Goal: Task Accomplishment & Management: Manage account settings

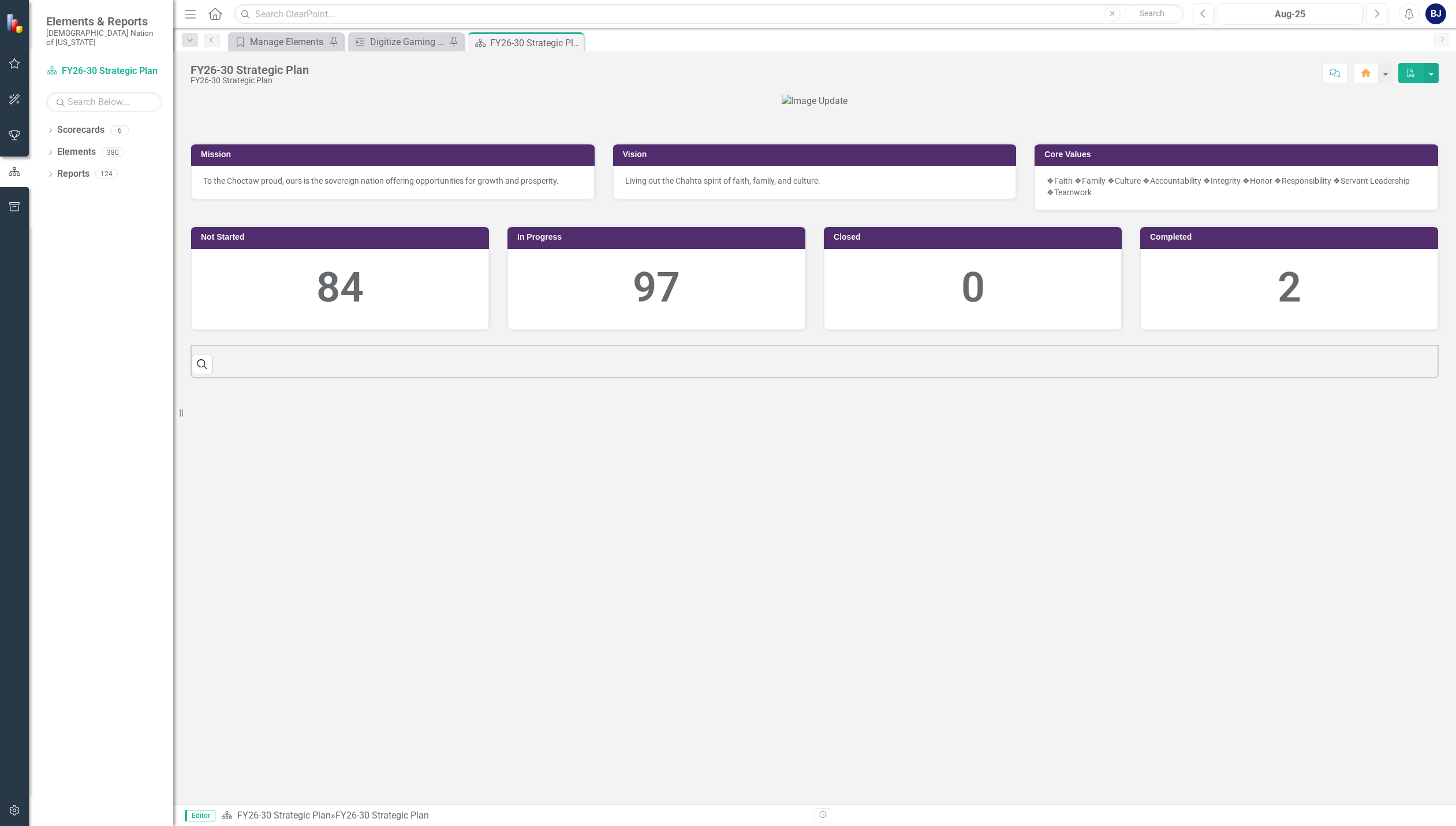
click at [18, 70] on button "button" at bounding box center [15, 64] width 26 height 24
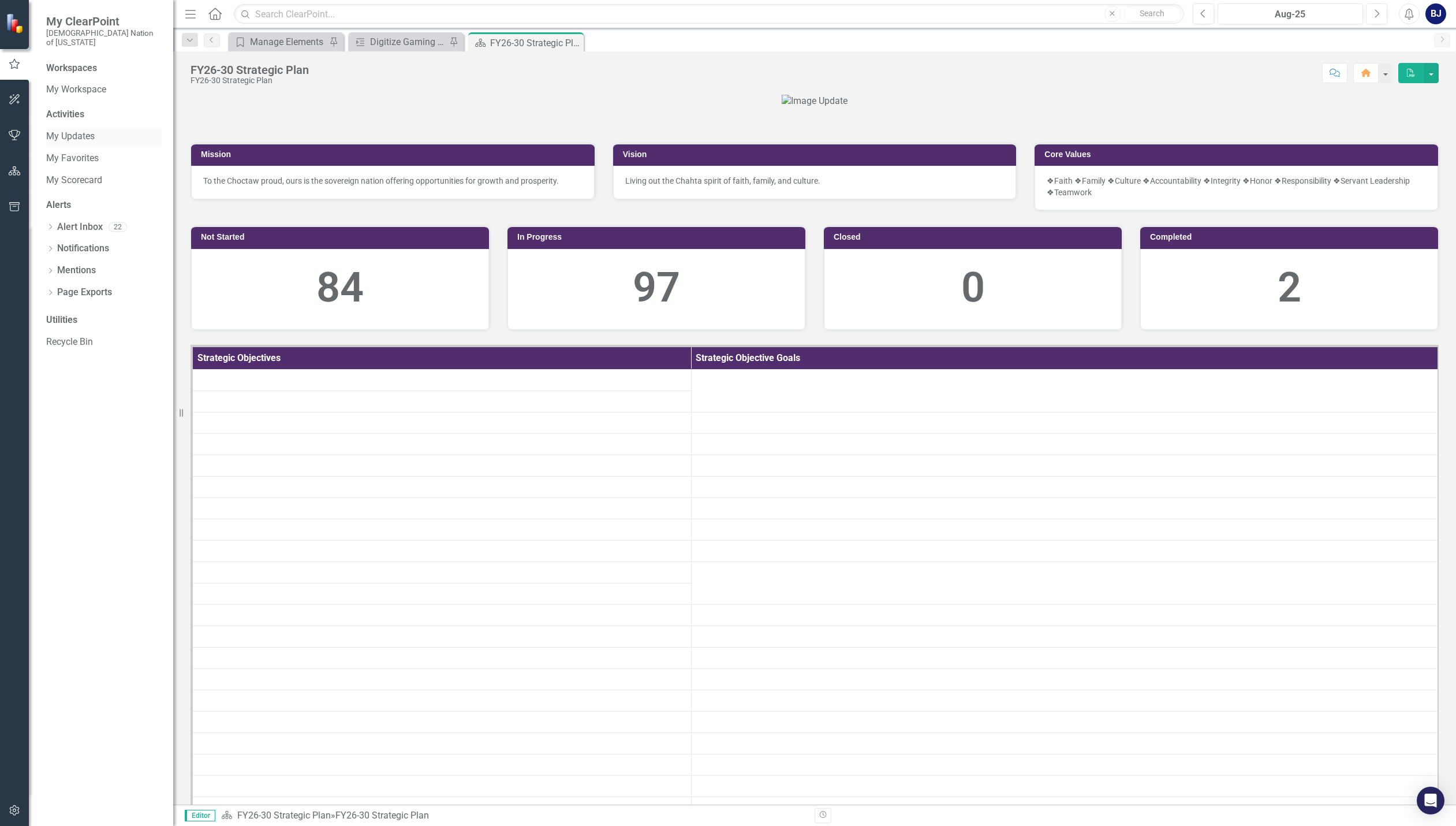
click at [70, 127] on div "My Updates" at bounding box center [104, 137] width 116 height 19
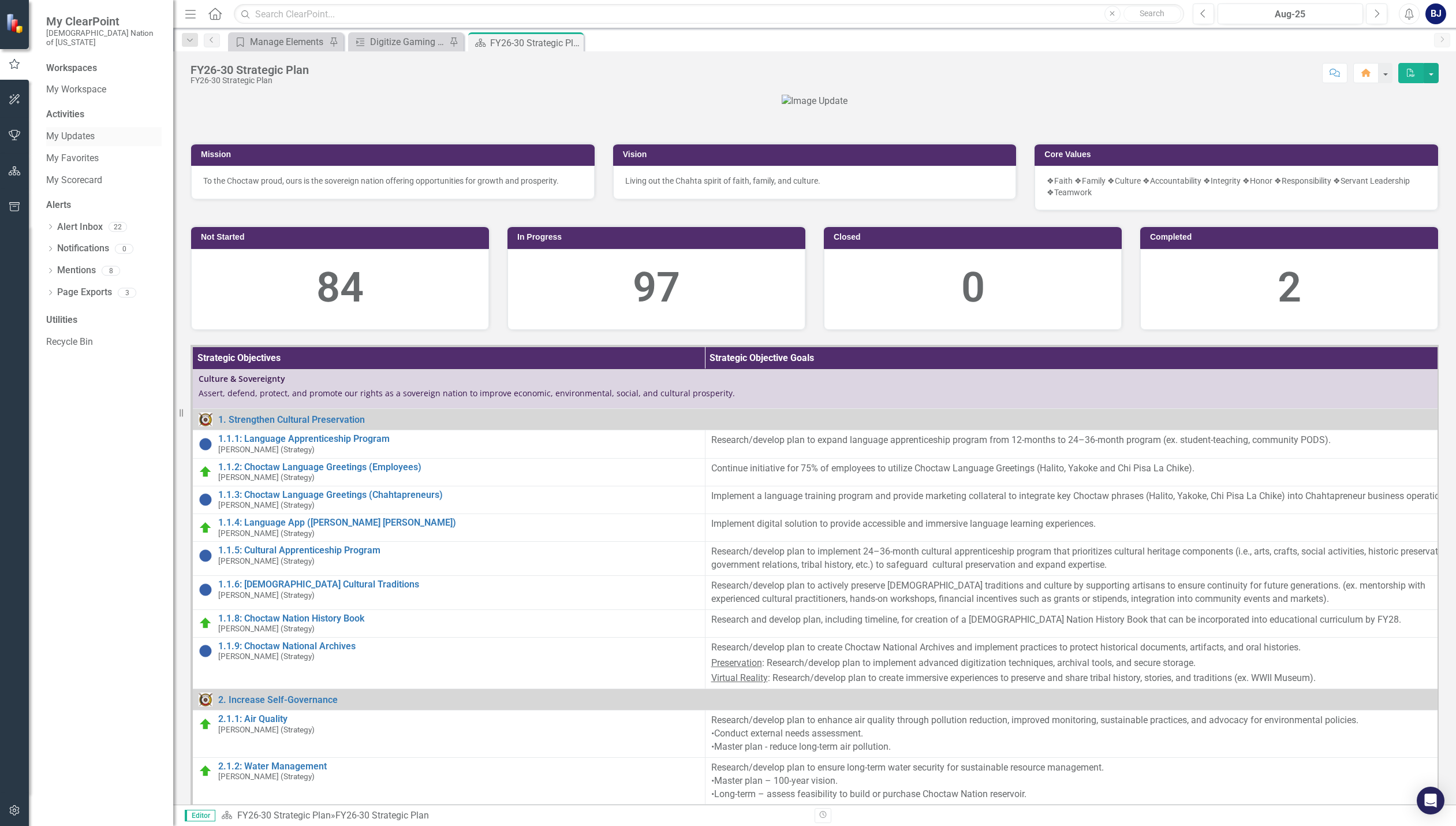
click at [56, 130] on link "My Updates" at bounding box center [104, 136] width 116 height 13
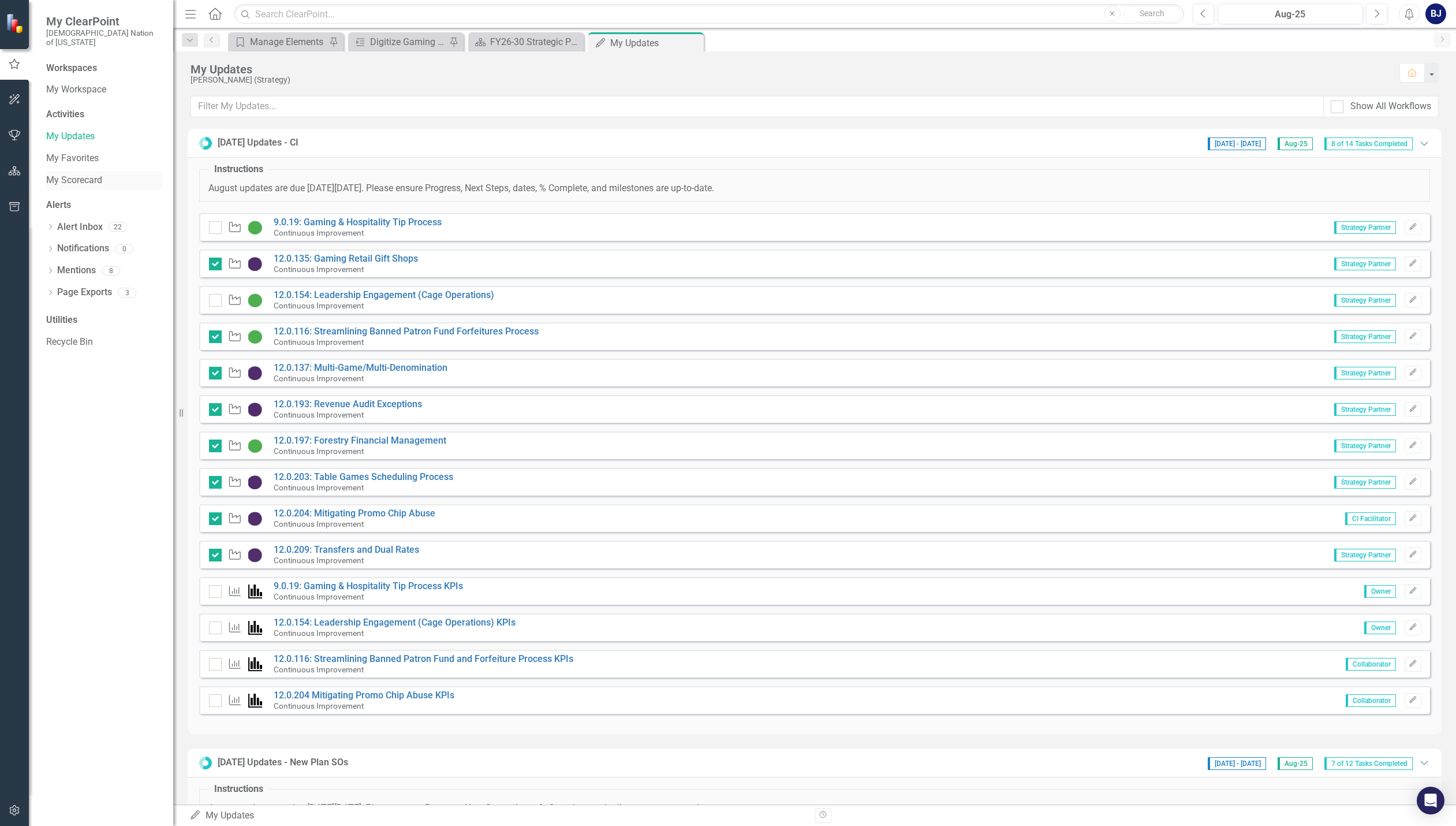
click at [86, 173] on link "My Scorecard" at bounding box center [104, 179] width 116 height 13
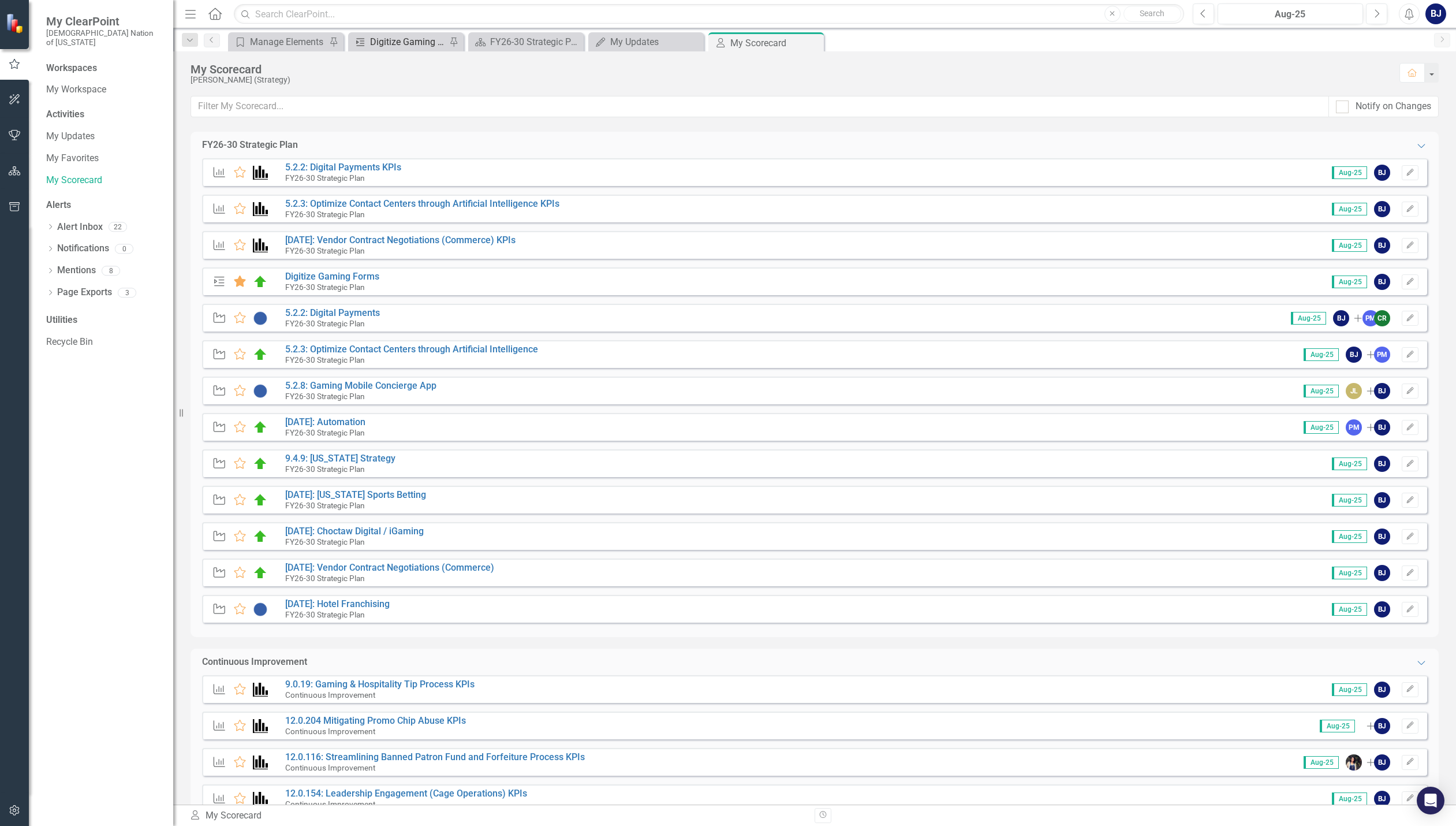
click at [403, 43] on div "Digitize Gaming Forms" at bounding box center [408, 42] width 76 height 15
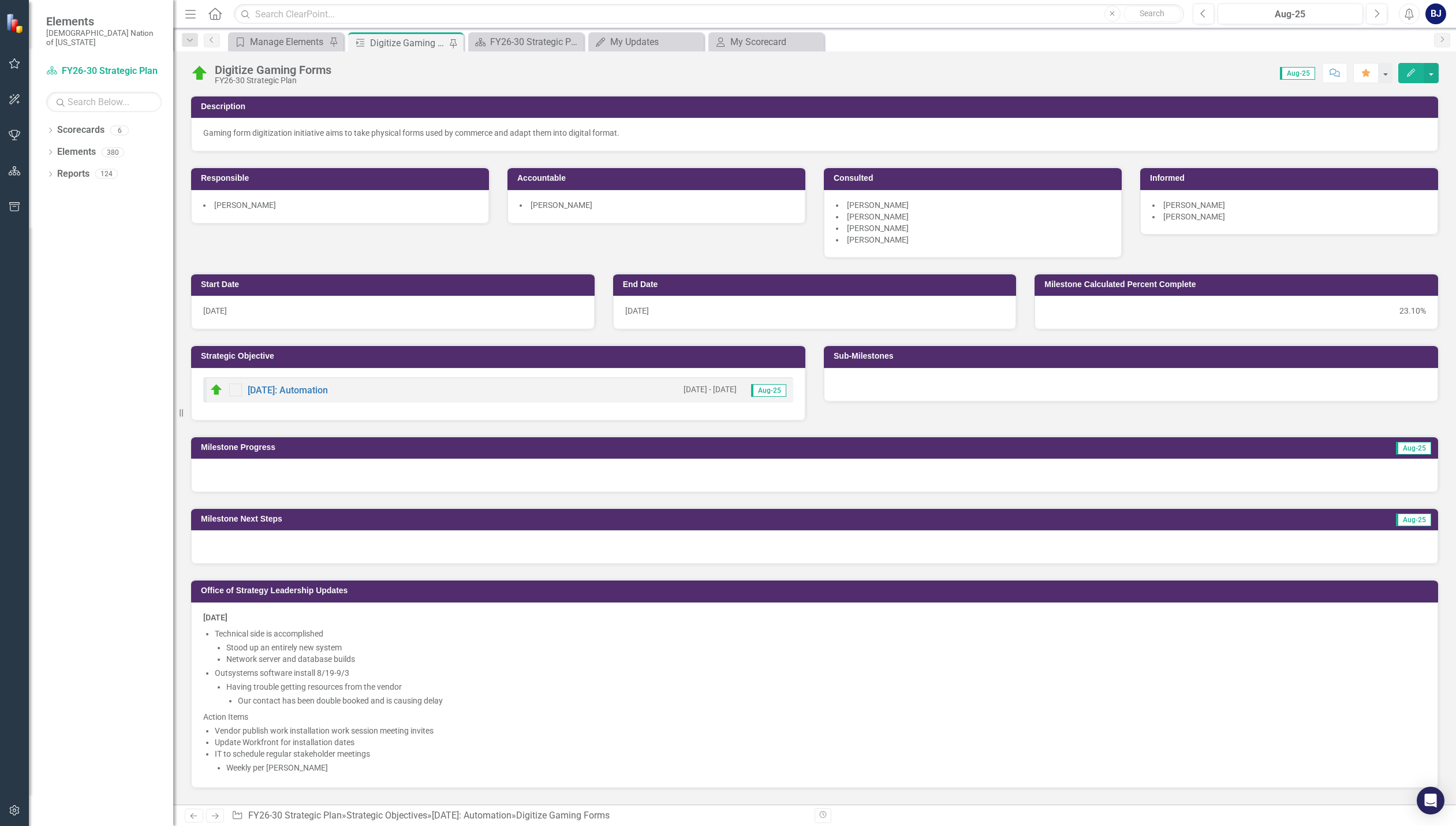
click at [326, 769] on li "Weekly per [PERSON_NAME]" at bounding box center [826, 767] width 1200 height 11
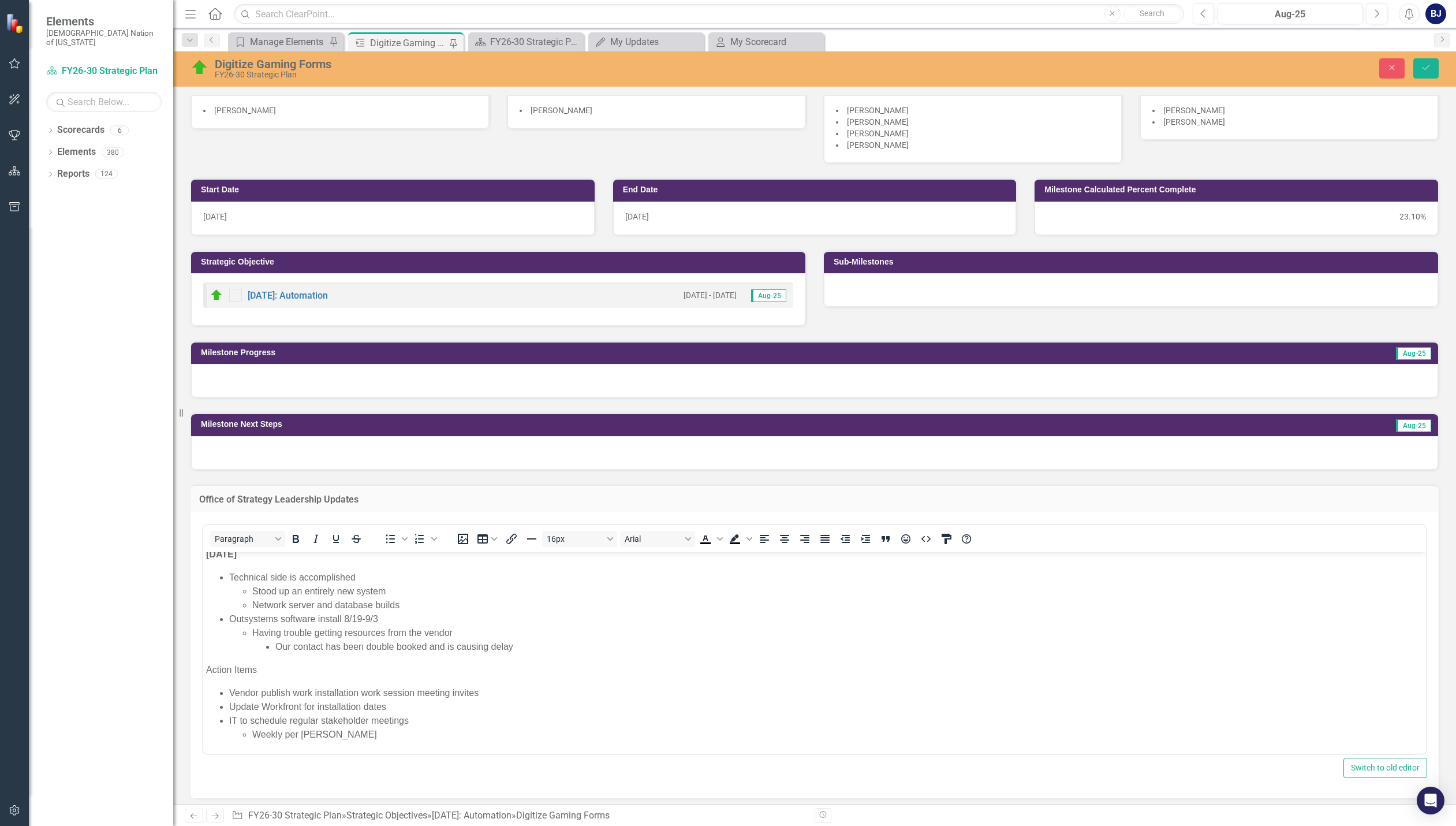
scroll to position [100, 0]
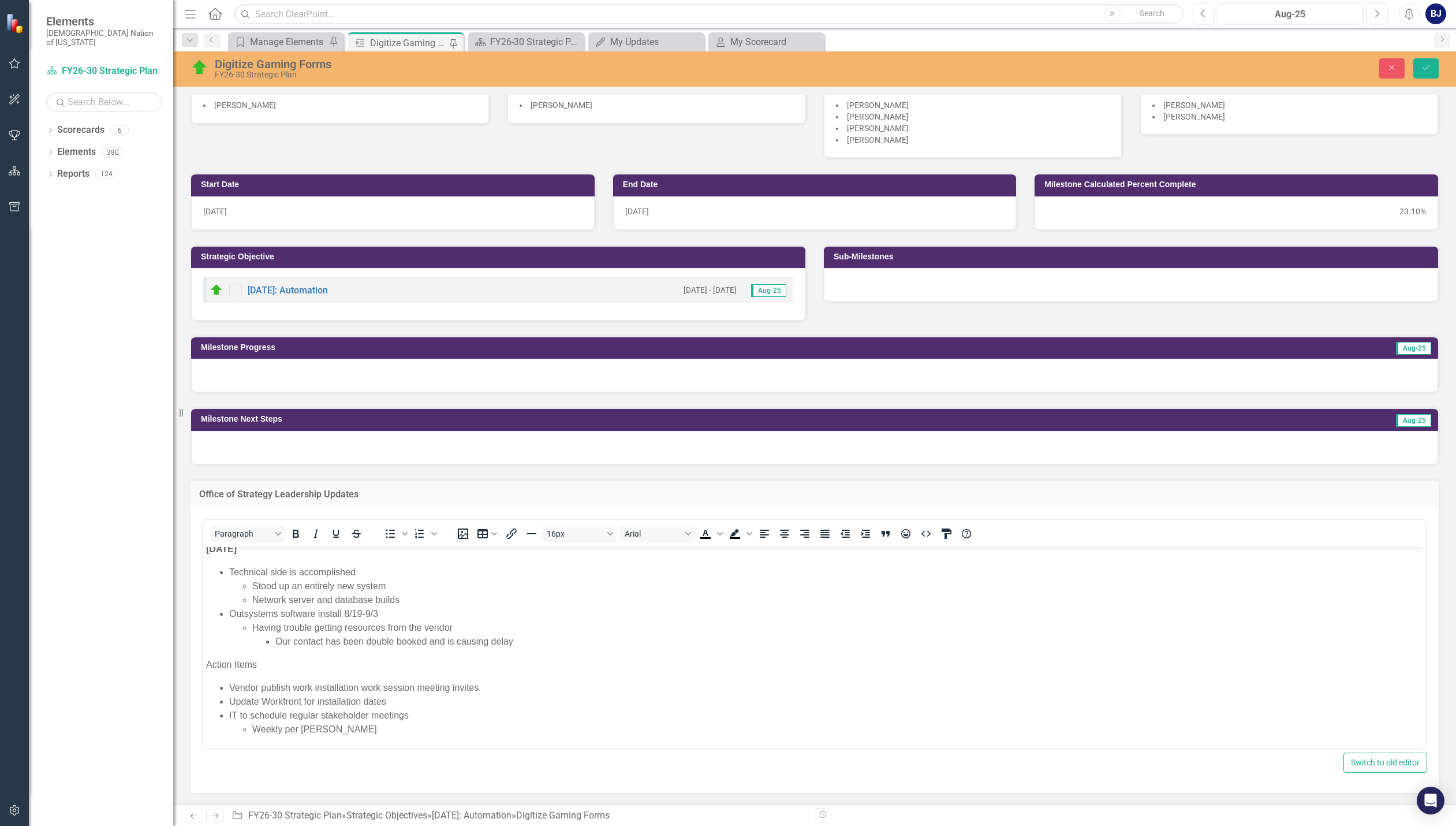
click at [410, 732] on li "Weekly per [PERSON_NAME]" at bounding box center [838, 729] width 1171 height 14
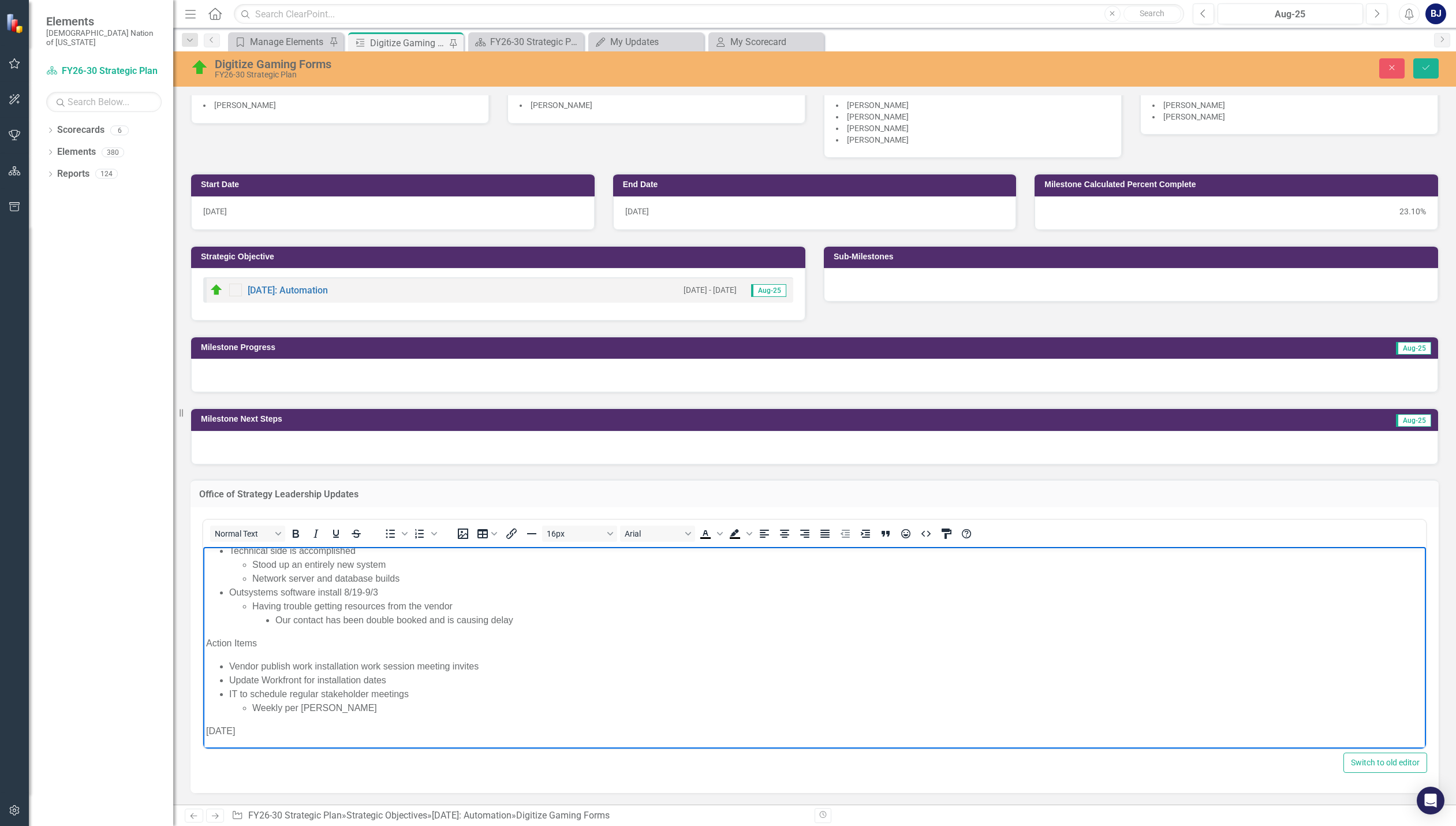
scroll to position [30, 0]
drag, startPoint x: 238, startPoint y: 729, endPoint x: 165, endPoint y: 728, distance: 73.0
click at [203, 728] on html "8.12.25 Technical side is accomplished Stood up an entirely new system Network …" at bounding box center [814, 632] width 1222 height 232
drag, startPoint x: 298, startPoint y: 537, endPoint x: 100, endPoint y: 16, distance: 557.4
click at [298, 537] on icon "Bold" at bounding box center [295, 533] width 6 height 8
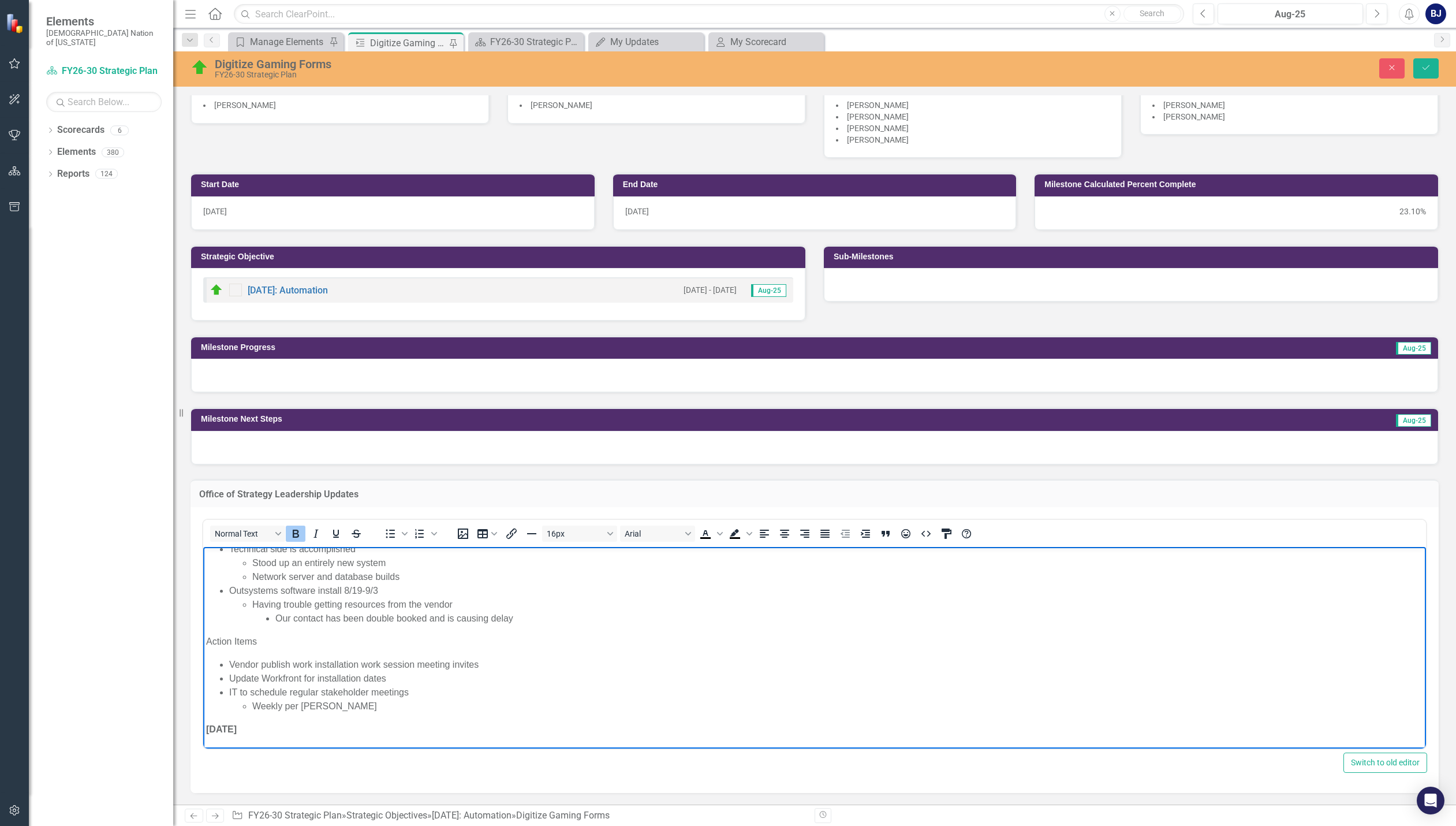
click at [247, 728] on p "[DATE]" at bounding box center [815, 729] width 1217 height 14
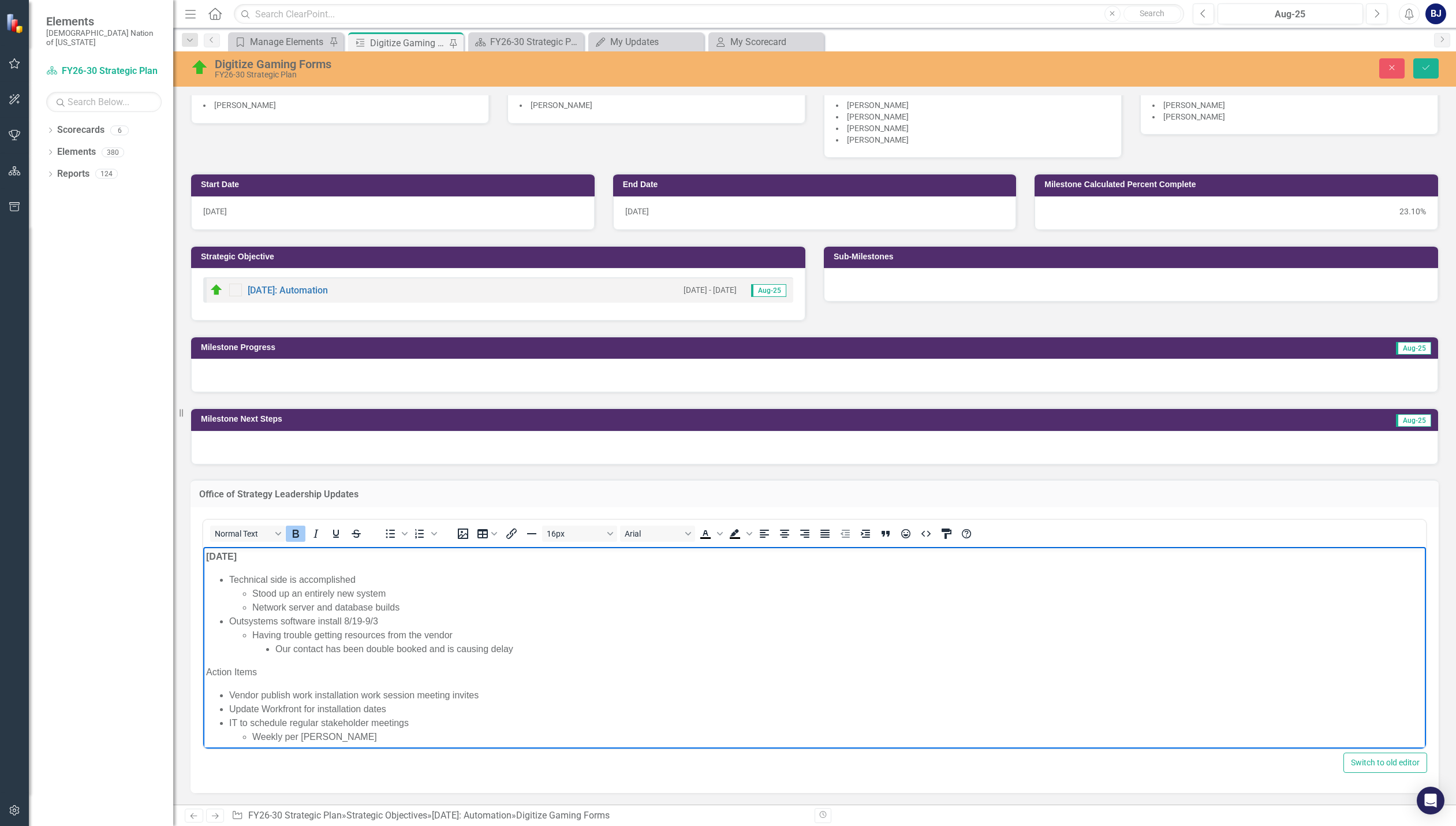
scroll to position [54, 0]
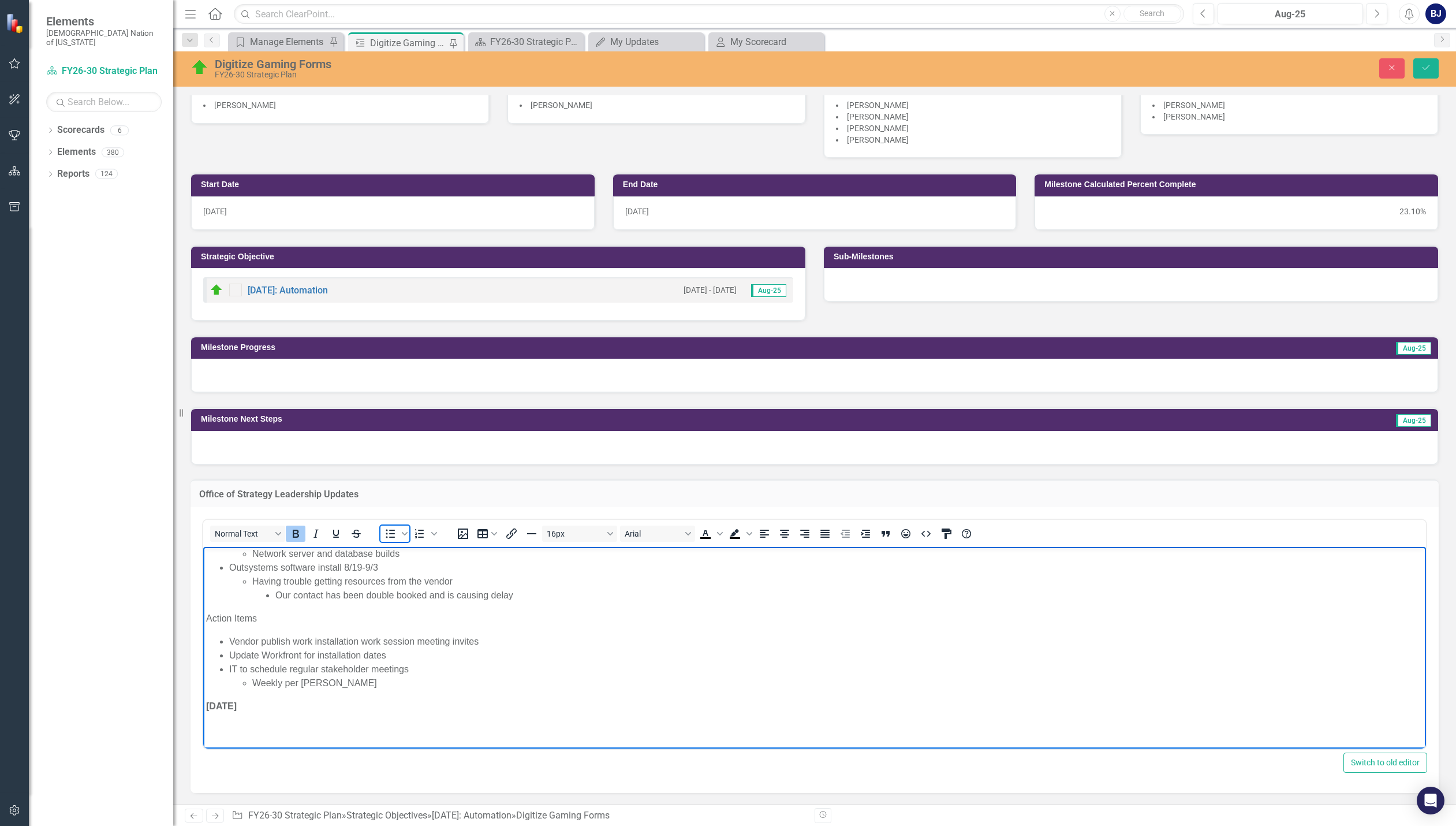
click at [388, 535] on icon "Bullet list" at bounding box center [390, 533] width 14 height 14
click at [444, 728] on span "Meeting on 8.26 to go over stakeholder requirements for each form ﻿" at bounding box center [367, 728] width 276 height 10
click at [545, 728] on span "Meeting on 8.26 to go over stakeholder requirements "wish list" for each form ﻿" at bounding box center [387, 728] width 315 height 10
click at [484, 741] on li "Next steps are to finish installation of outsystems software" at bounding box center [826, 741] width 1194 height 14
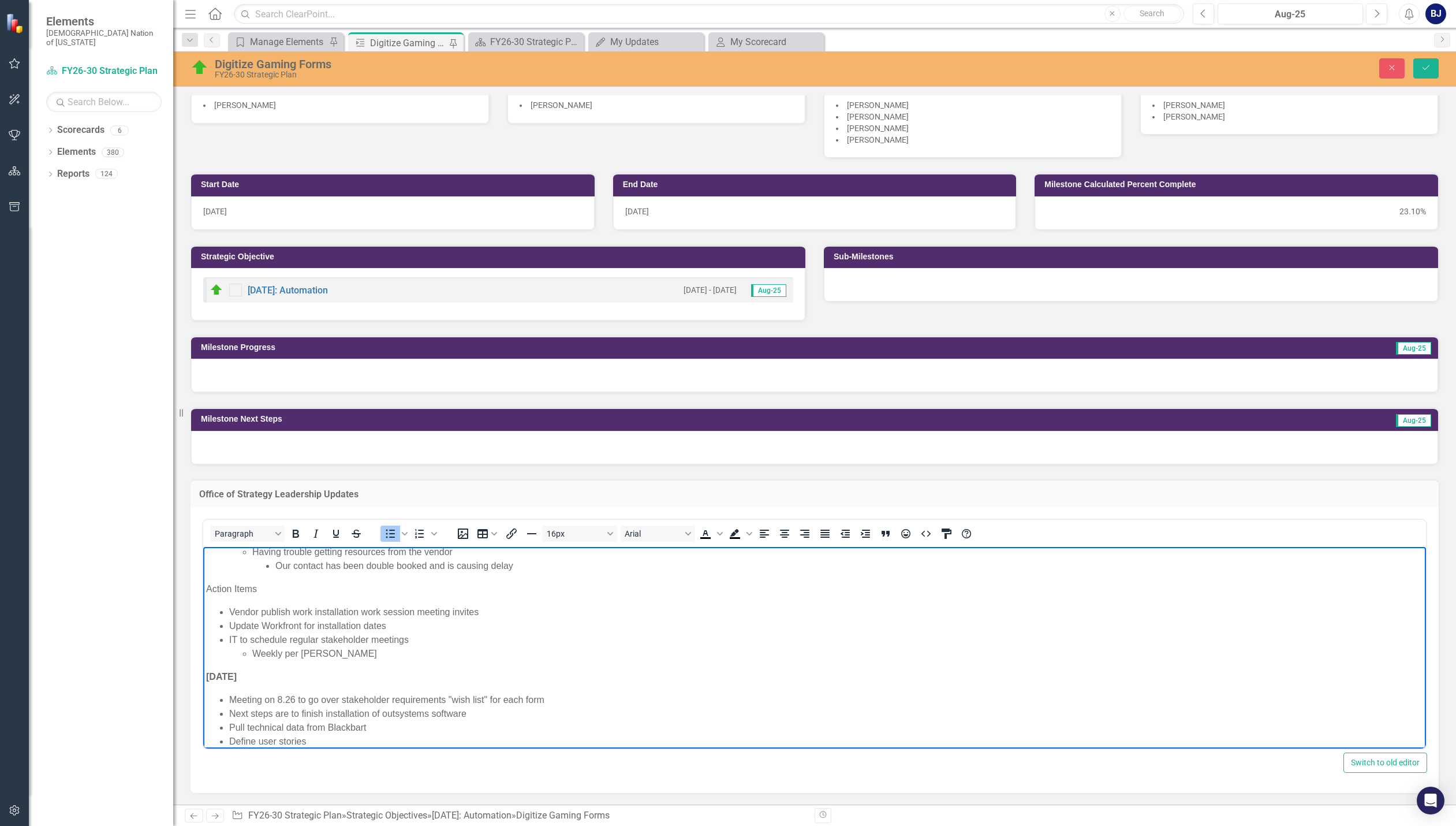
scroll to position [97, 0]
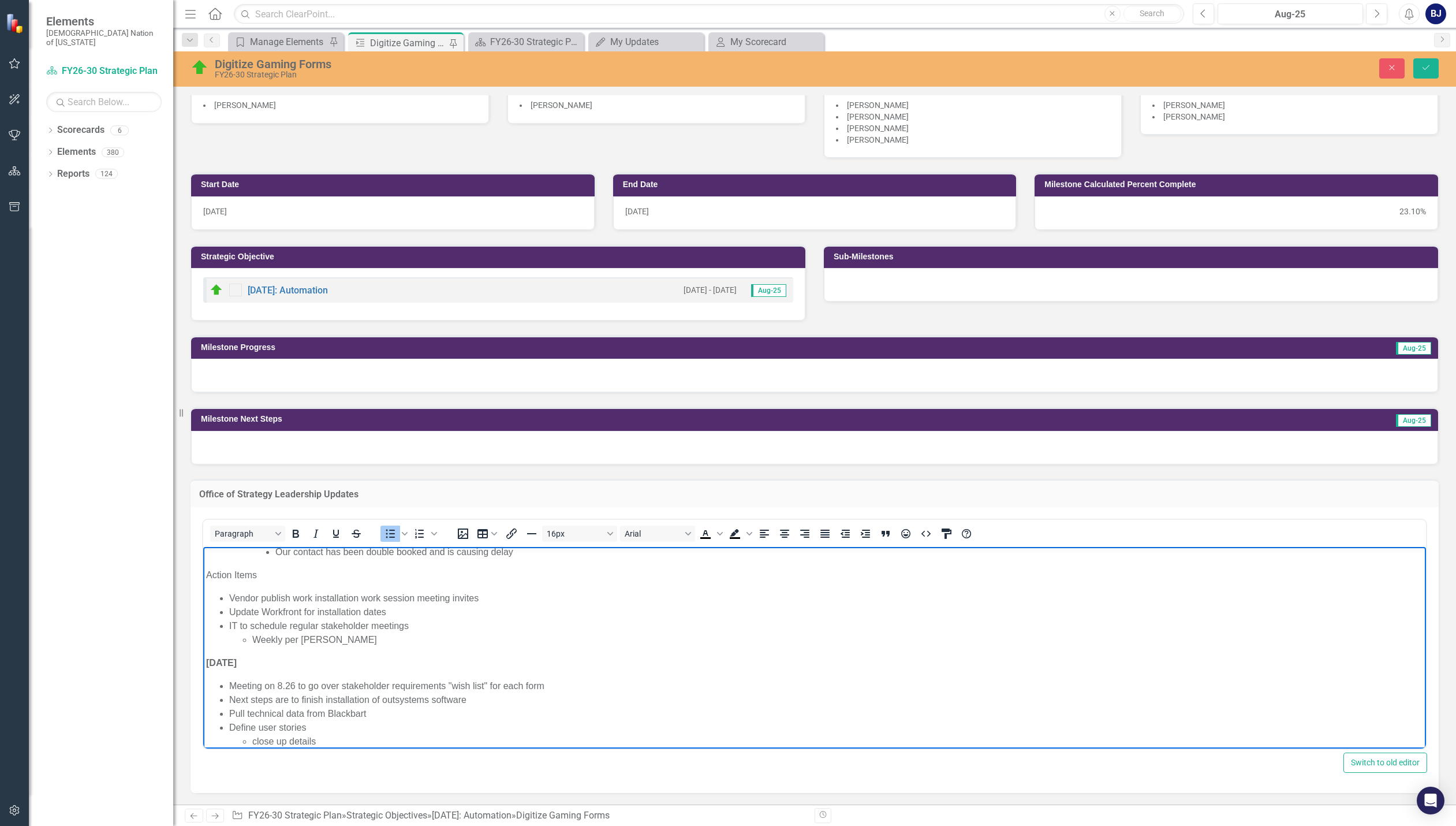
click at [1439, 72] on div "Close Save" at bounding box center [1189, 68] width 518 height 20
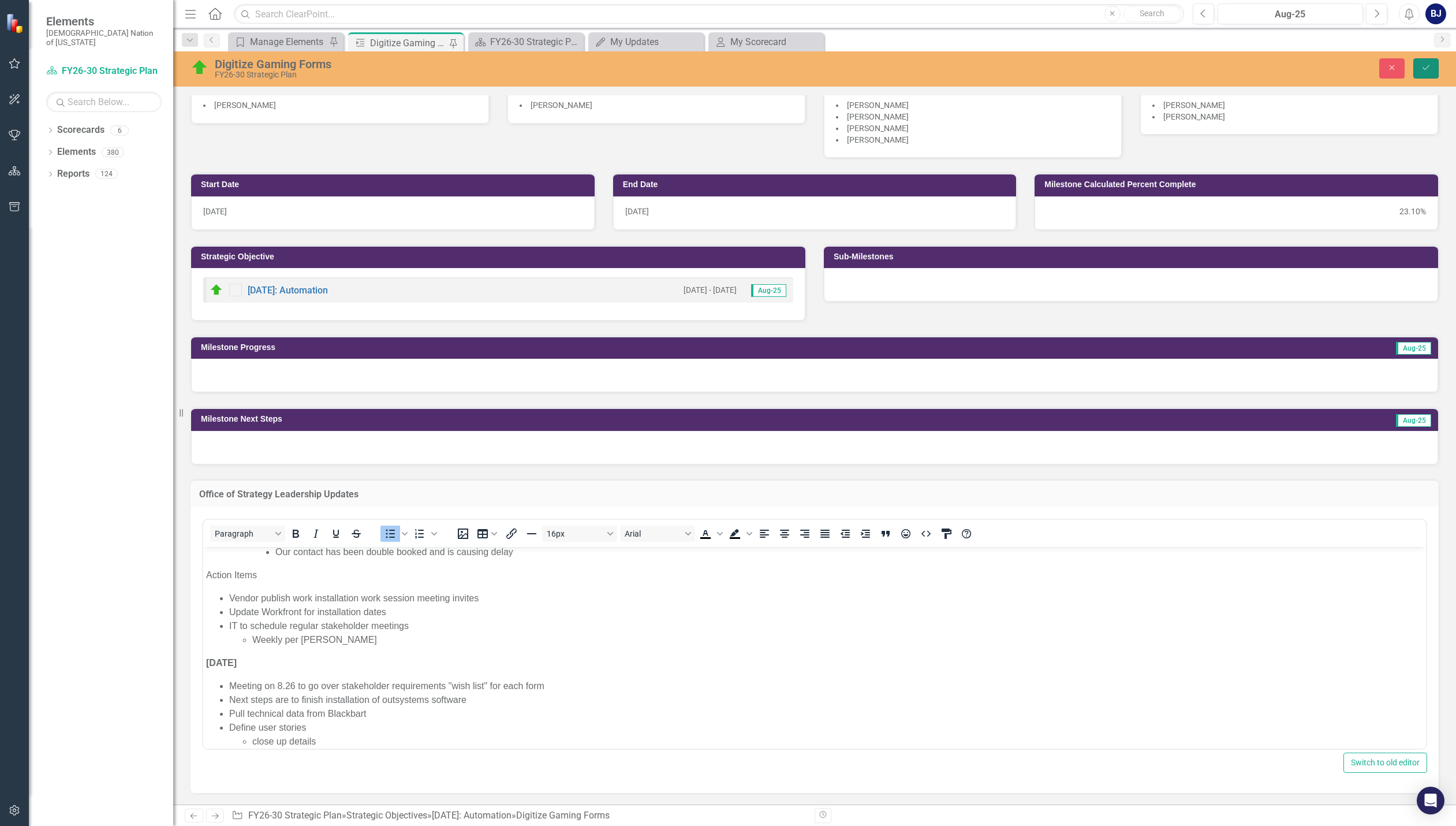
click at [1429, 68] on icon "Save" at bounding box center [1426, 67] width 10 height 8
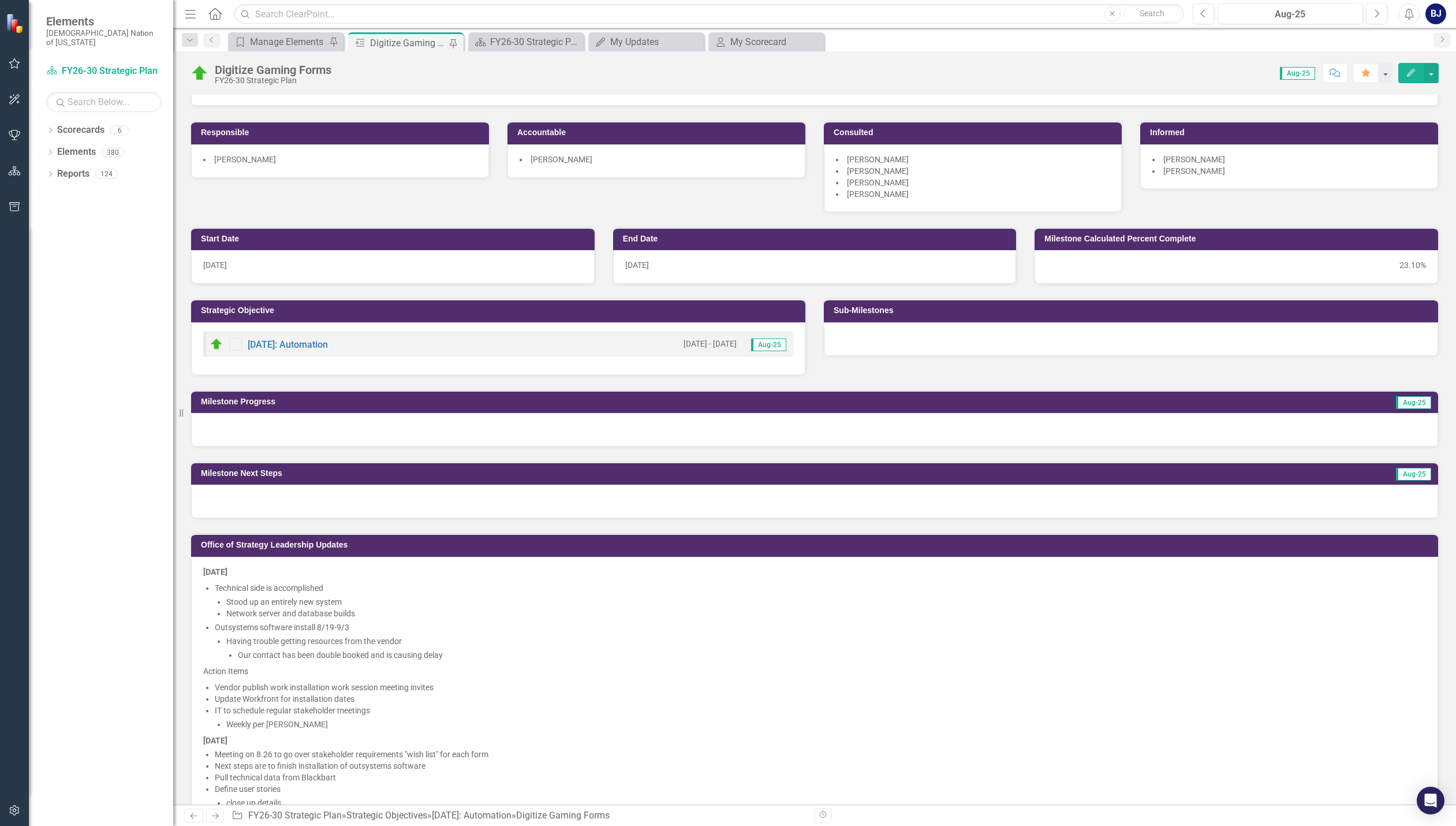
scroll to position [0, 0]
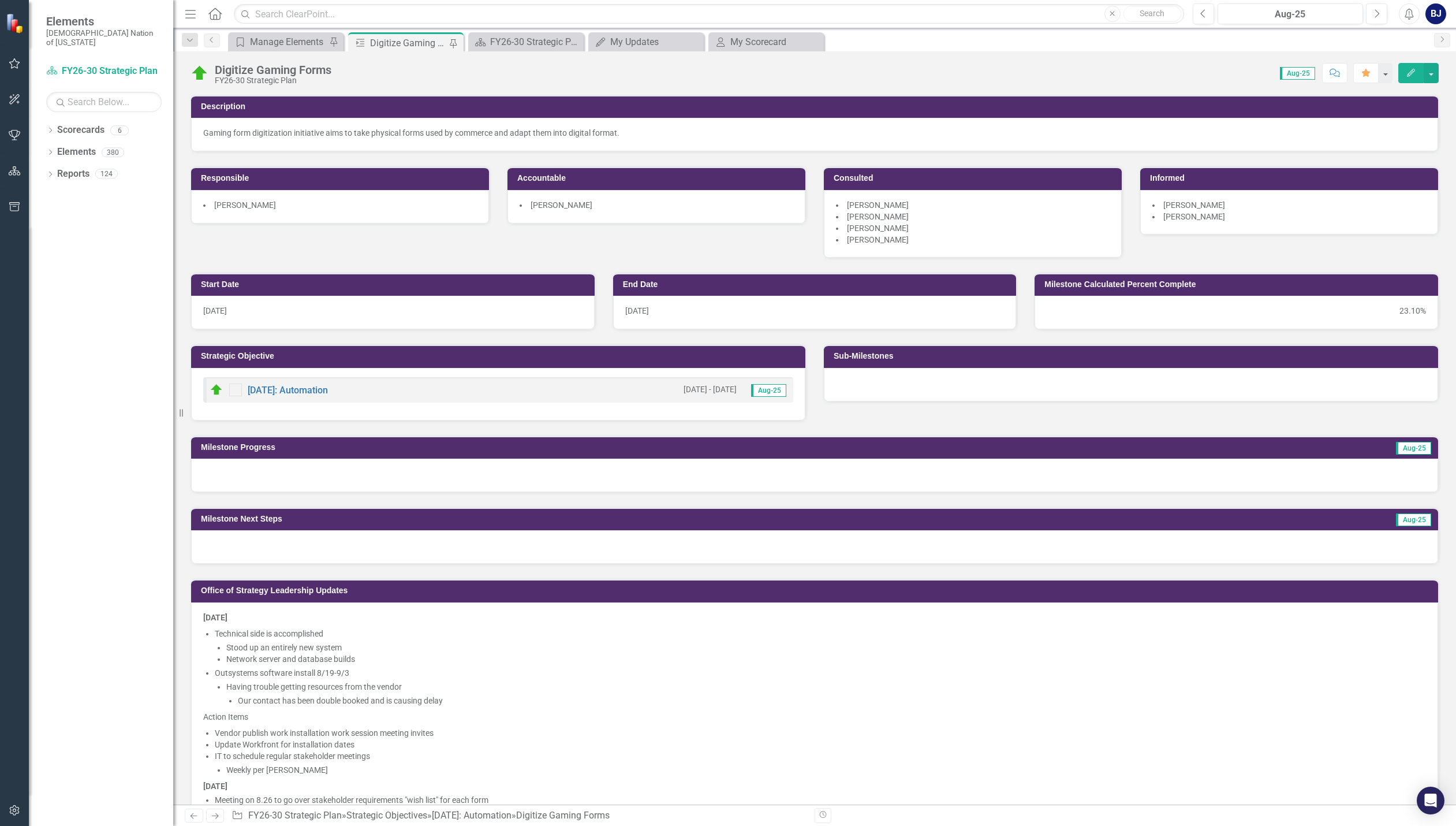
click at [308, 477] on div at bounding box center [814, 475] width 1247 height 33
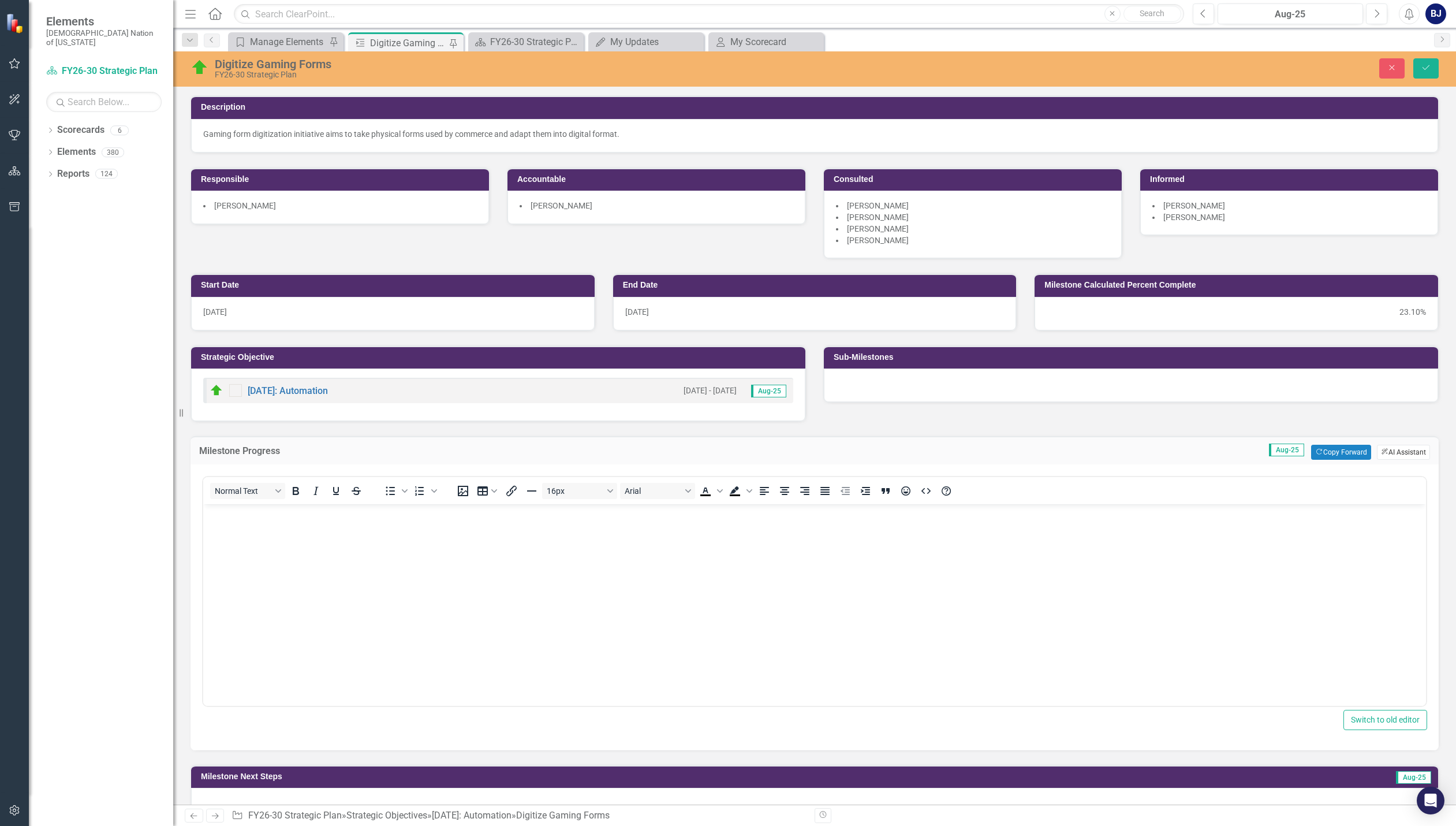
click at [1392, 451] on button "ClearPoint AI AI Assistant" at bounding box center [1403, 451] width 53 height 15
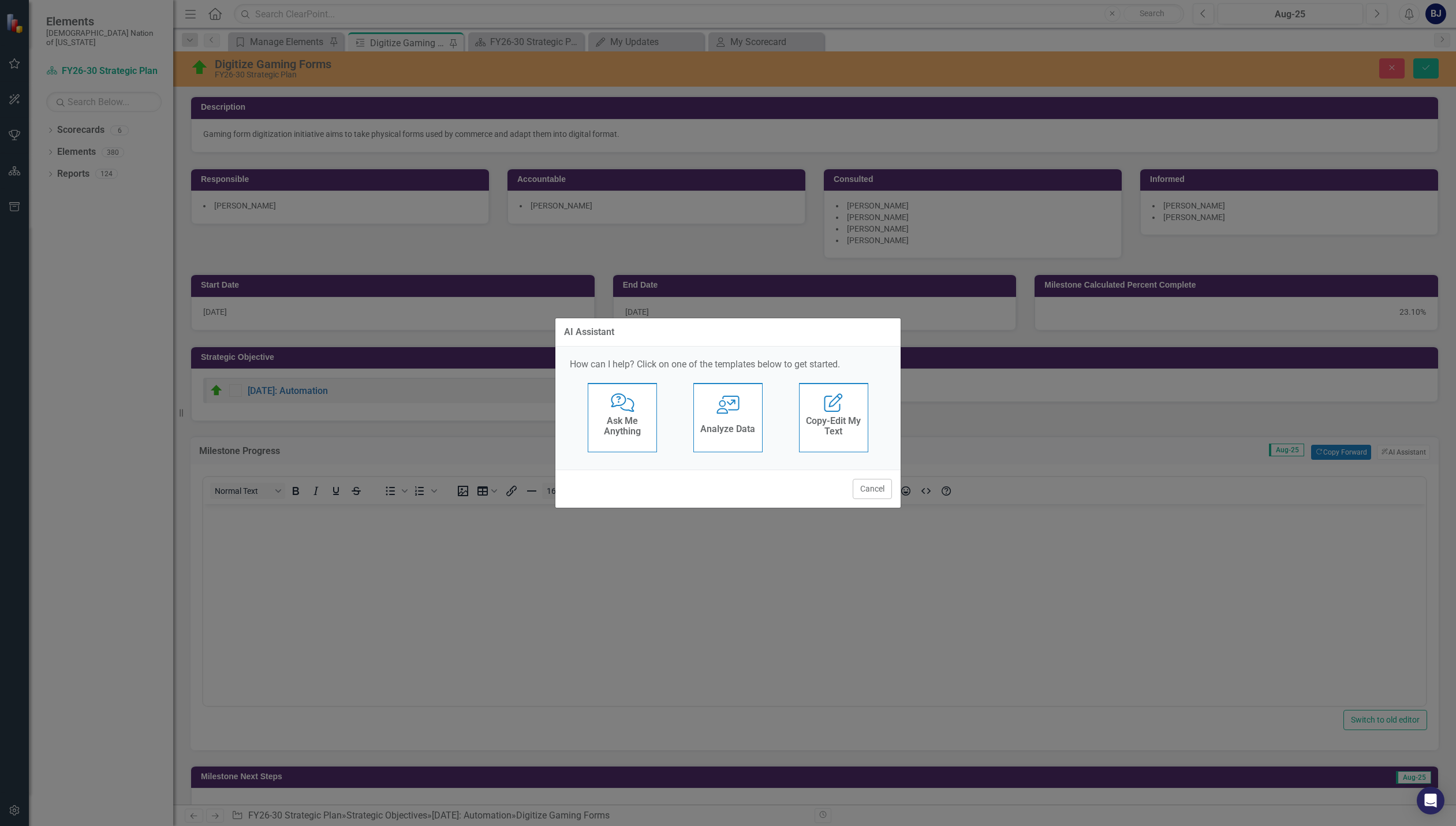
click at [638, 423] on h4 "Ask Me Anything" at bounding box center [622, 425] width 57 height 20
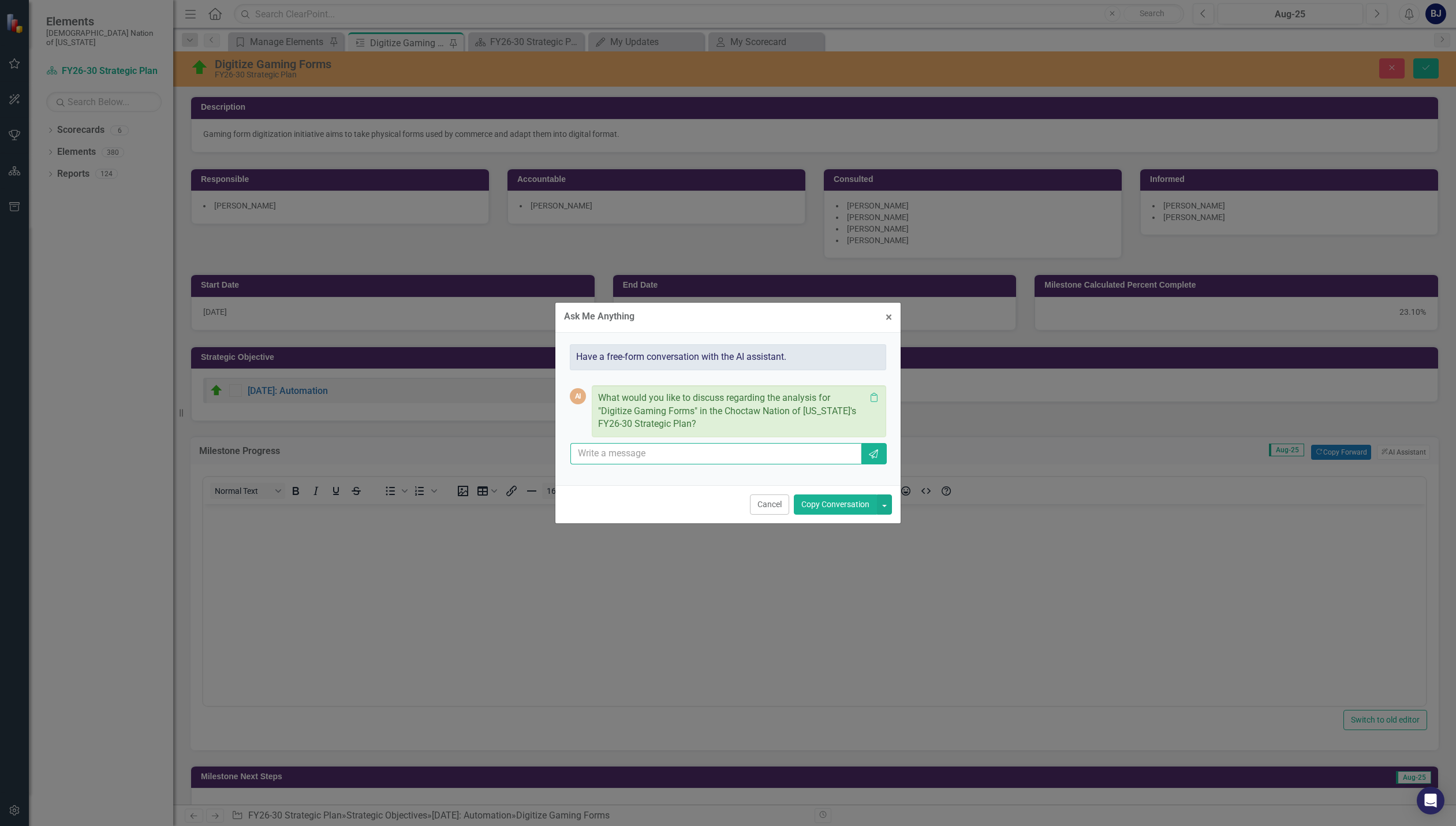
click at [626, 456] on input "text" at bounding box center [716, 453] width 291 height 22
type input "can you give me and update based on leadership updates and only include things …"
drag, startPoint x: 704, startPoint y: 456, endPoint x: 889, endPoint y: 456, distance: 185.0
click at [889, 456] on div "Have a free-form conversation with the AI assistant. AI What would you like to …" at bounding box center [728, 409] width 328 height 135
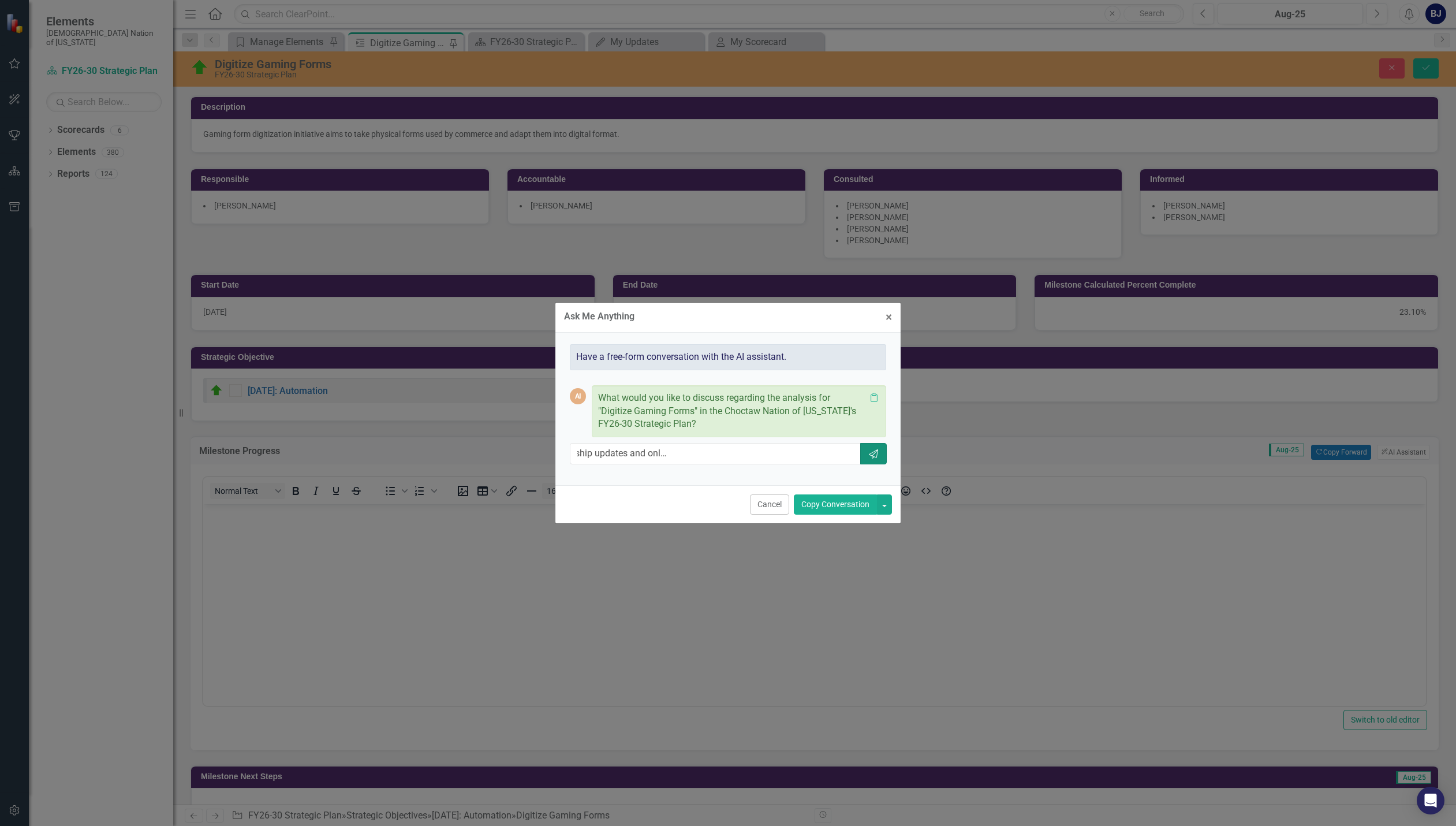
click at [879, 451] on icon "Send" at bounding box center [873, 454] width 11 height 10
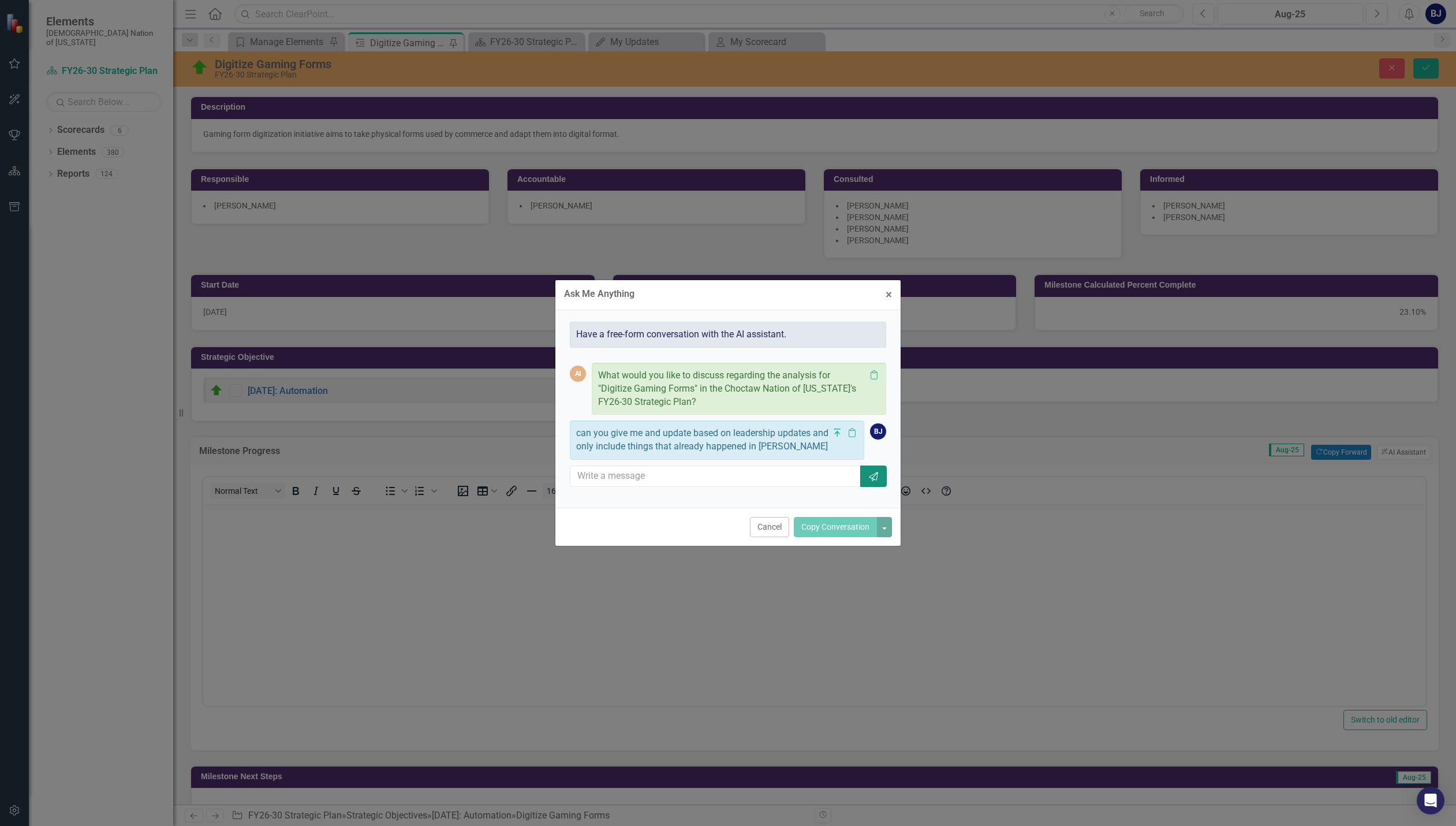
scroll to position [0, 0]
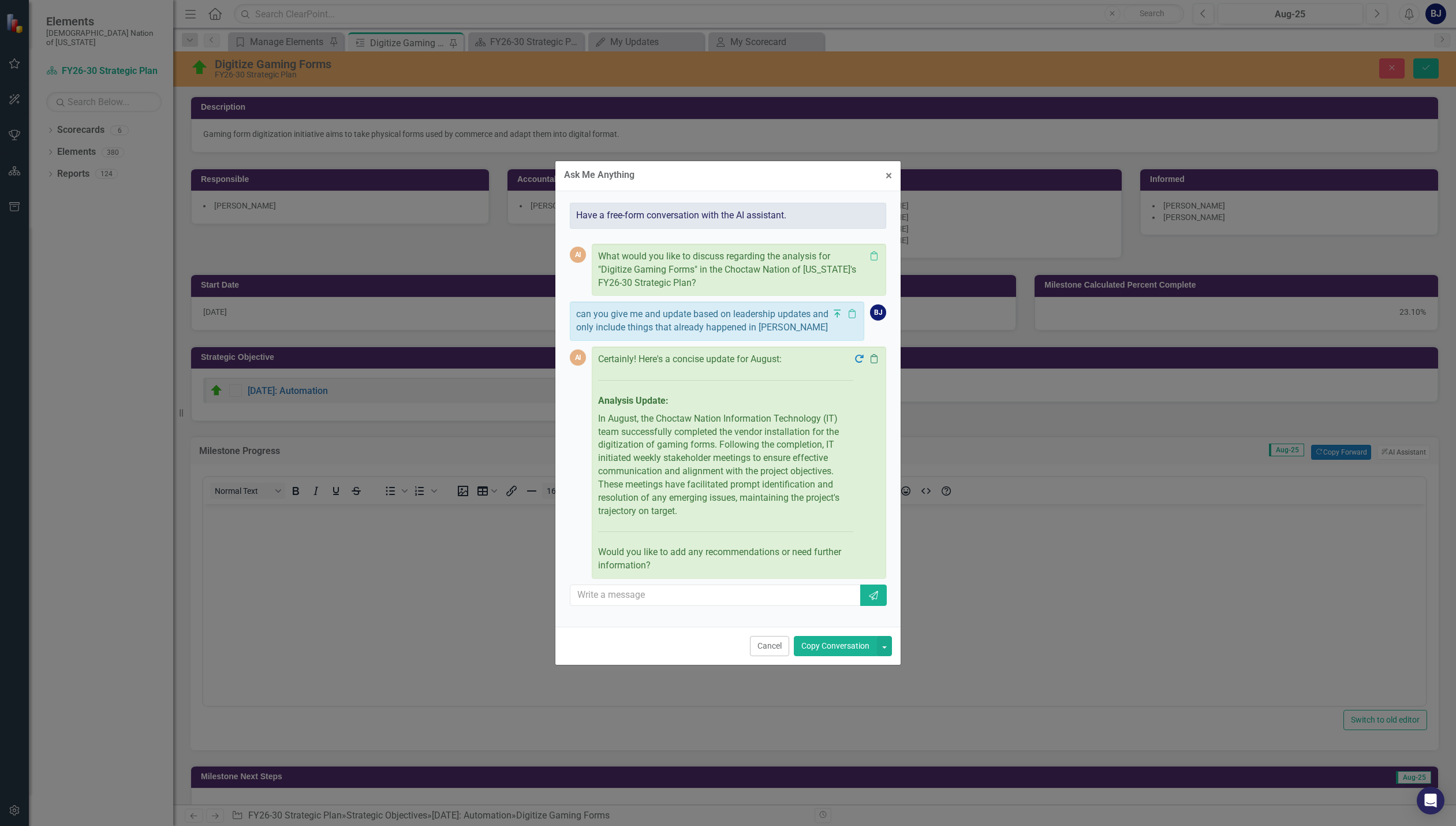
click at [870, 359] on icon at bounding box center [874, 358] width 7 height 10
click at [889, 179] on span "×" at bounding box center [888, 175] width 6 height 14
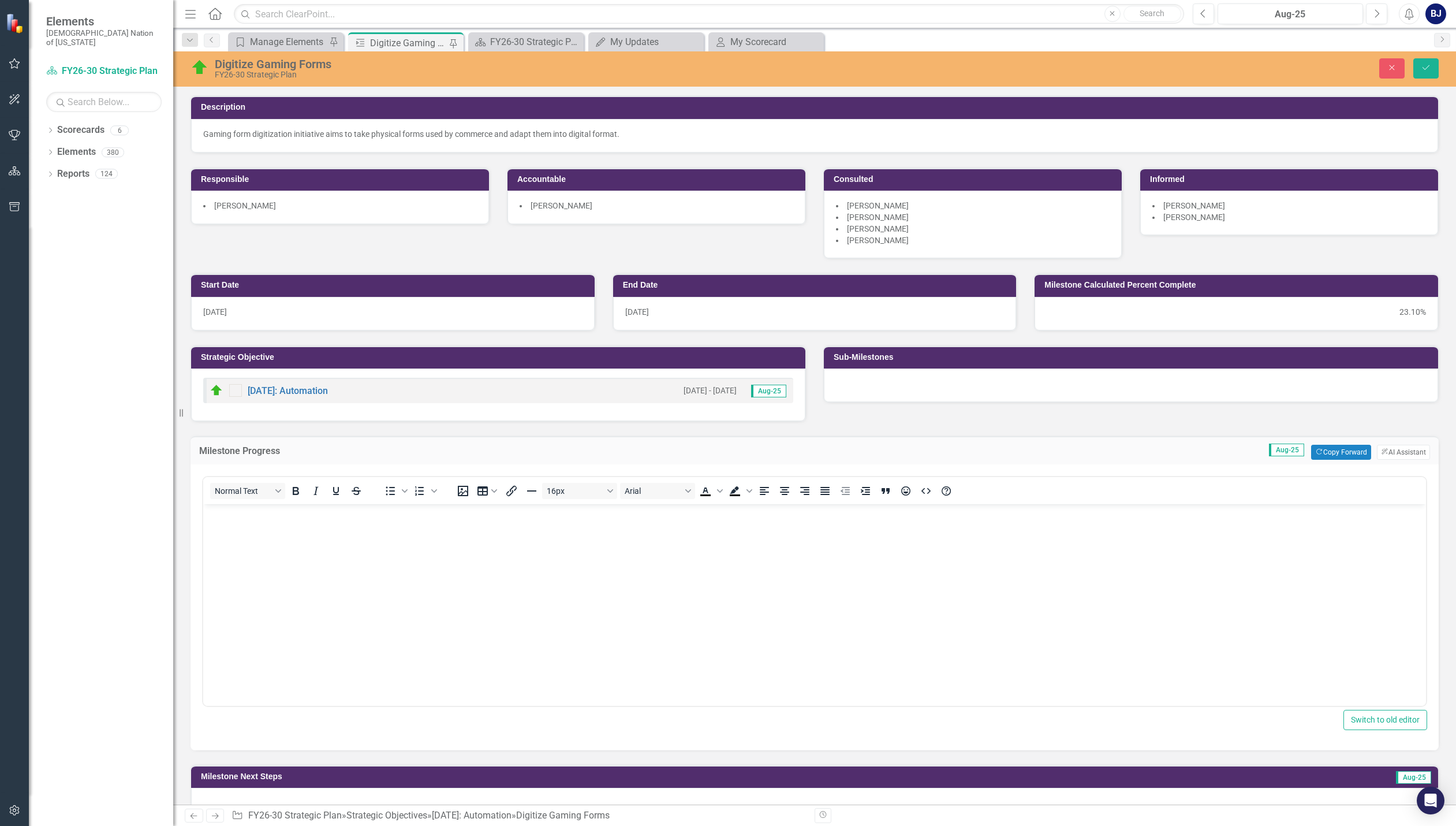
click at [244, 535] on body "Rich Text Area. Press ALT-0 for help." at bounding box center [814, 590] width 1222 height 173
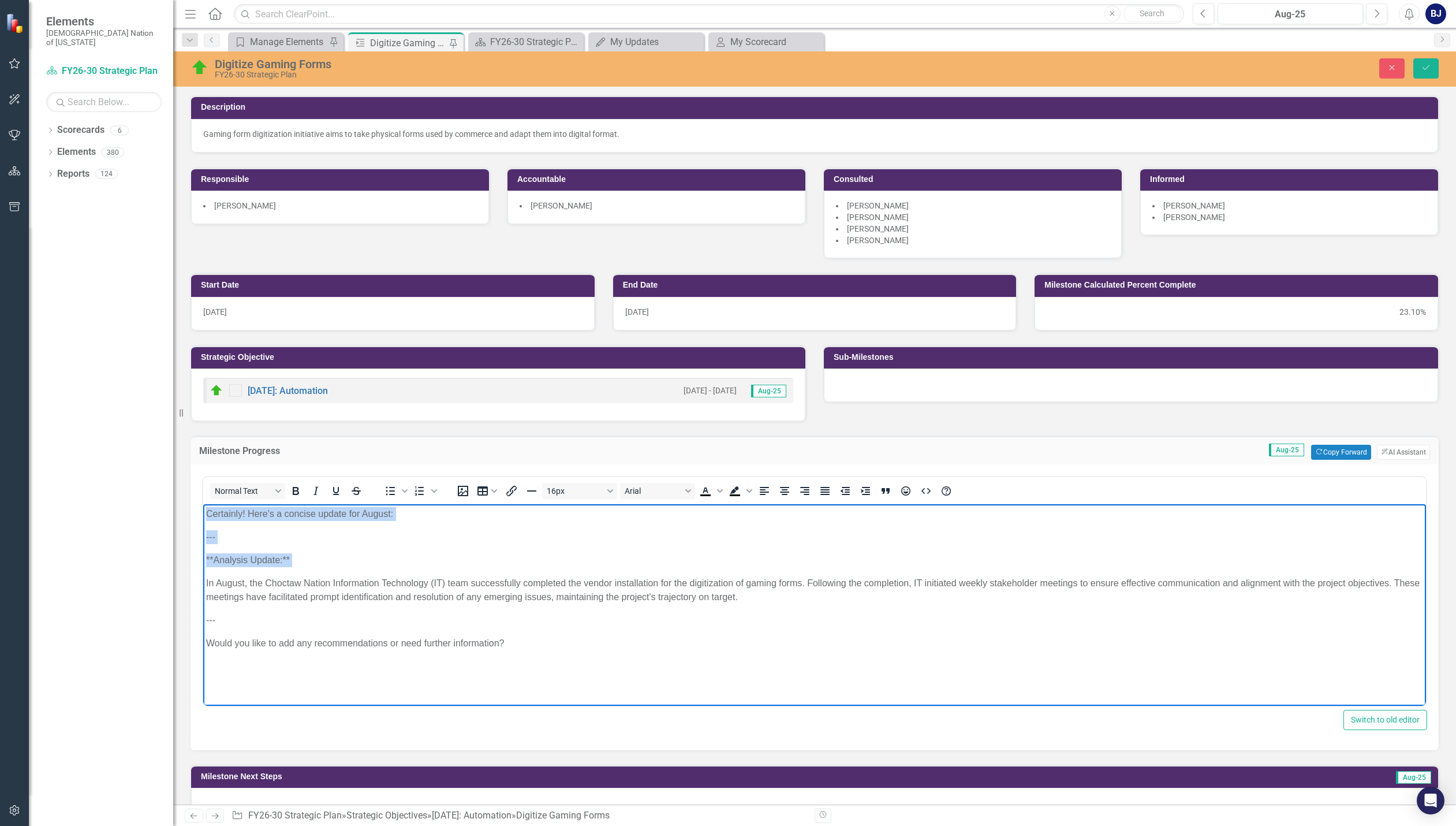
drag, startPoint x: 205, startPoint y: 582, endPoint x: 397, endPoint y: 997, distance: 457.3
click at [203, 504] on html "Certainly! Here's a concise update for August: --- **Analysis Update:** In Augu…" at bounding box center [814, 590] width 1222 height 173
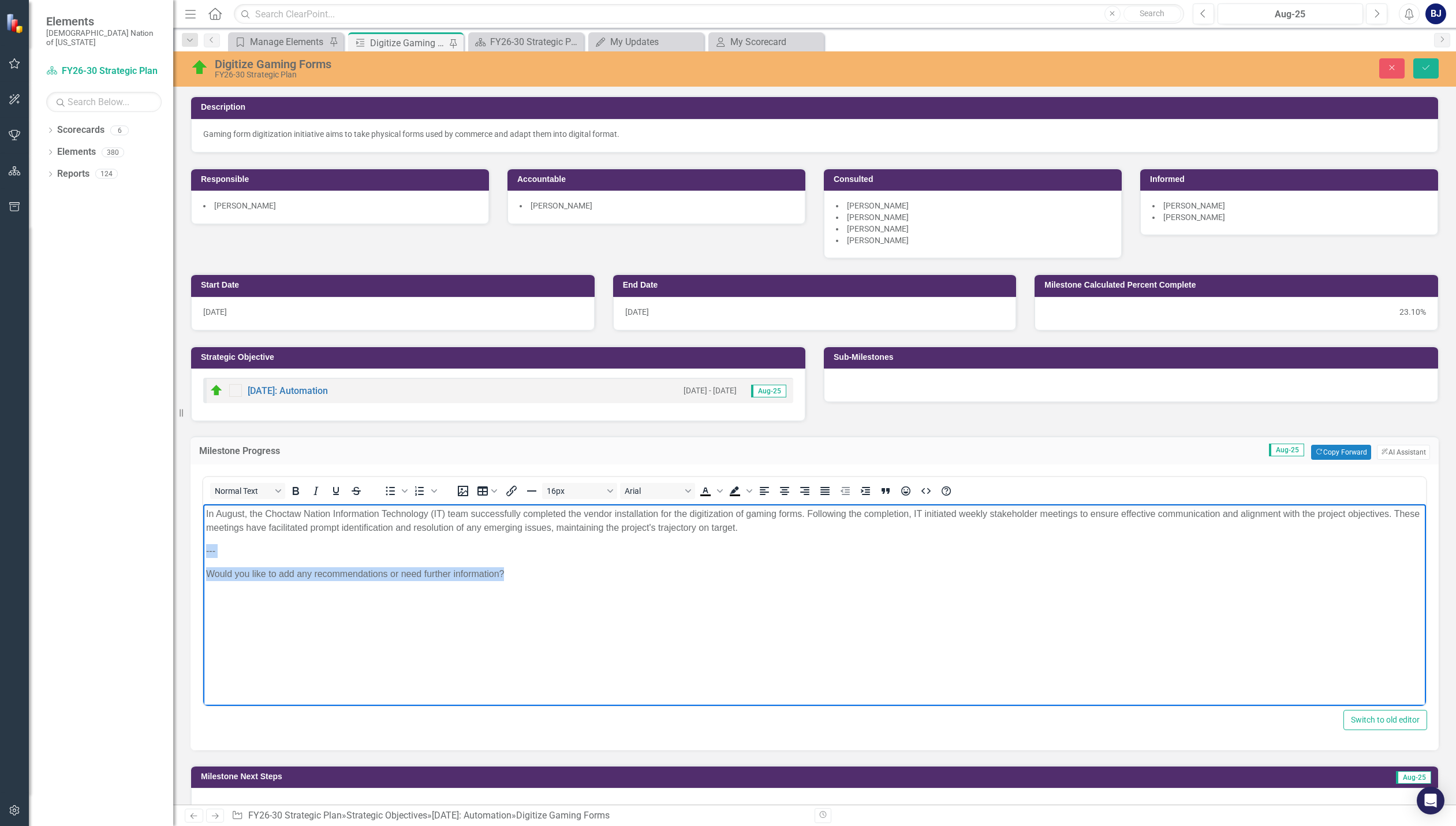
drag, startPoint x: 778, startPoint y: 527, endPoint x: 763, endPoint y: 603, distance: 77.5
click at [763, 603] on body "In August, the Choctaw Nation Information Technology (IT) team successfully com…" at bounding box center [814, 590] width 1222 height 173
drag, startPoint x: 569, startPoint y: 511, endPoint x: 583, endPoint y: 512, distance: 14.0
click at [583, 512] on p "In August, the Choctaw Nation Information Technology (IT) team successfully com…" at bounding box center [815, 521] width 1217 height 28
click at [597, 512] on p "In August, the Choctaw Nation Information Technology (IT) team successfully com…" at bounding box center [815, 521] width 1217 height 28
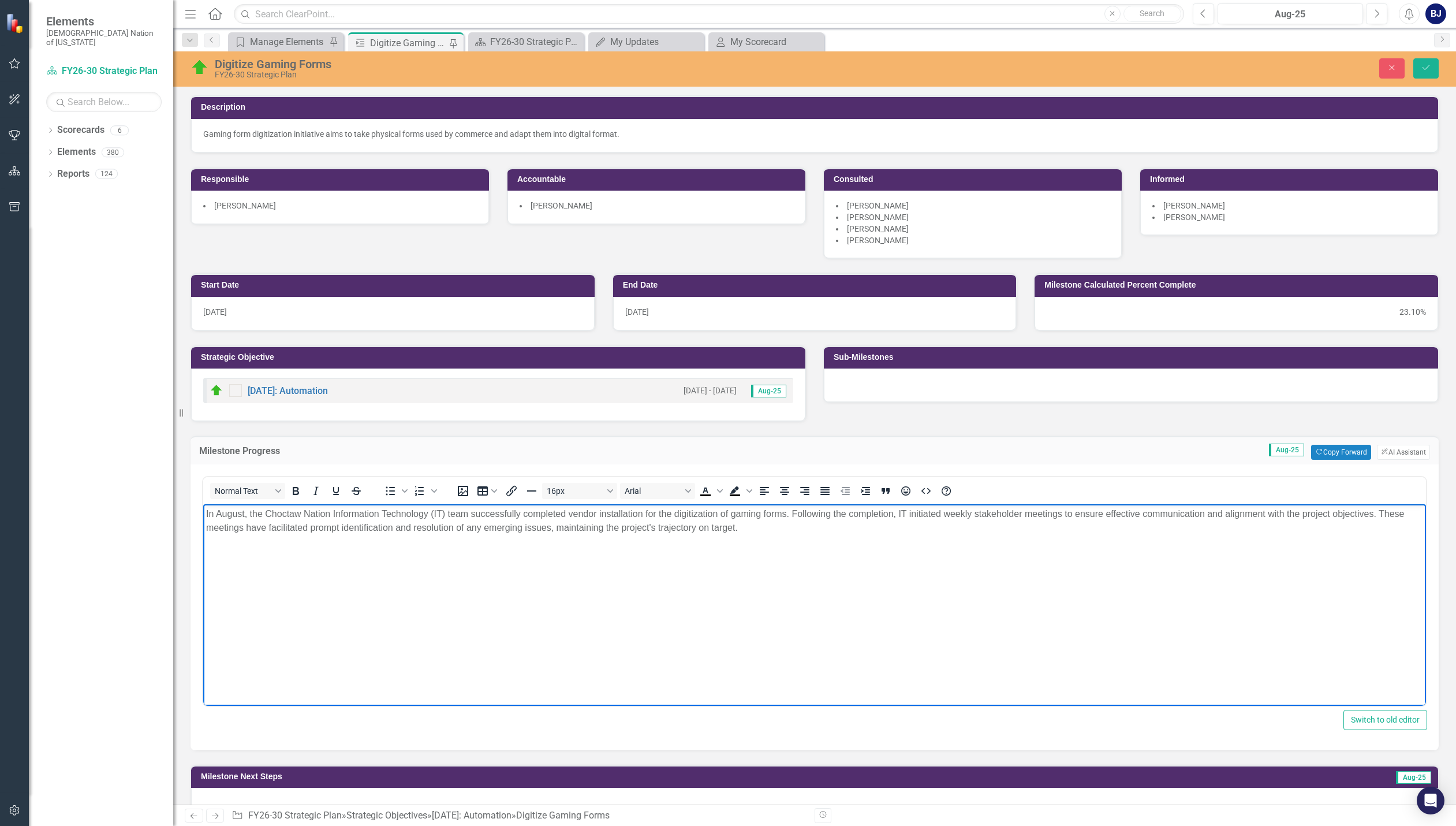
click at [641, 512] on p "In August, the Choctaw Nation Information Technology (IT) team successfully com…" at bounding box center [815, 521] width 1217 height 28
click at [600, 512] on p "In August, the Choctaw Nation Information Technology (IT) team successfully com…" at bounding box center [815, 521] width 1217 height 28
drag, startPoint x: 717, startPoint y: 511, endPoint x: 727, endPoint y: 511, distance: 10.0
click at [727, 511] on p "In August, the Choctaw Nation Information Technology (IT) team successfully com…" at bounding box center [815, 521] width 1217 height 28
drag, startPoint x: 874, startPoint y: 511, endPoint x: 888, endPoint y: 511, distance: 14.0
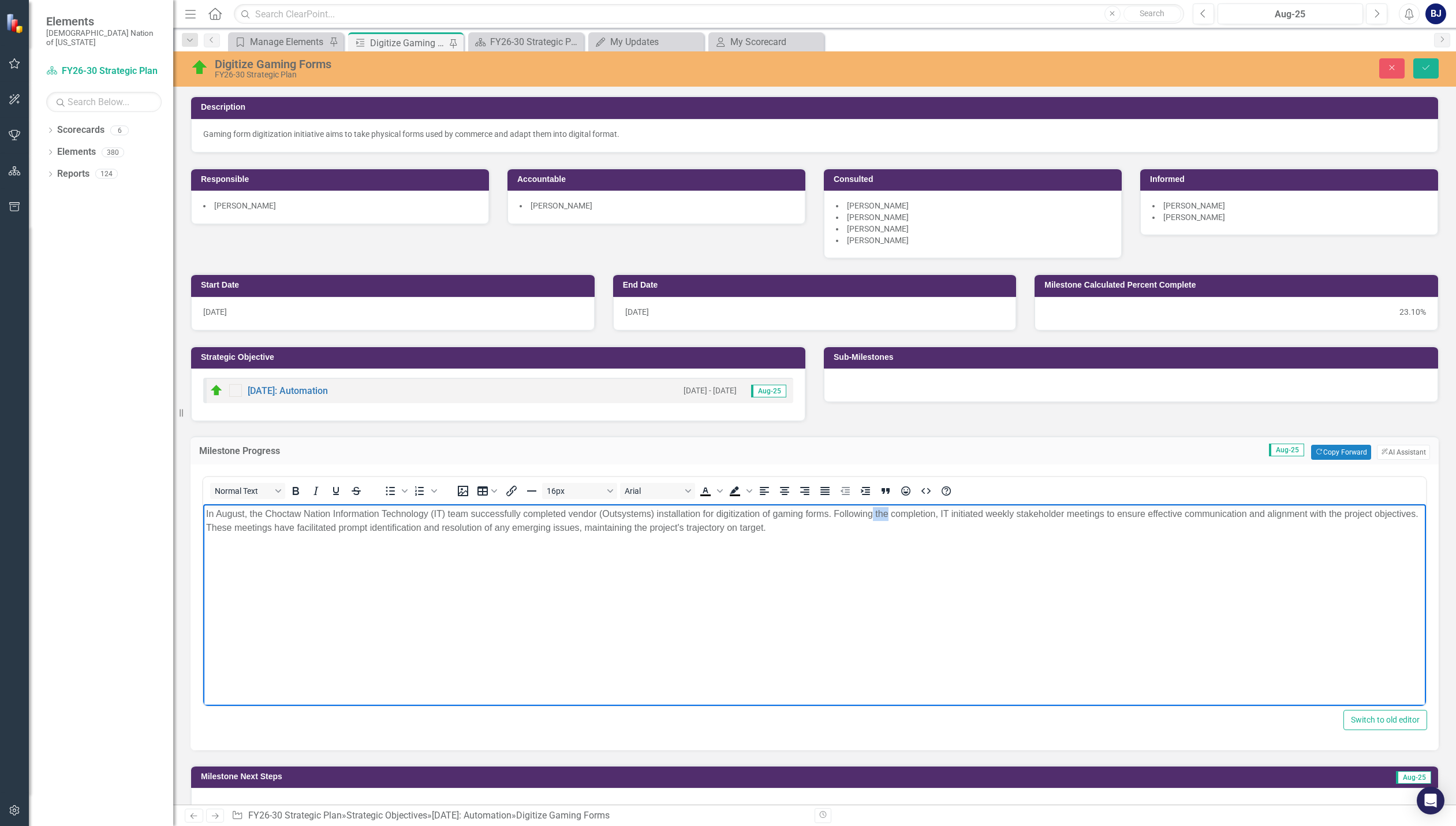
click at [888, 511] on p "In August, the Choctaw Nation Information Technology (IT) team successfully com…" at bounding box center [815, 521] width 1217 height 28
click at [925, 511] on p "In August, the Choctaw Nation Information Technology (IT) team successfully com…" at bounding box center [815, 521] width 1217 height 28
click at [992, 517] on p "In August, the Choctaw Nation Information Technology (IT) team successfully com…" at bounding box center [815, 521] width 1217 height 28
drag, startPoint x: 1093, startPoint y: 512, endPoint x: 925, endPoint y: 512, distance: 168.0
click at [925, 512] on p "In August, the Choctaw Nation Information Technology (IT) team successfully com…" at bounding box center [815, 521] width 1217 height 28
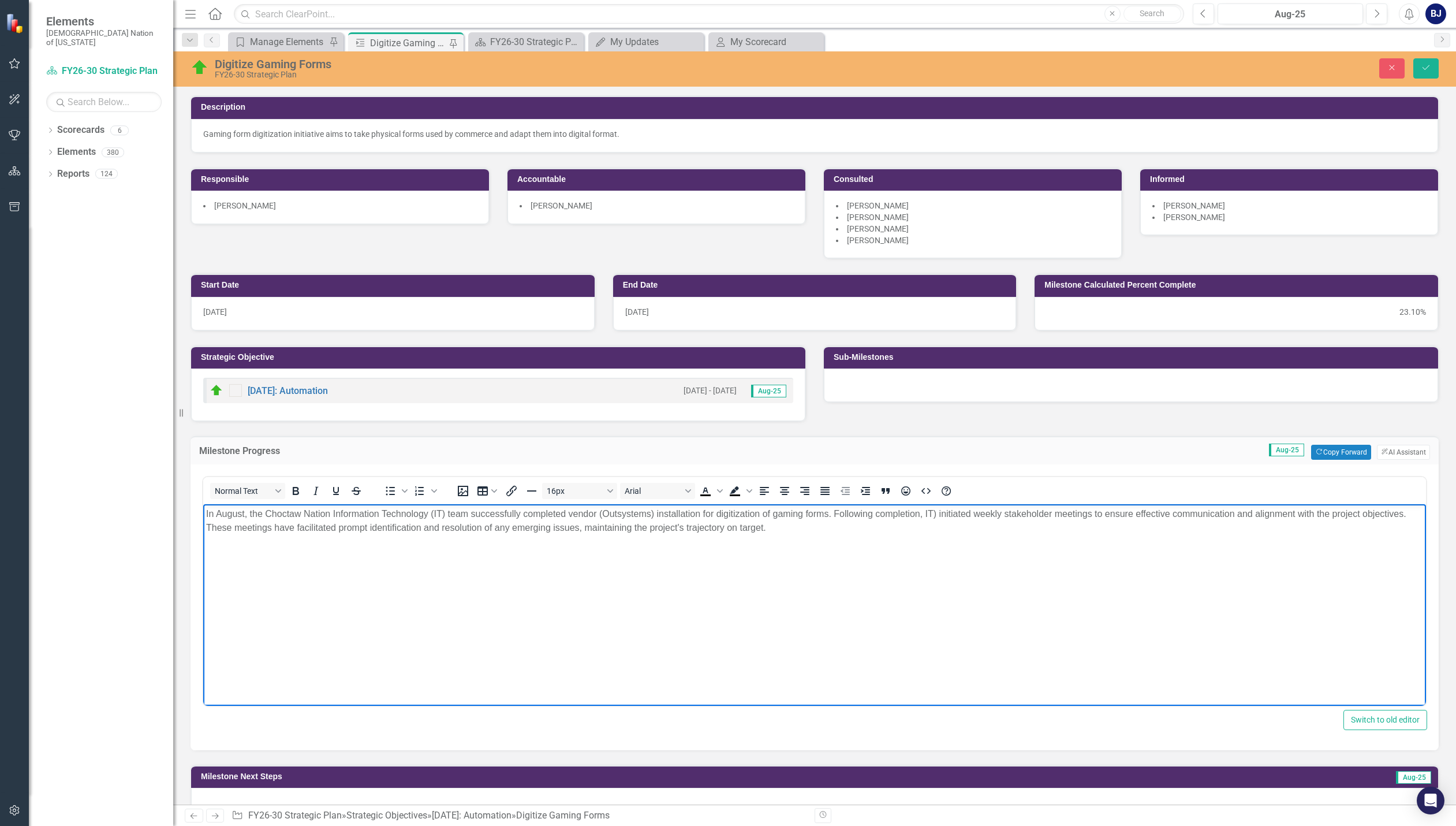
click at [935, 513] on p "In August, the Choctaw Nation Information Technology (IT) team successfully com…" at bounding box center [815, 521] width 1217 height 28
drag, startPoint x: 266, startPoint y: 513, endPoint x: 175, endPoint y: 512, distance: 91.0
click at [203, 512] on html "In August, the Choctaw Nation Information Technology (IT) team successfully com…" at bounding box center [814, 590] width 1222 height 173
drag, startPoint x: 386, startPoint y: 511, endPoint x: 166, endPoint y: 511, distance: 220.0
click at [203, 511] on html "Choctaw Nation Information Technology (IT) team successfully completed vendor (…" at bounding box center [814, 590] width 1222 height 173
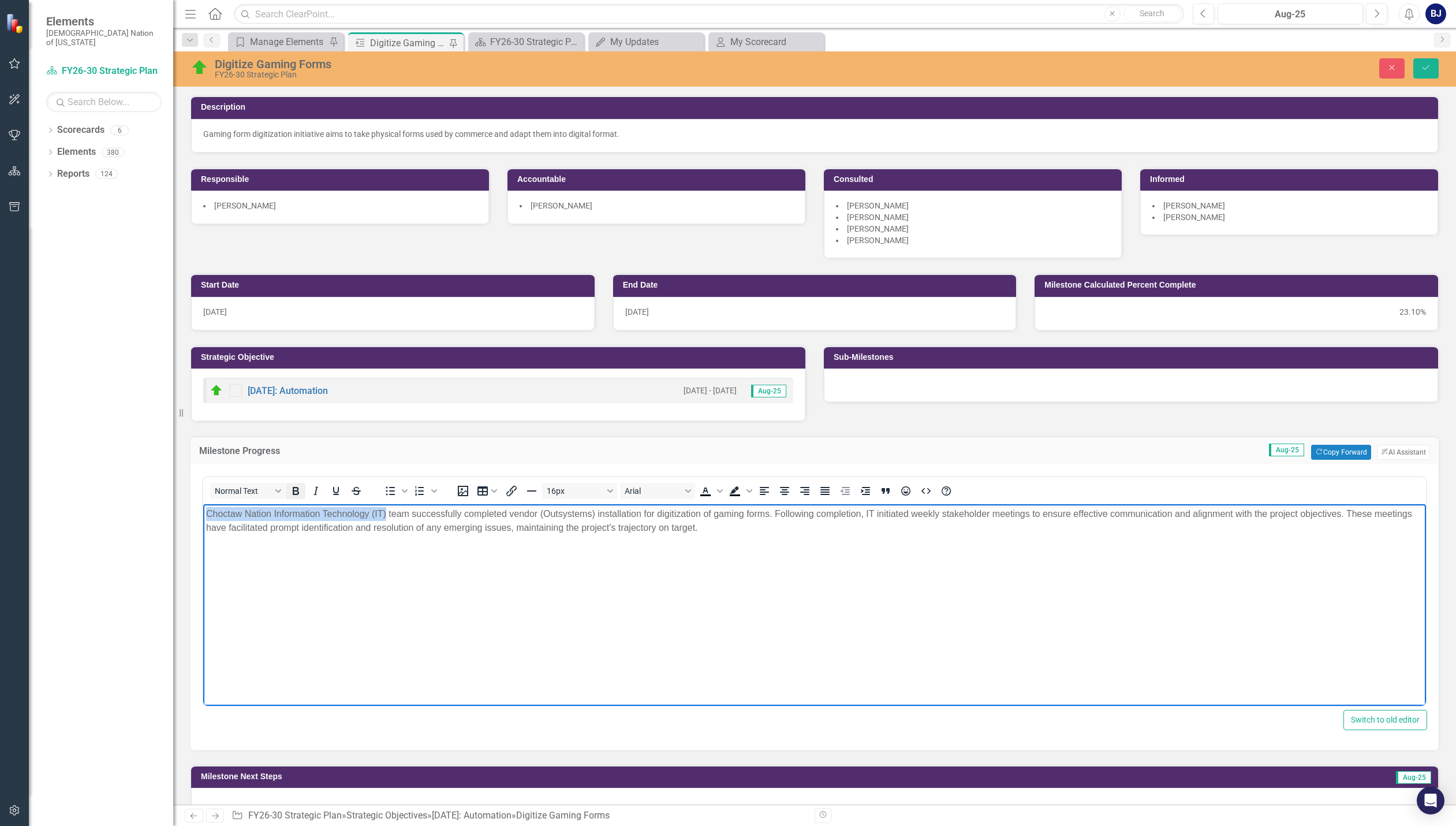
click at [294, 489] on icon "Bold" at bounding box center [295, 491] width 14 height 14
drag, startPoint x: 432, startPoint y: 512, endPoint x: 405, endPoint y: 512, distance: 27.0
click at [405, 512] on p "Choctaw Nation Information Technology (IT): team successfully completed vendor …" at bounding box center [815, 521] width 1217 height 28
click at [714, 525] on p "Choctaw Nation Information Technology (IT): Successfully completed vendor (Outs…" at bounding box center [815, 521] width 1217 height 28
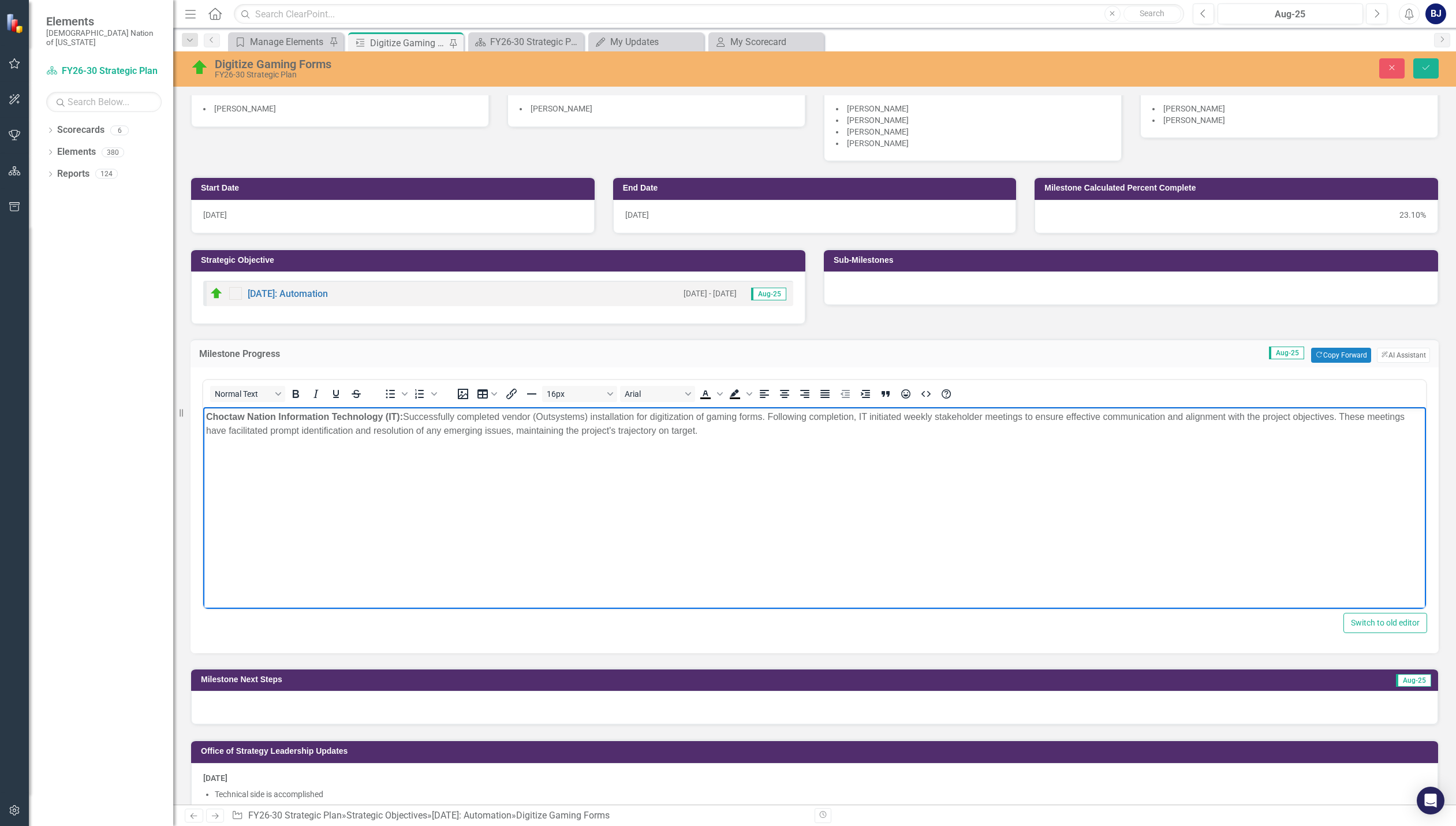
scroll to position [333, 0]
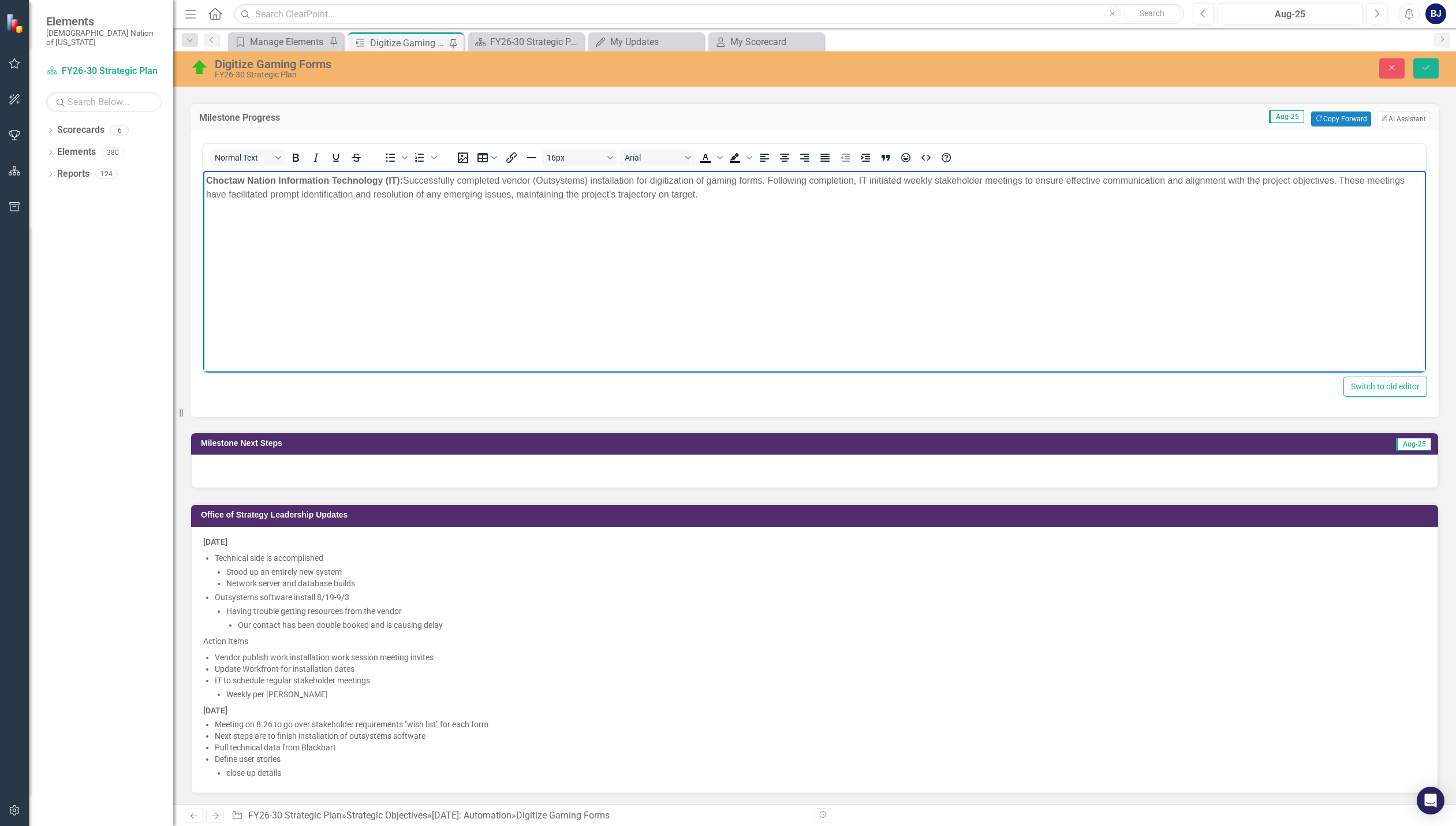
click at [314, 464] on div at bounding box center [814, 471] width 1247 height 33
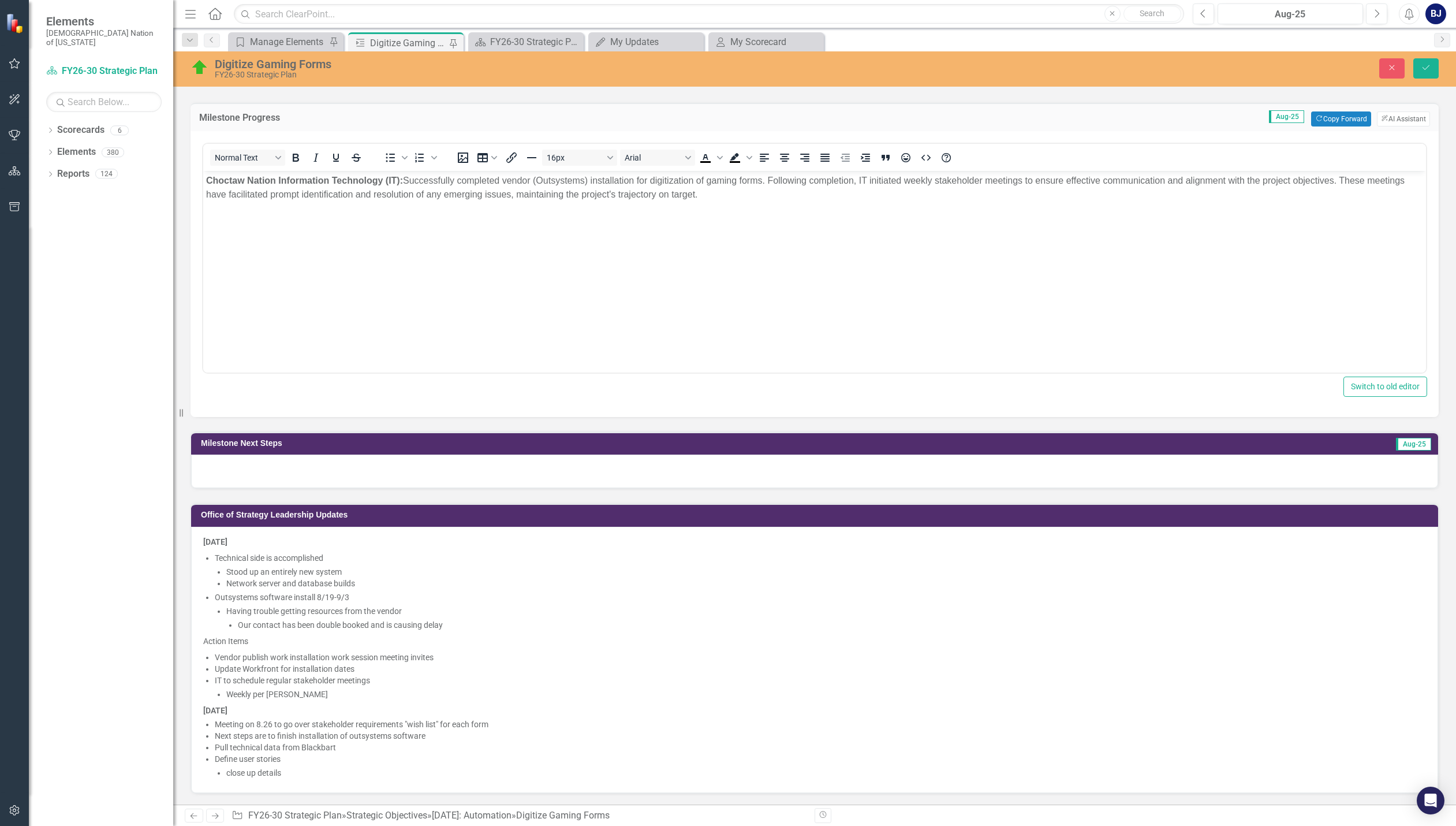
click at [314, 464] on div at bounding box center [814, 471] width 1247 height 33
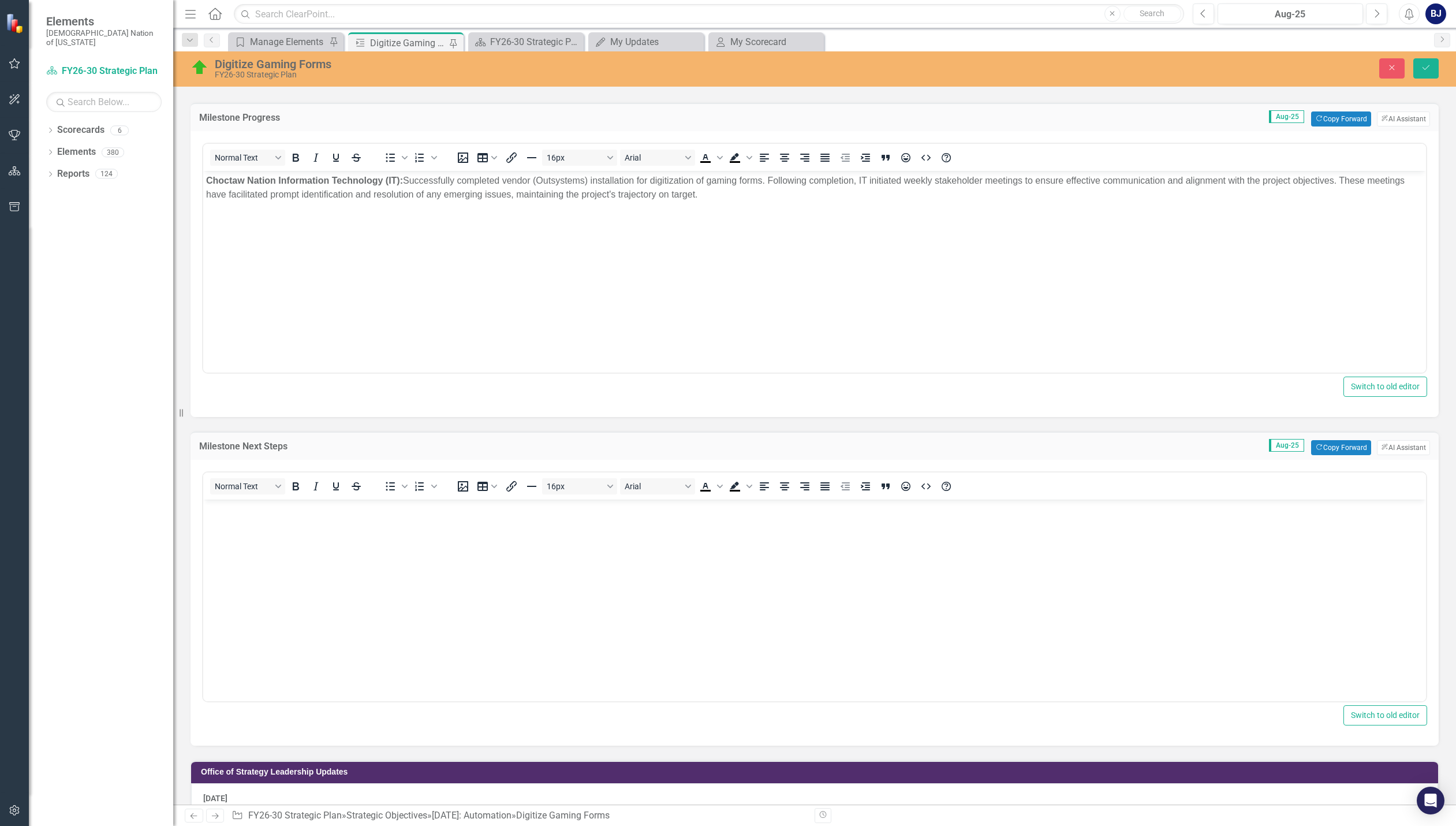
scroll to position [0, 0]
click at [1385, 457] on div "Milestone Next Steps Aug-25 Copy Forward Copy Forward ClearPoint AI AI Assistant" at bounding box center [815, 445] width 1249 height 28
click at [1384, 451] on button "ClearPoint AI AI Assistant" at bounding box center [1403, 447] width 53 height 15
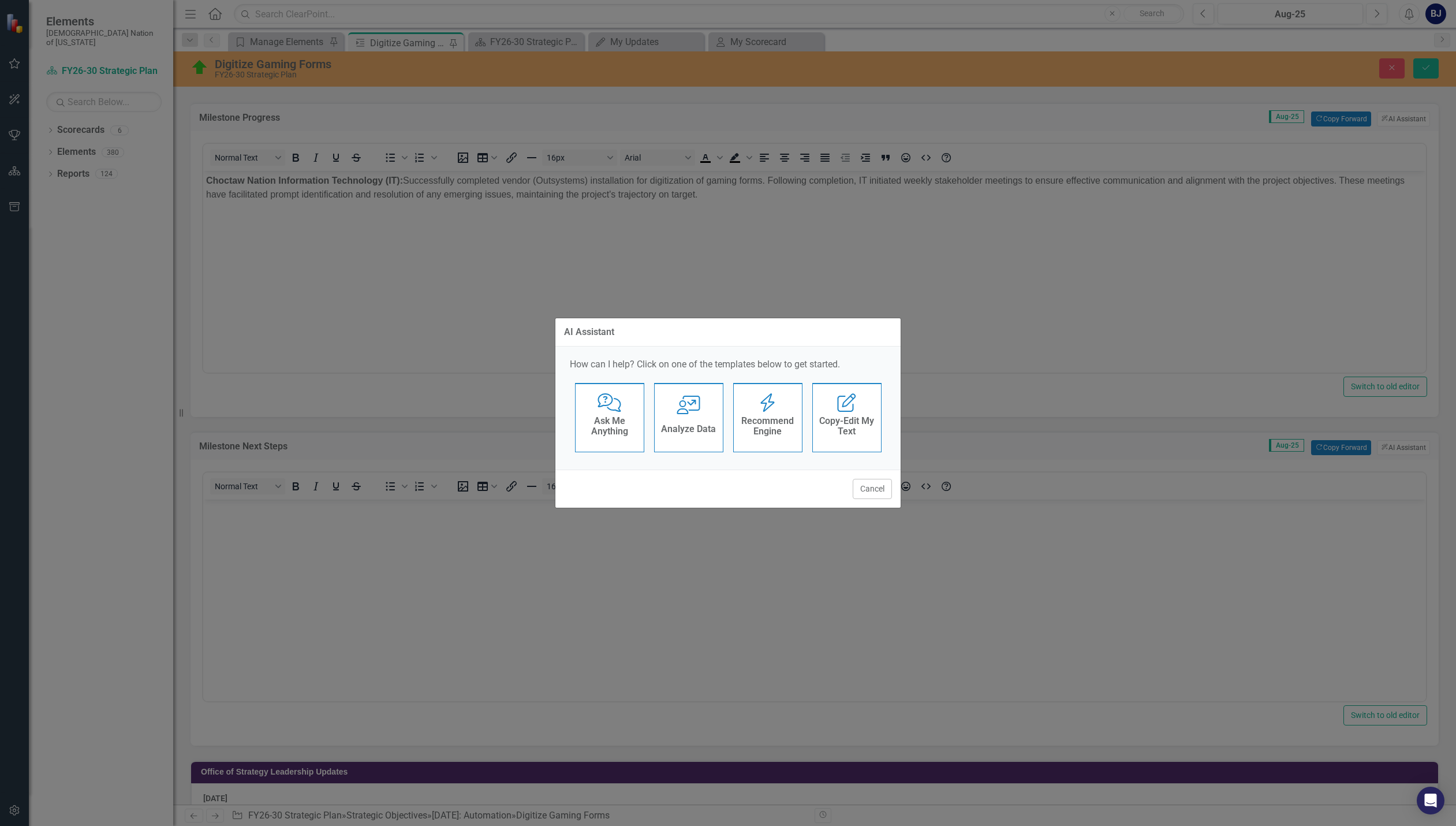
click at [585, 423] on h4 "Ask Me Anything" at bounding box center [609, 425] width 57 height 20
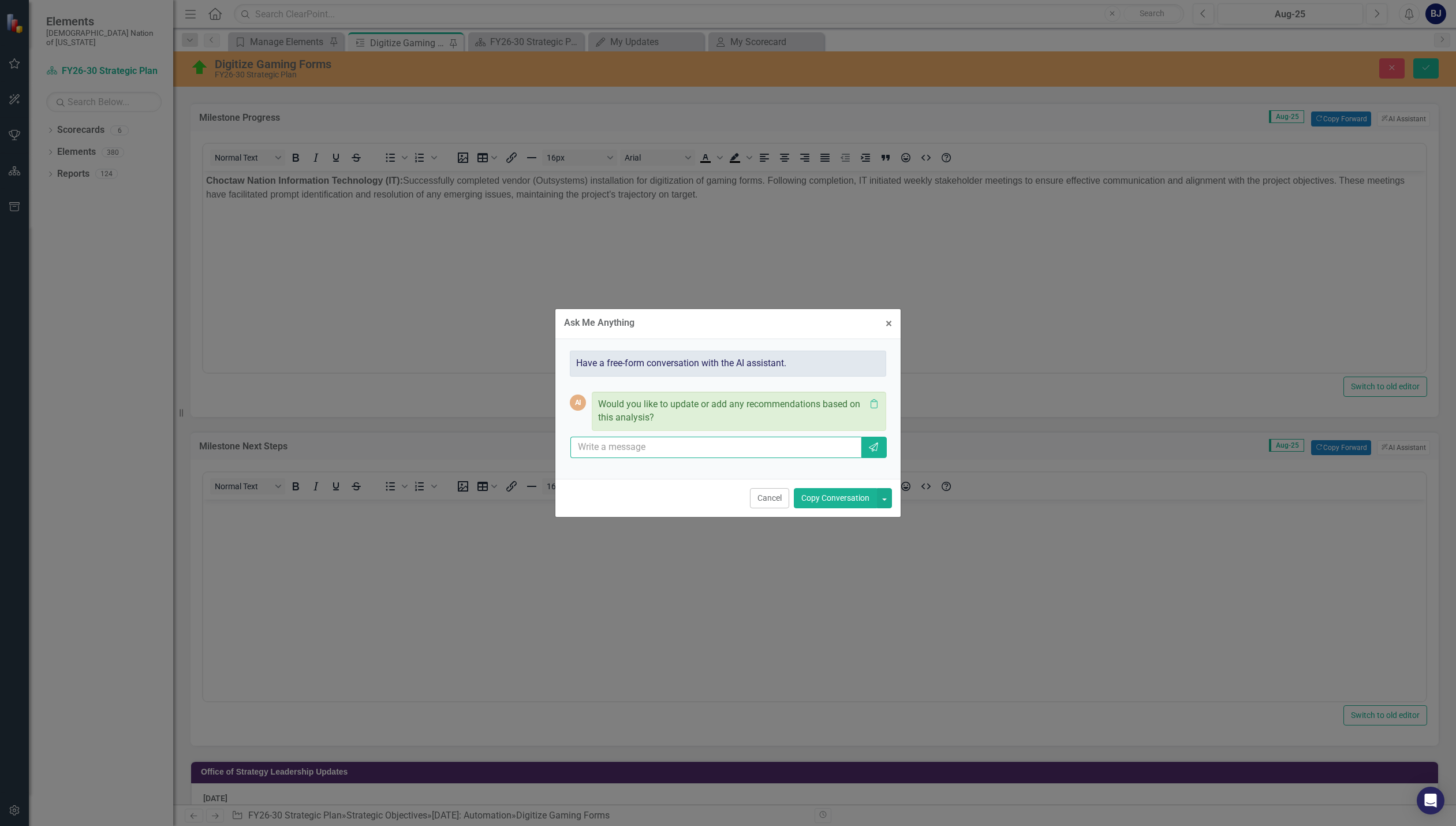
click at [631, 450] on input "text" at bounding box center [716, 447] width 291 height 22
type input "can you provide me a next steps update"
click at [872, 448] on icon "Send" at bounding box center [873, 447] width 11 height 10
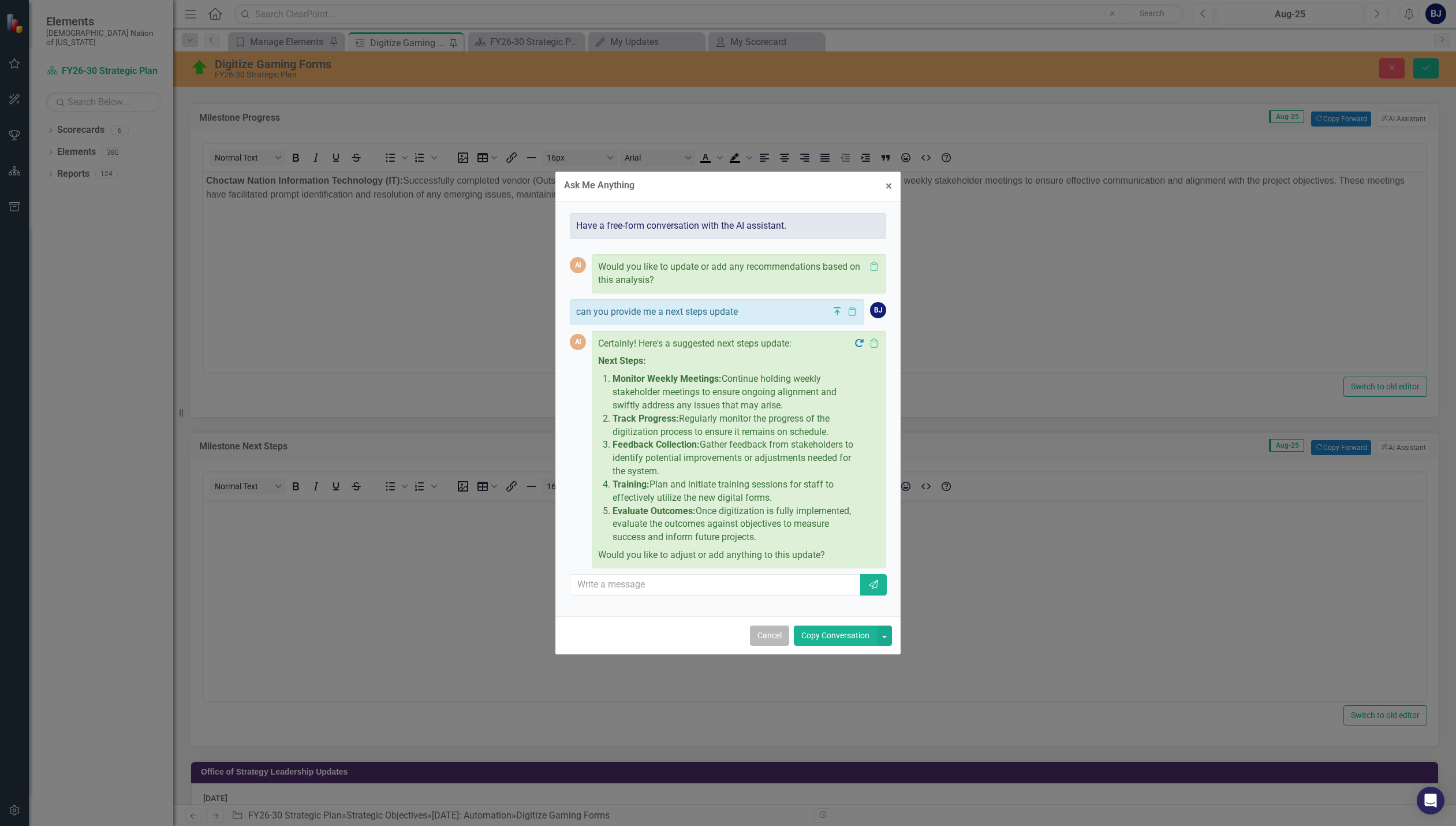
click at [773, 641] on button "Cancel" at bounding box center [769, 635] width 39 height 20
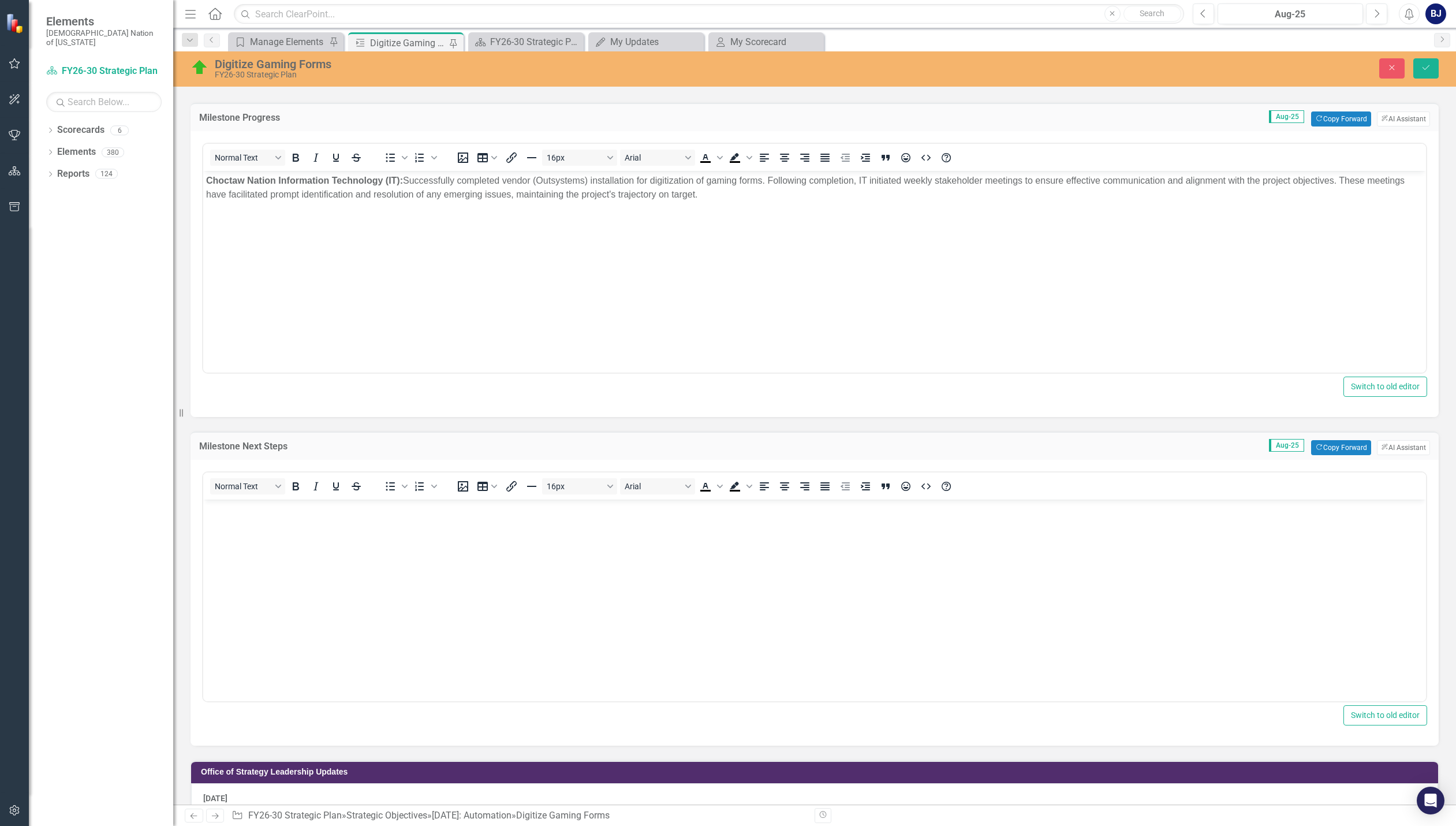
click at [290, 534] on body "Rich Text Area. Press ALT-0 for help." at bounding box center [814, 586] width 1222 height 173
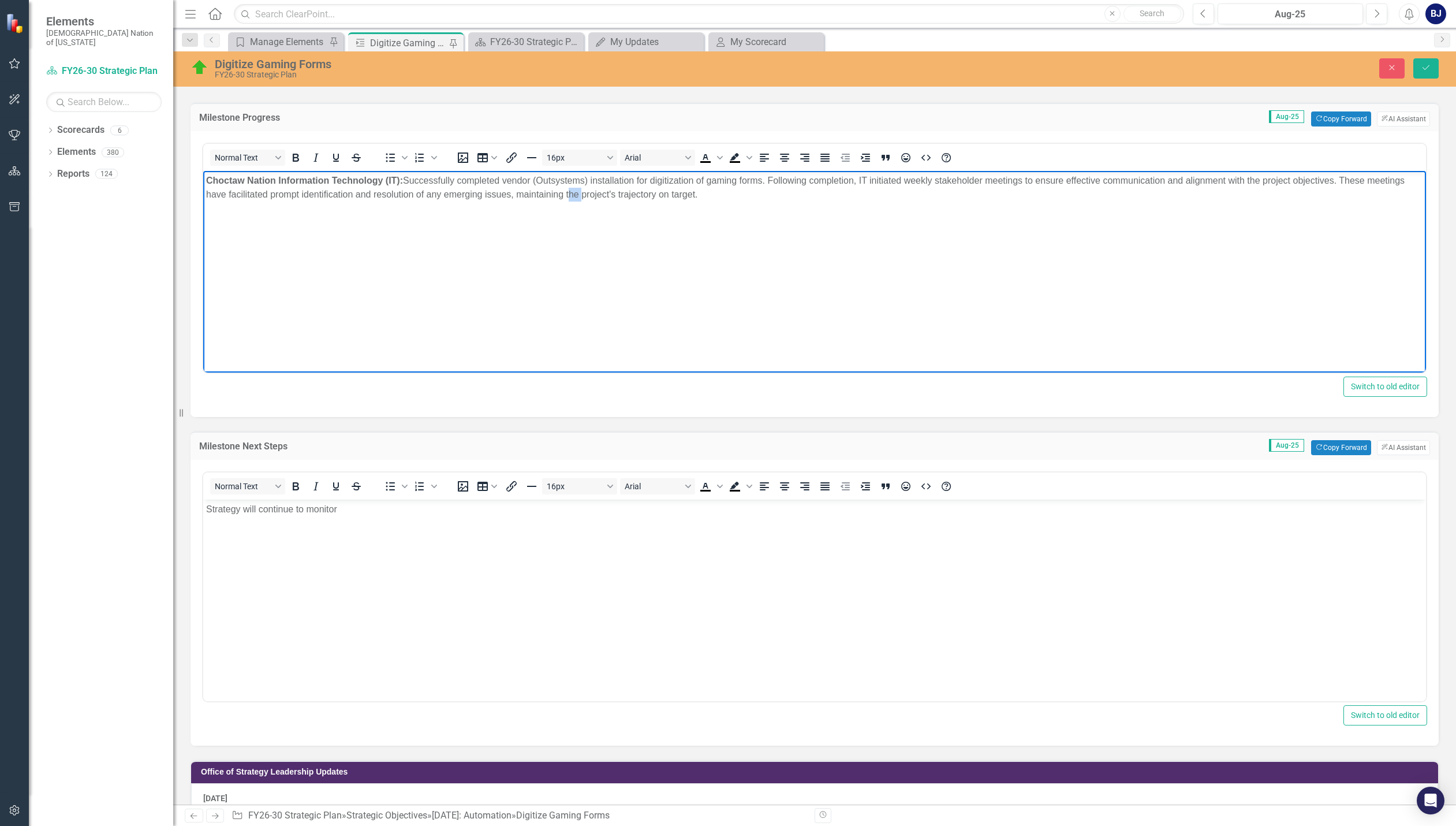
drag, startPoint x: 566, startPoint y: 191, endPoint x: 579, endPoint y: 191, distance: 13.0
click at [579, 191] on p "Choctaw Nation Information Technology (IT): Successfully completed vendor (Outs…" at bounding box center [815, 187] width 1217 height 28
click at [641, 193] on p "Choctaw Nation Information Technology (IT): Successfully completed vendor (Outs…" at bounding box center [815, 187] width 1217 height 28
click at [376, 518] on body "Strategy will continue to monitor" at bounding box center [814, 586] width 1222 height 173
drag, startPoint x: 1378, startPoint y: 179, endPoint x: 1343, endPoint y: 179, distance: 35.0
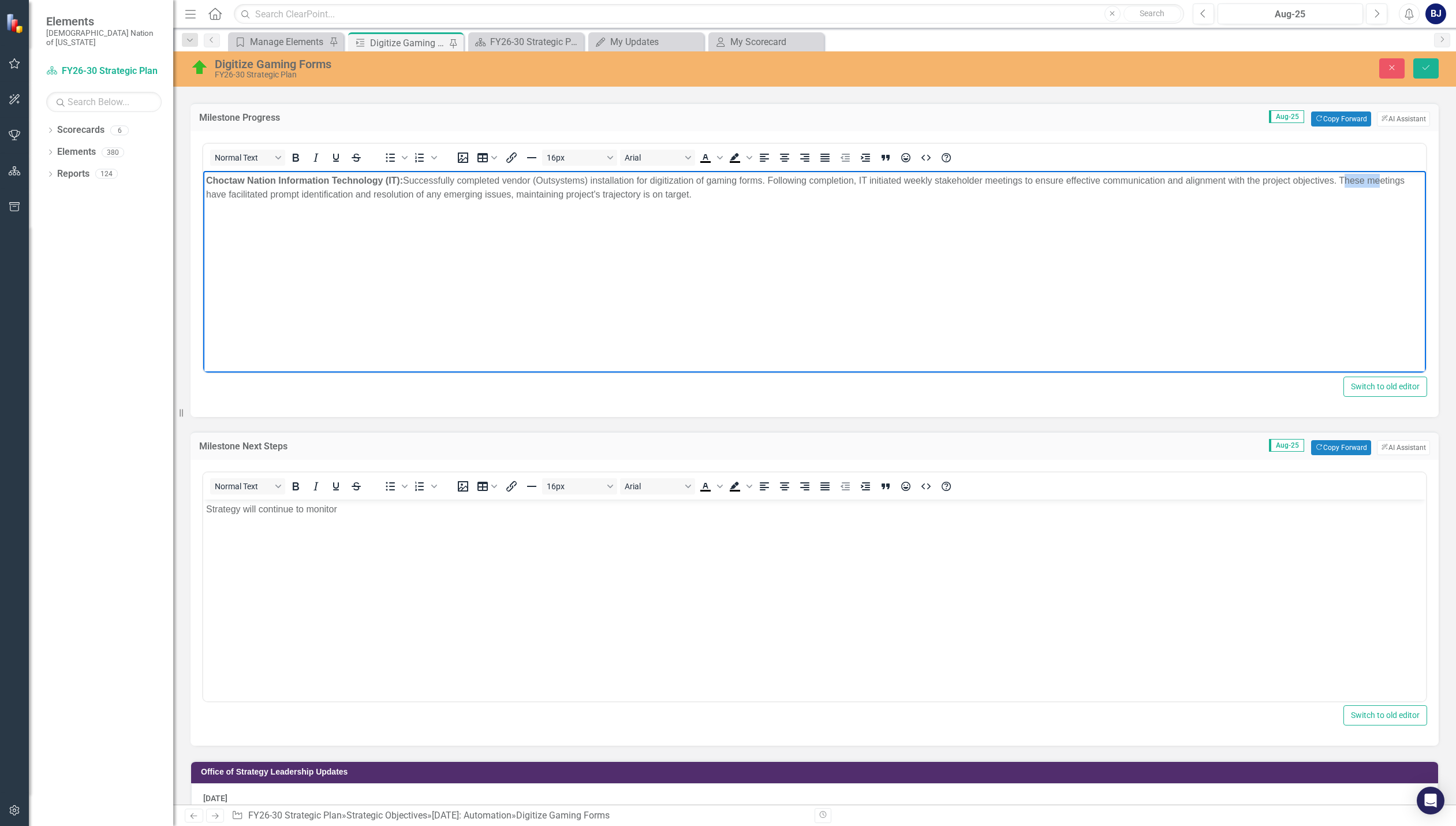
click at [1343, 179] on p "Choctaw Nation Information Technology (IT): Successfully completed vendor (Outs…" at bounding box center [815, 187] width 1217 height 28
drag, startPoint x: 1287, startPoint y: 206, endPoint x: 1269, endPoint y: 213, distance: 19.3
click at [1286, 208] on body "Choctaw Nation Information Technology (IT): Successfully completed vendor (Outs…" at bounding box center [814, 257] width 1222 height 173
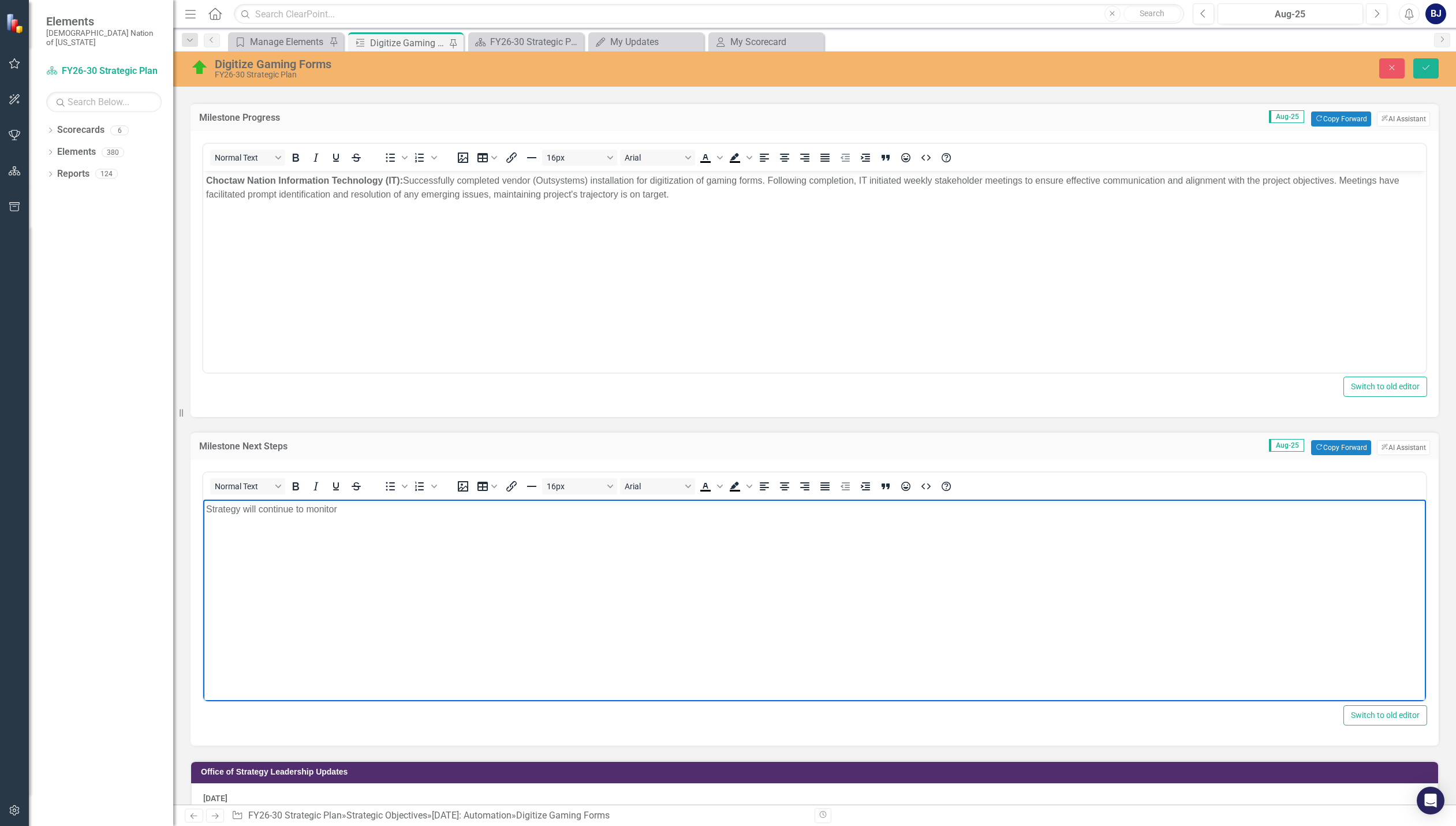
click at [352, 506] on p "Strategy will continue to monitor" at bounding box center [815, 509] width 1217 height 14
drag, startPoint x: 304, startPoint y: 509, endPoint x: 353, endPoint y: 509, distance: 49.0
click at [352, 509] on p "Strategy will continue to monitor" at bounding box center [815, 509] width 1217 height 14
click at [325, 509] on p "Strategy will continue to" at bounding box center [815, 509] width 1217 height 14
click at [317, 511] on p "Strategy will continue to" at bounding box center [815, 509] width 1217 height 14
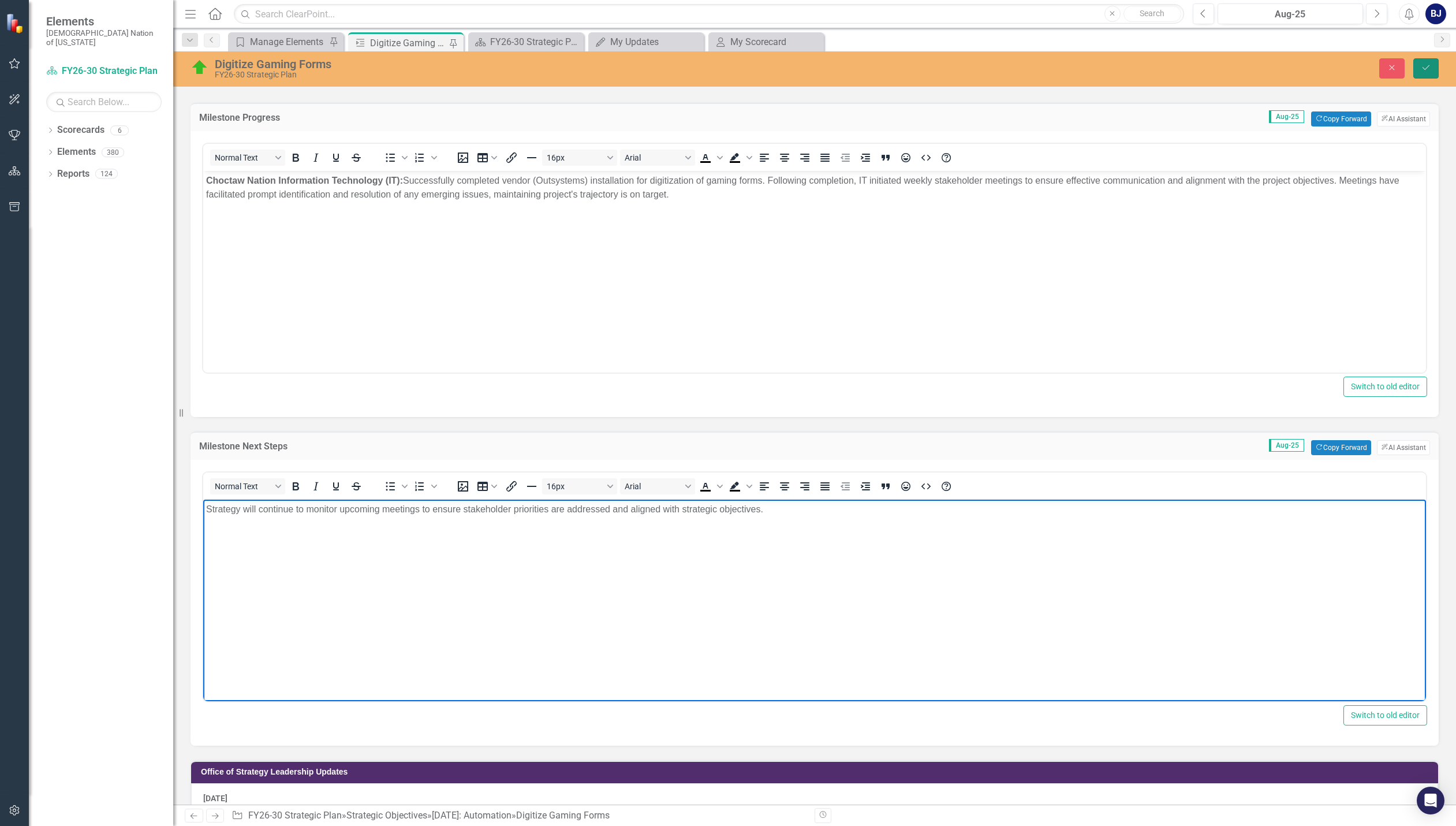
click at [1432, 74] on button "Save" at bounding box center [1426, 68] width 25 height 20
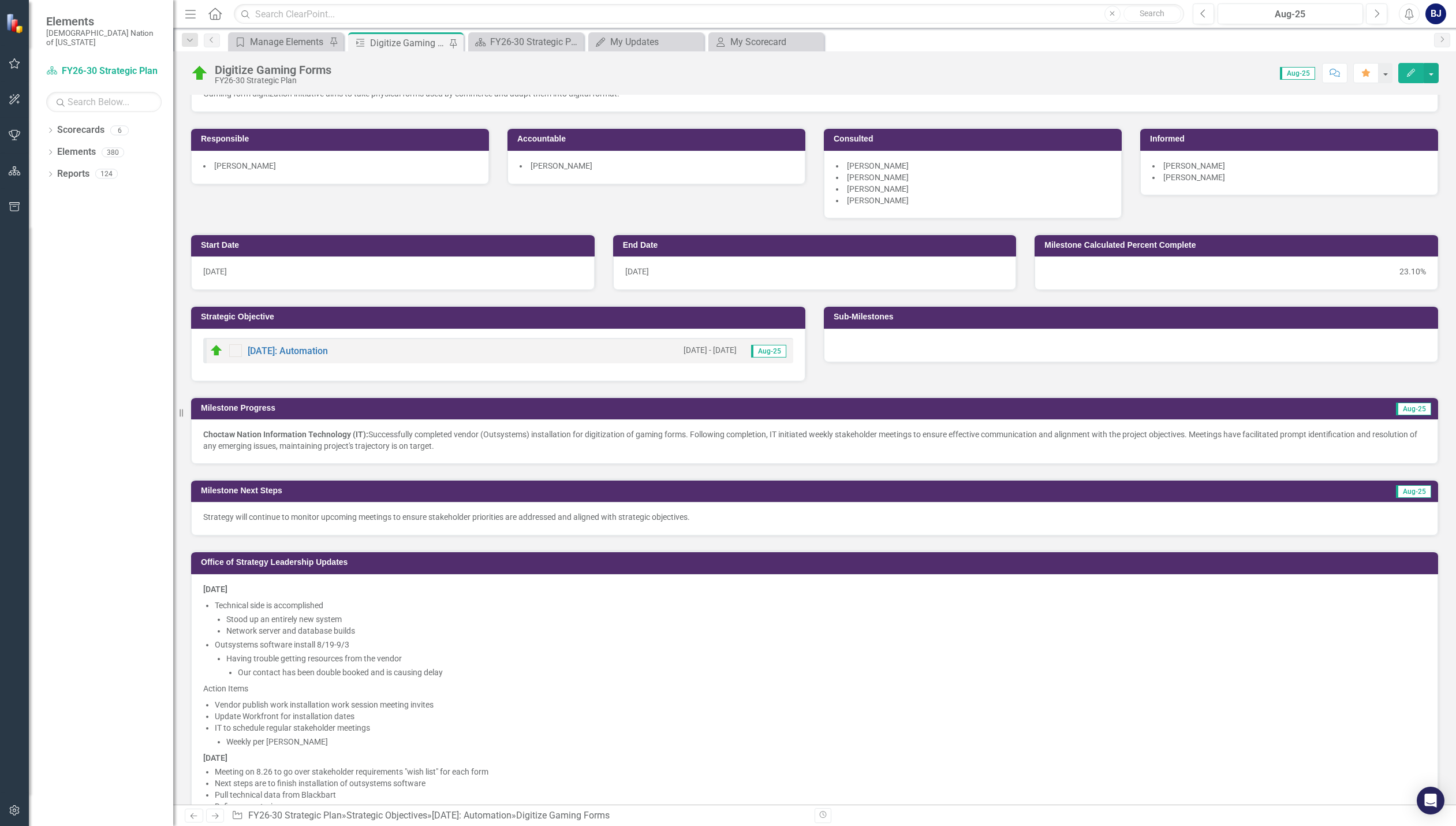
scroll to position [87, 0]
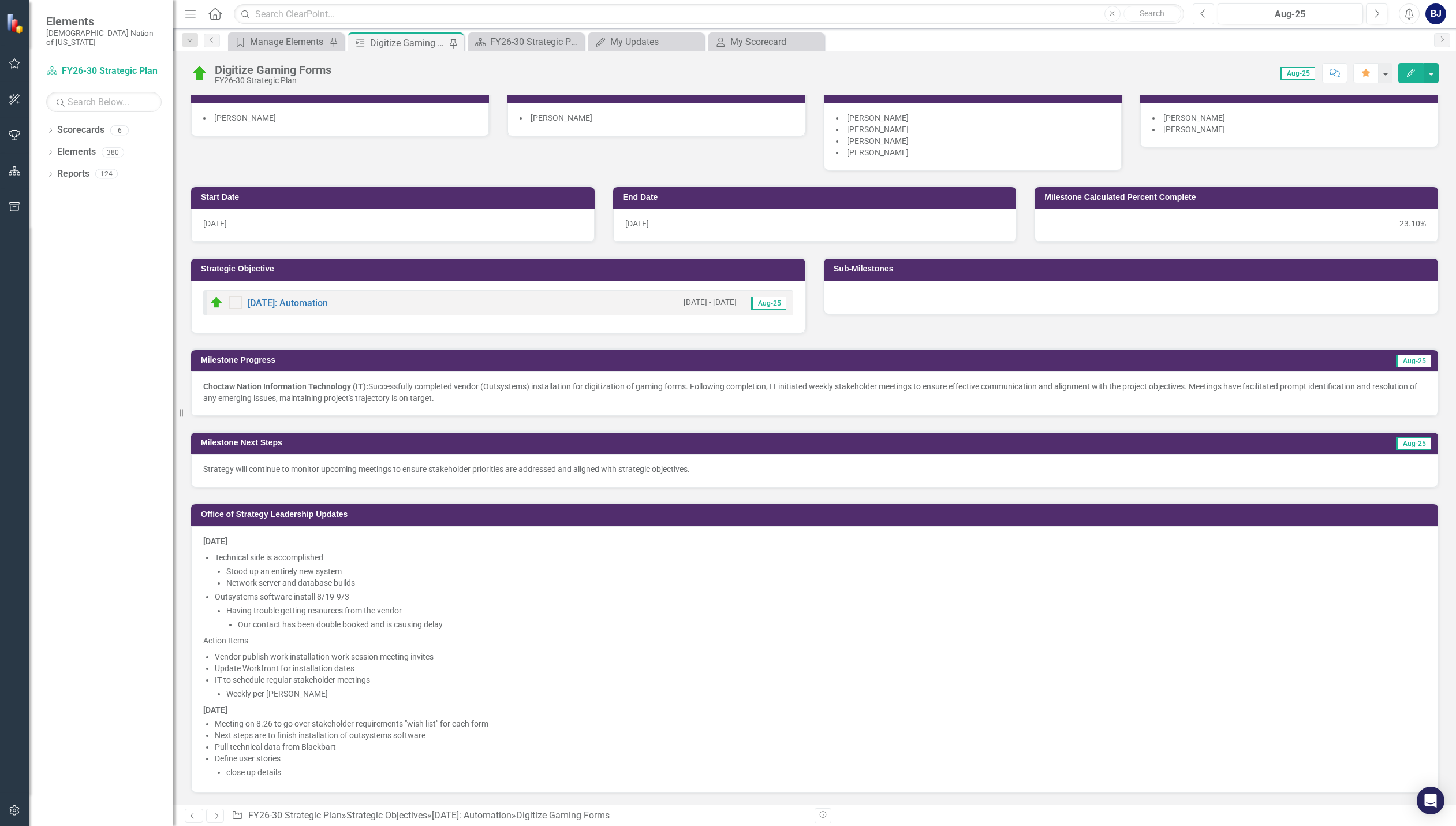
click at [1202, 8] on button "Previous" at bounding box center [1203, 14] width 22 height 21
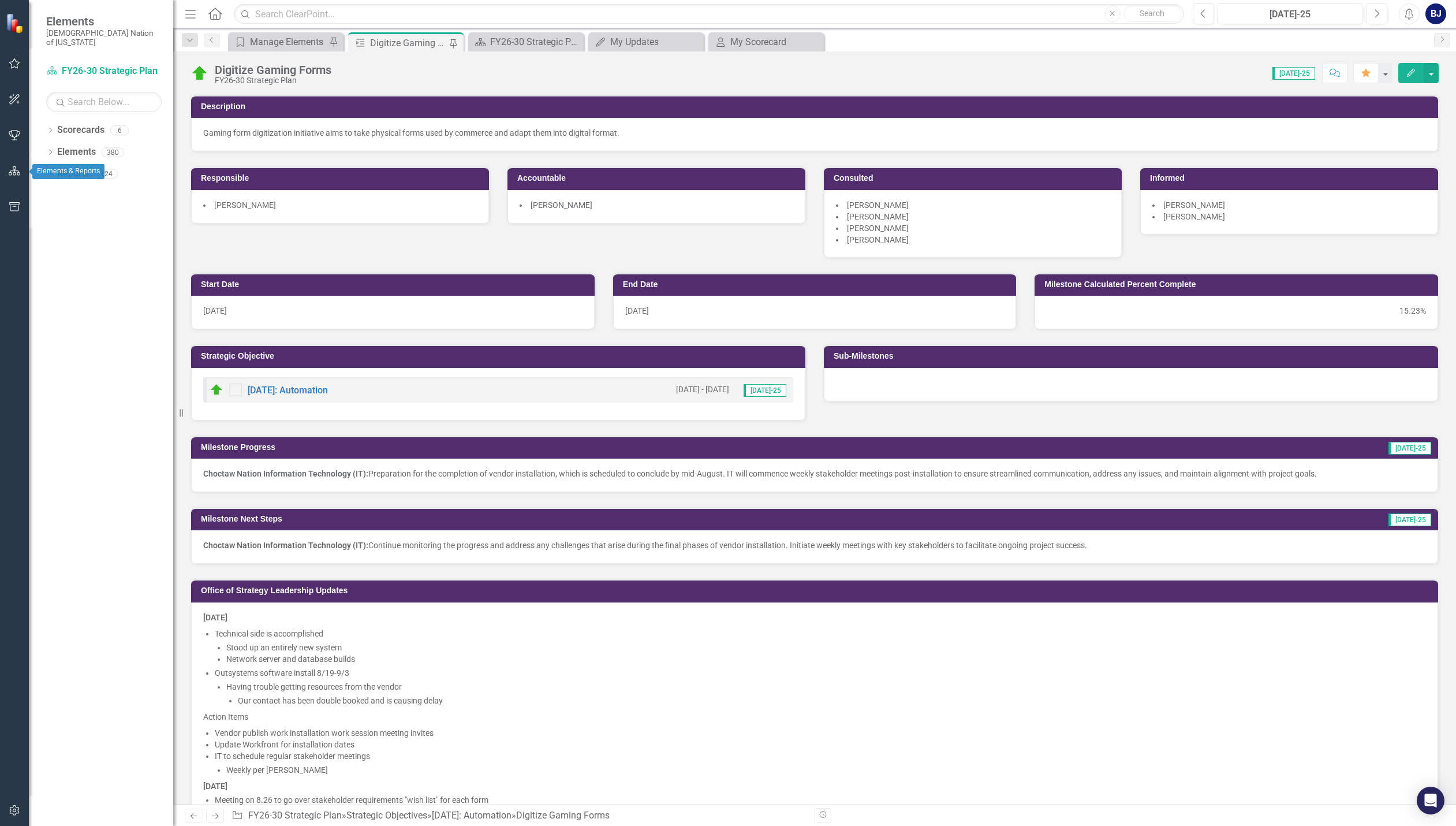
click at [14, 173] on icon "button" at bounding box center [15, 171] width 12 height 10
click at [40, 122] on div "Dropdown Scorecards 6 FY26-30 Strategic Plan Continuous Improvement FY26-30 Ope…" at bounding box center [101, 472] width 145 height 705
click at [46, 128] on icon "Dropdown" at bounding box center [50, 131] width 8 height 6
click at [48, 295] on div "Dropdown Reports 124" at bounding box center [110, 306] width 127 height 22
click at [48, 301] on div "Dropdown" at bounding box center [50, 306] width 8 height 10
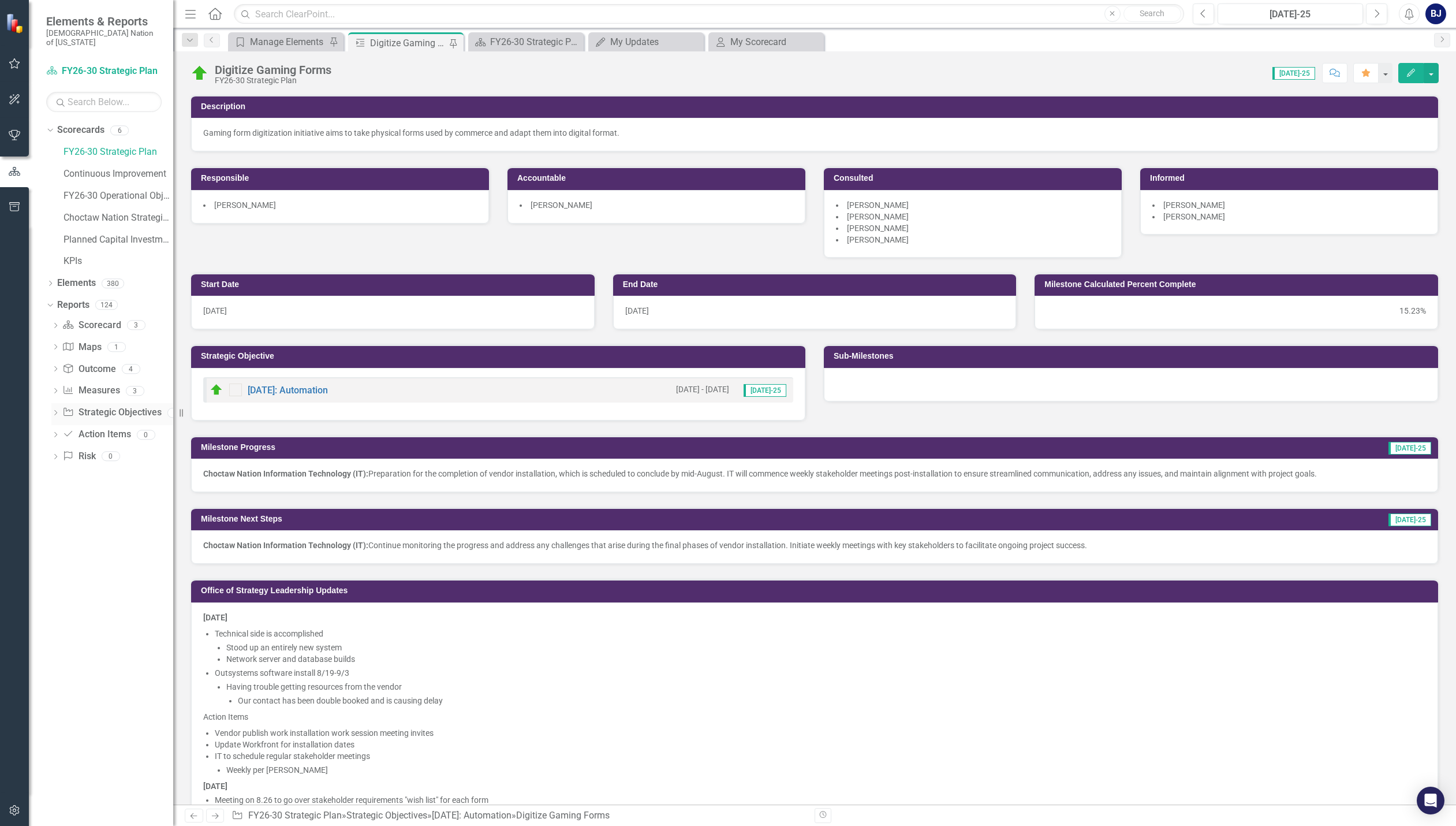
click at [52, 403] on div "Dropdown Strategic Objective Strategic Objectives 113" at bounding box center [112, 414] width 122 height 22
click at [56, 410] on icon "Dropdown" at bounding box center [55, 413] width 8 height 6
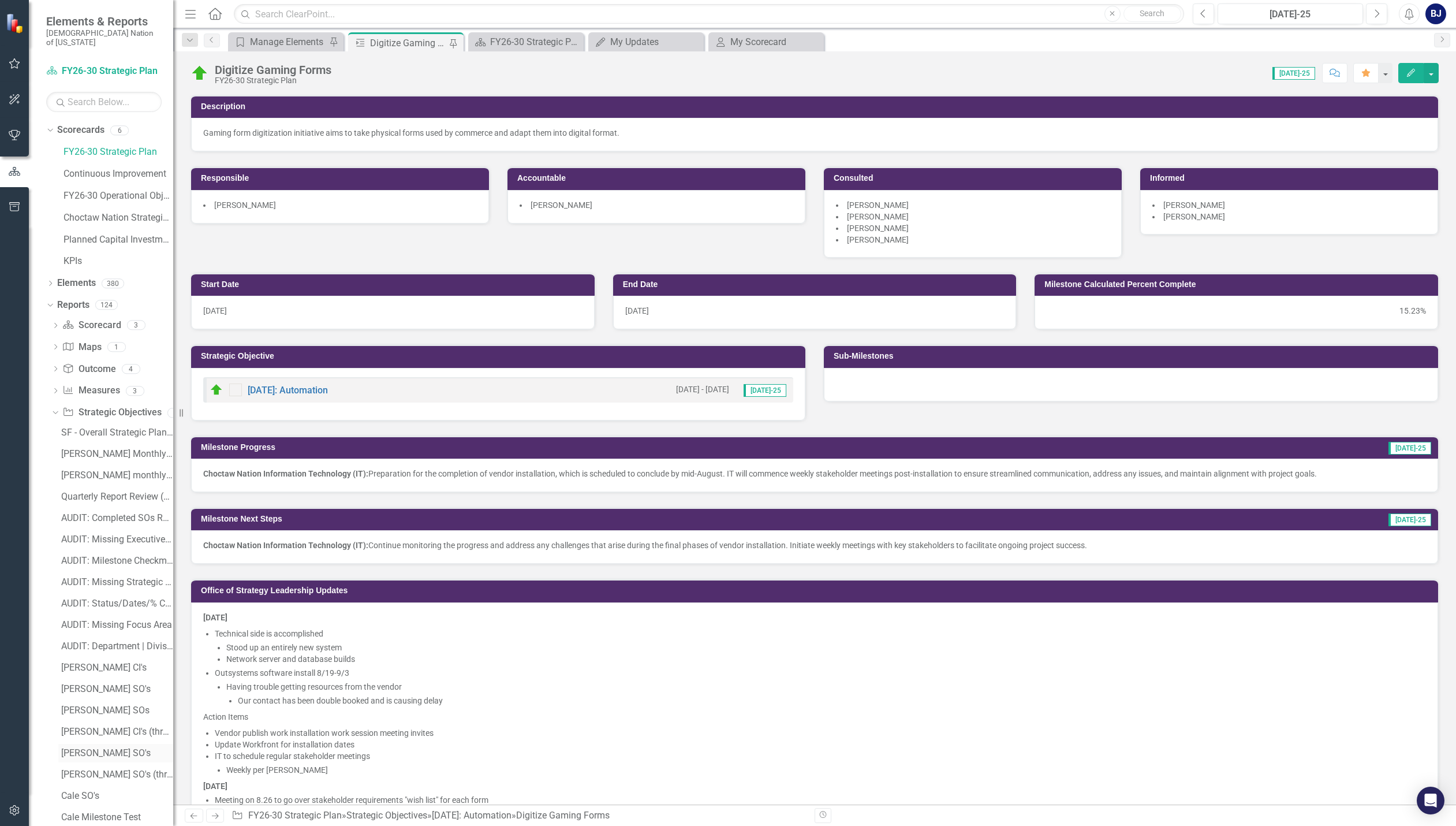
click at [100, 748] on div "[PERSON_NAME] SO's" at bounding box center [117, 753] width 112 height 10
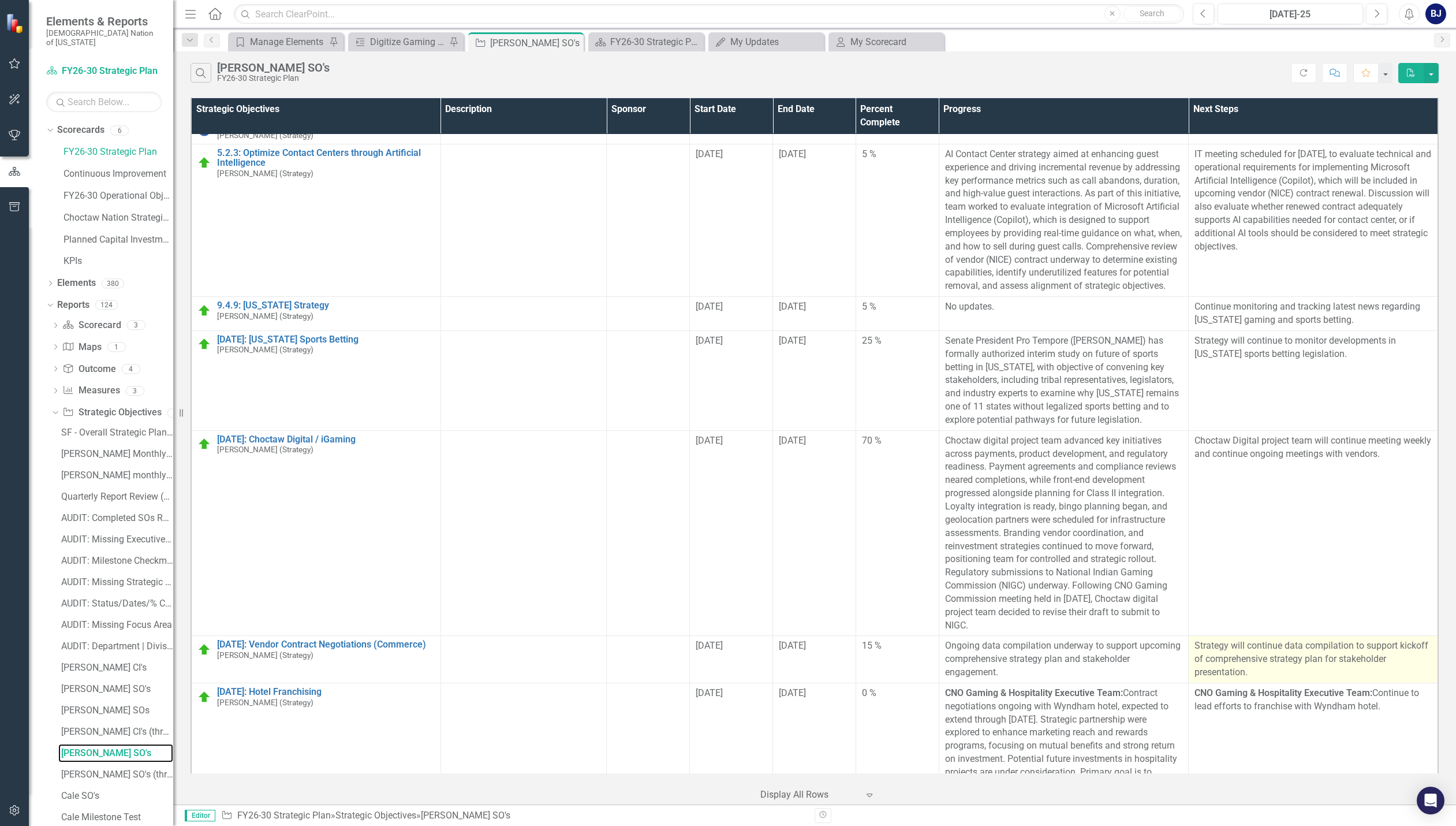
scroll to position [58, 0]
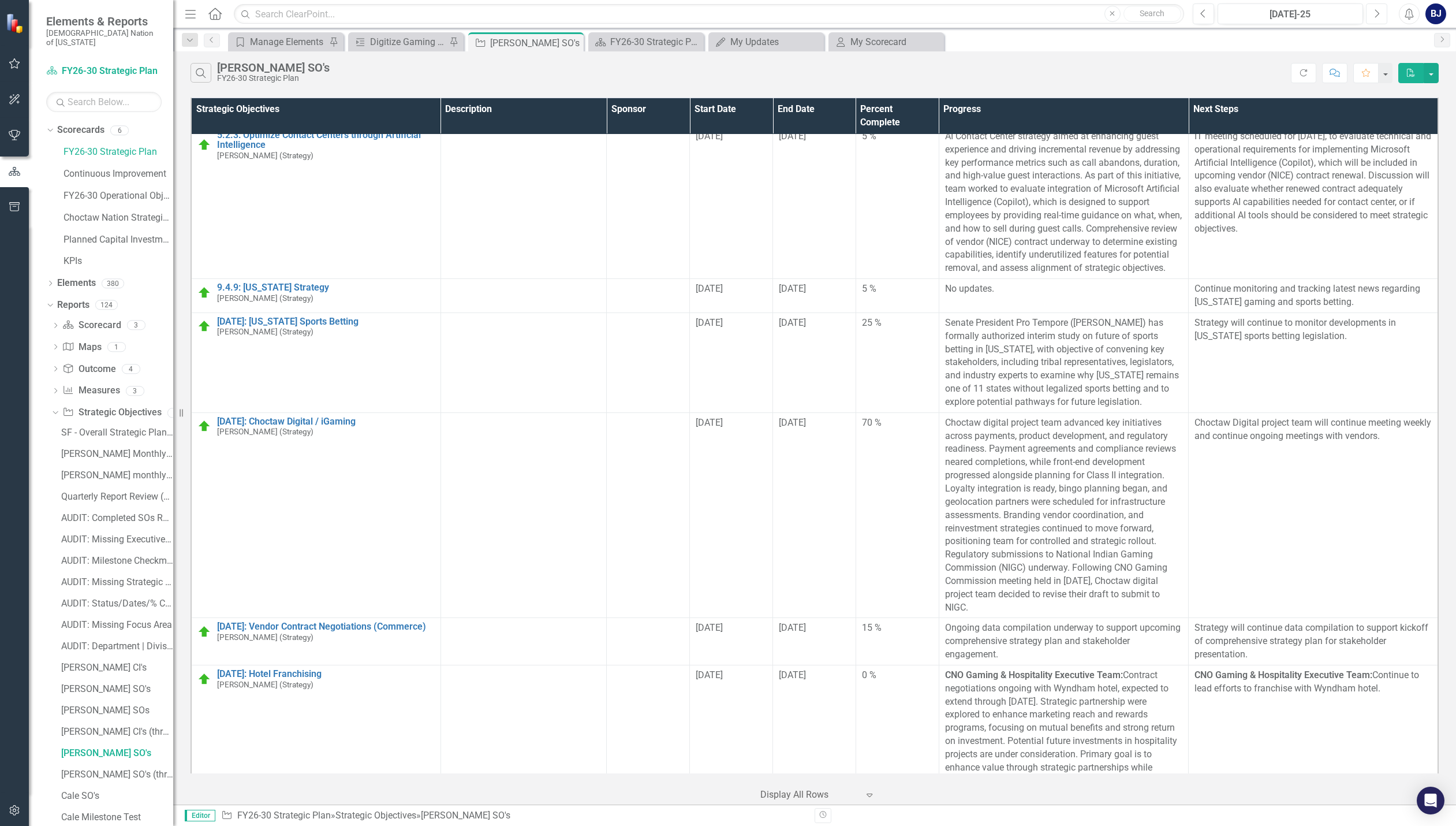
click at [1379, 20] on button "Next" at bounding box center [1377, 14] width 22 height 21
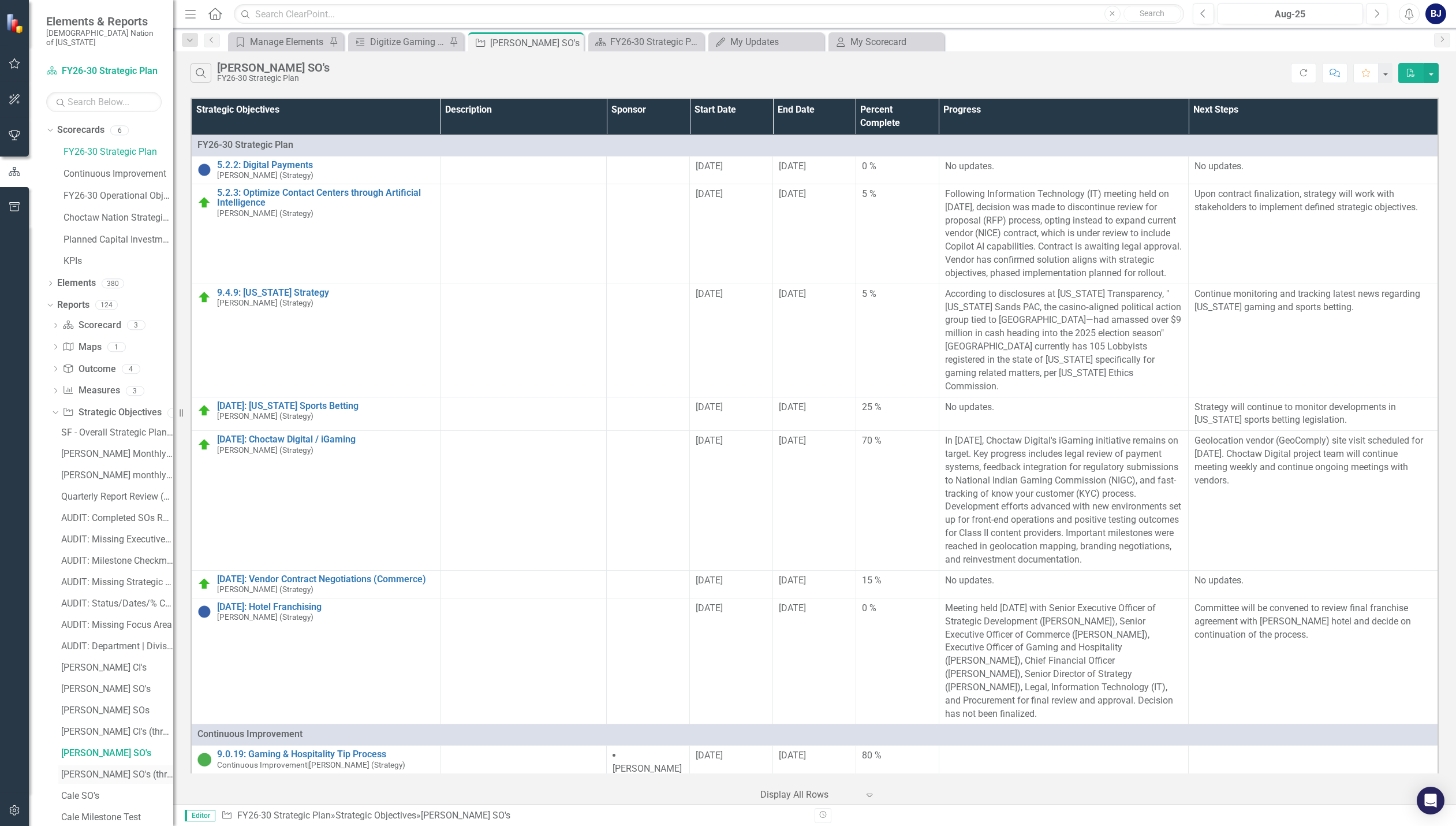
click at [115, 769] on div "[PERSON_NAME] SO's (three-month view)" at bounding box center [117, 775] width 112 height 10
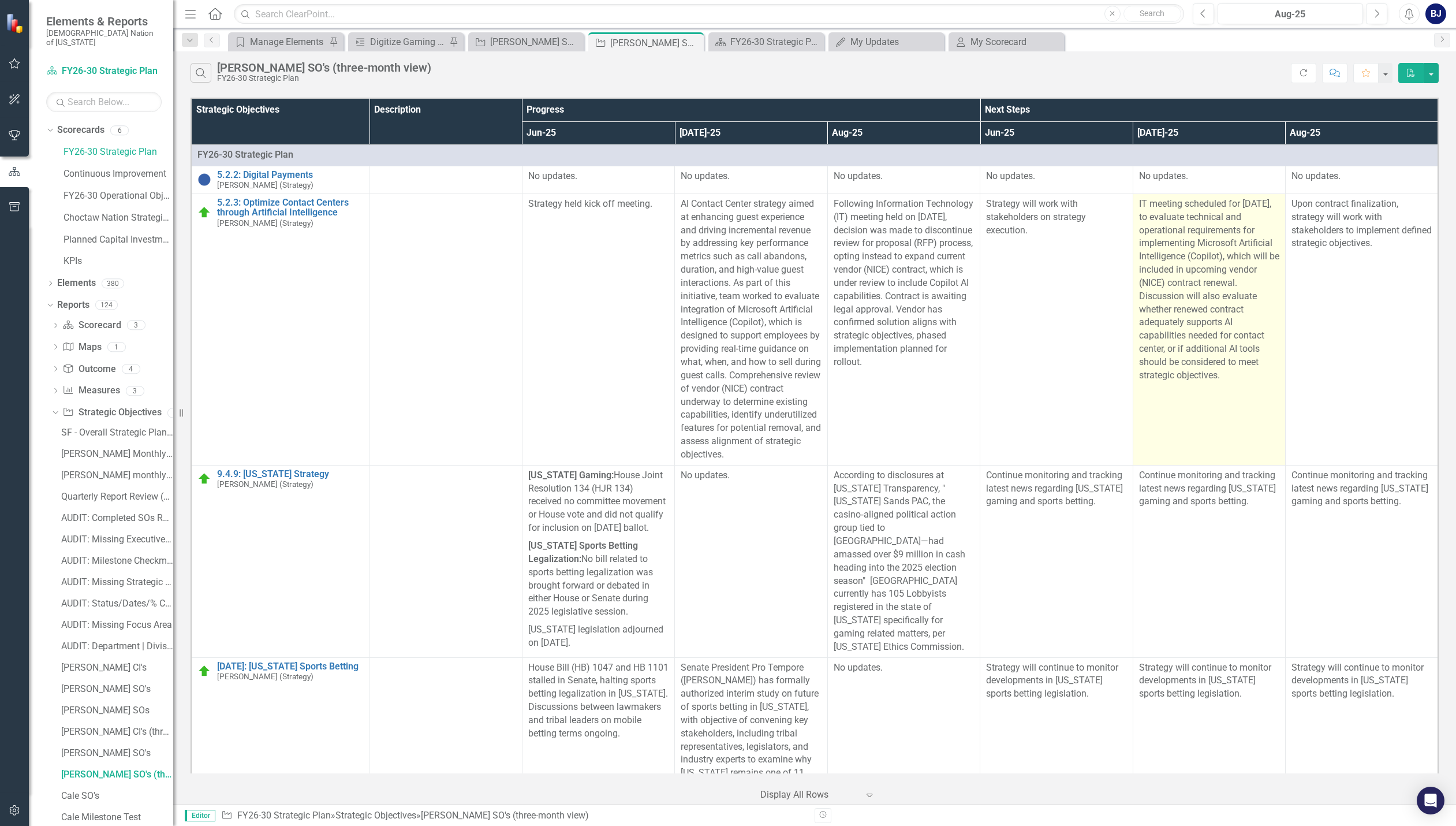
click at [1223, 269] on p "IT meeting scheduled for August 4, 2025, to evaluate technical and operational …" at bounding box center [1209, 290] width 140 height 185
click at [1223, 268] on p "IT meeting scheduled for August 4, 2025, to evaluate technical and operational …" at bounding box center [1209, 290] width 140 height 185
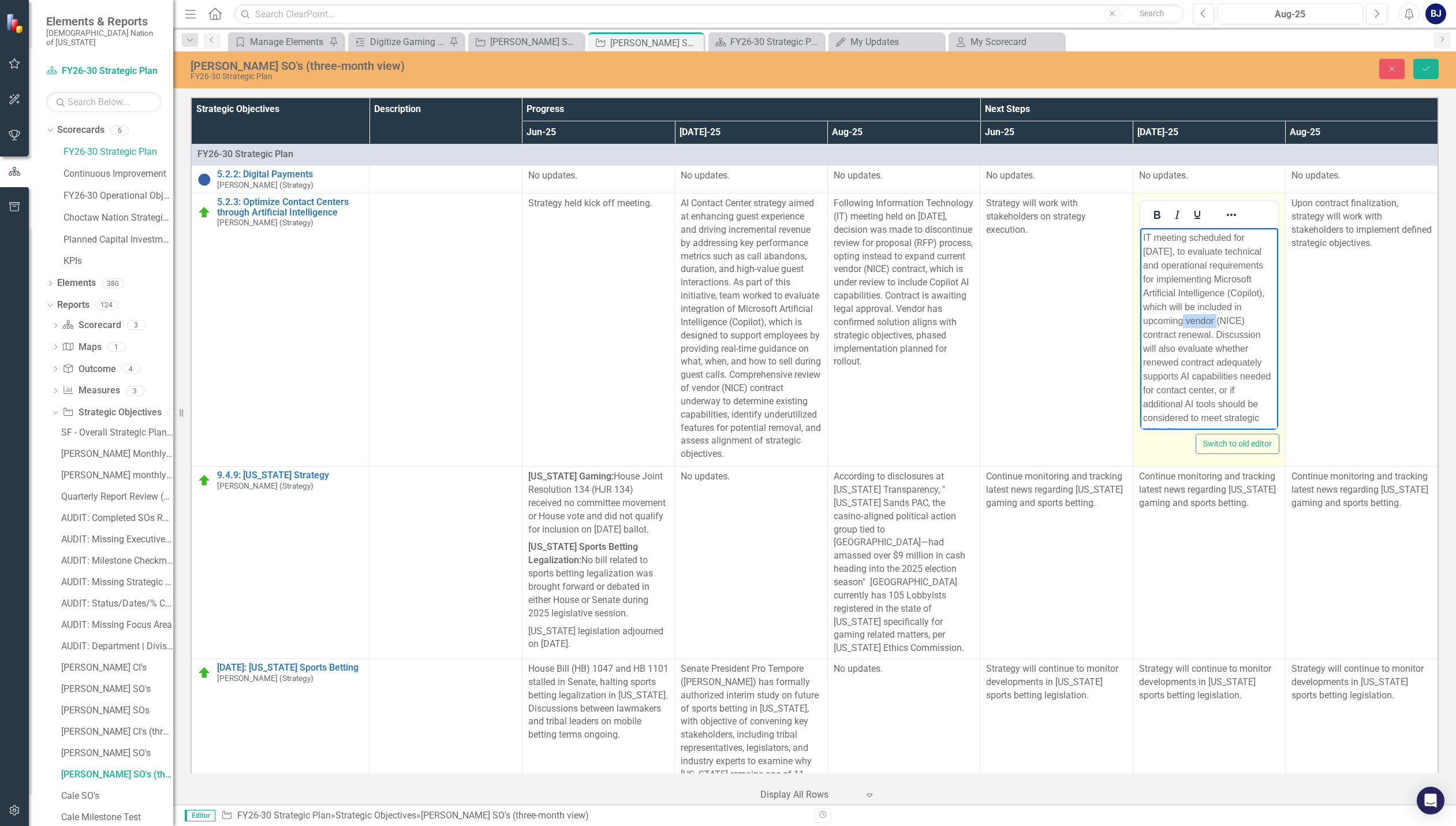
drag, startPoint x: 1182, startPoint y: 334, endPoint x: 1132, endPoint y: 335, distance: 50.0
click at [1140, 335] on html "IT meeting scheduled for August 4, 2025, to evaluate technical and operational …" at bounding box center [1209, 340] width 138 height 223
click at [1437, 72] on button "Save" at bounding box center [1426, 69] width 25 height 20
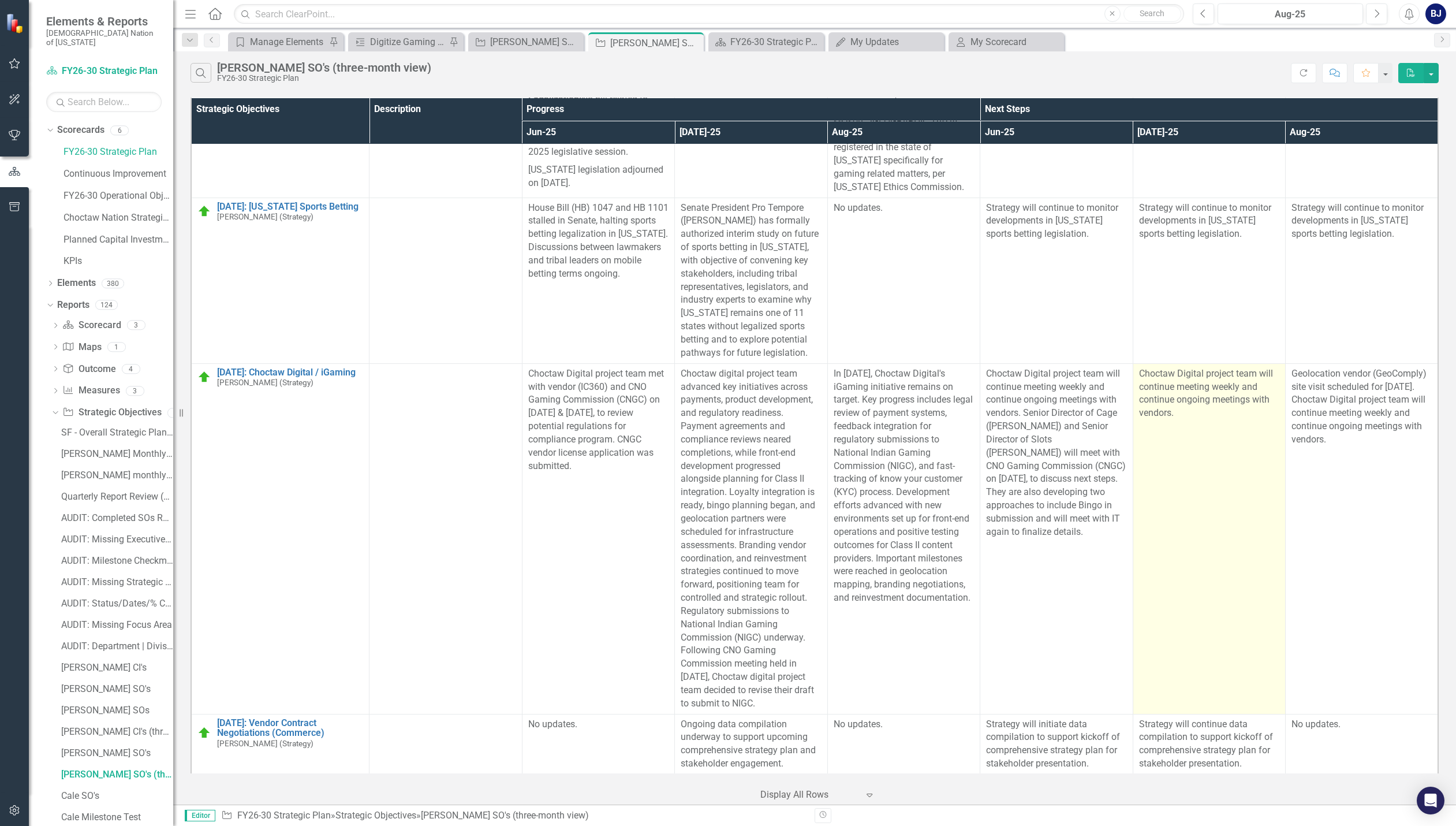
scroll to position [462, 0]
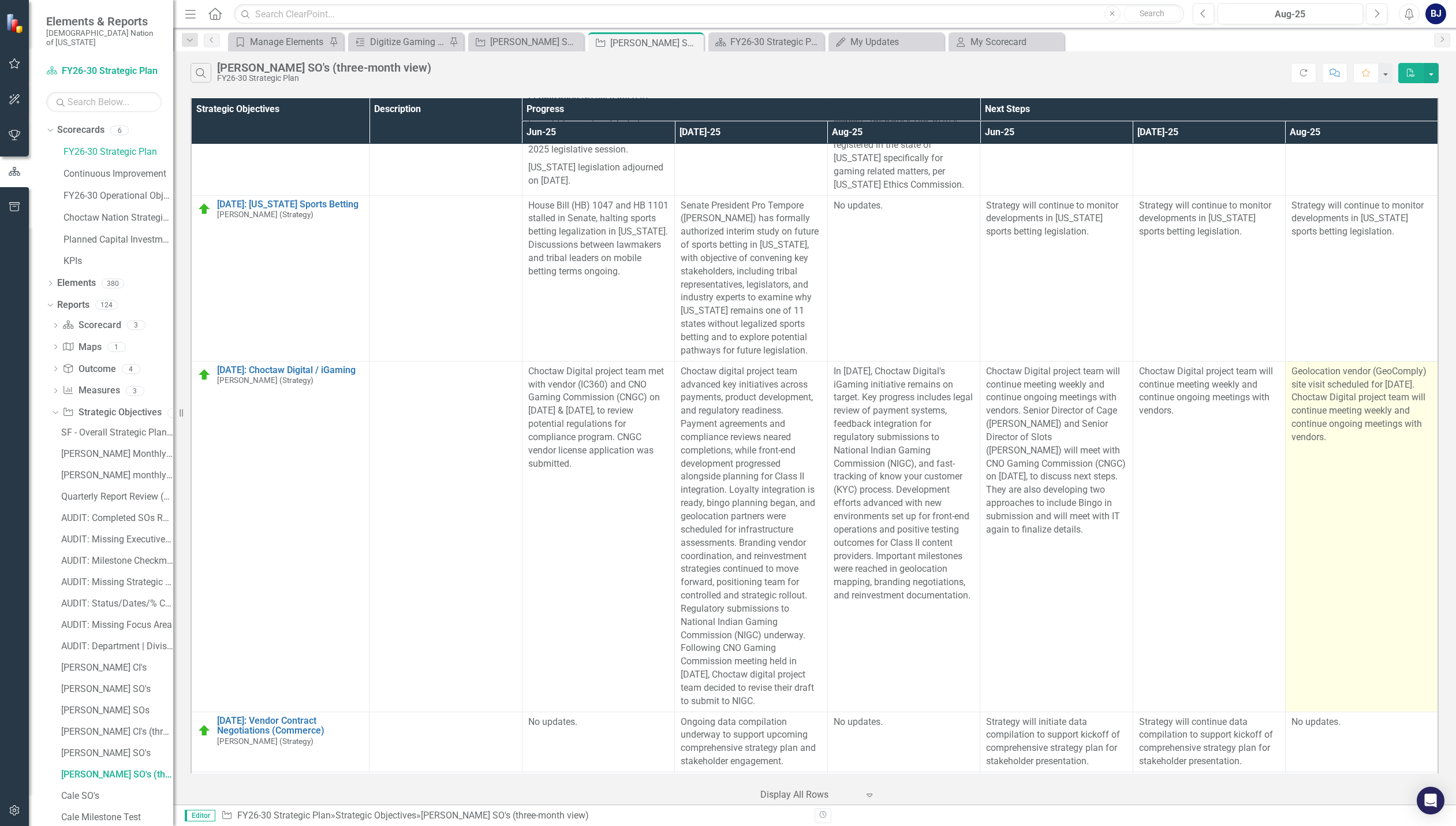
click at [1355, 429] on p "Geolocation vendor (GeoComply) site visit scheduled for September, 2025. Chocta…" at bounding box center [1361, 404] width 140 height 79
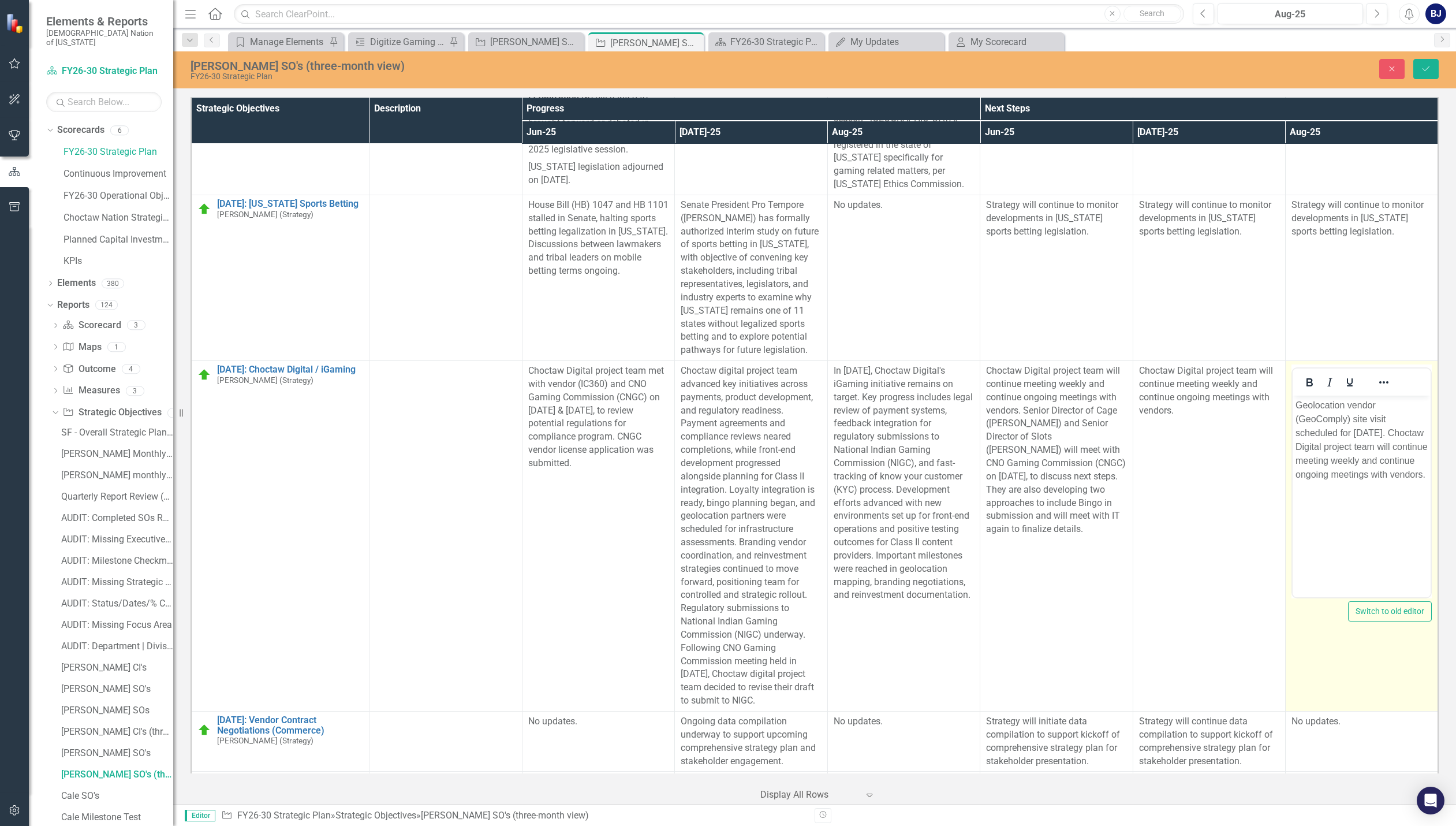
scroll to position [0, 0]
drag, startPoint x: 1296, startPoint y: 448, endPoint x: 1416, endPoint y: 482, distance: 124.7
click at [1423, 482] on p "Geolocation vendor (GeoComply) site visit scheduled for September, 2025. Chocta…" at bounding box center [1361, 439] width 132 height 83
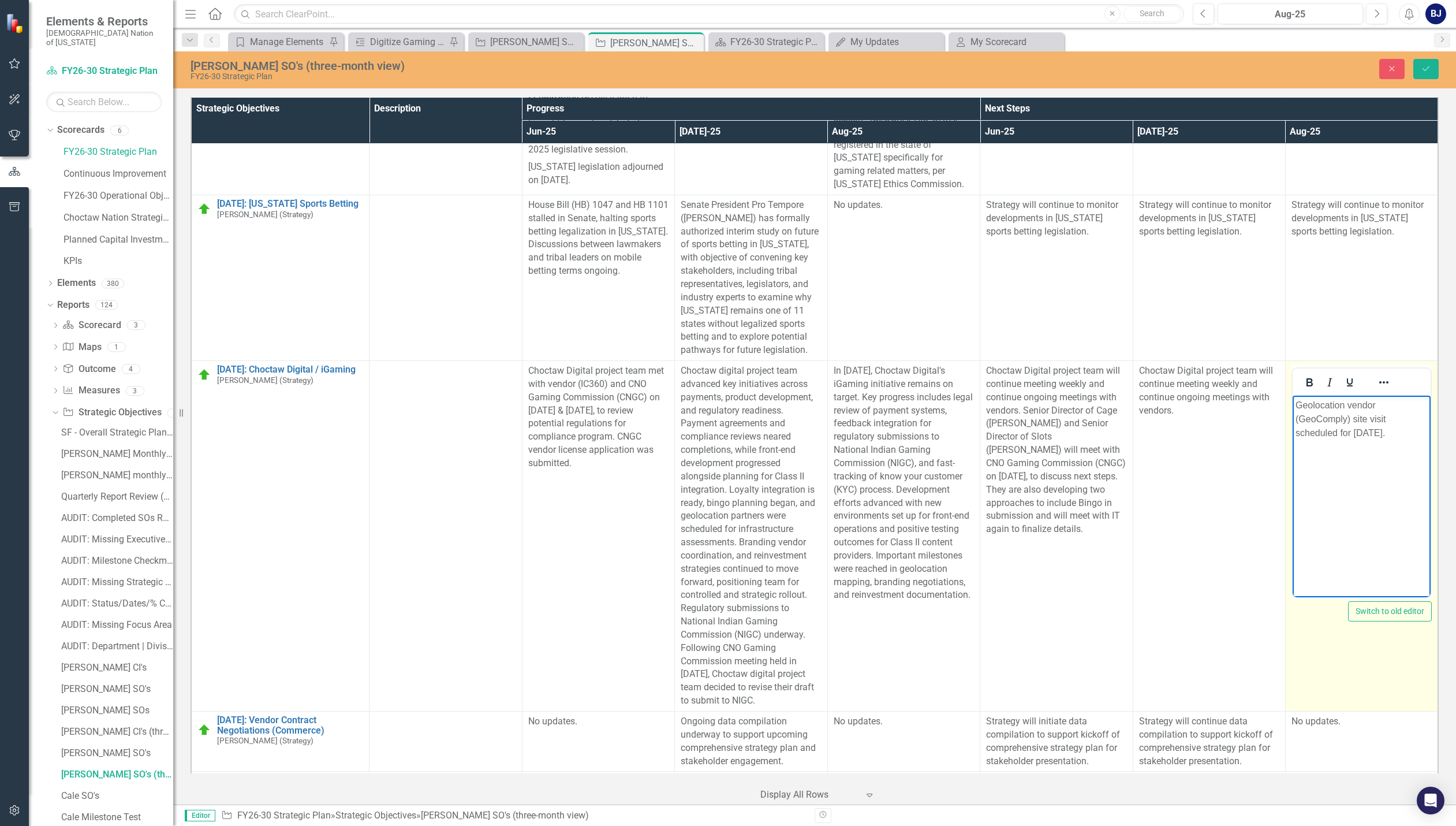
click at [1293, 406] on body "Geolocation vendor (GeoComply) site visit scheduled for September, 2025." at bounding box center [1361, 482] width 138 height 173
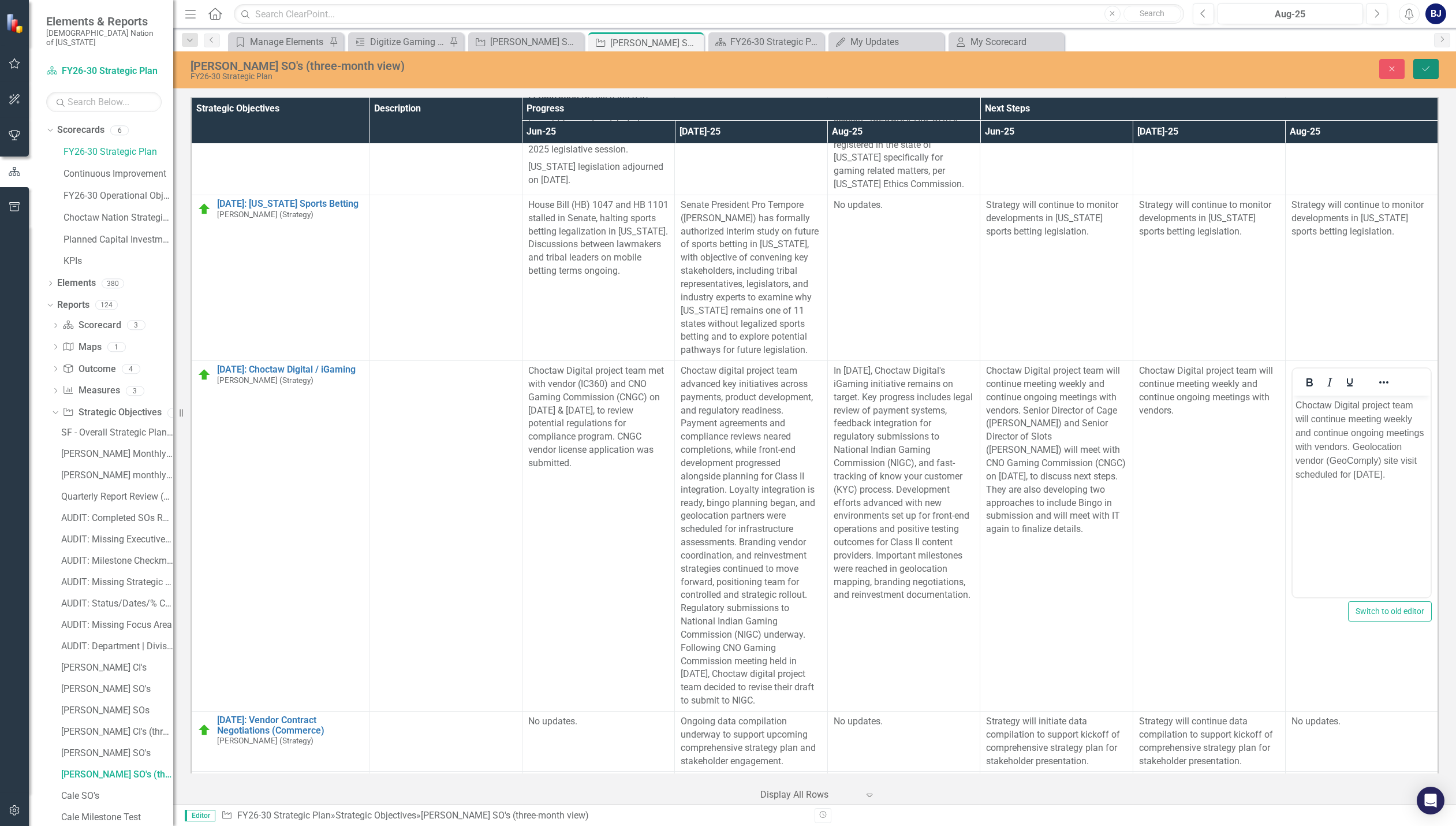
click at [1432, 73] on button "Save" at bounding box center [1426, 69] width 25 height 20
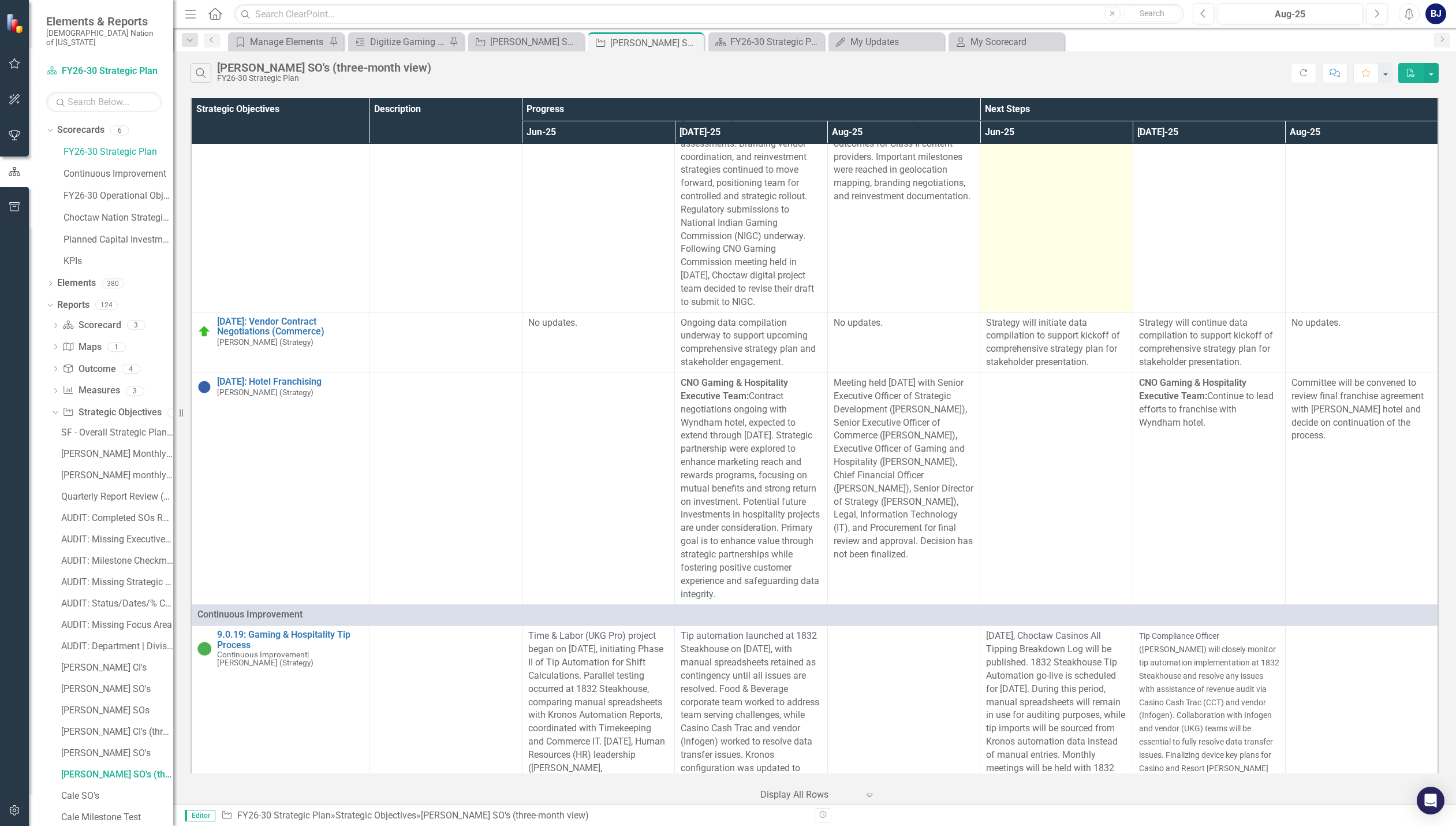
scroll to position [866, 0]
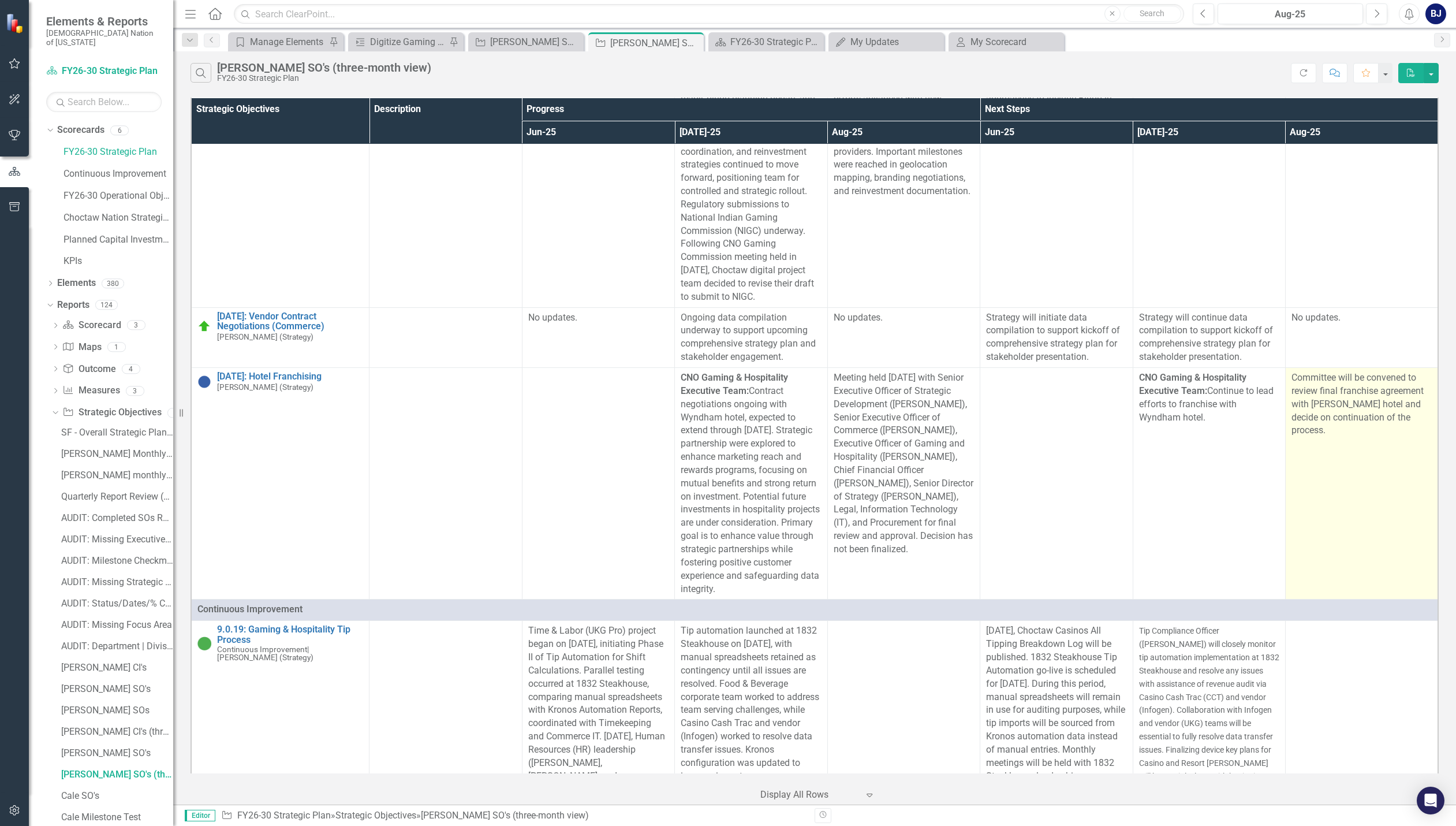
click at [1358, 421] on p "Committee will be convened to review final franchise agreement with Wyndham hot…" at bounding box center [1361, 404] width 140 height 66
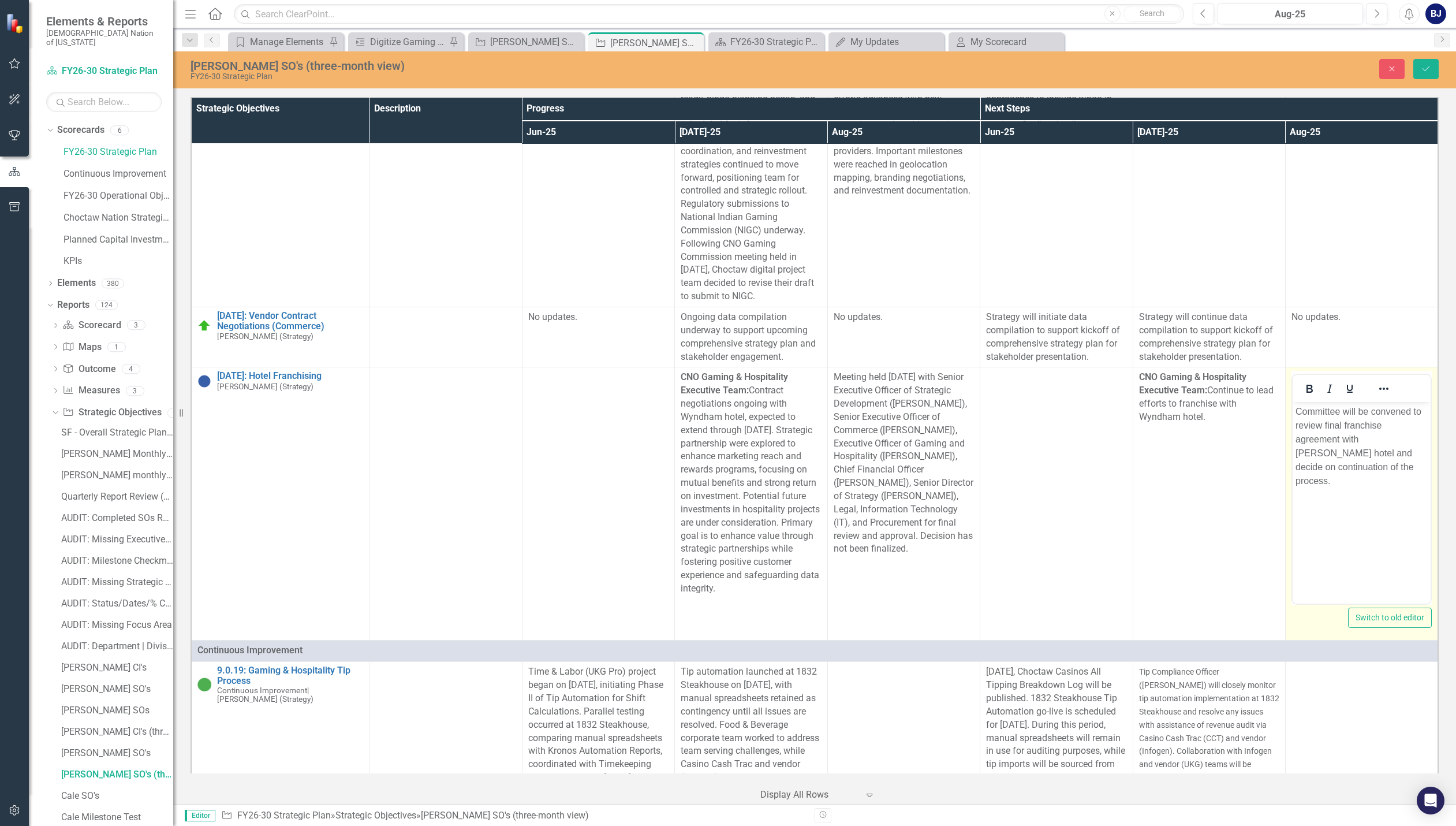
scroll to position [0, 0]
drag, startPoint x: 1308, startPoint y: 464, endPoint x: 1286, endPoint y: 463, distance: 22.0
click at [1292, 463] on html "Committee will be convened to review final franchise agreement with Wyndham hot…" at bounding box center [1361, 488] width 138 height 173
click at [1430, 72] on icon "Save" at bounding box center [1426, 68] width 10 height 8
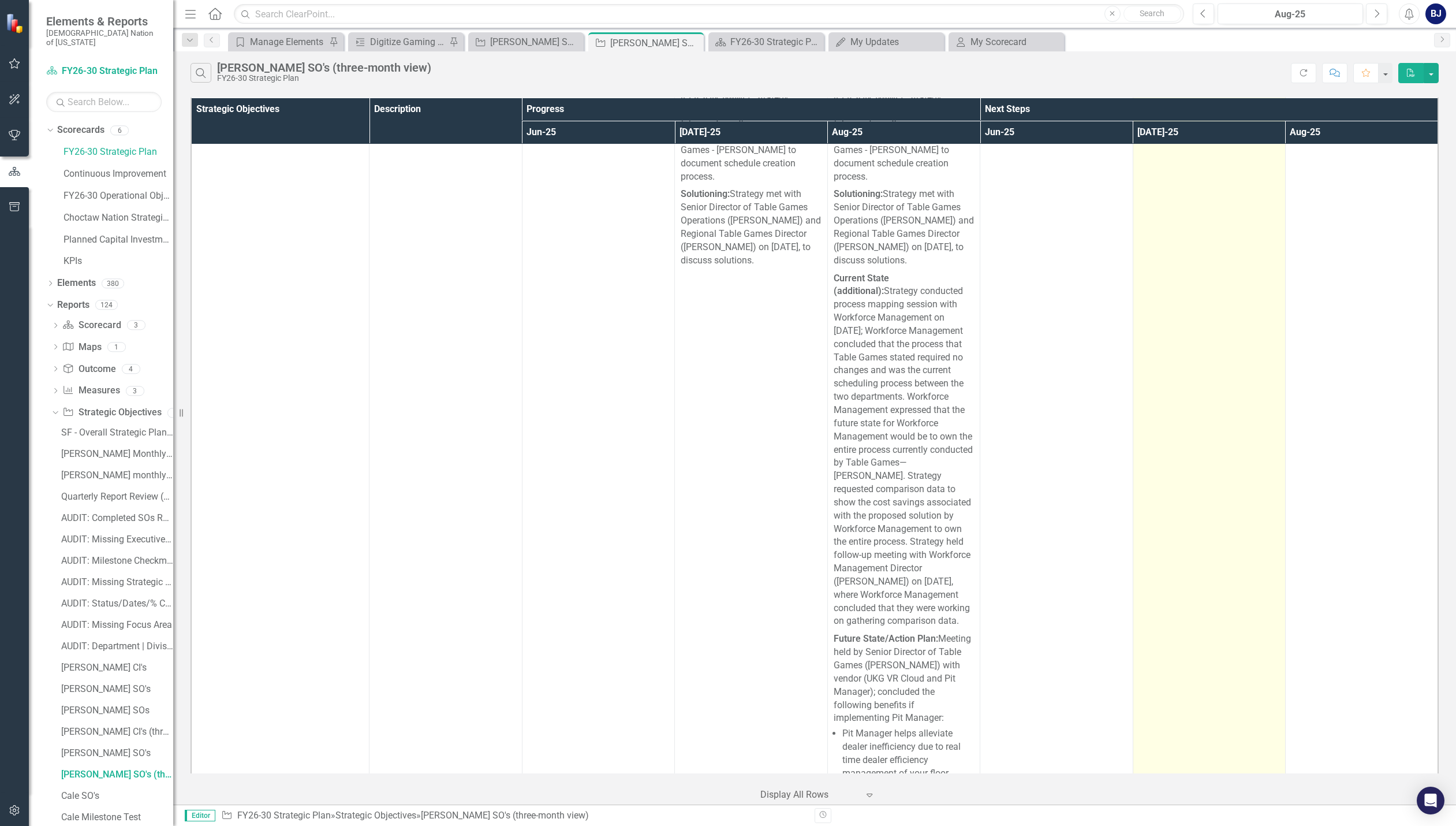
scroll to position [4273, 0]
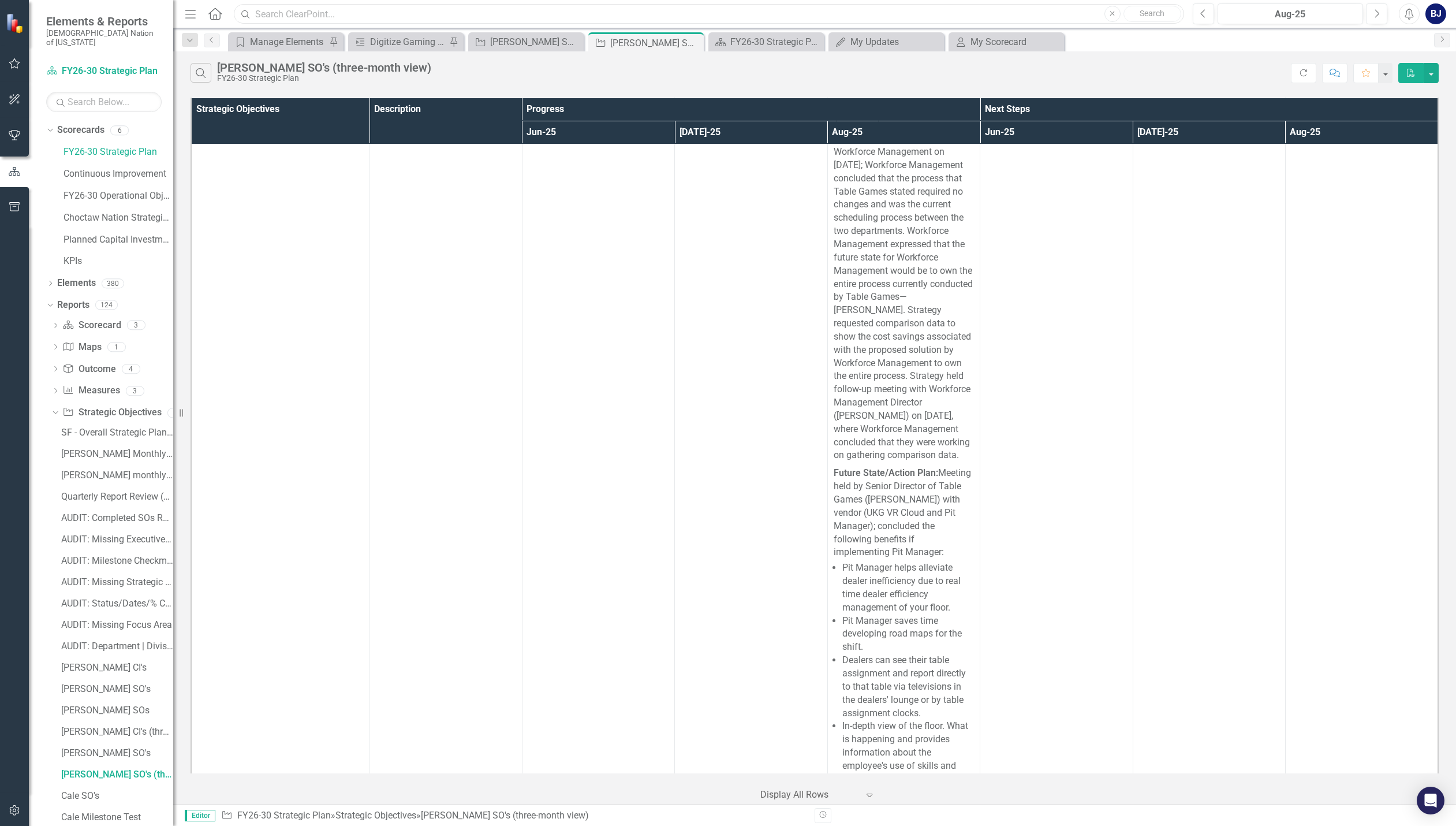
click at [331, 12] on input "text" at bounding box center [708, 14] width 951 height 20
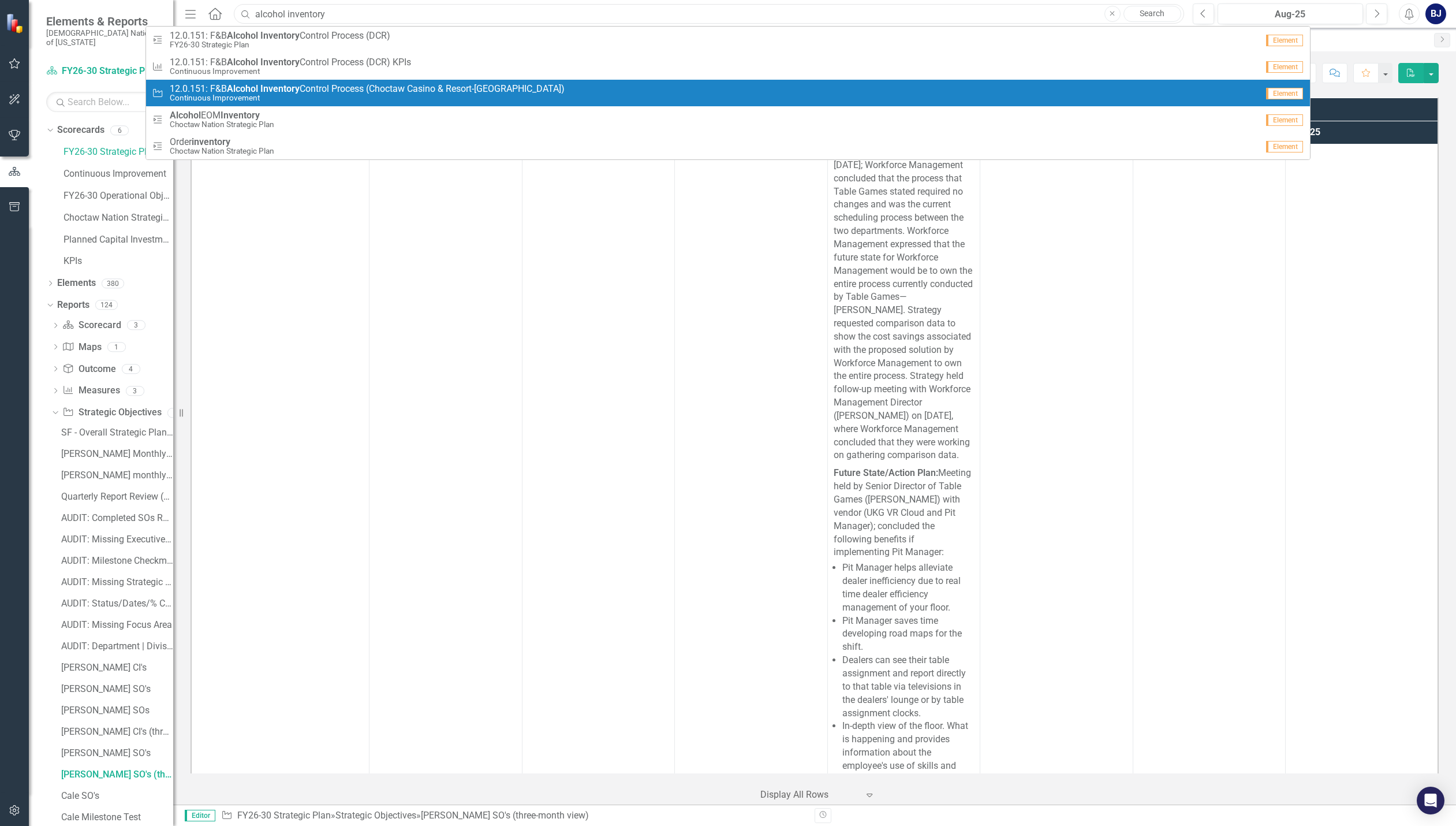
type input "alcohol inventory"
click at [247, 88] on strong "Alcohol" at bounding box center [242, 88] width 31 height 11
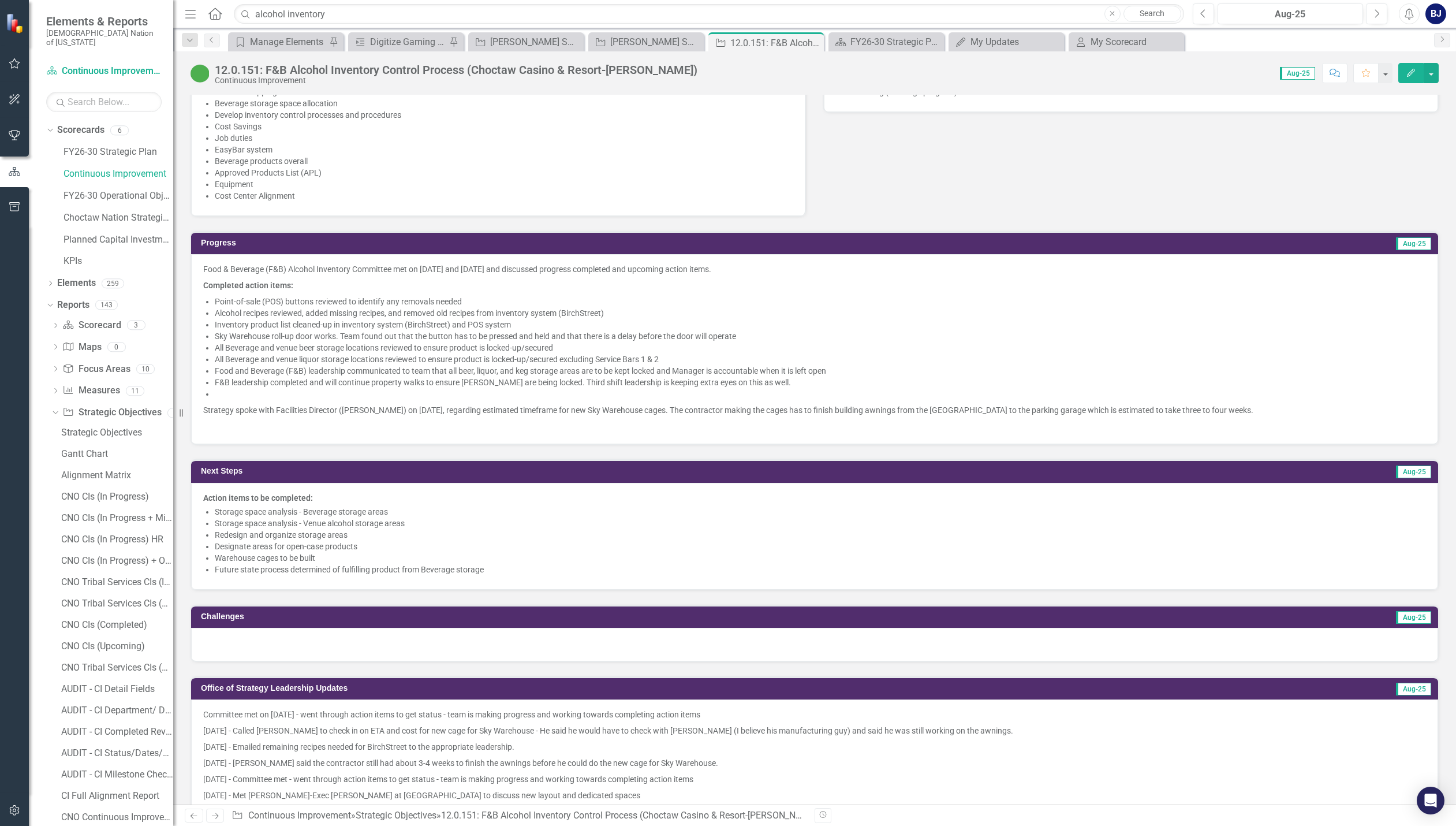
scroll to position [750, 0]
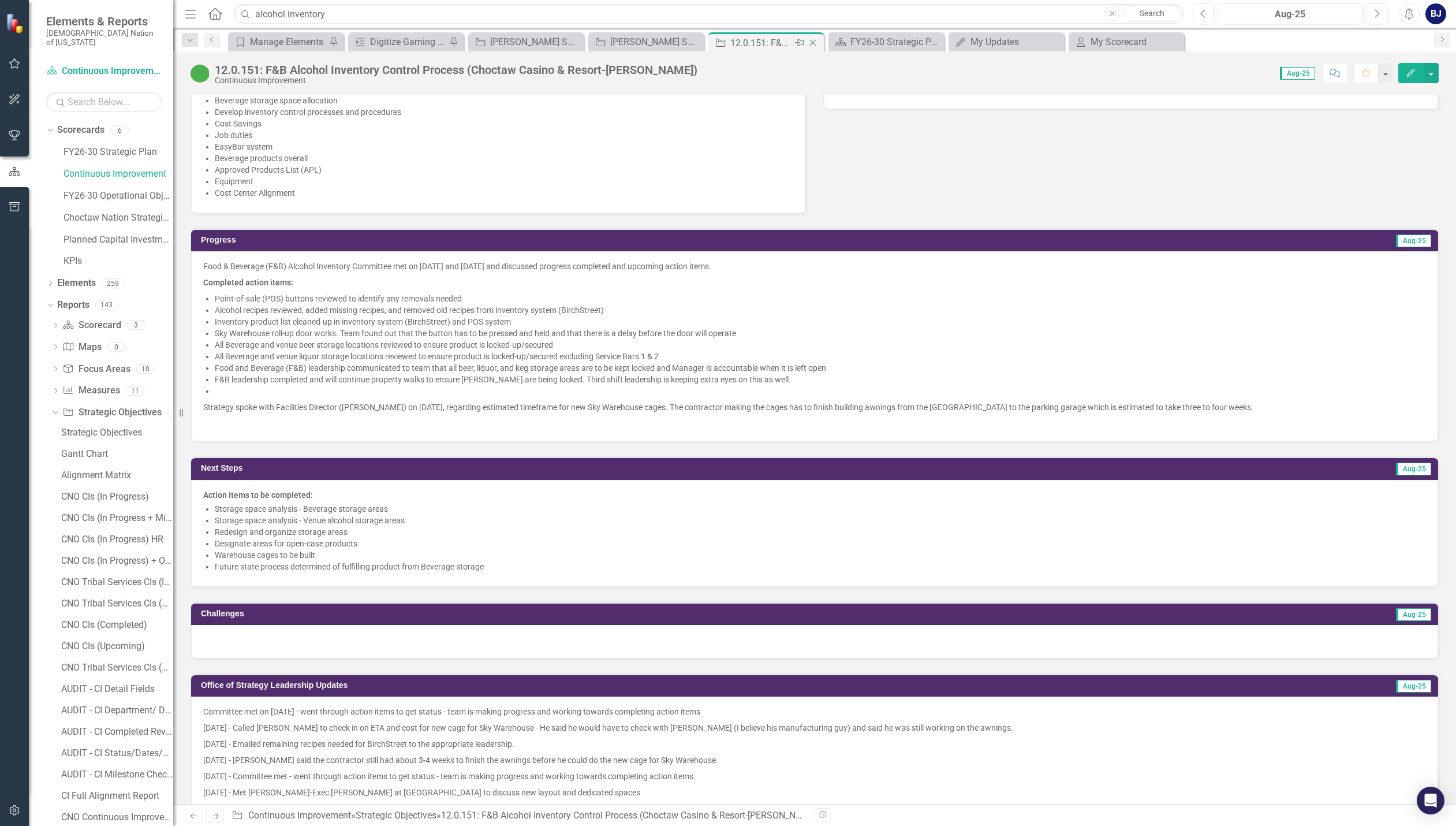
click at [816, 43] on icon "Close" at bounding box center [812, 43] width 11 height 10
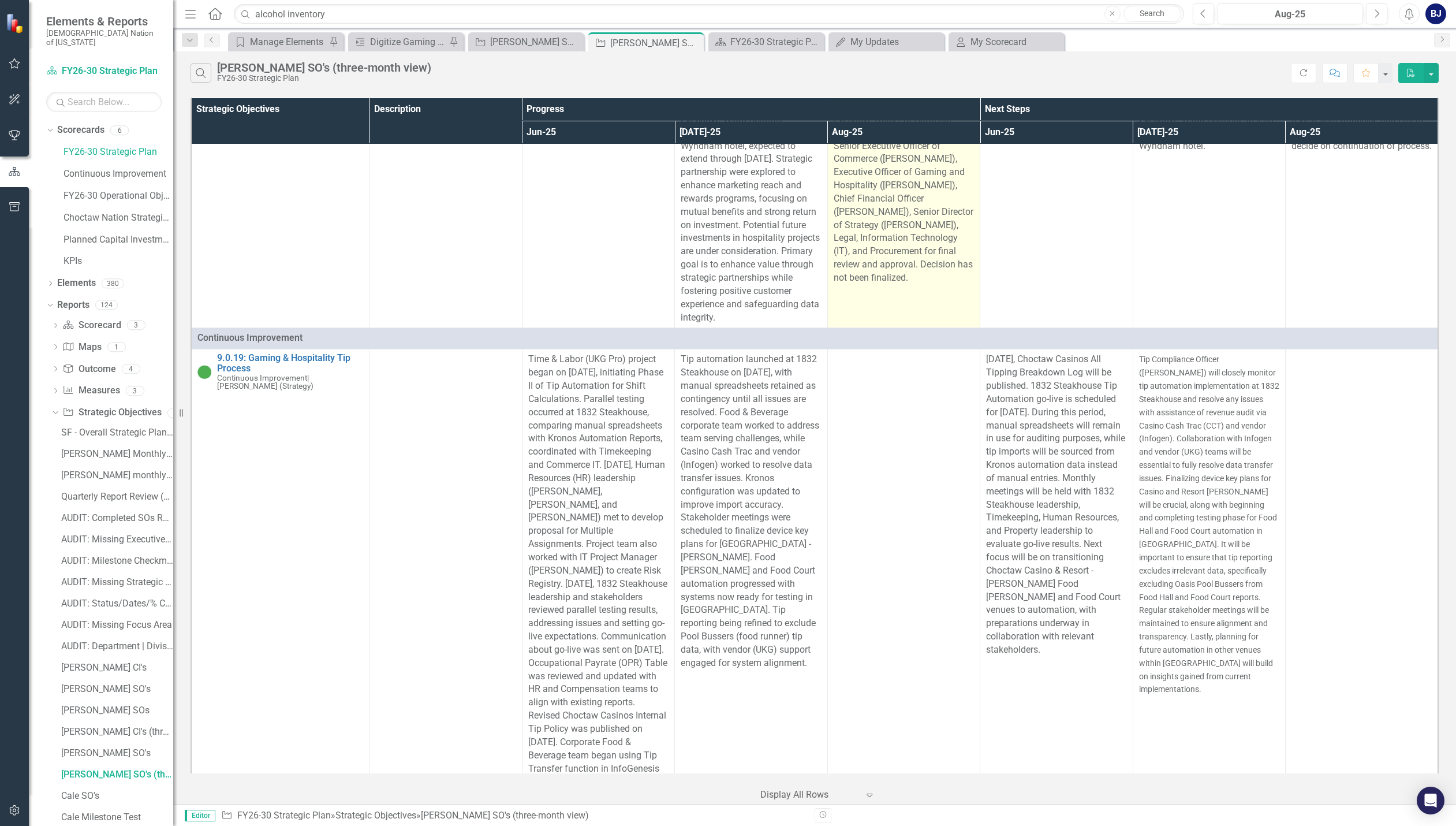
scroll to position [1154, 0]
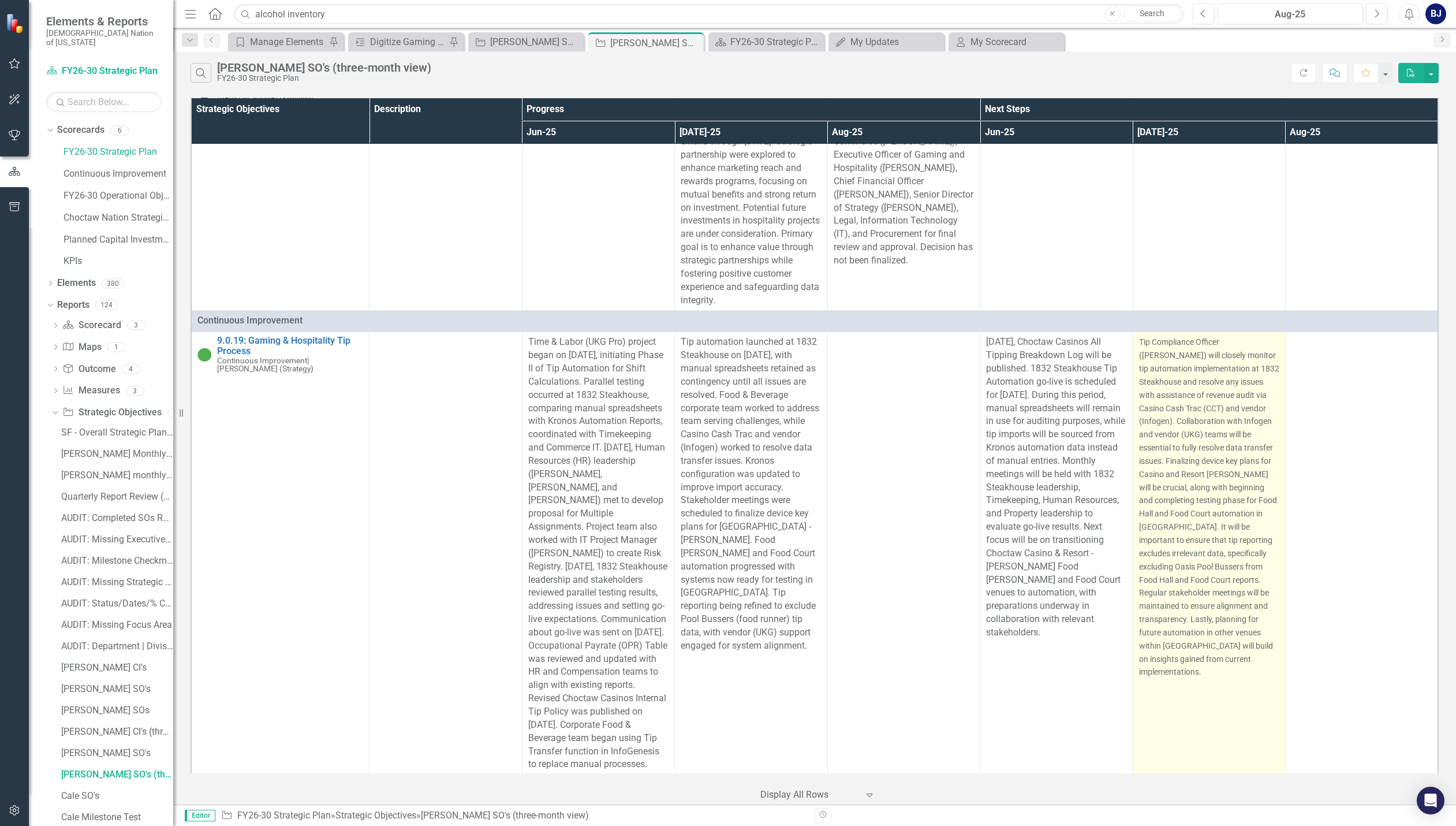
click at [1210, 516] on p "Tip Compliance Officer (Kasidy Miller) will closely monitor tip automation impl…" at bounding box center [1209, 507] width 140 height 343
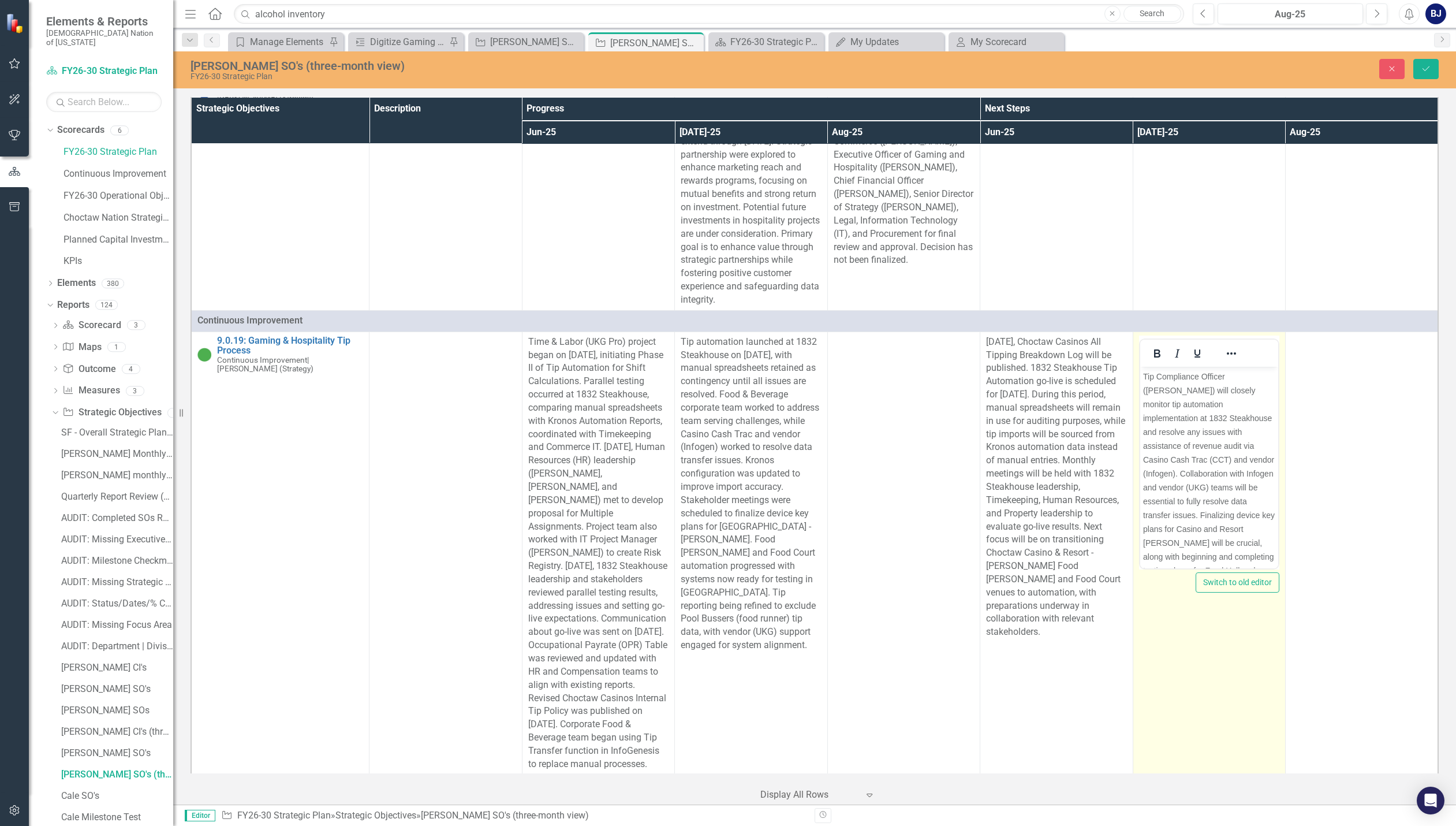
scroll to position [0, 0]
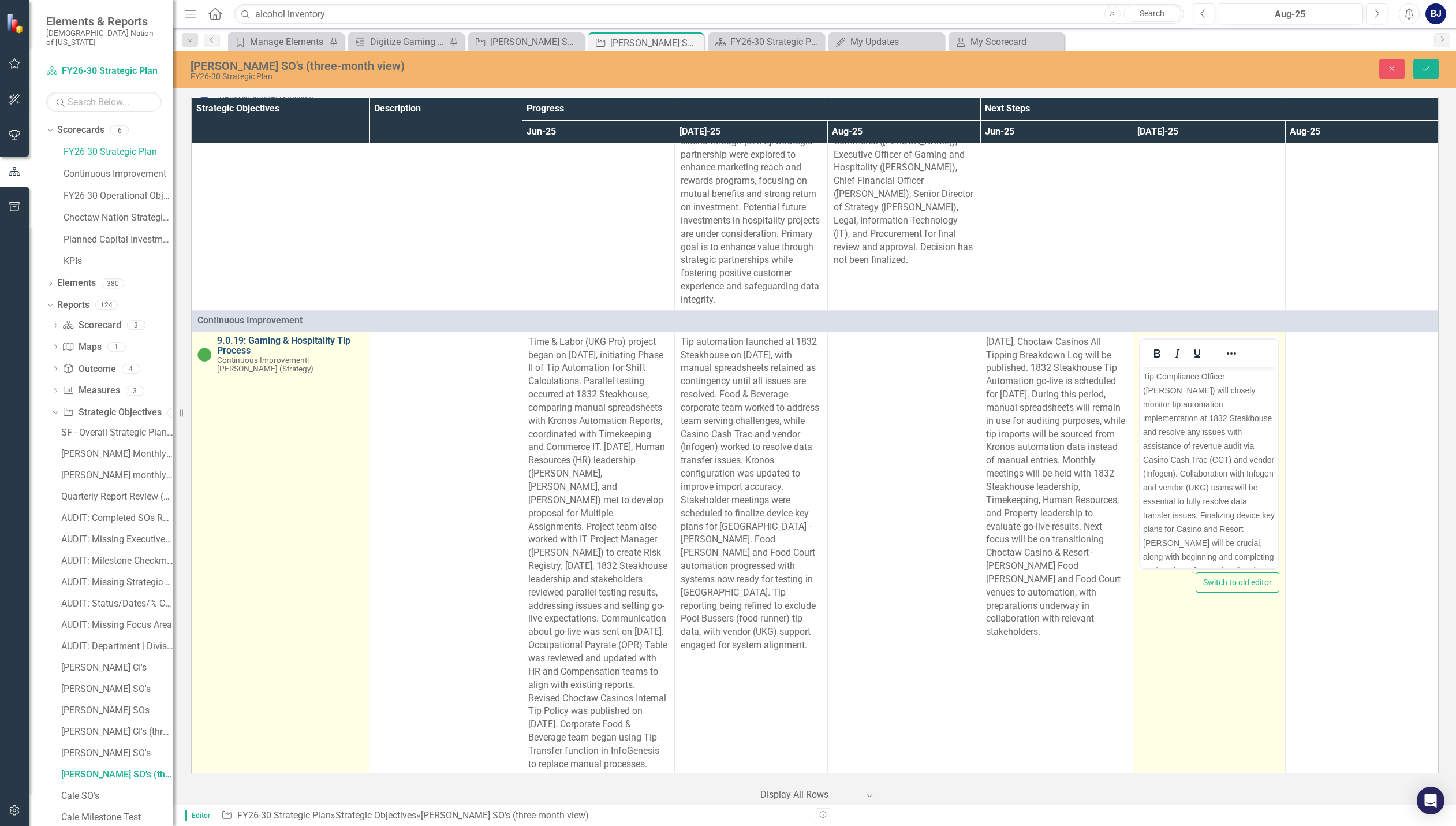
click at [259, 348] on link "9.0.19: Gaming & Hospitality Tip Process" at bounding box center [290, 345] width 146 height 20
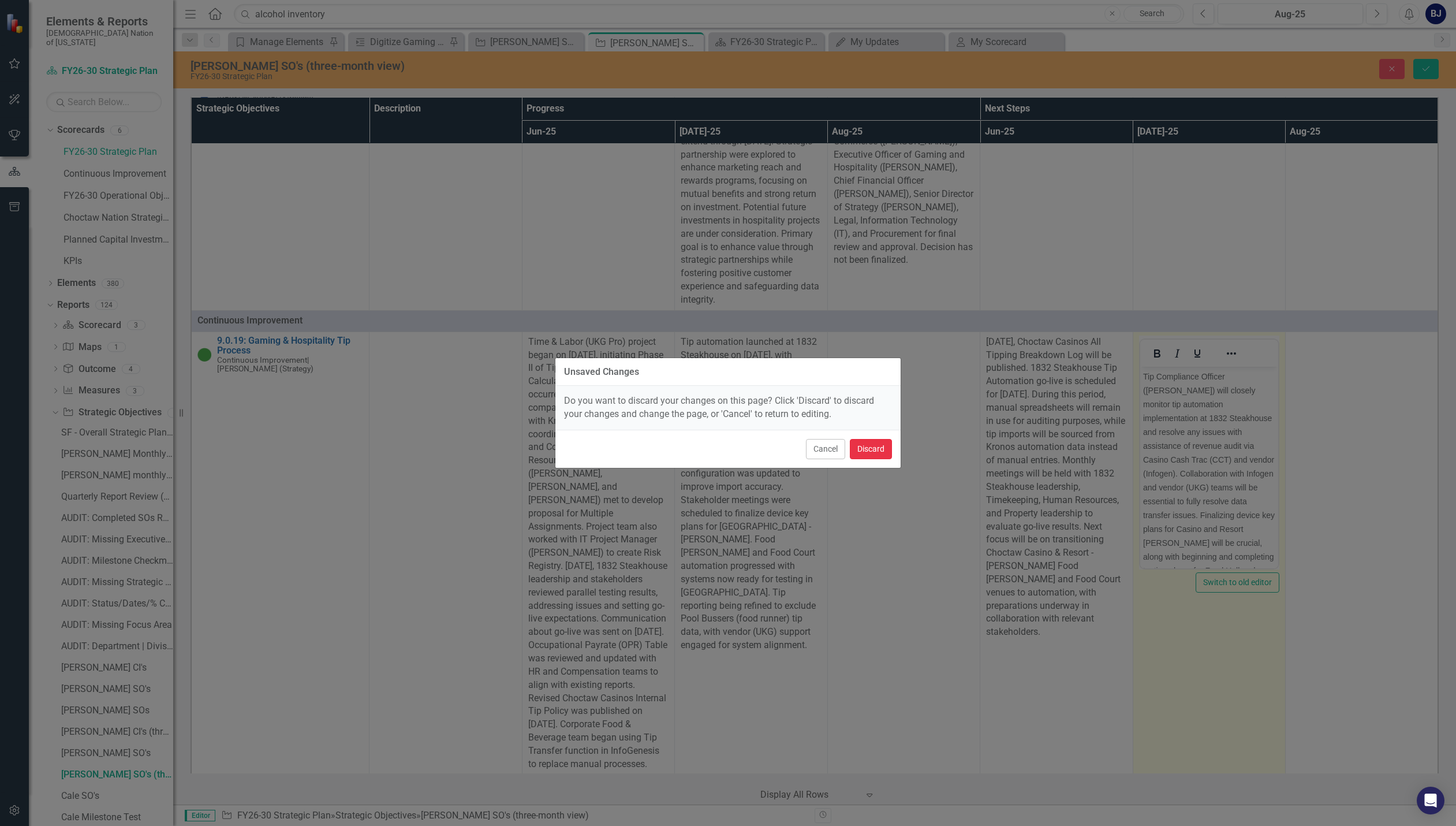
click at [876, 457] on button "Discard" at bounding box center [870, 449] width 42 height 20
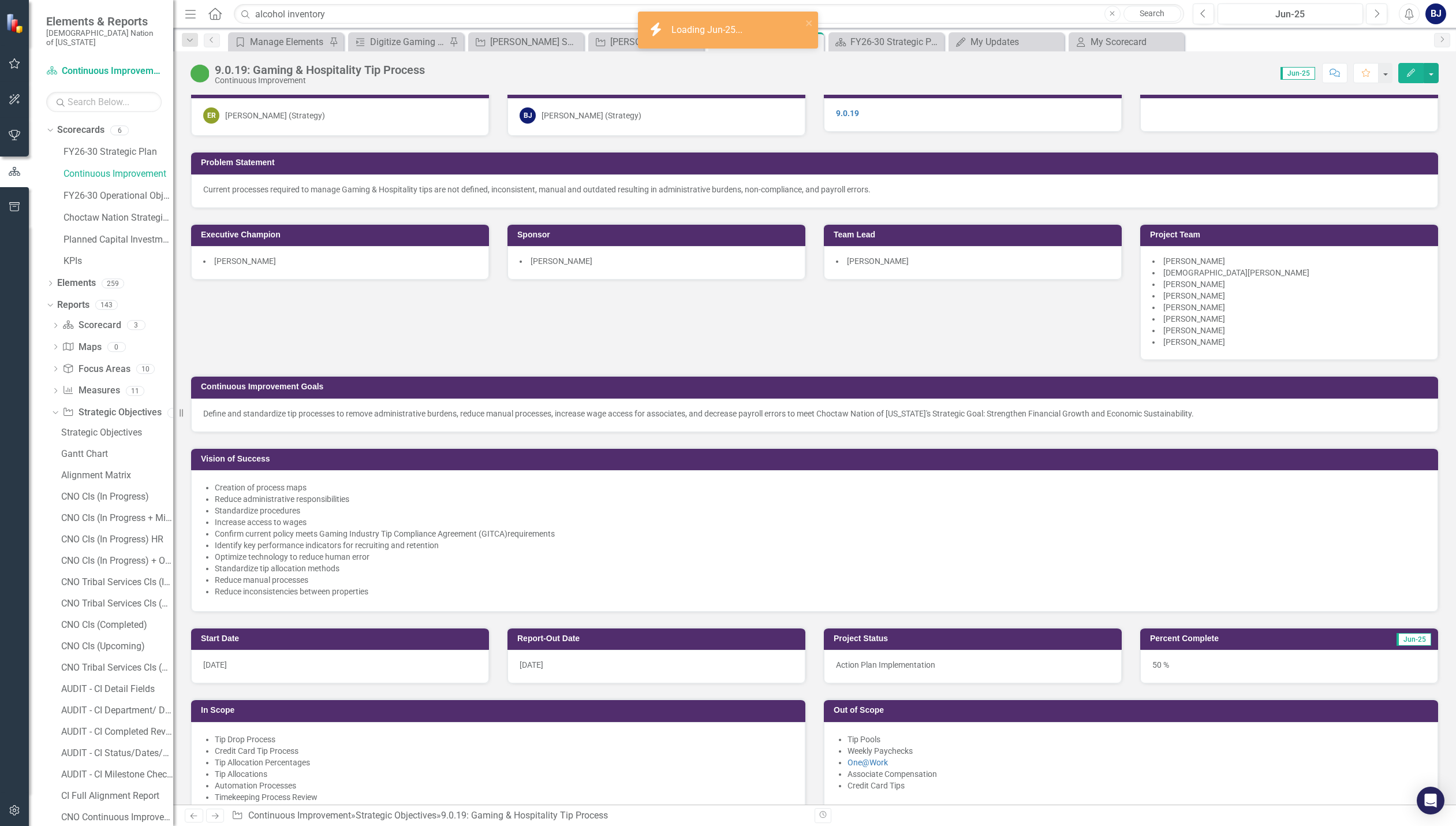
scroll to position [347, 0]
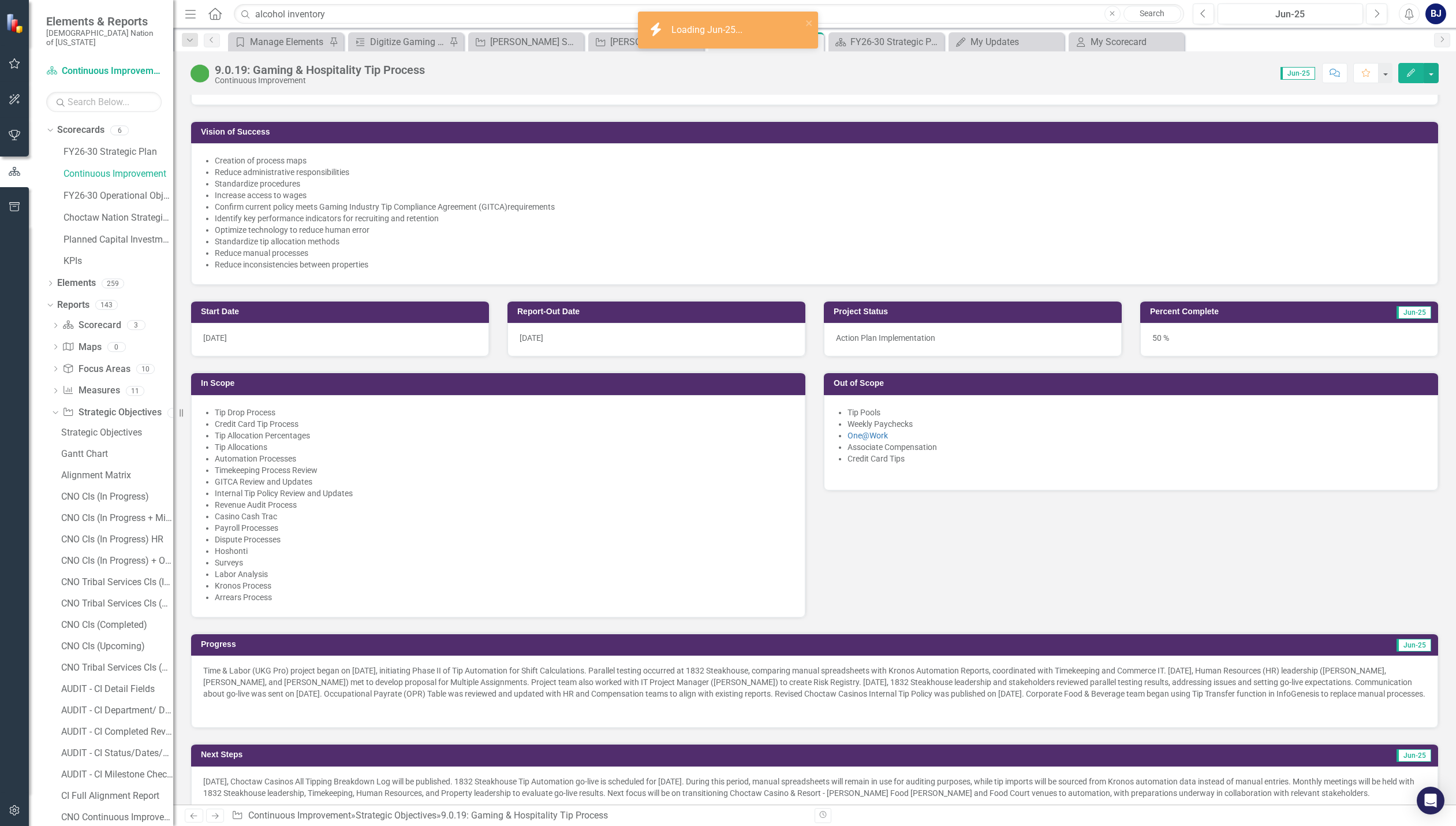
click at [366, 670] on p "Time & Labor (UKG Pro) project began on June 3, 2025, initiating Phase II of Ti…" at bounding box center [814, 683] width 1222 height 37
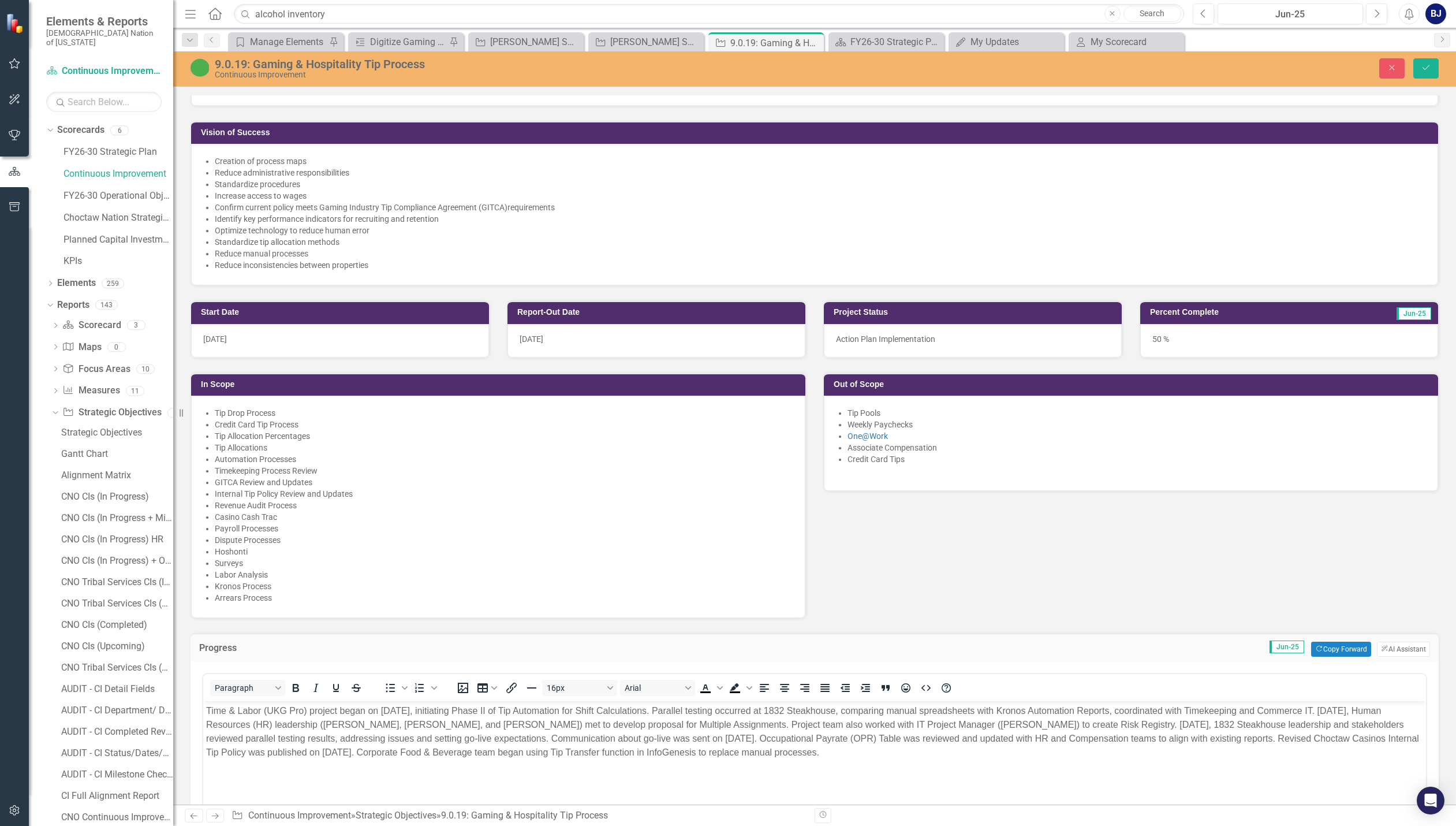
scroll to position [0, 0]
click at [1386, 60] on button "Close" at bounding box center [1392, 68] width 25 height 20
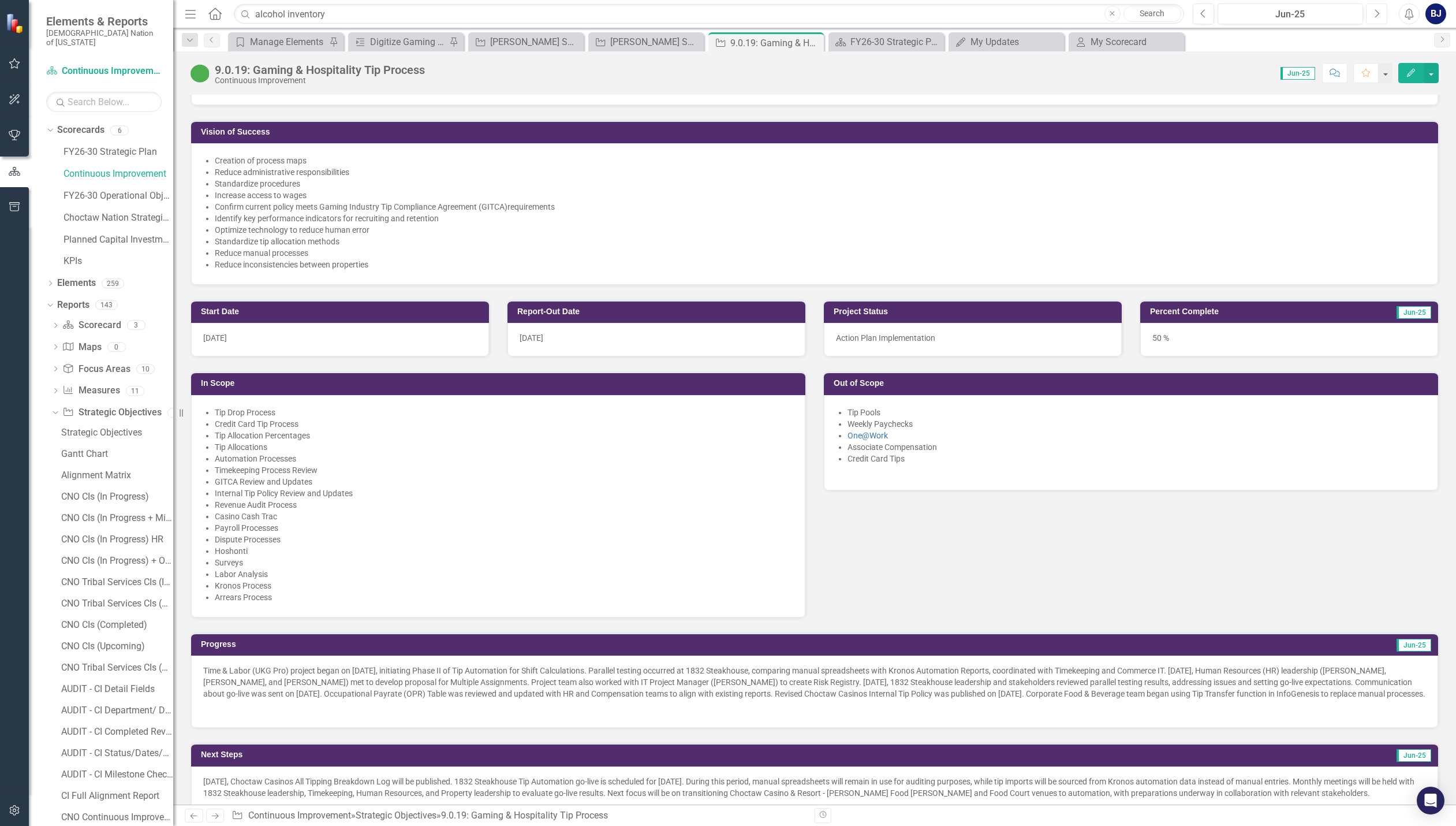
click at [1375, 9] on icon "Next" at bounding box center [1376, 14] width 6 height 10
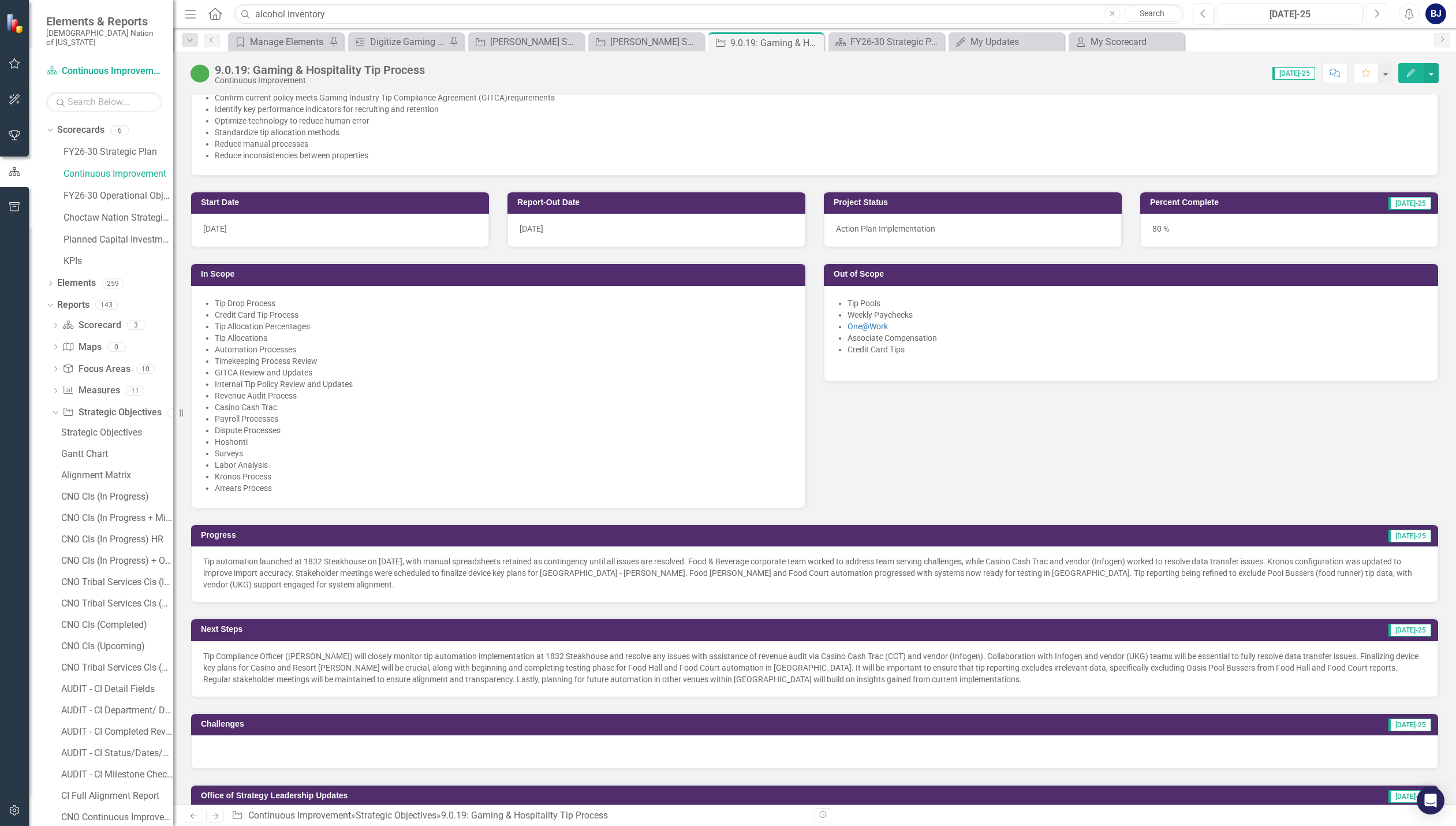
scroll to position [462, 0]
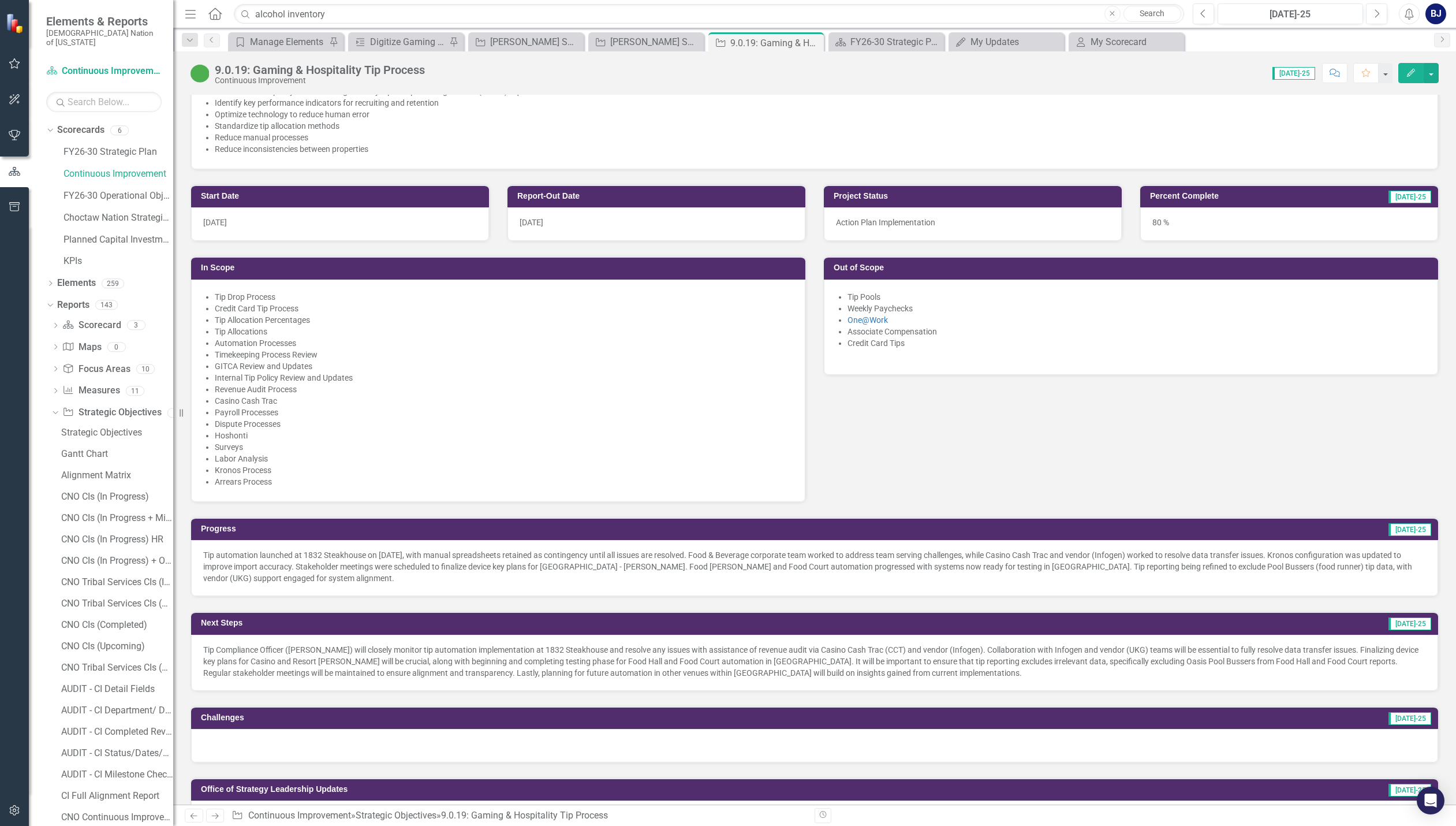
click at [246, 653] on span "Tip Compliance Officer (Kasidy Miller) will closely monitor tip automation impl…" at bounding box center [810, 660] width 1216 height 32
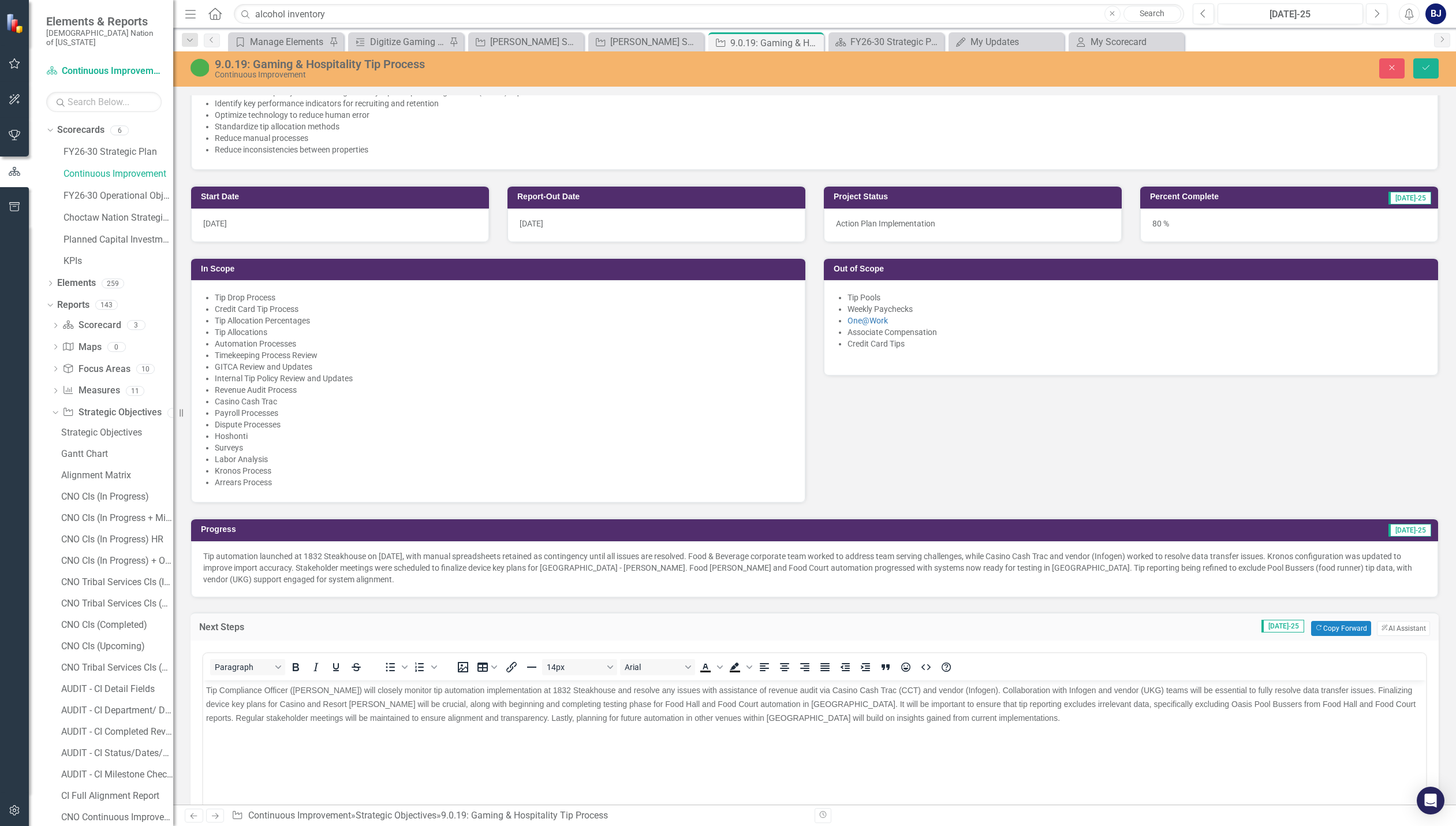
scroll to position [0, 0]
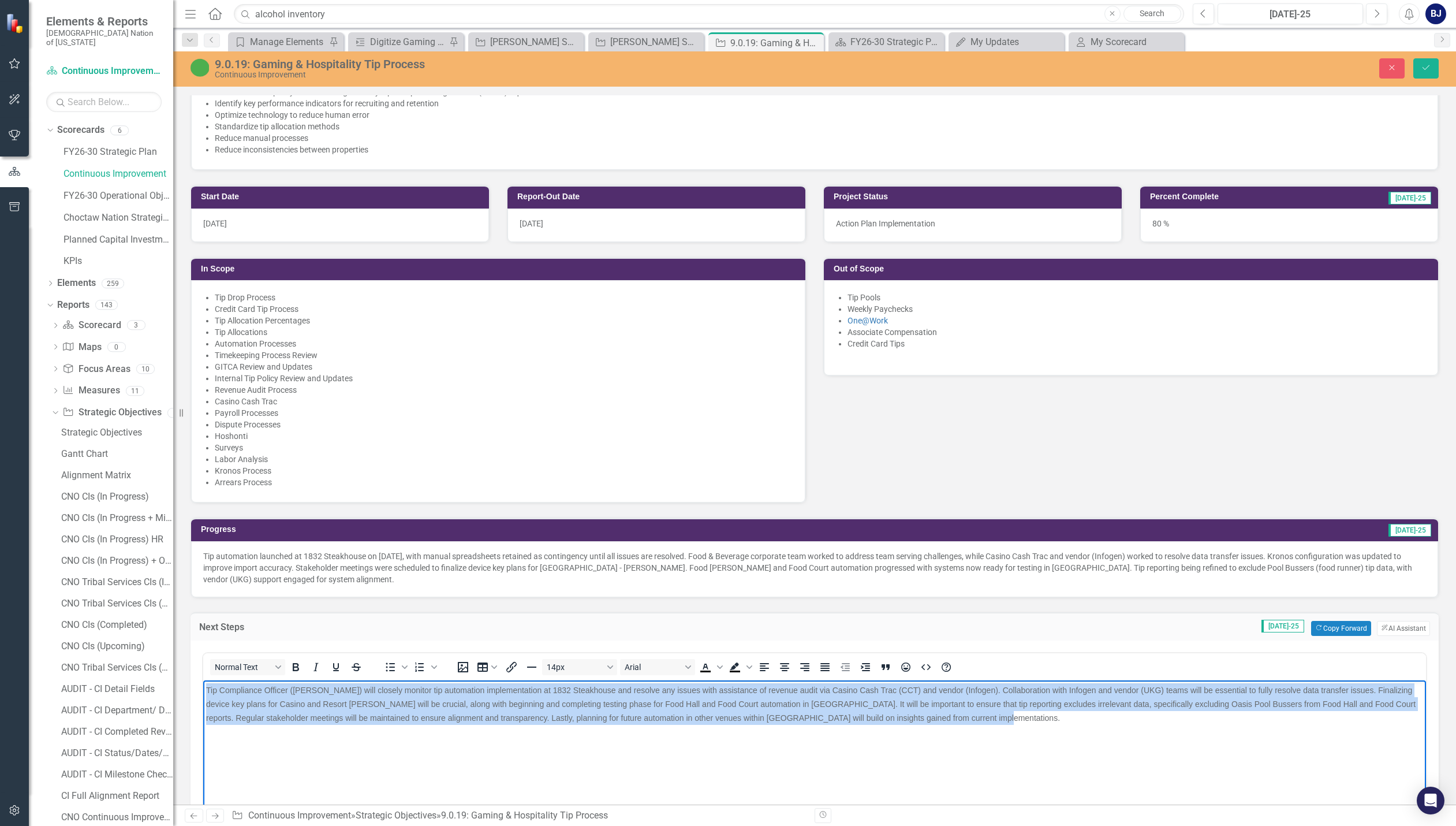
drag, startPoint x: 1001, startPoint y: 722, endPoint x: 526, endPoint y: 1350, distance: 787.4
click at [203, 680] on html "Tip Compliance Officer (Kasidy Miller) will closely monitor tip automation impl…" at bounding box center [814, 766] width 1222 height 173
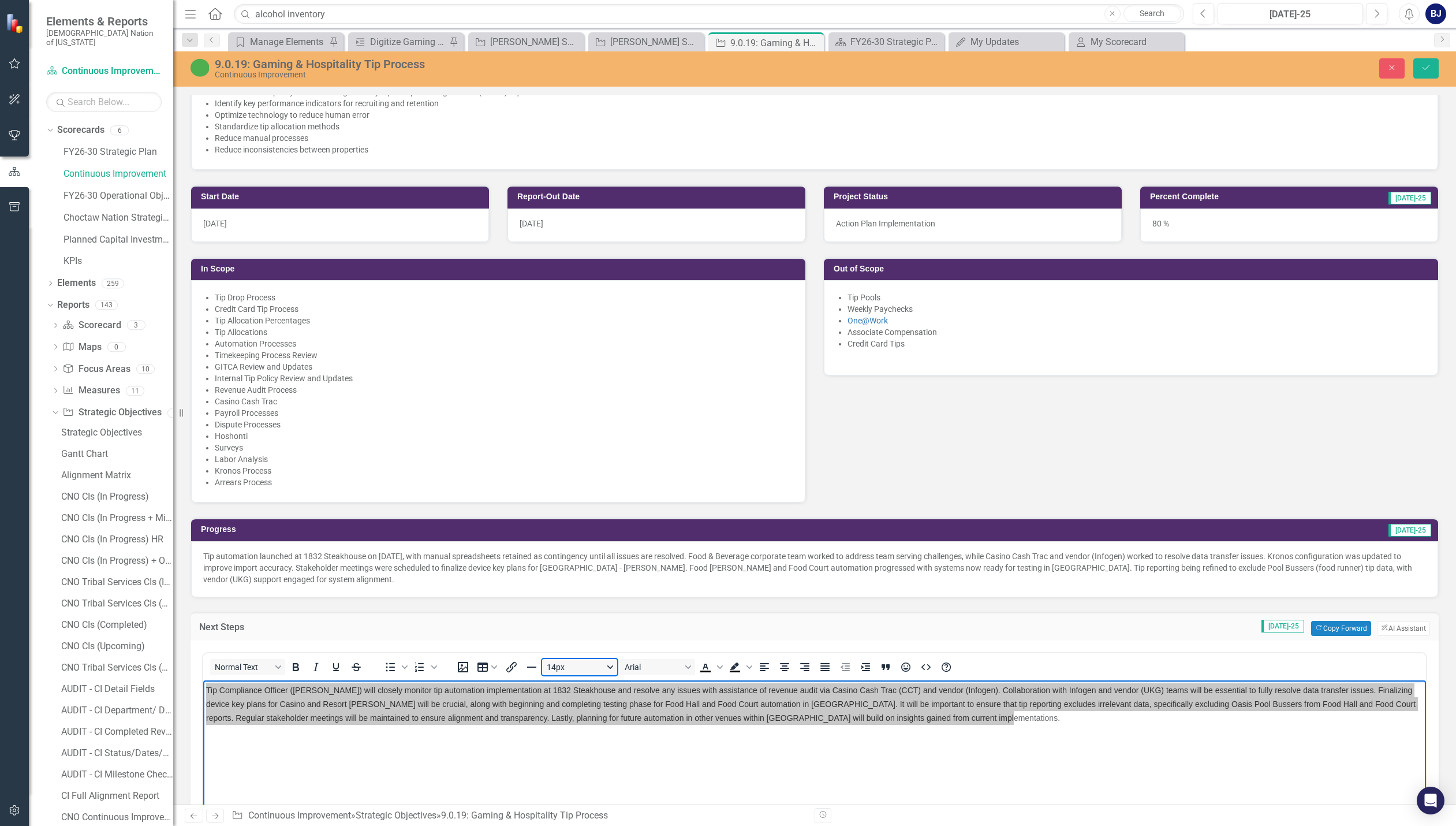
click at [613, 666] on button "14px" at bounding box center [579, 667] width 75 height 17
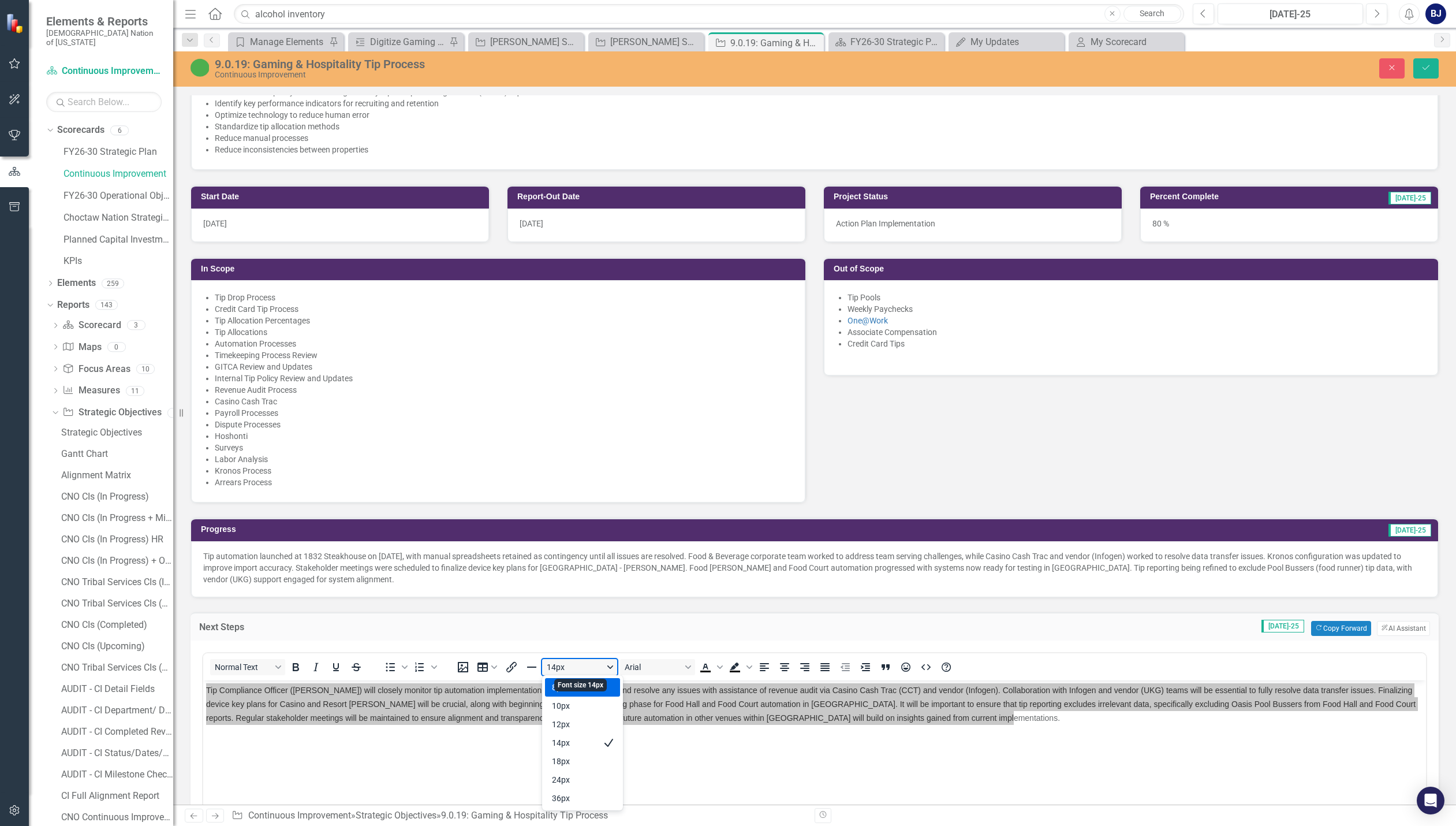
click at [554, 667] on button "14px" at bounding box center [579, 667] width 75 height 17
click at [565, 666] on button "14px" at bounding box center [579, 667] width 75 height 17
drag, startPoint x: 567, startPoint y: 667, endPoint x: 540, endPoint y: 667, distance: 27.0
click at [540, 667] on div "14px Arial To open the popup, press Shift+Enter To open the popup, press Shift+…" at bounding box center [704, 667] width 517 height 23
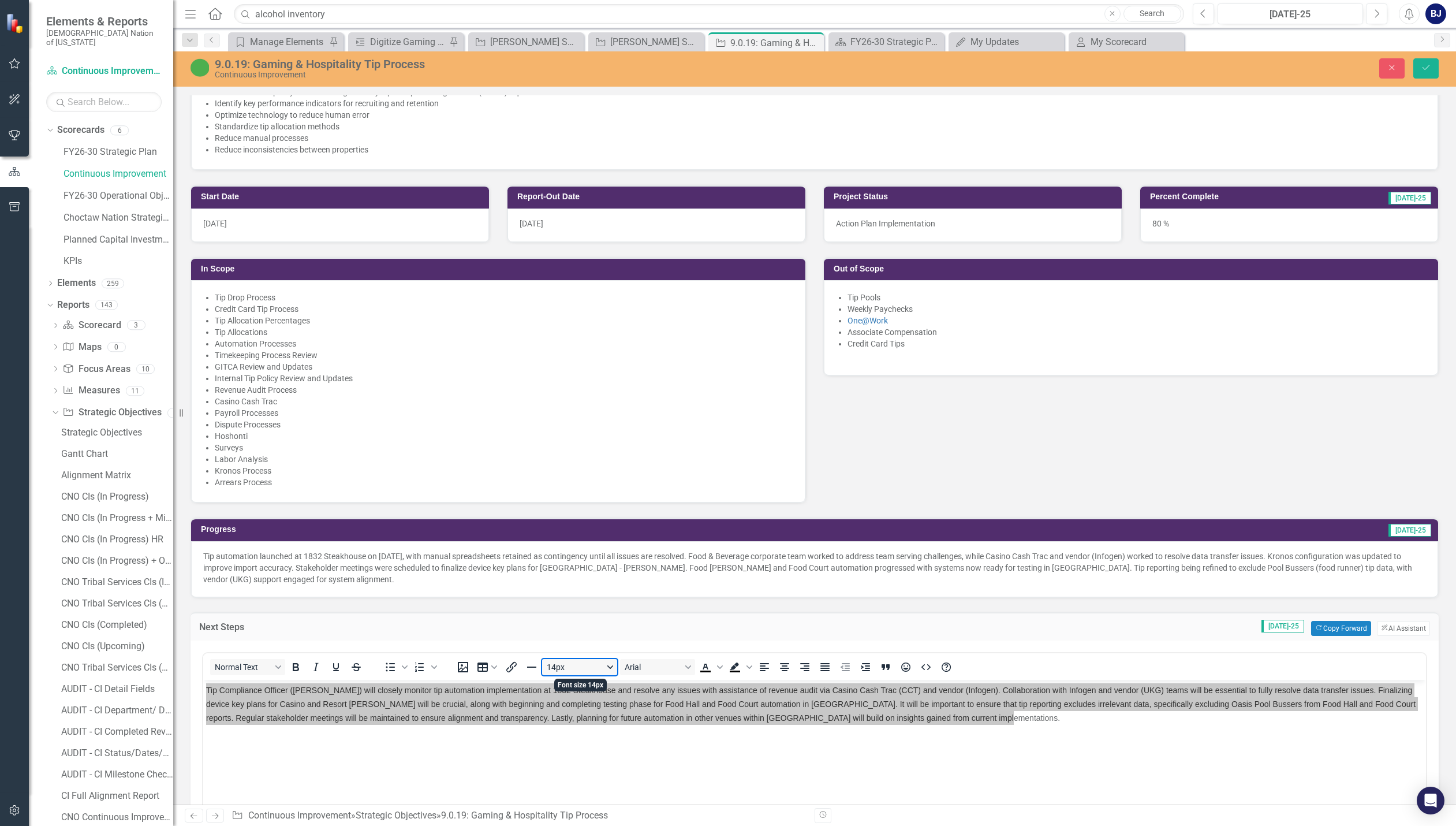
click at [558, 666] on button "14px" at bounding box center [579, 667] width 75 height 17
click at [563, 666] on button "14px" at bounding box center [579, 667] width 75 height 17
click at [565, 666] on button "14px" at bounding box center [579, 667] width 75 height 17
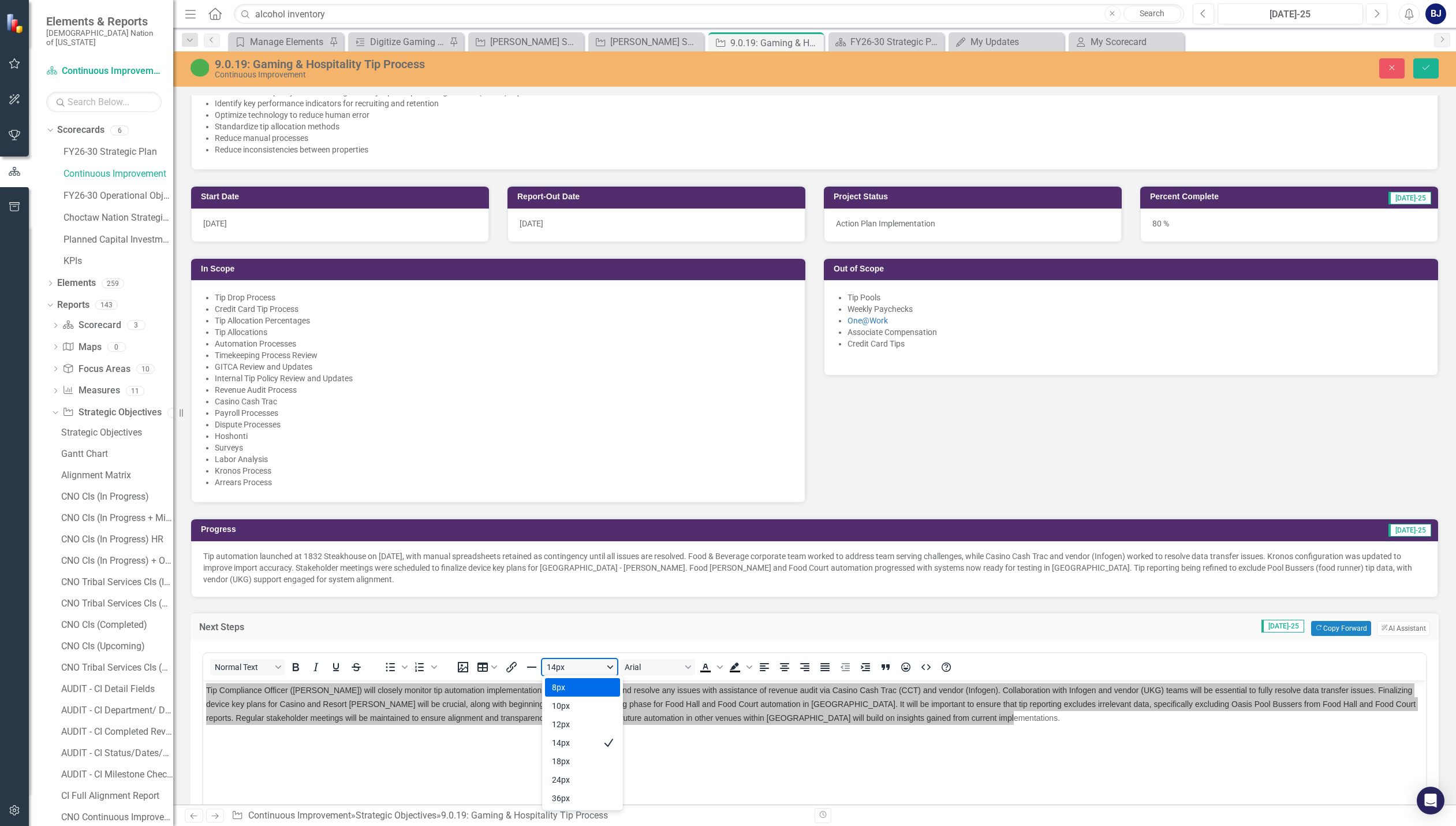
click at [567, 665] on button "14px" at bounding box center [579, 667] width 75 height 17
click at [383, 557] on p "Tip automation launched at 1832 Steakhouse on July 6, 2025, with manual spreads…" at bounding box center [814, 567] width 1222 height 35
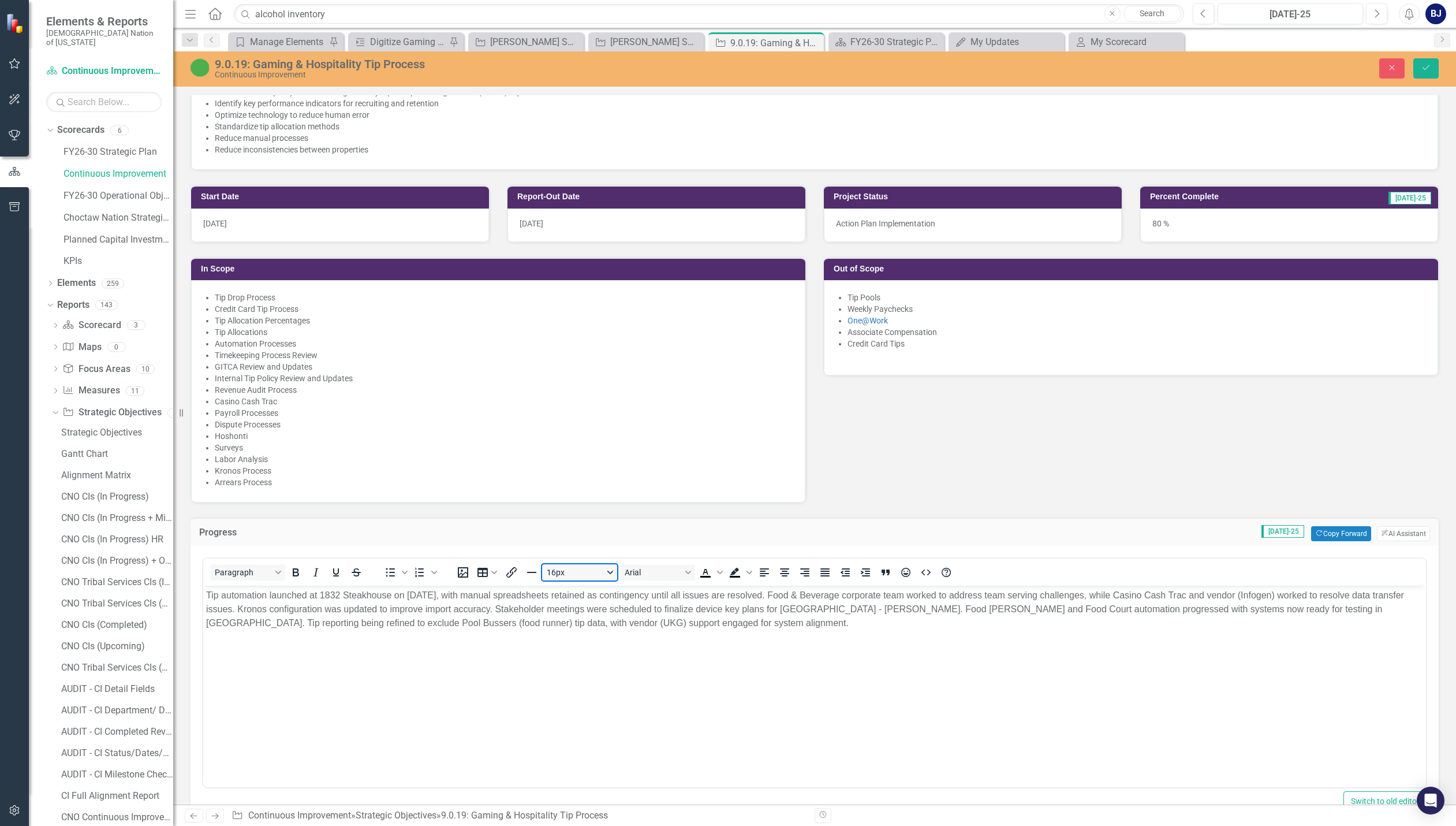
click at [613, 578] on button "16px" at bounding box center [579, 572] width 75 height 17
click at [720, 659] on body "Tip automation launched at 1832 Steakhouse on July 6, 2025, with manual spreads…" at bounding box center [814, 672] width 1222 height 173
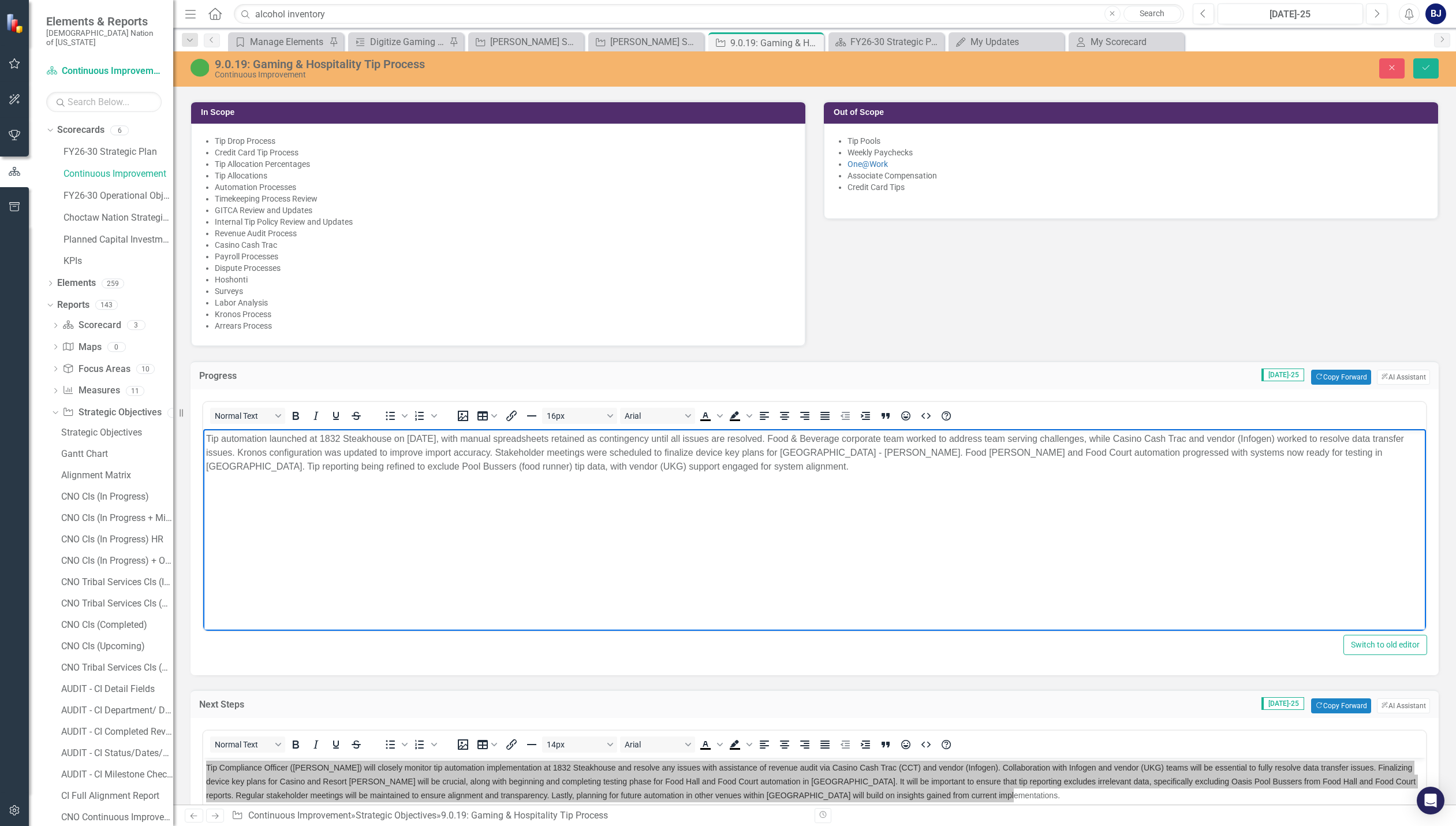
scroll to position [693, 0]
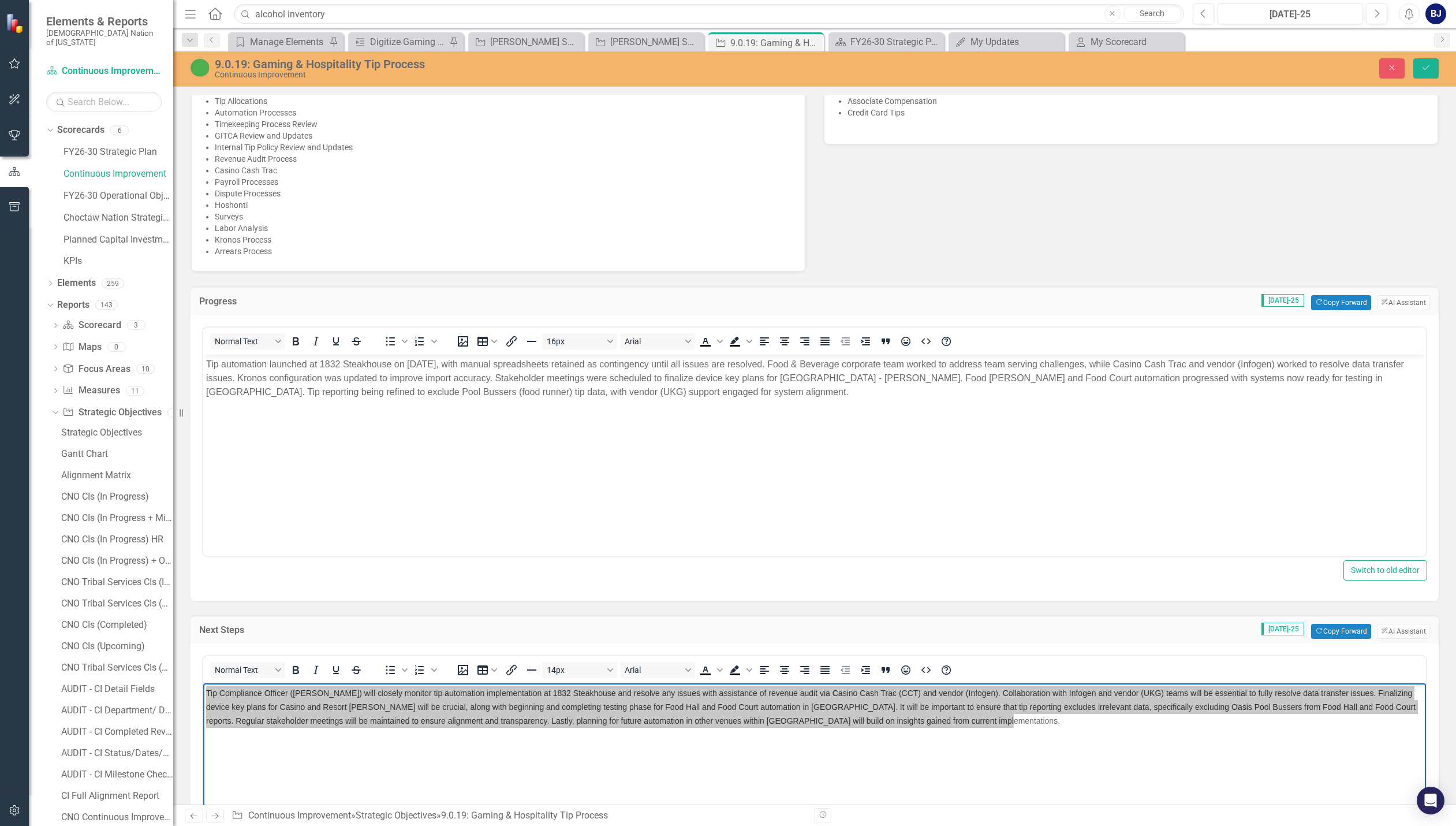
click at [315, 514] on body "Tip automation launched at 1832 Steakhouse on July 6, 2025, with manual spreads…" at bounding box center [814, 441] width 1222 height 173
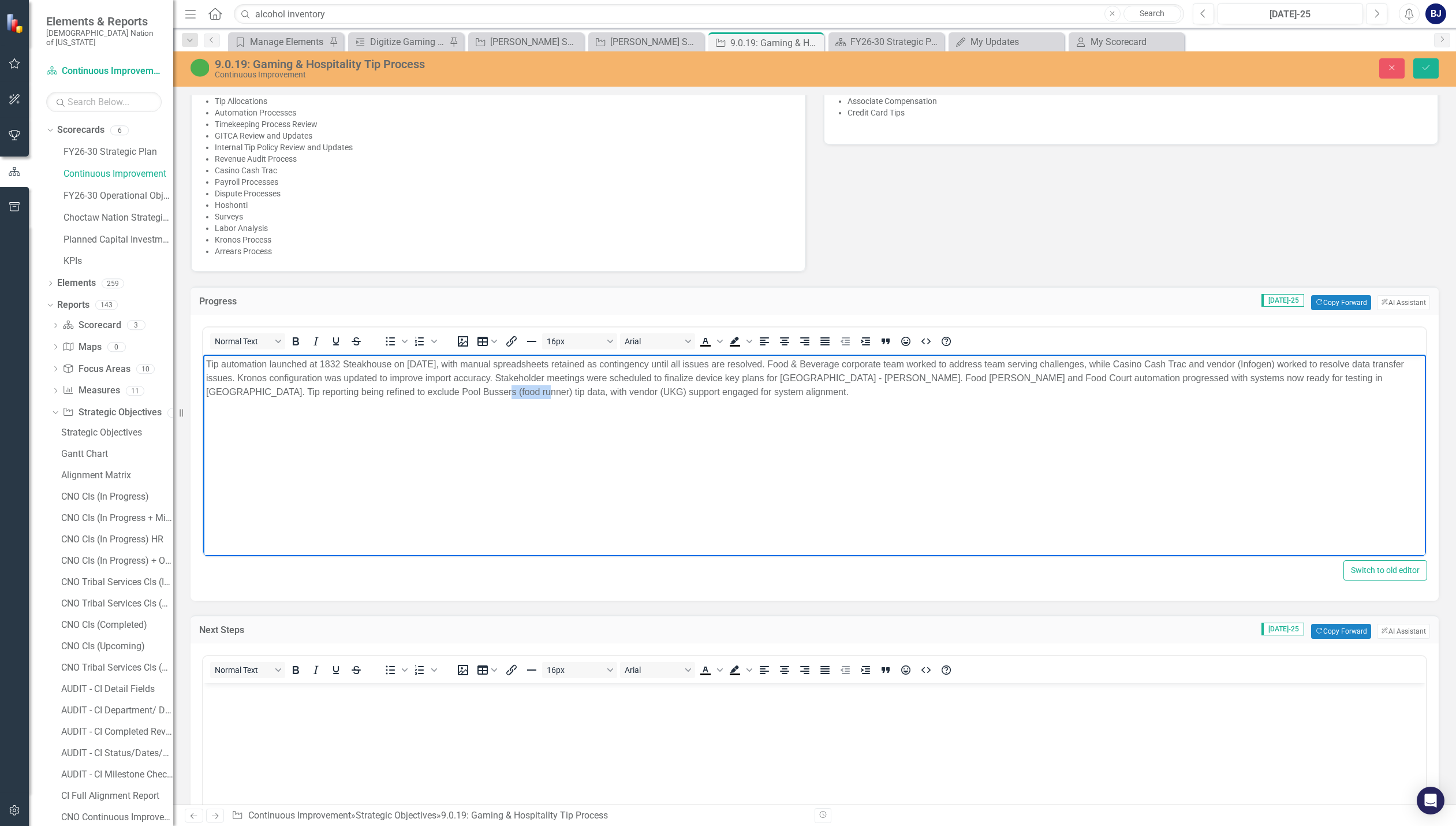
drag, startPoint x: 452, startPoint y: 391, endPoint x: 416, endPoint y: 390, distance: 36.0
click at [416, 390] on p "Tip automation launched at 1832 Steakhouse on July 6, 2025, with manual spreads…" at bounding box center [815, 378] width 1217 height 42
copy p "tip data,"
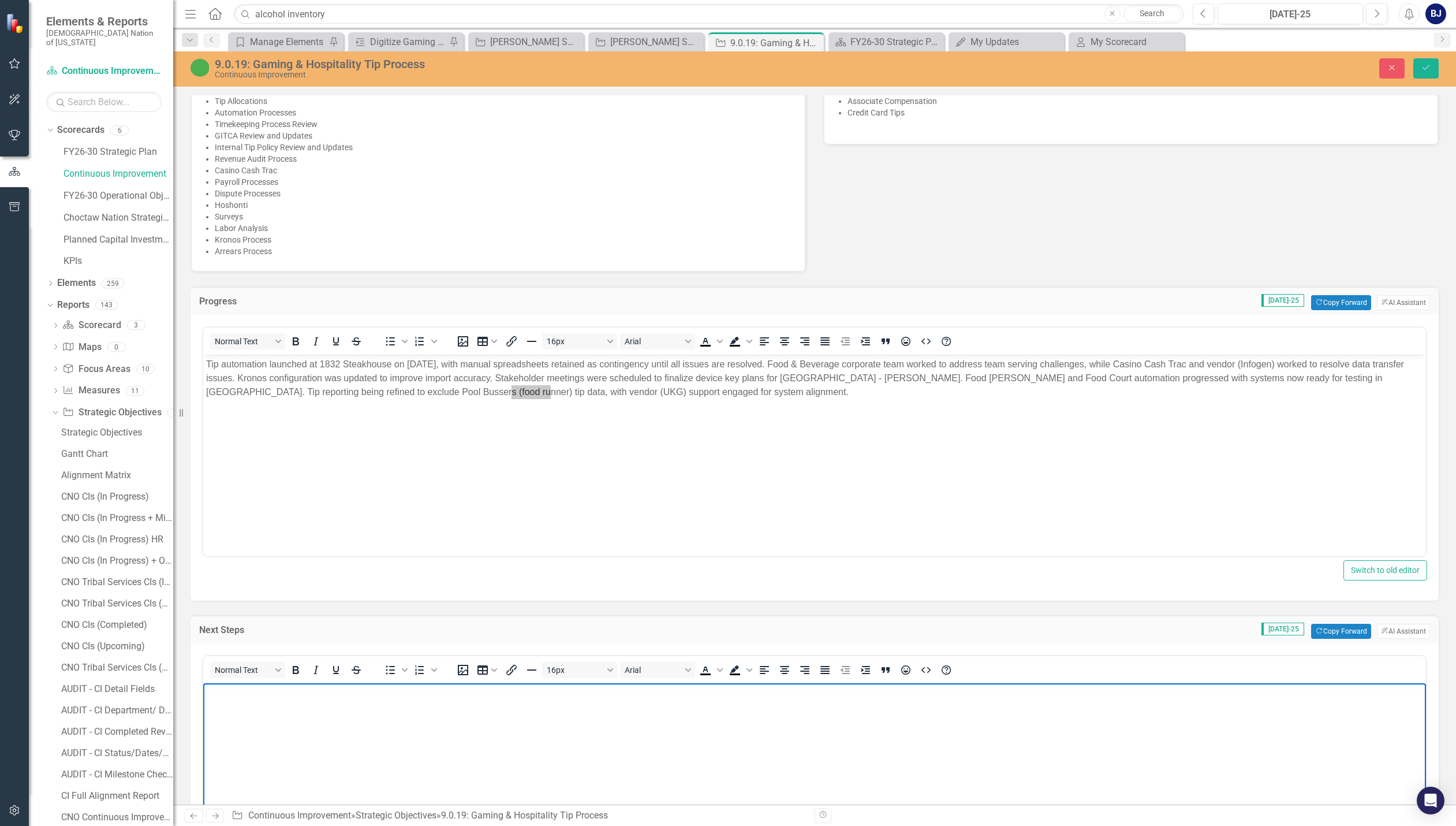
click at [242, 720] on body "Rich Text Area. Press ALT-0 for help." at bounding box center [814, 769] width 1222 height 173
click at [263, 702] on body "tip data," at bounding box center [814, 769] width 1222 height 173
click at [207, 694] on p "tip data," at bounding box center [815, 693] width 1217 height 14
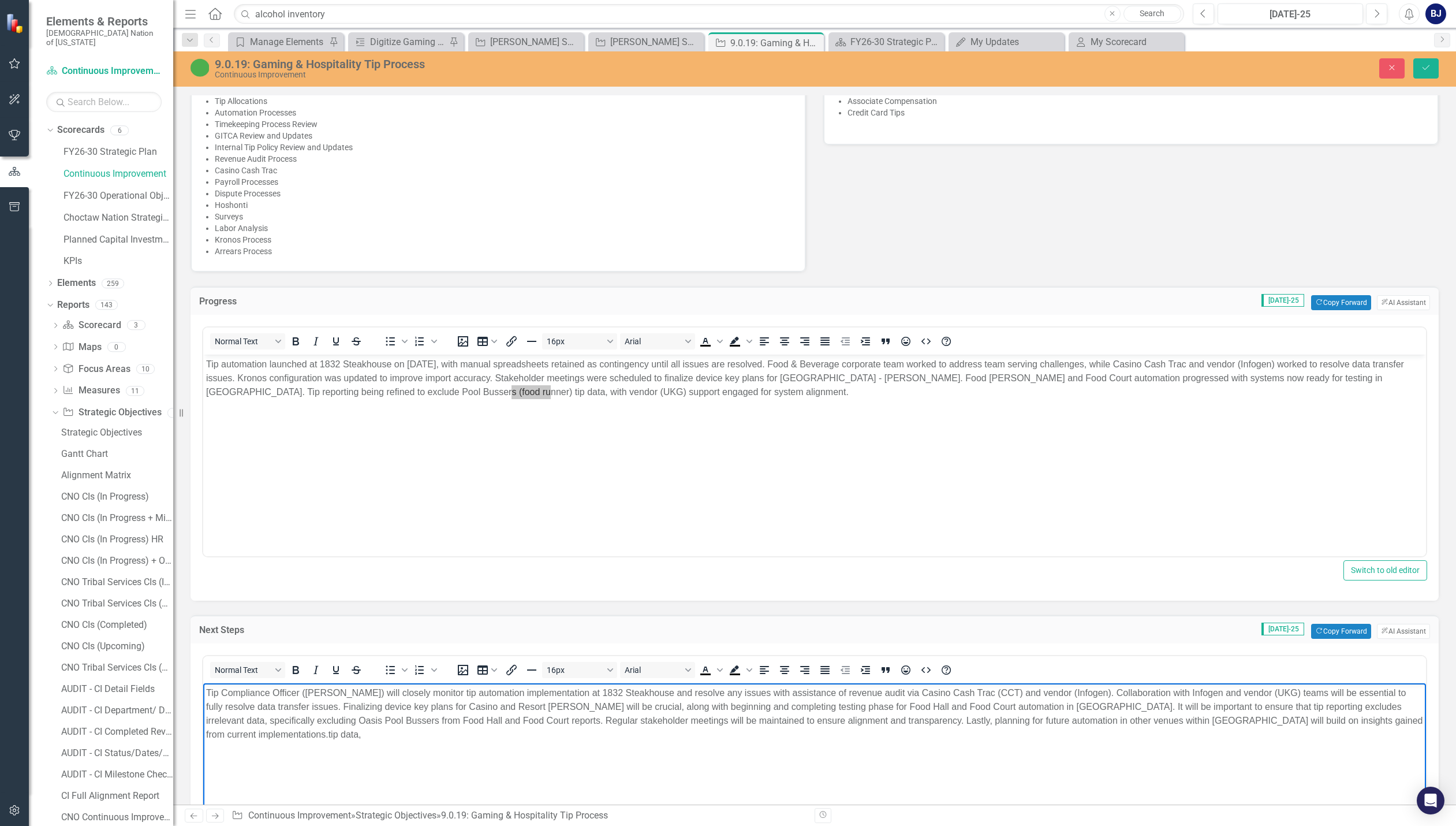
click at [320, 741] on body "Tip Compliance Officer (Kasidy Miller) will closely monitor tip automation impl…" at bounding box center [814, 769] width 1222 height 173
drag, startPoint x: 276, startPoint y: 734, endPoint x: 321, endPoint y: 734, distance: 45.0
click at [321, 734] on p "Tip Compliance Officer (Kasidy Miller) will closely monitor tip automation impl…" at bounding box center [815, 714] width 1217 height 56
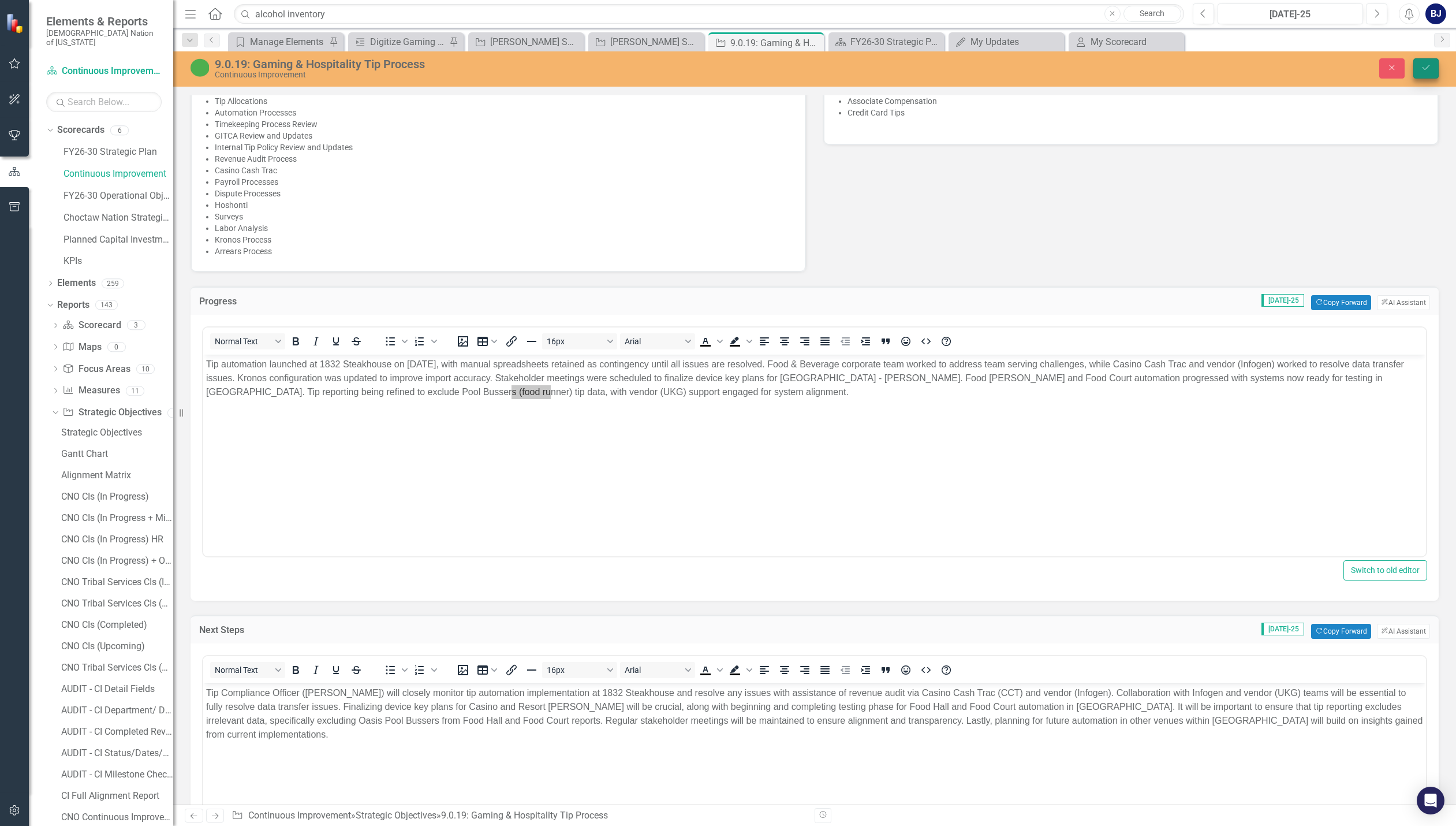
click at [1433, 73] on button "Save" at bounding box center [1426, 68] width 25 height 20
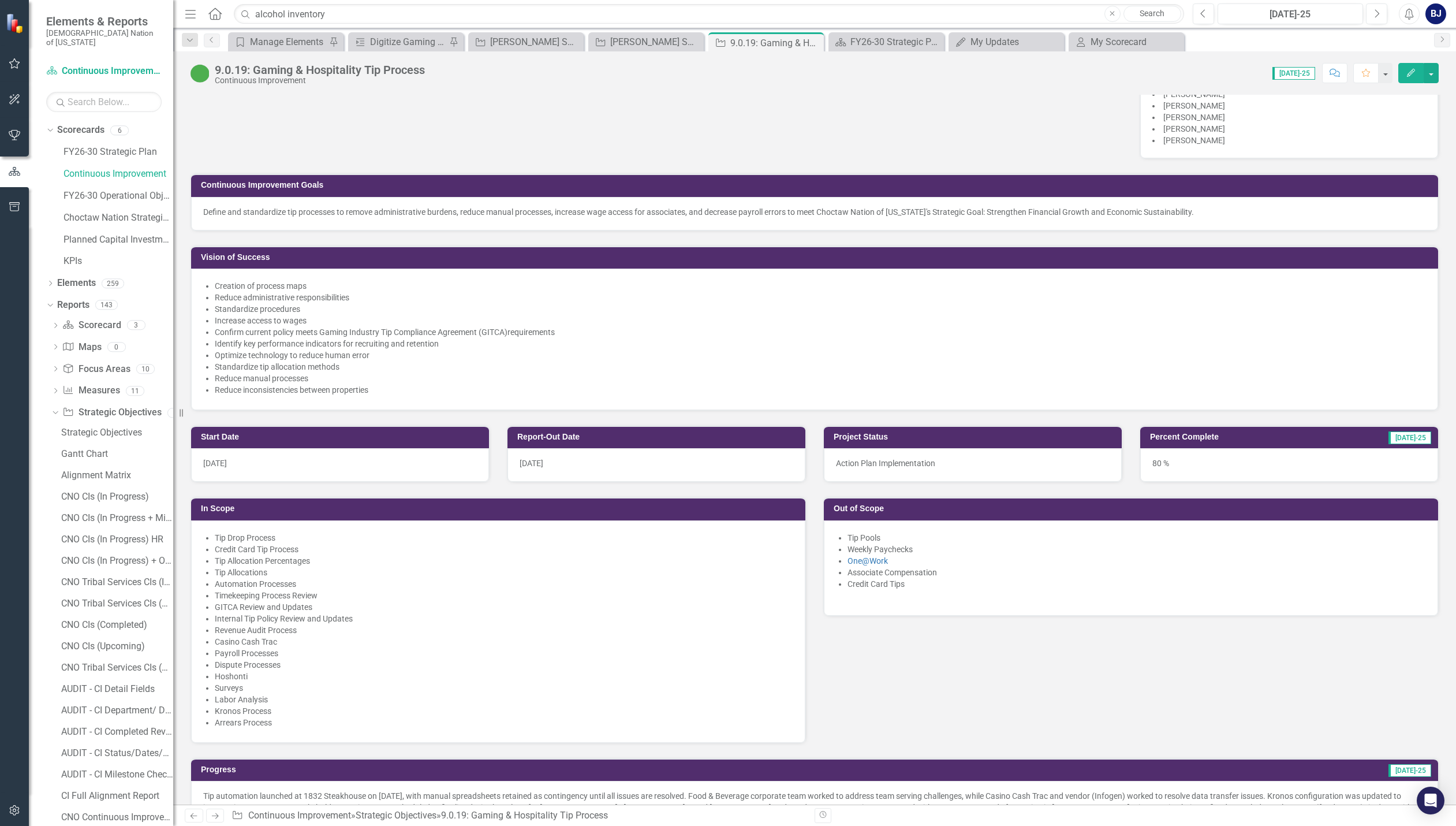
scroll to position [231, 0]
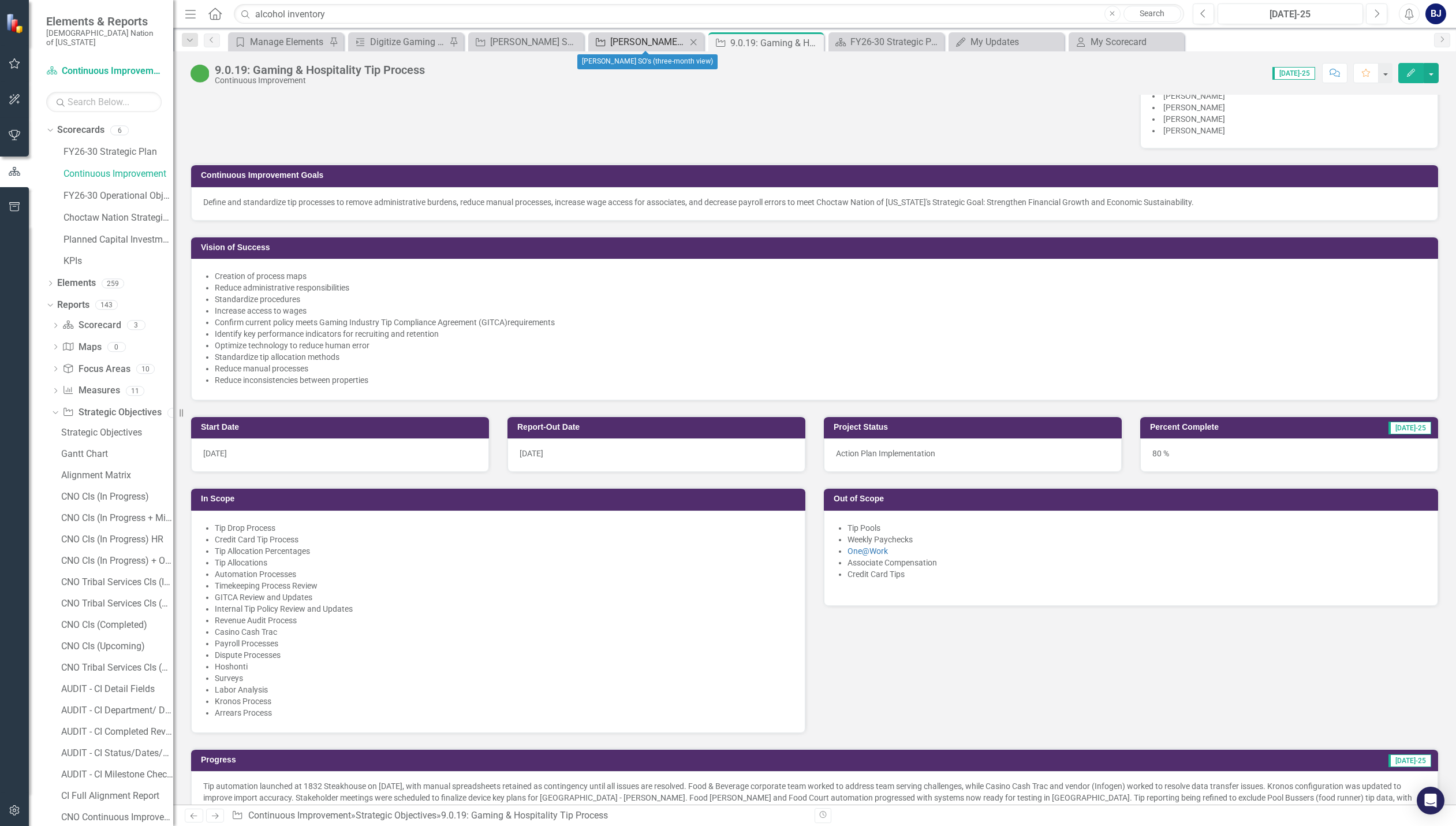
click at [650, 37] on div "[PERSON_NAME] SO's (three-month view)" at bounding box center [647, 42] width 76 height 15
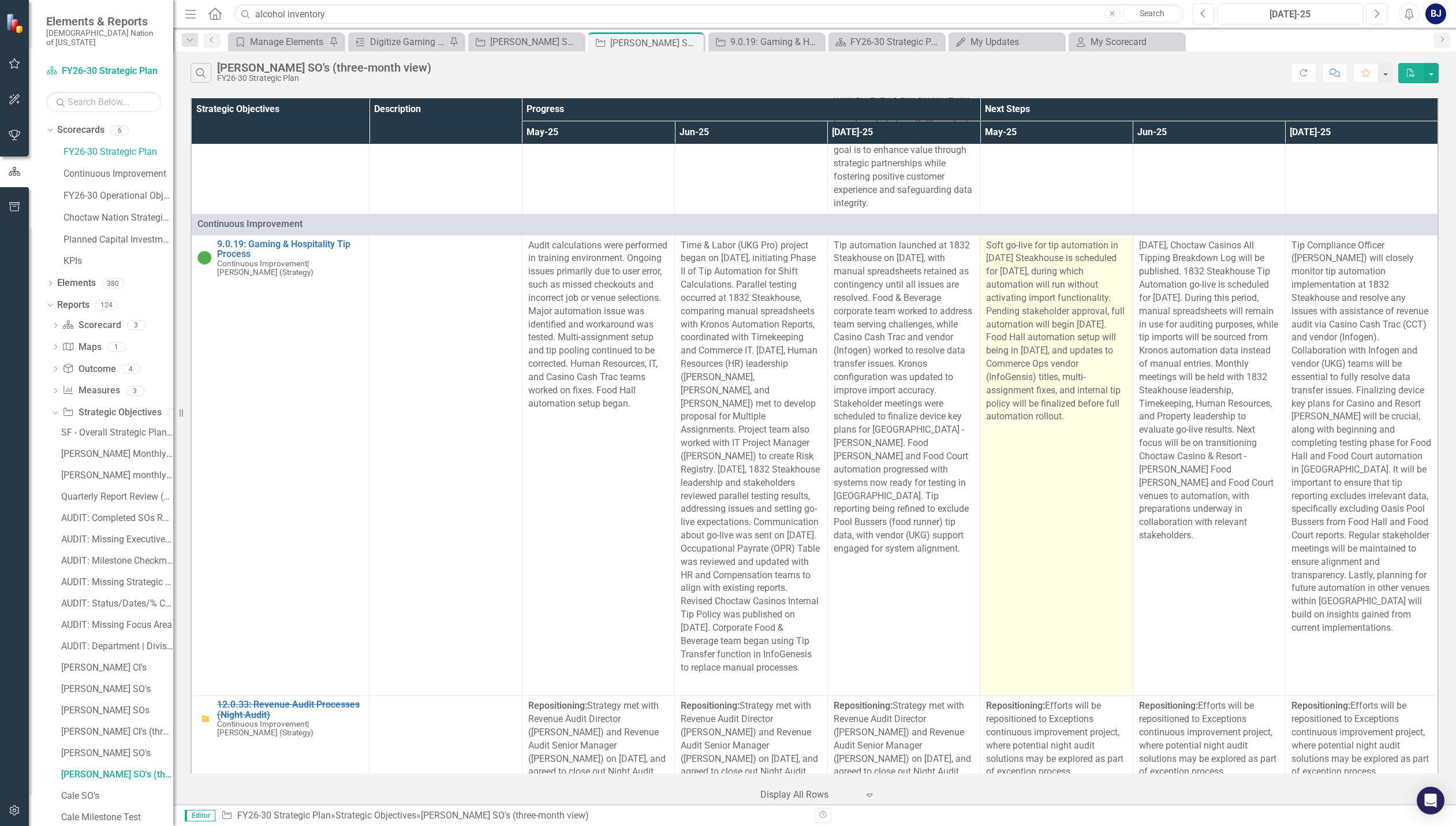
scroll to position [1328, 0]
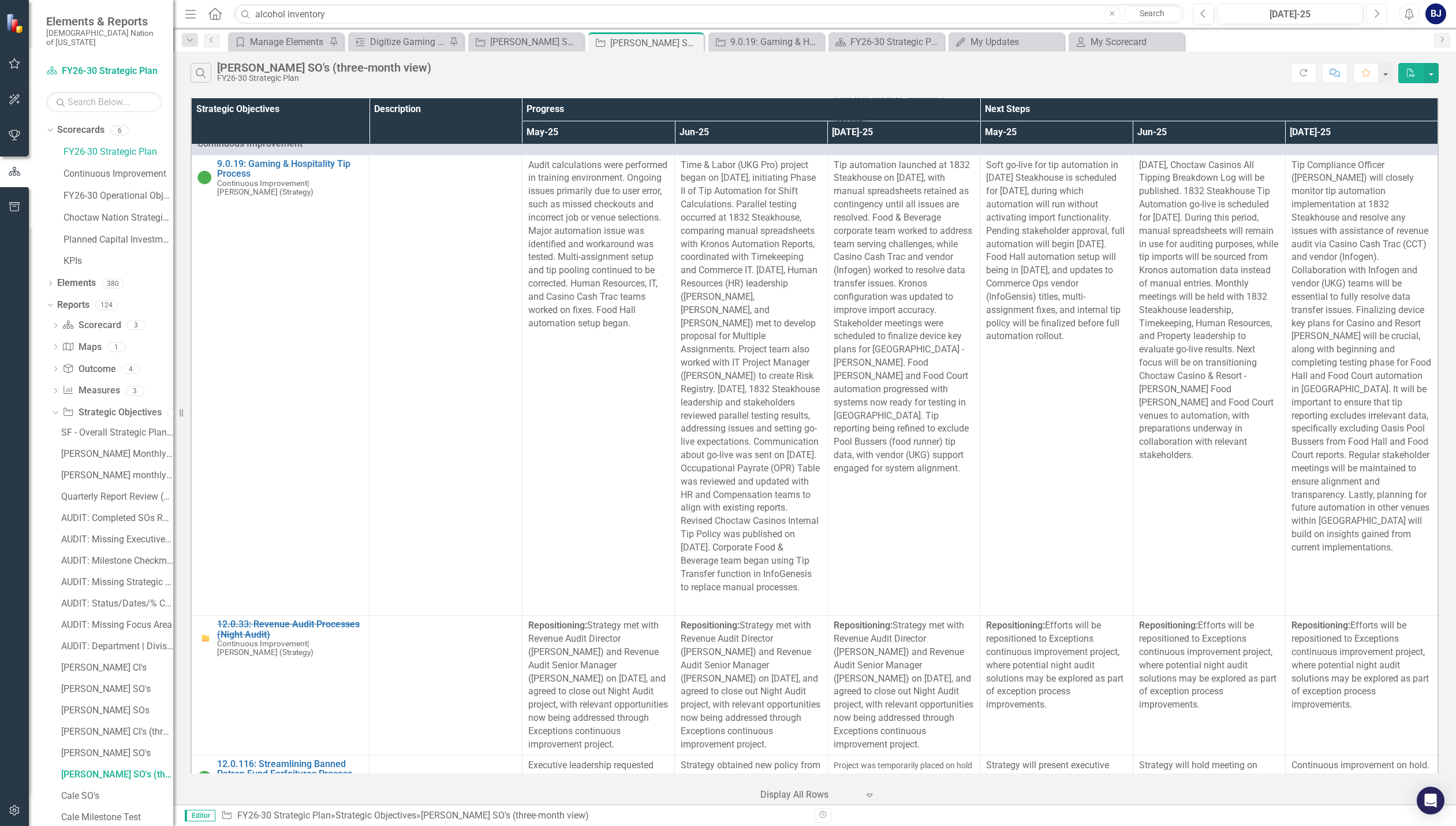
click at [1378, 10] on icon "Next" at bounding box center [1376, 14] width 6 height 10
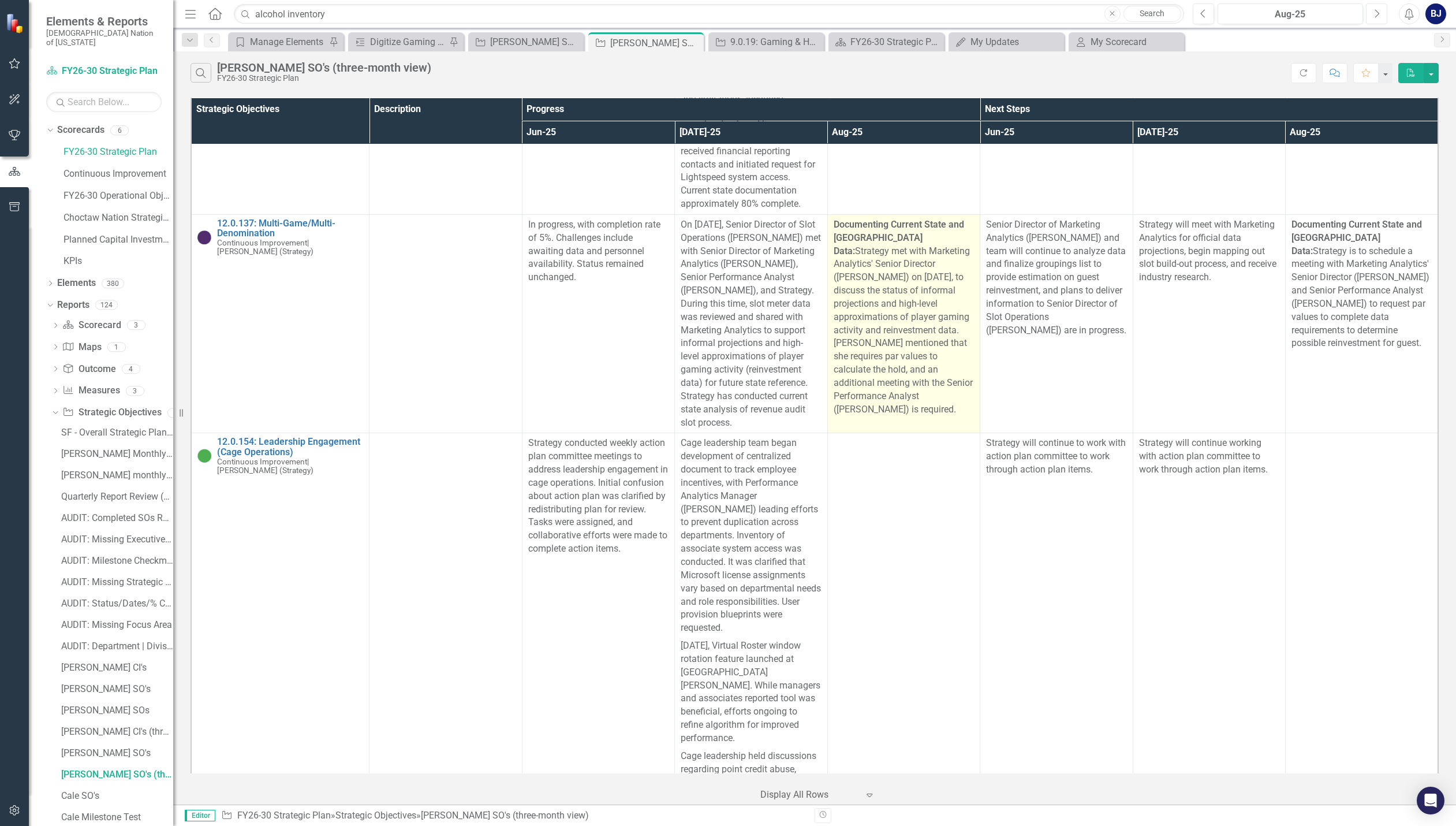
scroll to position [2194, 0]
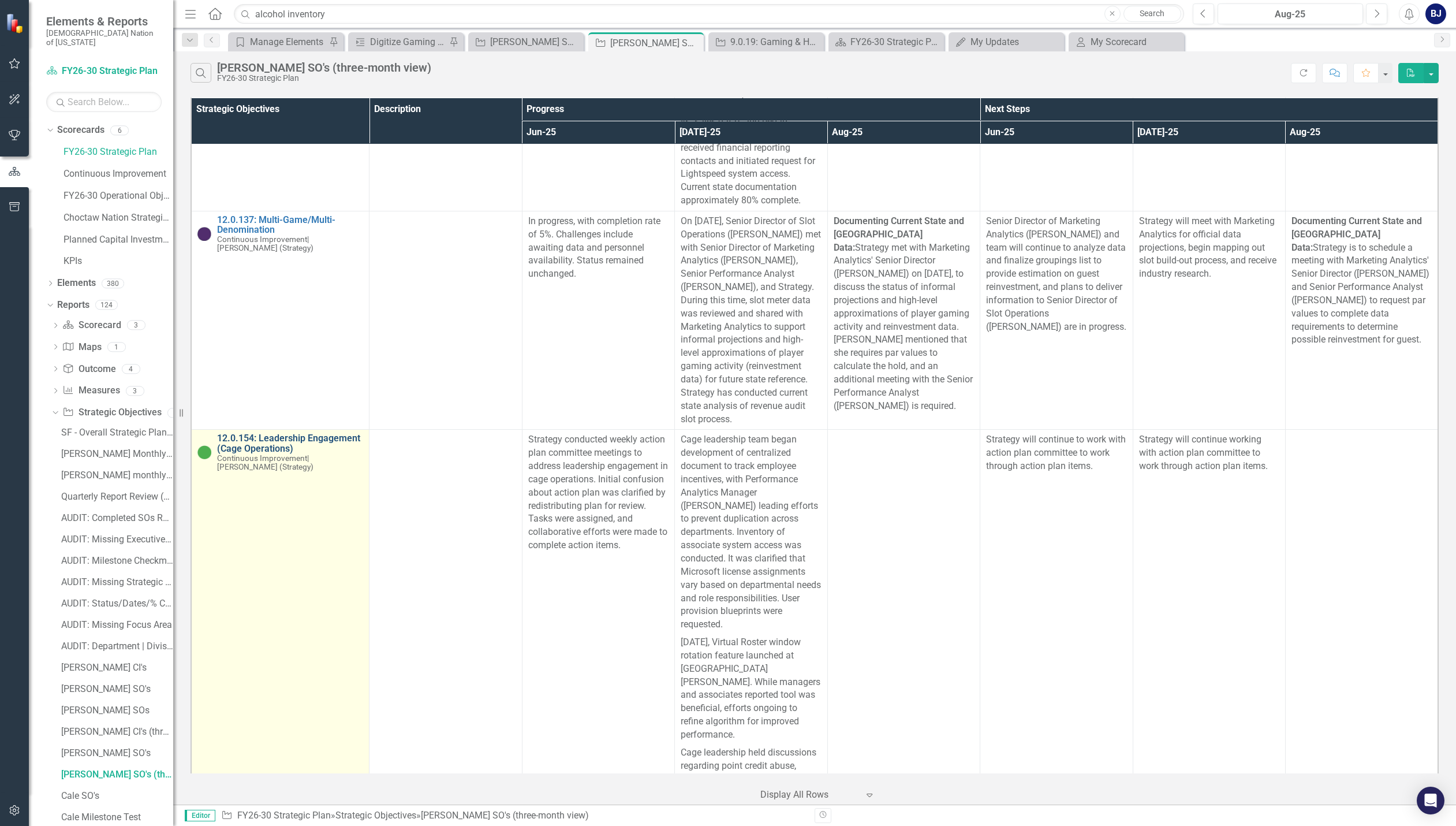
click at [241, 444] on link "12.0.154: Leadership Engagement (Cage Operations)" at bounding box center [290, 443] width 146 height 20
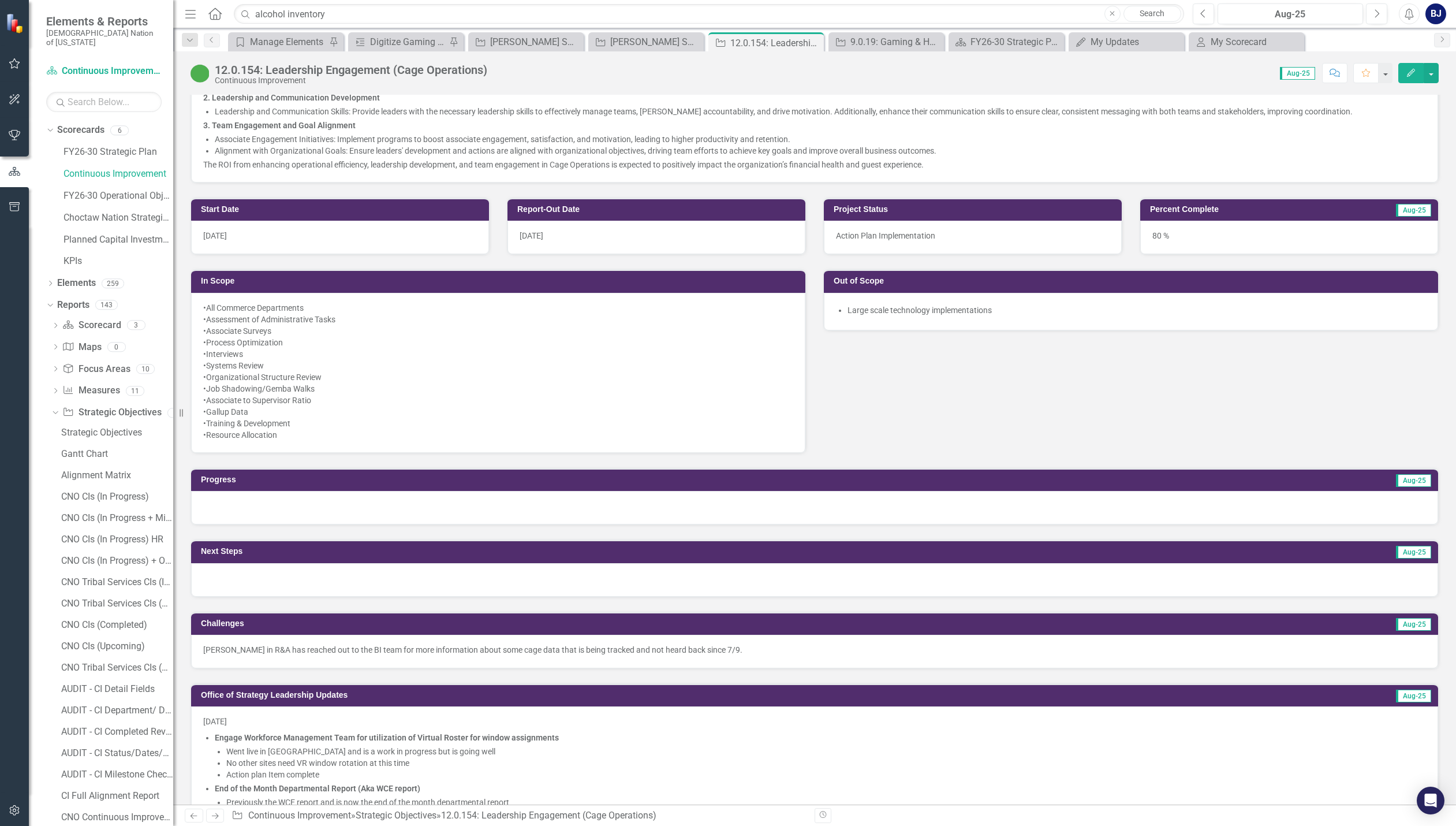
scroll to position [462, 0]
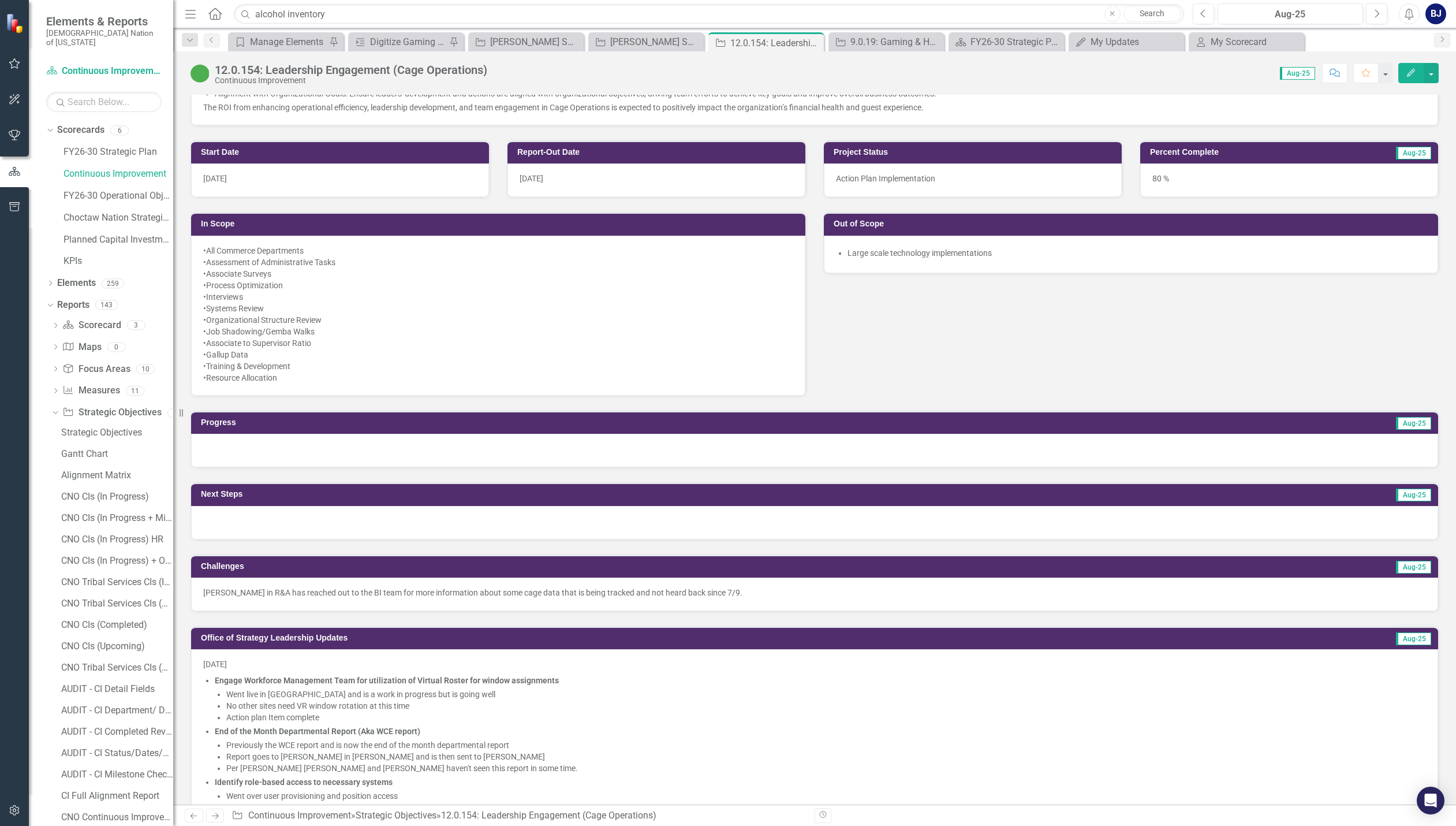
click at [496, 521] on div at bounding box center [814, 522] width 1247 height 33
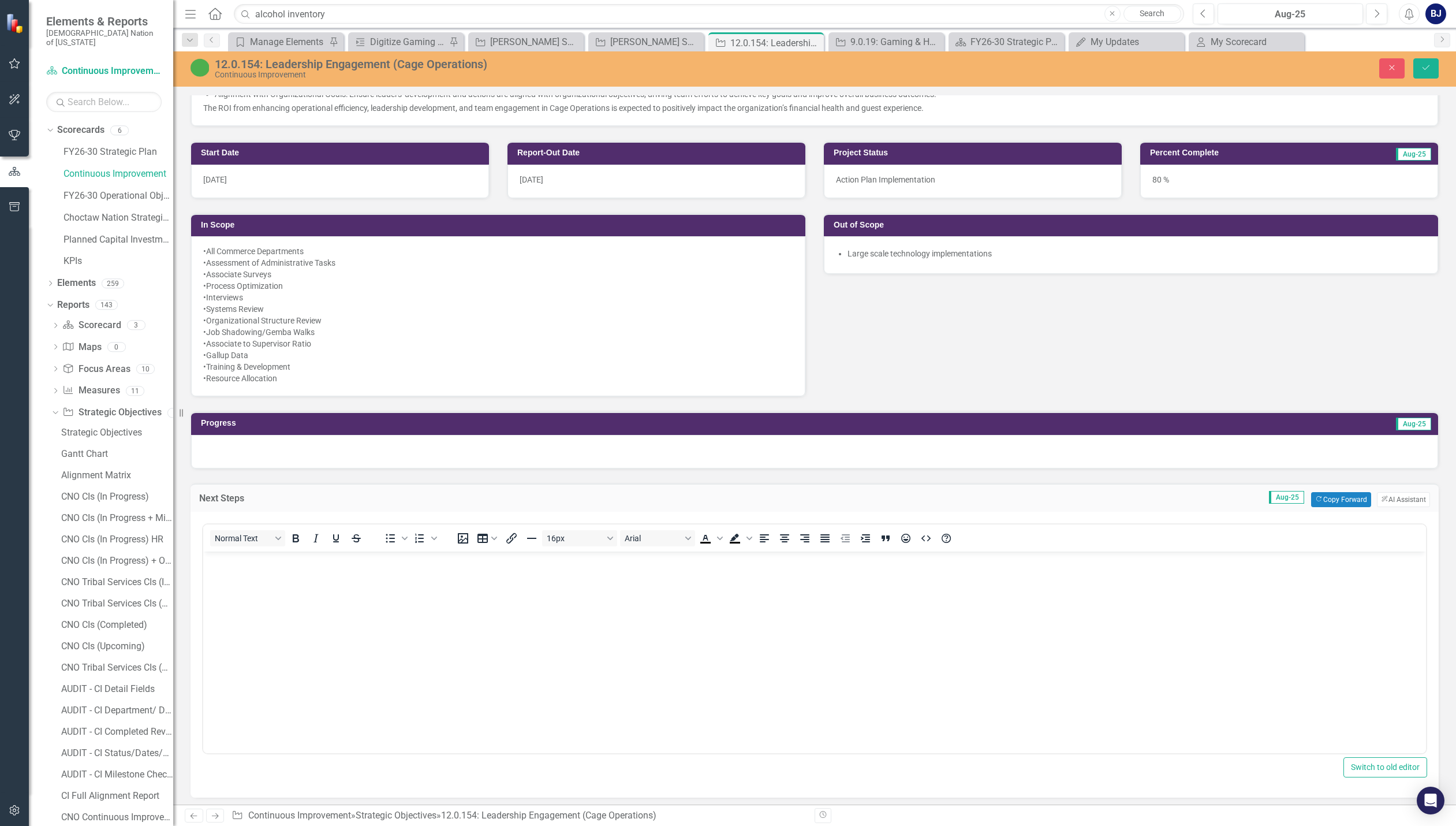
scroll to position [0, 0]
click at [1315, 501] on icon "Copy Forward" at bounding box center [1318, 498] width 8 height 6
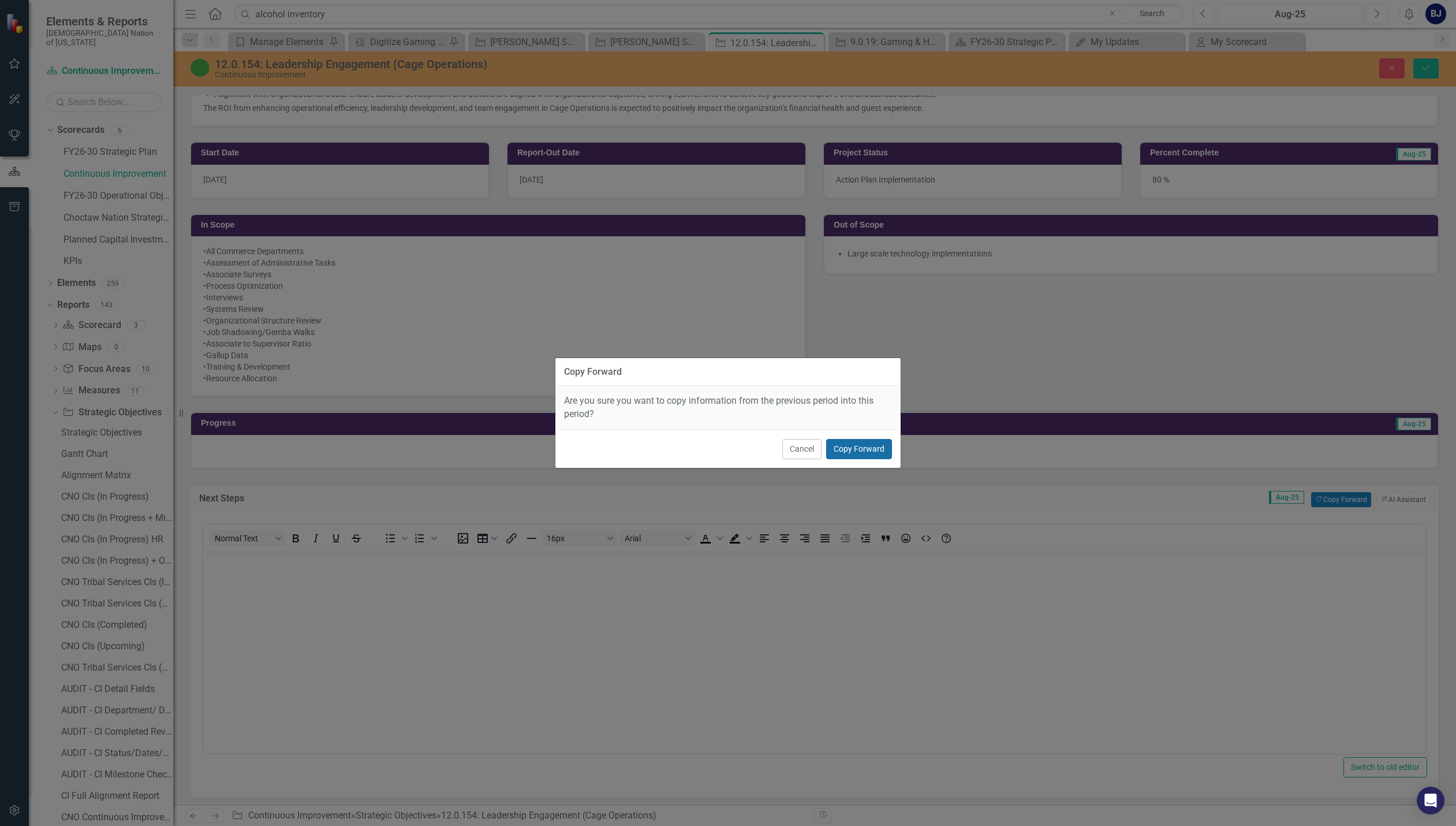
click at [861, 443] on button "Copy Forward" at bounding box center [859, 449] width 66 height 20
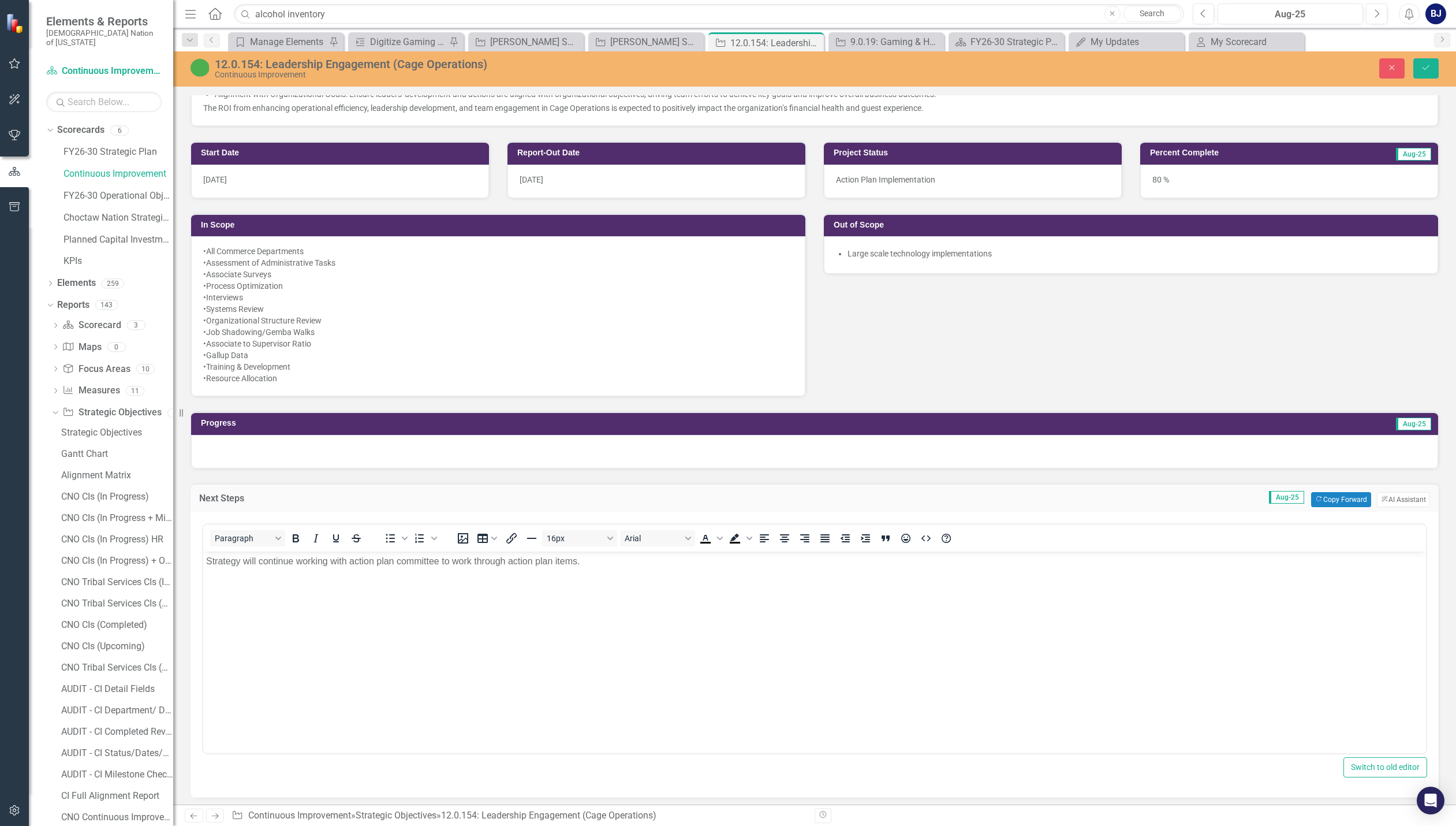
click at [593, 563] on p "Strategy will continue working with action plan committee to work through actio…" at bounding box center [815, 560] width 1217 height 14
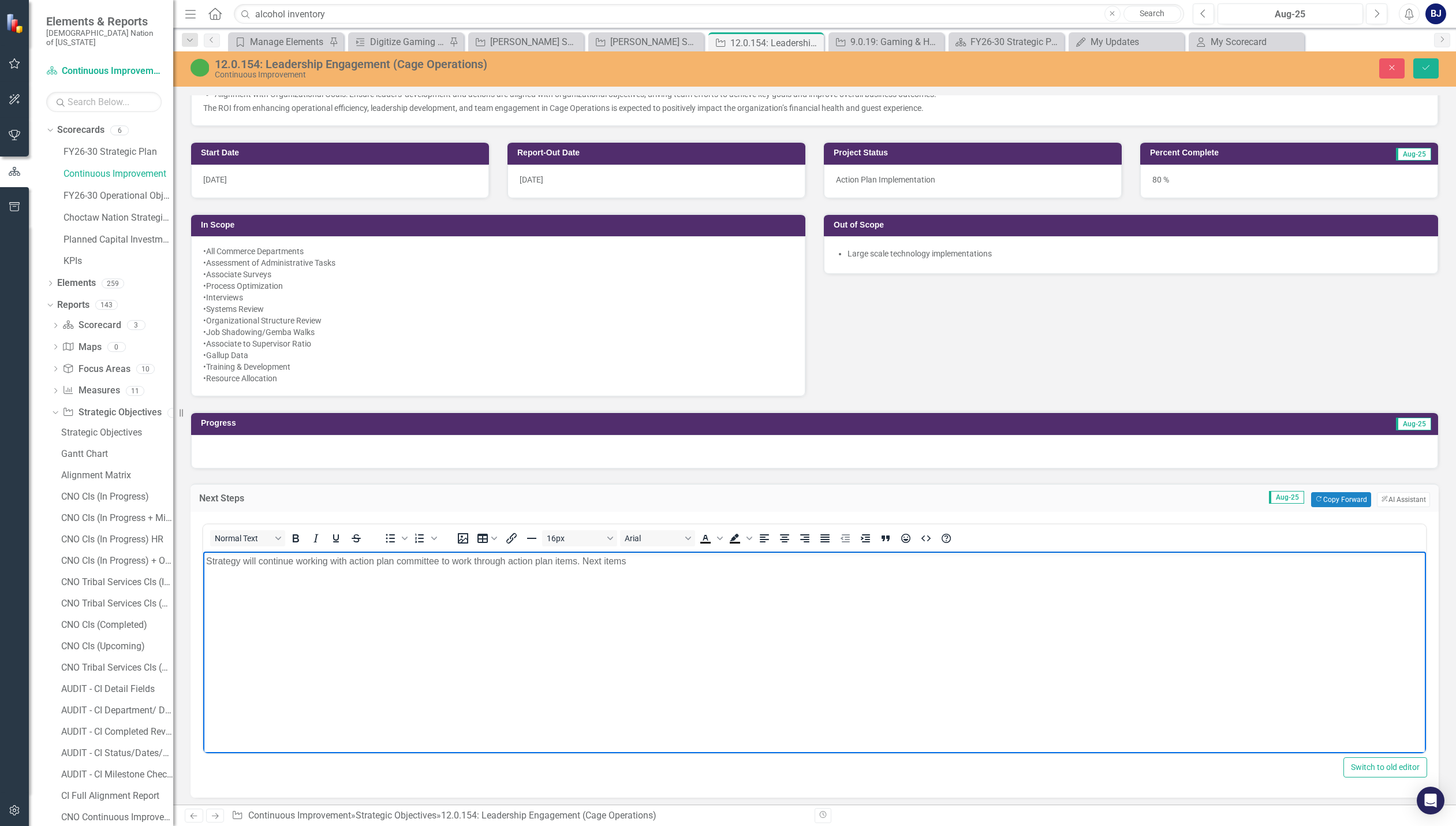
click at [640, 560] on p "Strategy will continue working with action plan committee to work through actio…" at bounding box center [815, 560] width 1217 height 14
click at [397, 544] on span "Bullet list" at bounding box center [390, 538] width 20 height 17
click at [230, 585] on li "Rich Text Area. Press ALT-0 for help." at bounding box center [826, 584] width 1194 height 14
click at [272, 613] on body "Strategy will continue working with action plan committee to work through actio…" at bounding box center [814, 637] width 1222 height 173
click at [523, 586] on li "Consolidate and streamline operational reports with Senior Leadership" at bounding box center [826, 584] width 1194 height 14
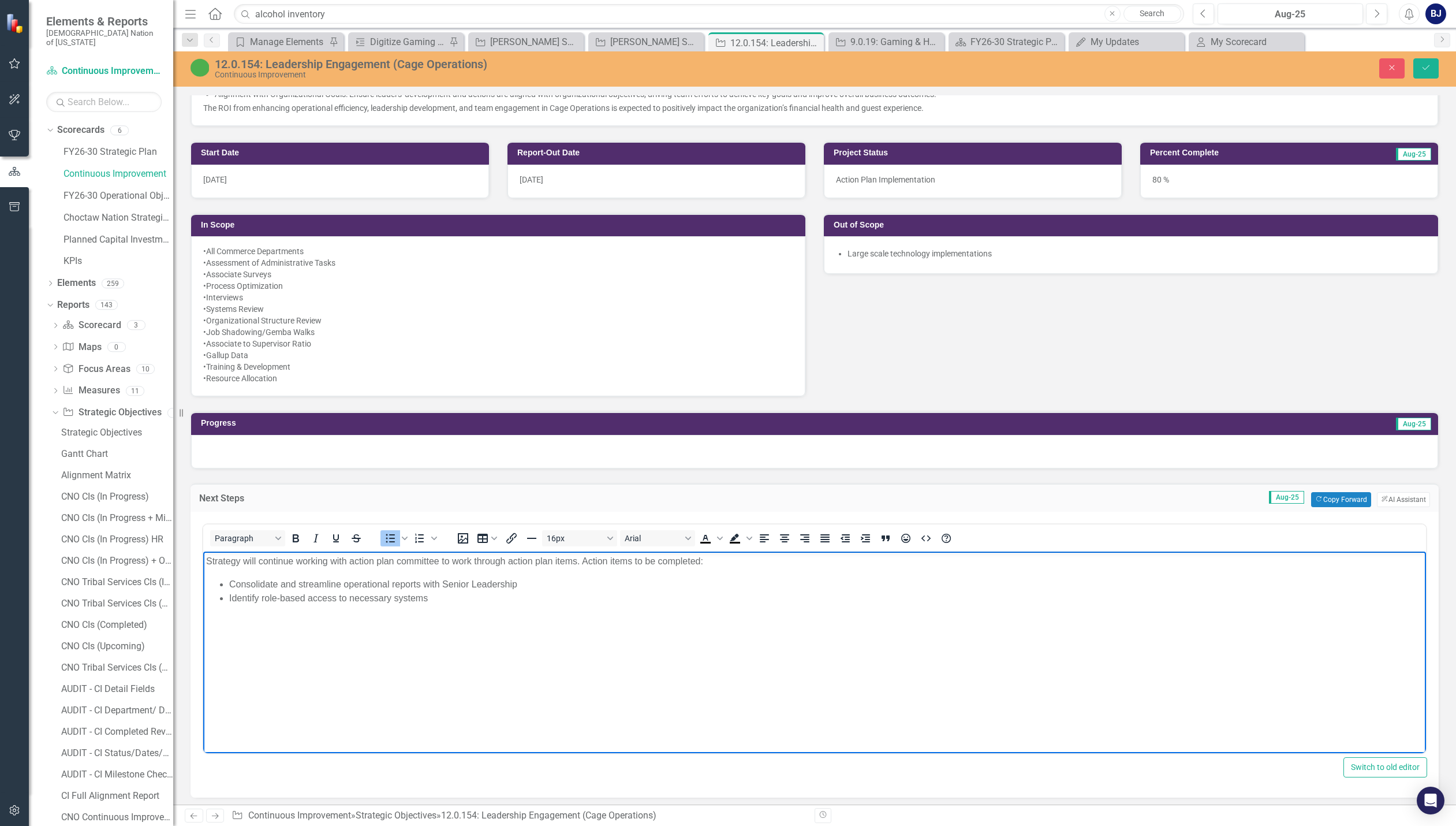
click at [461, 605] on body "Strategy will continue working with action plan committee to work through actio…" at bounding box center [814, 637] width 1222 height 173
click at [633, 615] on li "Review Cage Cashier duties and tasks to prevent burnout (Associate incentive an…" at bounding box center [826, 612] width 1194 height 14
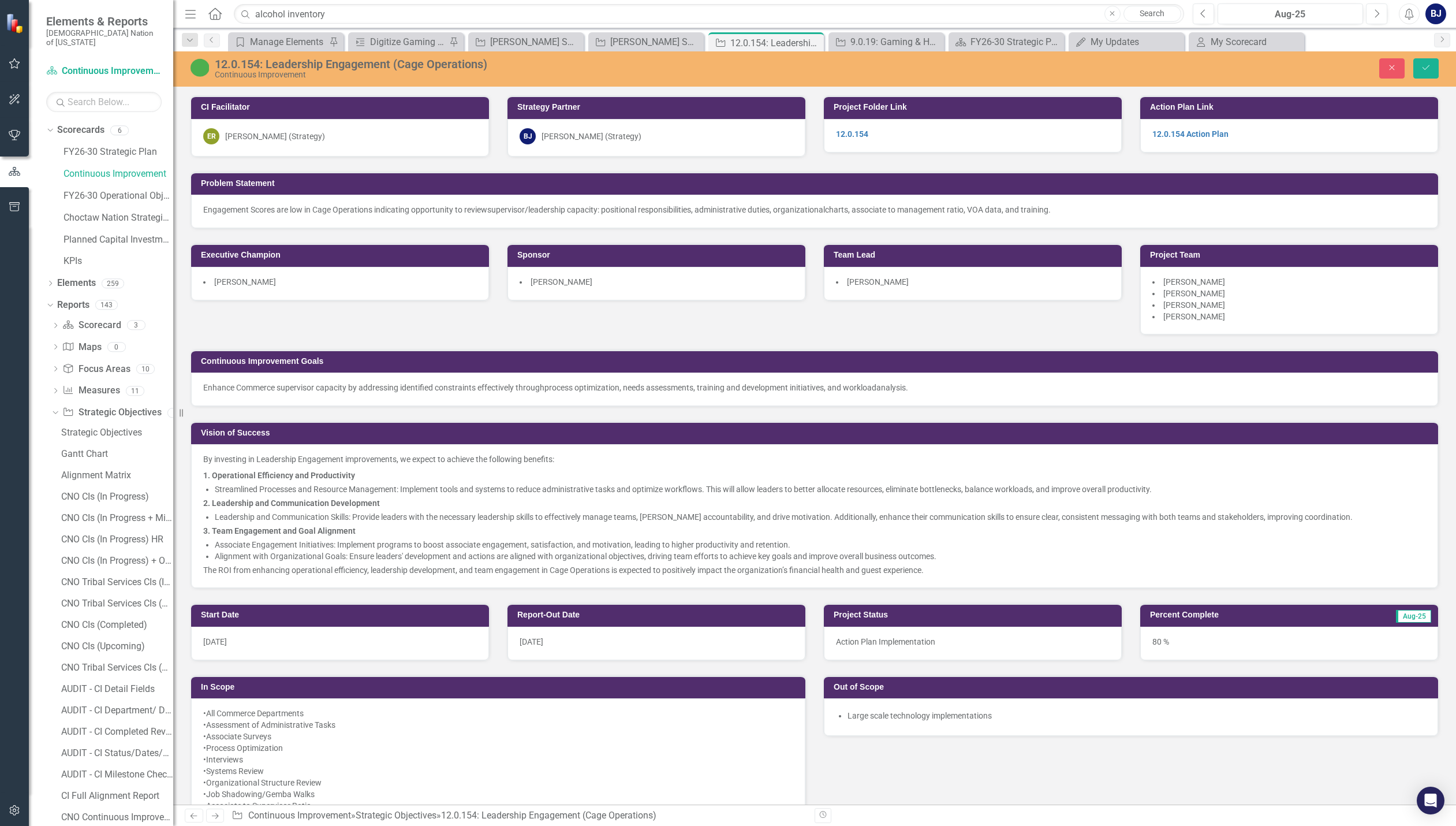
scroll to position [462, 0]
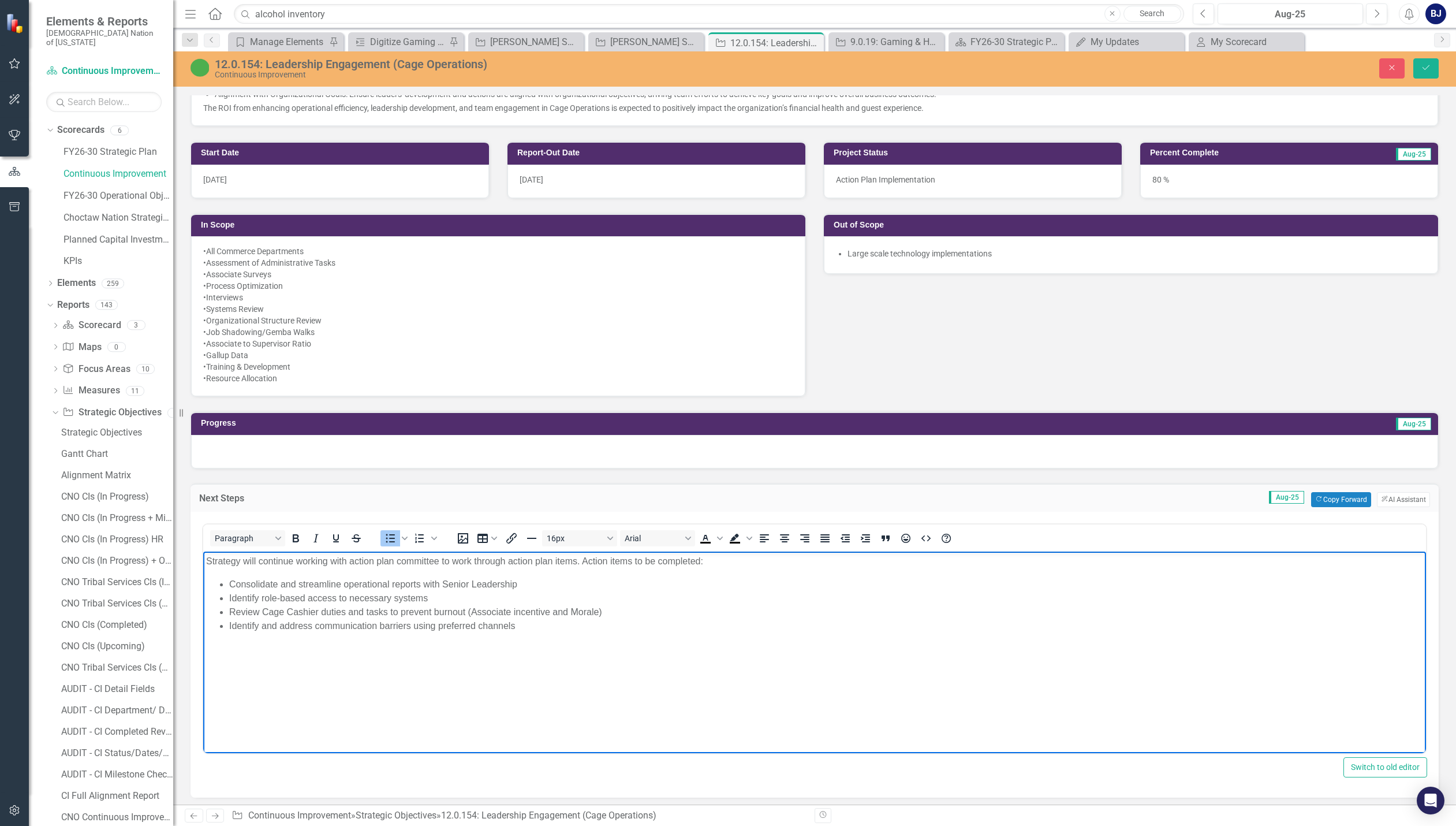
click at [537, 624] on li "Identify and address communication barriers using preferred channels" at bounding box center [826, 626] width 1194 height 14
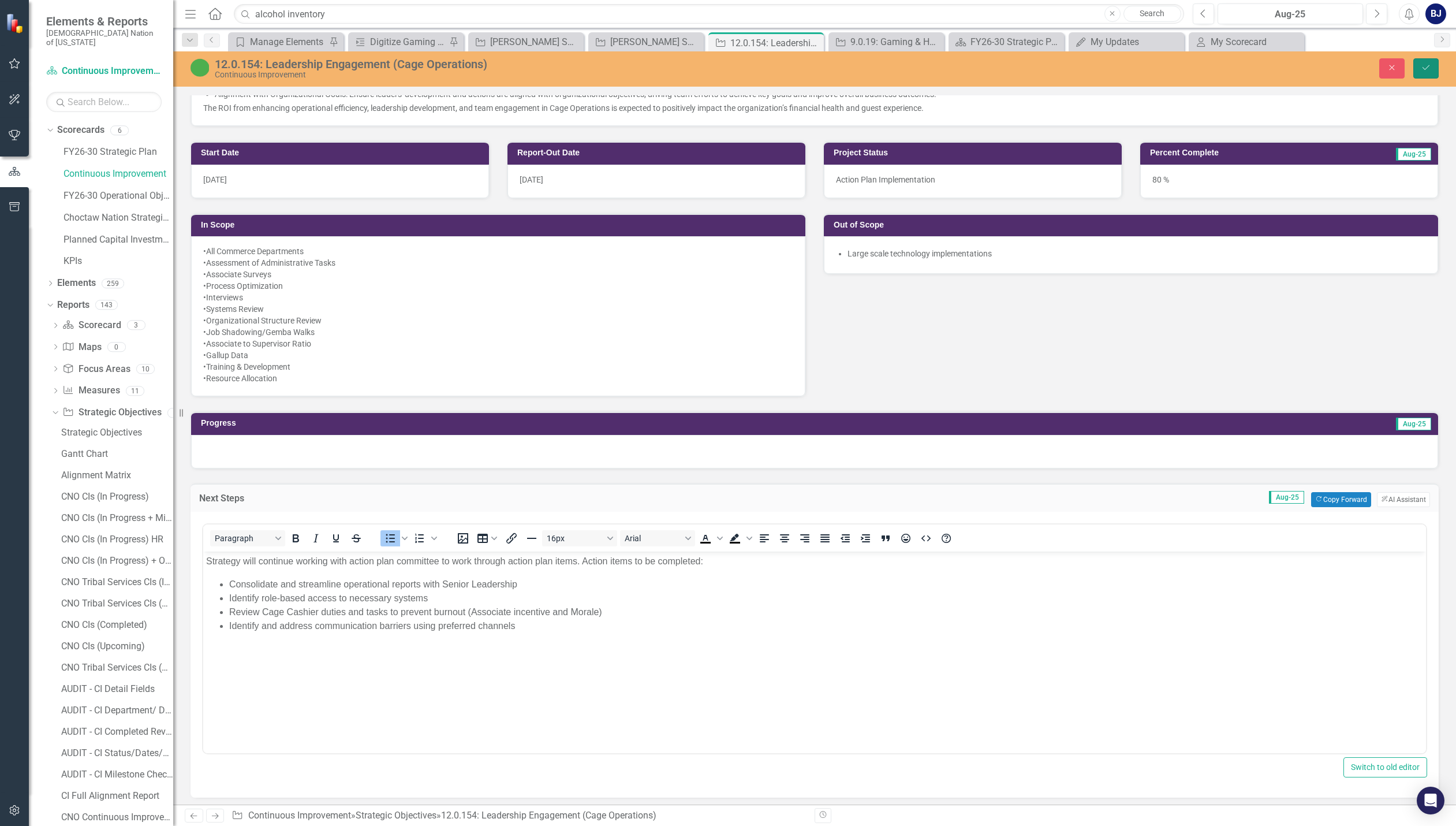
click at [1432, 73] on button "Save" at bounding box center [1426, 68] width 25 height 20
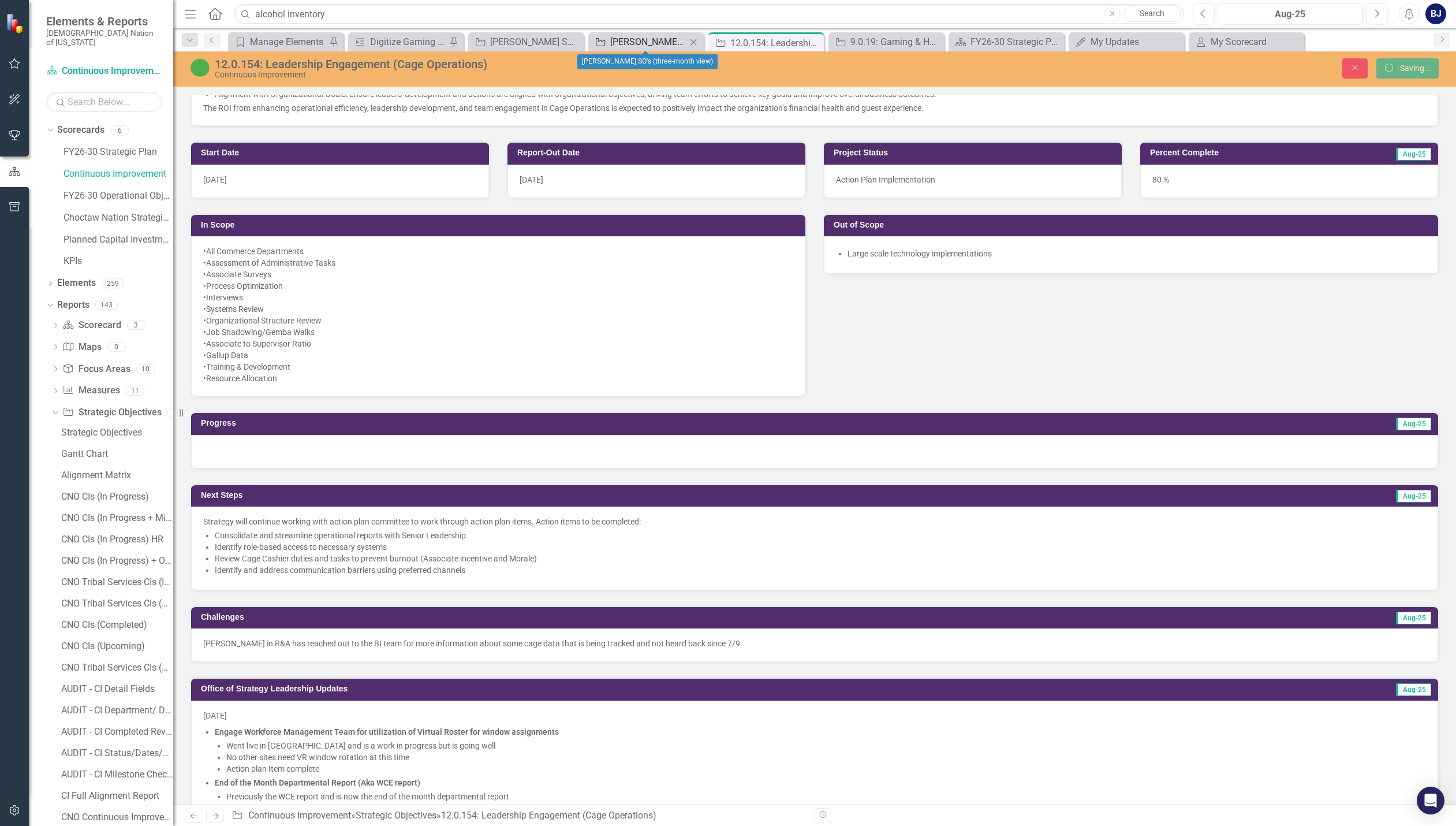
click at [647, 42] on div "[PERSON_NAME] SO's (three-month view)" at bounding box center [647, 42] width 76 height 15
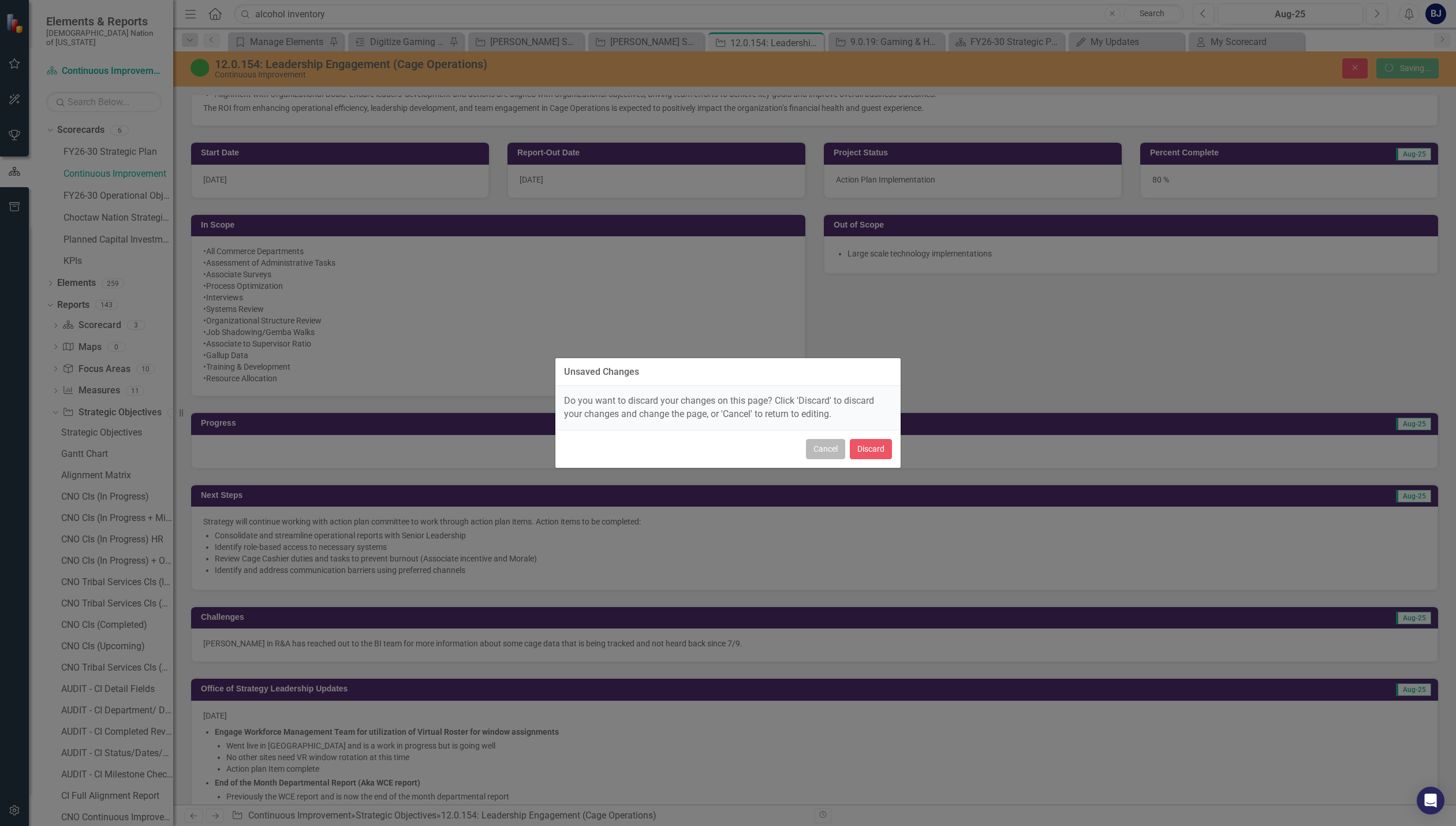
click at [828, 450] on button "Cancel" at bounding box center [825, 449] width 39 height 20
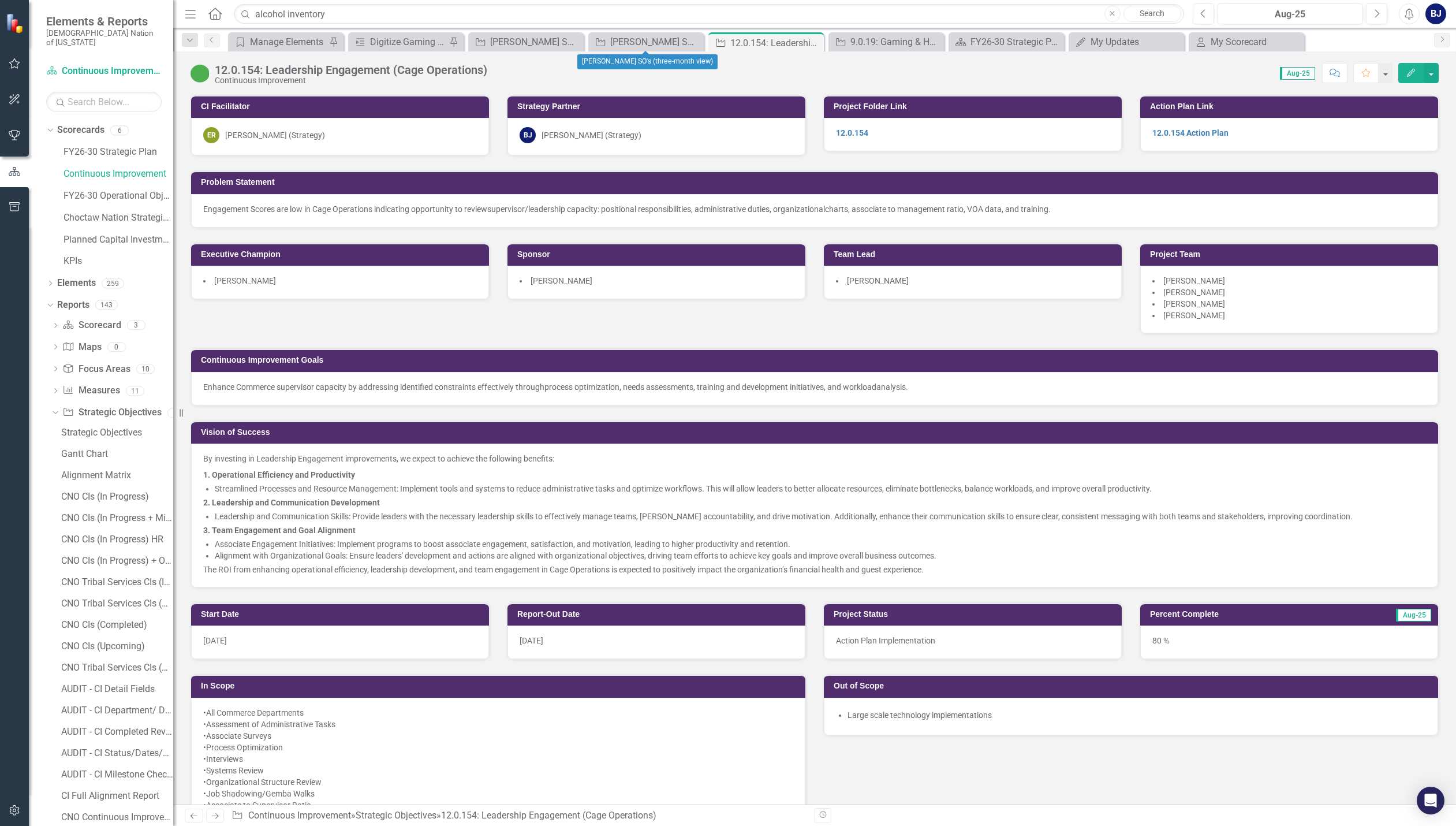
click at [16, 64] on icon "button" at bounding box center [15, 64] width 12 height 10
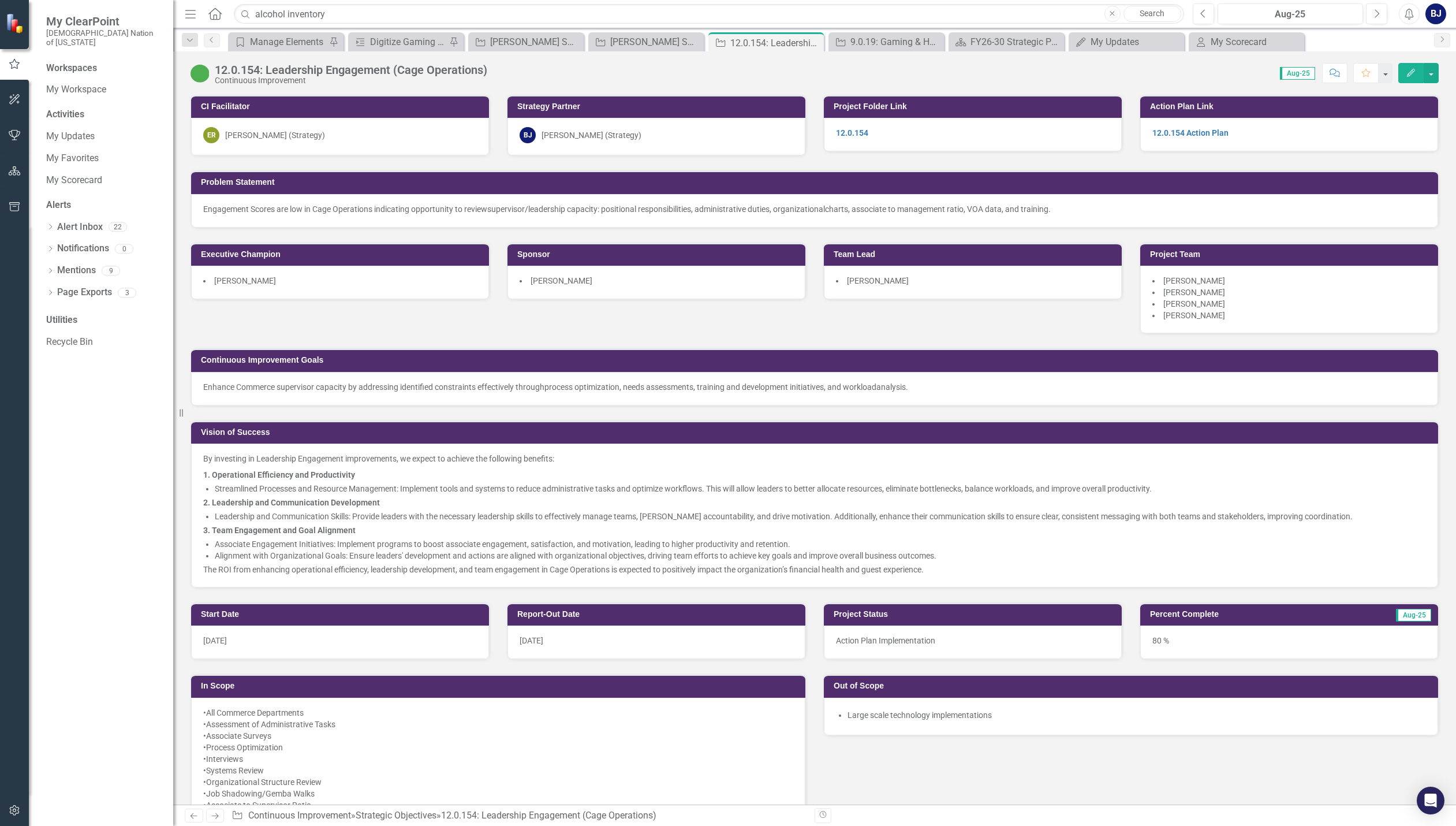
click at [57, 410] on div "Workspaces My Workspace Activities My Updates My Favorites My Scorecard Alerts …" at bounding box center [101, 443] width 145 height 764
click at [59, 130] on link "My Updates" at bounding box center [104, 136] width 116 height 13
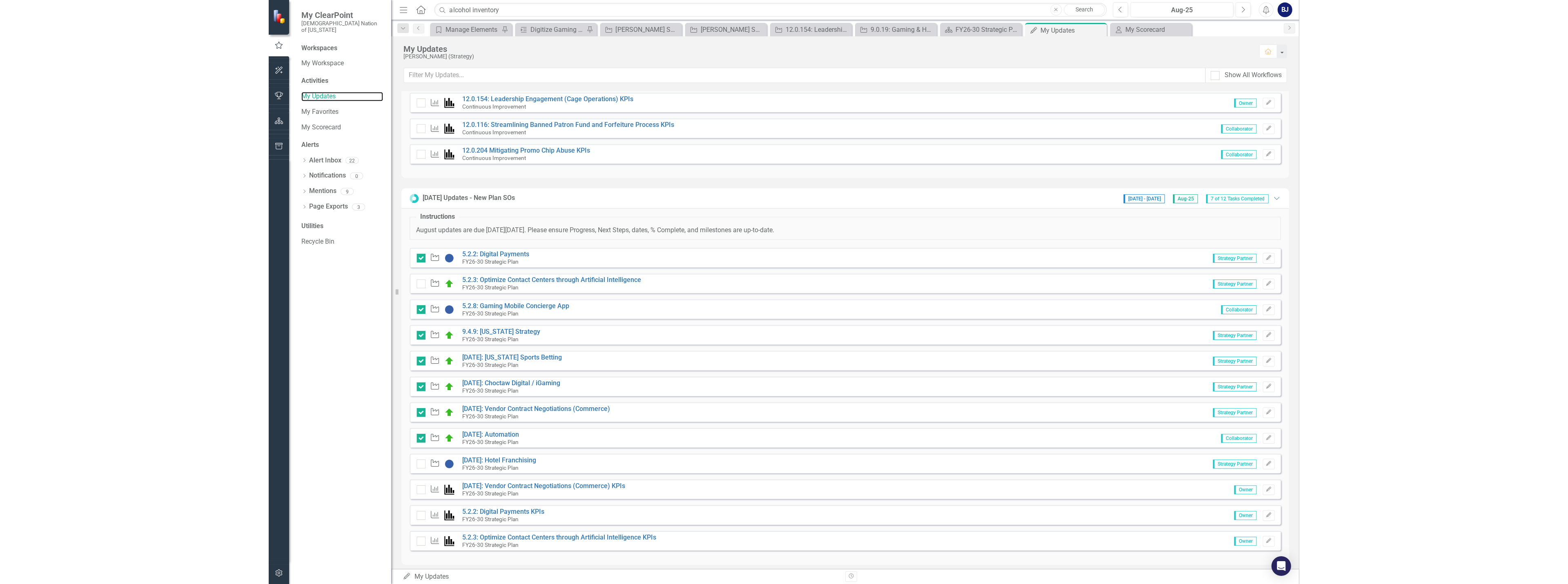
scroll to position [347, 0]
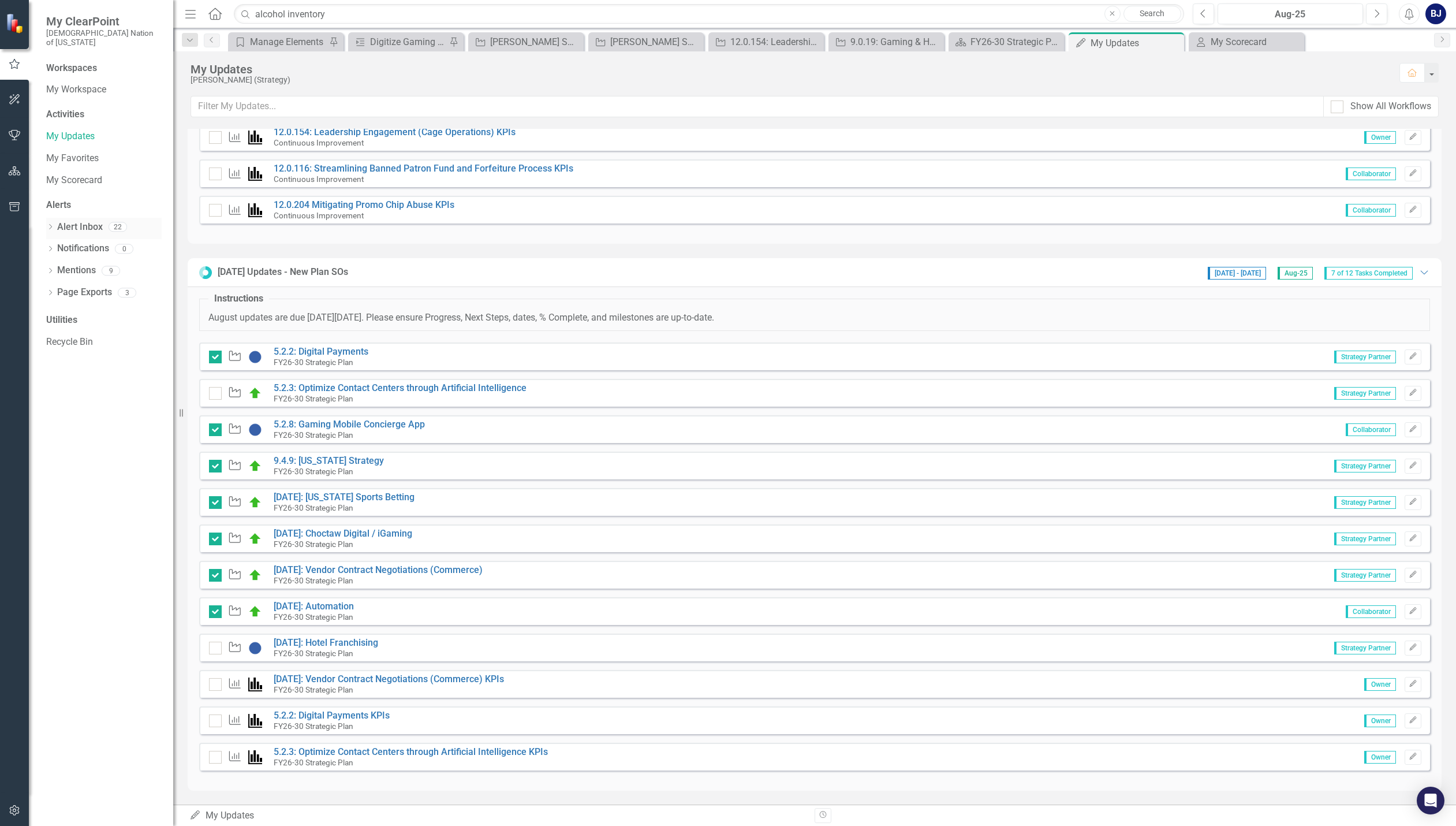
click at [57, 218] on div "Dropdown Alert Inbox 22" at bounding box center [104, 228] width 116 height 22
click at [52, 225] on icon "Dropdown" at bounding box center [50, 227] width 8 height 6
click at [52, 332] on icon "Dropdown" at bounding box center [50, 335] width 8 height 6
click at [114, 349] on span "@you - Here's your new page for this." at bounding box center [129, 354] width 147 height 11
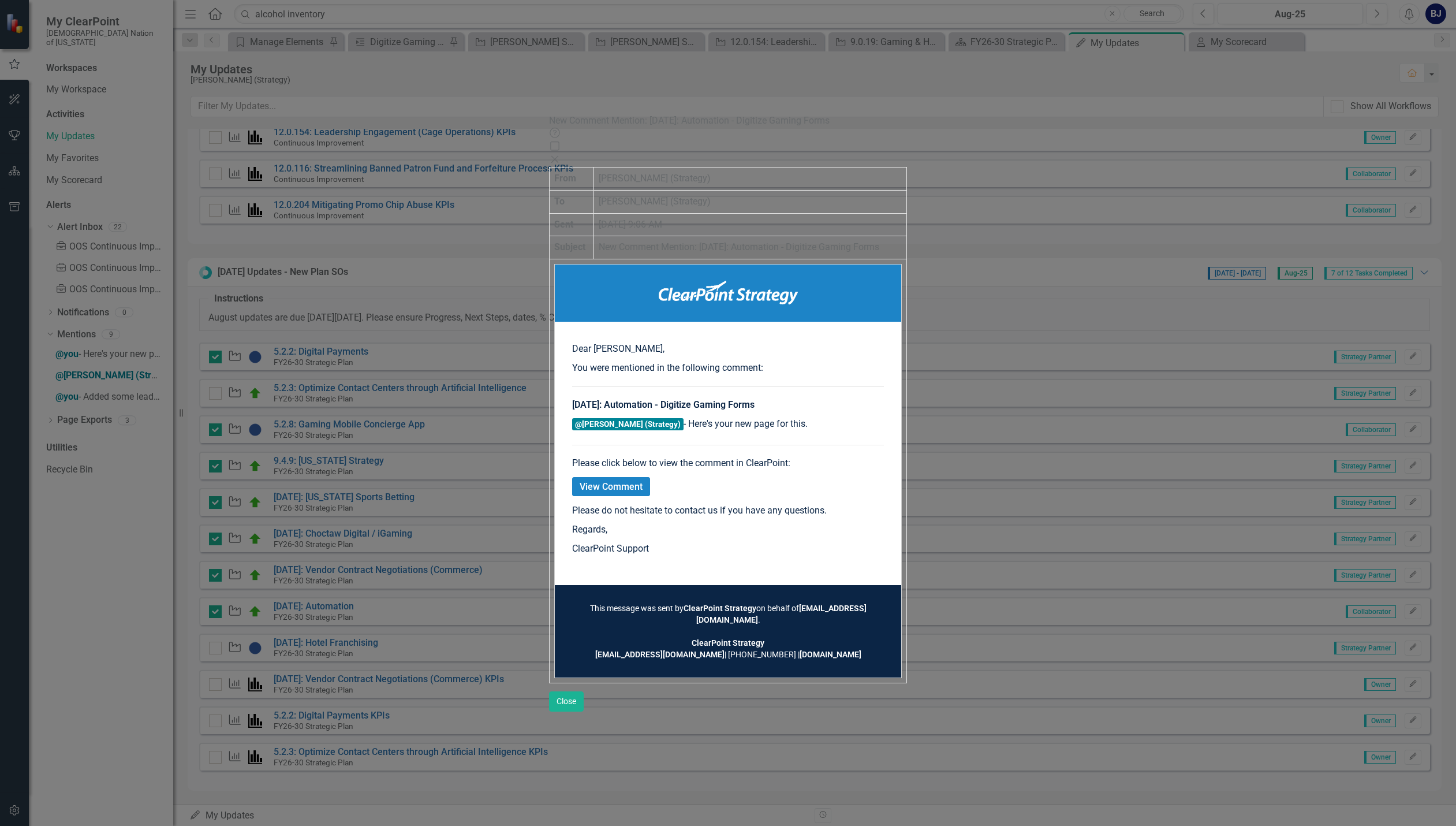
click at [650, 477] on link "View Comment" at bounding box center [611, 486] width 78 height 19
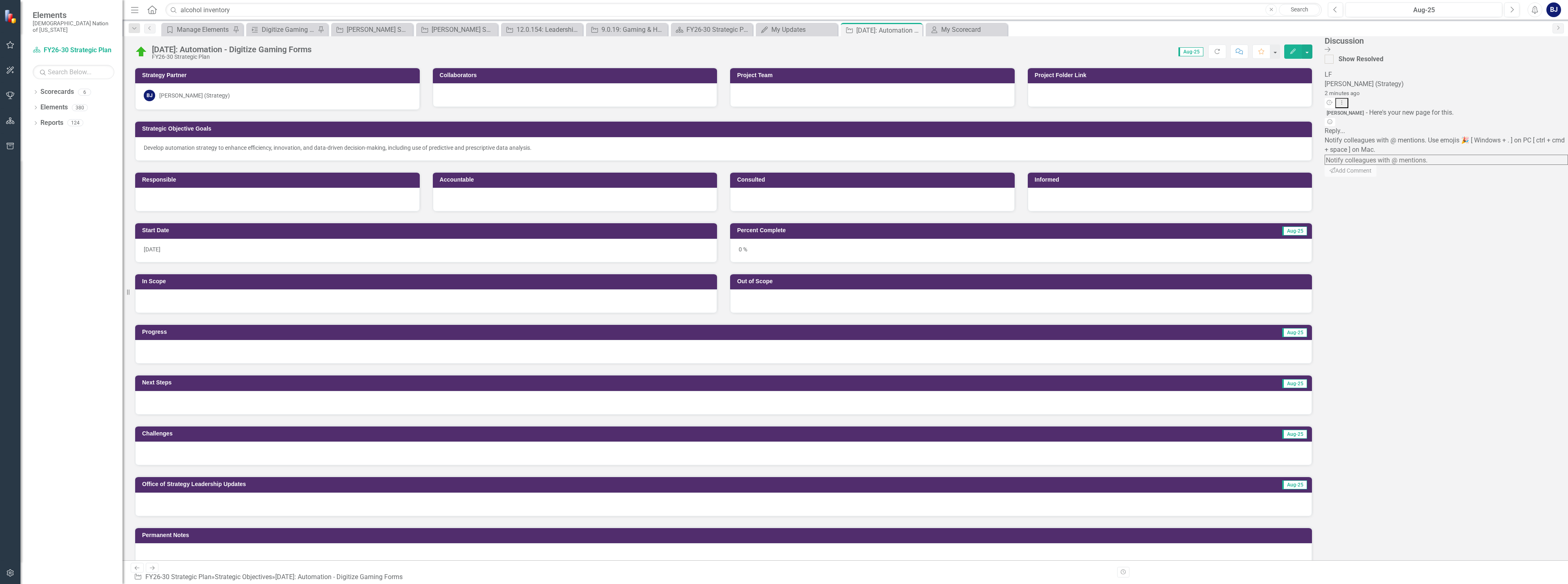
click at [1030, 44] on div "Discussion Close Discussion Bar Show Resolved LF Layla Freeman (Strategy) 2 min…" at bounding box center [1446, 298] width 243 height 524
click at [1030, 47] on icon "Close Discussion Bar" at bounding box center [1327, 49] width 6 height 7
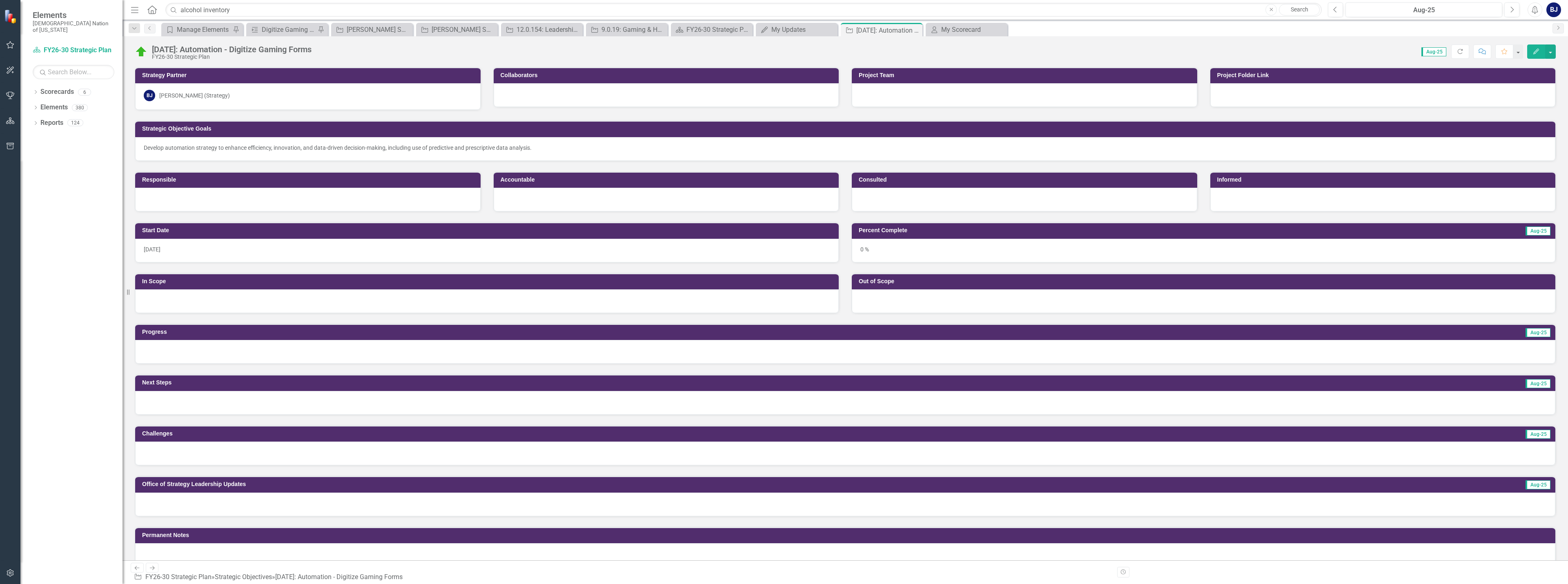
drag, startPoint x: 674, startPoint y: 234, endPoint x: 577, endPoint y: 171, distance: 115.7
click at [672, 232] on td "Start Date" at bounding box center [489, 232] width 693 height 12
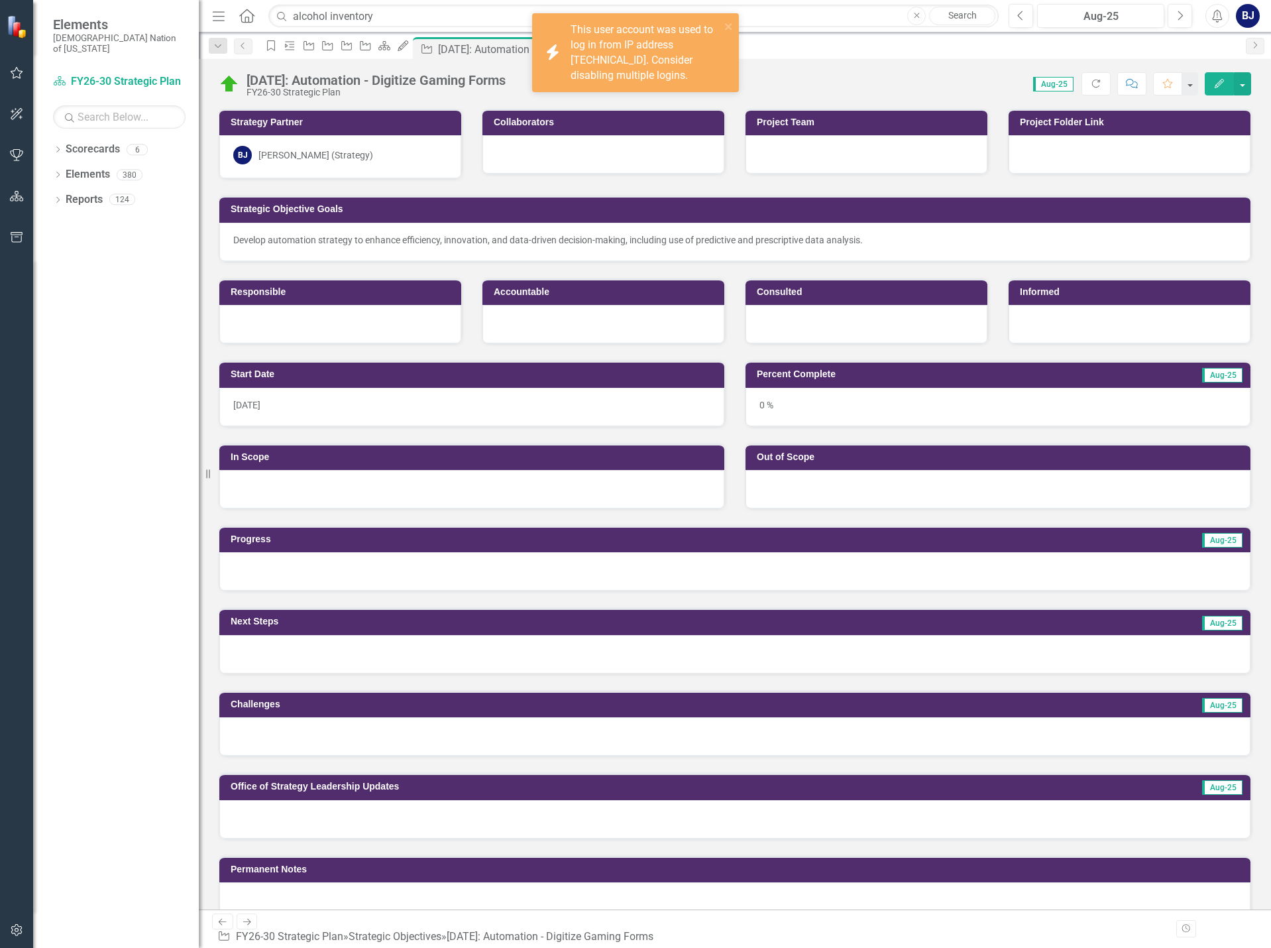
click at [724, 27] on div "icon.bolt This user account was used to log in from IP address 192.231.91.6. Co…" at bounding box center [630, 53] width 187 height 68
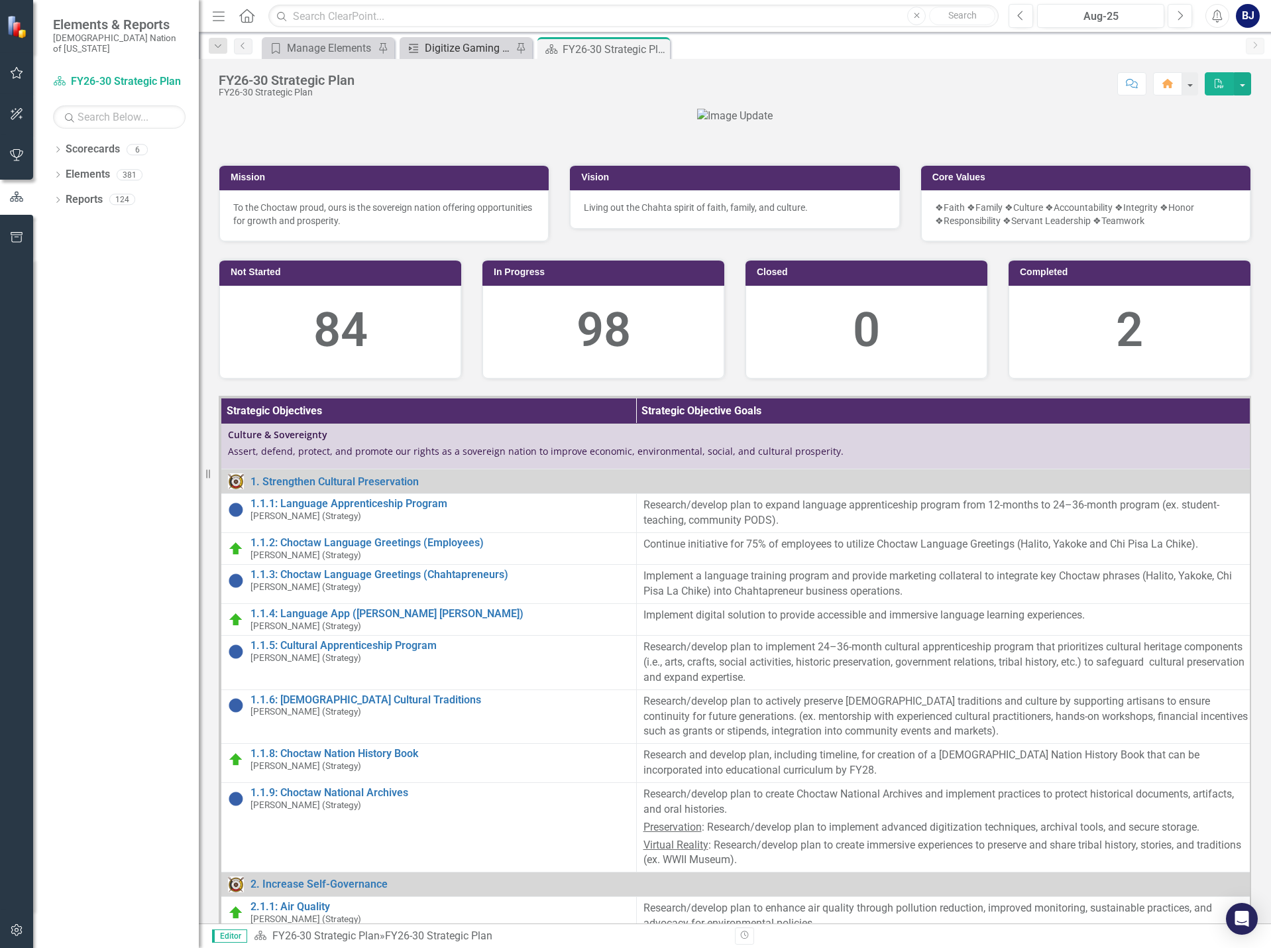
click at [425, 54] on div "Digitize Gaming Forms" at bounding box center [468, 48] width 87 height 17
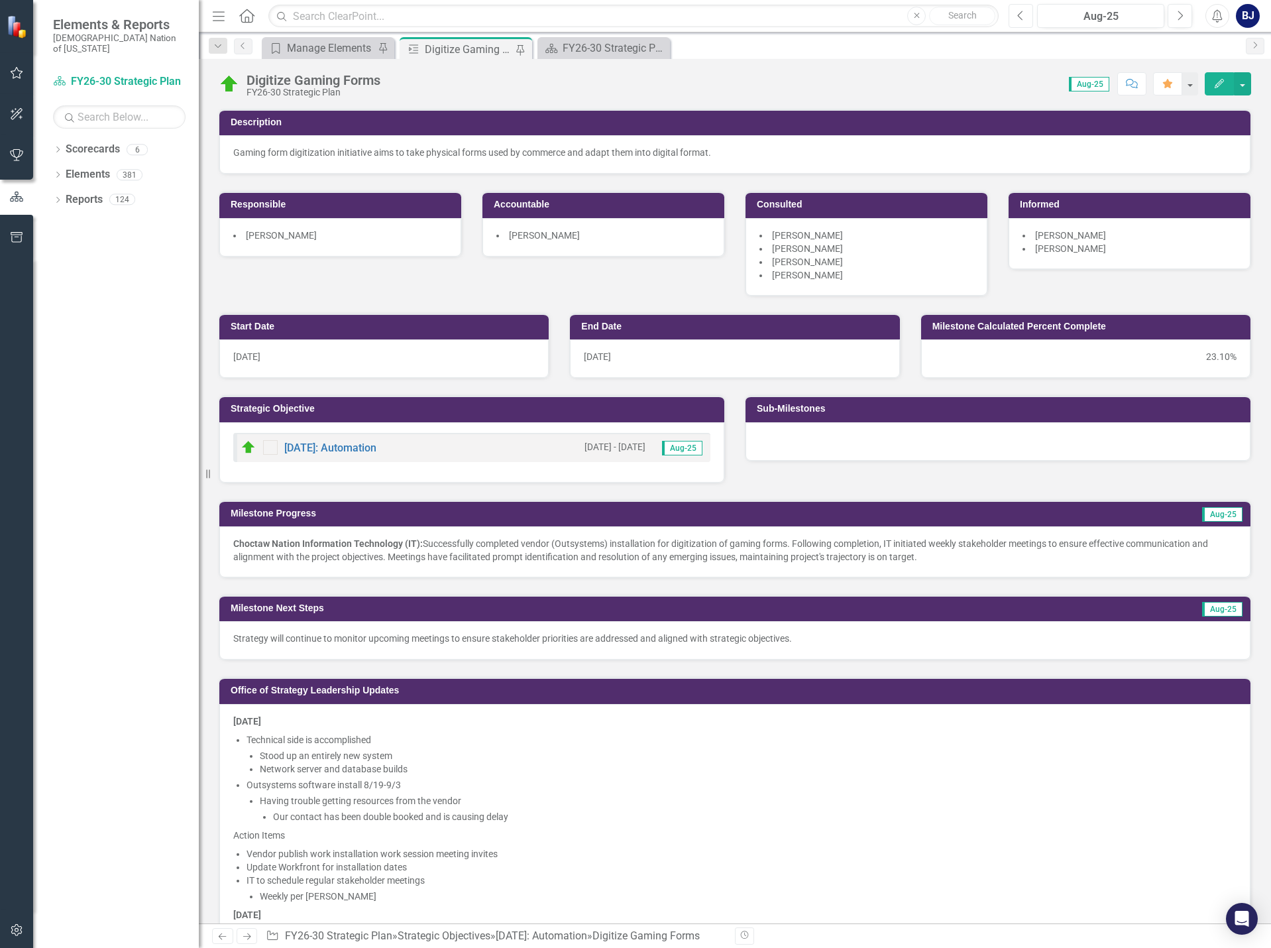
click at [1018, 15] on icon "Previous" at bounding box center [1020, 16] width 7 height 12
click at [1018, 15] on icon "button" at bounding box center [1020, 15] width 5 height 9
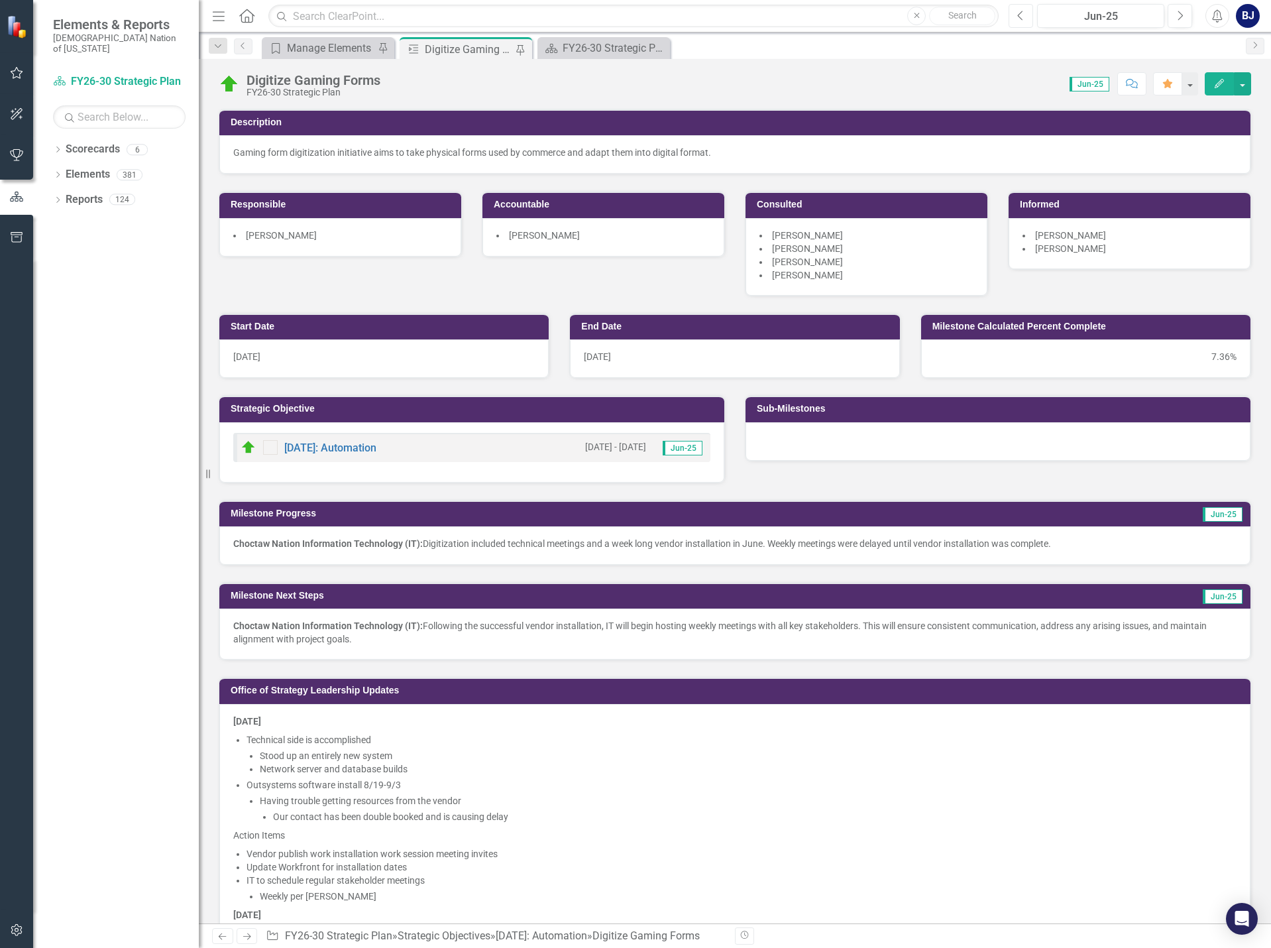
click at [1019, 18] on icon "Previous" at bounding box center [1020, 16] width 7 height 12
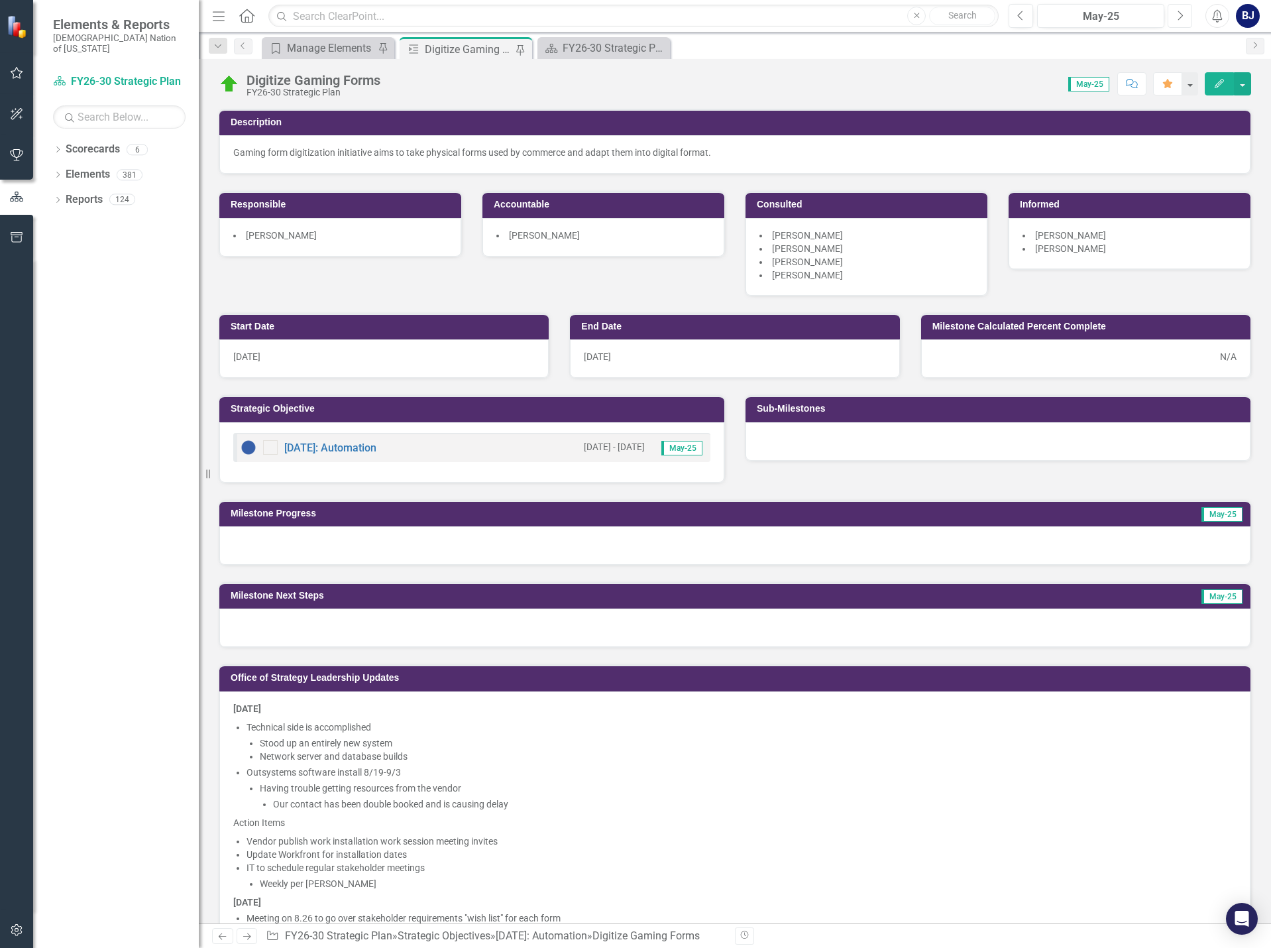
click at [1184, 16] on button "Next" at bounding box center [1180, 16] width 25 height 24
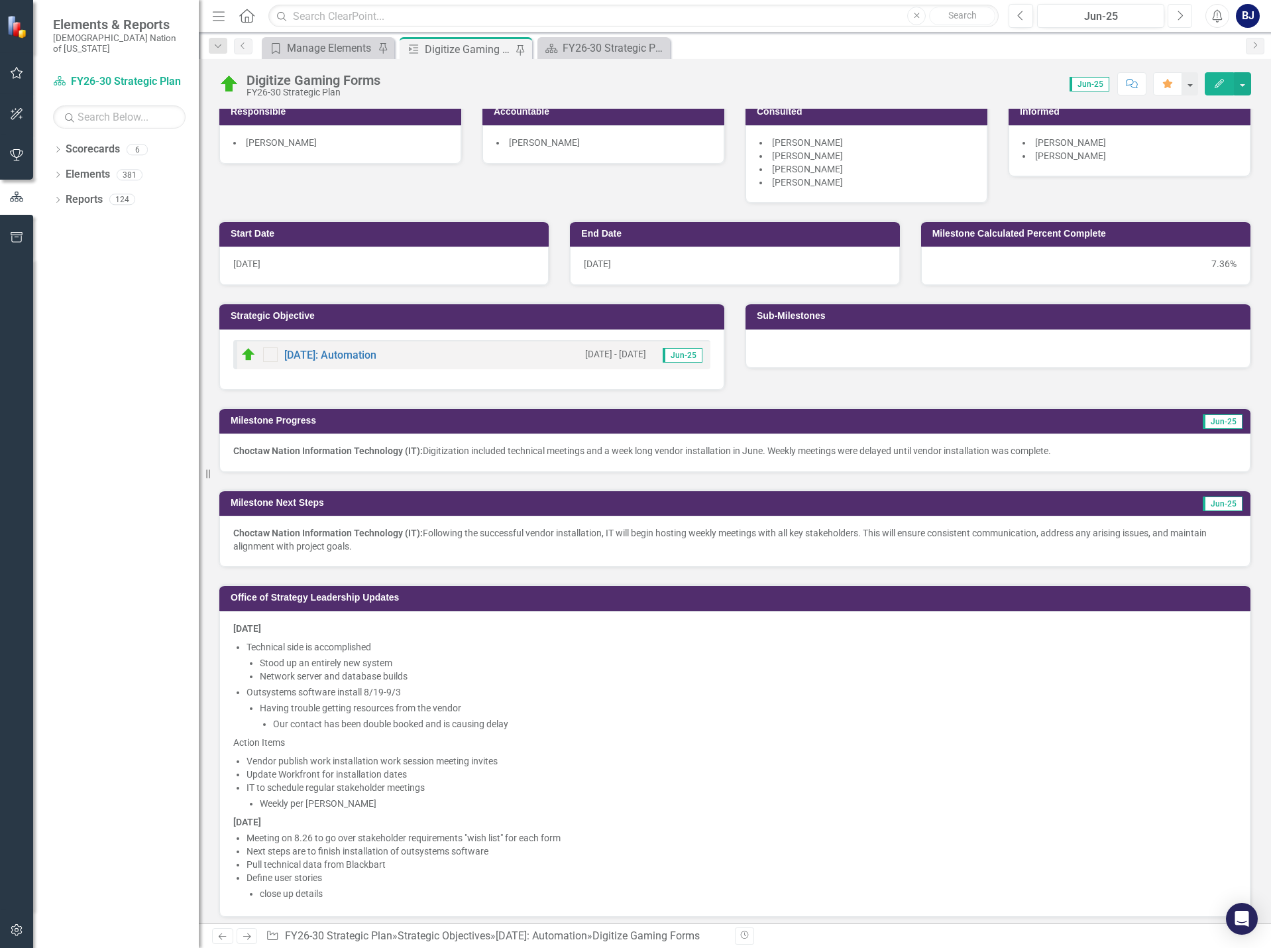
scroll to position [100, 0]
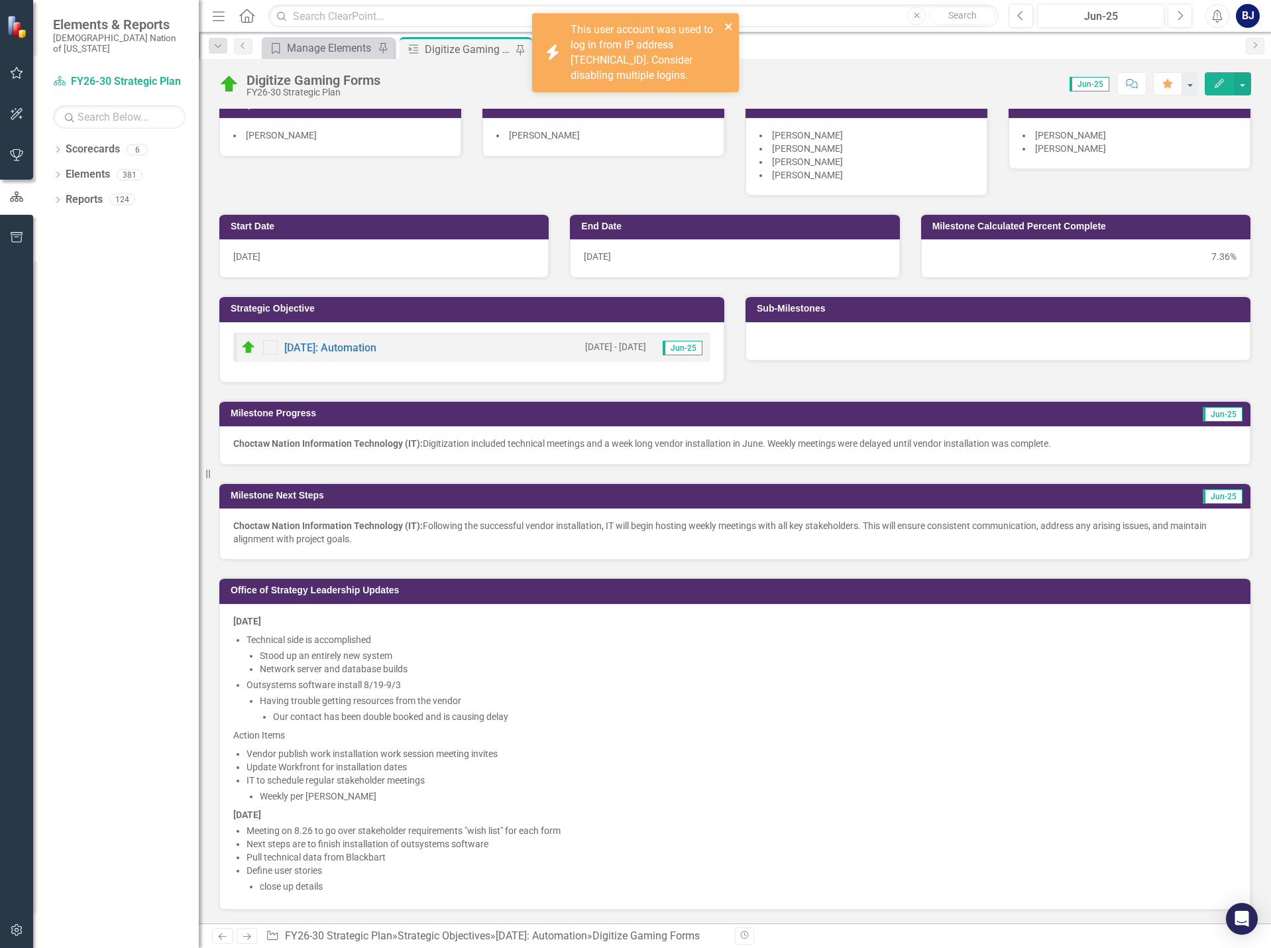
click at [728, 27] on icon "close" at bounding box center [728, 26] width 7 height 7
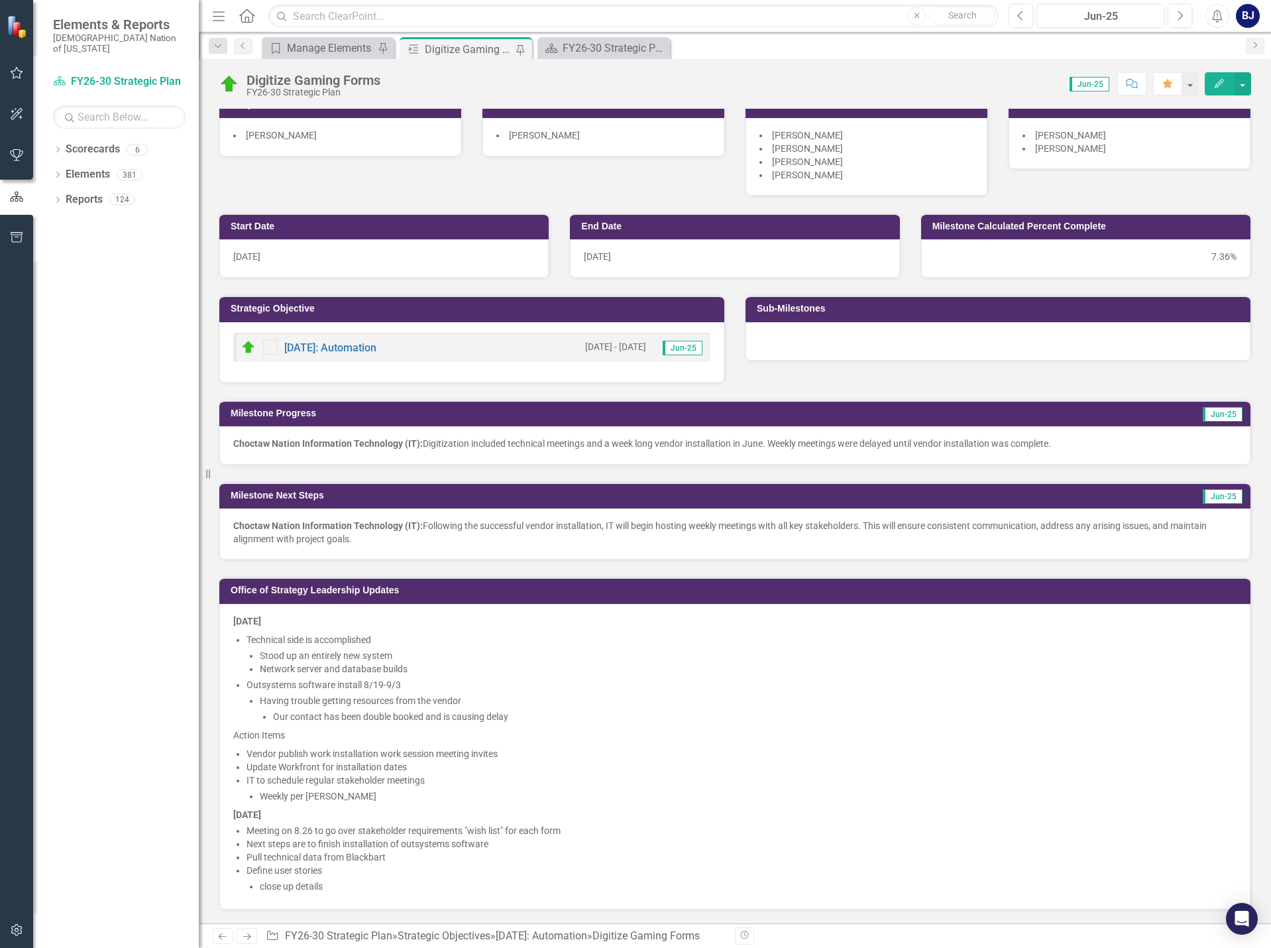
click at [157, 562] on div "Dropdown Scorecards 6 FY26-30 Strategic Plan Continuous Improvement FY26-30 Ope…" at bounding box center [116, 542] width 166 height 809
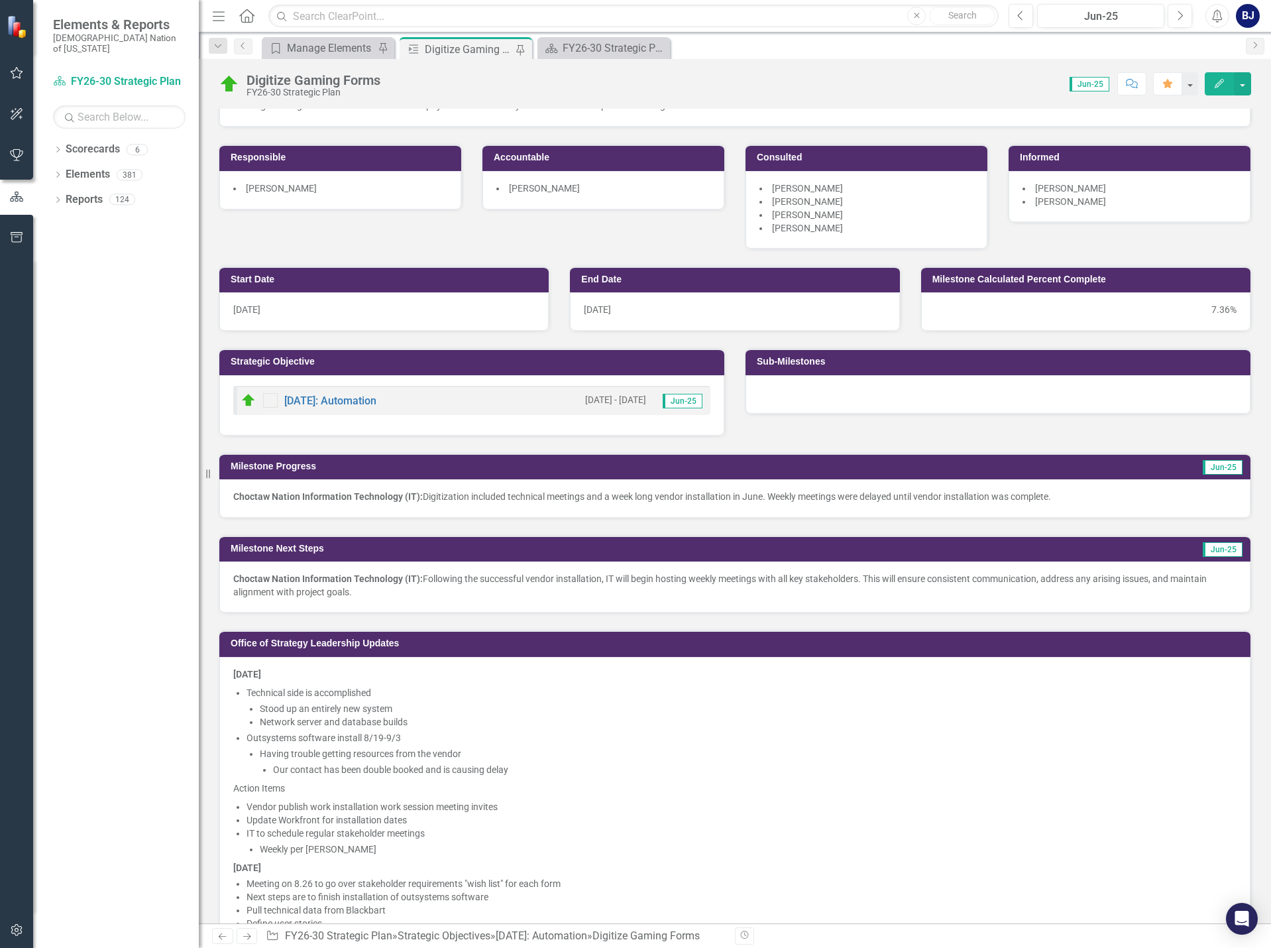
scroll to position [0, 0]
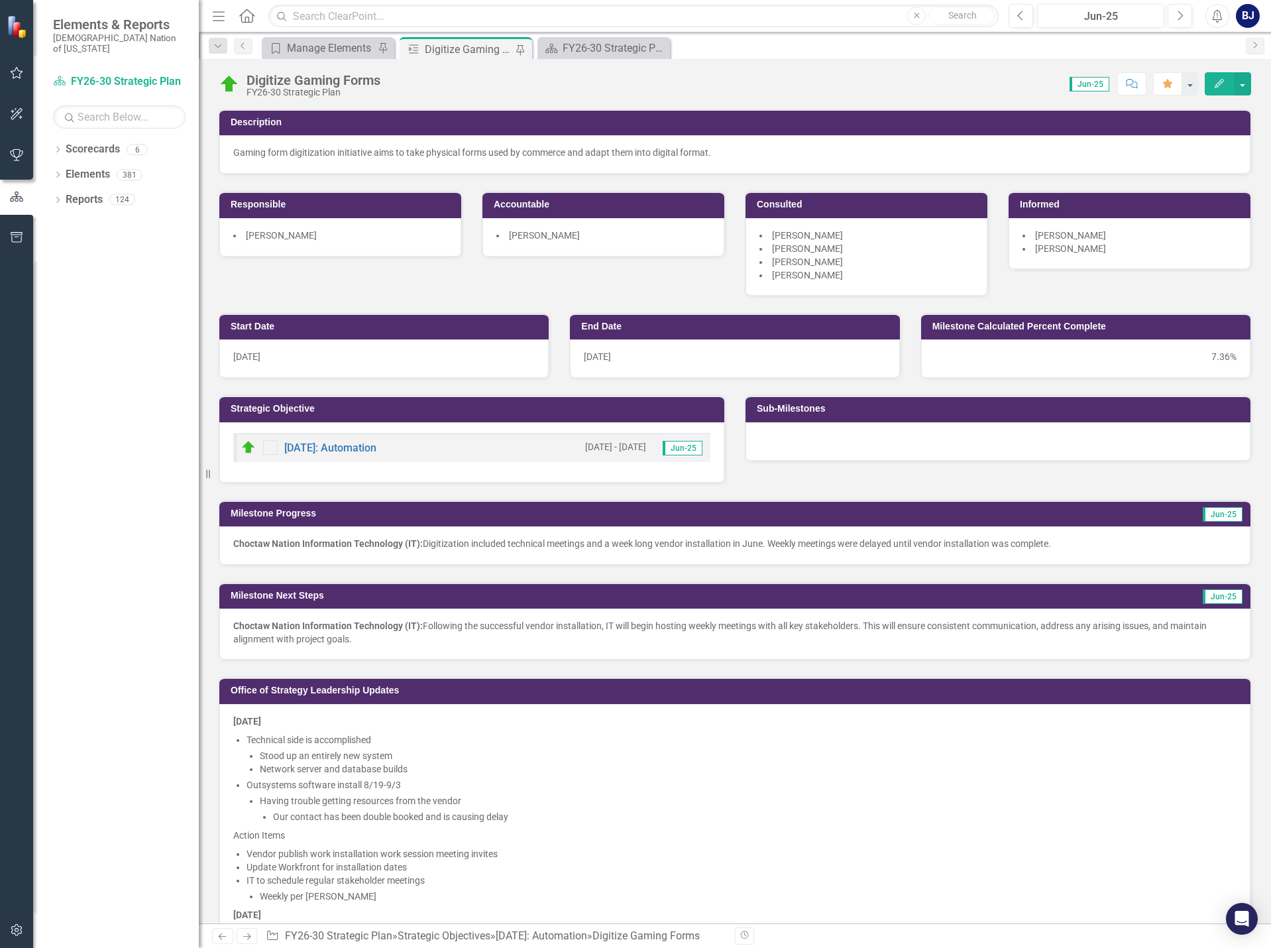
click at [487, 152] on p "Gaming form digitization initiative aims to take physical forms used by commerc…" at bounding box center [734, 152] width 1003 height 13
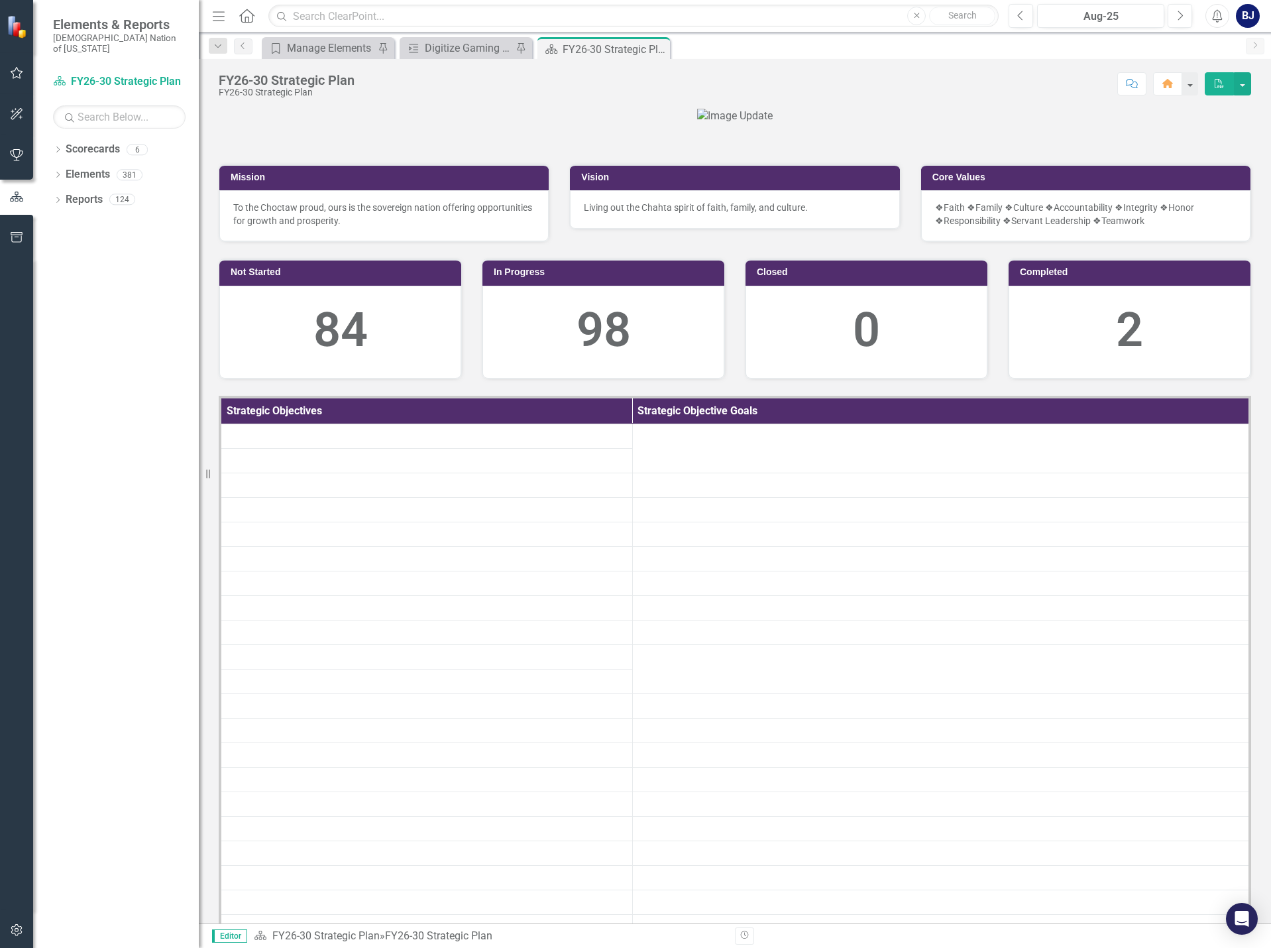
click at [19, 62] on button "button" at bounding box center [17, 74] width 30 height 28
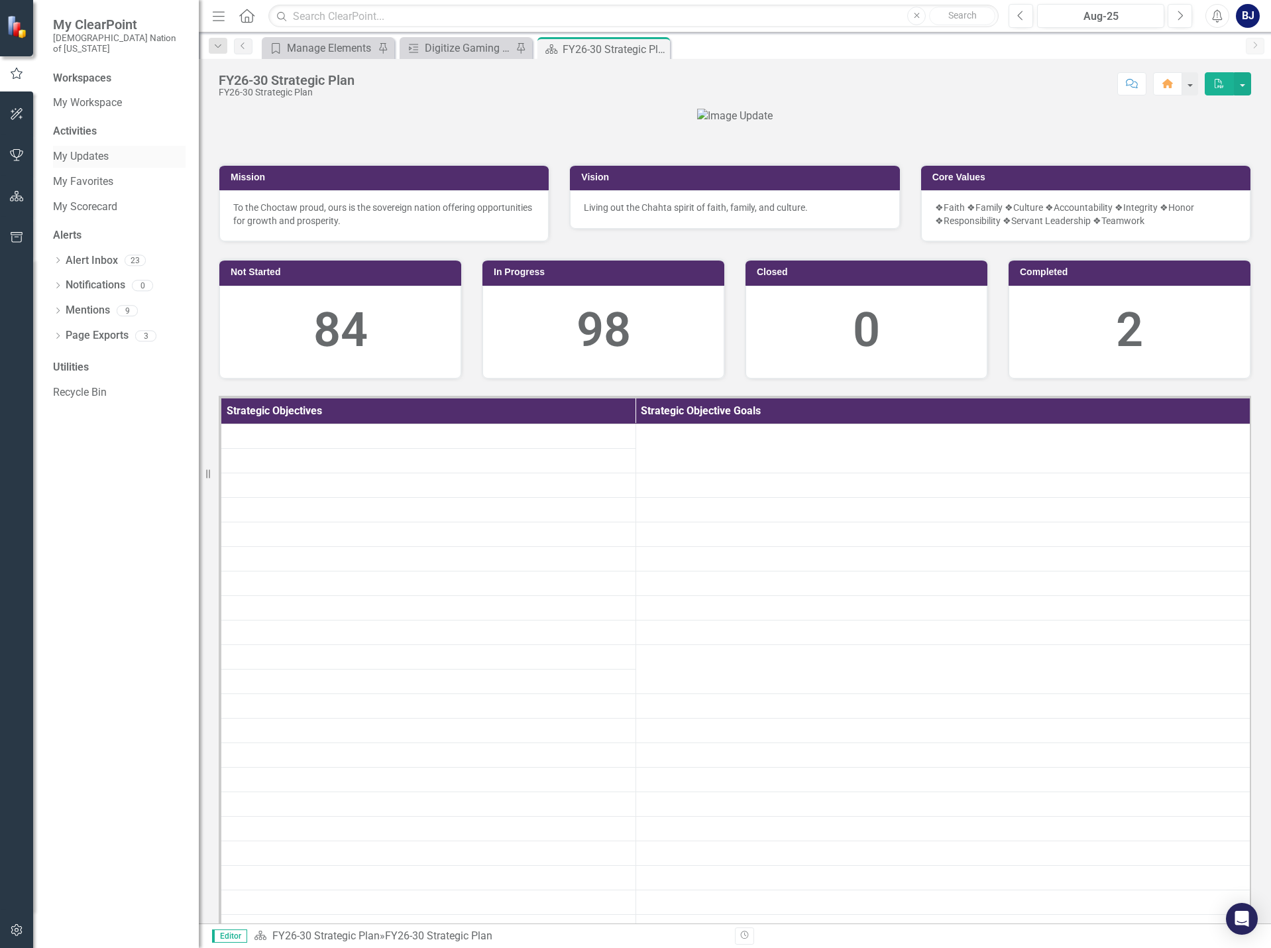
click at [79, 149] on link "My Updates" at bounding box center [119, 156] width 133 height 15
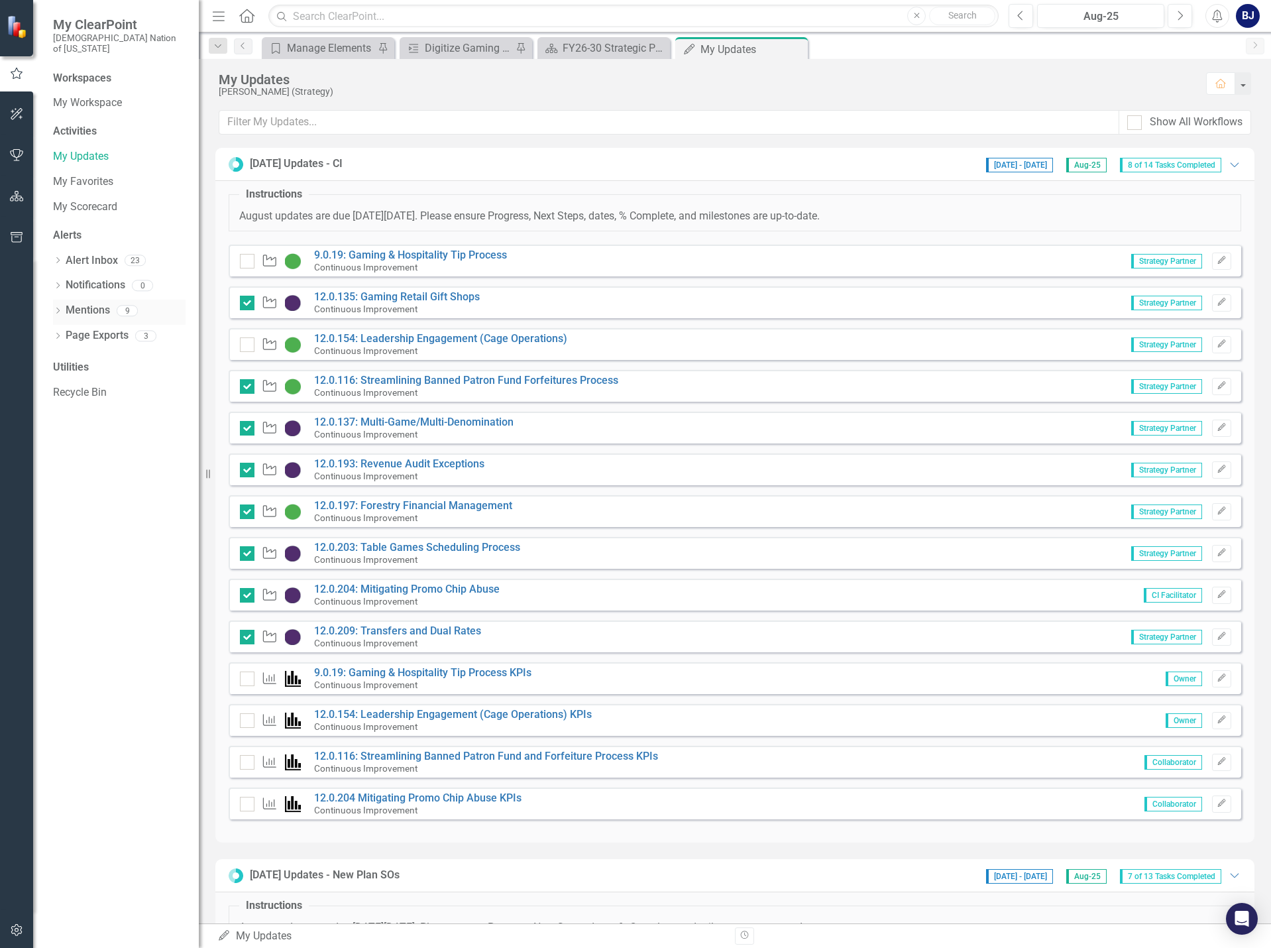
click at [58, 308] on icon "Dropdown" at bounding box center [57, 311] width 9 height 7
click at [151, 327] on span "@you - Here's your new page for this." at bounding box center [148, 333] width 169 height 13
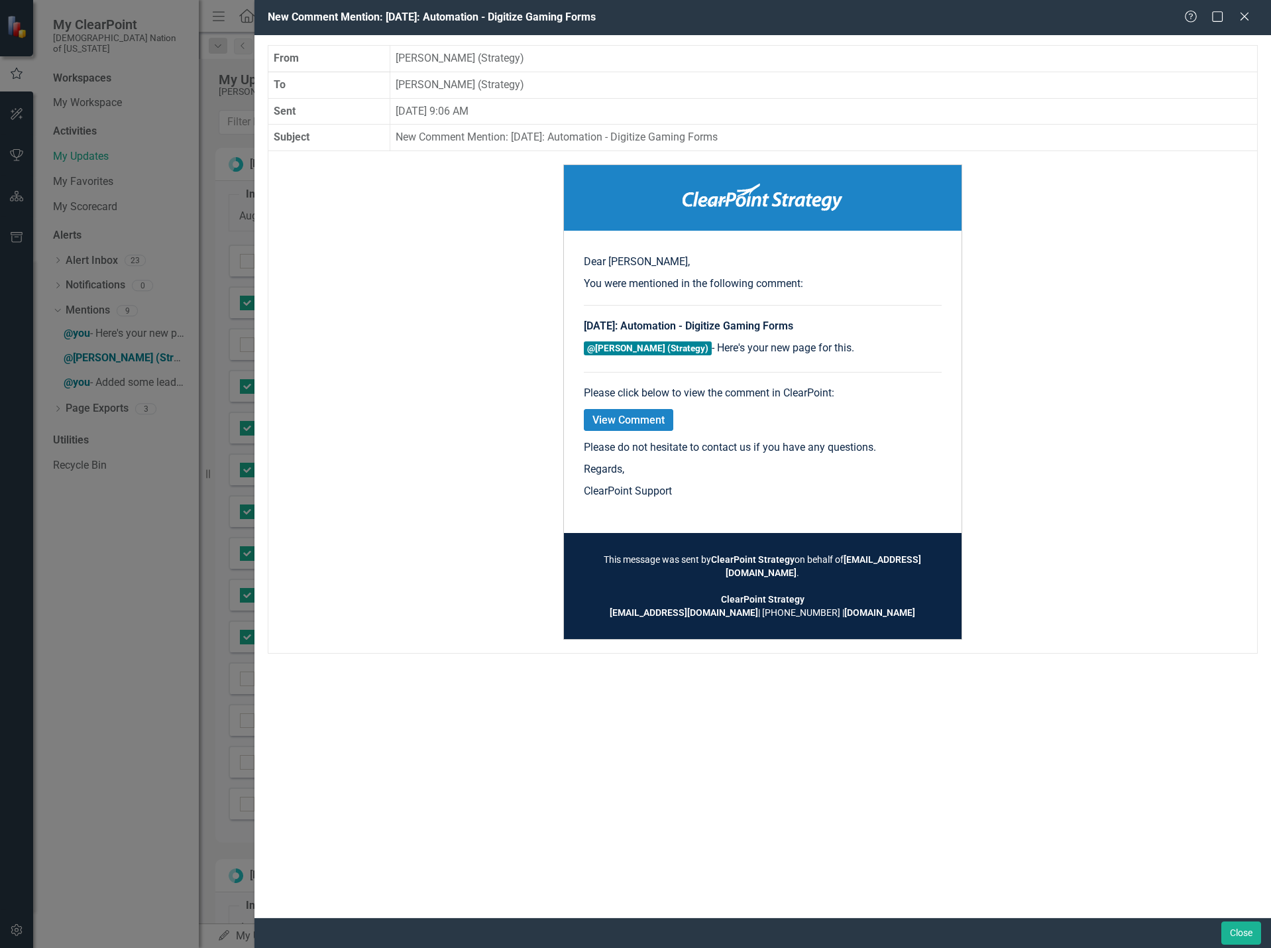
click at [611, 417] on link "View Comment" at bounding box center [628, 420] width 89 height 22
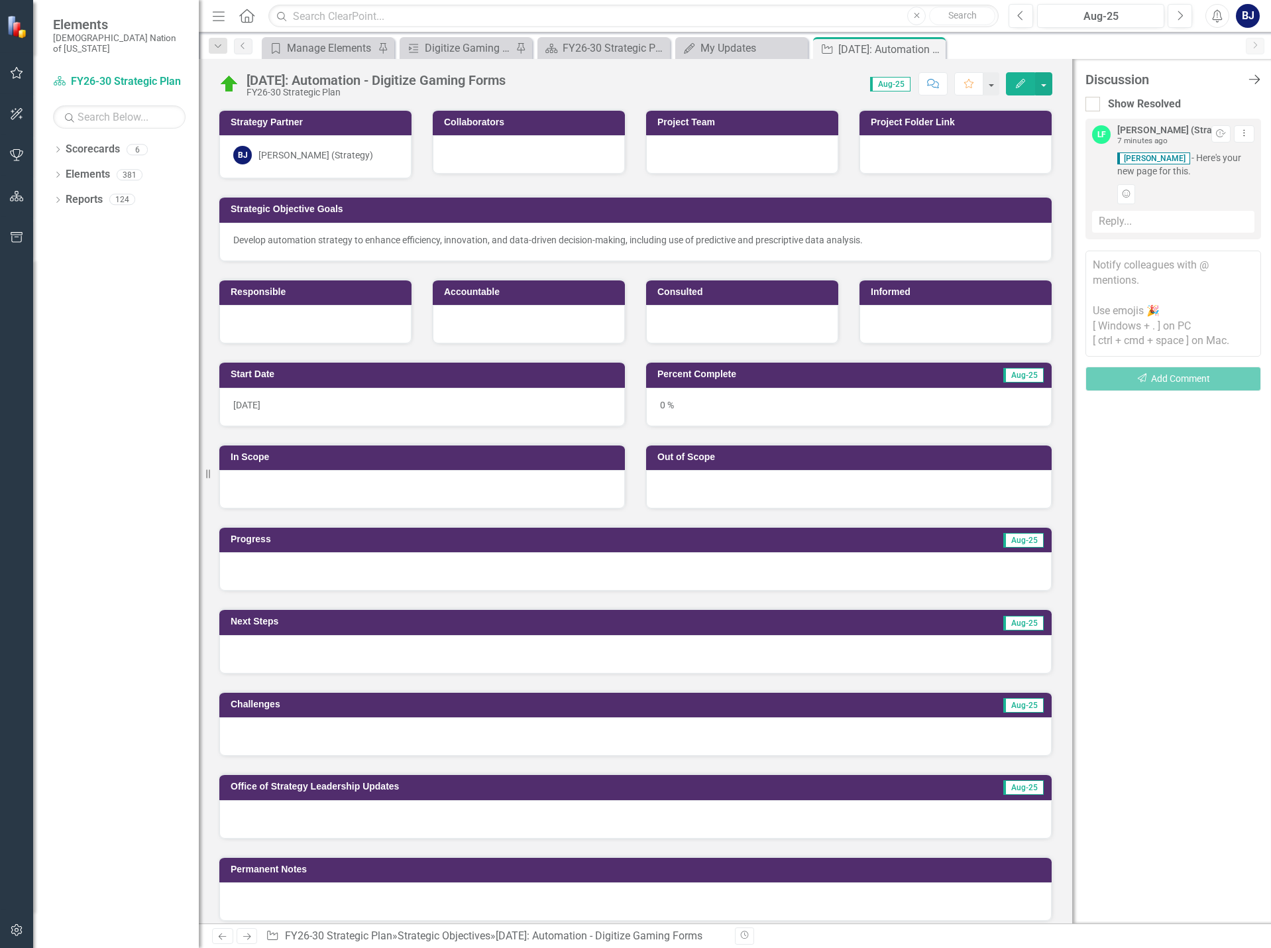
click at [1252, 82] on icon "Close Discussion Bar" at bounding box center [1254, 79] width 17 height 13
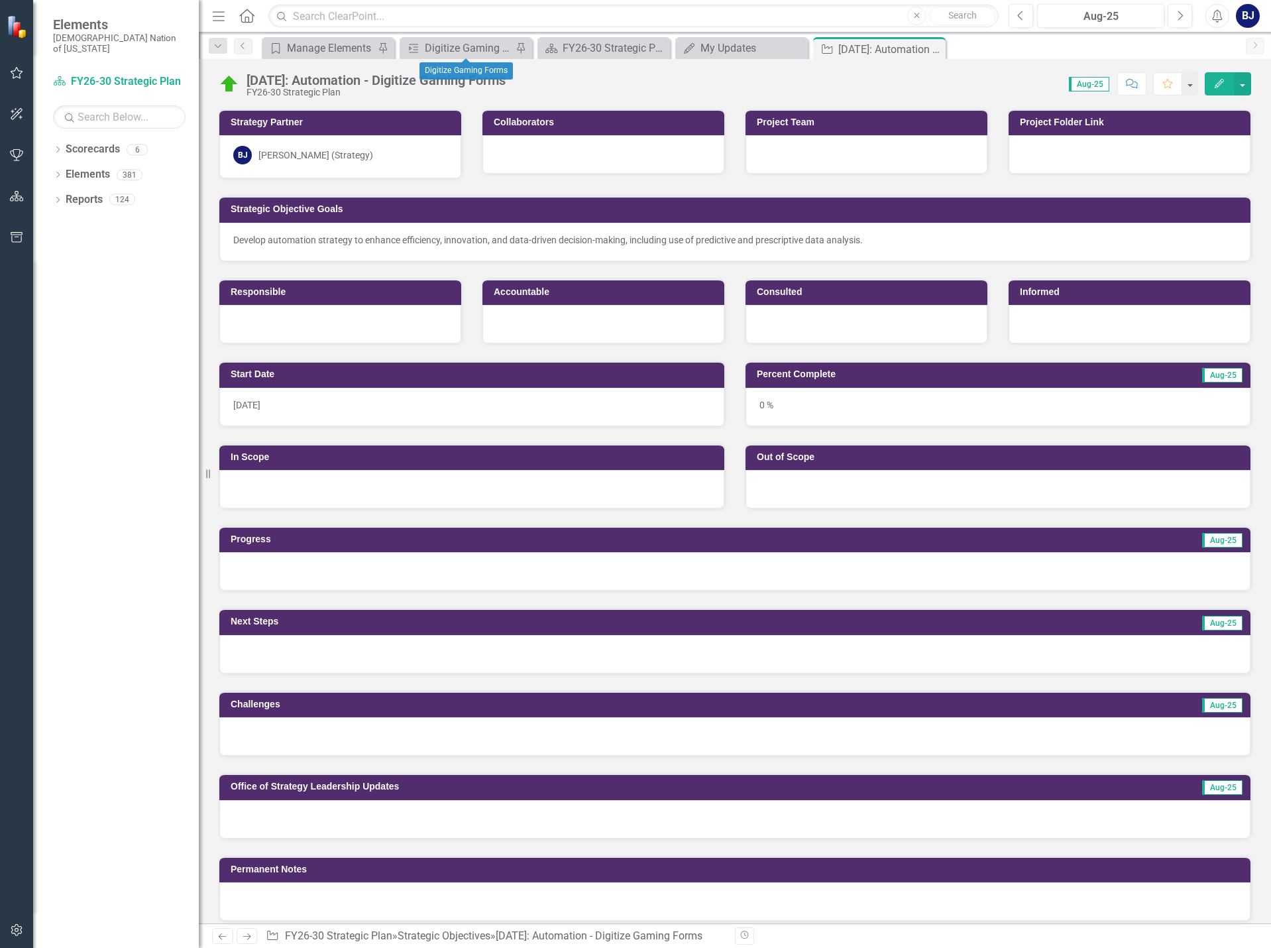
click at [441, 39] on div "Milestone Digitize Gaming Forms Pin" at bounding box center [466, 48] width 133 height 22
click at [455, 54] on div "Digitize Gaming Forms" at bounding box center [468, 48] width 87 height 17
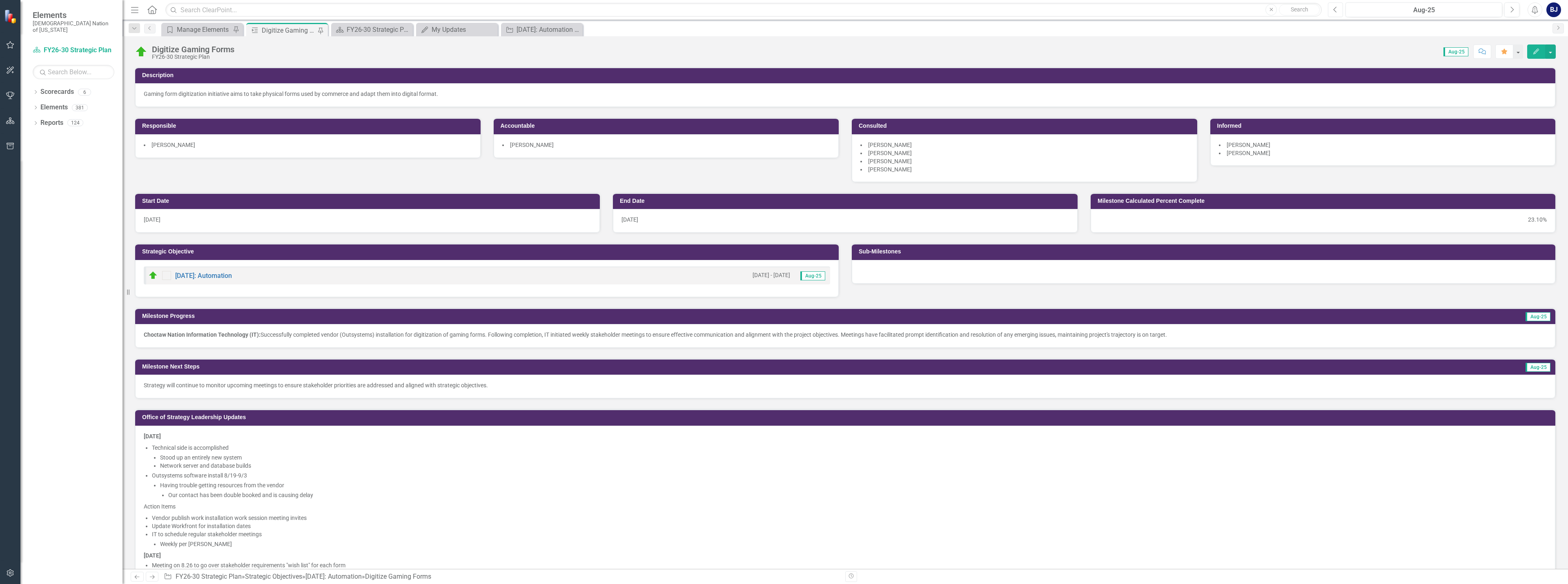
click at [782, 12] on button "Previous" at bounding box center [1335, 10] width 15 height 15
click at [10, 44] on icon "button" at bounding box center [10, 45] width 9 height 7
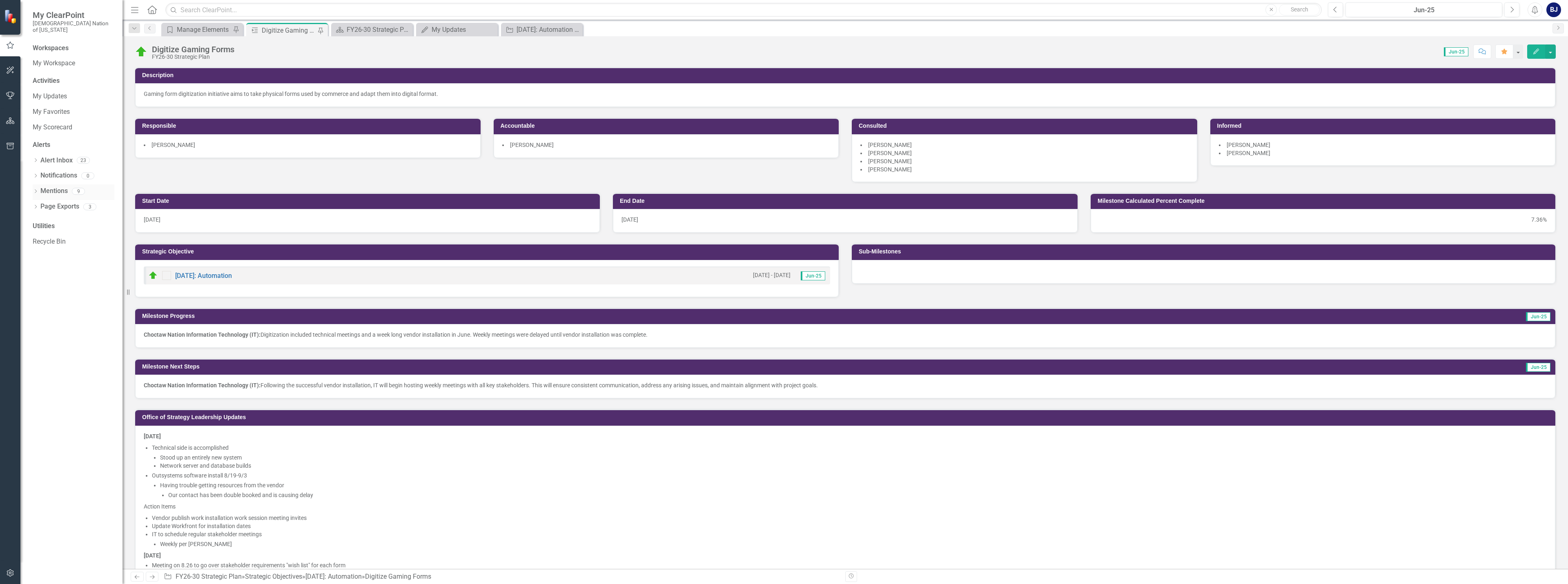
click at [33, 190] on icon "Dropdown" at bounding box center [35, 192] width 6 height 4
click at [72, 201] on span "@you - Here's your new page for this." at bounding box center [91, 205] width 104 height 8
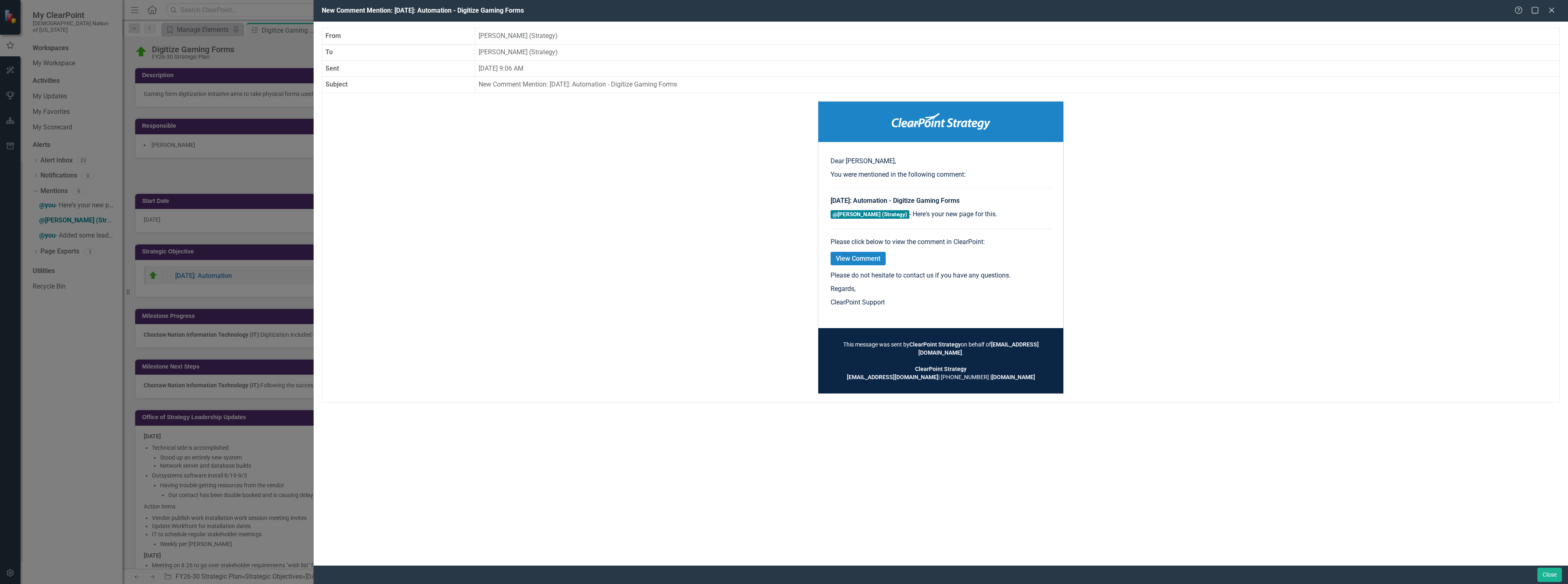
click at [782, 260] on link "View Comment" at bounding box center [858, 259] width 55 height 14
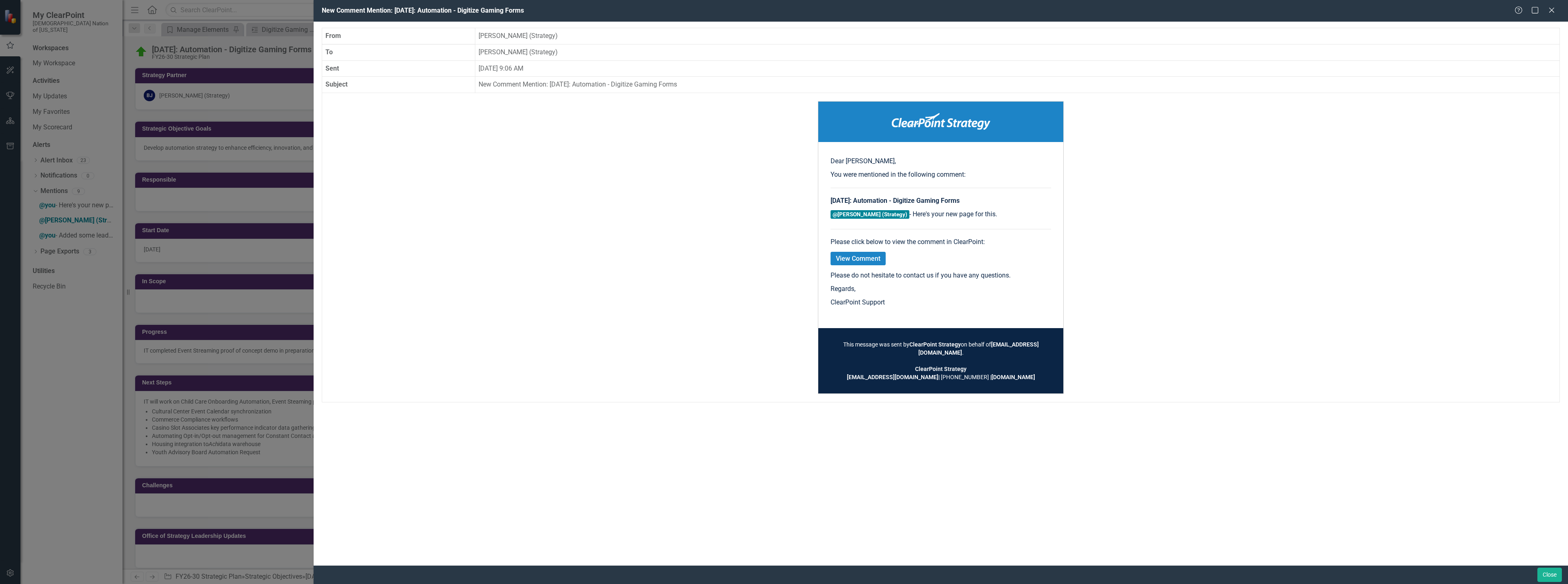
click at [782, 258] on link "View Comment" at bounding box center [858, 259] width 55 height 14
click at [782, 257] on link "View Comment" at bounding box center [858, 259] width 55 height 14
click at [782, 222] on td "Dear Brooke, You were mentioned in the following comment: 5.2.19: Automation - …" at bounding box center [940, 247] width 1221 height 293
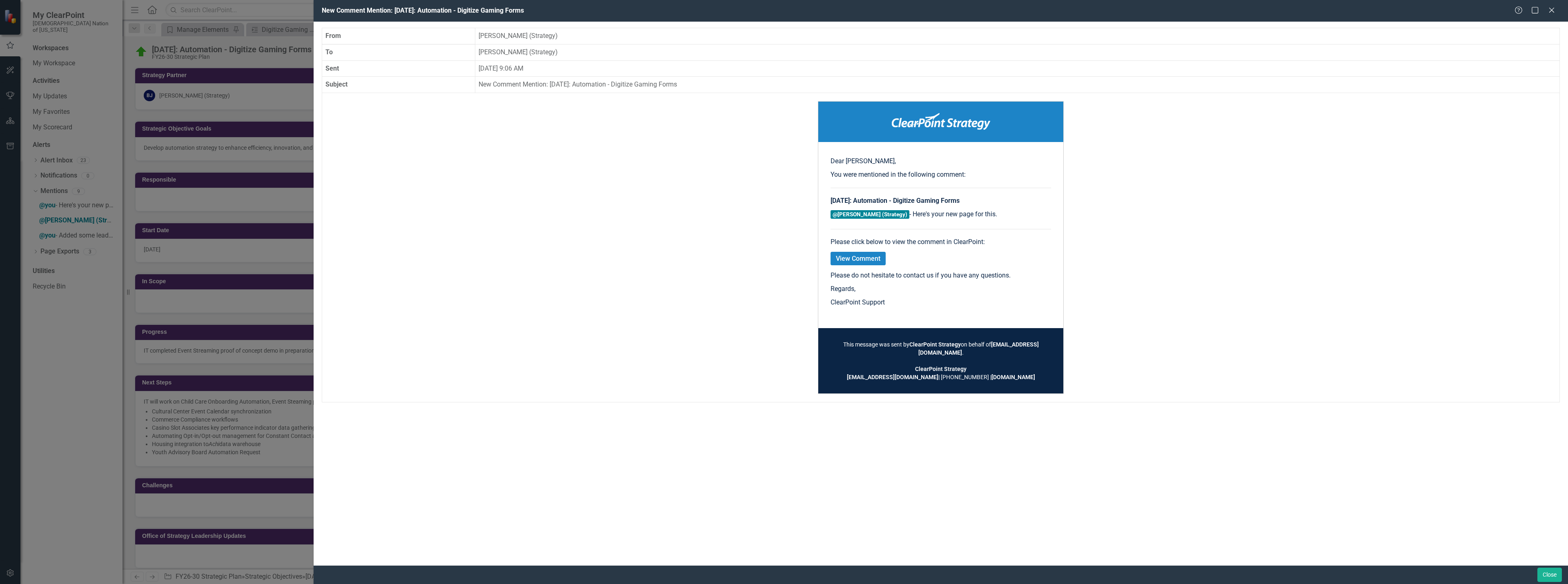
click at [782, 262] on link "View Comment" at bounding box center [858, 259] width 55 height 14
click at [782, 264] on link "View Comment" at bounding box center [858, 259] width 55 height 14
click at [782, 11] on div "Help Maximize Close" at bounding box center [1537, 10] width 46 height 9
click at [782, 7] on icon "Close" at bounding box center [1551, 10] width 10 height 8
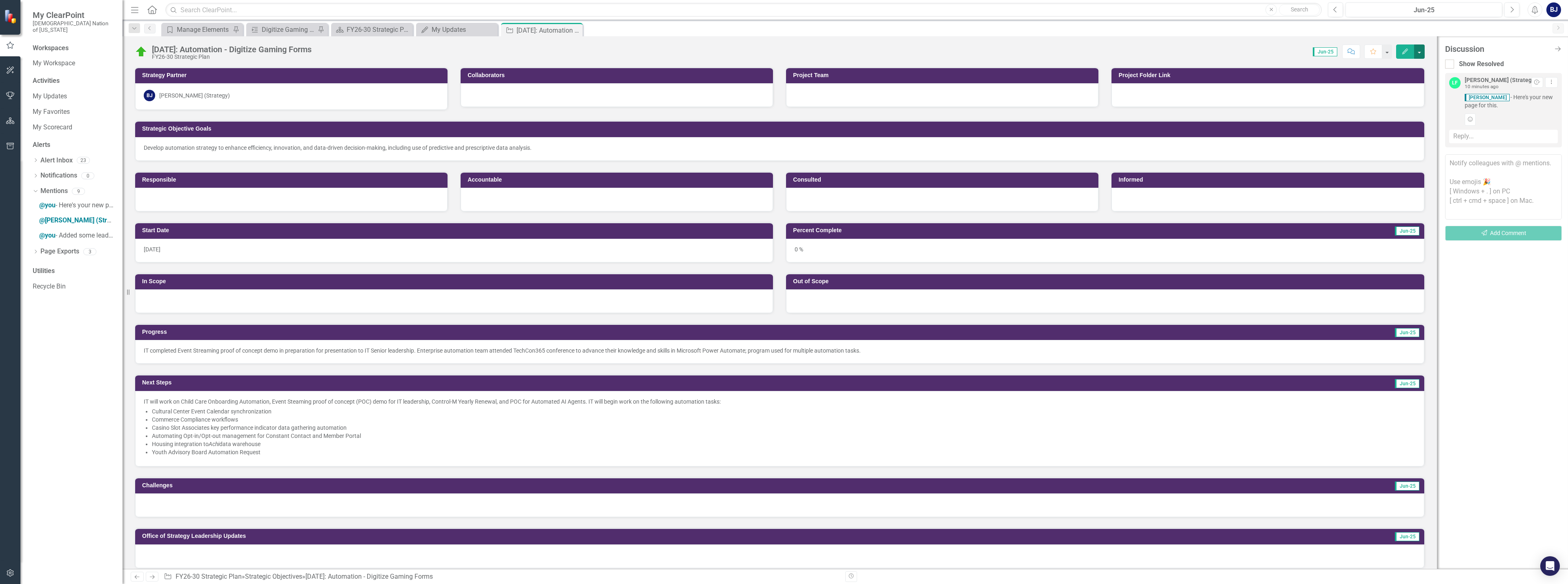
click at [782, 51] on button "button" at bounding box center [1419, 51] width 10 height 14
click at [782, 68] on link "Edit Edit Strategic Objective" at bounding box center [1468, 67] width 108 height 15
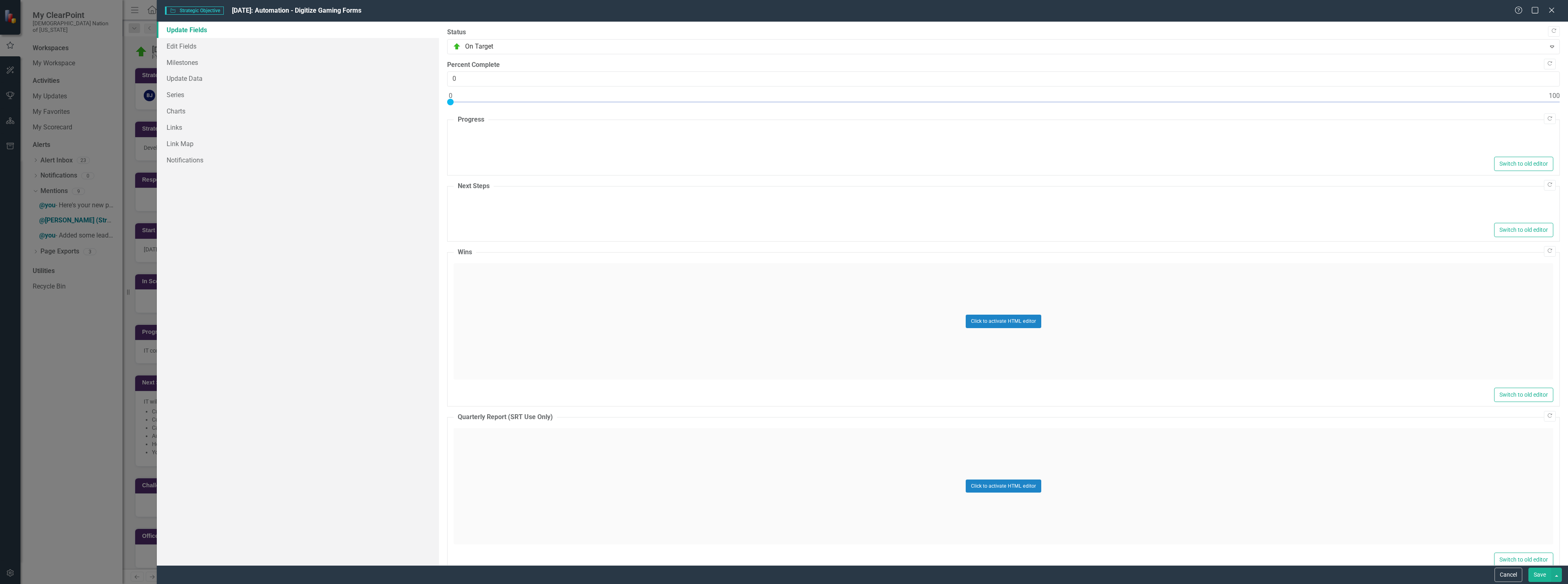
type textarea "<p>IT completed Event Streaming proof of concept demo in preparation for presen…"
type textarea "<p>IT will work on Child Care Onboarding Automation, Event Steaming proof of co…"
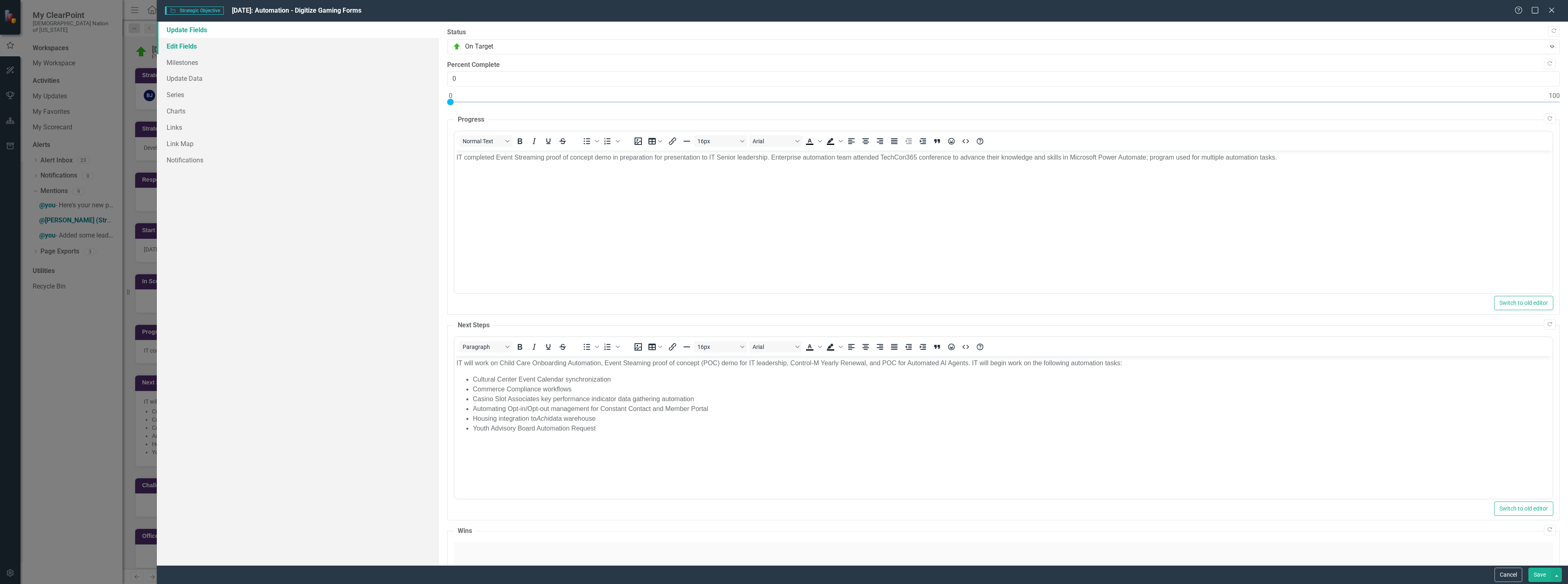
click at [176, 49] on link "Edit Fields" at bounding box center [298, 46] width 282 height 17
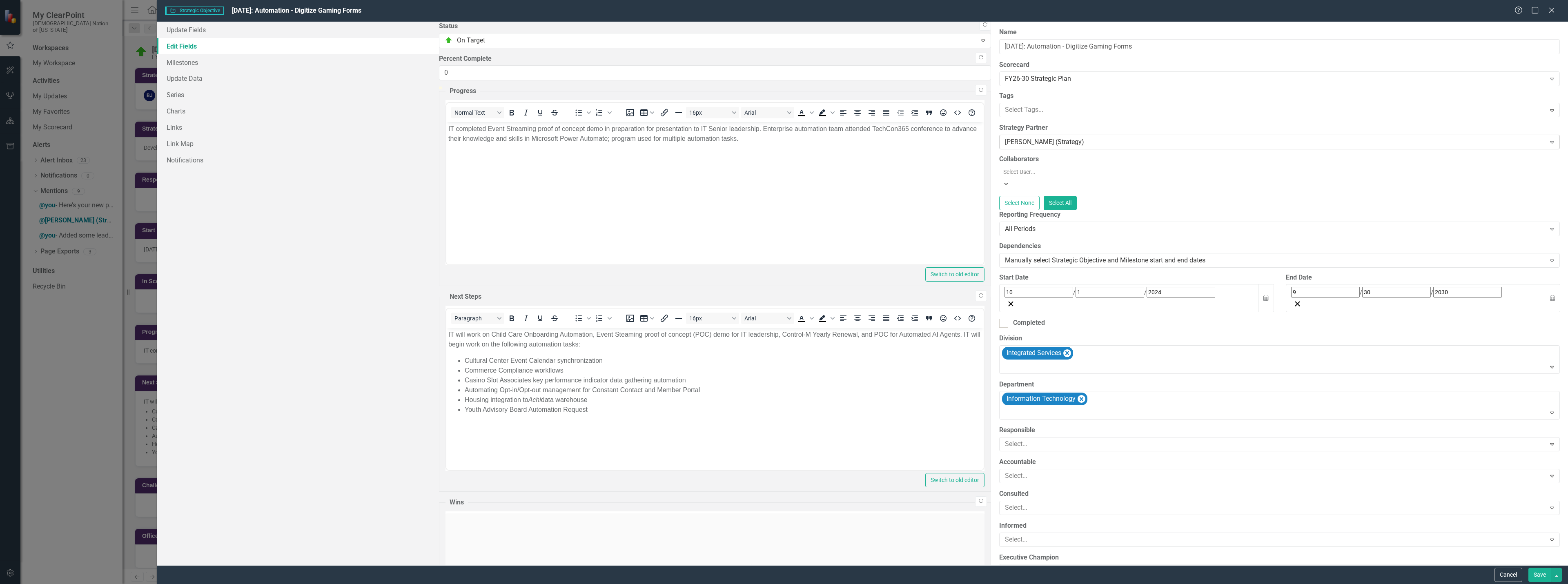
click at [782, 143] on div "[PERSON_NAME] (Strategy)" at bounding box center [1275, 142] width 540 height 9
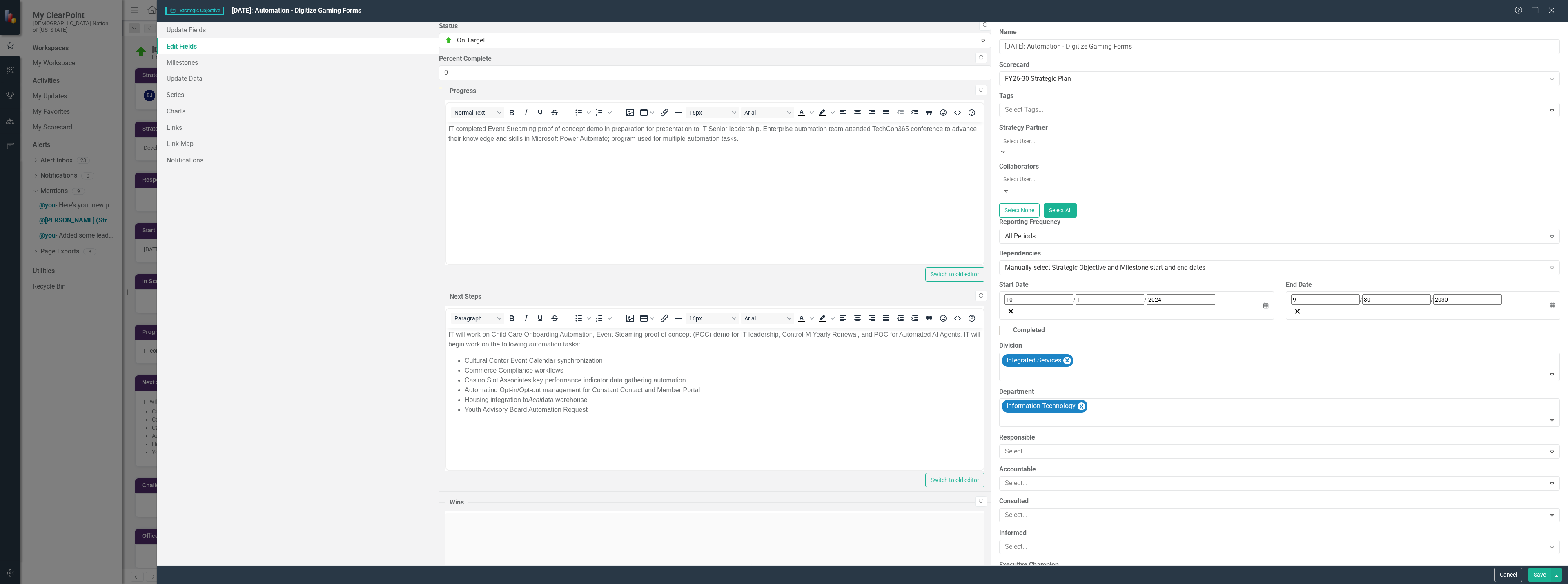
scroll to position [1528, 0]
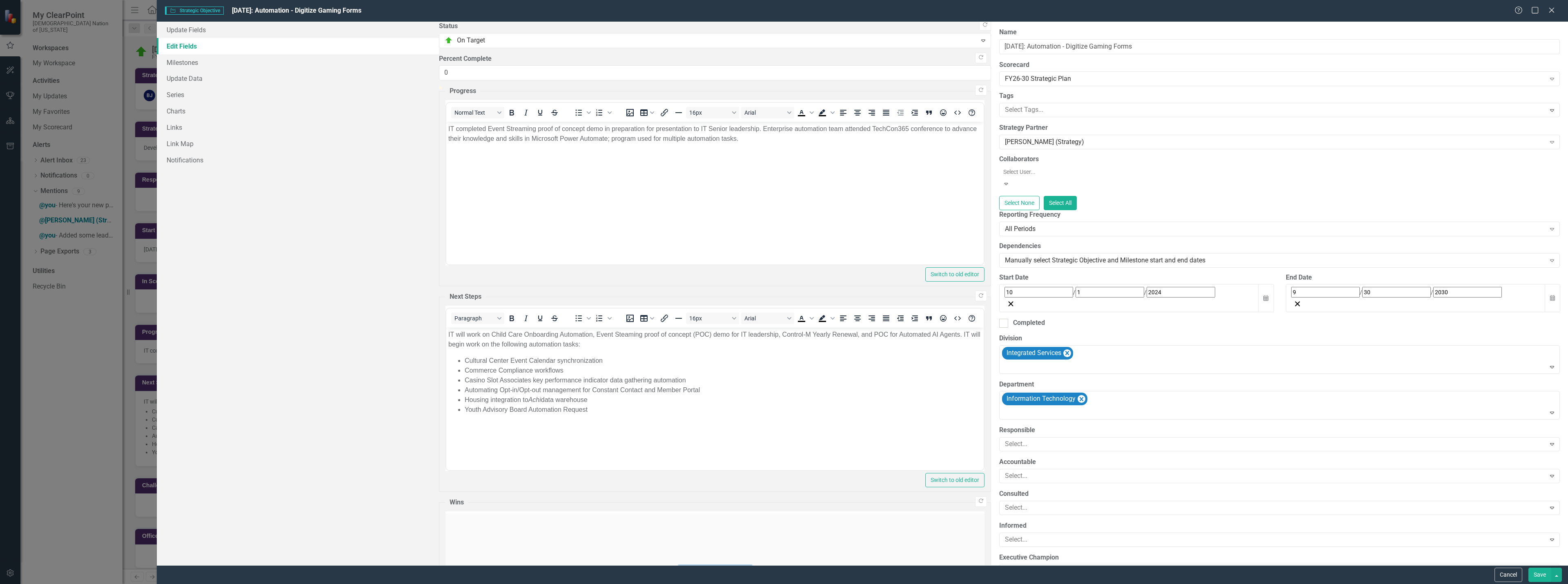
click at [311, 207] on div "Update Fields Edit Fields Milestones Update Data Series Charts Links Link Map N…" at bounding box center [298, 293] width 282 height 544
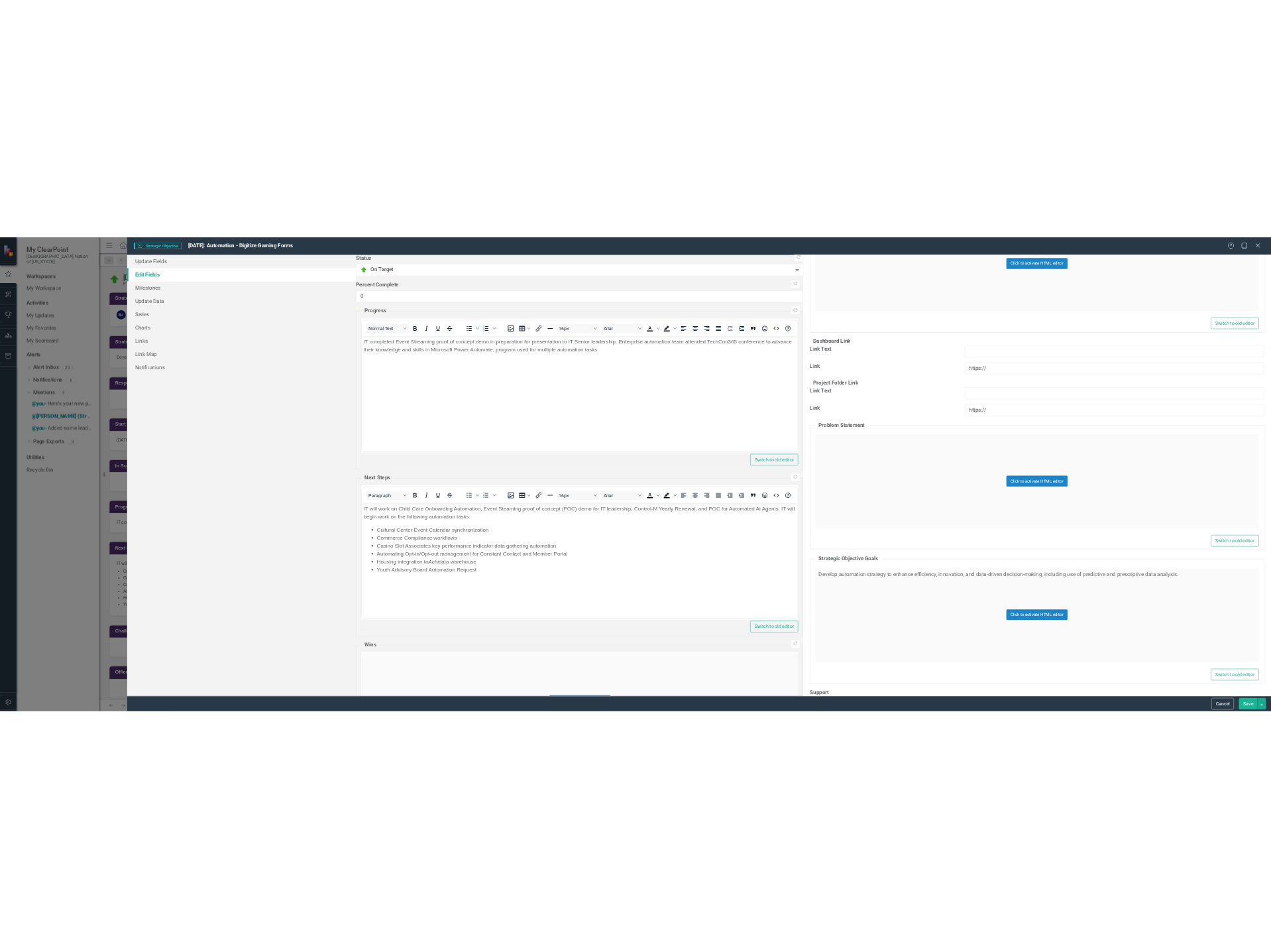
scroll to position [2170, 0]
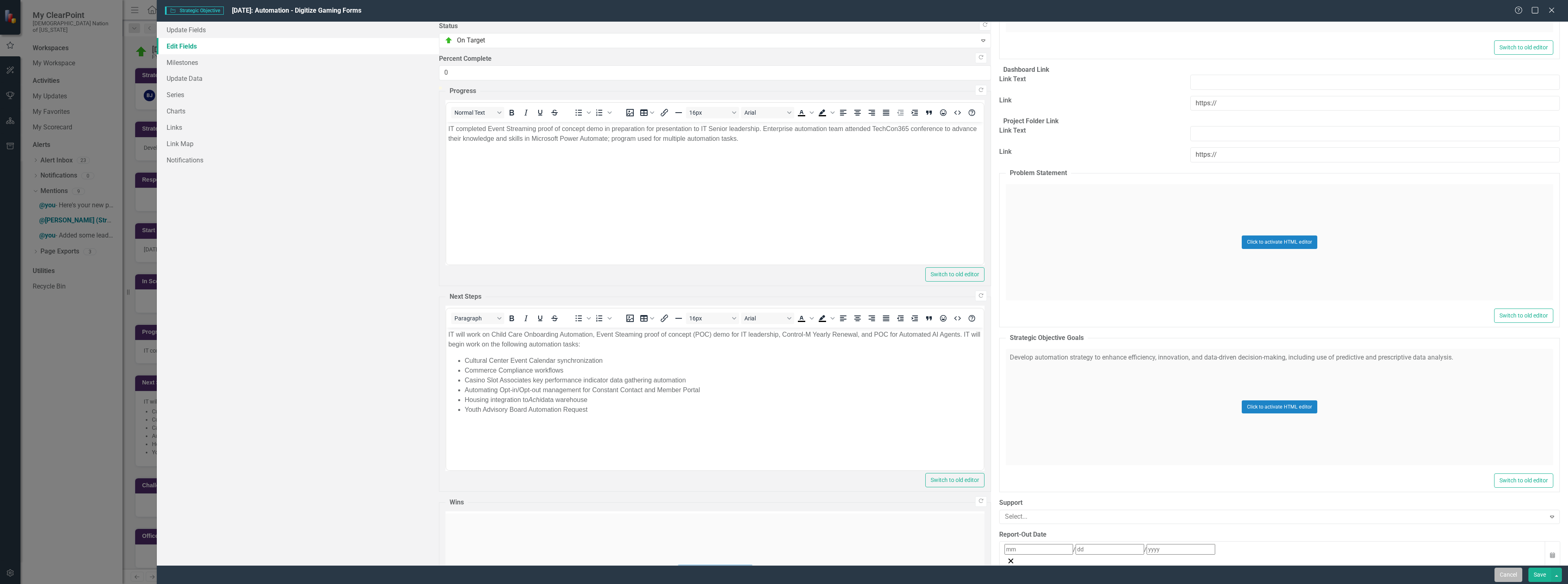
click at [782, 574] on button "Cancel" at bounding box center [1508, 575] width 28 height 14
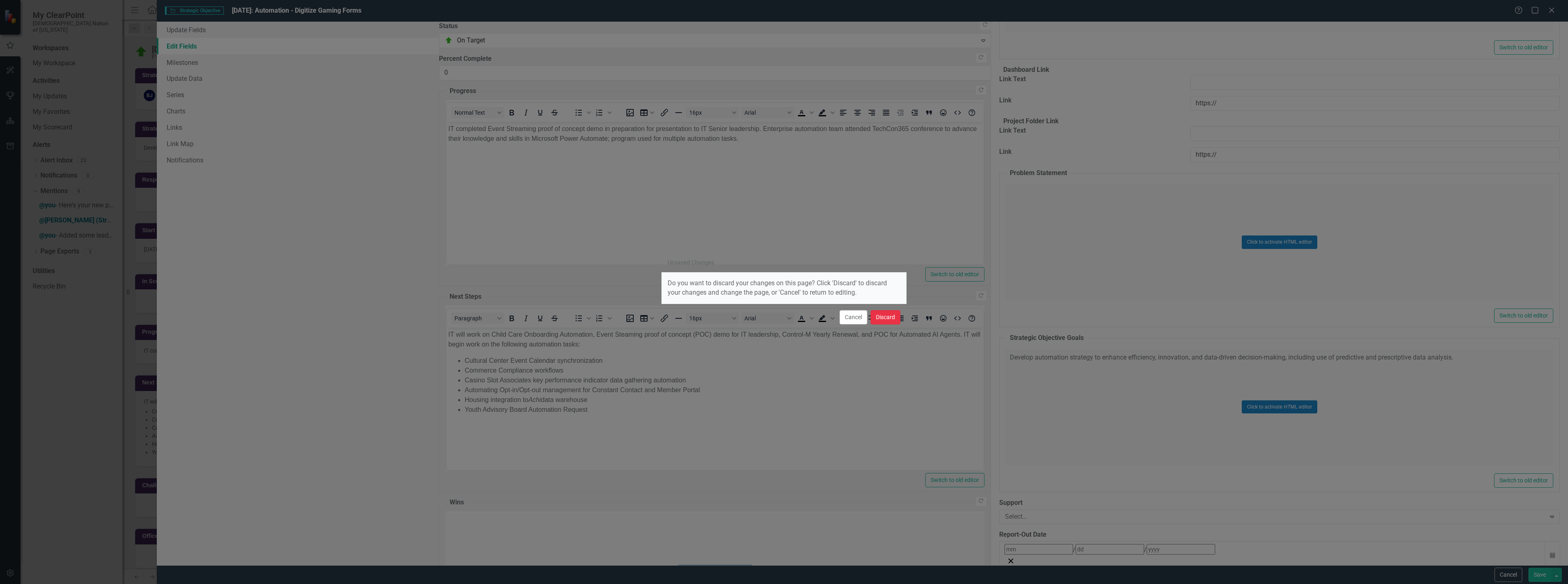
click at [782, 319] on button "Discard" at bounding box center [885, 317] width 30 height 14
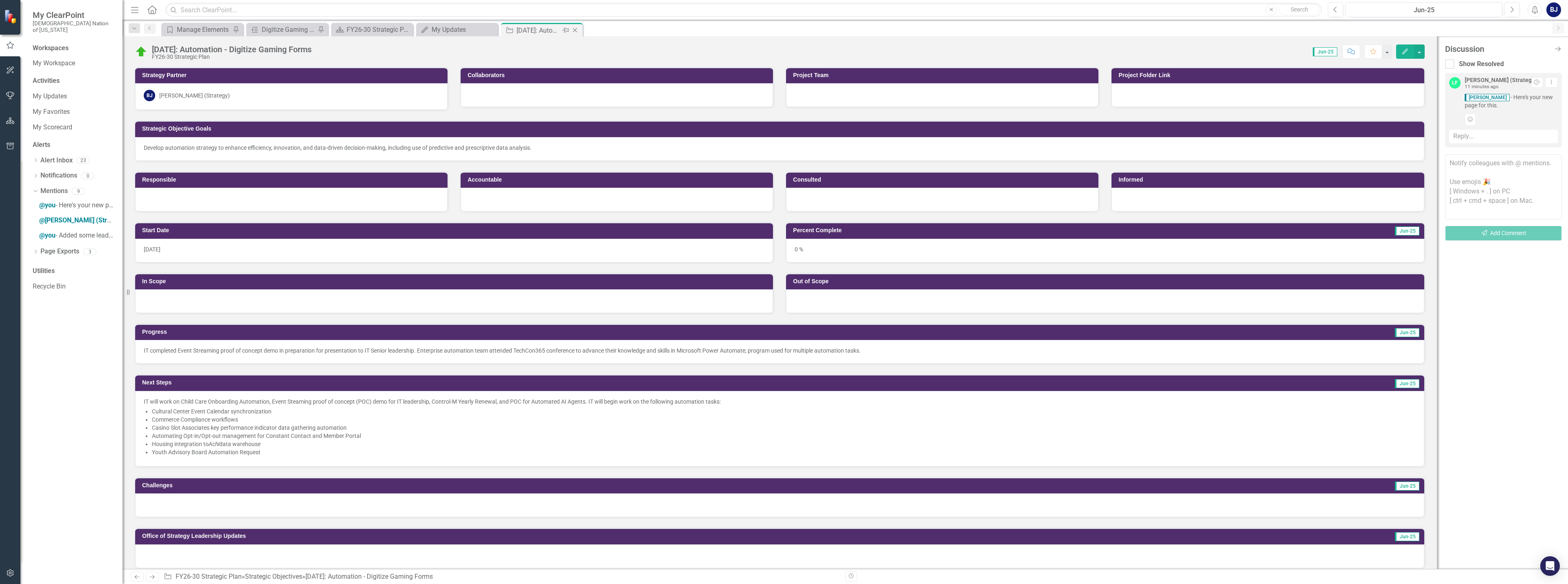
click at [566, 28] on icon "Pin" at bounding box center [565, 30] width 7 height 8
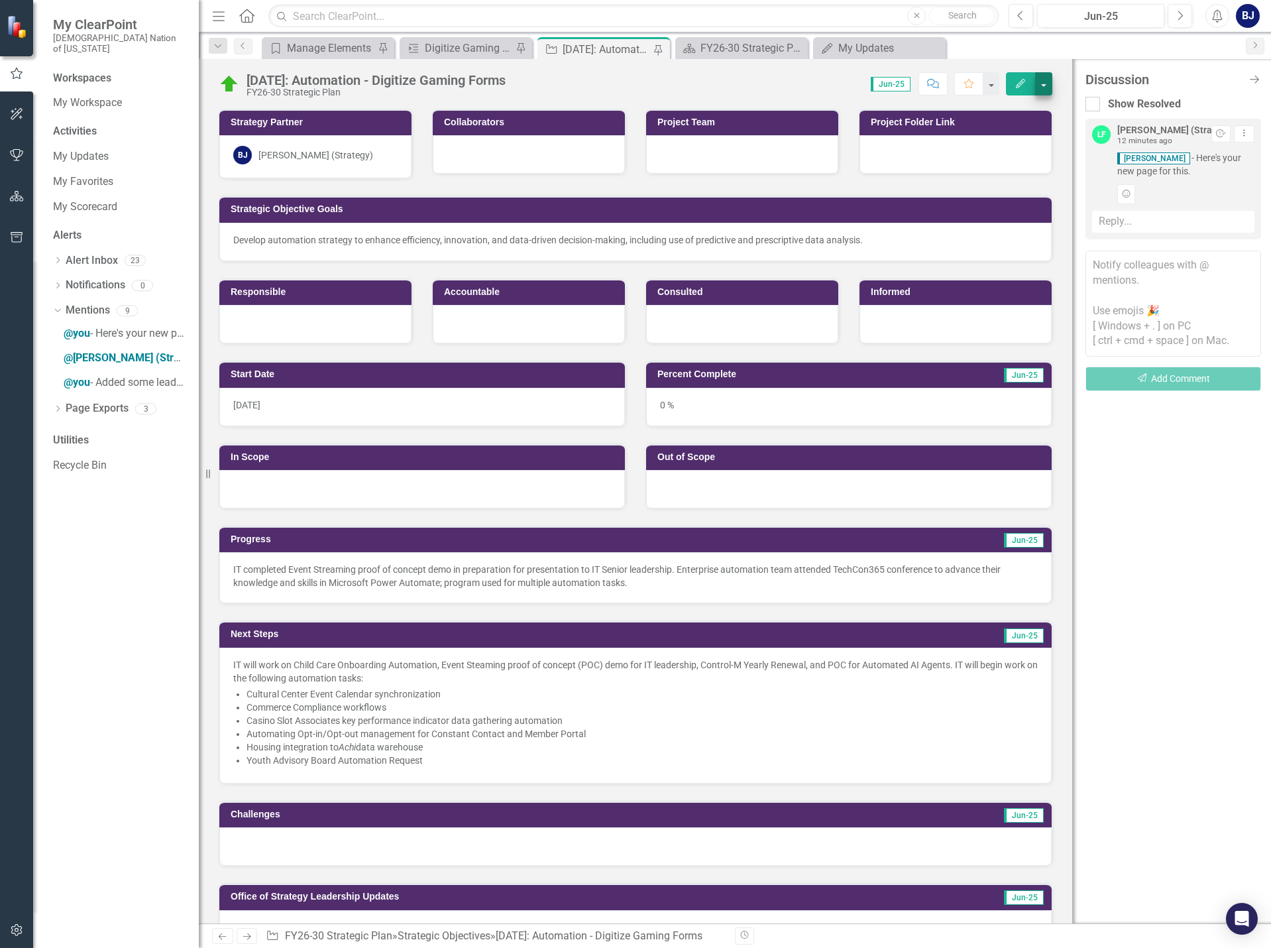
click at [1254, 81] on icon "Close Discussion Bar" at bounding box center [1254, 79] width 13 height 11
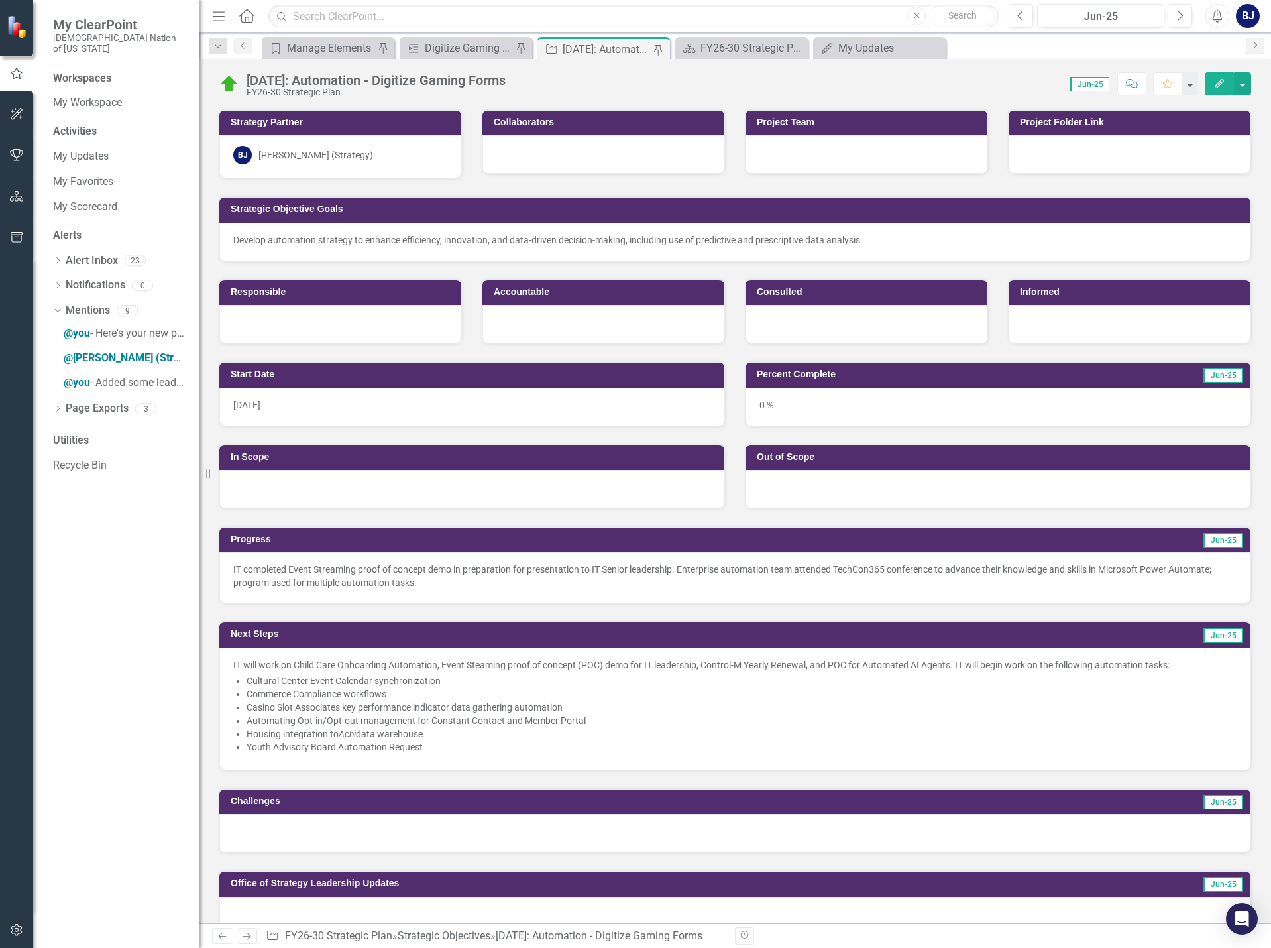
click at [337, 245] on div "Develop automation strategy to enhance efficiency, innovation, and data-driven …" at bounding box center [734, 239] width 1003 height 13
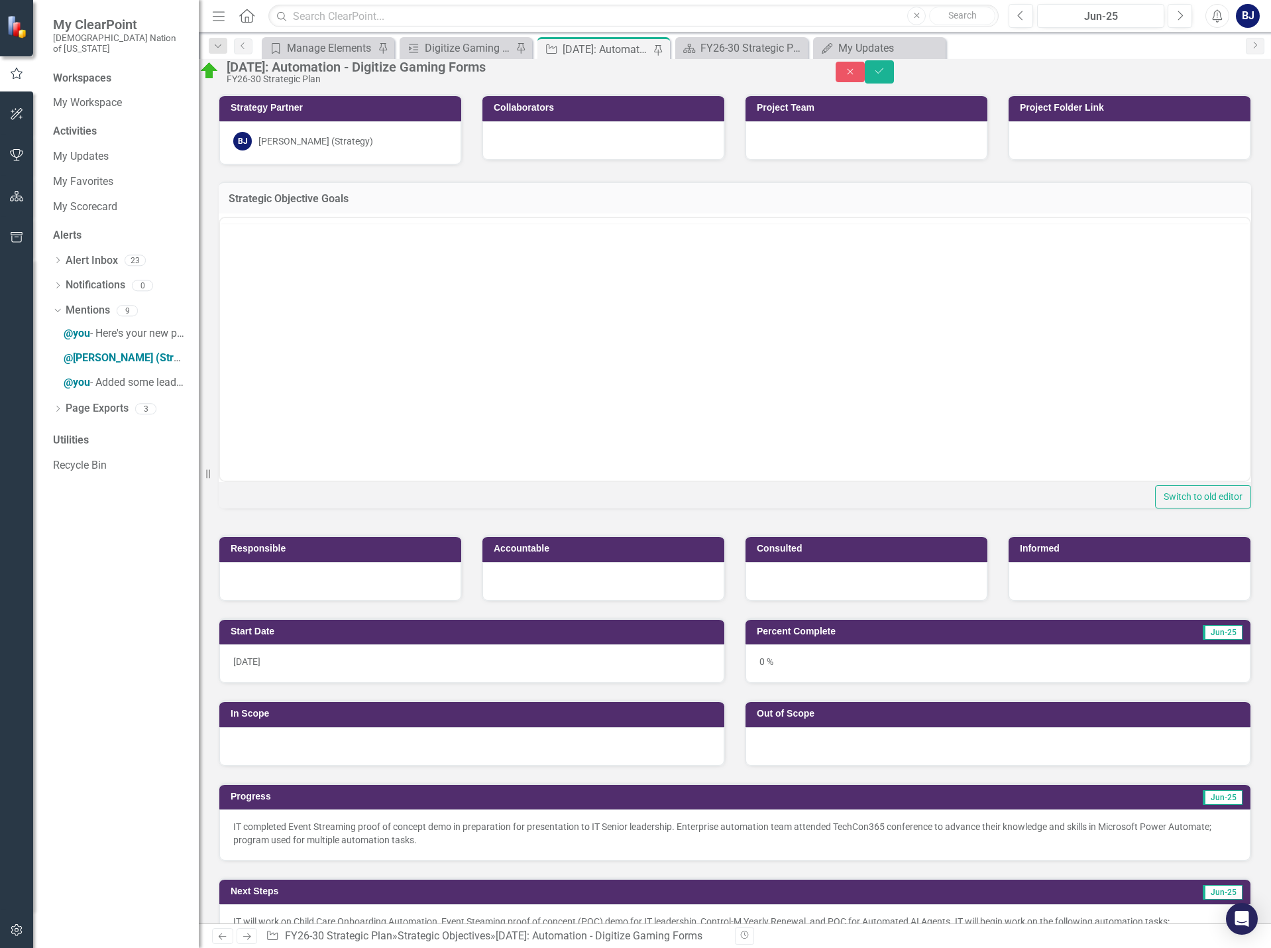
click at [338, 223] on div at bounding box center [735, 220] width 1030 height 5
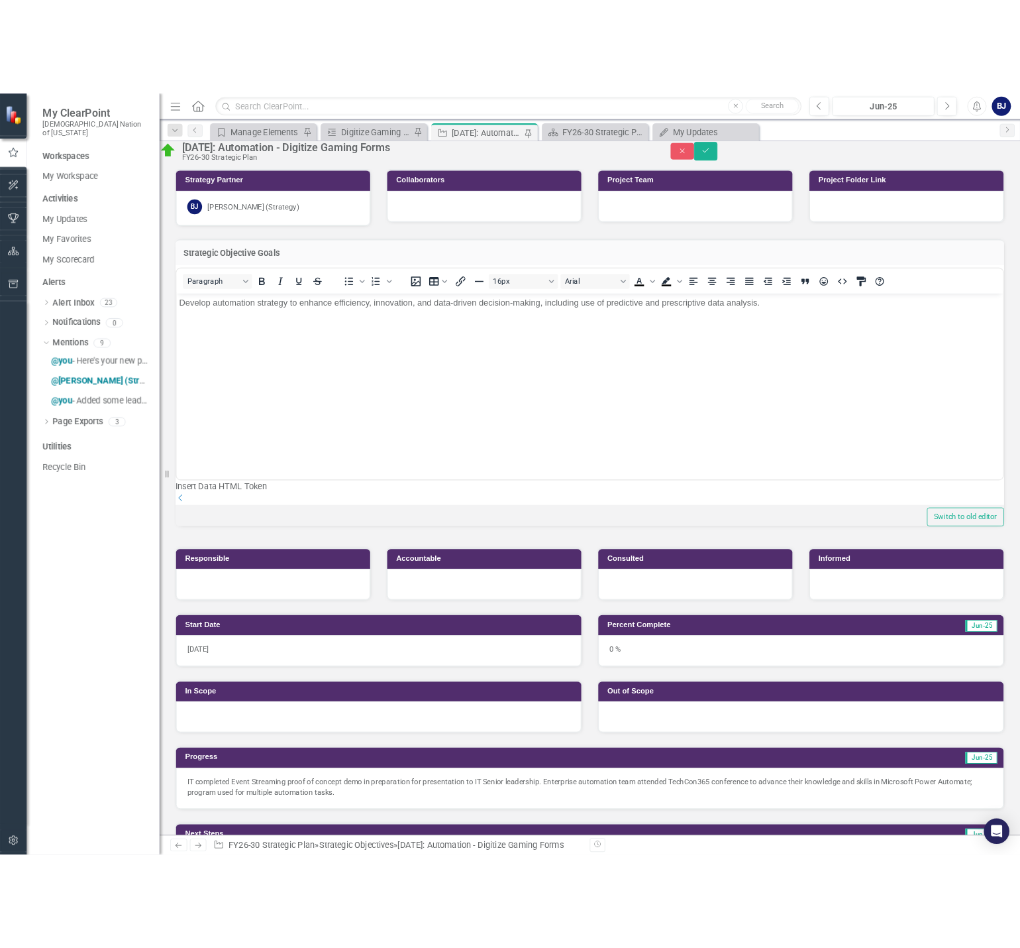
scroll to position [0, 0]
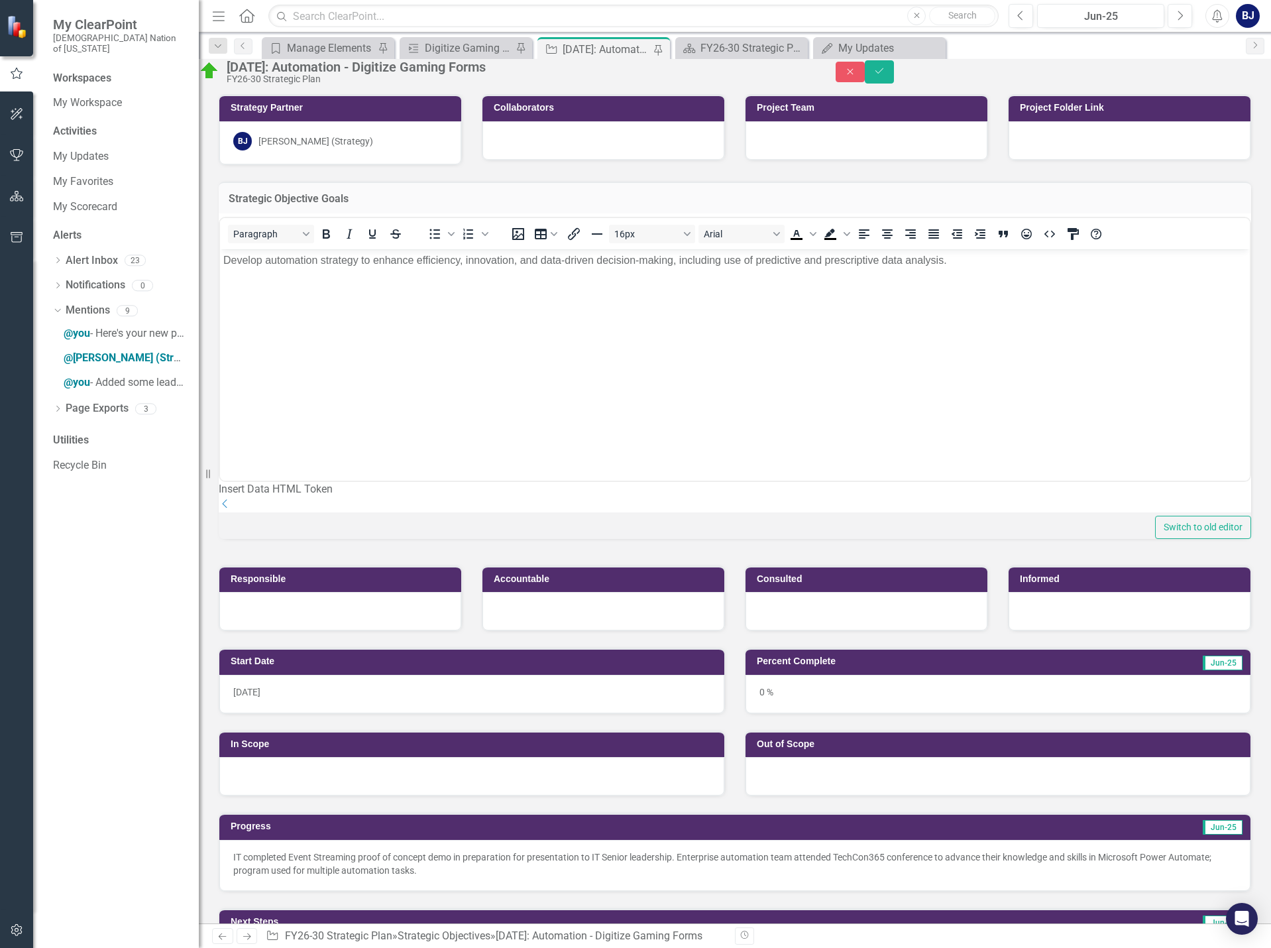
click at [318, 257] on div "Develop automation strategy to enhance efficiency, innovation, and data-driven …" at bounding box center [734, 260] width 1023 height 16
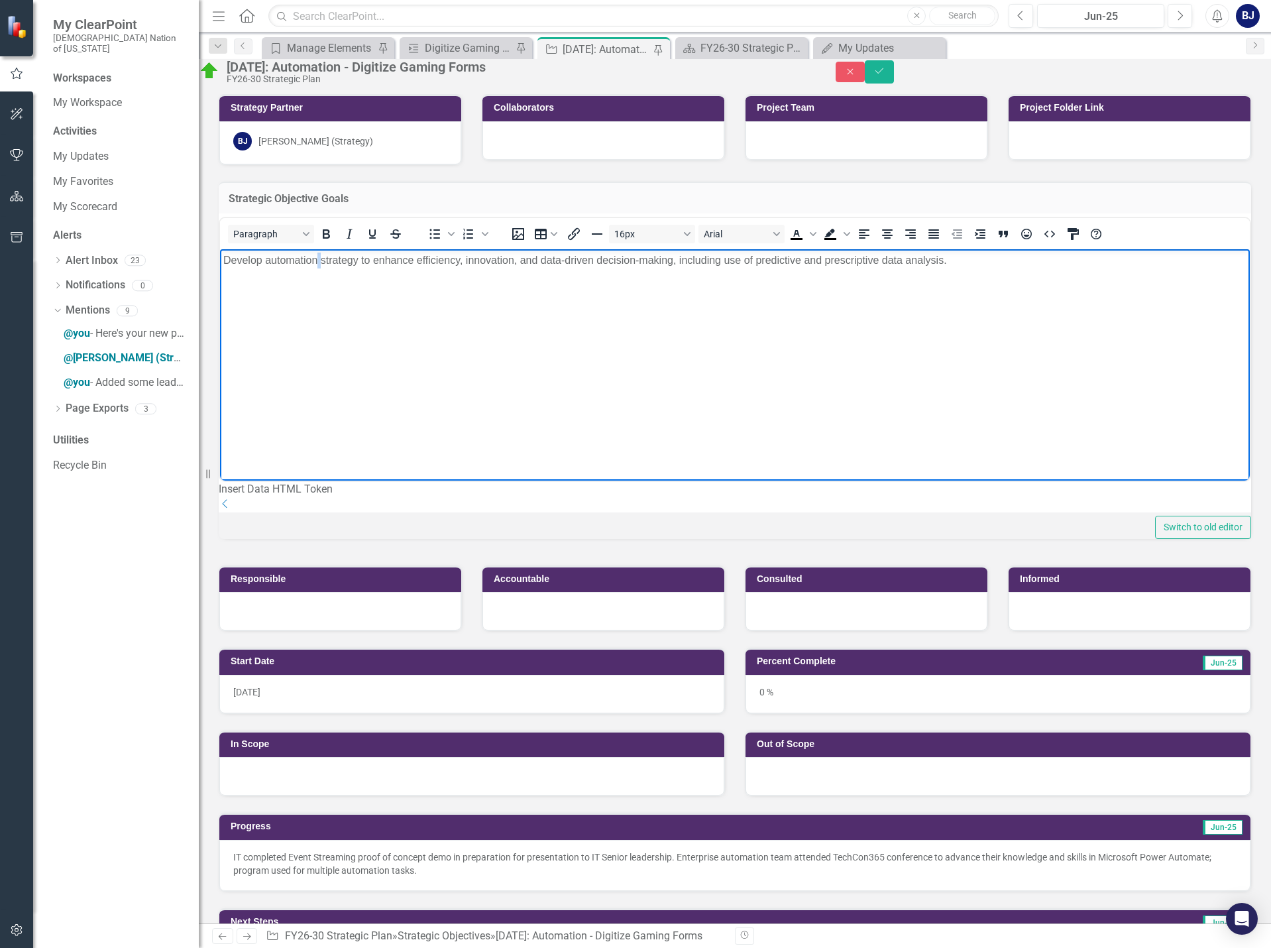
click at [318, 257] on div "Develop automation strategy to enhance efficiency, innovation, and data-driven …" at bounding box center [734, 260] width 1023 height 16
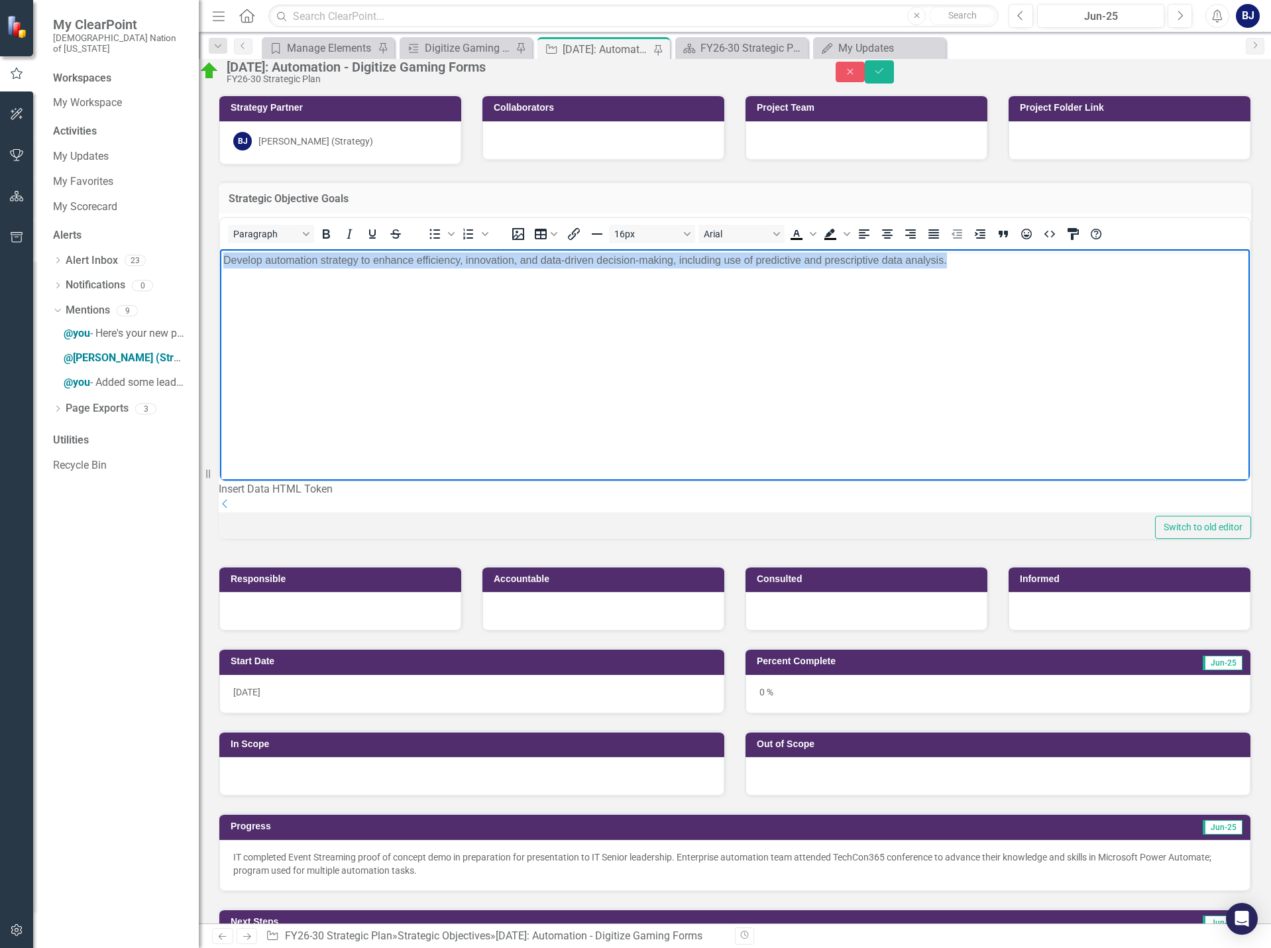
click at [318, 257] on div "Develop automation strategy to enhance efficiency, innovation, and data-driven …" at bounding box center [734, 260] width 1023 height 16
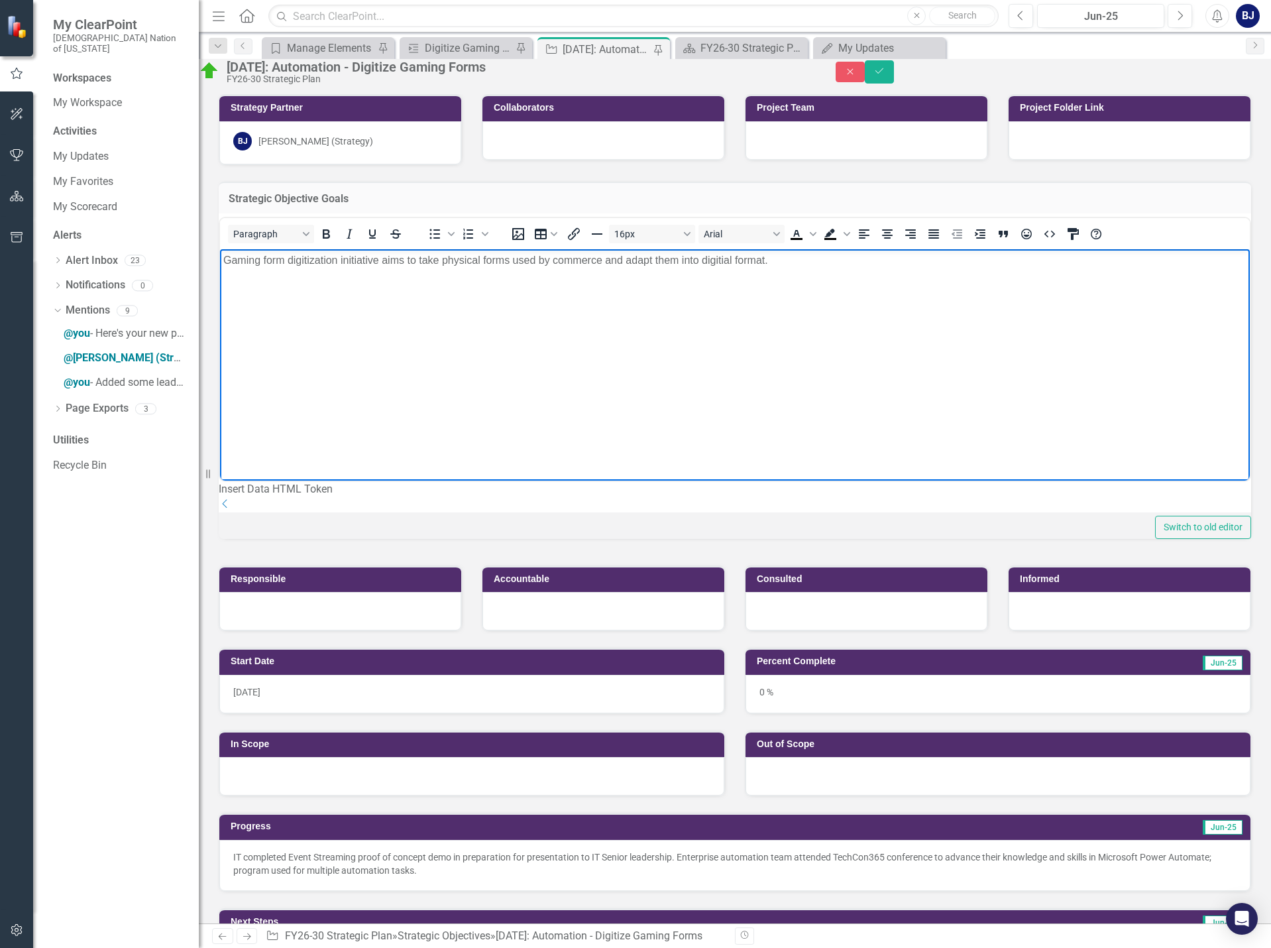
click at [721, 262] on div "Gaming form digitization initiative aims to take physical forms used by commerc…" at bounding box center [734, 260] width 1023 height 16
click at [685, 286] on body "Gaming form digitization initiative aims to take physical forms used by commerc…" at bounding box center [735, 348] width 1030 height 199
click at [778, 260] on div "Gaming form digitization initiative aims to take physical forms used by commerc…" at bounding box center [734, 260] width 1023 height 16
click at [885, 76] on icon "Save" at bounding box center [879, 70] width 12 height 9
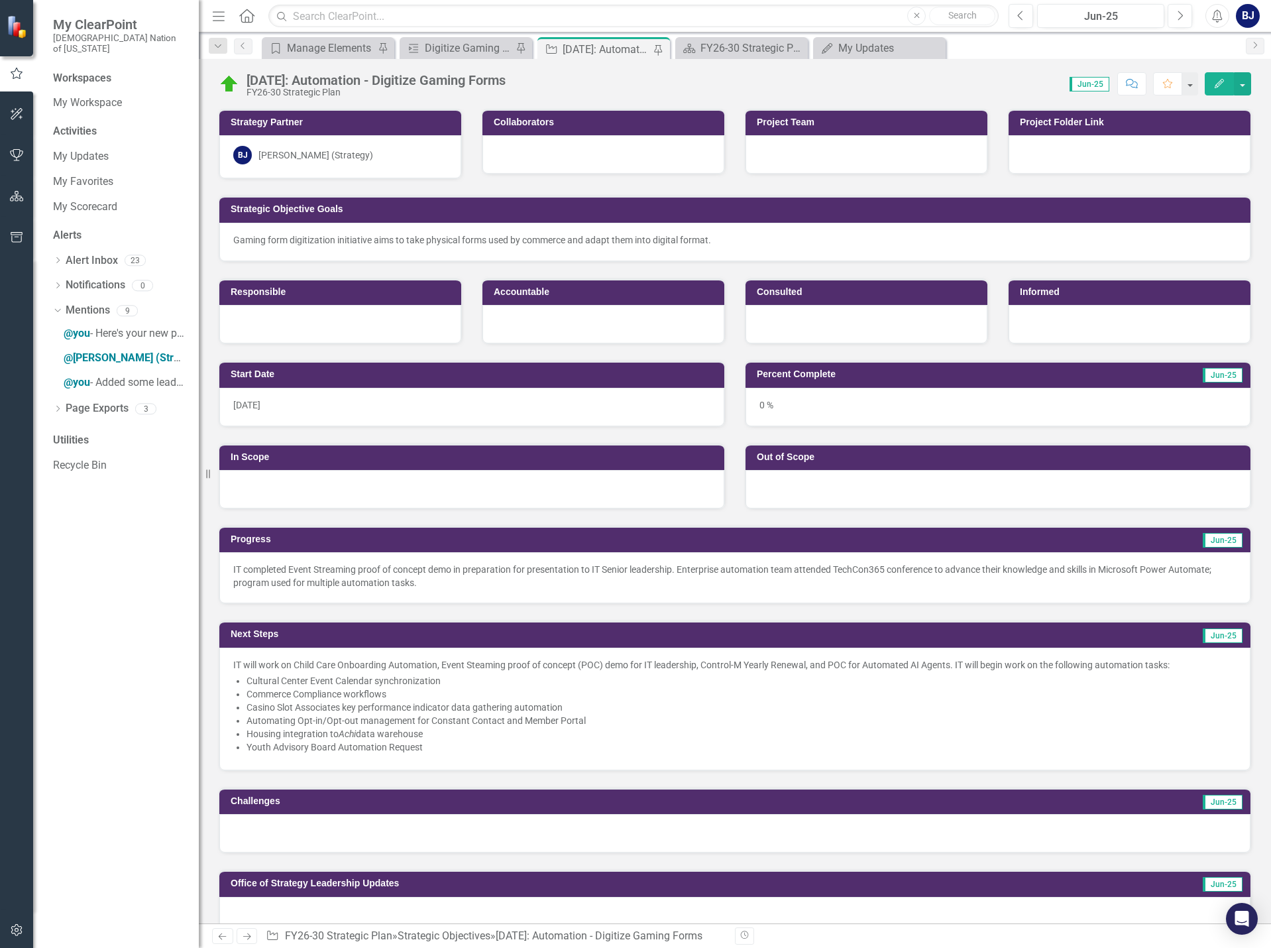
click at [266, 322] on div at bounding box center [340, 324] width 242 height 38
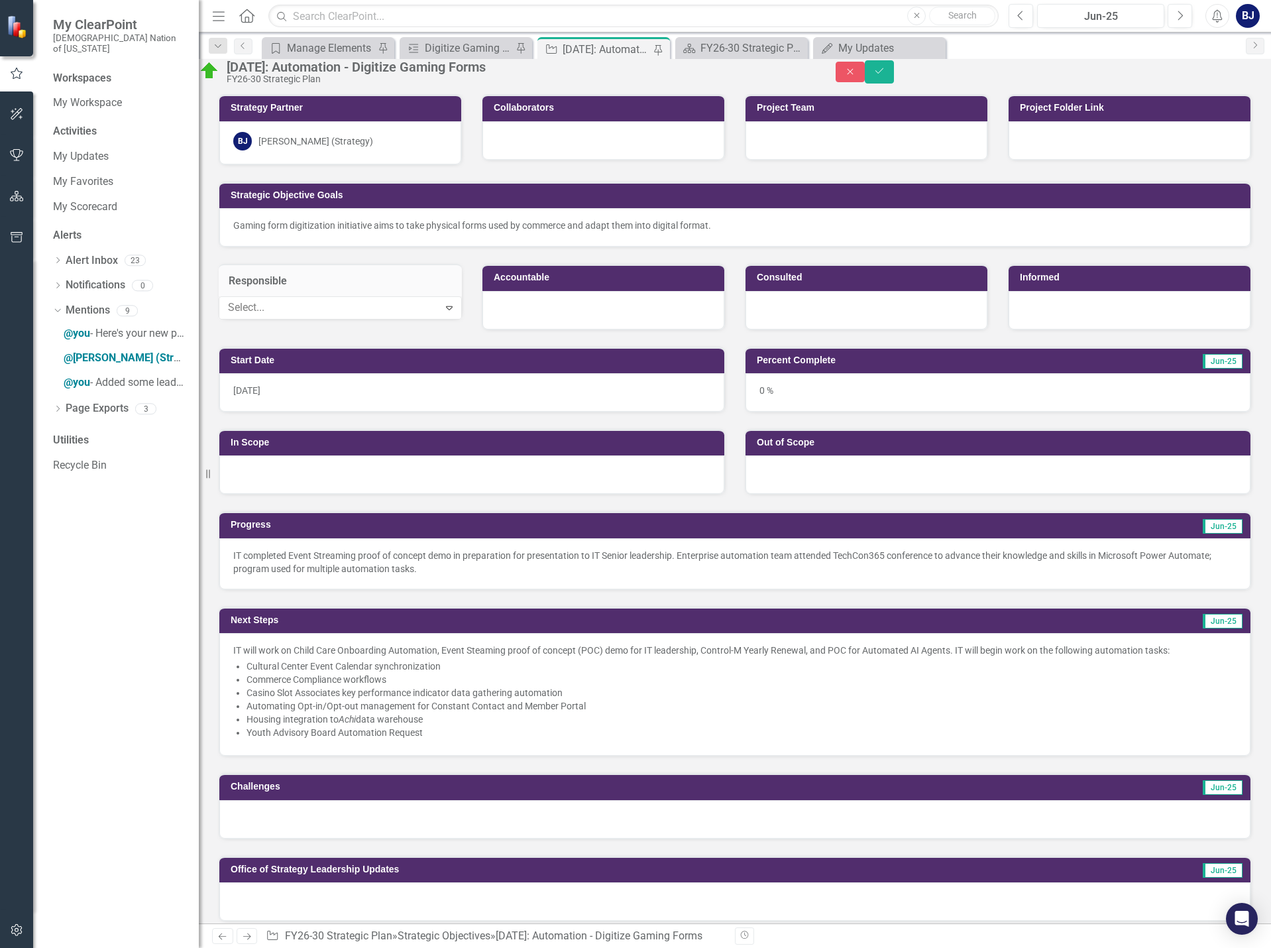
click at [266, 318] on div "Select..." at bounding box center [329, 308] width 216 height 21
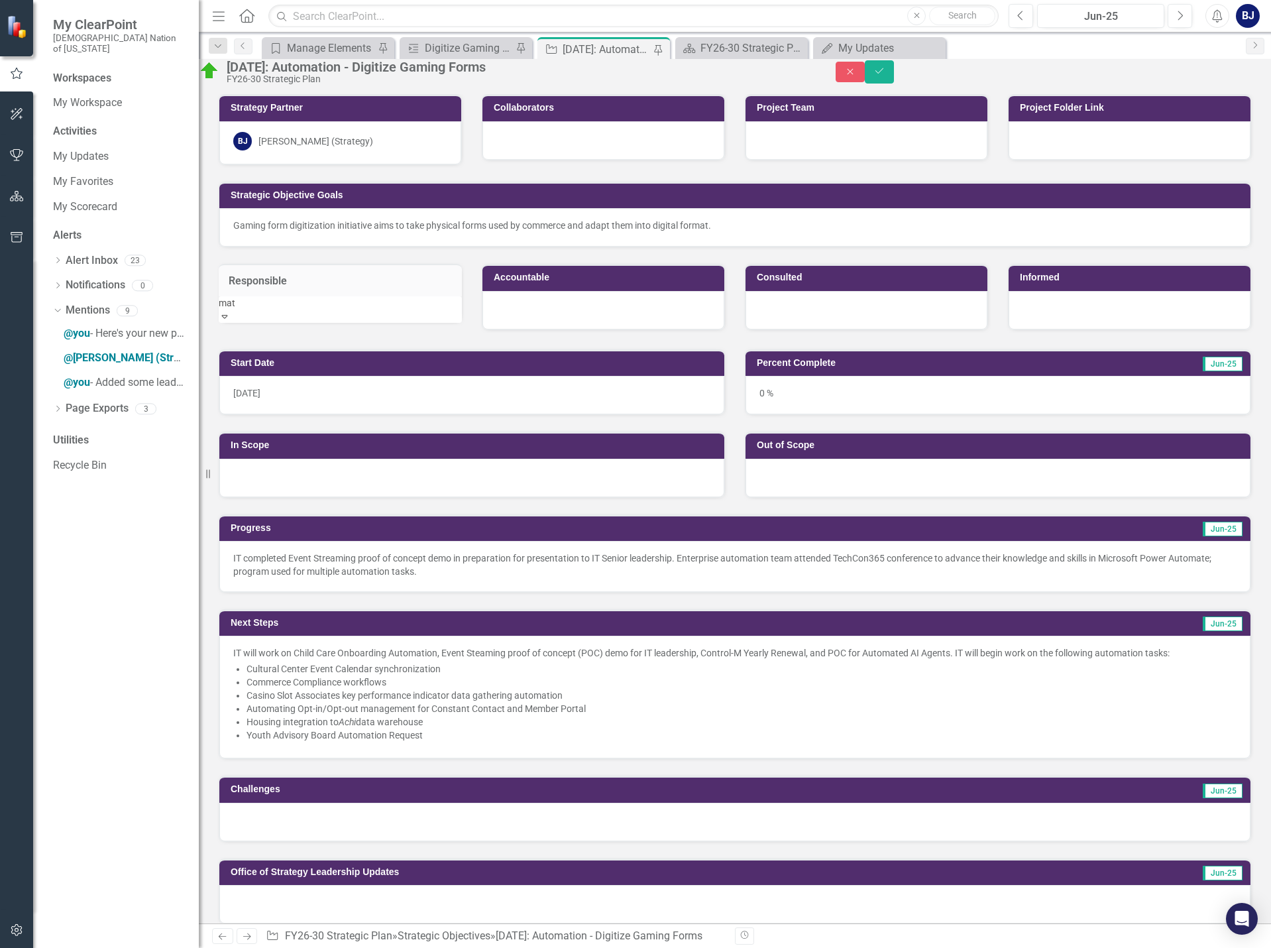
type input "matt"
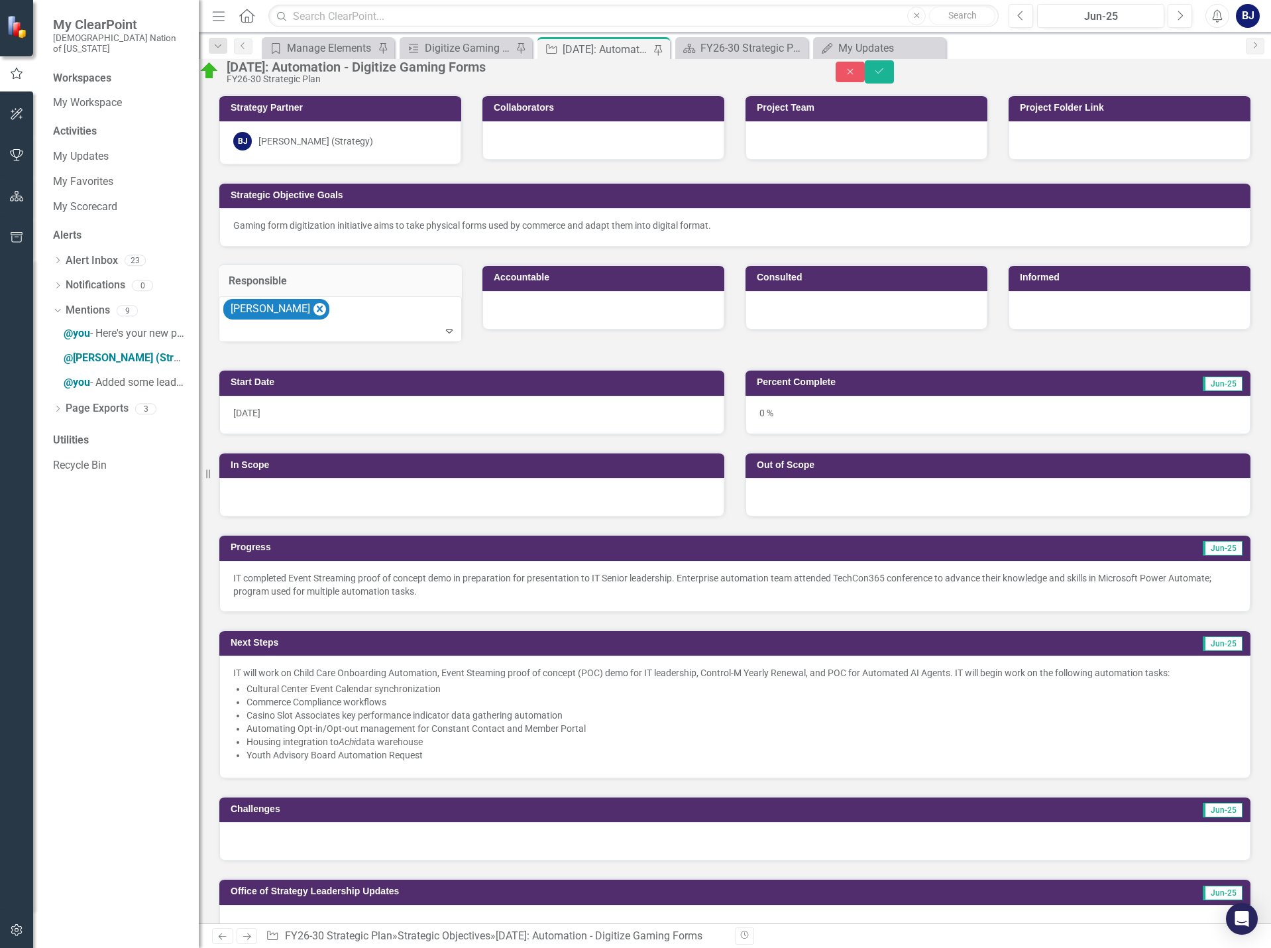
click at [588, 323] on div at bounding box center [603, 310] width 242 height 38
click at [588, 322] on div at bounding box center [603, 310] width 242 height 38
click at [588, 317] on div at bounding box center [594, 308] width 216 height 18
type input "skyel"
click at [598, 947] on div "Skyel ar Perkins" at bounding box center [635, 955] width 1271 height 15
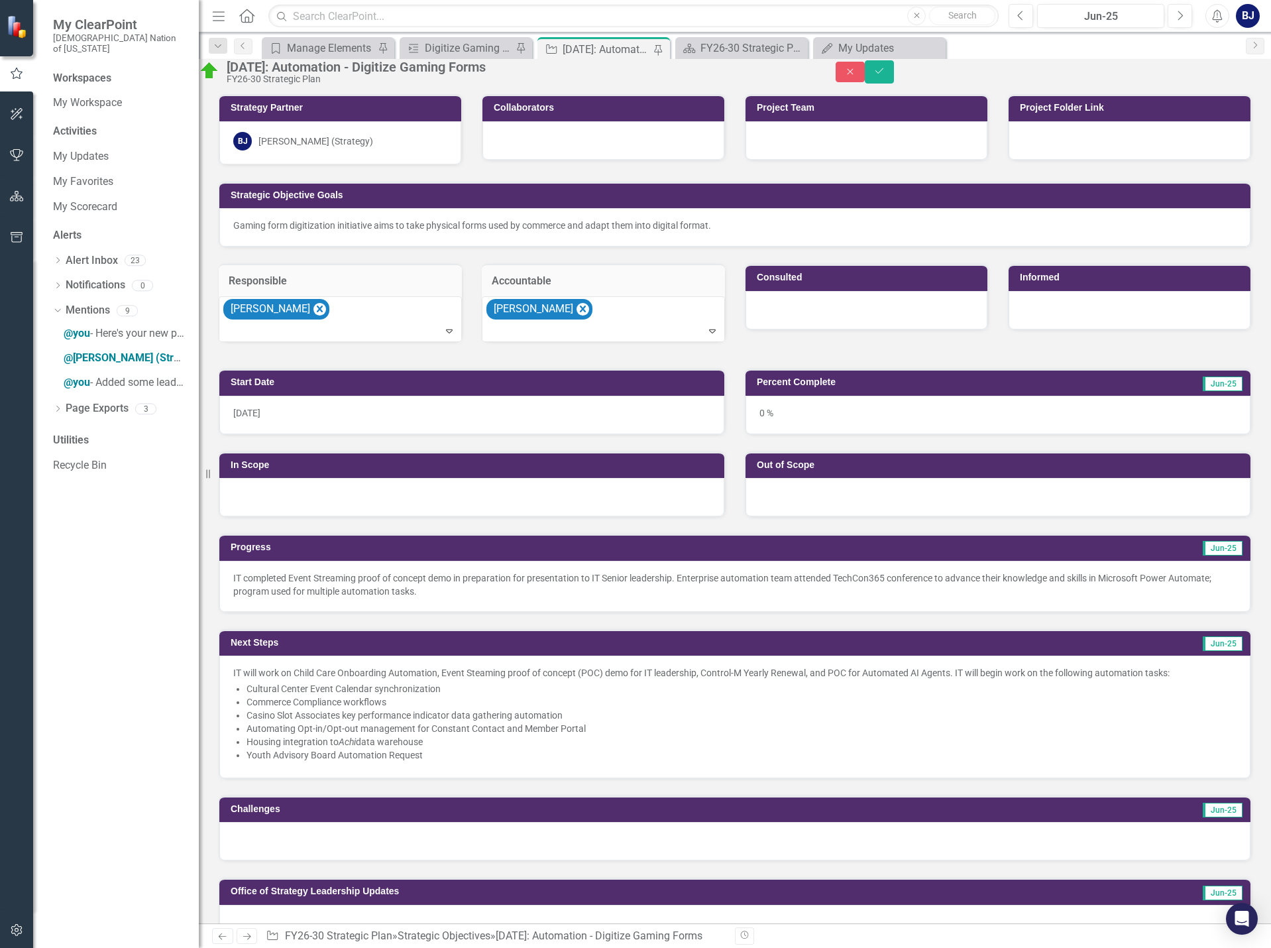
click at [895, 329] on div at bounding box center [866, 310] width 242 height 38
click at [884, 313] on div at bounding box center [867, 306] width 243 height 16
type input "bao"
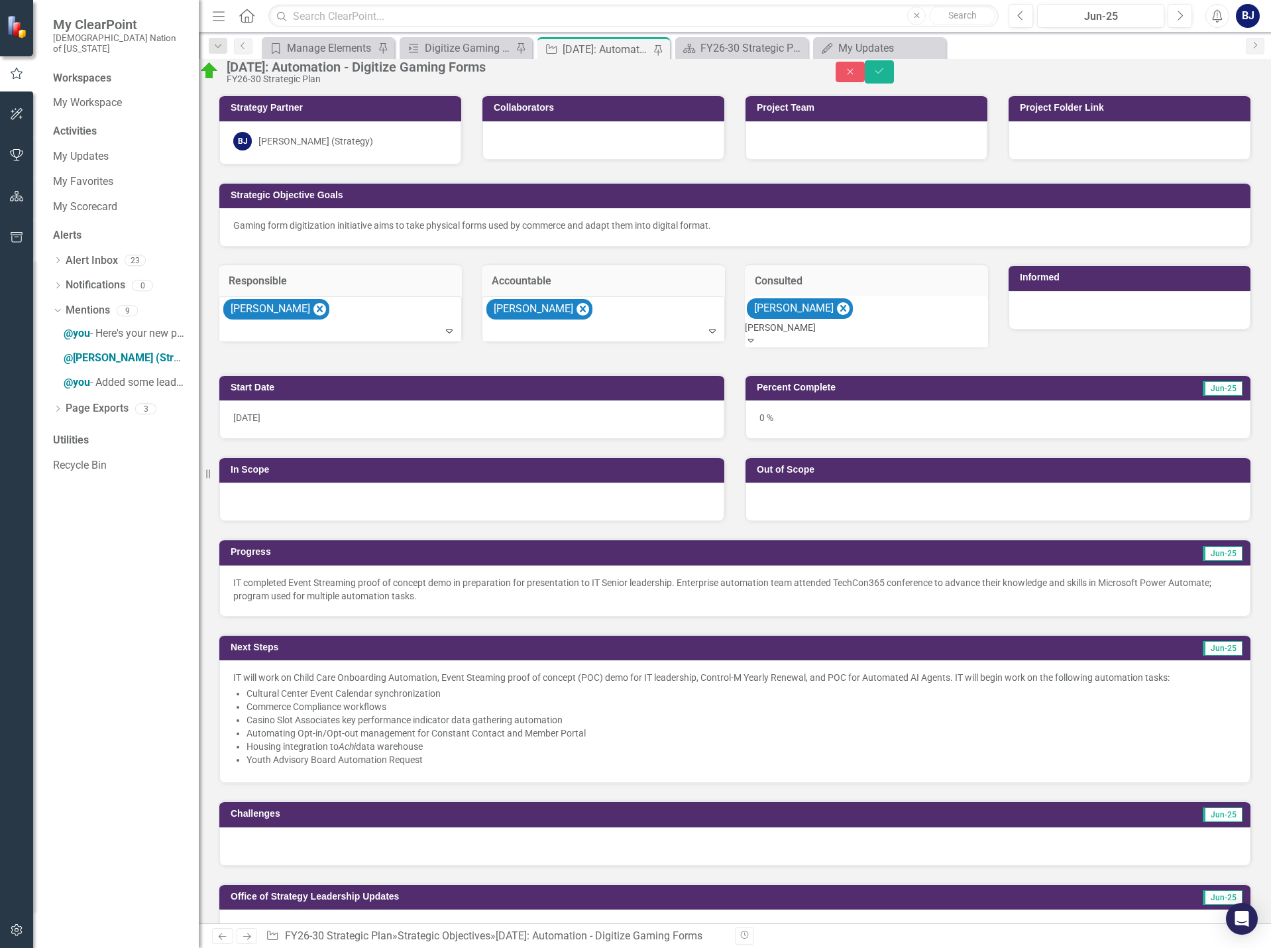
type input "paula"
type input "sean"
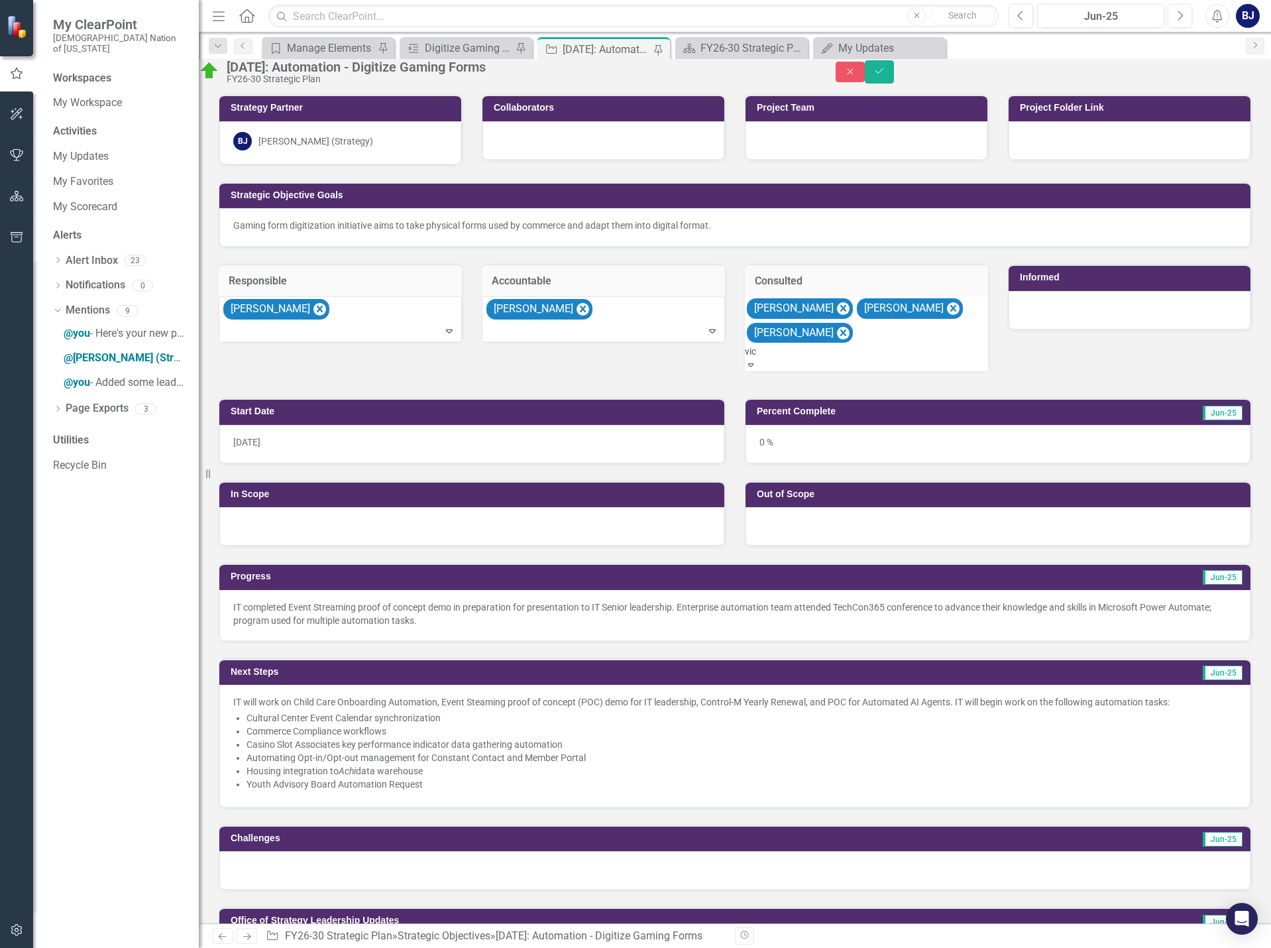
type input "vick"
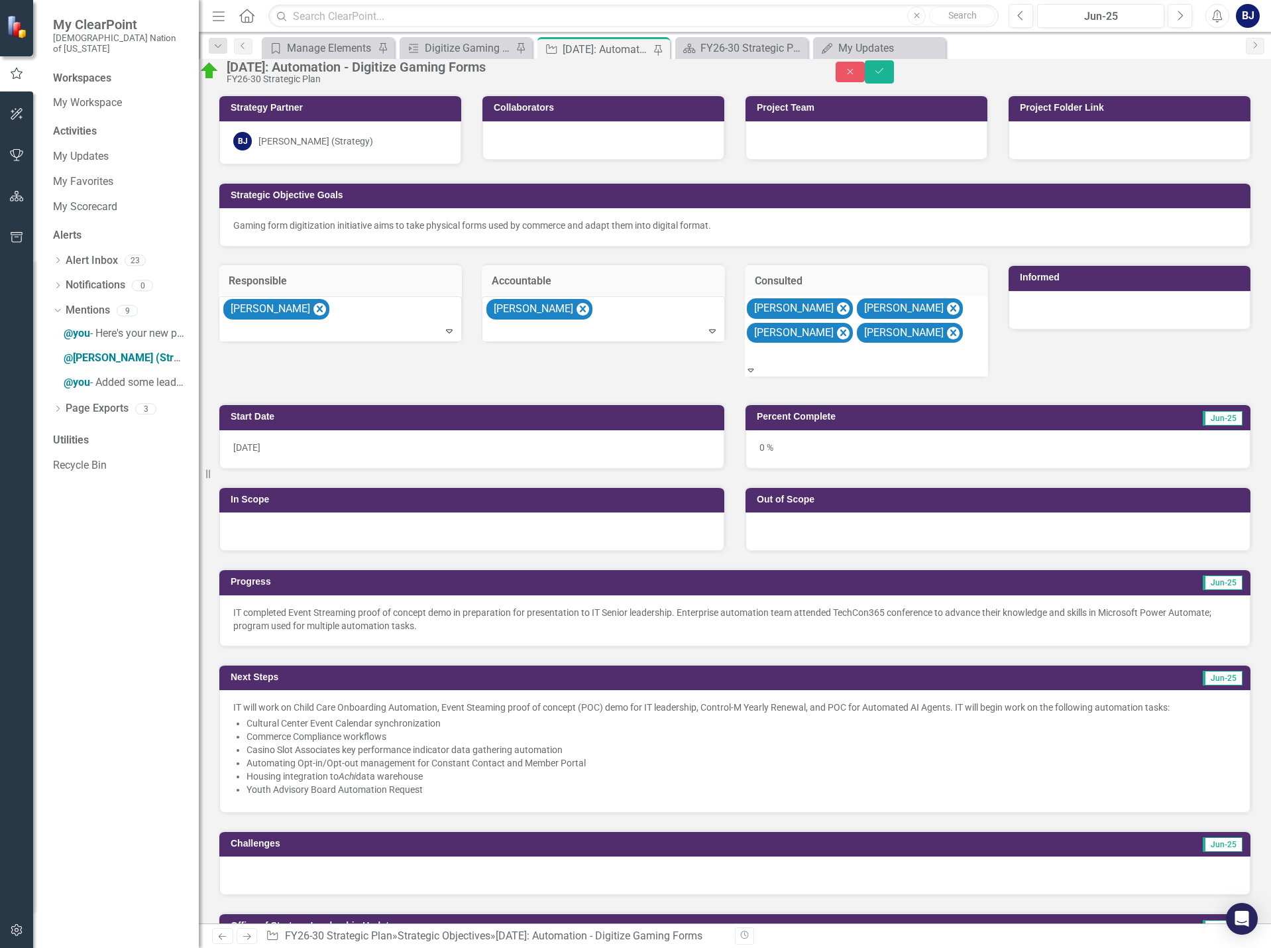
click at [1062, 328] on div at bounding box center [1130, 310] width 242 height 38
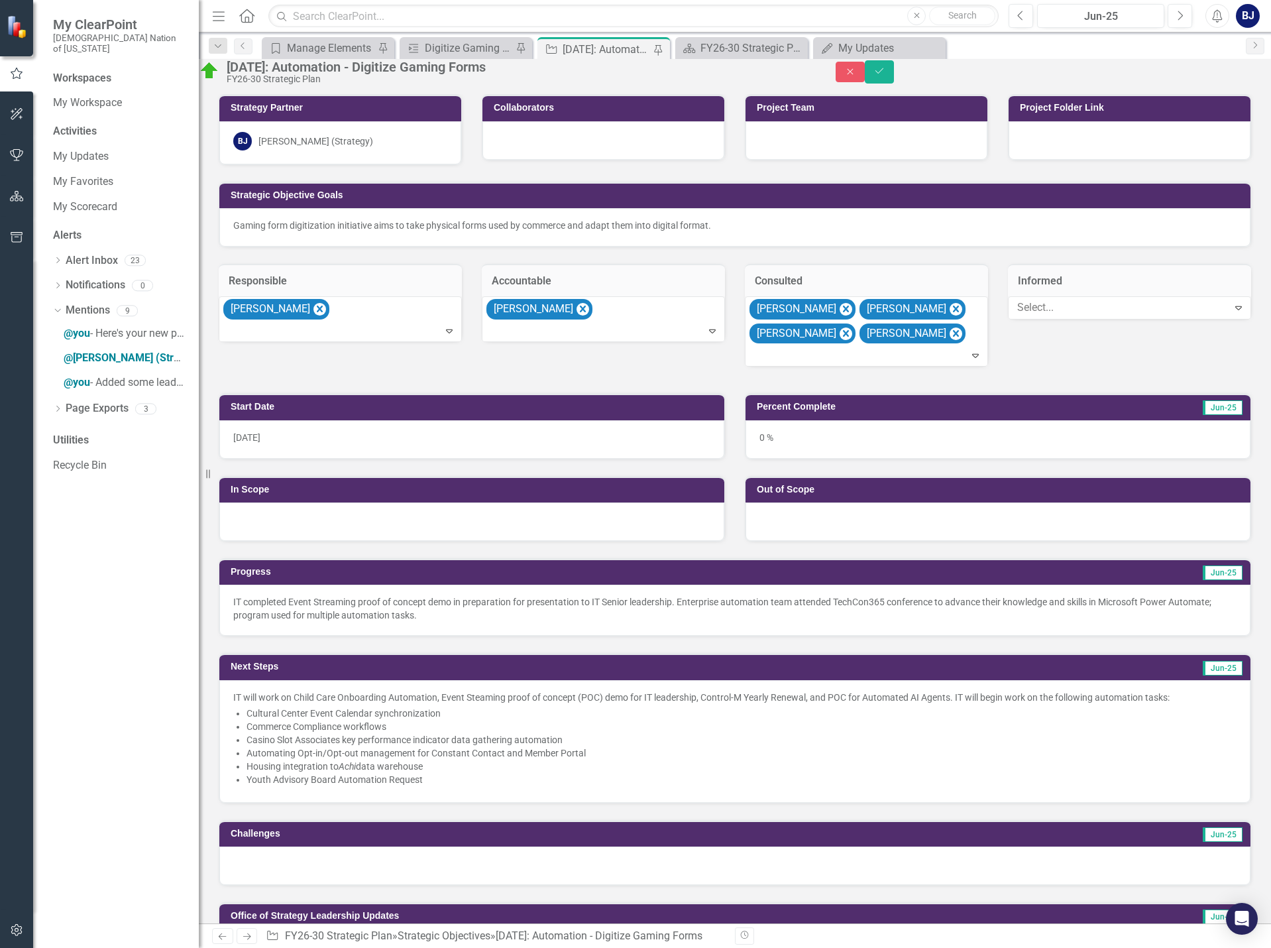
click at [1062, 317] on div at bounding box center [1120, 308] width 216 height 18
type input "chris s"
type input "hei"
click at [1240, 84] on div "5.2.19: Automation - Digitize Gaming Forms FY26-30 Strategic Plan Close Save" at bounding box center [735, 71] width 1072 height 25
click at [894, 83] on button "Save" at bounding box center [879, 71] width 29 height 23
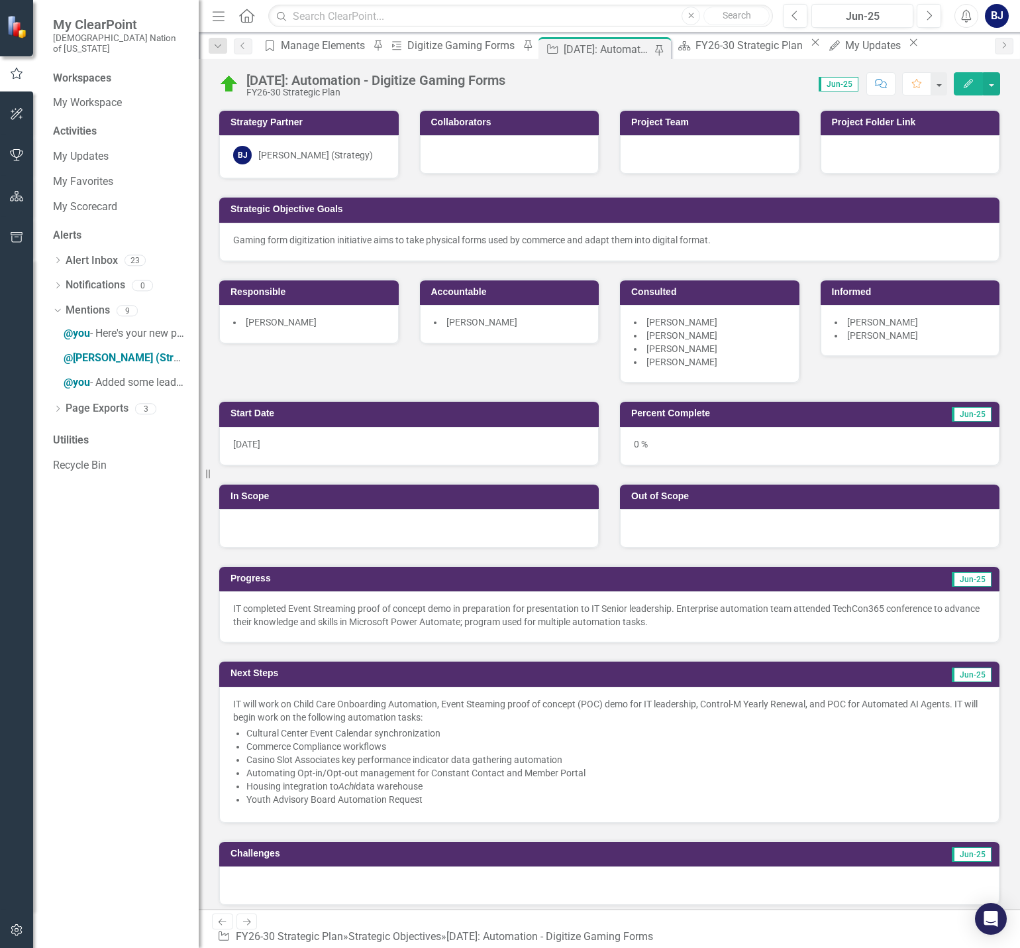
click at [474, 616] on p "IT completed Event Streaming proof of concept demo in preparation for presentat…" at bounding box center [609, 615] width 753 height 27
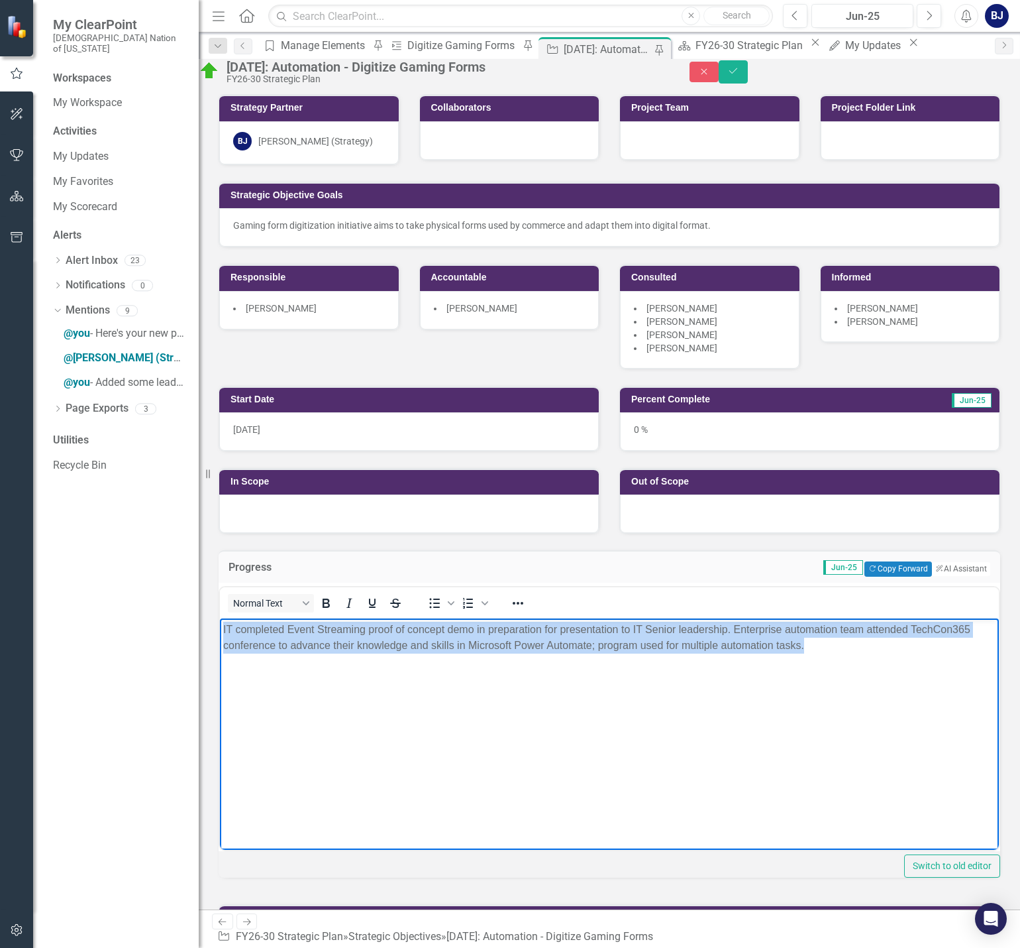
drag, startPoint x: 872, startPoint y: 646, endPoint x: 203, endPoint y: 614, distance: 670.1
click at [220, 618] on html "IT completed Event Streaming proof of concept demo in preparation for presentat…" at bounding box center [609, 717] width 779 height 199
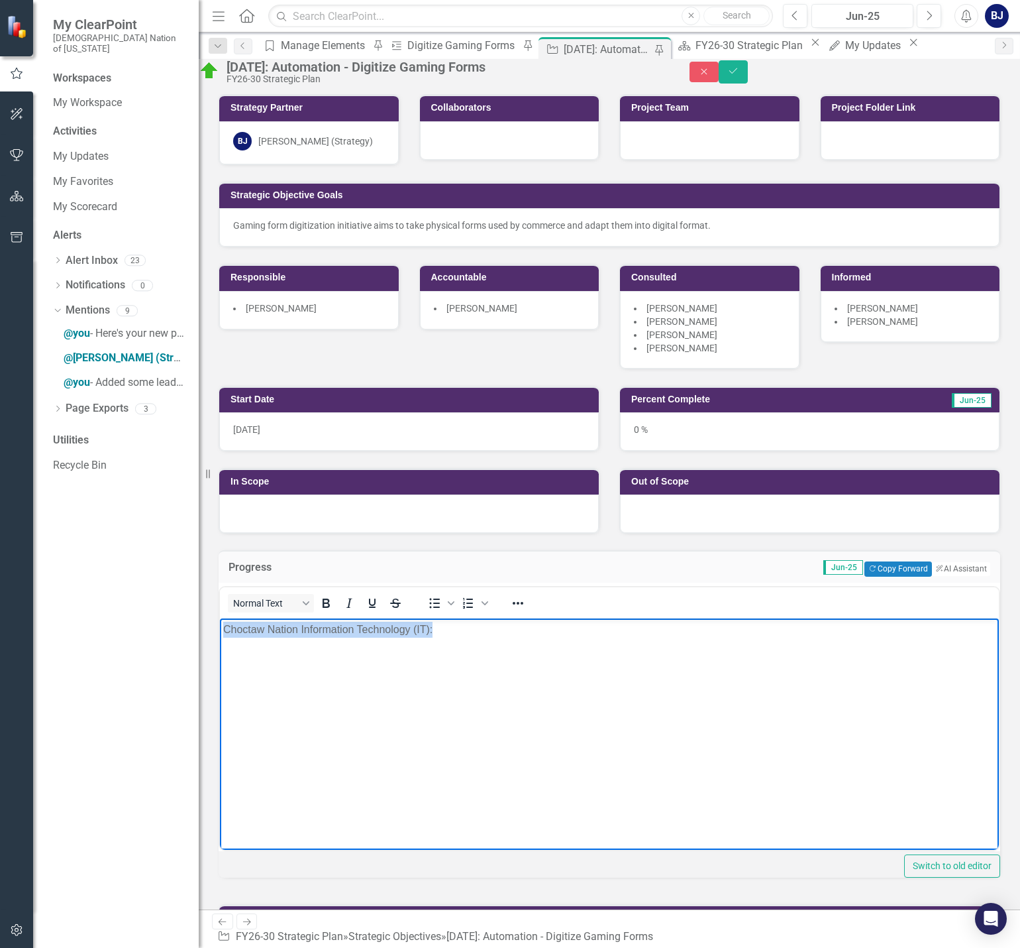
drag, startPoint x: 445, startPoint y: 628, endPoint x: 207, endPoint y: 630, distance: 237.9
click at [220, 630] on html "Choctaw Nation Information Technology (IT):" at bounding box center [609, 717] width 779 height 199
click at [334, 611] on icon "Bold" at bounding box center [326, 603] width 16 height 16
click at [490, 622] on p "Choctaw Nation Information Technology (IT):" at bounding box center [609, 629] width 773 height 16
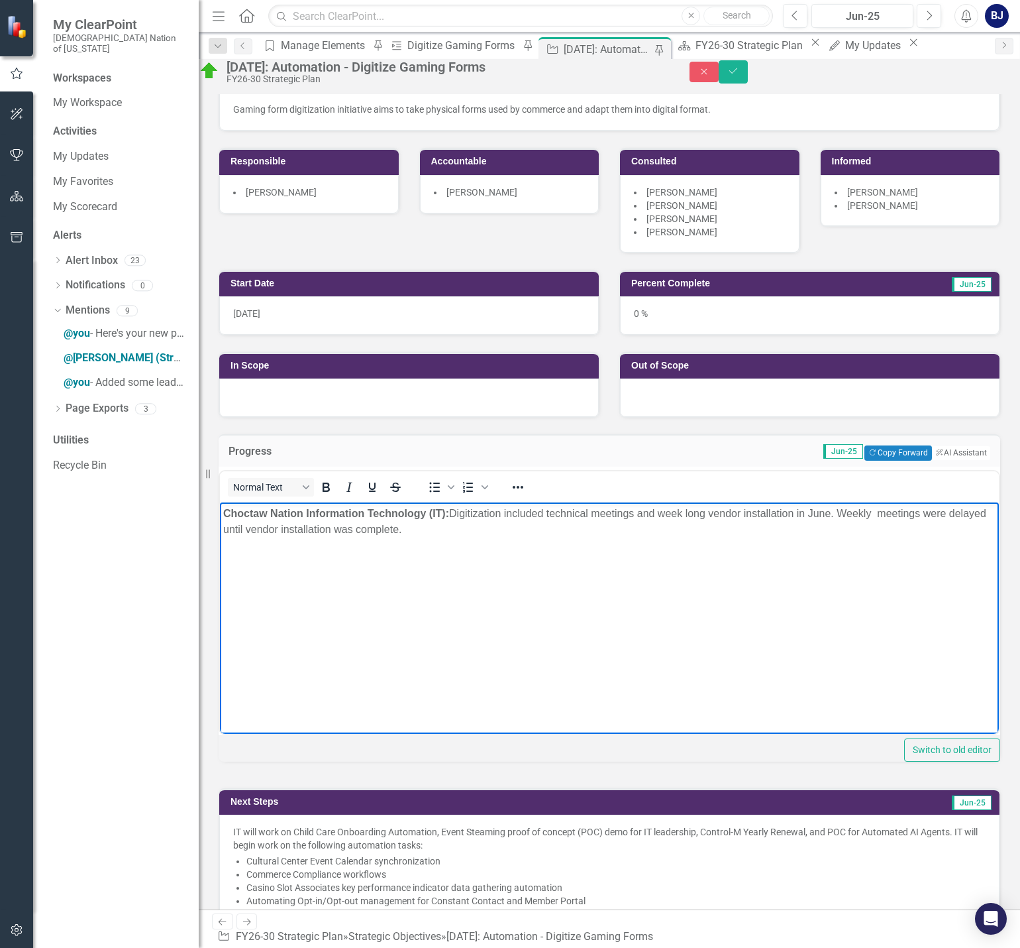
scroll to position [199, 0]
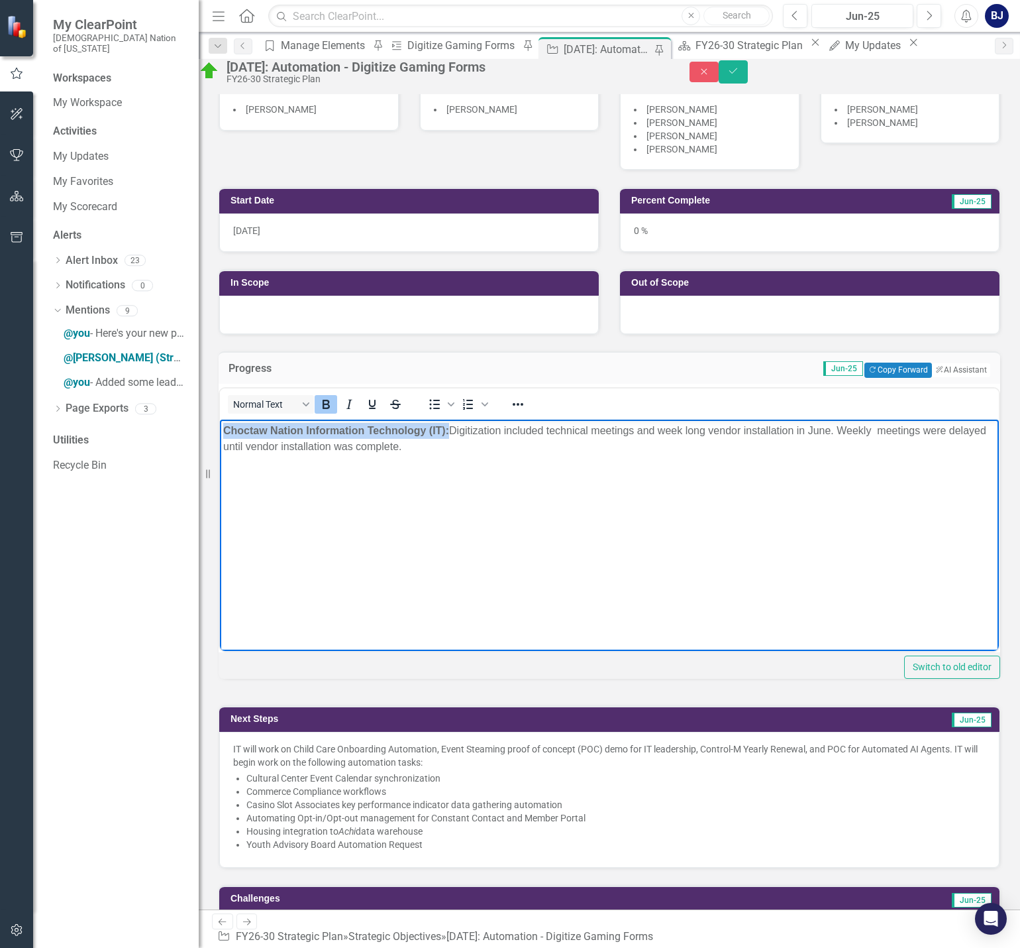
drag, startPoint x: 449, startPoint y: 428, endPoint x: 421, endPoint y: 863, distance: 436.2
click at [220, 419] on html "Choctaw Nation Information Technology (IT): Digitization included technical mee…" at bounding box center [609, 518] width 779 height 199
copy strong "Choctaw Nation Information Technology (IT):"
click at [348, 811] on li "Casino Slot Associates key performance indicator data gathering automation" at bounding box center [617, 804] width 740 height 13
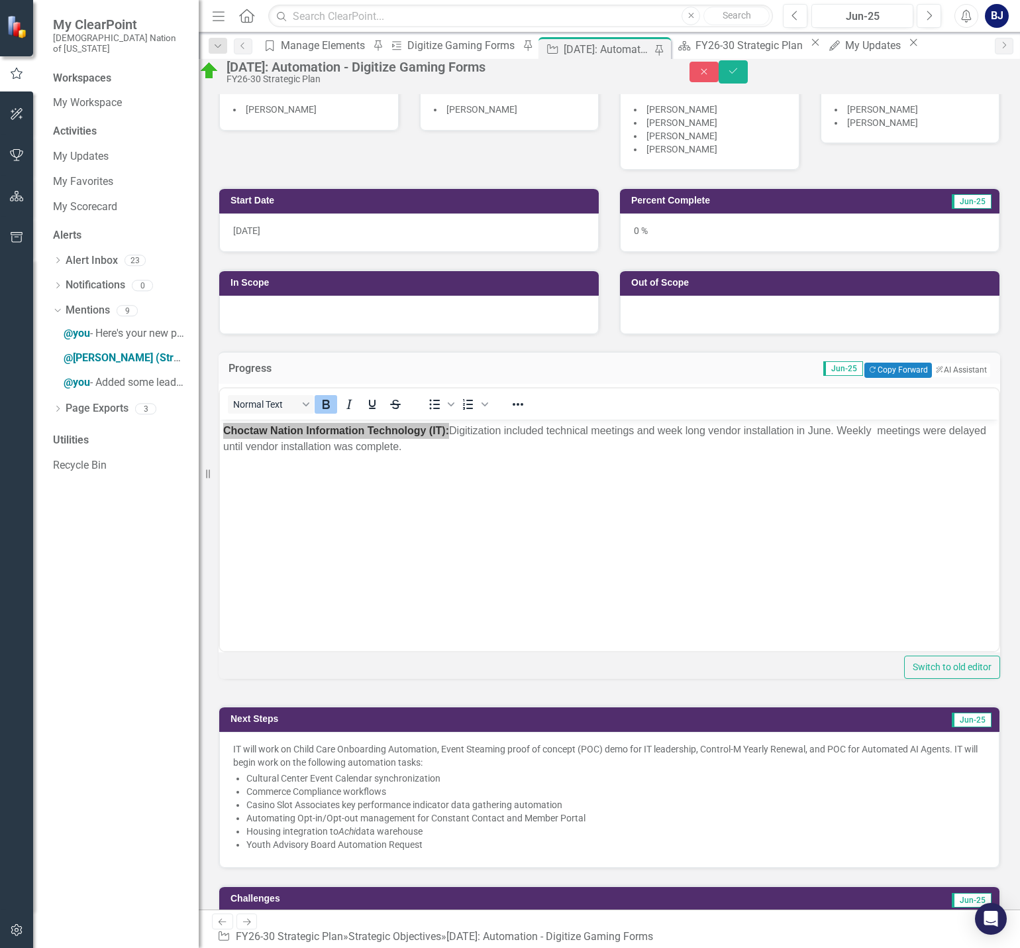
click at [348, 811] on li "Casino Slot Associates key performance indicator data gathering automation" at bounding box center [617, 804] width 740 height 13
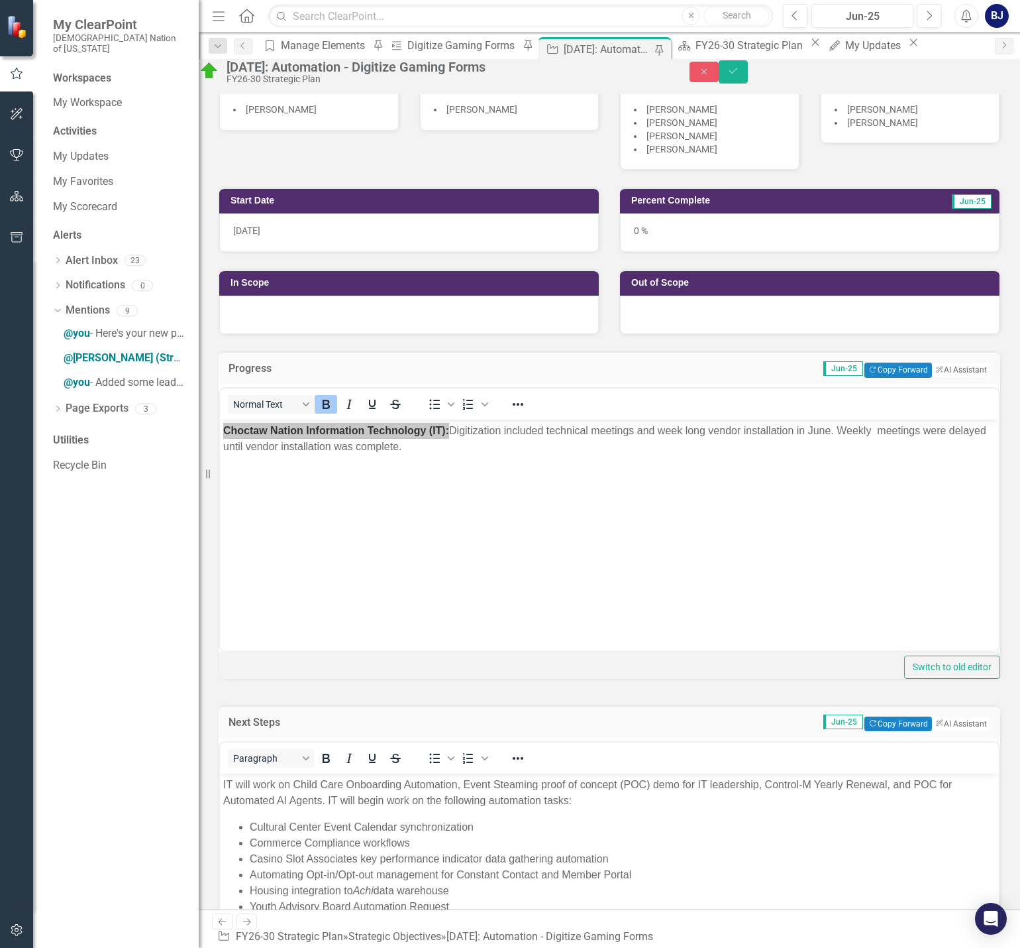
scroll to position [464, 0]
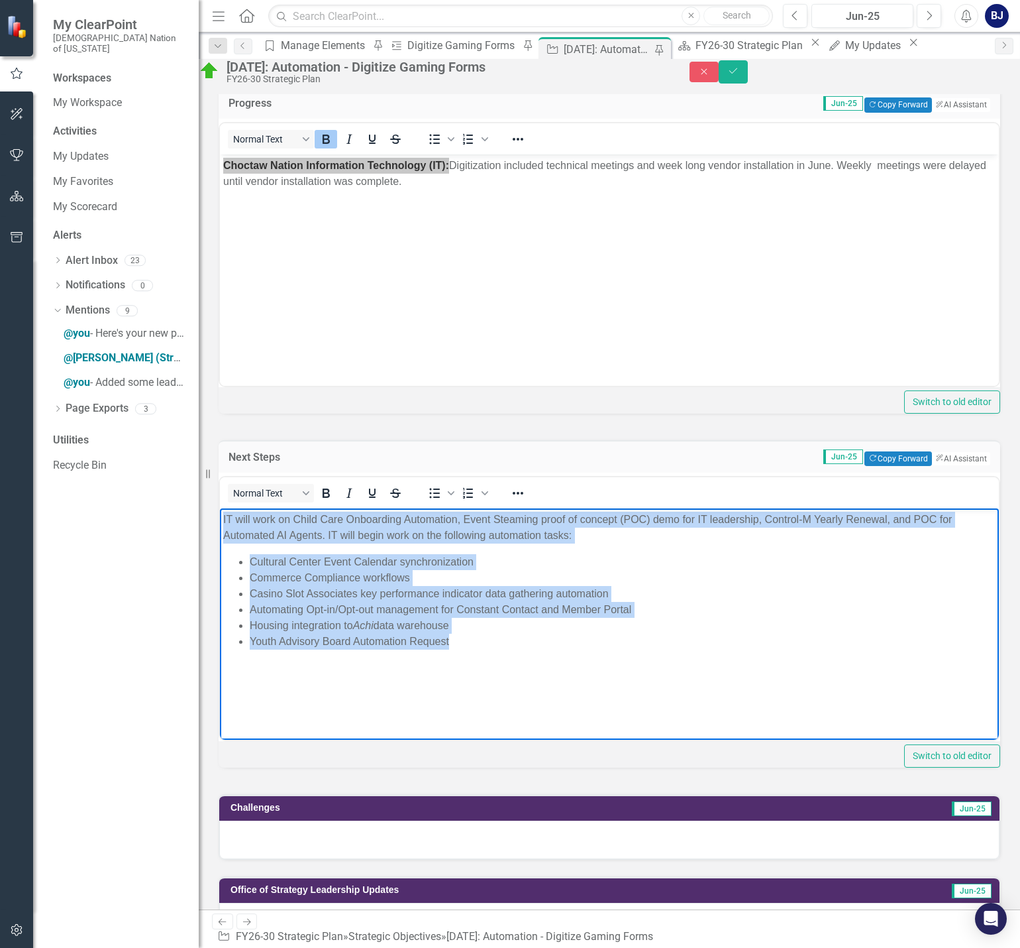
drag, startPoint x: 471, startPoint y: 640, endPoint x: 428, endPoint y: 1061, distance: 423.0
click at [220, 508] on html "IT will work on Child Care Onboarding Automation, Event Steaming proof of conce…" at bounding box center [609, 607] width 779 height 199
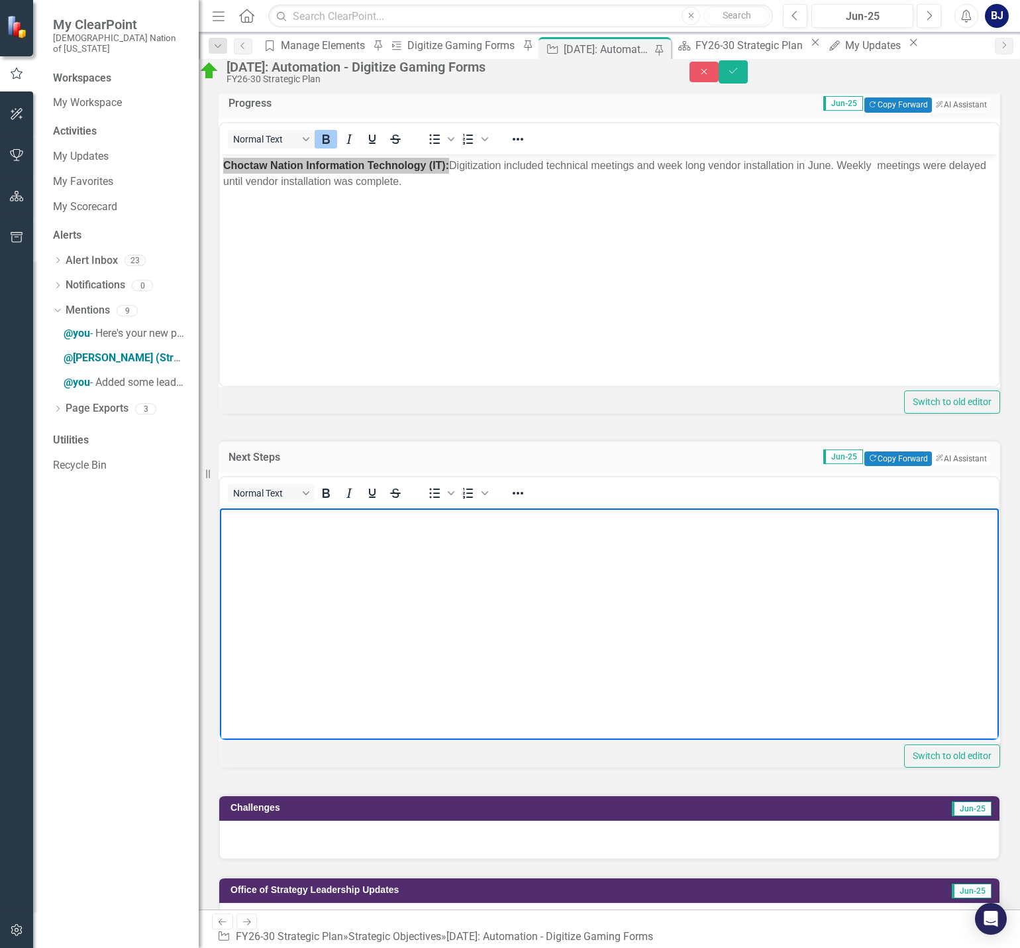
paste body "Rich Text Area. Press ALT-0 for help."
click at [561, 512] on p "Choctaw Nation Information Technology (IT):" at bounding box center [609, 519] width 773 height 16
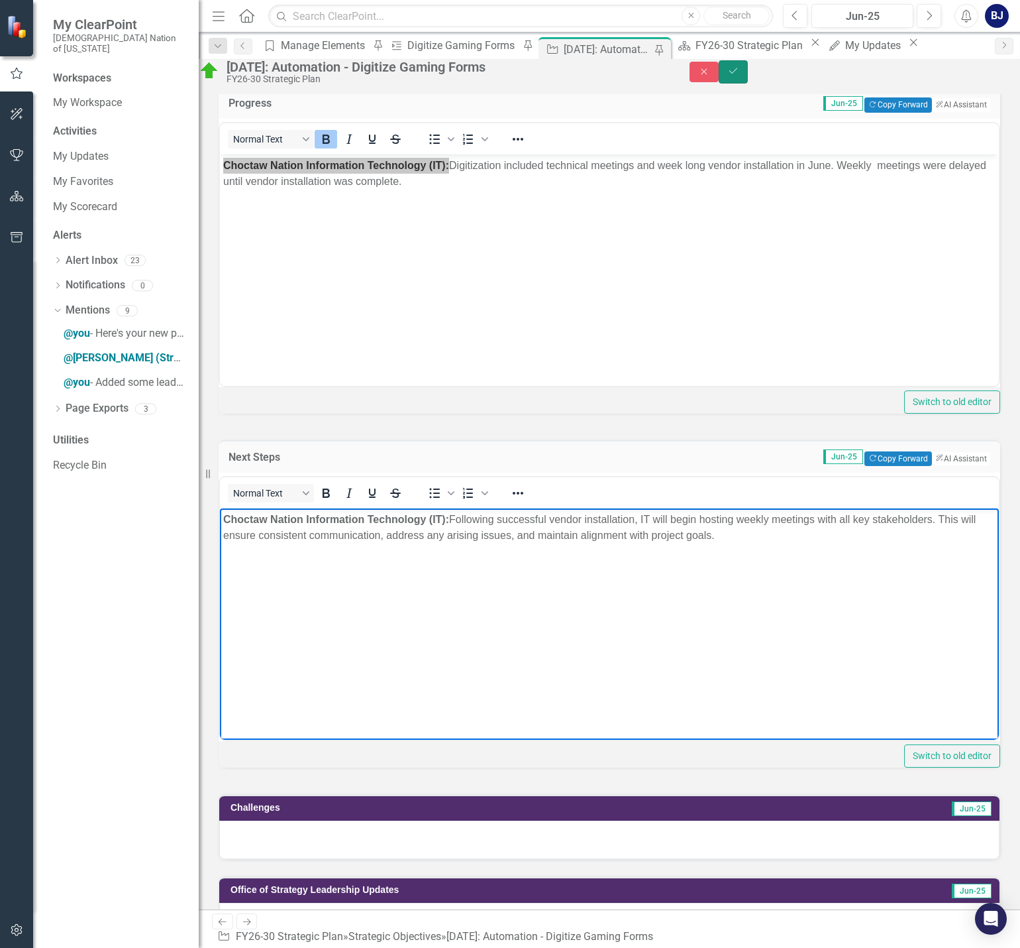
click at [748, 76] on button "Save" at bounding box center [733, 71] width 29 height 23
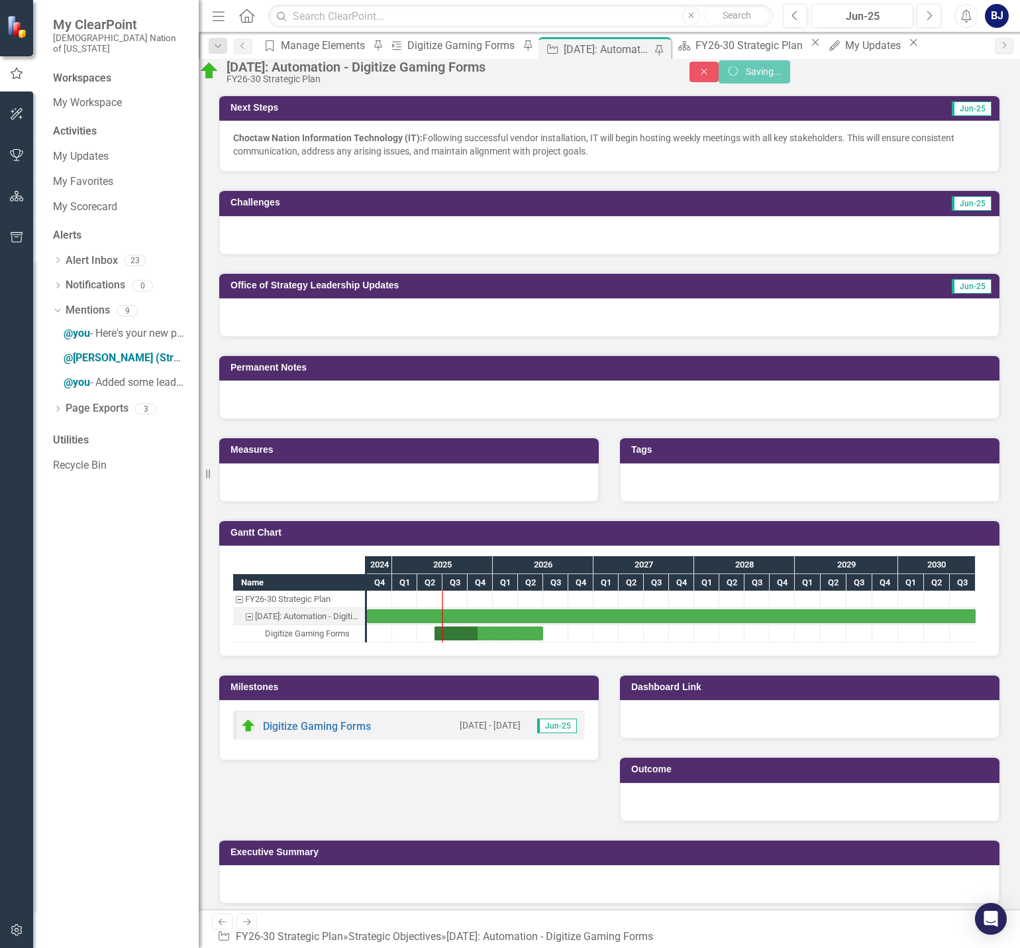
scroll to position [561, 0]
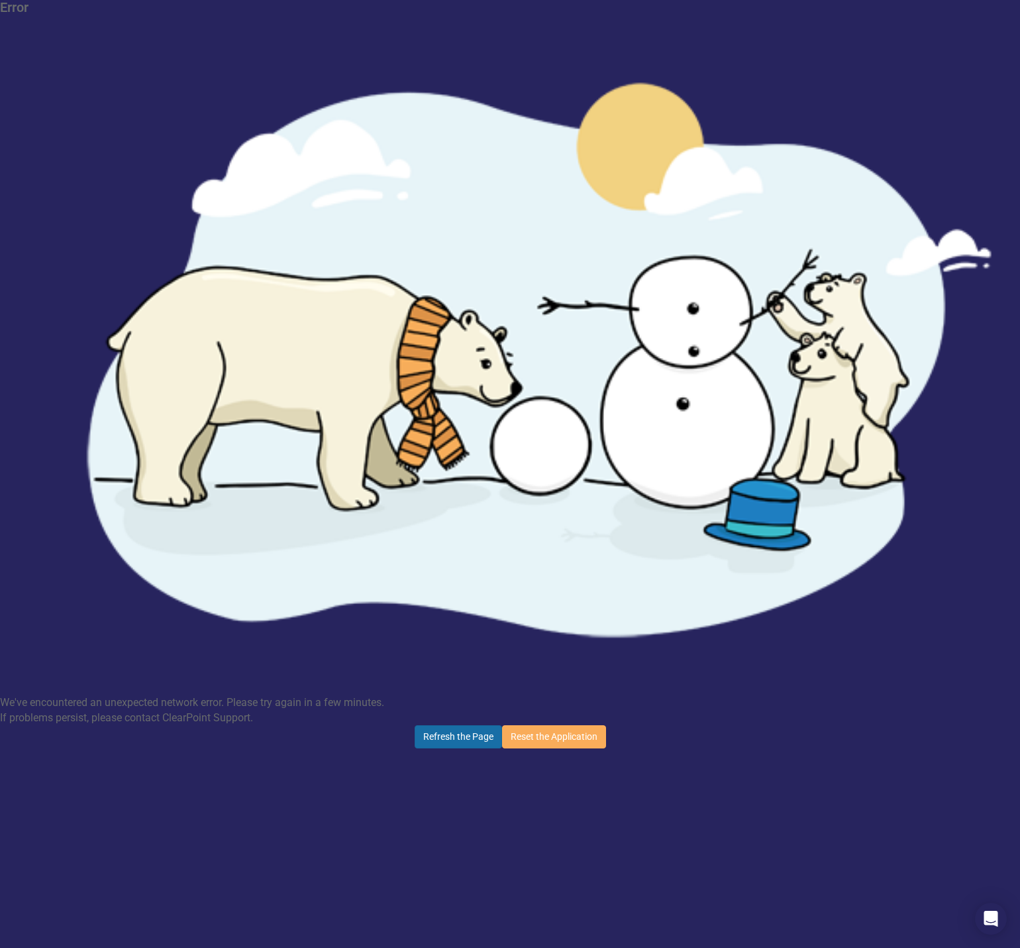
click at [477, 725] on button "Refresh the Page" at bounding box center [458, 736] width 87 height 23
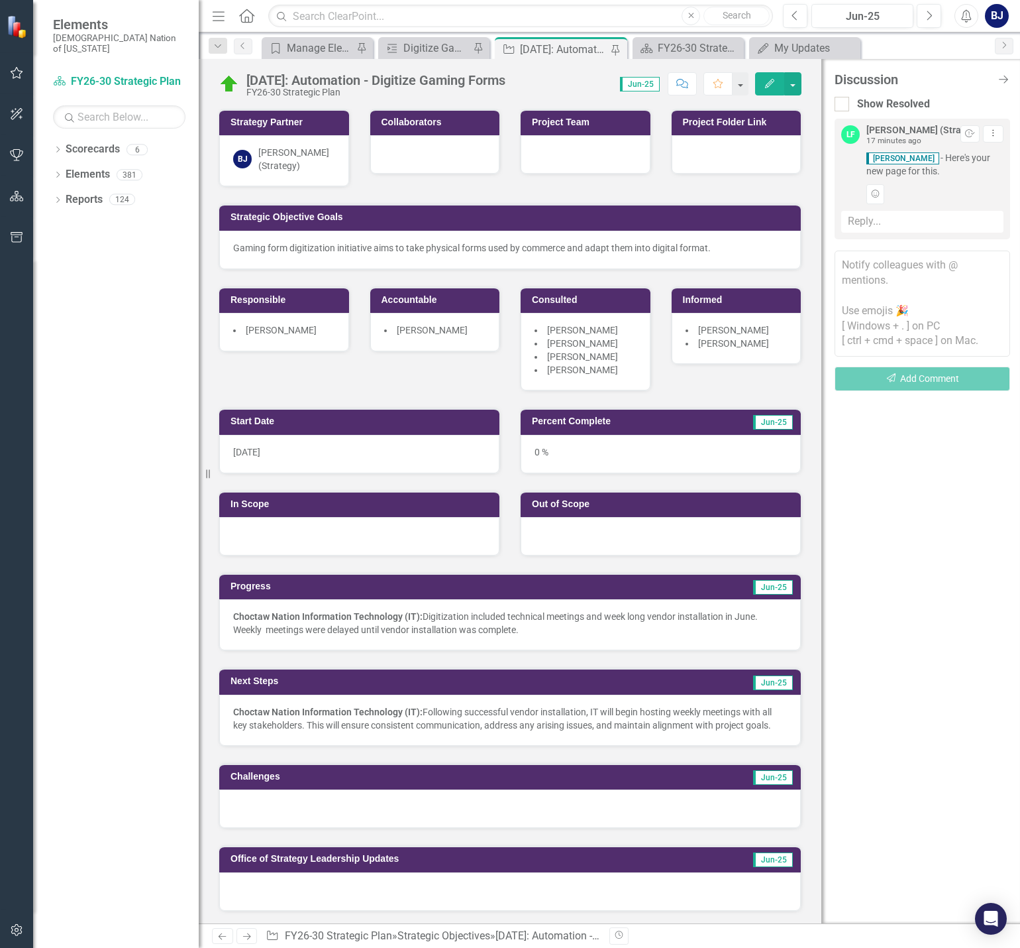
click at [567, 455] on div "0 %" at bounding box center [661, 454] width 280 height 38
click at [574, 453] on div "0 %" at bounding box center [661, 454] width 280 height 38
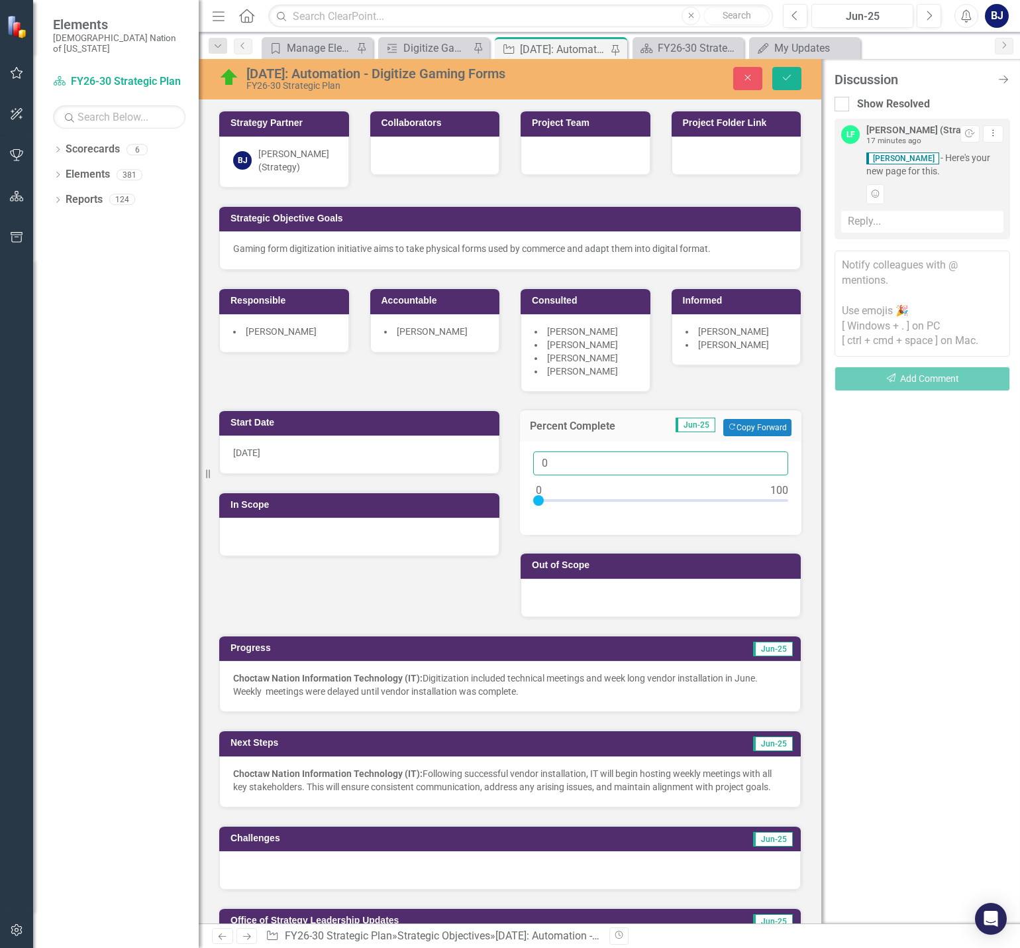
click at [572, 453] on input "0" at bounding box center [660, 463] width 255 height 25
type input "05"
click at [784, 75] on icon "Save" at bounding box center [787, 77] width 12 height 9
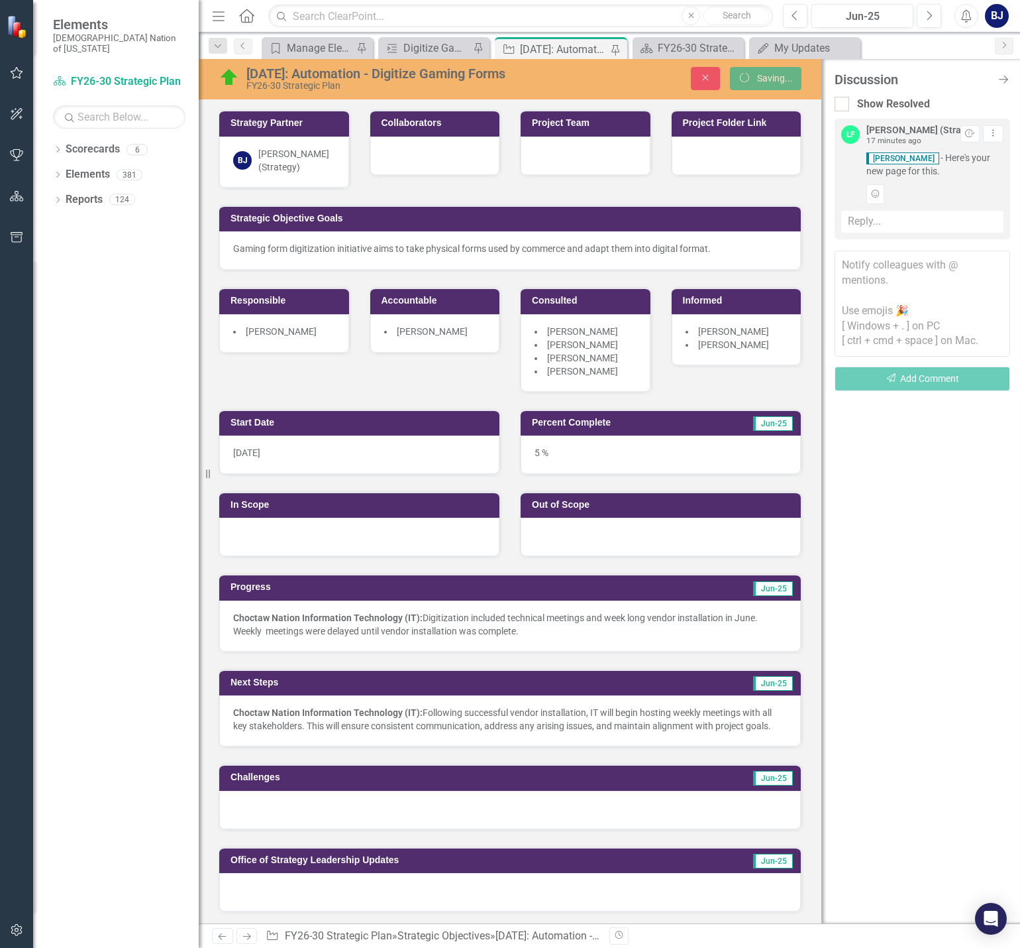
drag, startPoint x: 840, startPoint y: 99, endPoint x: 942, endPoint y: 90, distance: 102.5
click at [839, 99] on input "Show Resolved" at bounding box center [839, 101] width 9 height 9
checkbox input "true"
click at [1004, 78] on icon "Close Discussion Bar" at bounding box center [1003, 79] width 17 height 13
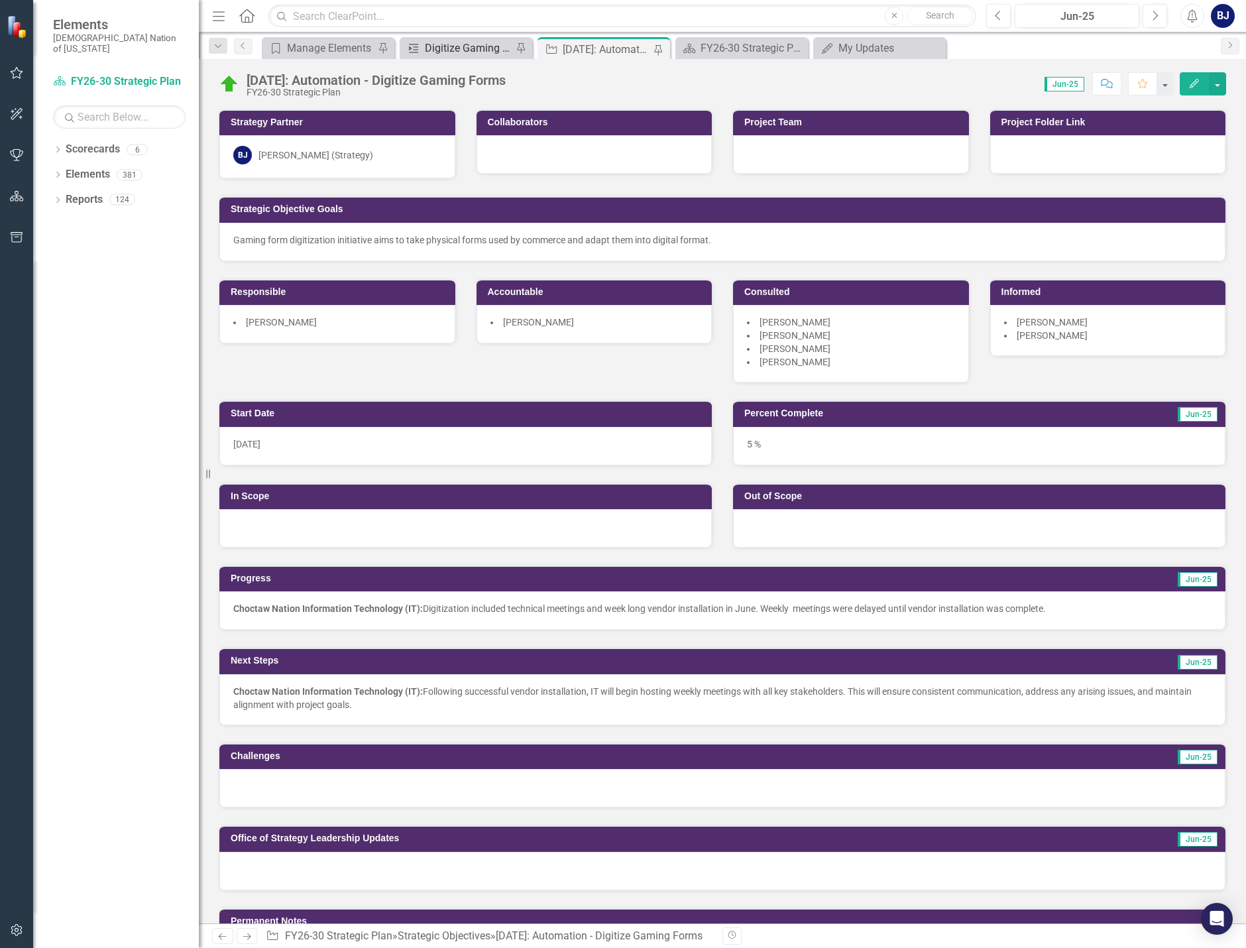
click at [488, 54] on div "Digitize Gaming Forms" at bounding box center [468, 48] width 87 height 17
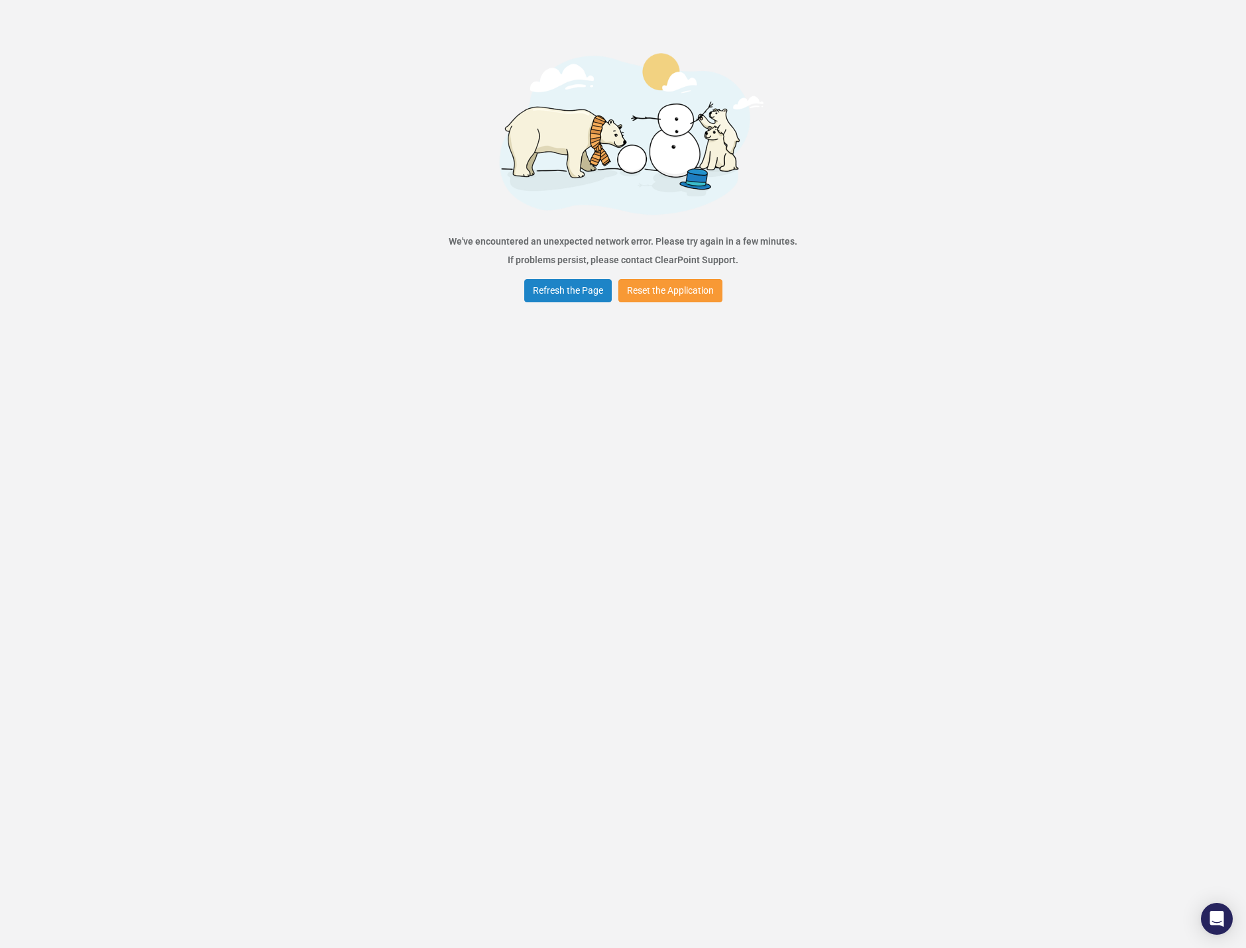
click at [648, 296] on button "Reset the Application" at bounding box center [670, 290] width 104 height 23
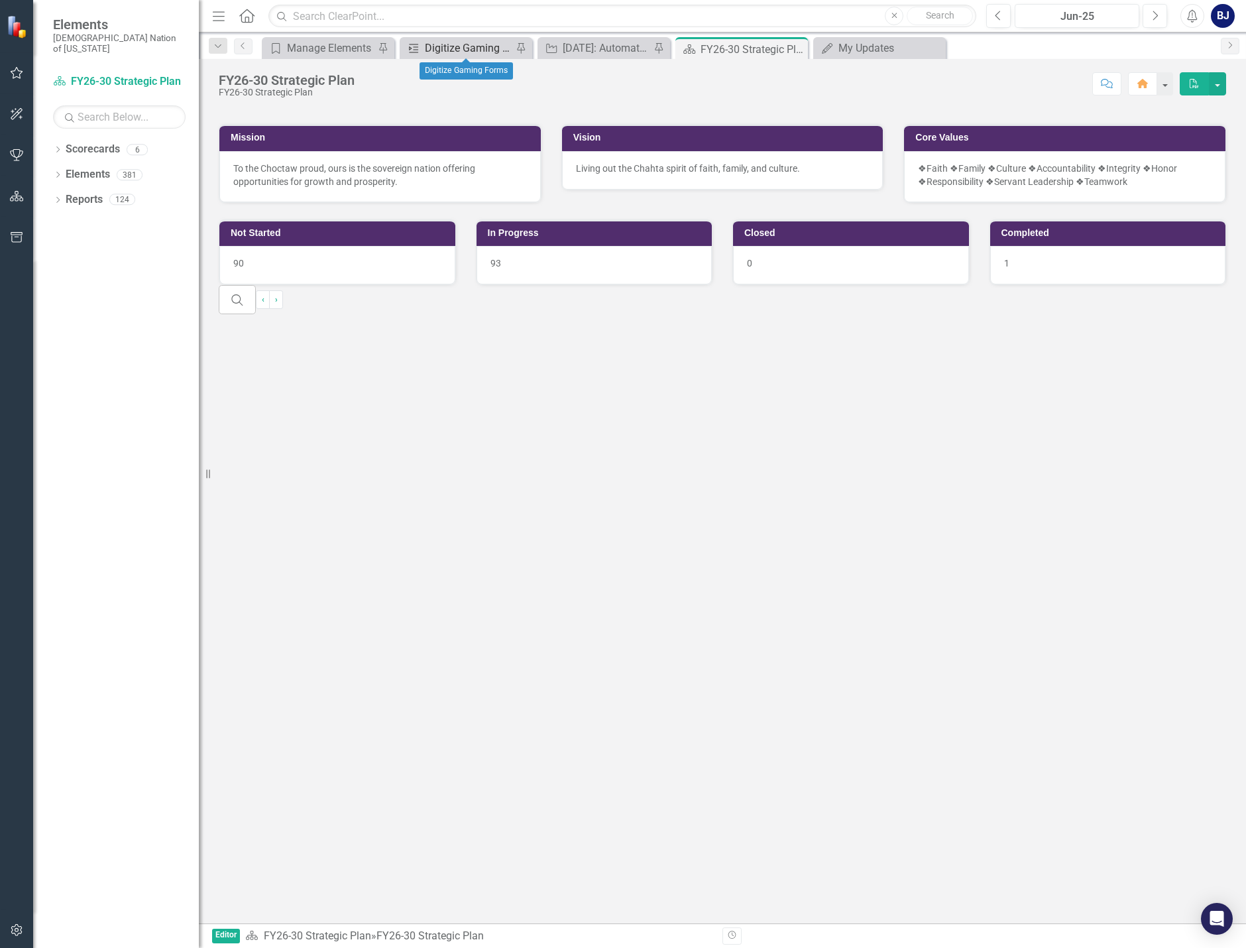
click at [477, 55] on div "Digitize Gaming Forms" at bounding box center [468, 48] width 87 height 17
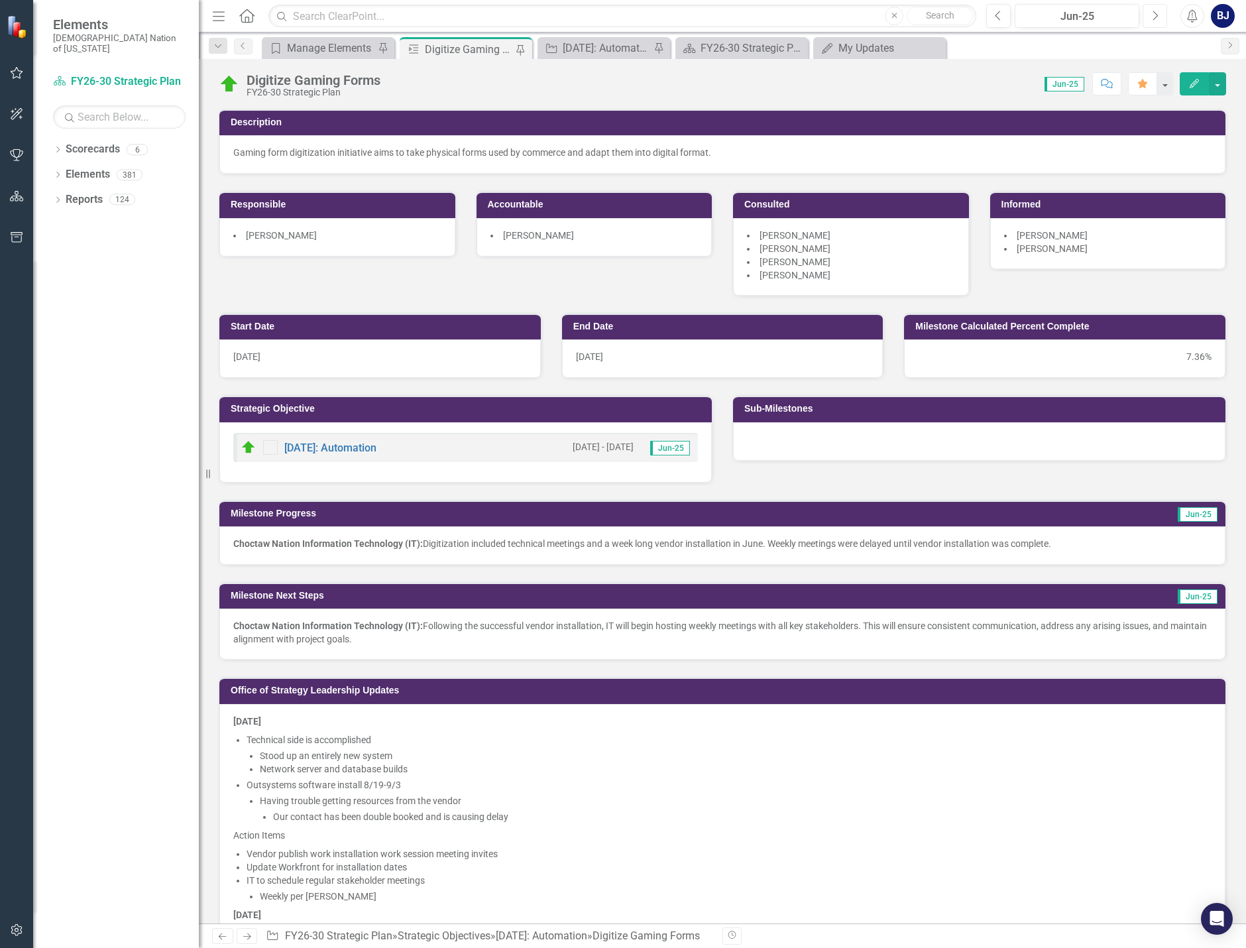
click at [1020, 19] on icon "Next" at bounding box center [1154, 16] width 7 height 12
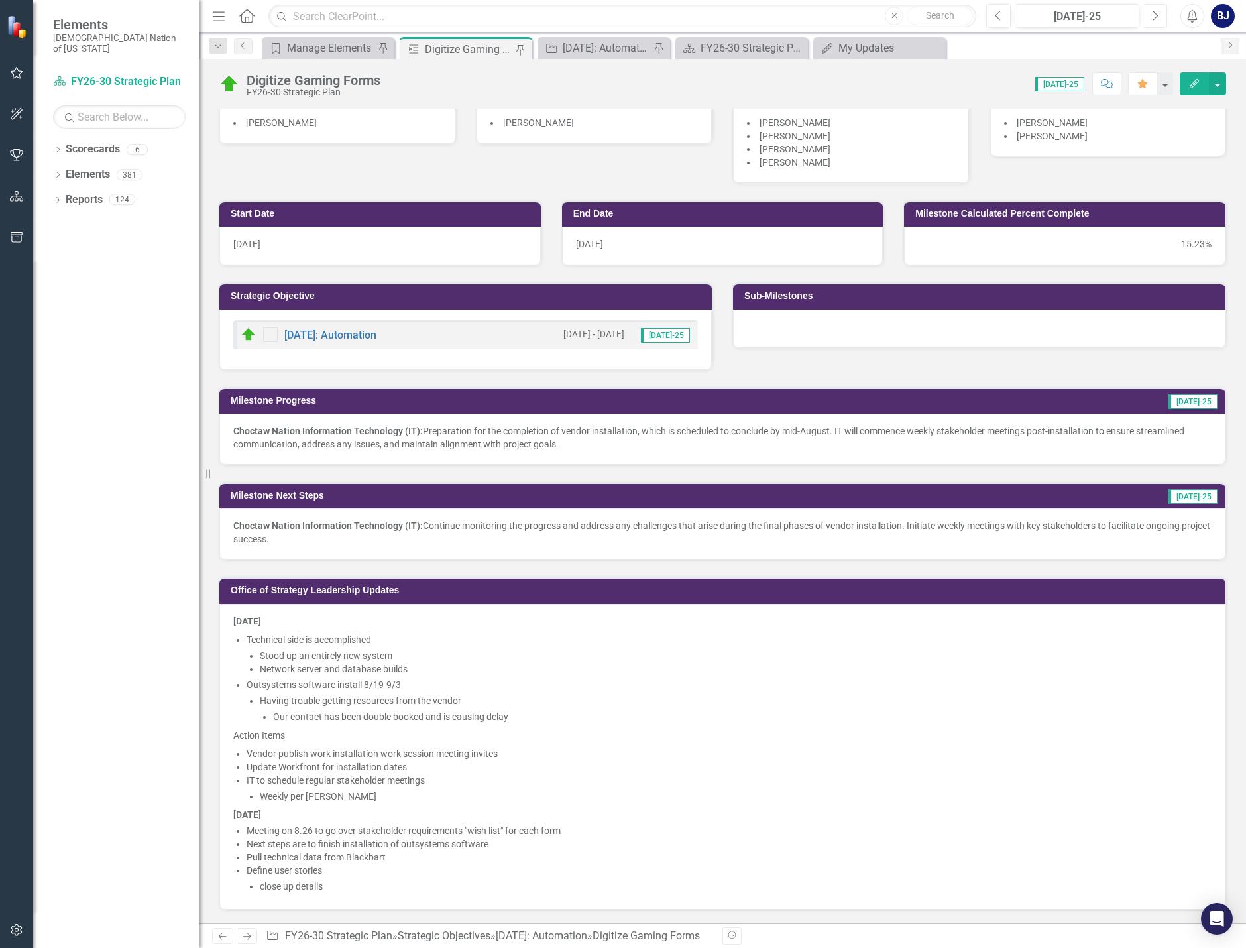
scroll to position [46, 0]
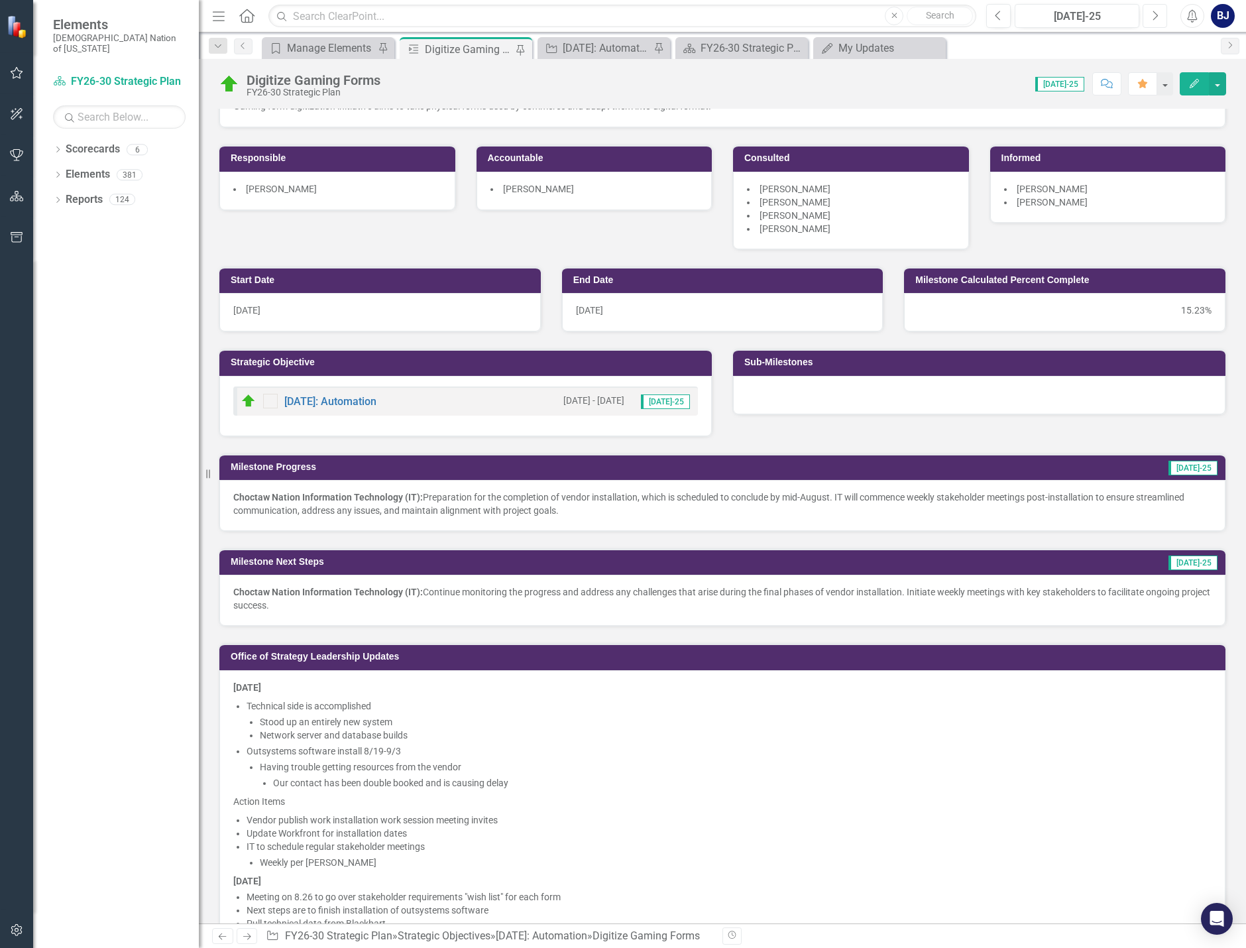
click at [1020, 13] on icon "button" at bounding box center [1155, 15] width 5 height 9
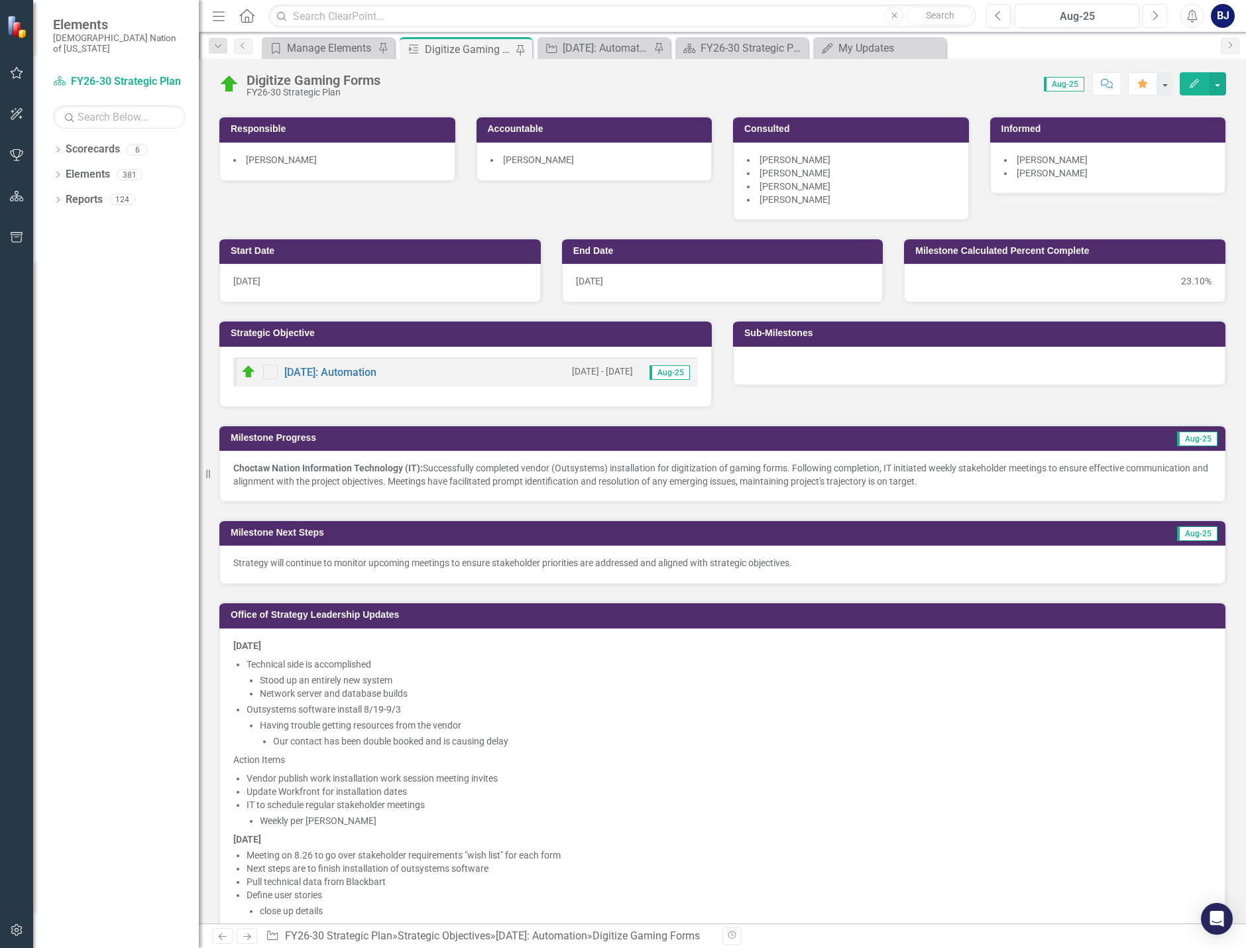
scroll to position [100, 0]
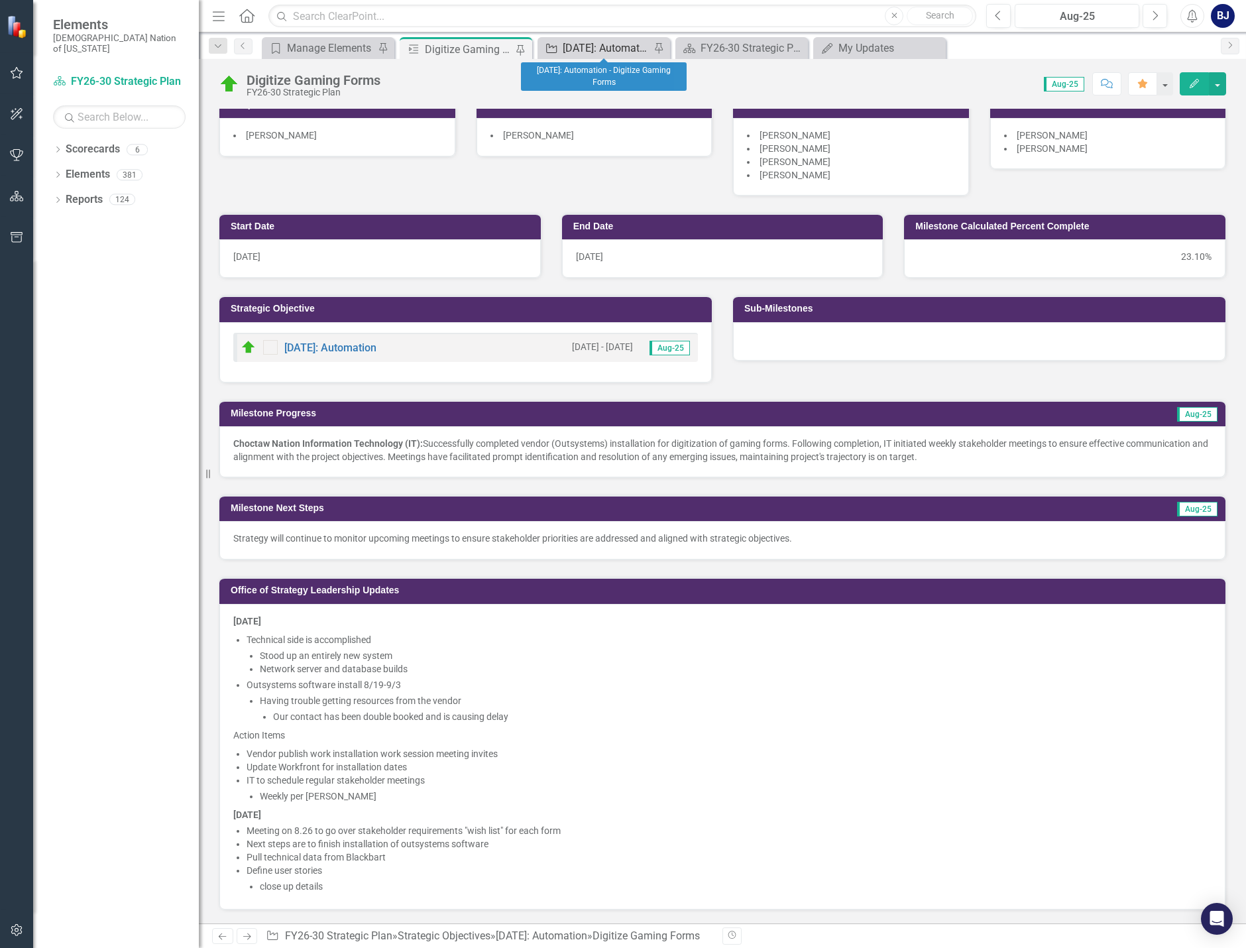
click at [608, 48] on div "[DATE]: Automation - Digitize Gaming Forms" at bounding box center [606, 48] width 87 height 17
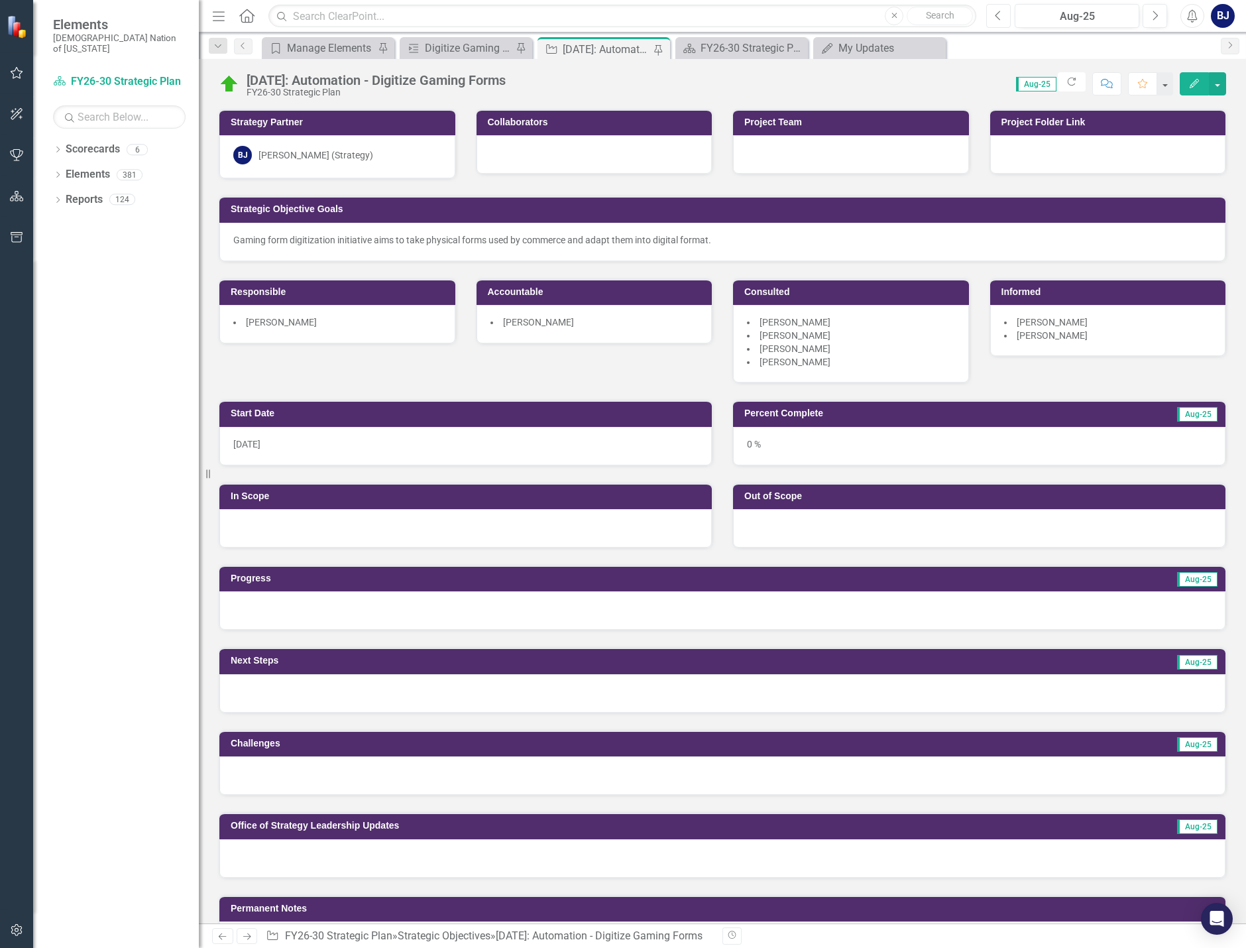
click at [992, 16] on button "Previous" at bounding box center [998, 16] width 25 height 24
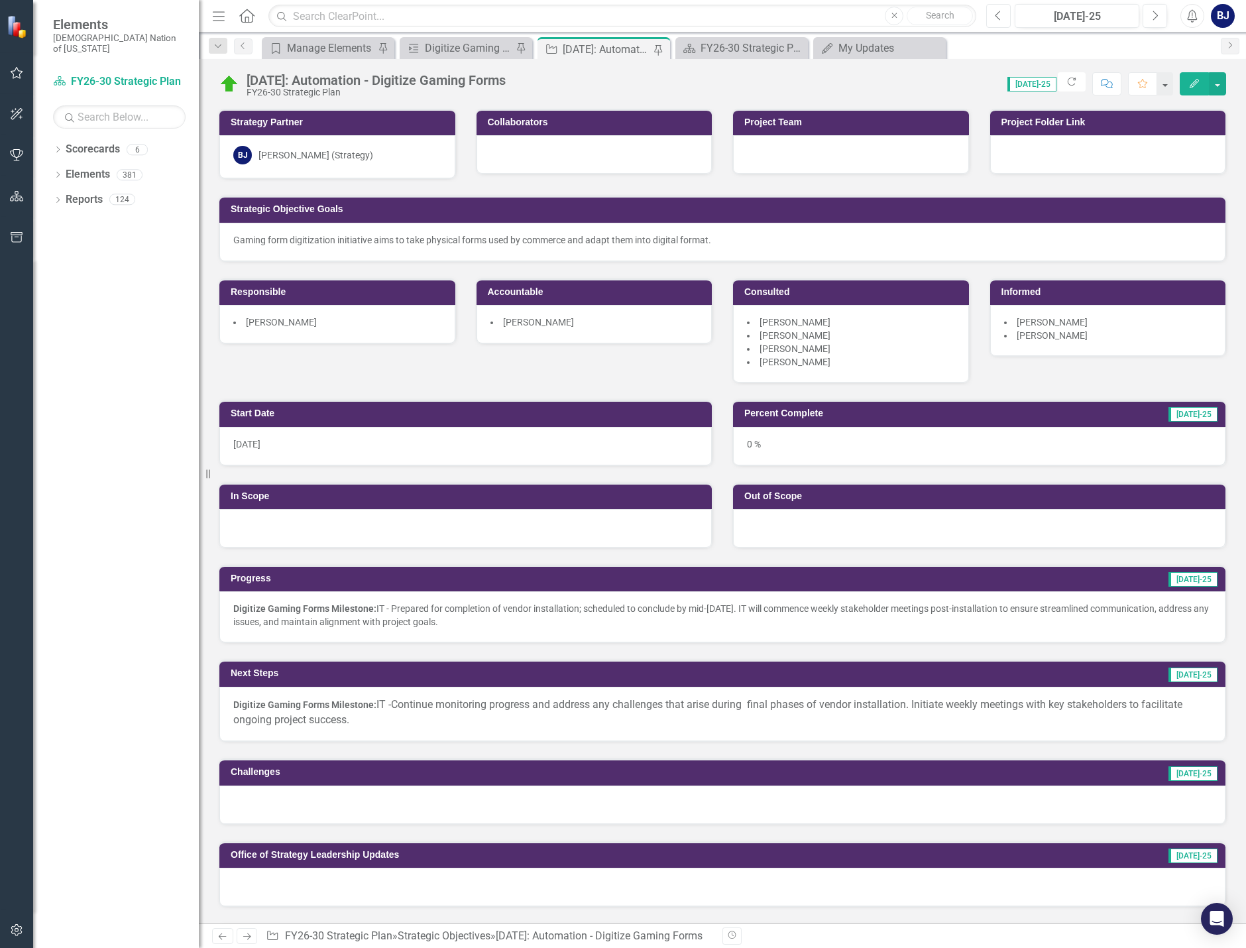
click at [987, 9] on button "Previous" at bounding box center [998, 16] width 25 height 24
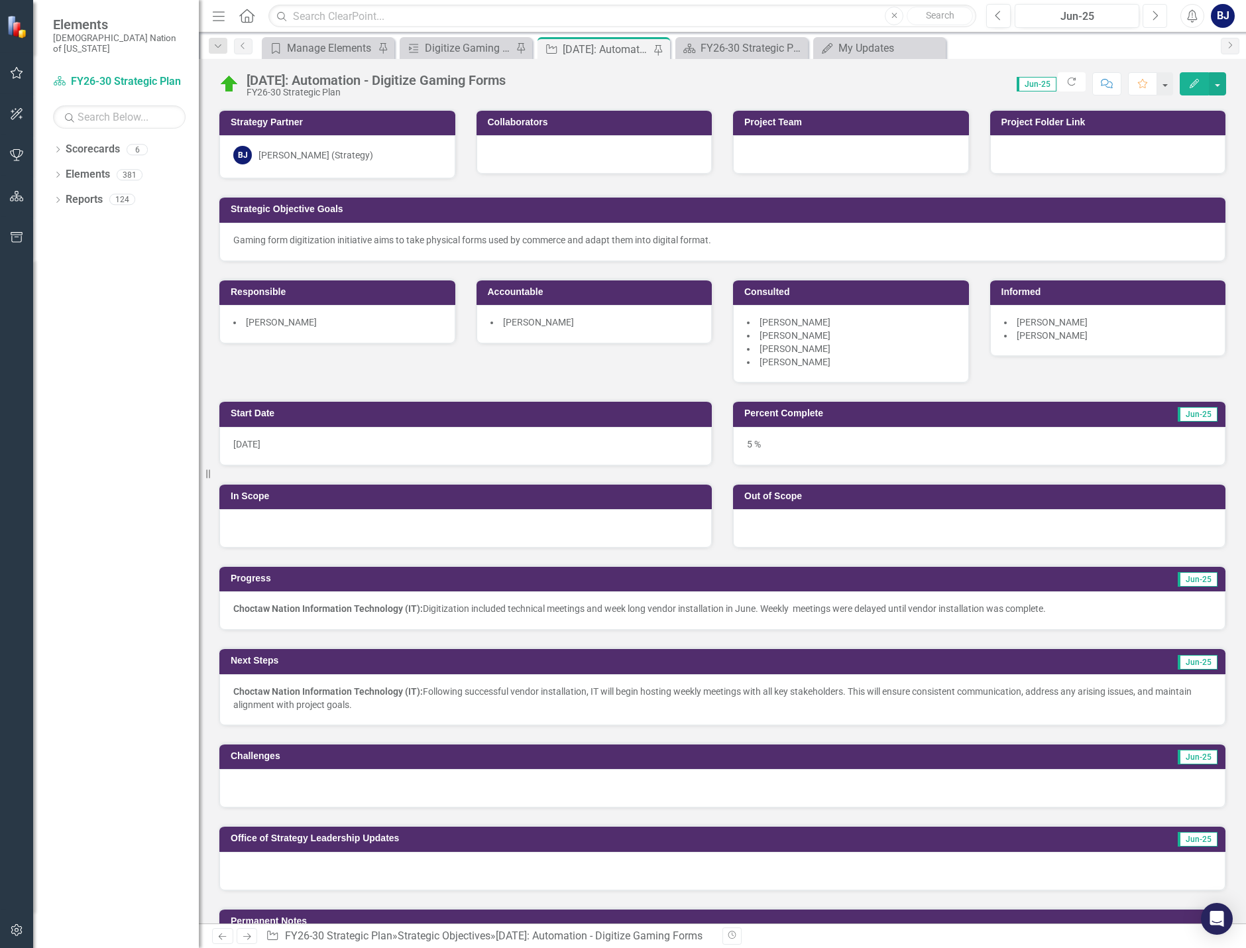
click at [1020, 20] on button "Next" at bounding box center [1154, 16] width 25 height 24
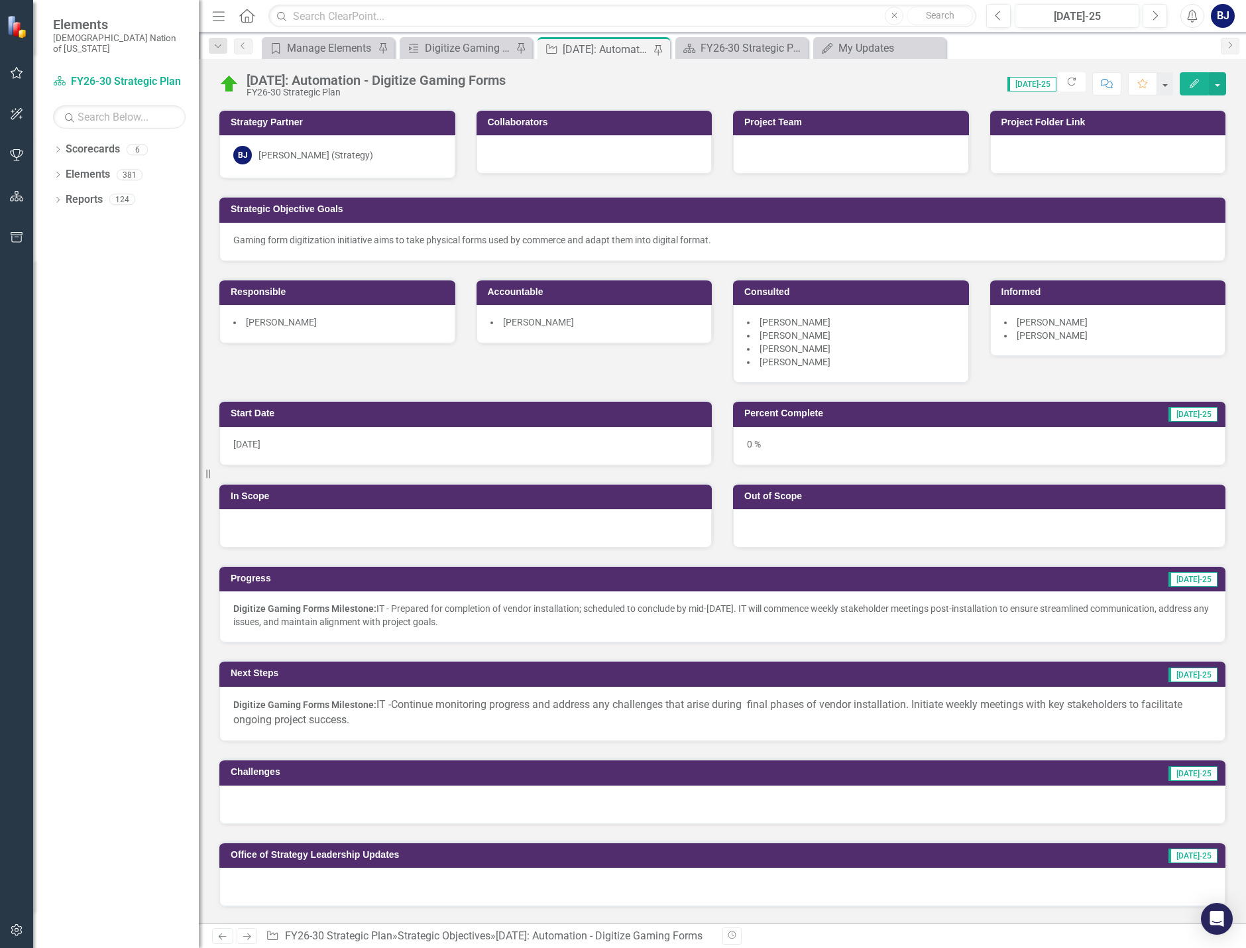
click at [511, 618] on p "Digitize Gaming Forms Milestone: IT - Prepared for completion of vendor install…" at bounding box center [722, 615] width 978 height 27
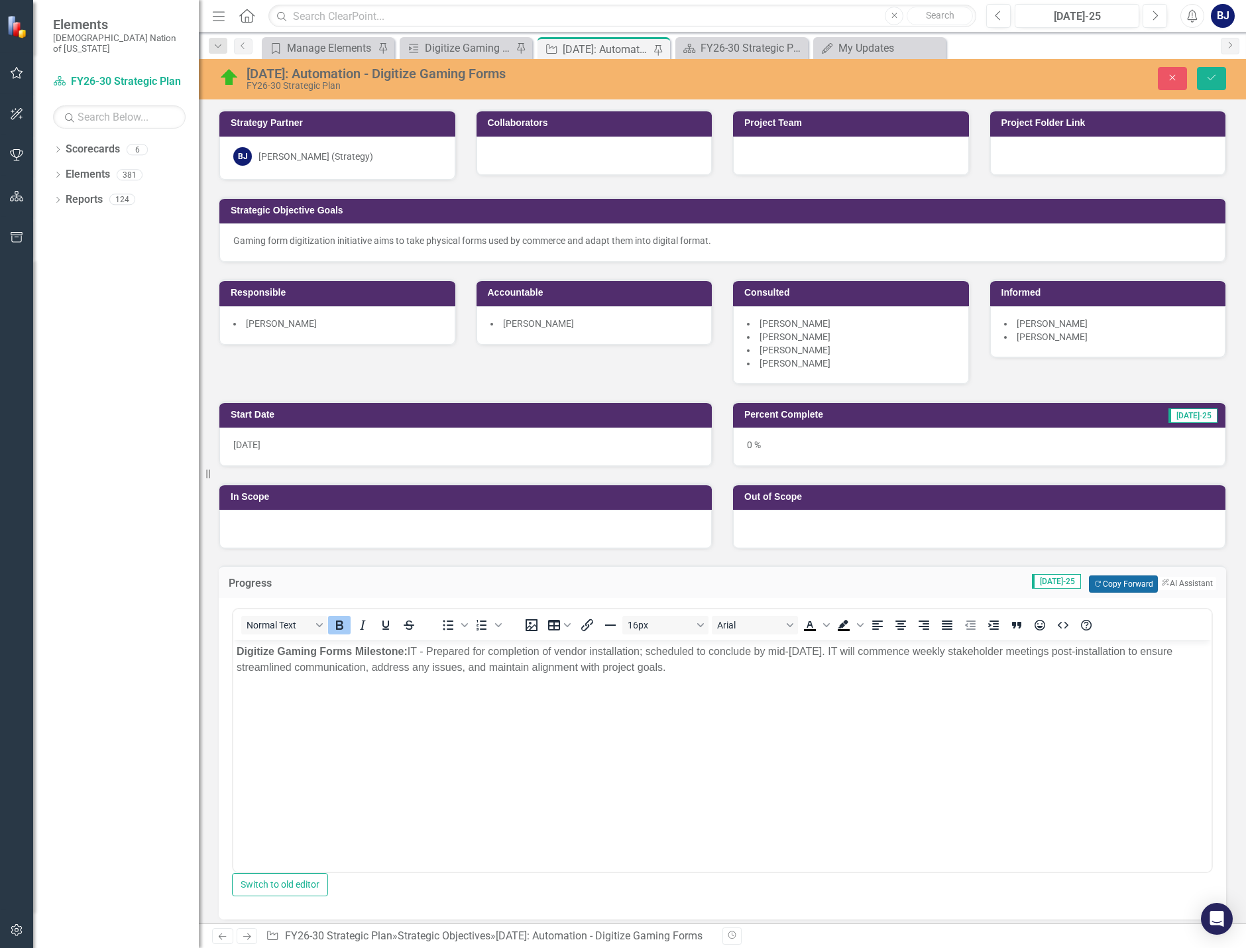
click at [1020, 586] on button "Copy Forward Copy Forward" at bounding box center [1123, 583] width 68 height 17
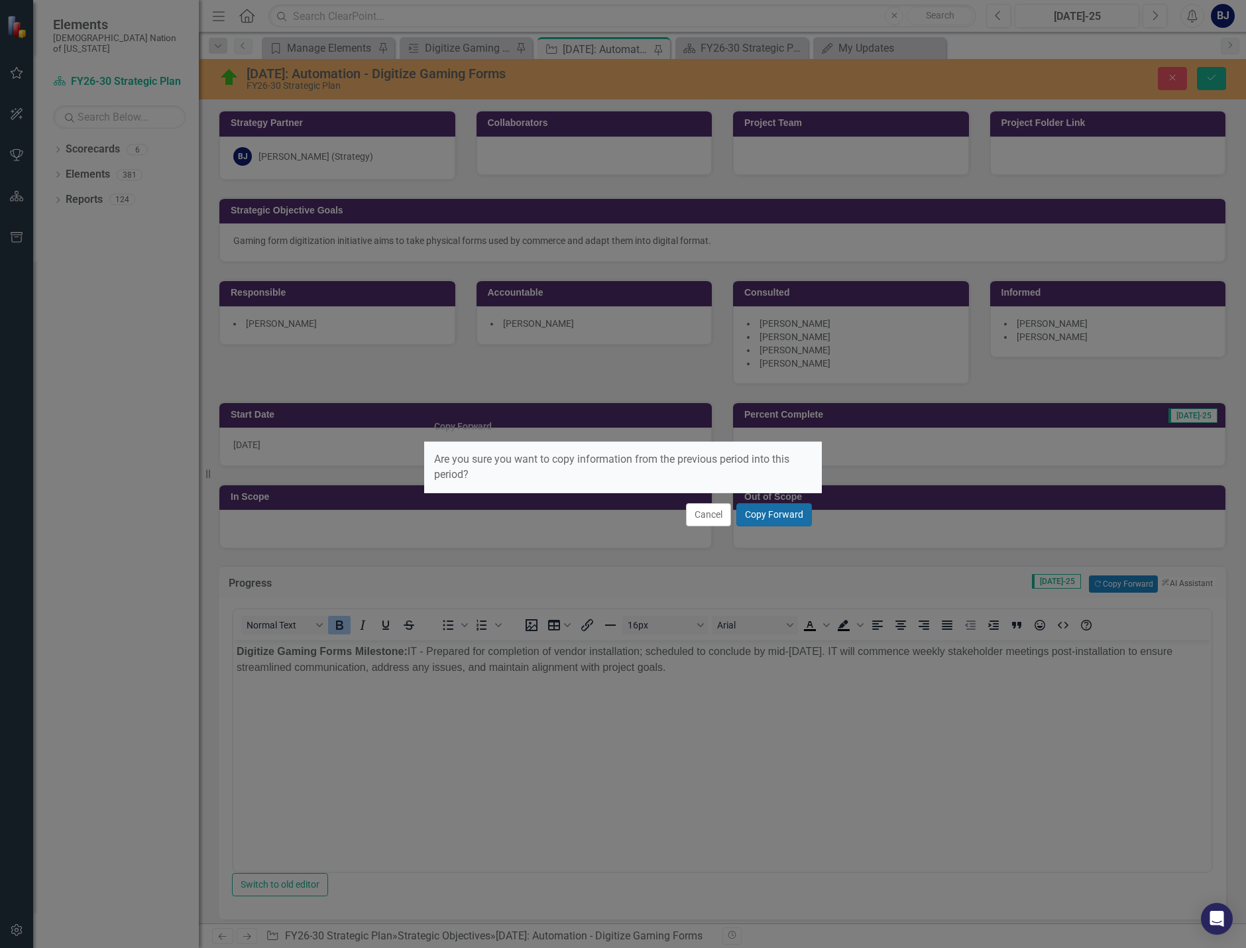
click at [783, 521] on button "Copy Forward" at bounding box center [774, 514] width 76 height 23
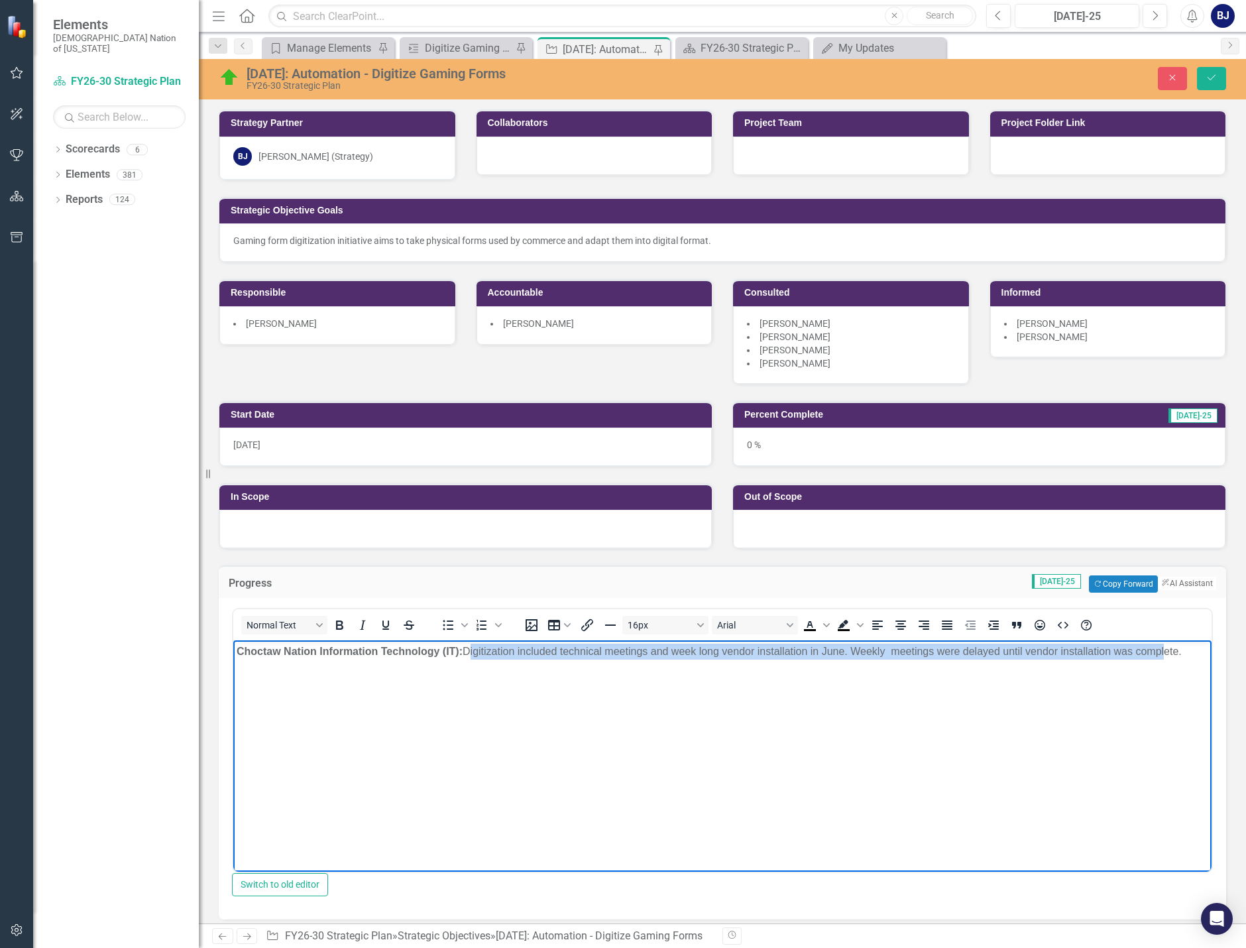
drag, startPoint x: 466, startPoint y: 650, endPoint x: 1192, endPoint y: 669, distance: 725.8
click at [1020, 660] on body "Choctaw Nation Information Technology (IT): Digitization included technical mee…" at bounding box center [722, 739] width 978 height 199
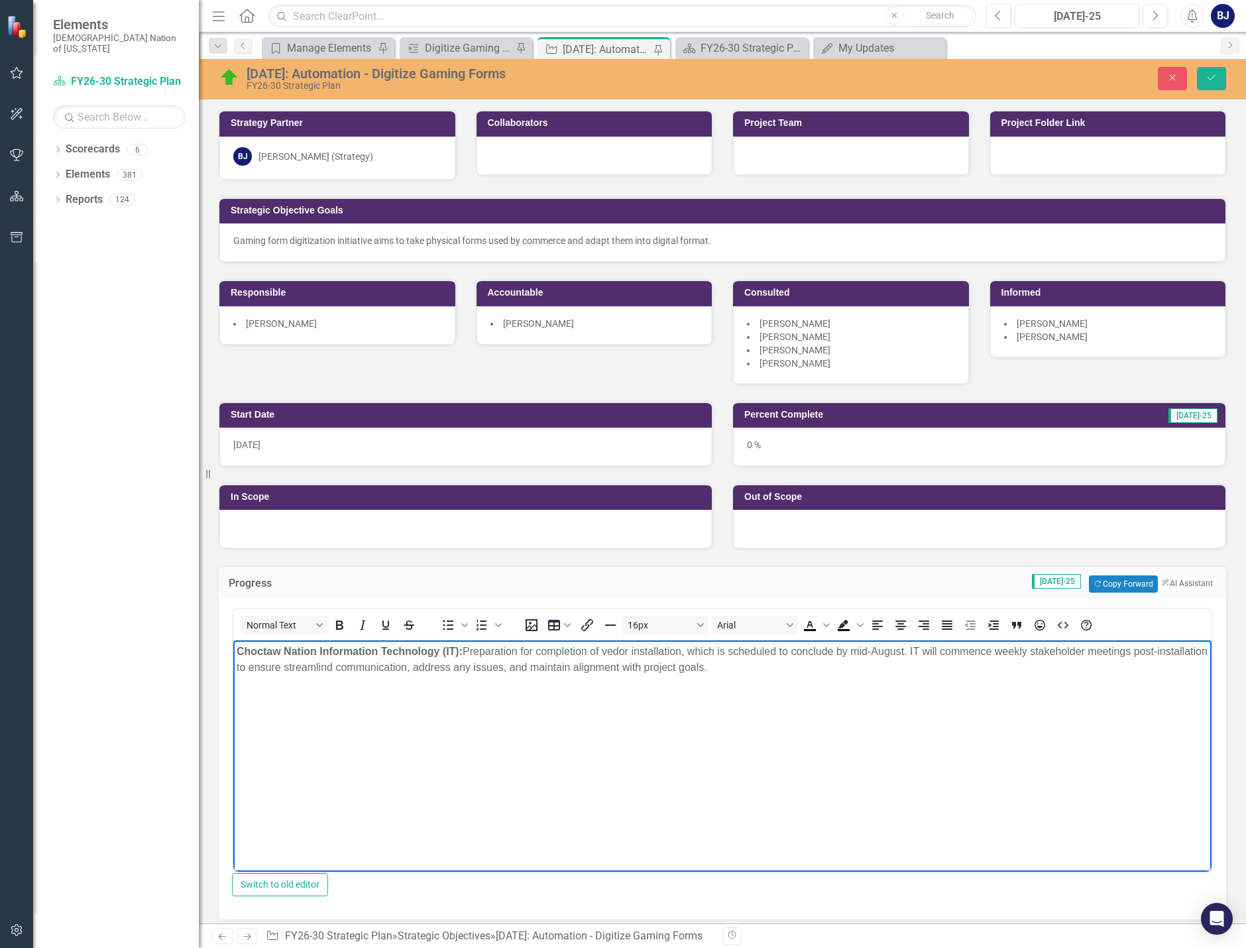
click at [353, 671] on p "Choctaw Nation Information Technology (IT): Preparation for completion of vedor…" at bounding box center [722, 659] width 971 height 32
click at [609, 650] on p "Choctaw Nation Information Technology (IT): Preparation for completion of vedor…" at bounding box center [722, 659] width 971 height 32
click at [773, 665] on p "Choctaw Nation Information Technology (IT): Preparation for completion of vendo…" at bounding box center [722, 659] width 971 height 32
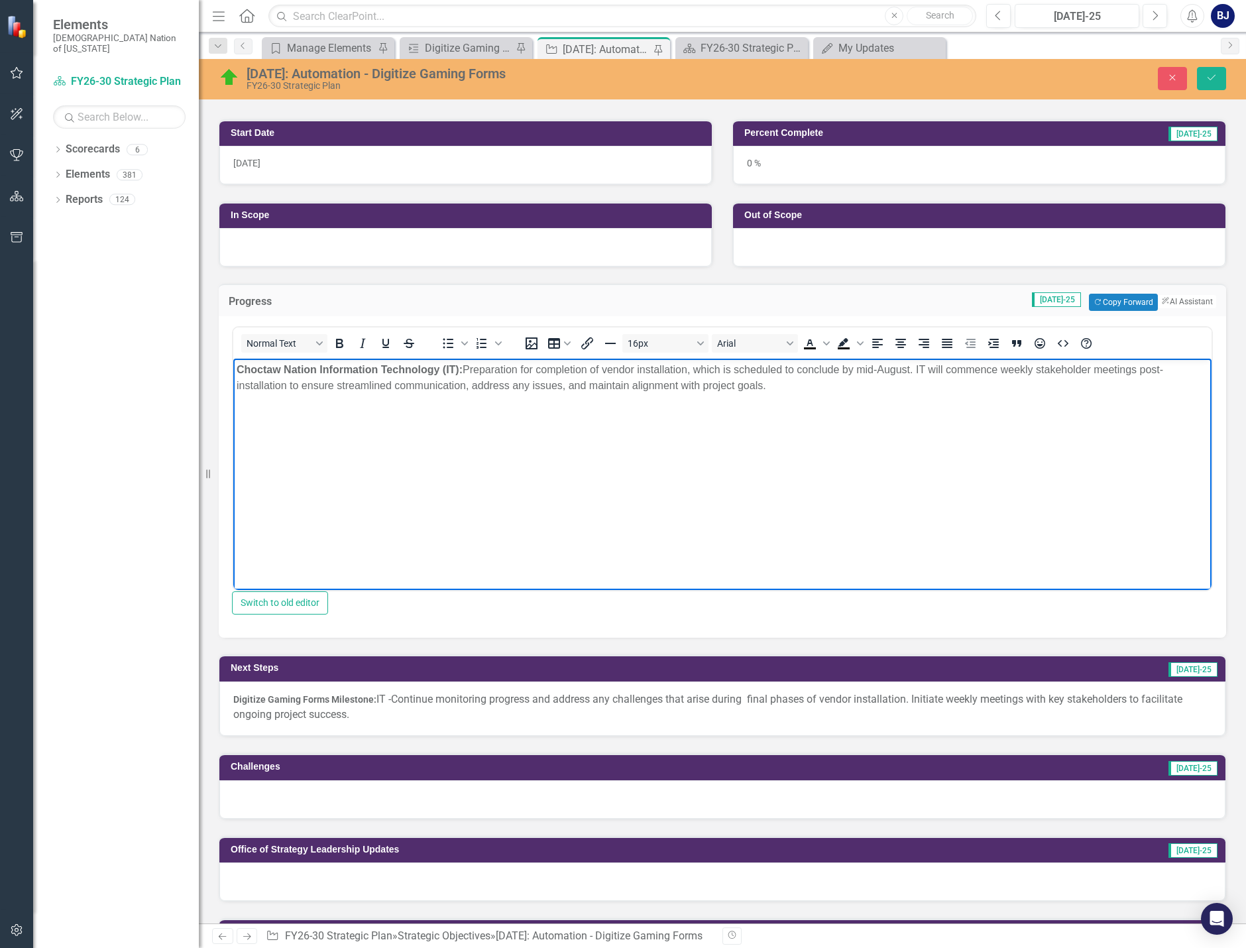
scroll to position [331, 0]
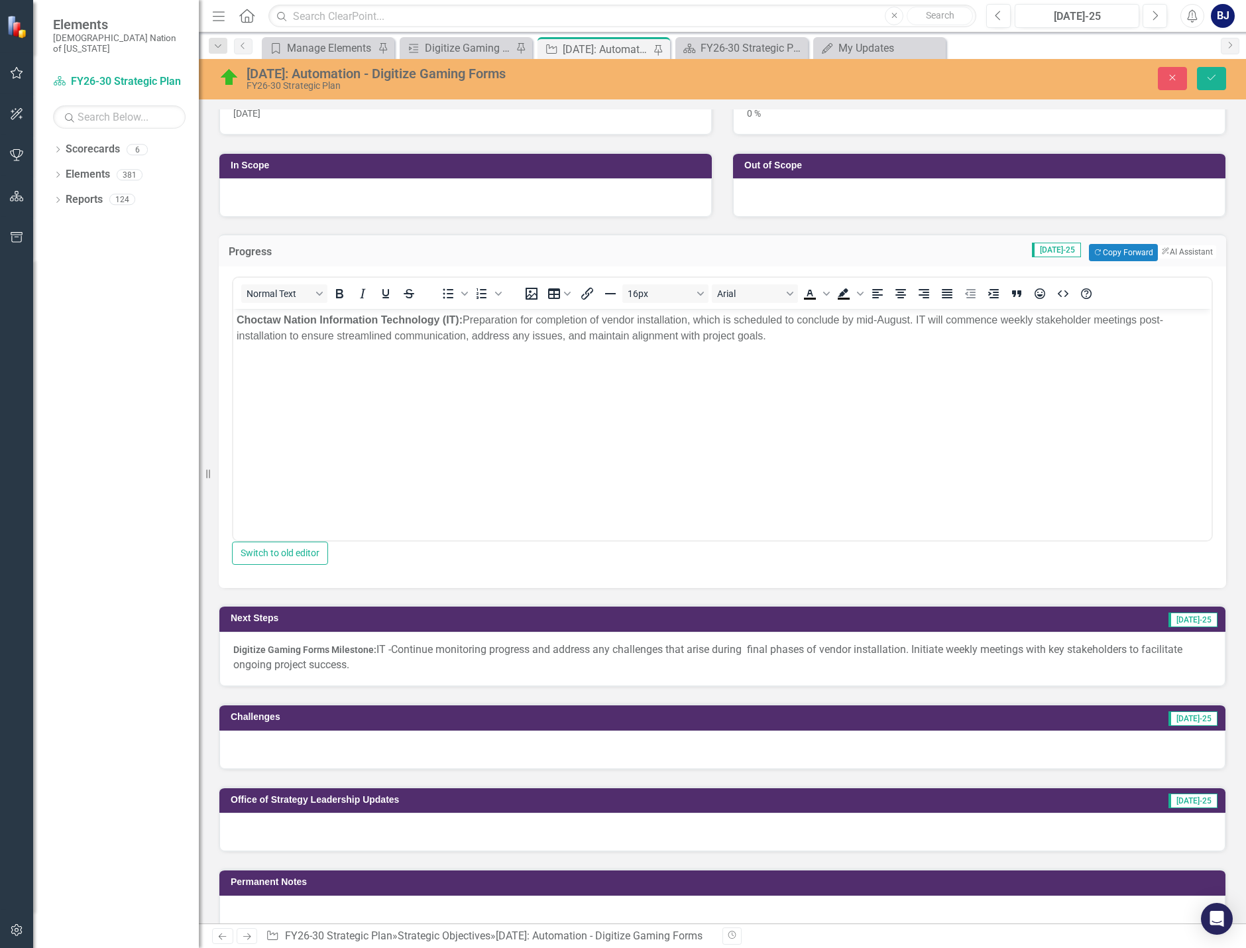
click at [465, 668] on p "Digitize Gaming Forms Milestone: IT - Continue monitoring progress and address …" at bounding box center [722, 657] width 978 height 30
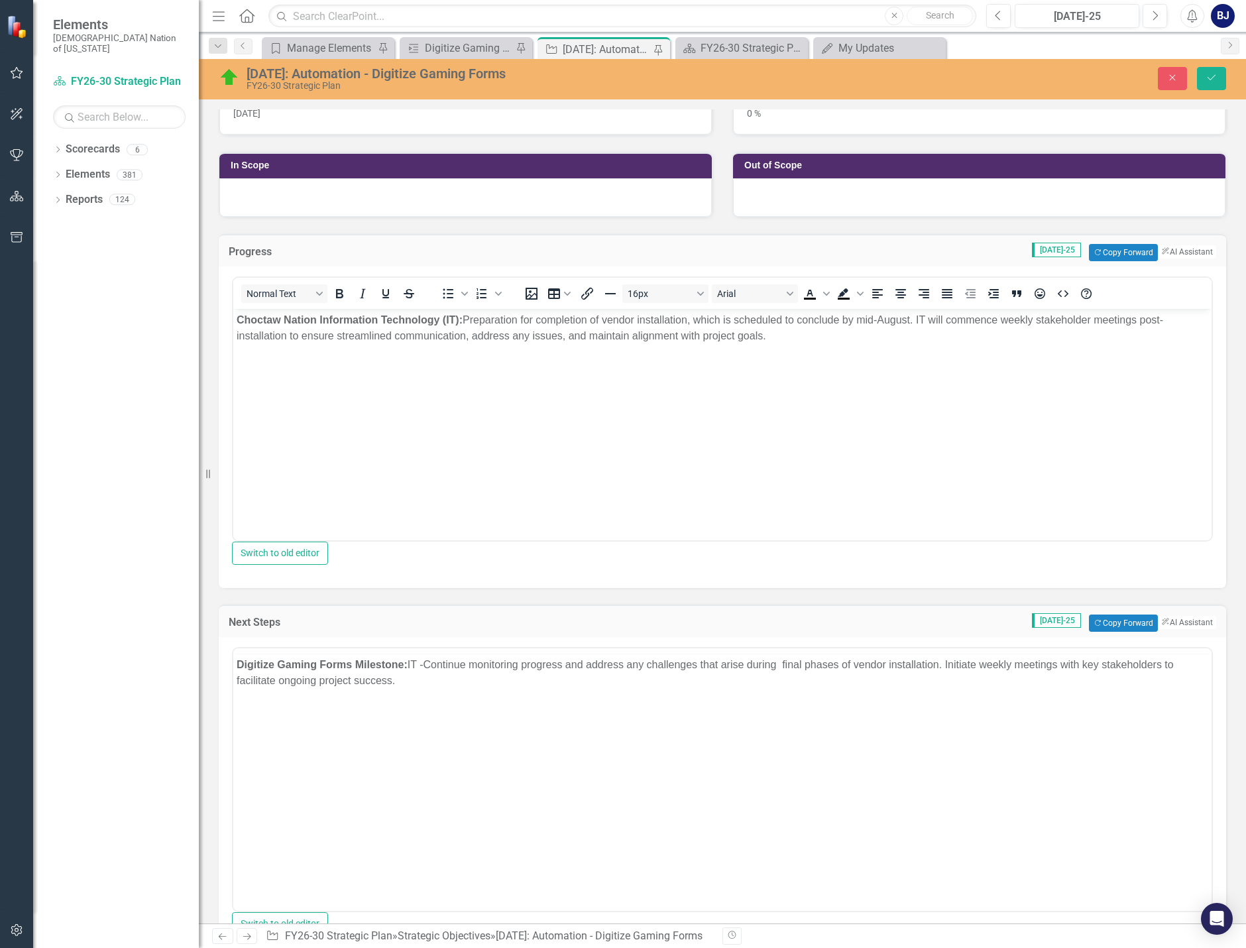
scroll to position [0, 0]
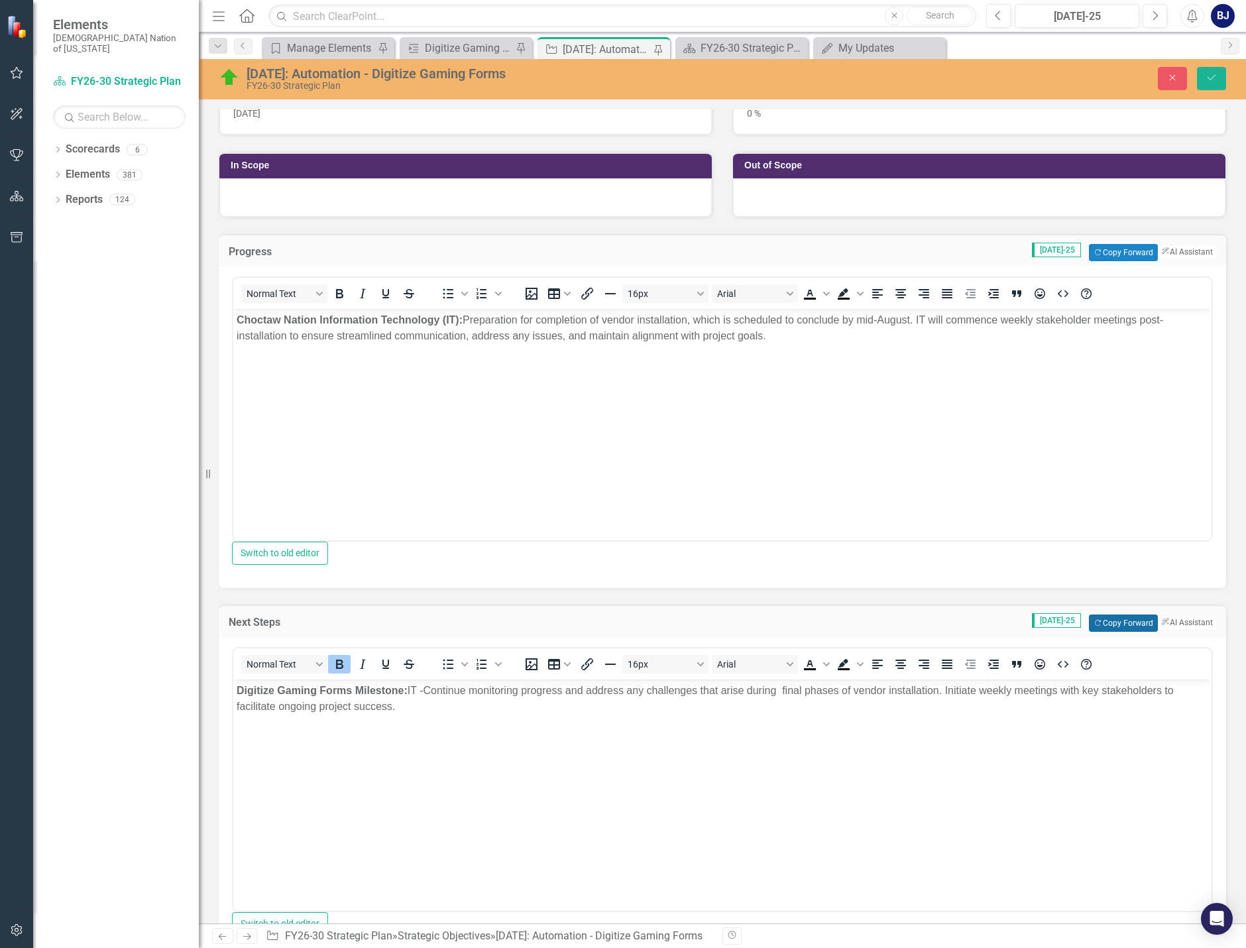
click at [1020, 631] on button "Copy Forward Copy Forward" at bounding box center [1123, 622] width 68 height 17
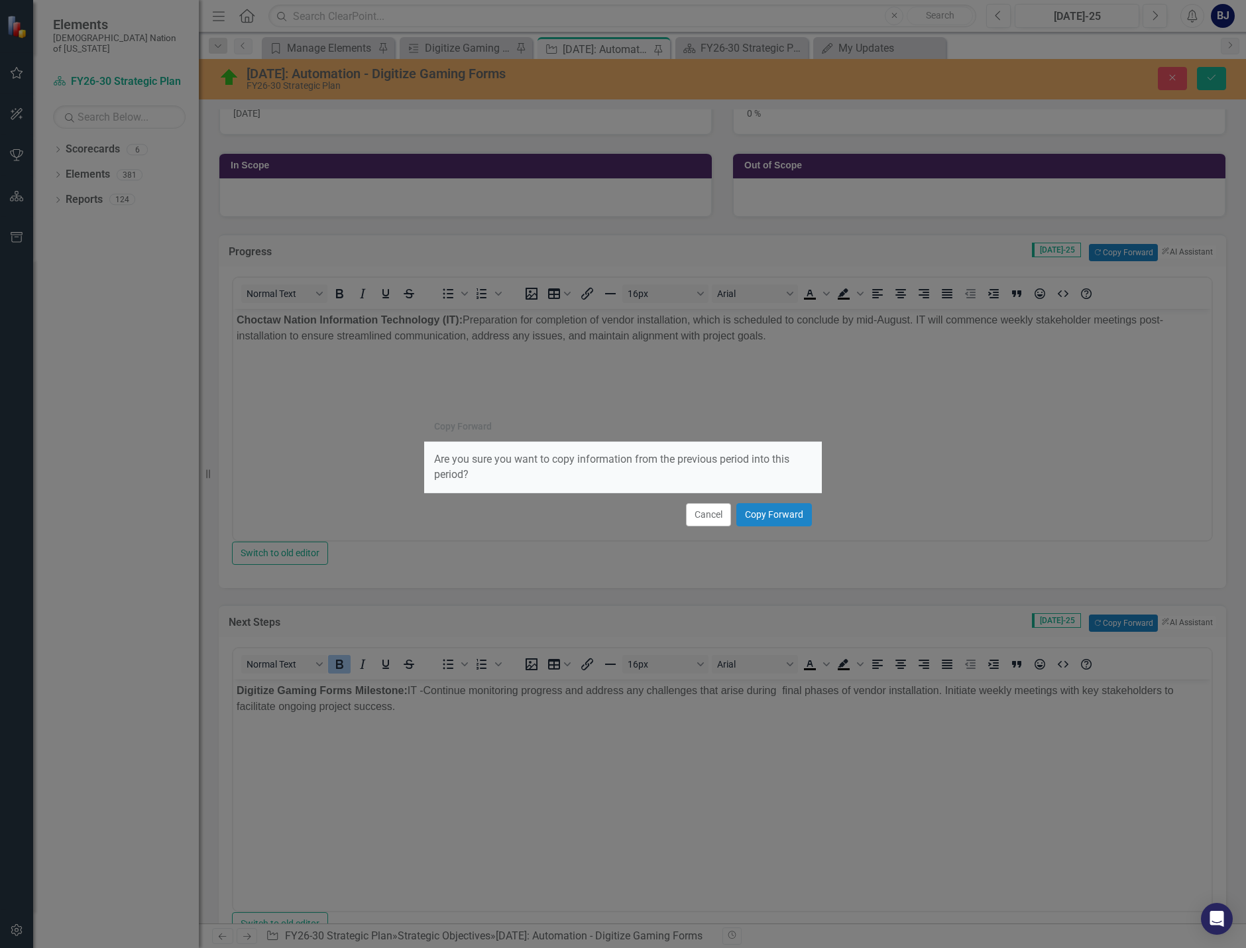
click at [780, 503] on div "Cancel Copy Forward" at bounding box center [623, 514] width 398 height 44
click at [770, 518] on button "Copy Forward" at bounding box center [774, 514] width 76 height 23
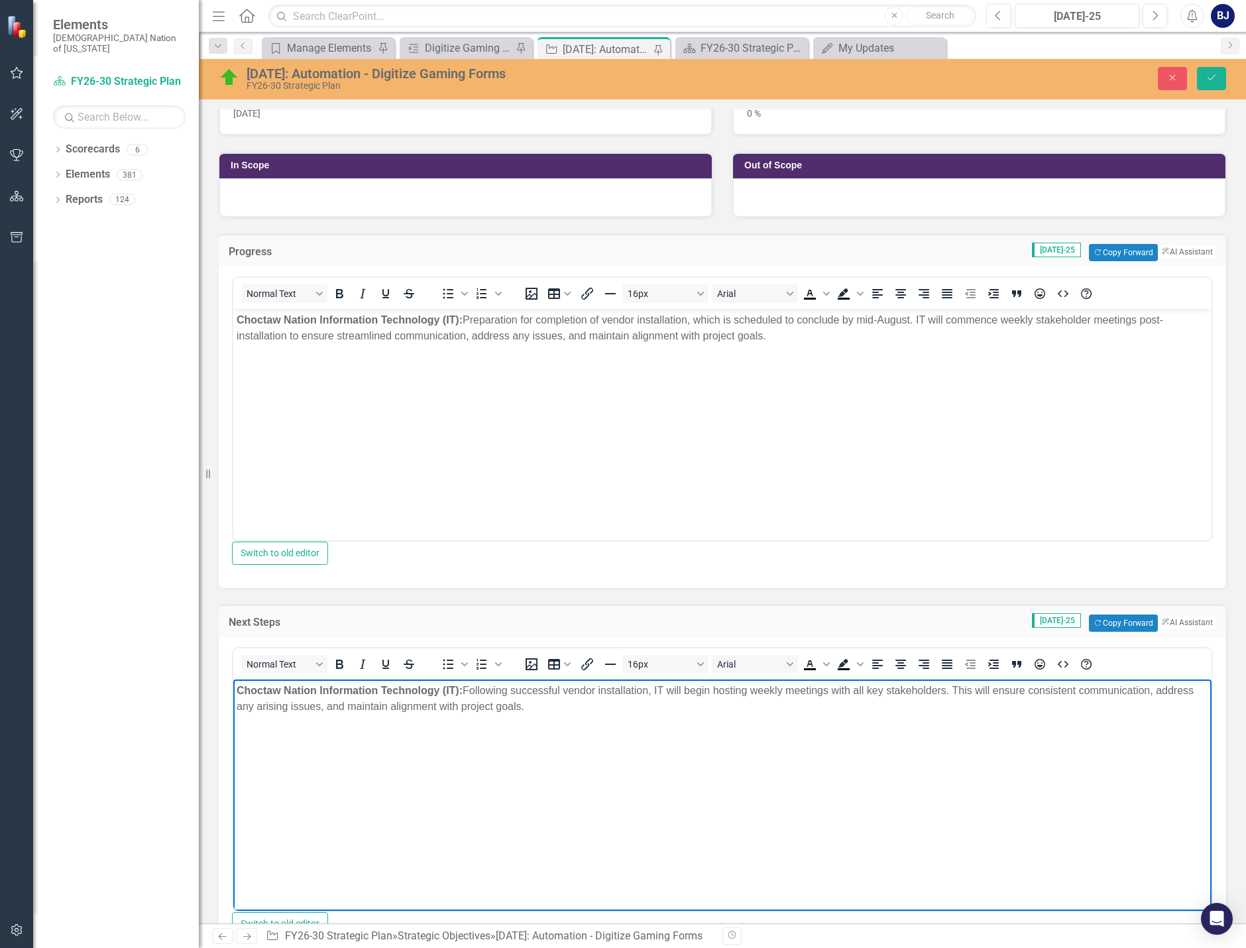
drag, startPoint x: 529, startPoint y: 708, endPoint x: 466, endPoint y: 692, distance: 65.1
click at [466, 692] on p "Choctaw Nation Information Technology (IT): Following successful vendor install…" at bounding box center [722, 699] width 971 height 32
click at [519, 685] on span "﻿Continue montoring progress and address any challengies that arise during fina…" at bounding box center [718, 698] width 963 height 27
click at [712, 690] on span "﻿Continue monitoring progress and address any challengies that arise during fin…" at bounding box center [719, 698] width 965 height 27
click at [998, 689] on span "﻿Continue monitoring progress and address any challenges that arise during fina…" at bounding box center [718, 698] width 963 height 27
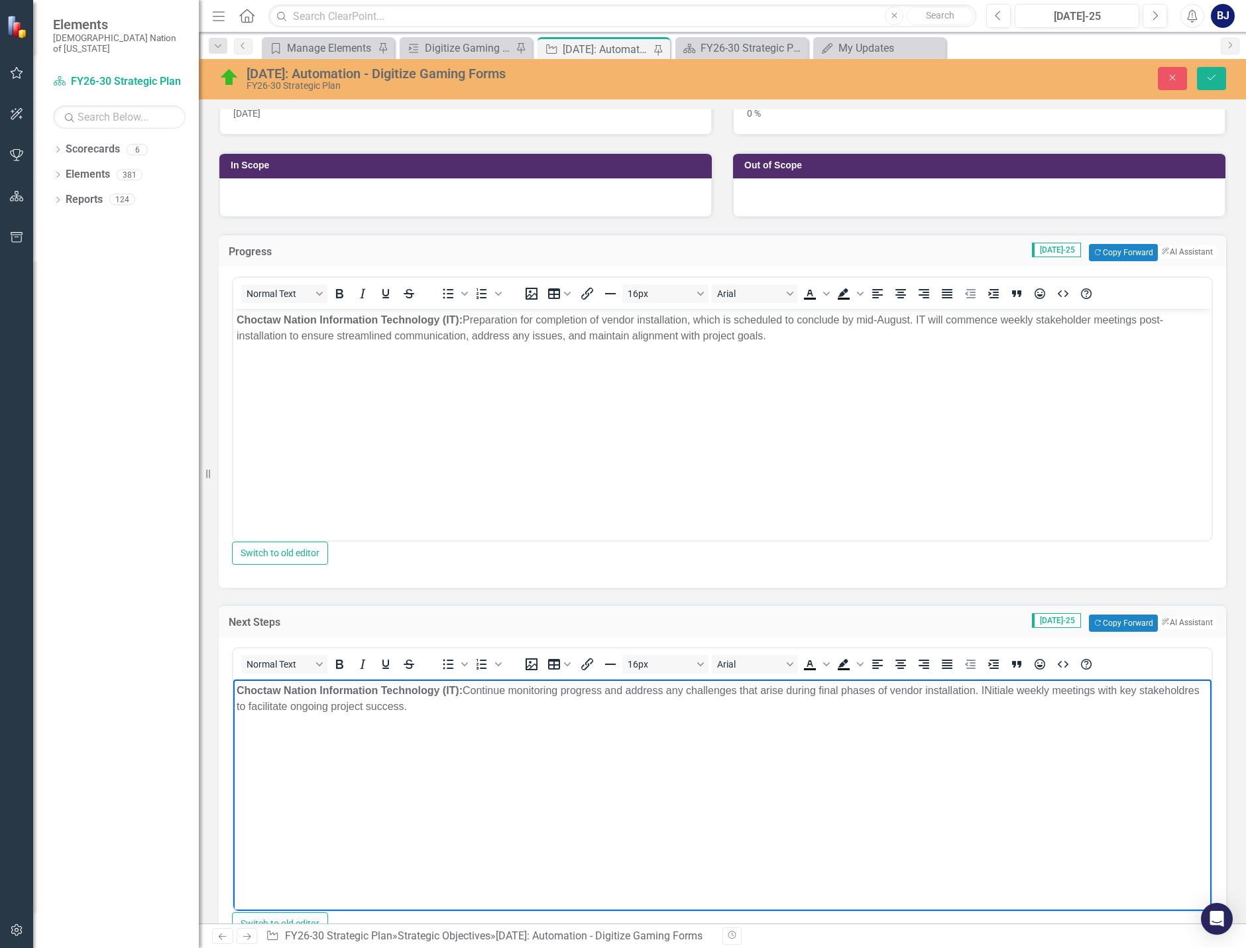
drag, startPoint x: 998, startPoint y: 689, endPoint x: 1009, endPoint y: 822, distance: 133.7
click at [1009, 822] on body "Choctaw Nation Information Technology (IT): ﻿Continue monitoring progress and a…" at bounding box center [722, 778] width 978 height 199
drag, startPoint x: 1017, startPoint y: 690, endPoint x: 989, endPoint y: 688, distance: 27.9
click at [989, 688] on span "﻿Continue monitoring progress and address any challenges that arise during fina…" at bounding box center [718, 698] width 963 height 27
click at [474, 700] on p "Choctaw Nation Information Technology (IT): ﻿Continue monitoring progress and a…" at bounding box center [722, 699] width 971 height 32
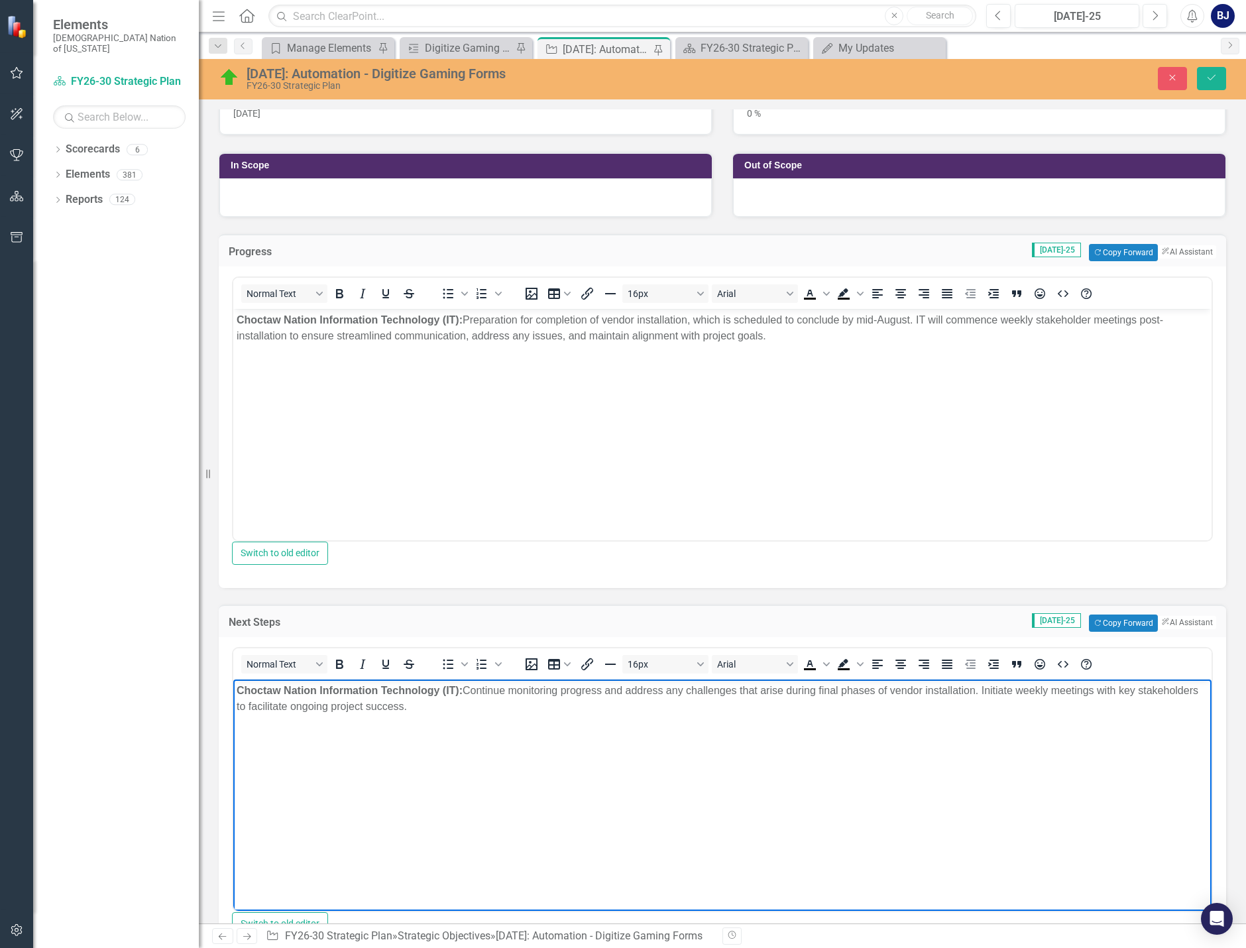
click at [926, 687] on span "﻿Continue monitoring progress and address any challenges that arise during fina…" at bounding box center [717, 698] width 961 height 27
click at [641, 319] on p "Choctaw Nation Information Technology (IT): Preparation for completion of vendo…" at bounding box center [722, 328] width 971 height 32
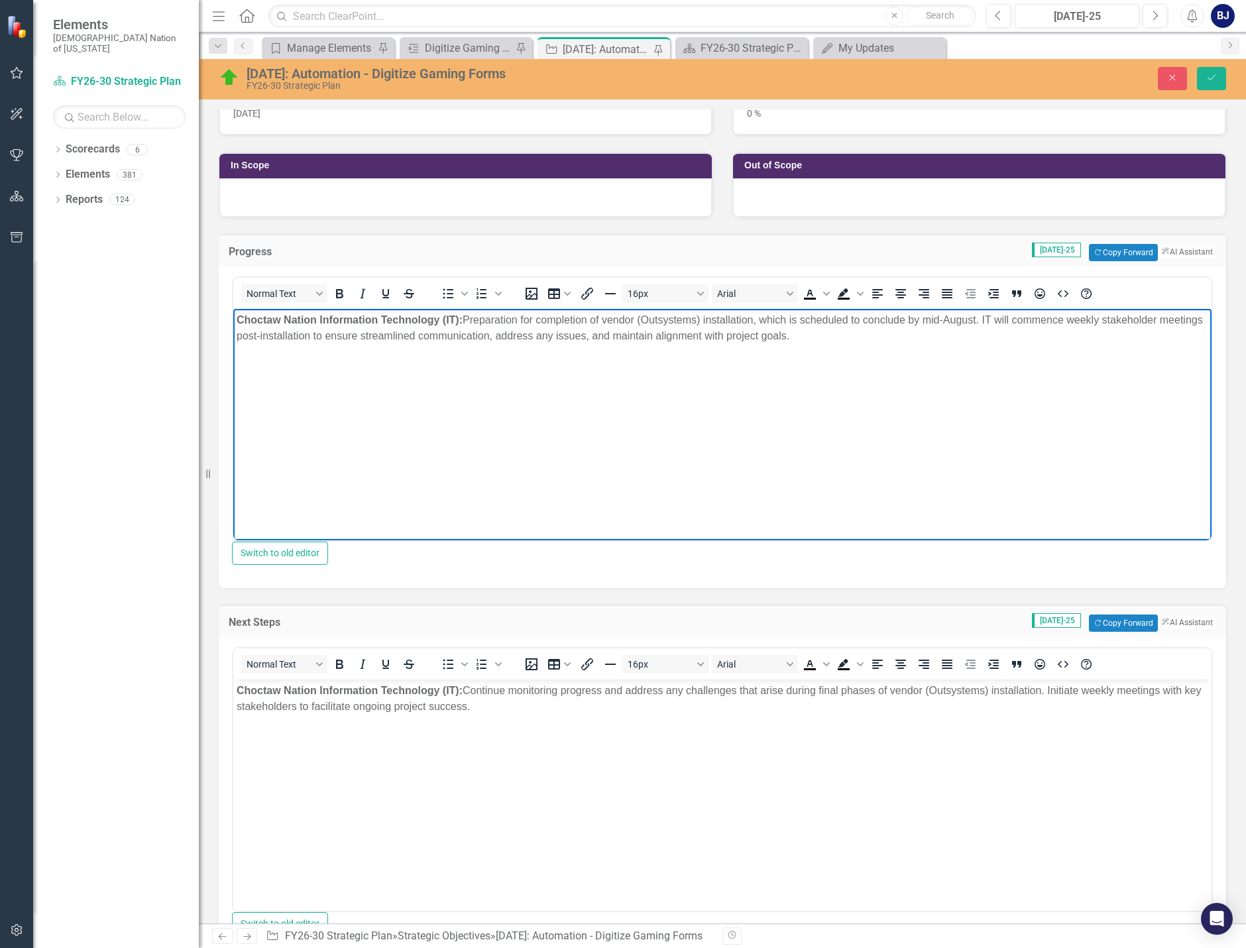
click at [971, 323] on p "Choctaw Nation Information Technology (IT): Preparation for completion of vendo…" at bounding box center [722, 328] width 971 height 32
click at [974, 335] on p "Choctaw Nation Information Technology (IT): Preparation for completion of vendo…" at bounding box center [722, 328] width 971 height 32
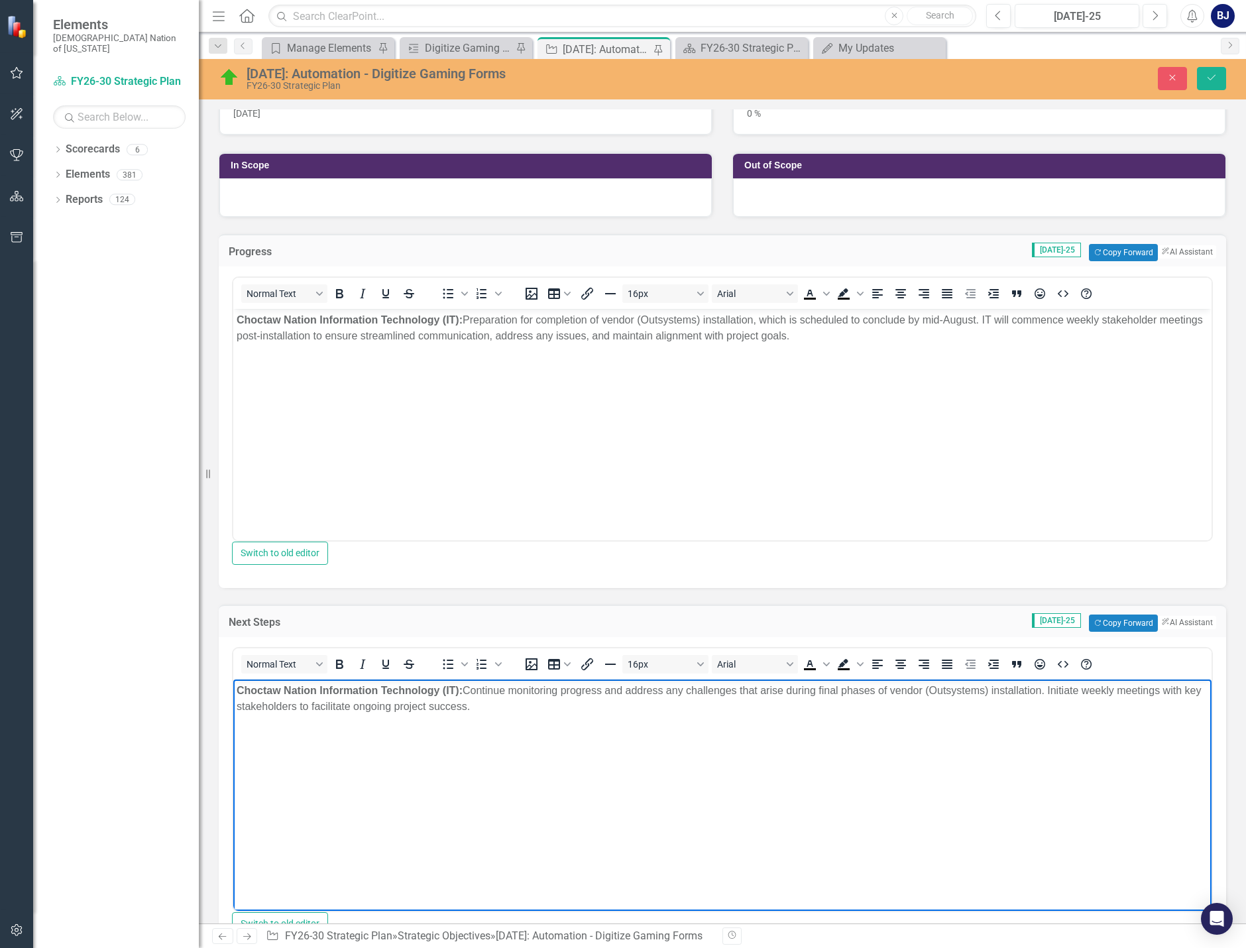
click at [500, 710] on p "Choctaw Nation Information Technology (IT): ﻿Continue monitoring progress and a…" at bounding box center [722, 699] width 971 height 32
click at [1020, 80] on icon "Save" at bounding box center [1211, 77] width 12 height 9
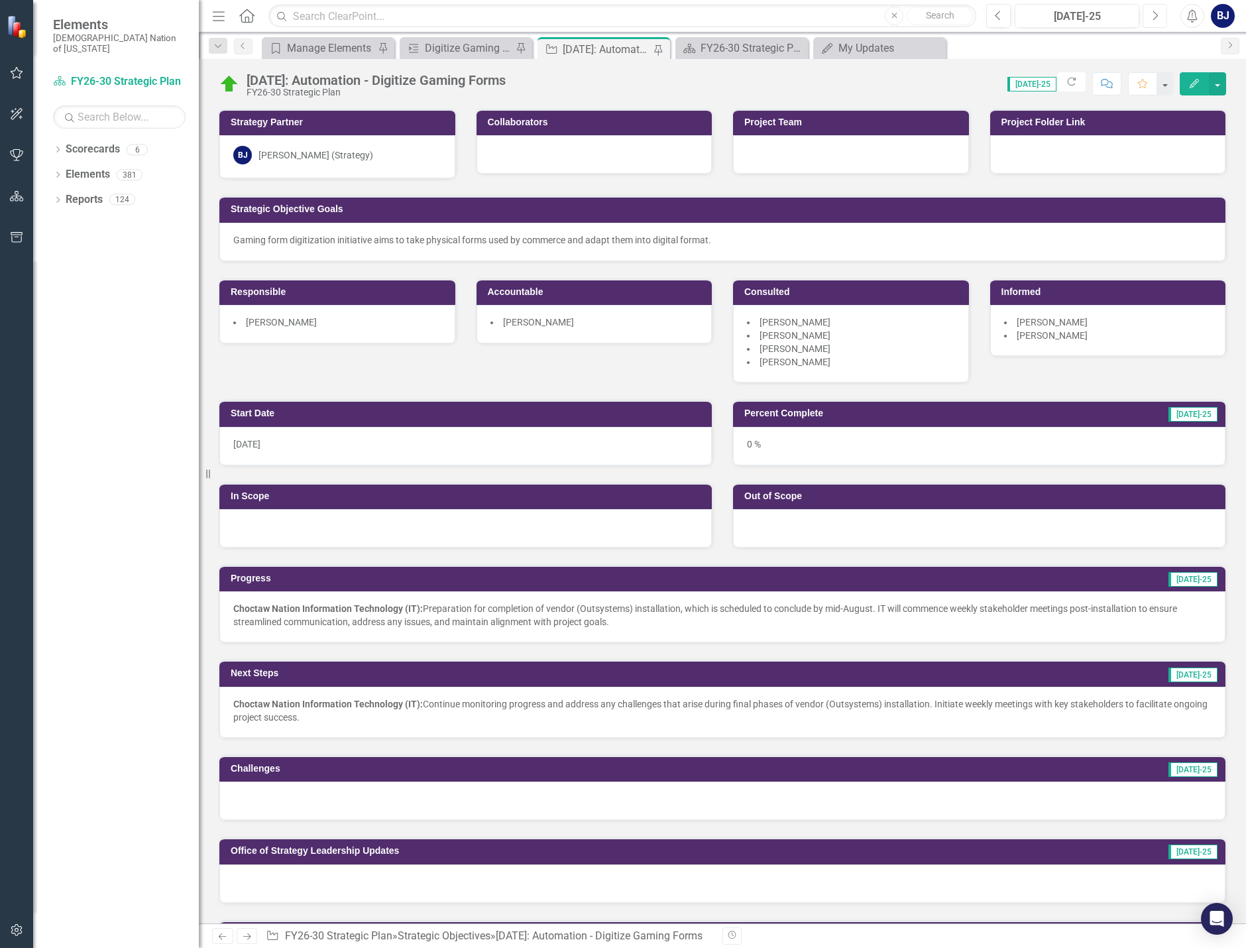
click at [1020, 19] on icon "Next" at bounding box center [1154, 16] width 7 height 12
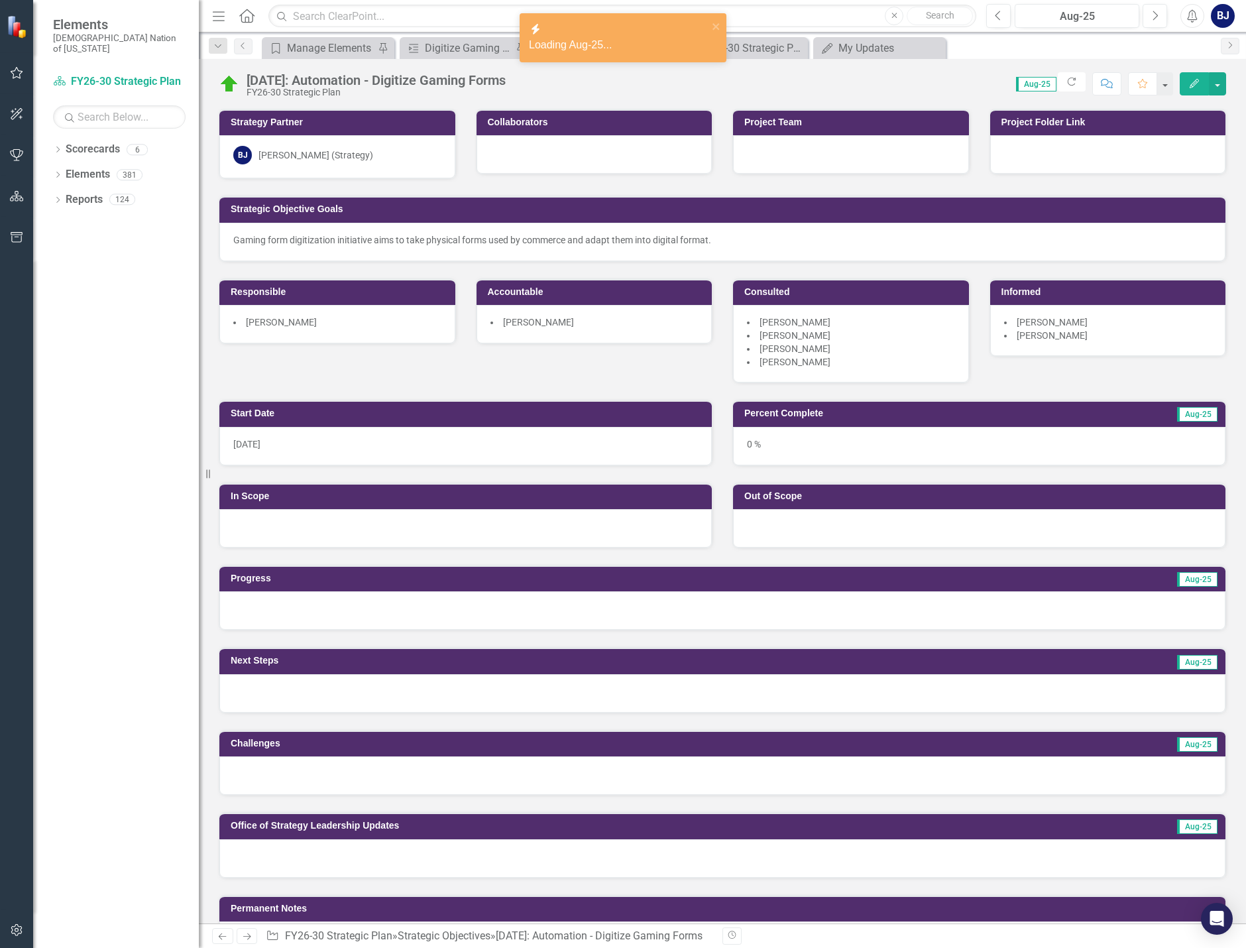
click at [482, 609] on div at bounding box center [722, 610] width 1006 height 38
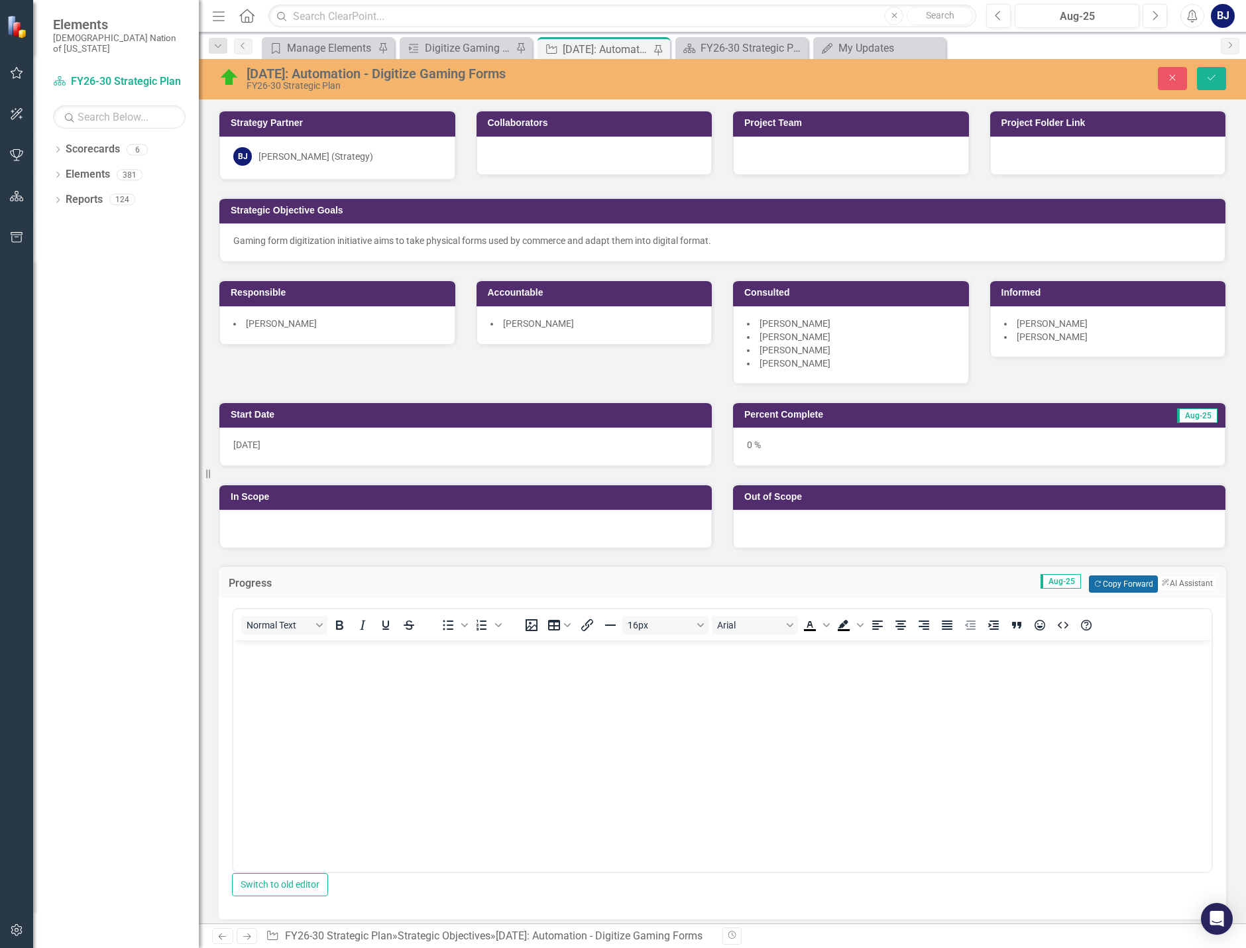
click at [1020, 583] on button "Copy Forward Copy Forward" at bounding box center [1123, 583] width 68 height 17
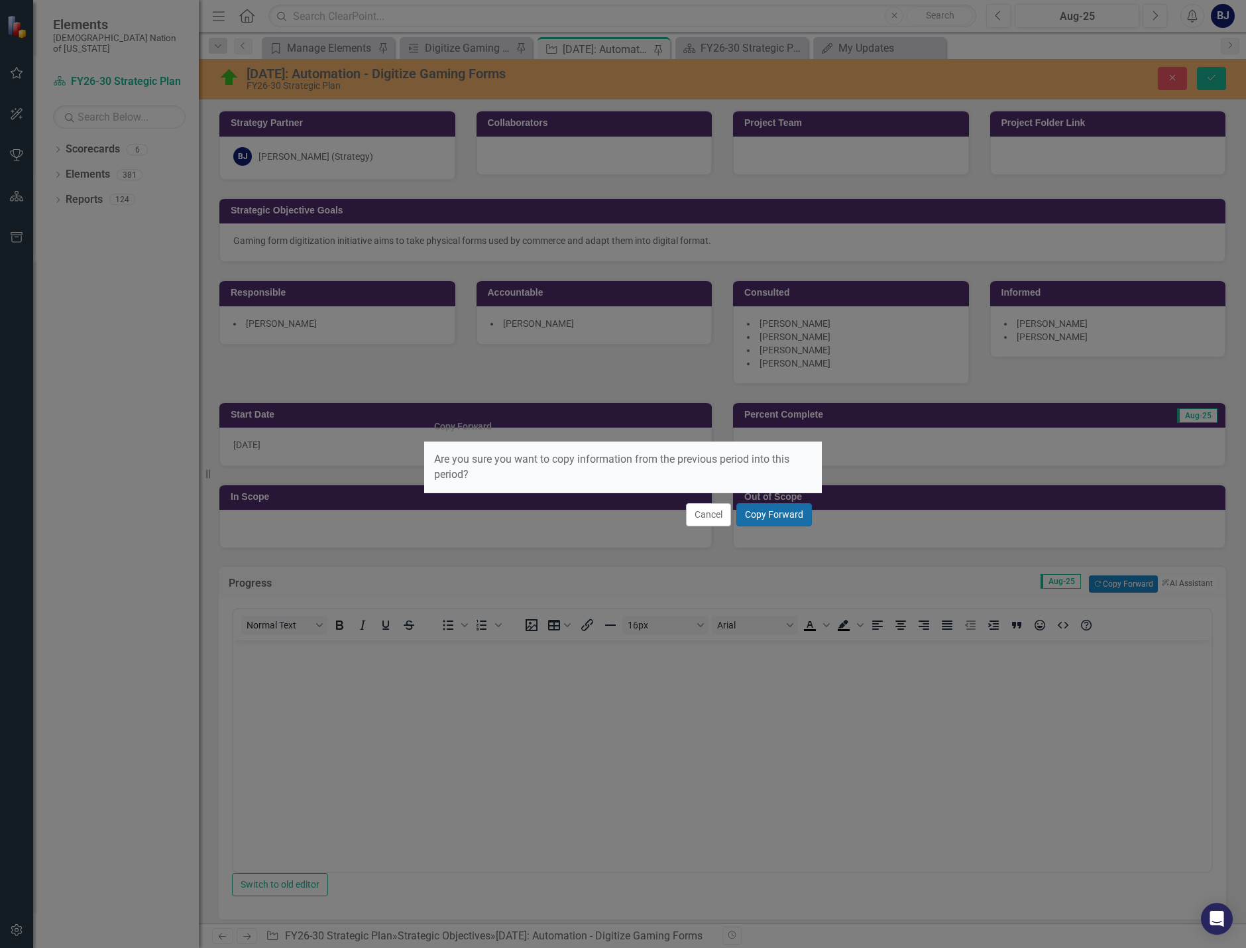
click at [761, 513] on button "Copy Forward" at bounding box center [774, 514] width 76 height 23
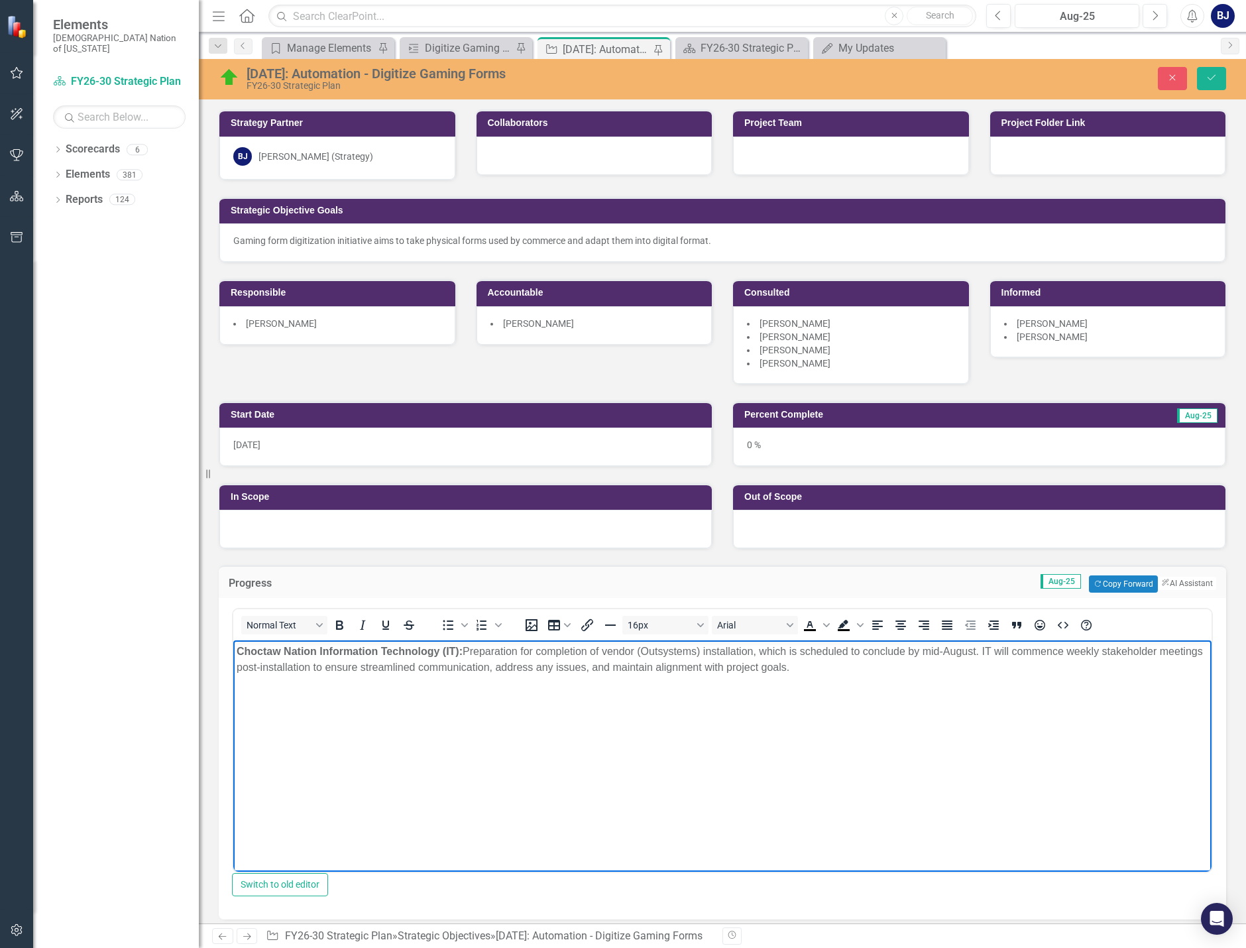
drag, startPoint x: 465, startPoint y: 653, endPoint x: 881, endPoint y: 675, distance: 416.0
click at [881, 675] on body "Choctaw Nation Information Technology (IT): Preparation for completion of vendo…" at bounding box center [722, 739] width 978 height 199
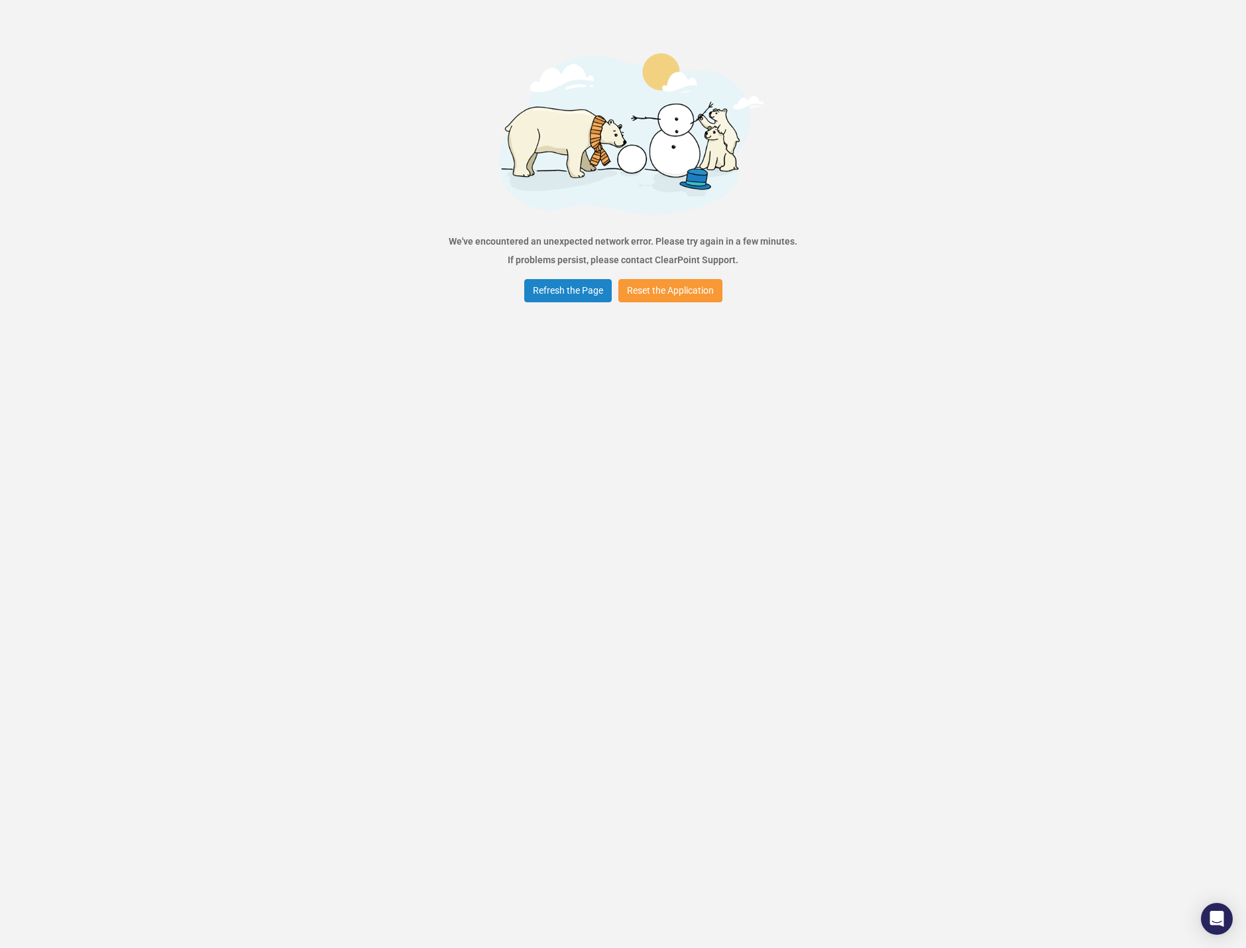
click at [661, 286] on button "Reset the Application" at bounding box center [670, 290] width 104 height 23
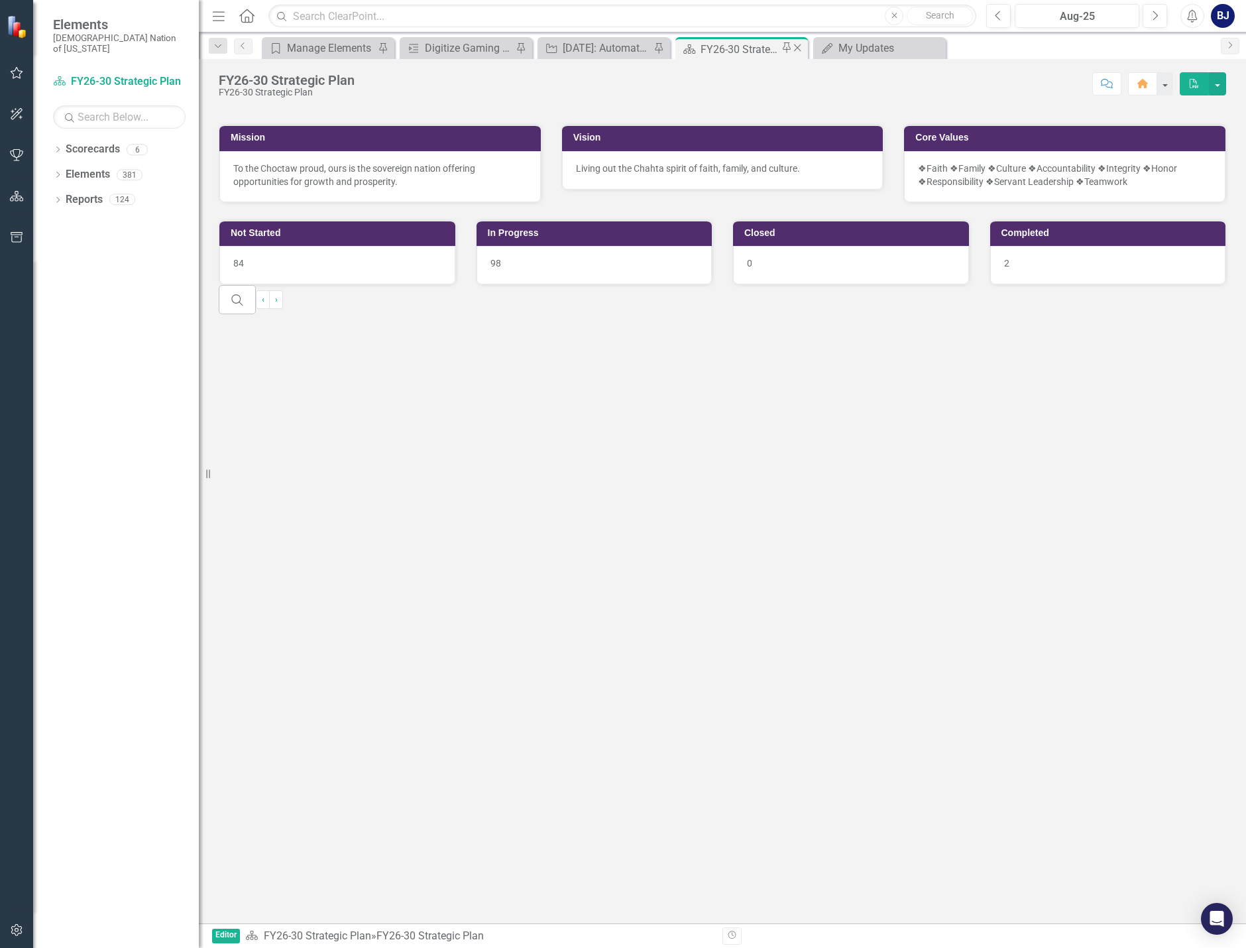
click at [796, 46] on icon "Close" at bounding box center [797, 47] width 13 height 11
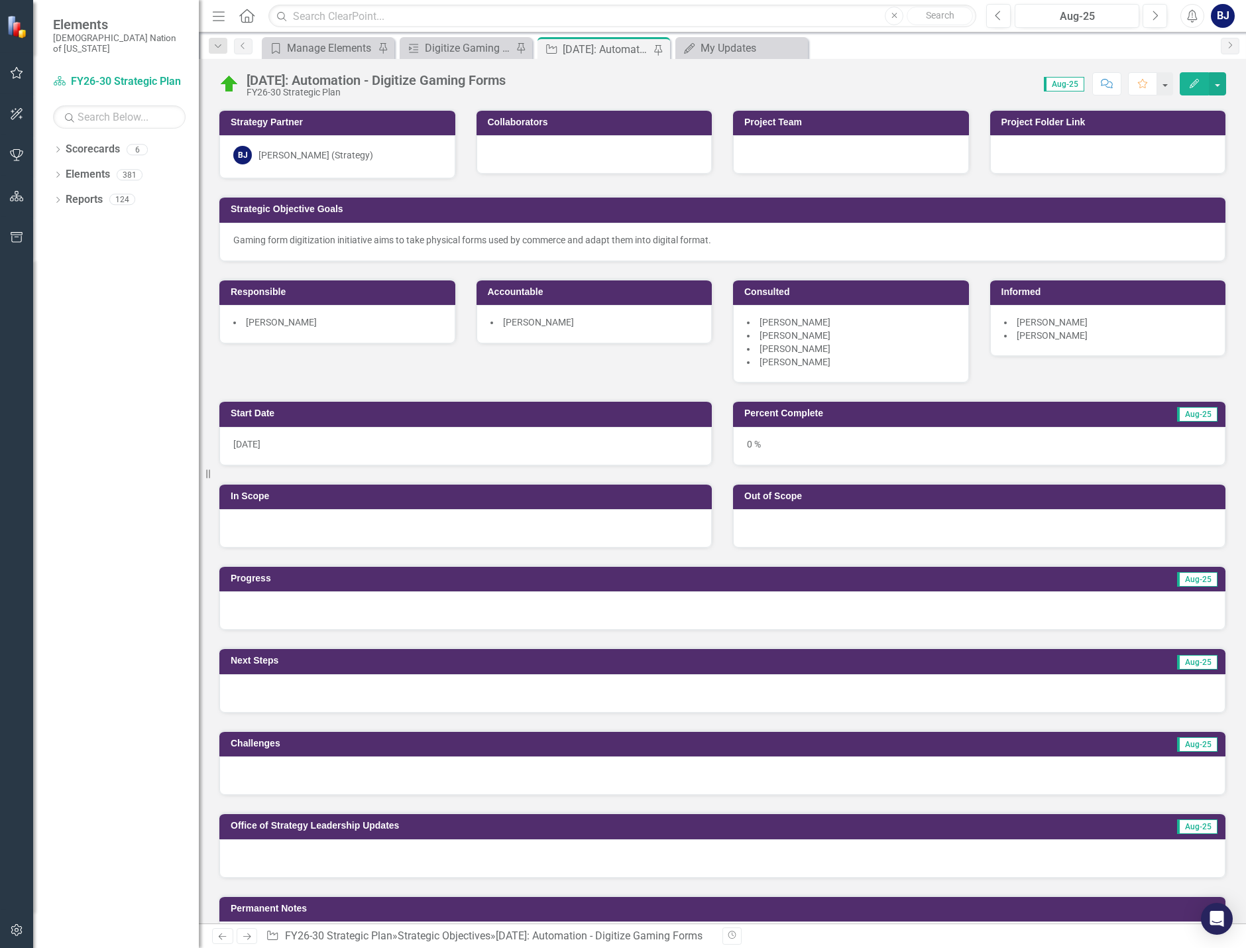
click at [325, 610] on div at bounding box center [722, 610] width 1006 height 38
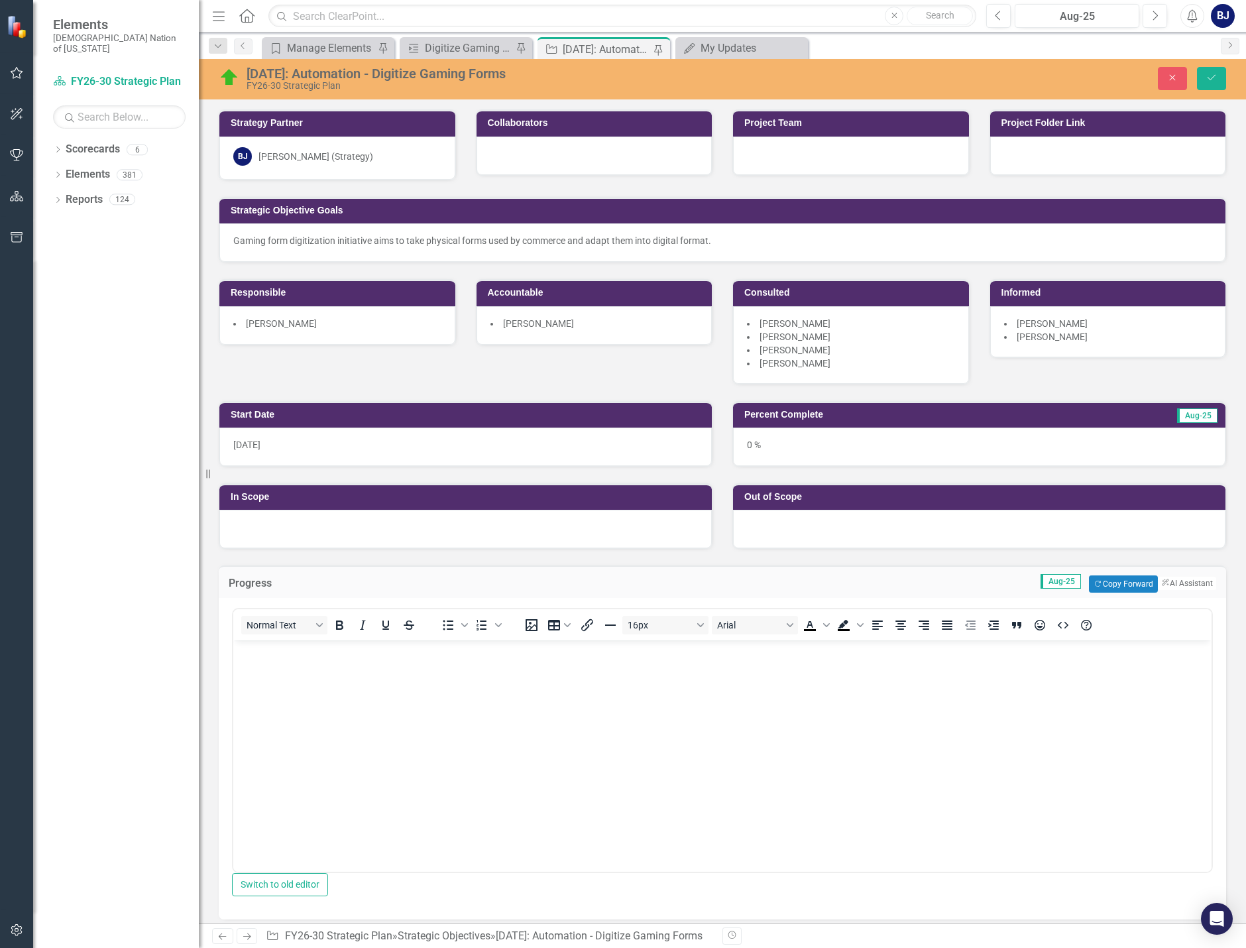
click at [329, 637] on div "Normal Text" at bounding box center [330, 625] width 195 height 26
click at [1020, 587] on button "Copy Forward Copy Forward" at bounding box center [1123, 583] width 68 height 17
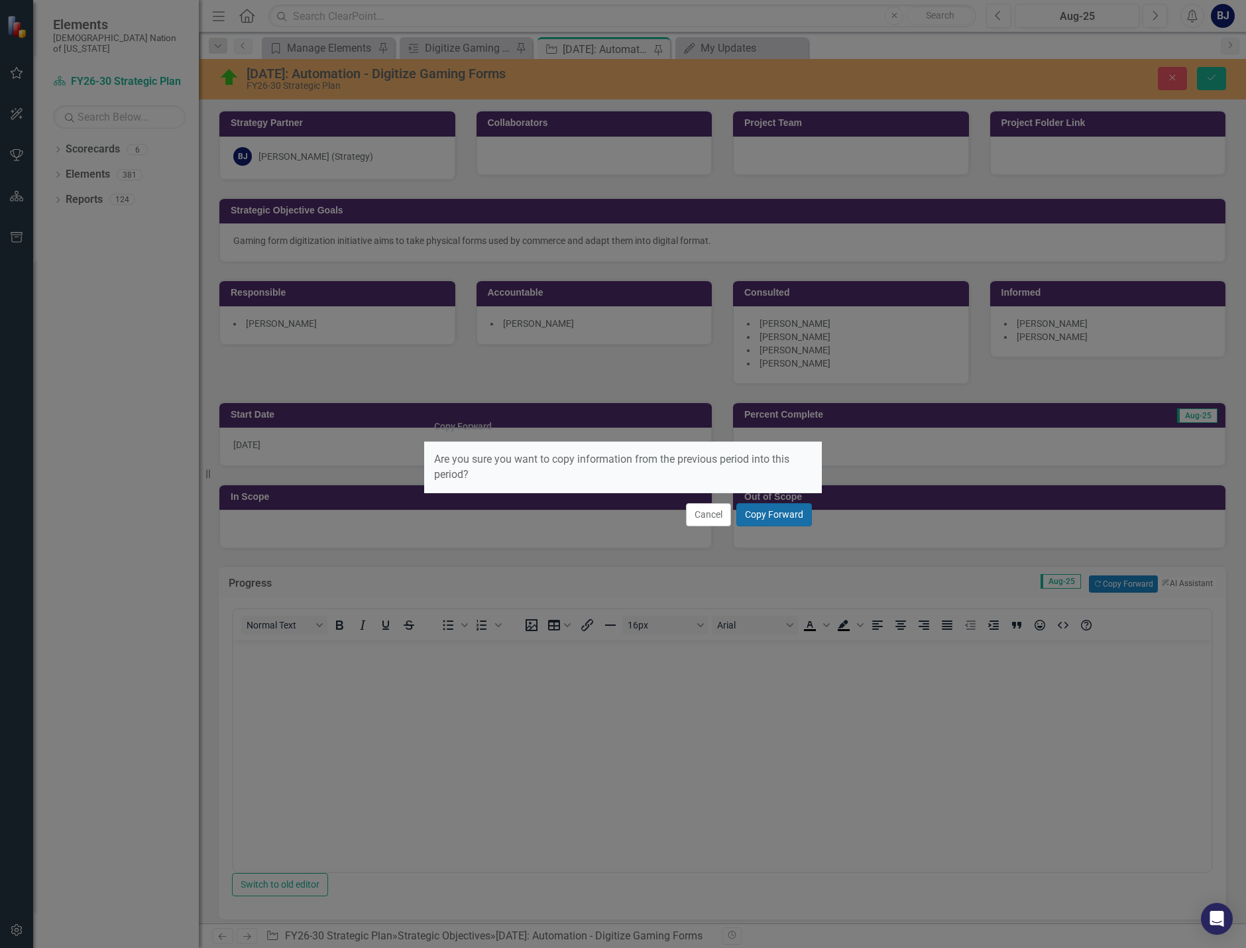
click at [787, 514] on button "Copy Forward" at bounding box center [774, 514] width 76 height 23
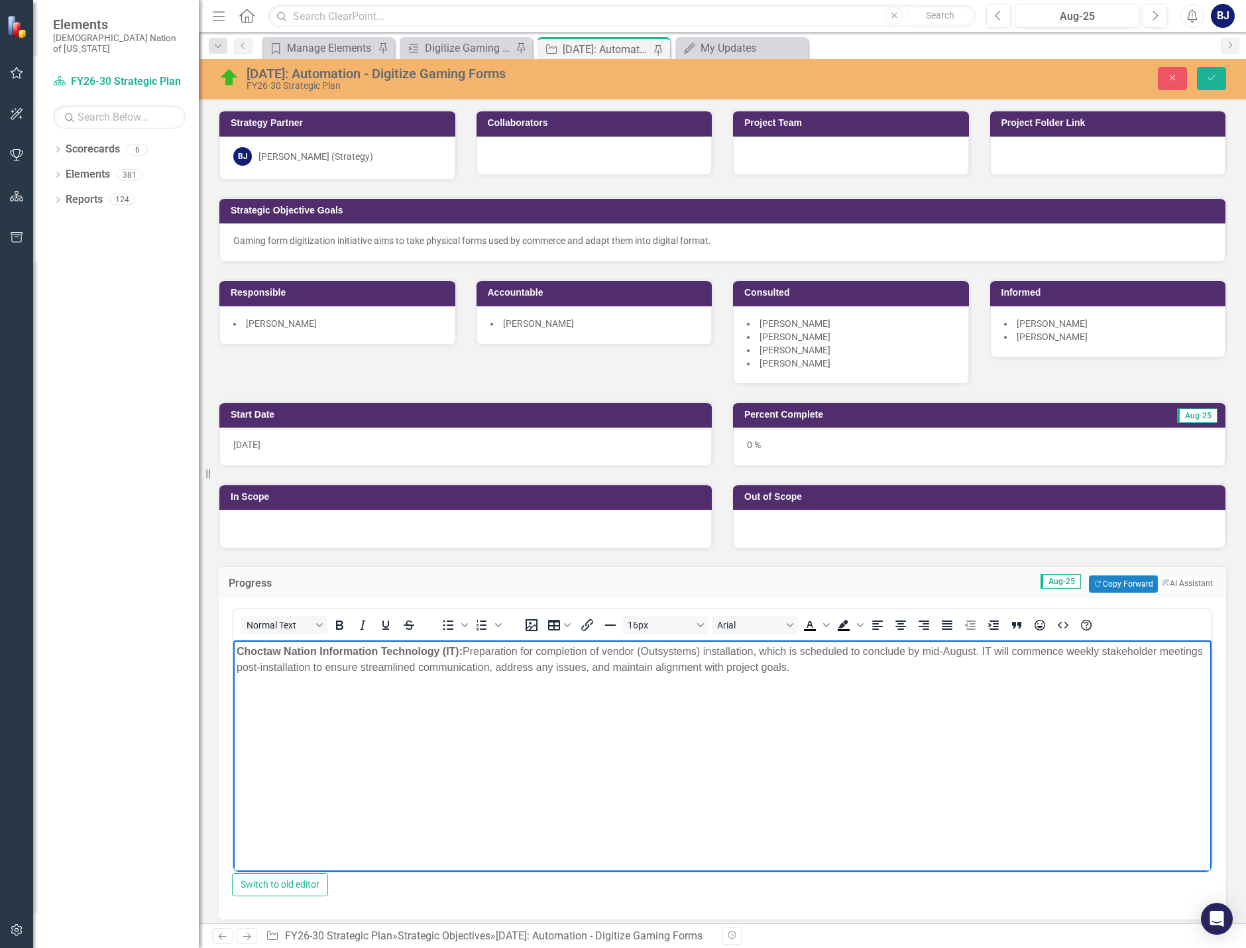
drag, startPoint x: 466, startPoint y: 649, endPoint x: 991, endPoint y: 666, distance: 525.1
click at [991, 666] on p "Choctaw Nation Information Technology (IT): Preparation for completion of vendo…" at bounding box center [722, 659] width 971 height 32
drag, startPoint x: 496, startPoint y: 648, endPoint x: 941, endPoint y: 650, distance: 445.3
click at [941, 650] on p "Choctaw Nation Information Technology (IT): Preparation for completion of vendo…" at bounding box center [722, 659] width 971 height 32
click at [689, 681] on body "Choctaw Nation Information Technology (IT): Preparation for completion of vendo…" at bounding box center [722, 739] width 978 height 199
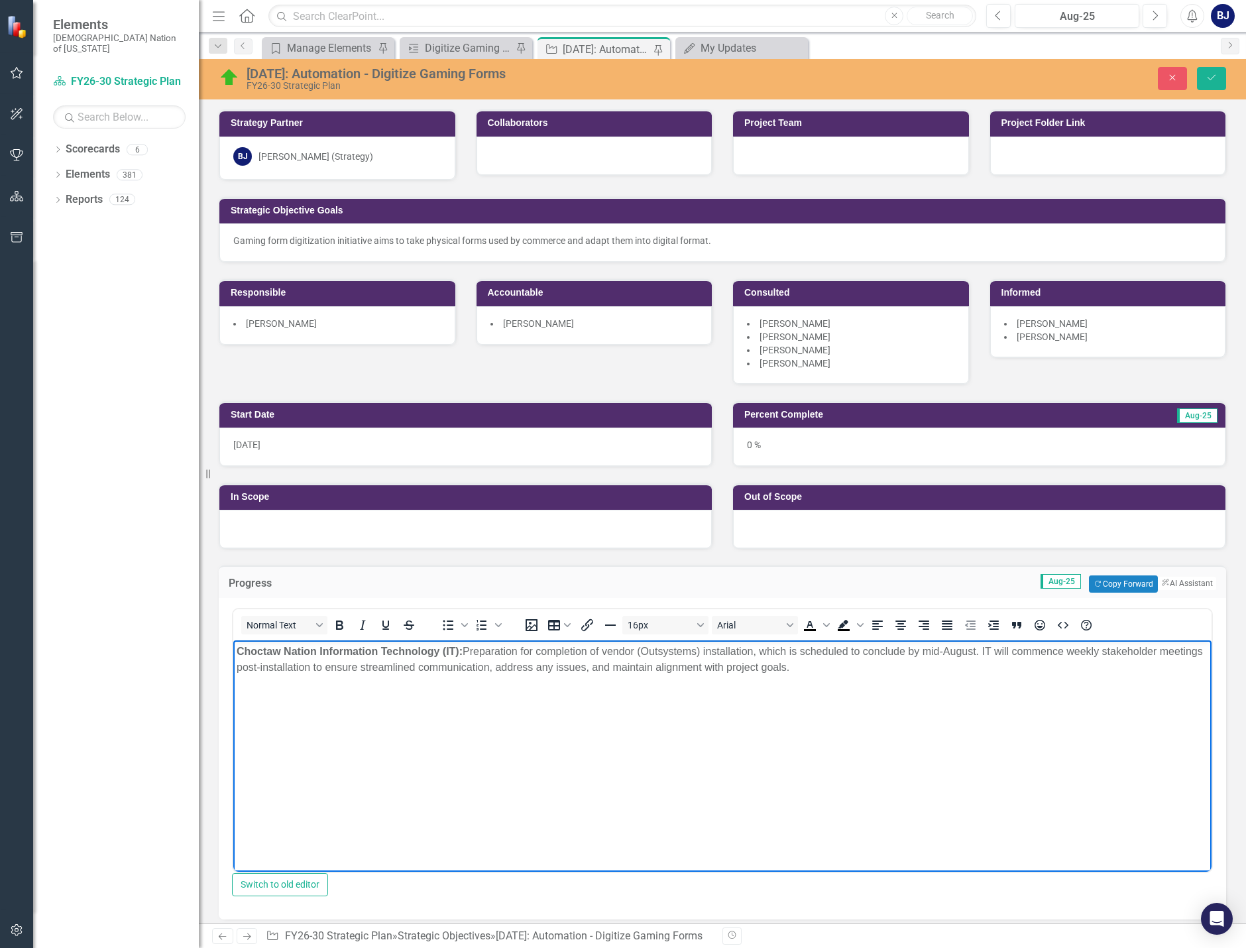
drag, startPoint x: 466, startPoint y: 651, endPoint x: 908, endPoint y: 673, distance: 443.1
click at [908, 673] on p "Choctaw Nation Information Technology (IT): Preparation for completion of vendo…" at bounding box center [722, 659] width 971 height 32
click at [946, 650] on p "Choctaw Nation Information Technology (IT): Successfully completed vendor (Outs…" at bounding box center [722, 659] width 971 height 32
click at [1020, 644] on body "Choctaw Nation Information Technology (IT): Successfully completed vendor (Outs…" at bounding box center [722, 739] width 978 height 199
drag, startPoint x: 1085, startPoint y: 646, endPoint x: 1066, endPoint y: 737, distance: 92.9
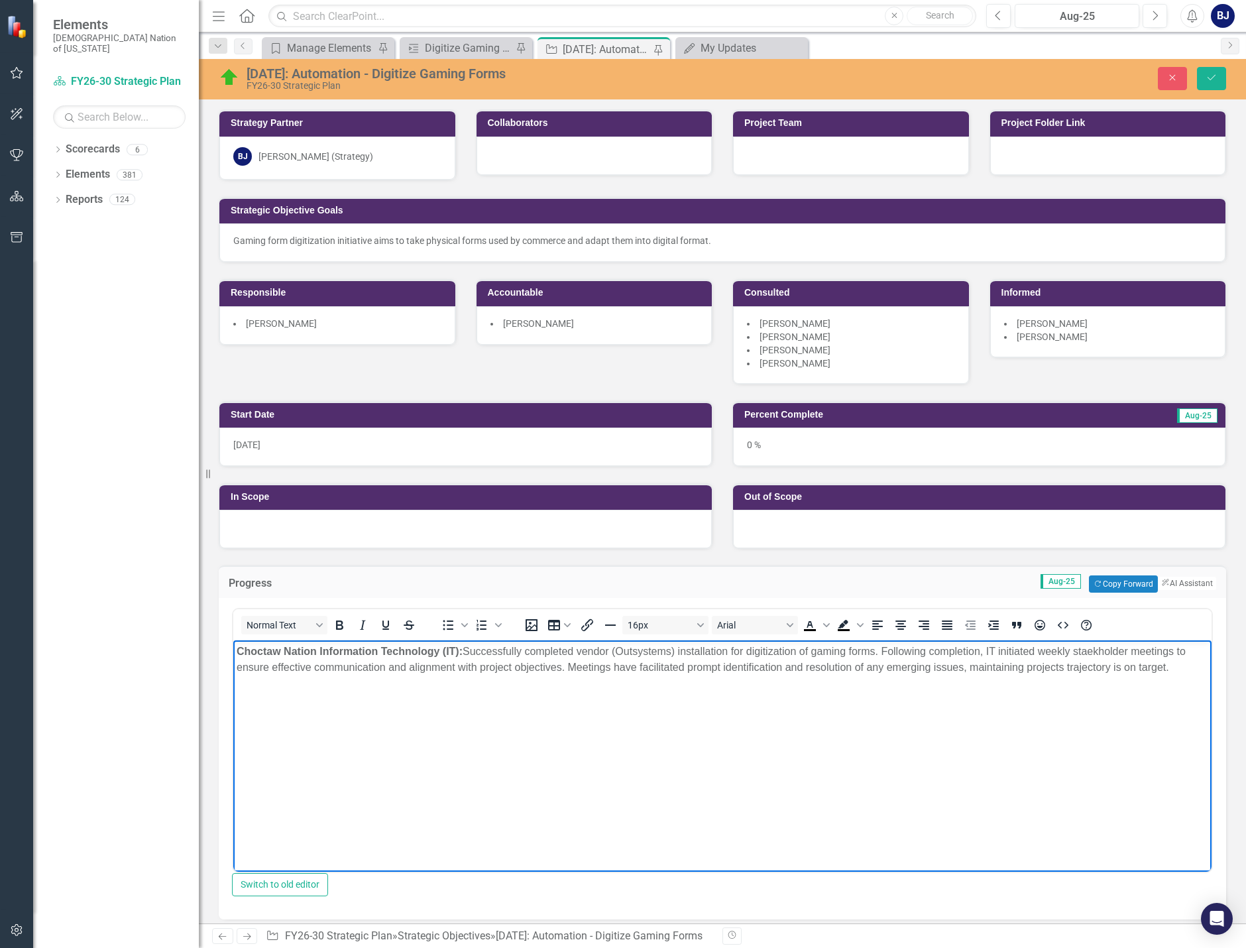
click at [1020, 798] on body "Choctaw Nation Information Technology (IT): Successfully completed vendor (Outs…" at bounding box center [722, 739] width 978 height 199
click at [1020, 652] on p "Choctaw Nation Information Technology (IT): Successfully completed vendor (Outs…" at bounding box center [722, 659] width 971 height 32
click at [1020, 666] on p "Choctaw Nation Information Technology (IT): Successfully completed vendor (Outs…" at bounding box center [722, 659] width 971 height 32
click at [1020, 74] on icon "Save" at bounding box center [1211, 77] width 12 height 9
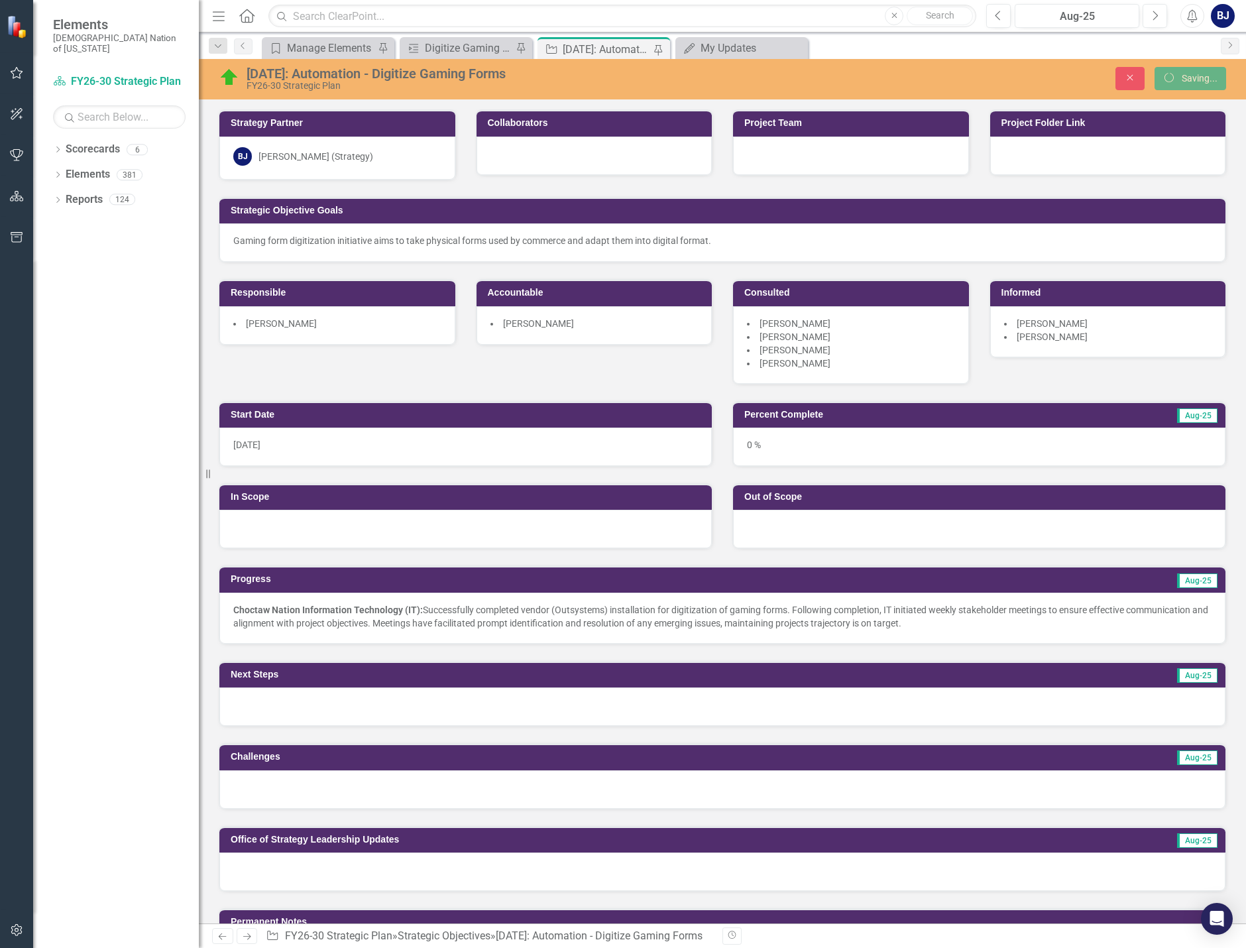
click at [463, 710] on div at bounding box center [722, 706] width 1006 height 38
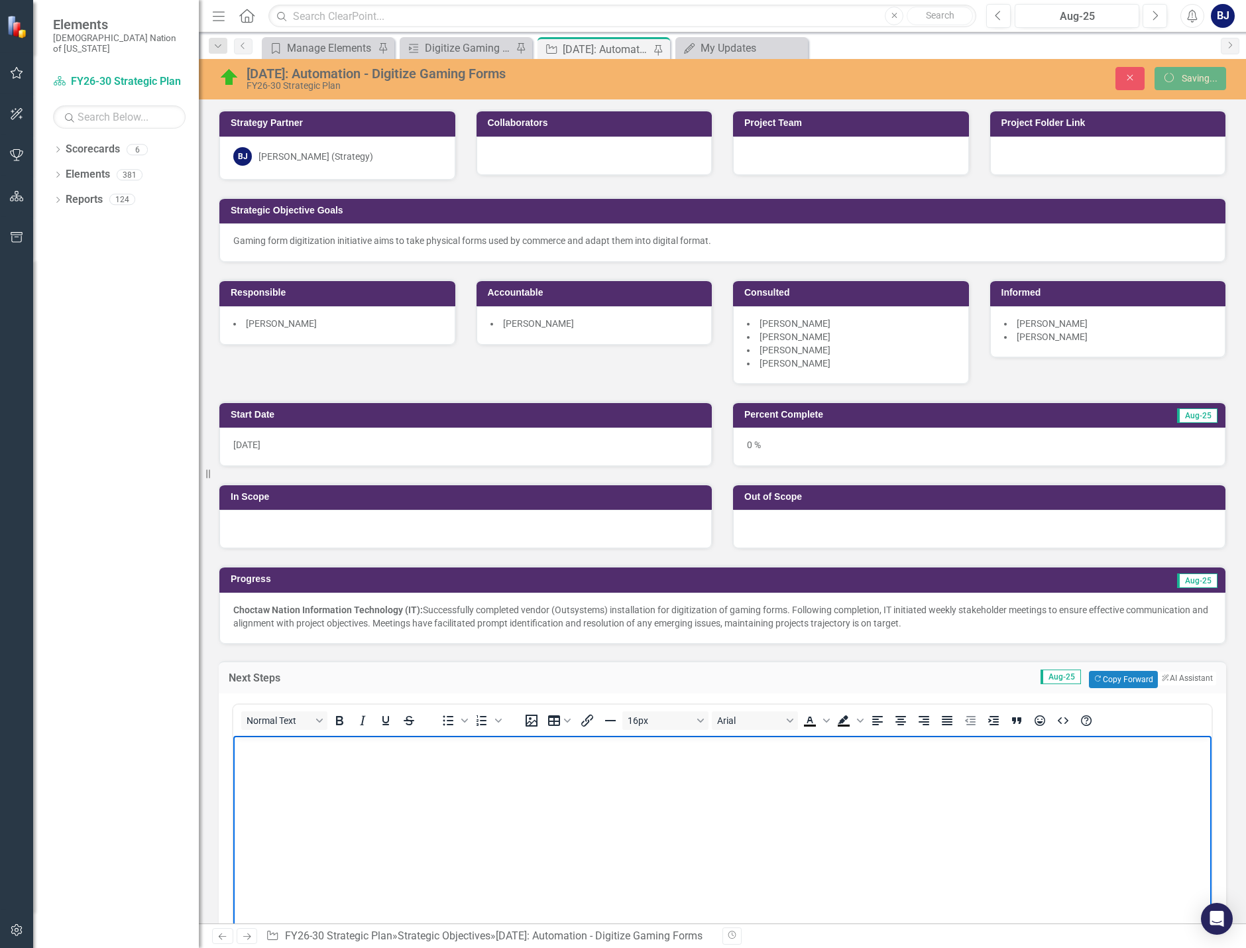
click at [438, 836] on body "Rich Text Area. Press ALT-0 for help." at bounding box center [722, 834] width 978 height 199
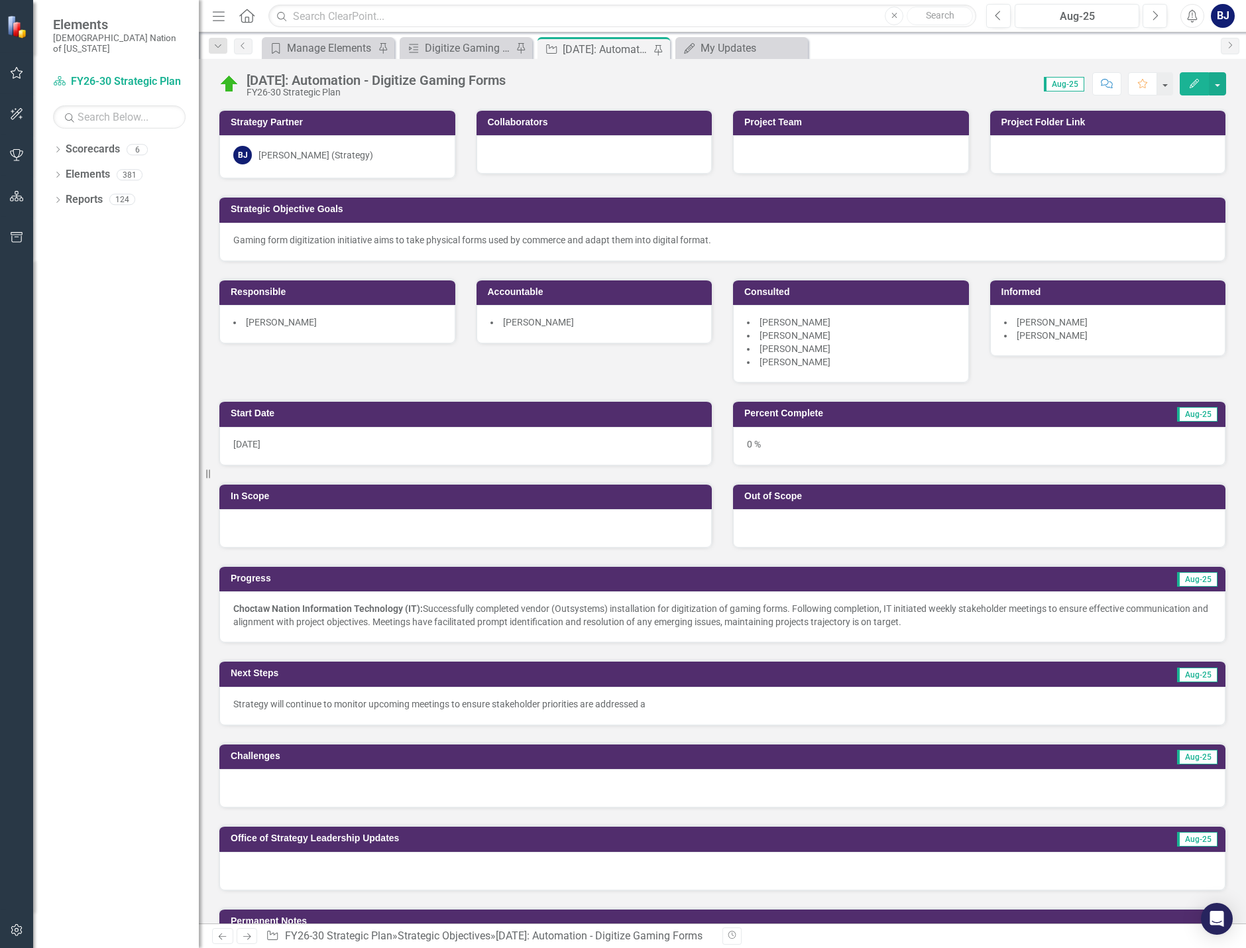
click at [659, 702] on p "Strategy will continue to monitor upcoming meetings to ensure stakeholder prior…" at bounding box center [722, 703] width 978 height 13
click at [659, 701] on p "Strategy will continue to monitor upcoming meetings to ensure stakeholder prior…" at bounding box center [722, 703] width 978 height 13
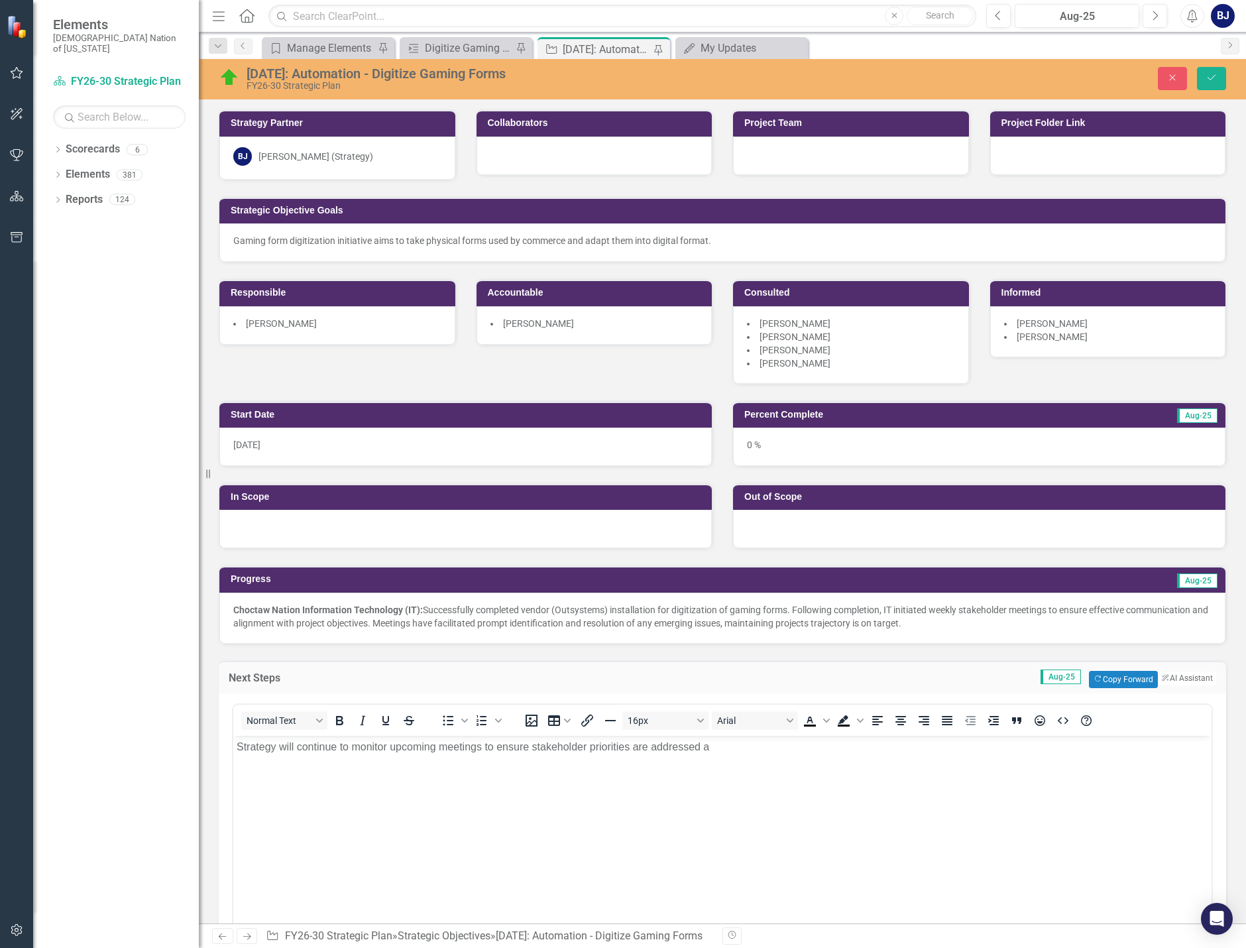
click at [729, 756] on body "Strategy will continue to monitor upcoming meetings to ensure stakeholder prior…" at bounding box center [722, 834] width 978 height 199
drag, startPoint x: 1209, startPoint y: 66, endPoint x: 1214, endPoint y: 77, distance: 11.9
click at [1020, 67] on button "Save" at bounding box center [1211, 78] width 29 height 23
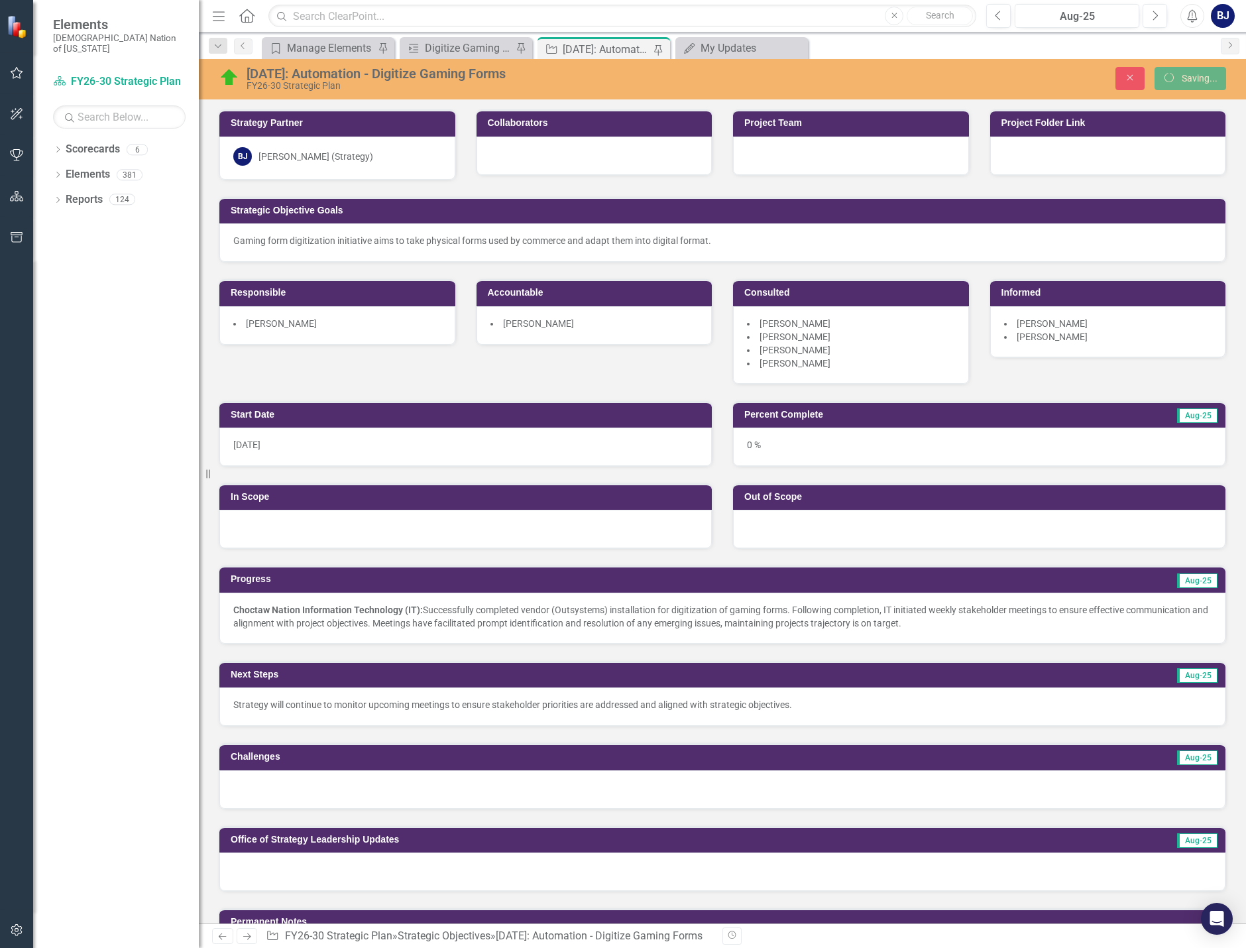
click at [672, 724] on div "Strategy will continue to monitor upcoming meetings to ensure stakeholder prior…" at bounding box center [722, 706] width 1006 height 38
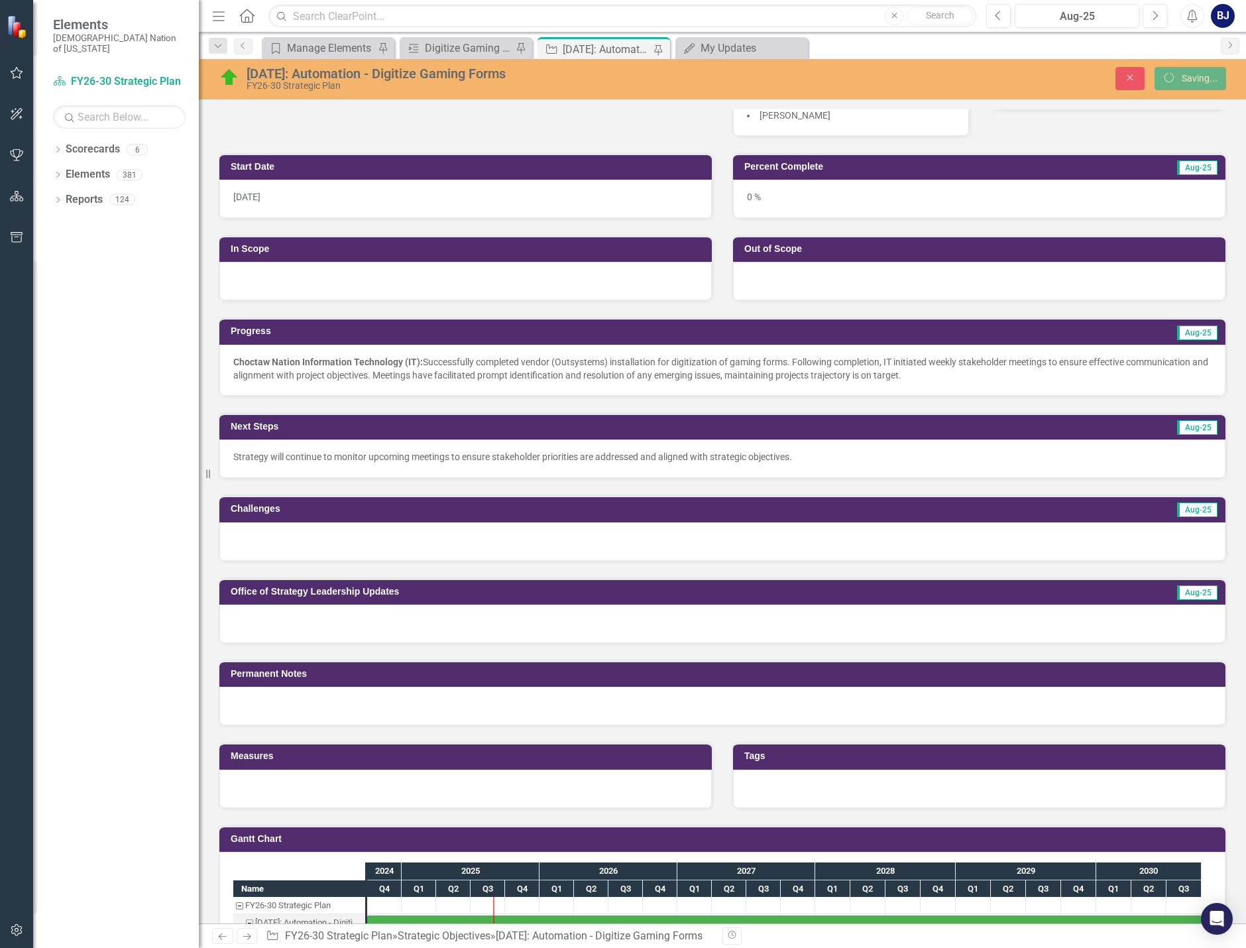
scroll to position [265, 0]
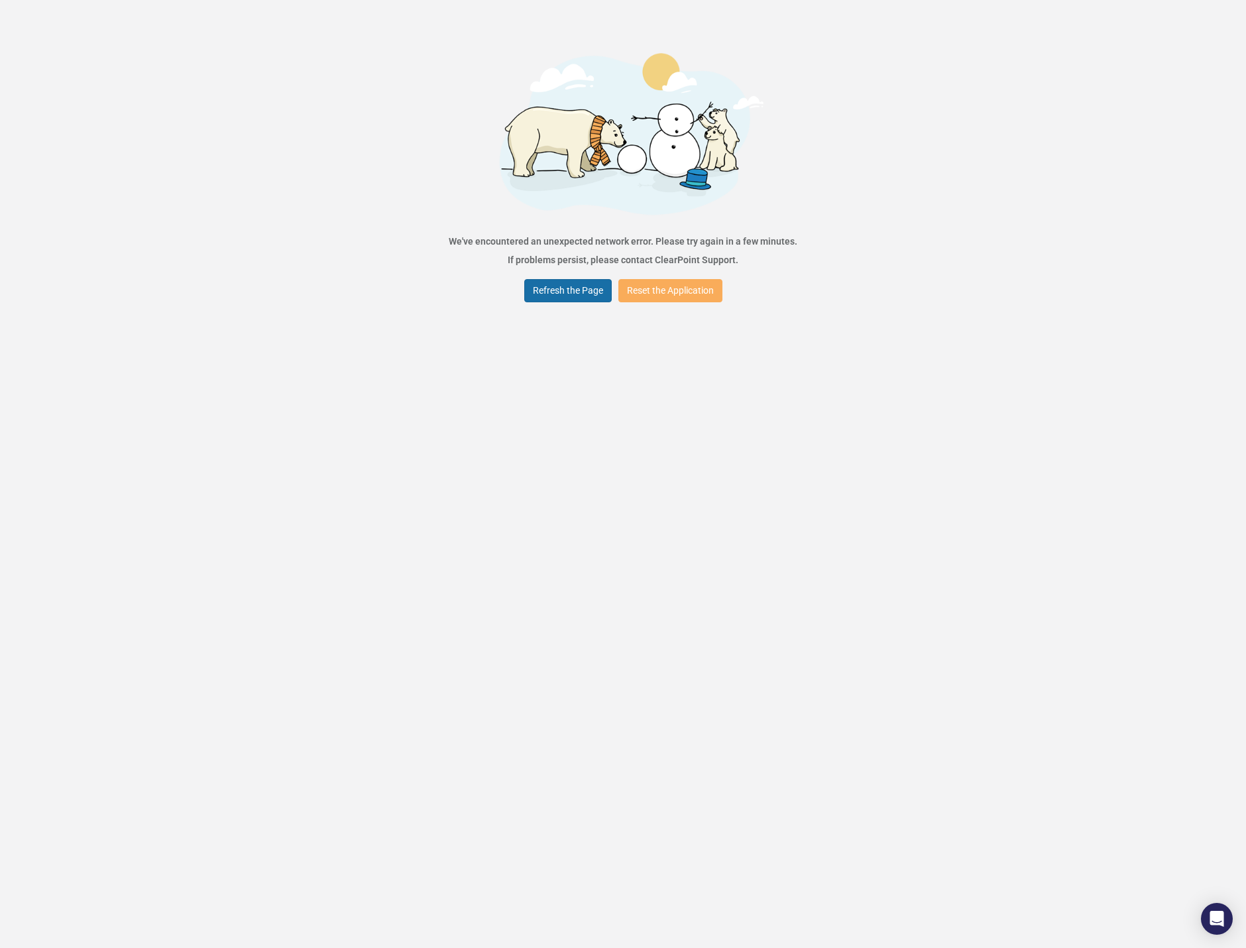
click at [577, 286] on button "Refresh the Page" at bounding box center [567, 290] width 87 height 23
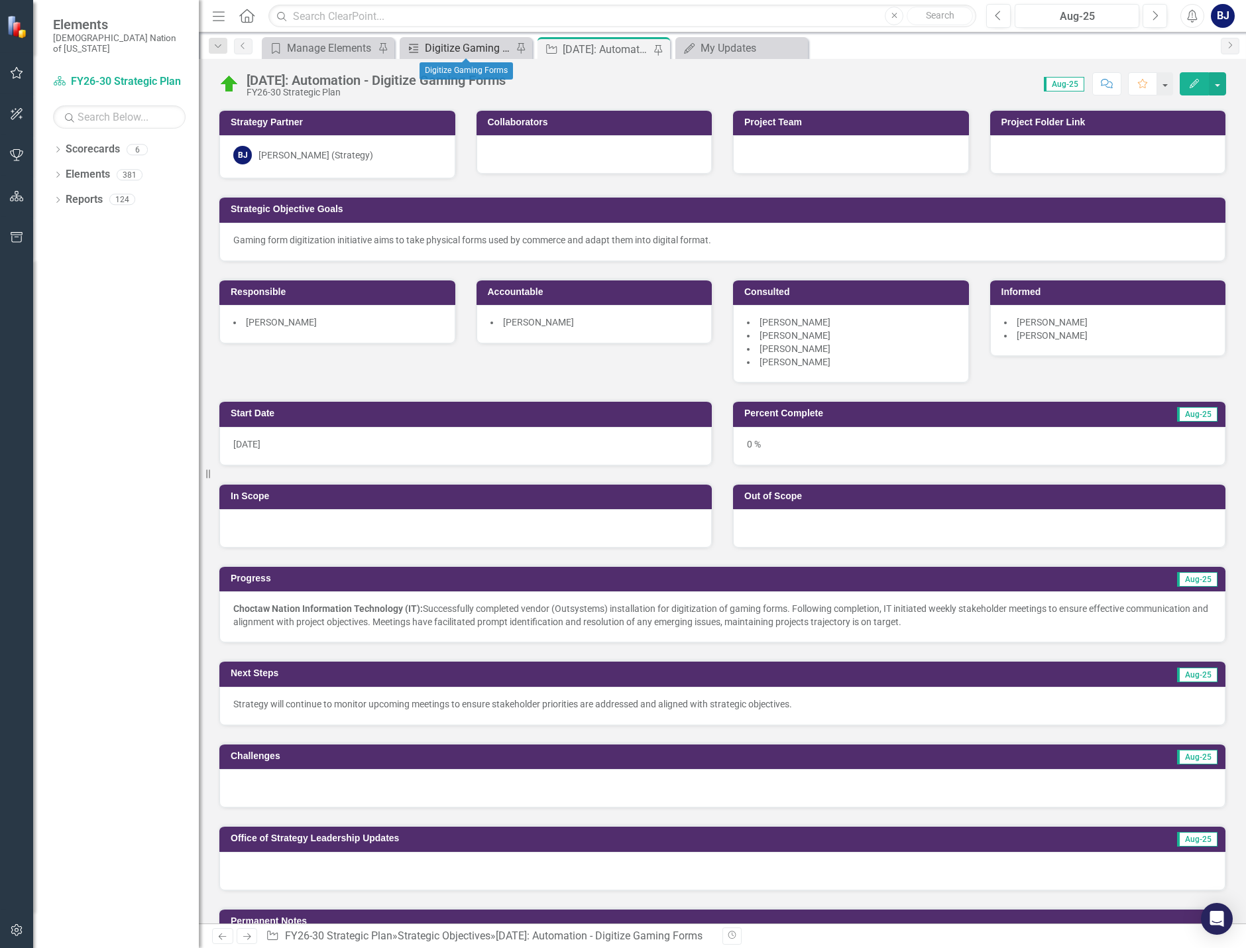
click at [465, 51] on div "Digitize Gaming Forms" at bounding box center [468, 48] width 87 height 17
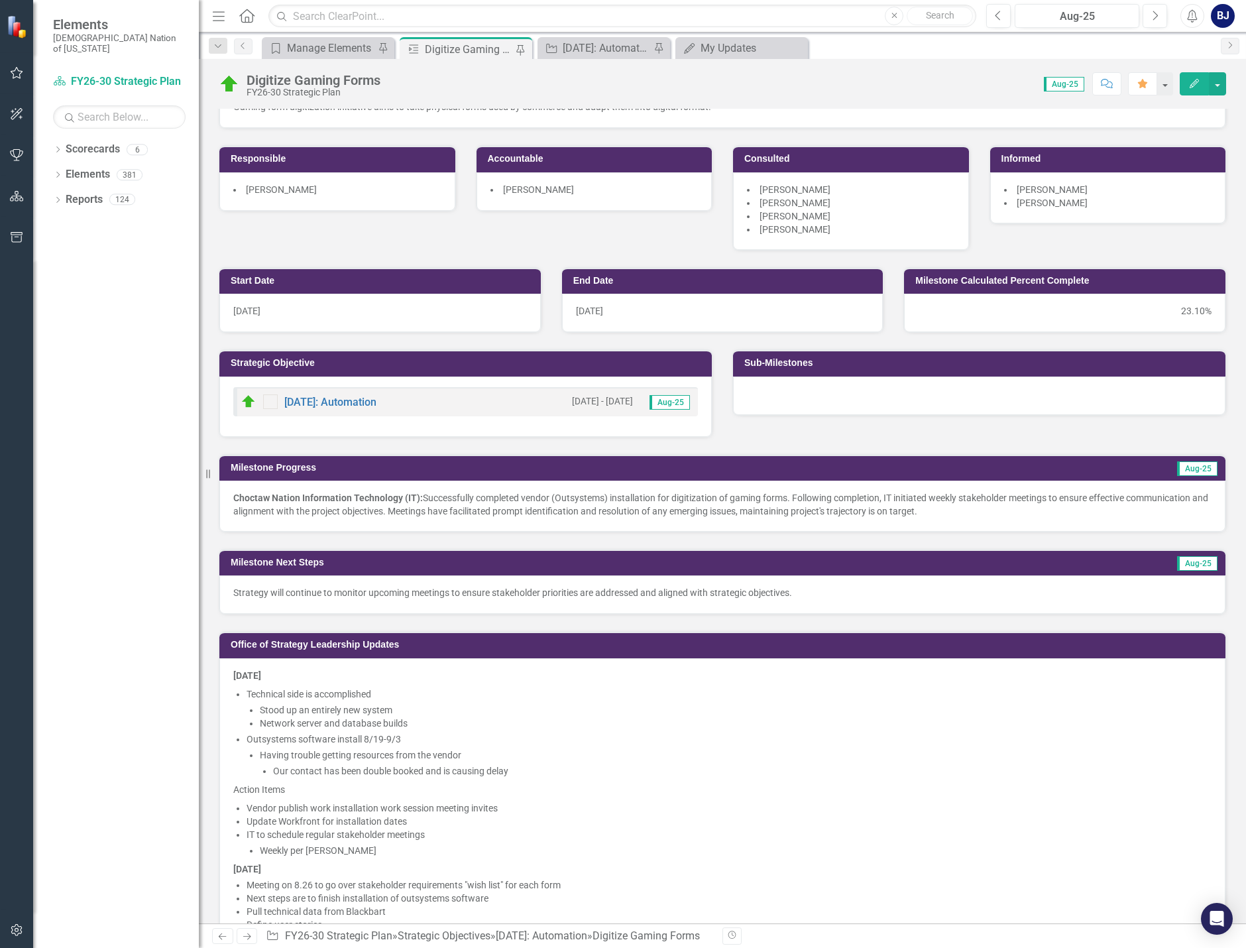
scroll to position [100, 0]
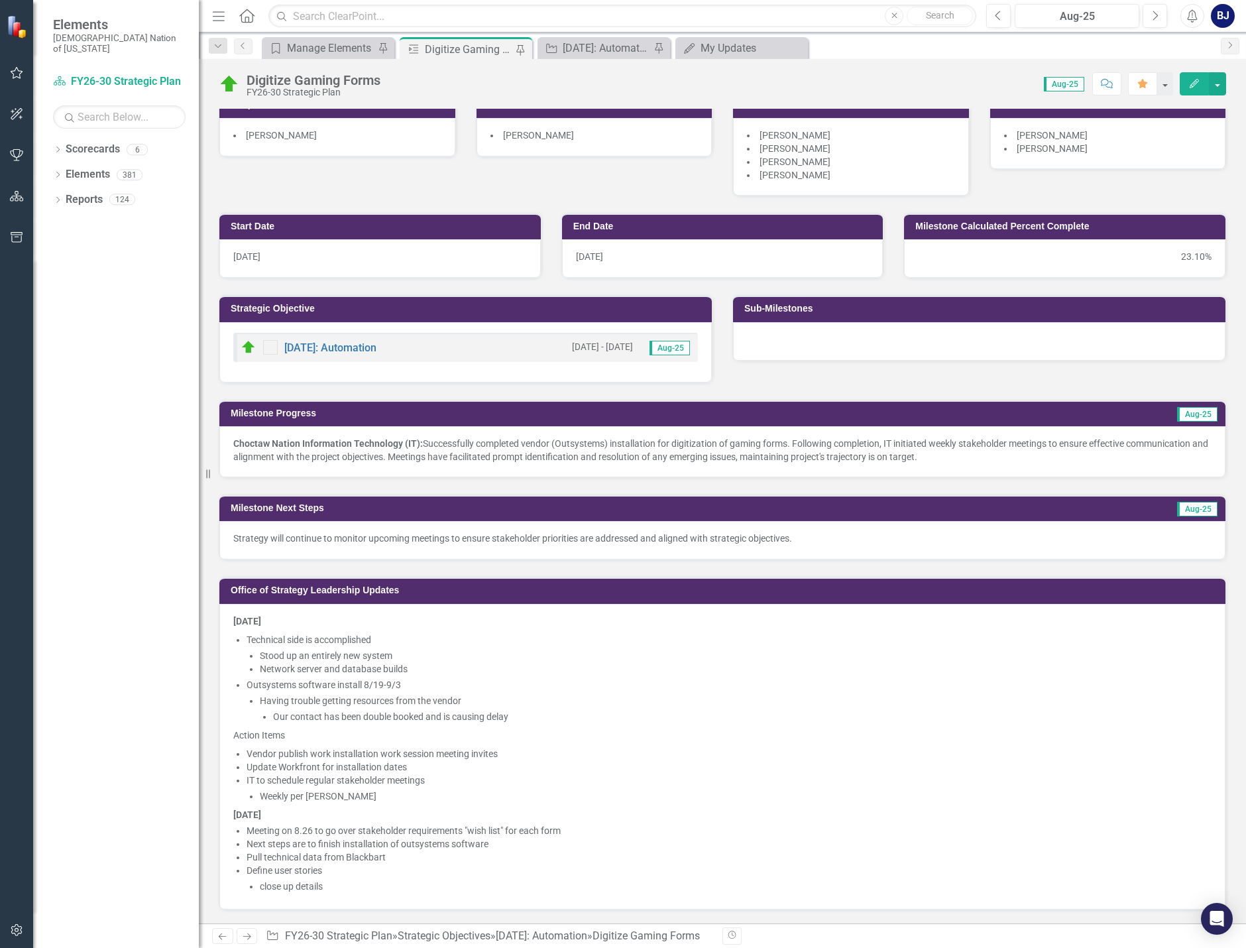
click at [404, 771] on li "Update Workfront for installation dates" at bounding box center [729, 766] width 965 height 13
click at [405, 771] on li "Update Workfront for installation dates" at bounding box center [729, 766] width 965 height 13
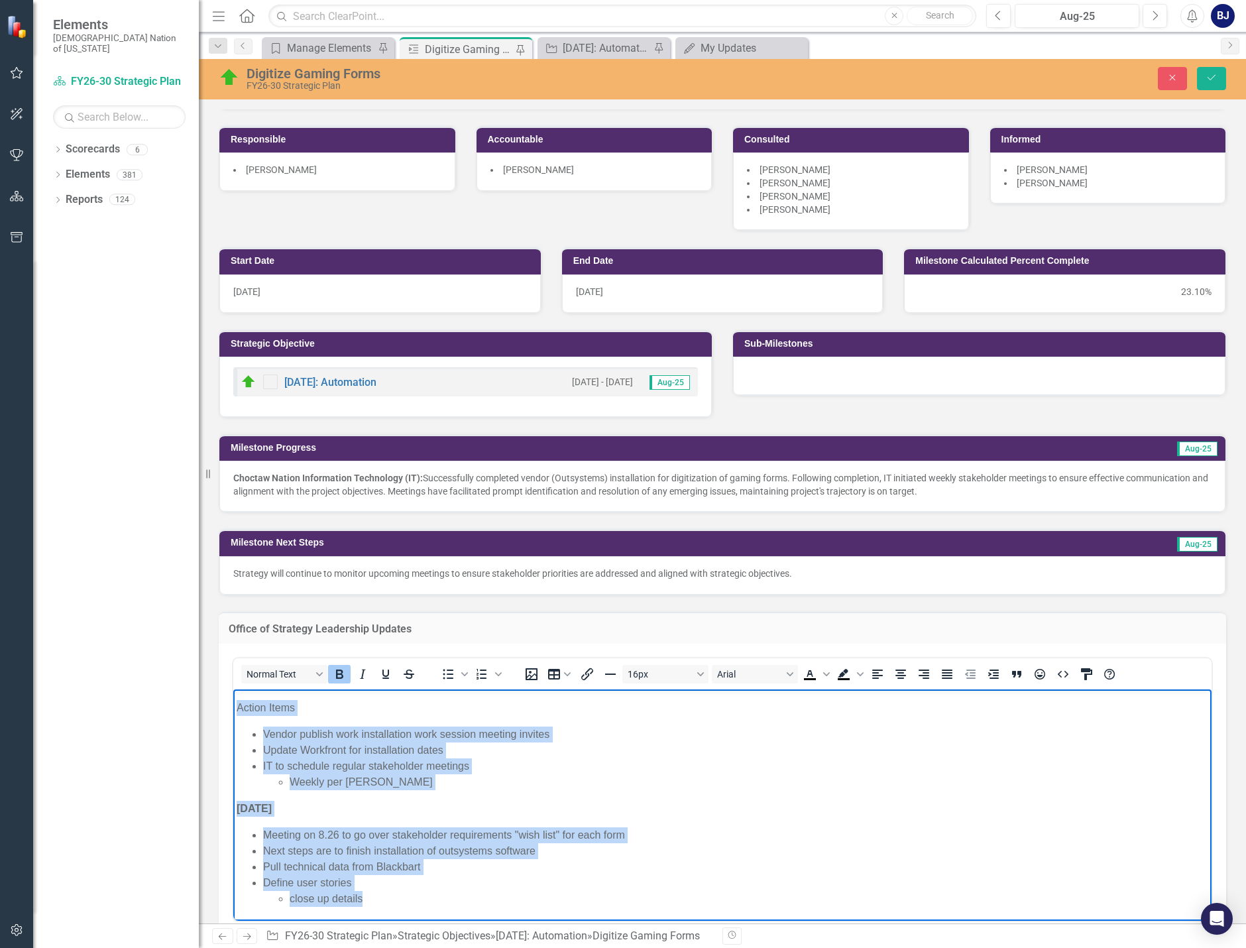
scroll to position [128, 0]
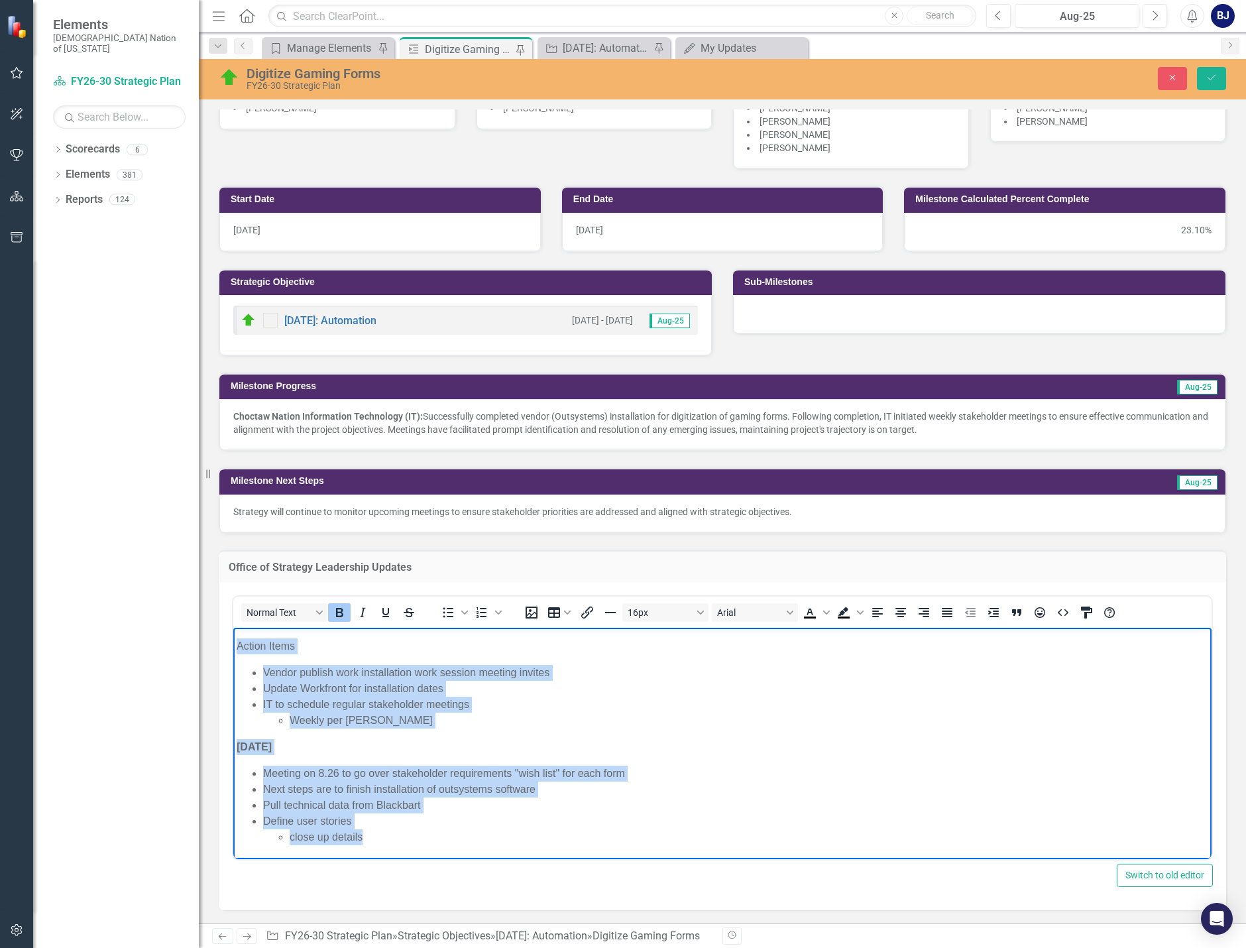
drag, startPoint x: 236, startPoint y: 637, endPoint x: 405, endPoint y: 851, distance: 272.7
click at [405, 851] on body "[DATE] Technical side is accomplished Stood up an entirely new system Network s…" at bounding box center [722, 680] width 978 height 356
copy body "[DATE] Technical side is accomplished Stood up an entirely new system Network s…"
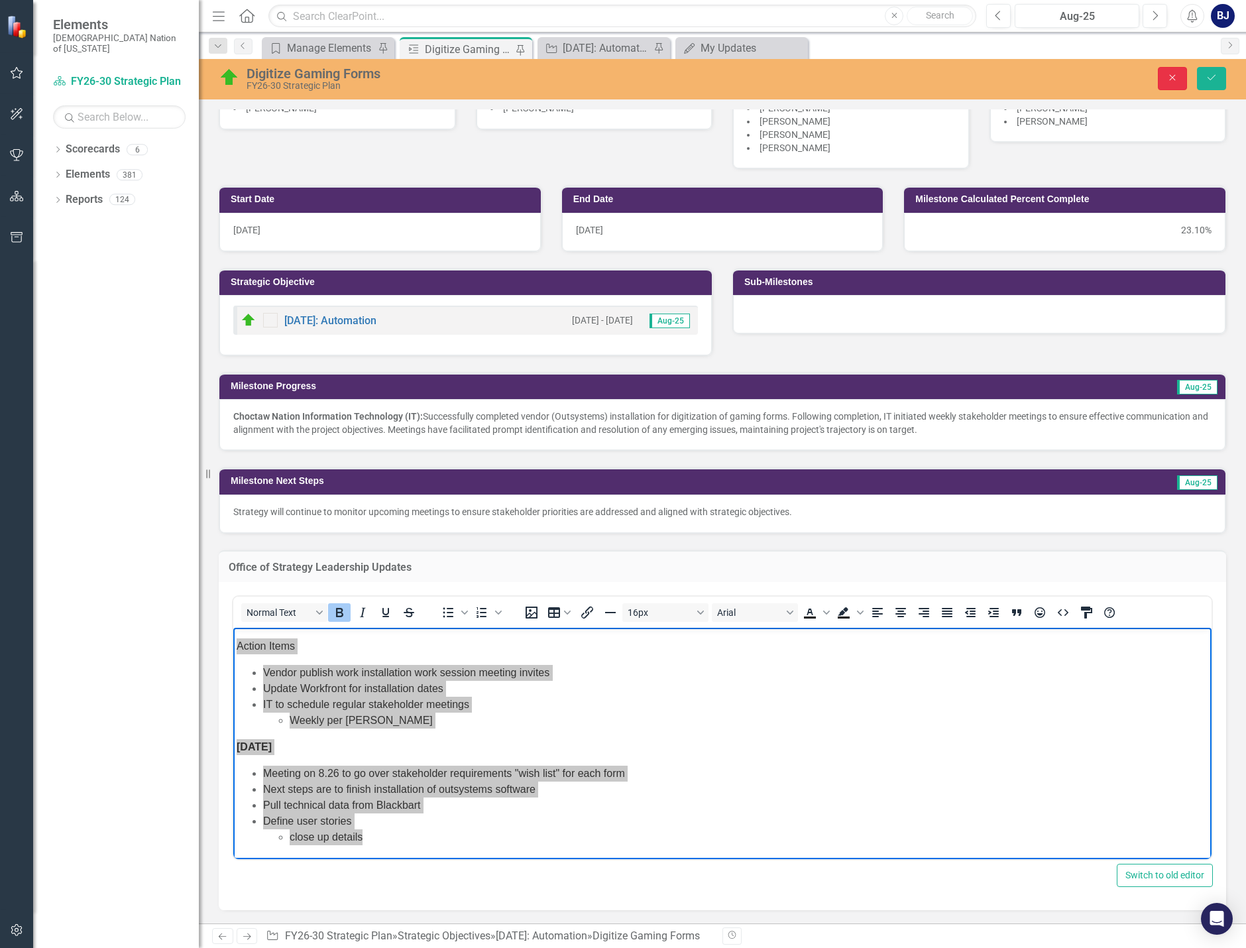
click at [1181, 72] on button "Close" at bounding box center [1172, 78] width 29 height 23
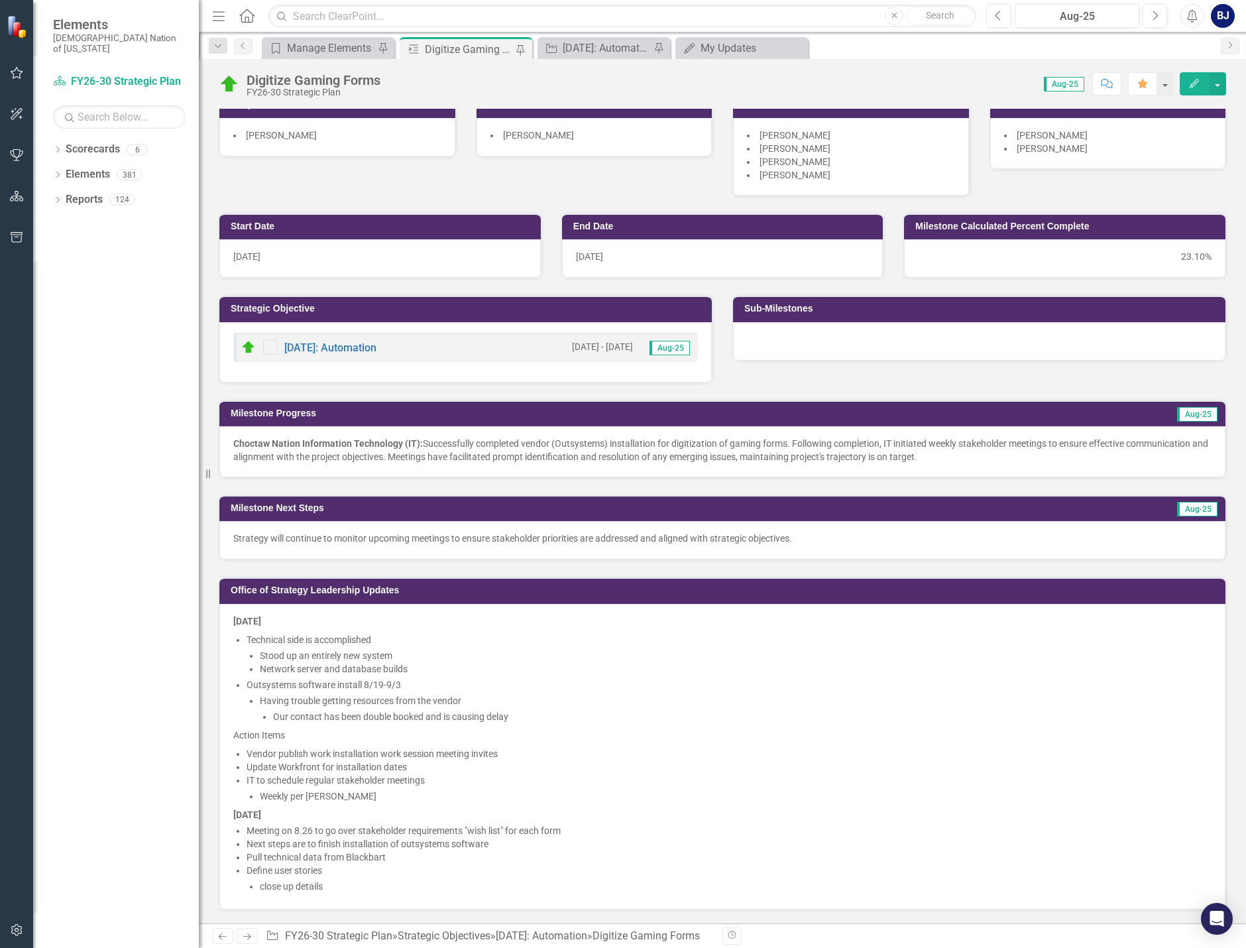
scroll to position [100, 0]
click at [623, 52] on div "[DATE]: Automation - Digitize Gaming Forms" at bounding box center [606, 48] width 87 height 17
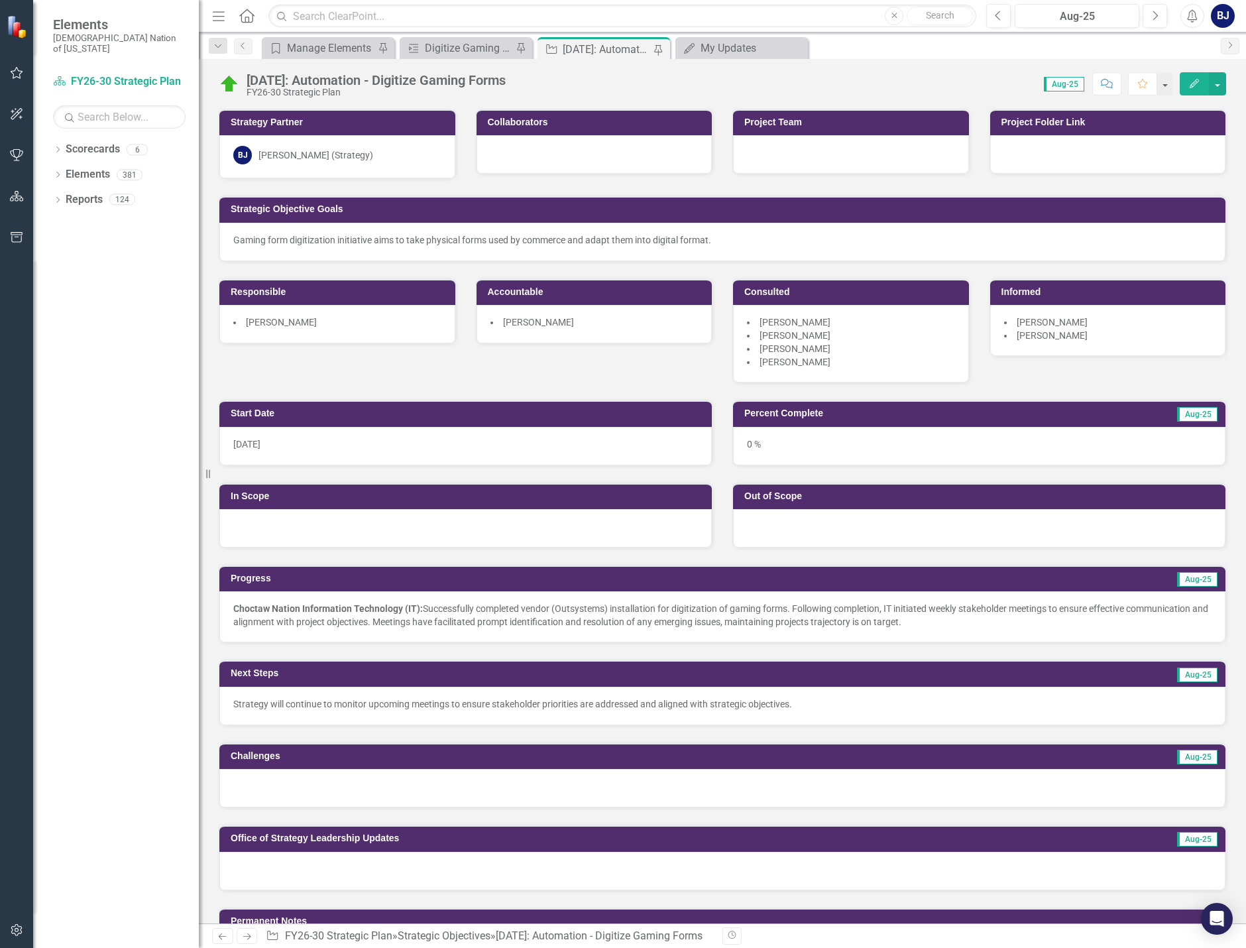
click at [378, 860] on div at bounding box center [722, 870] width 1006 height 38
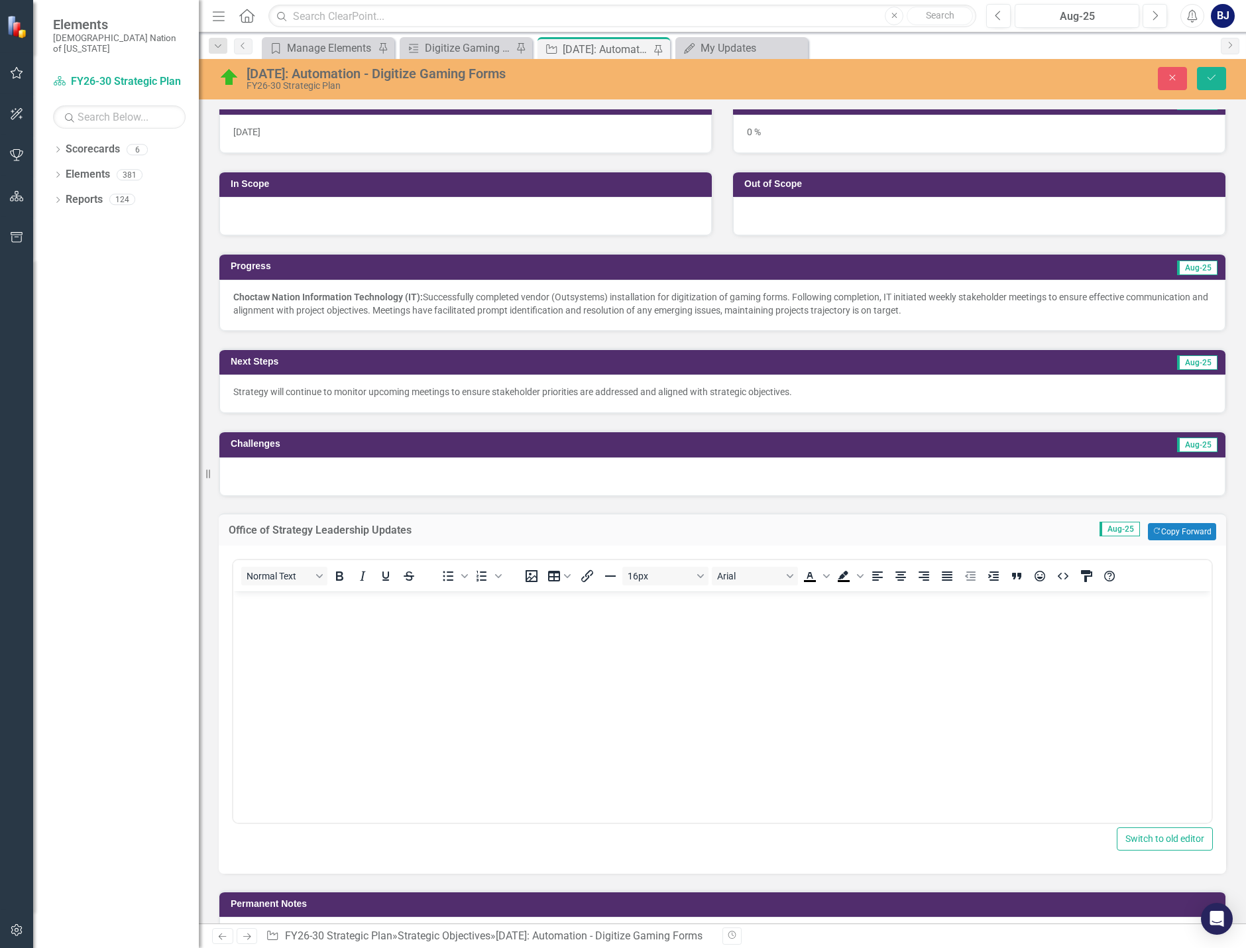
scroll to position [331, 0]
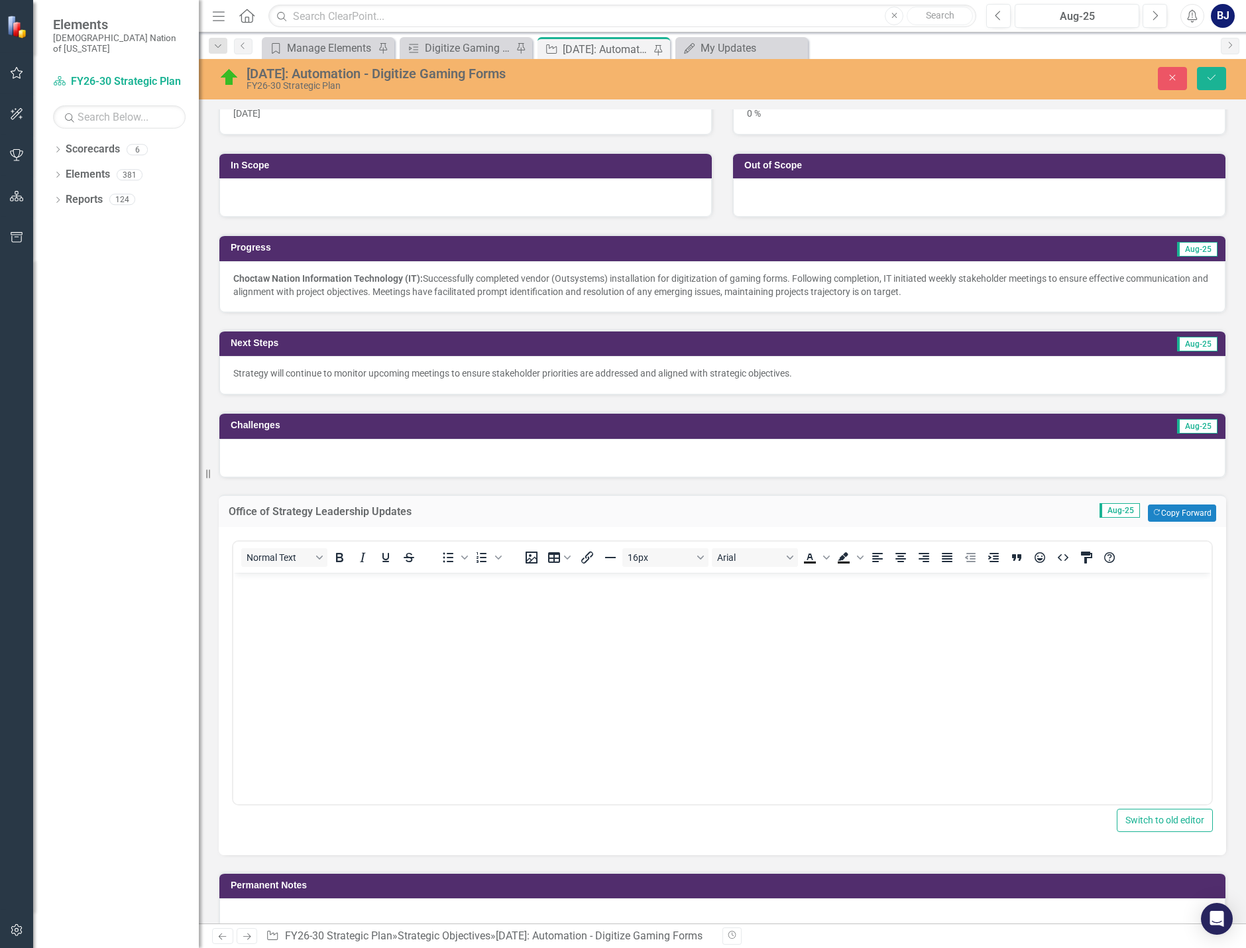
click at [261, 623] on body "Rich Text Area. Press ALT-0 for help." at bounding box center [722, 671] width 978 height 199
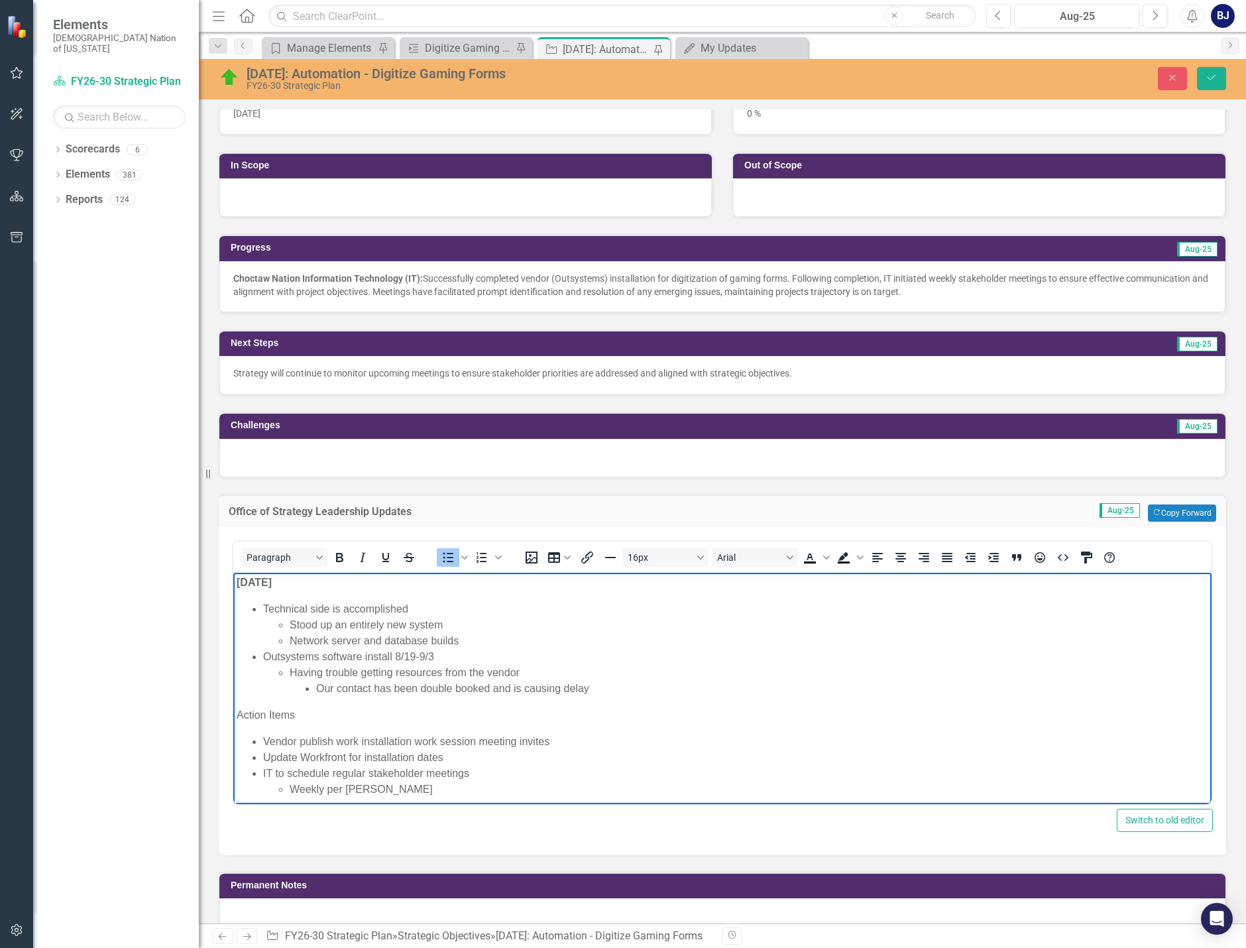
scroll to position [0, 0]
click at [1207, 77] on icon "Save" at bounding box center [1211, 77] width 12 height 9
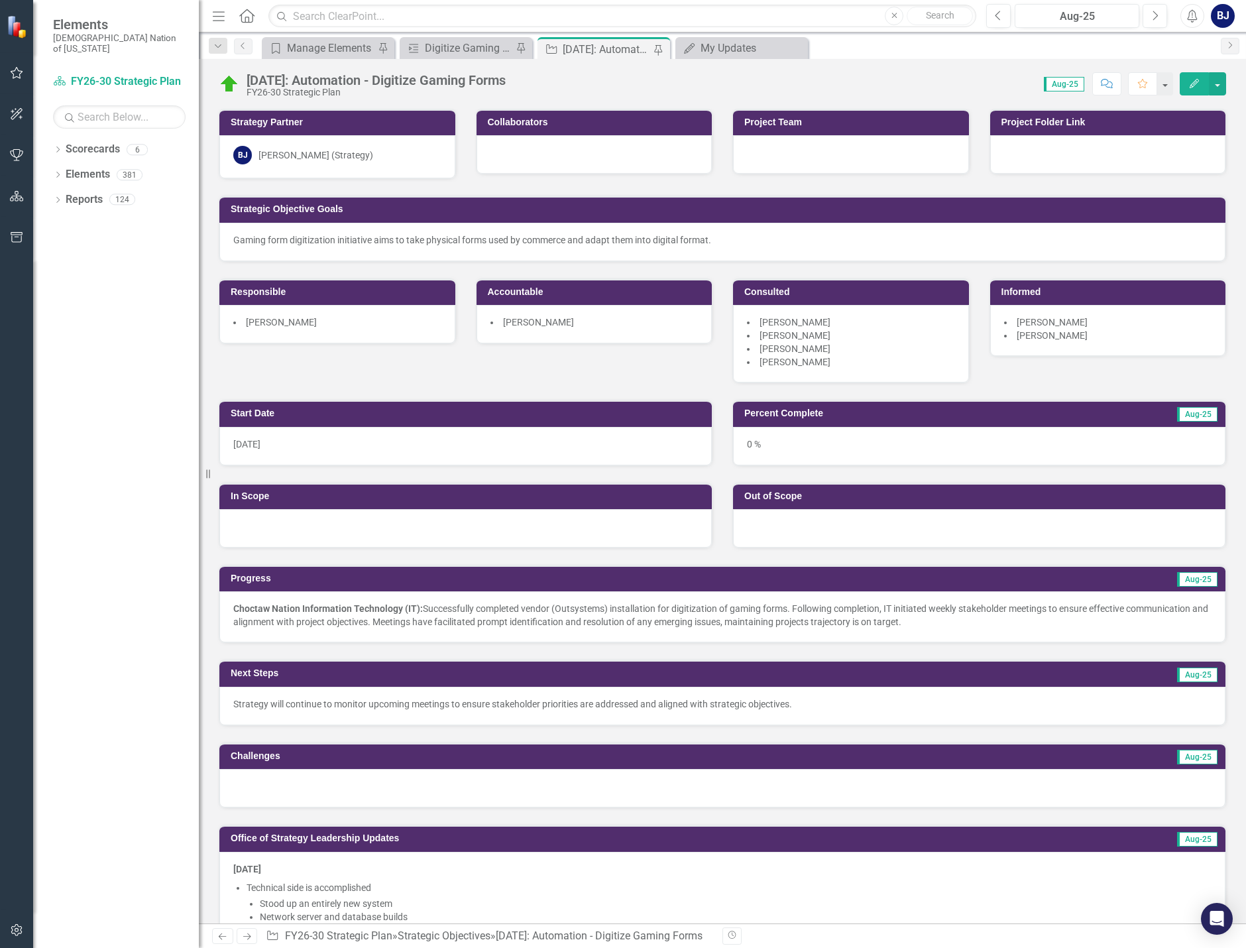
click at [19, 76] on icon "button" at bounding box center [17, 73] width 14 height 11
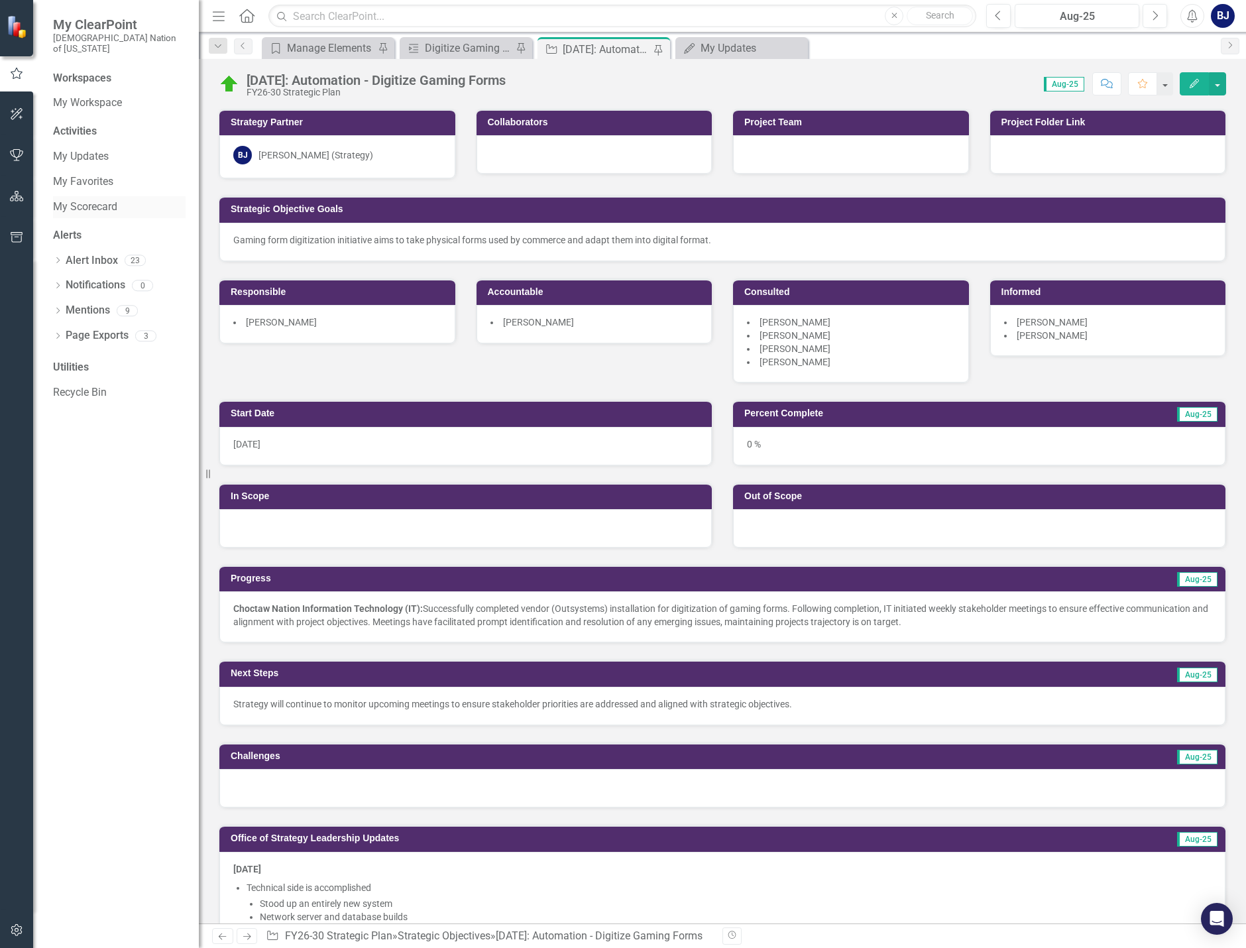
click at [56, 199] on link "My Scorecard" at bounding box center [119, 206] width 133 height 15
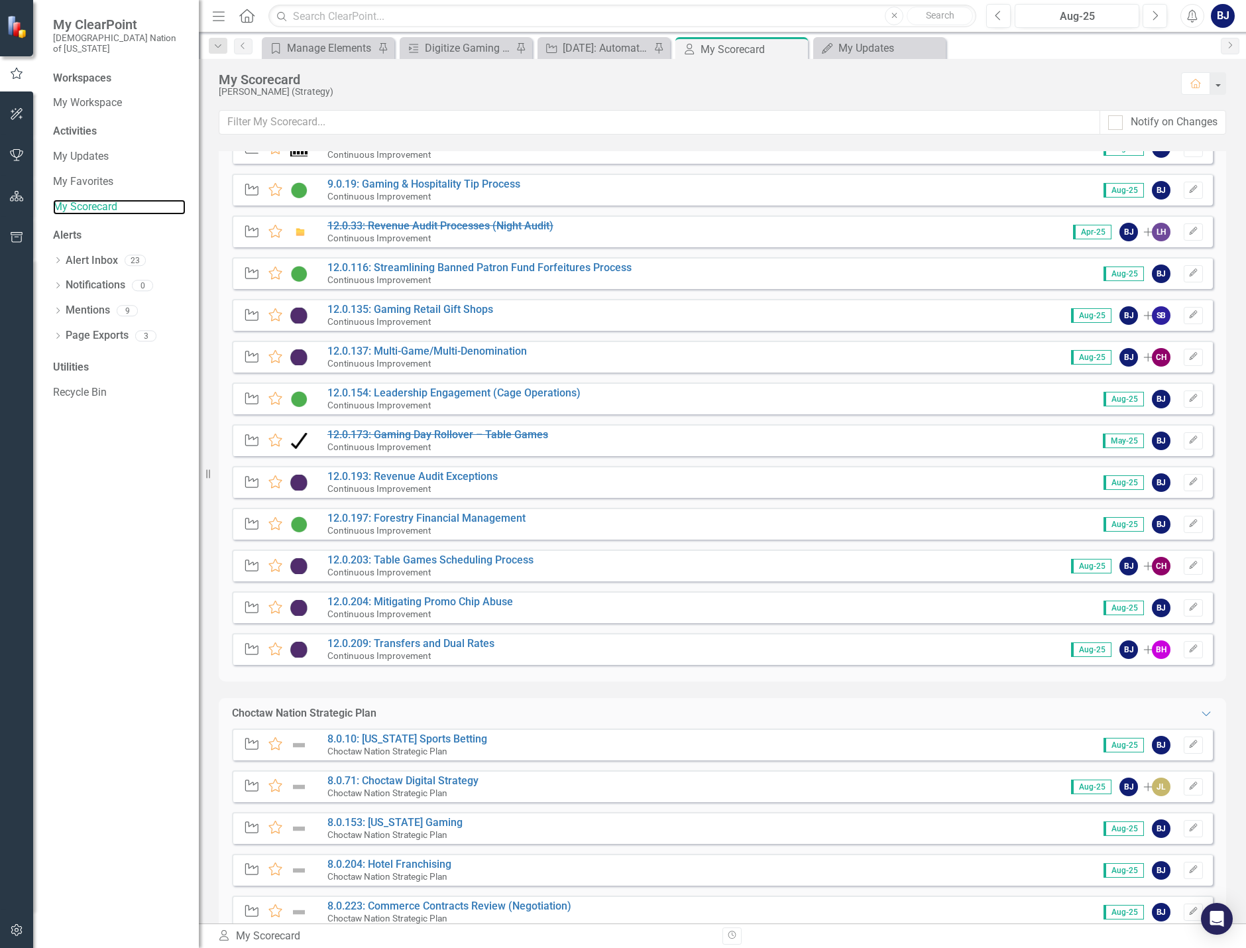
scroll to position [934, 0]
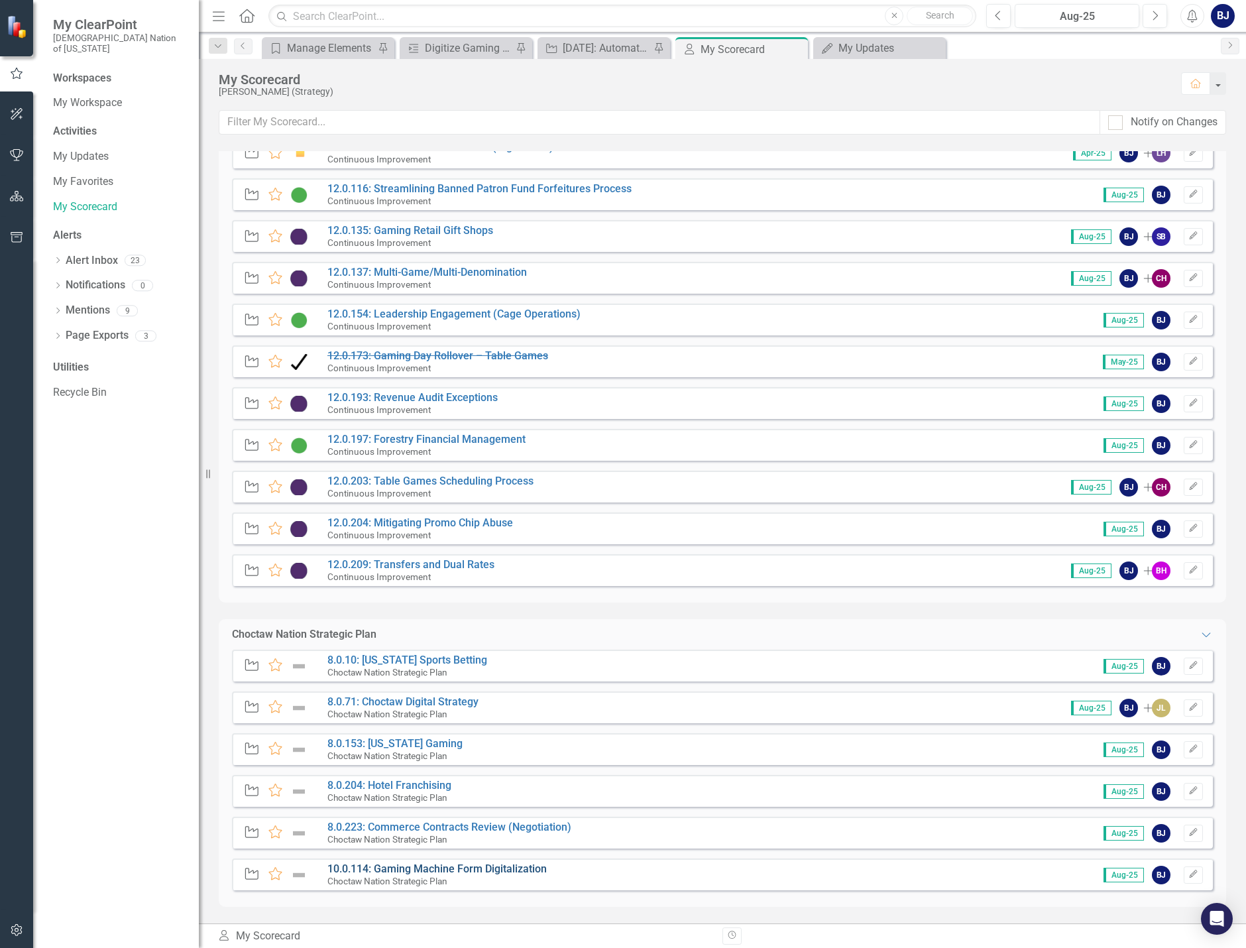
click at [512, 866] on link "10.0.114: Gaming Machine Form Digitalization" at bounding box center [436, 868] width 219 height 13
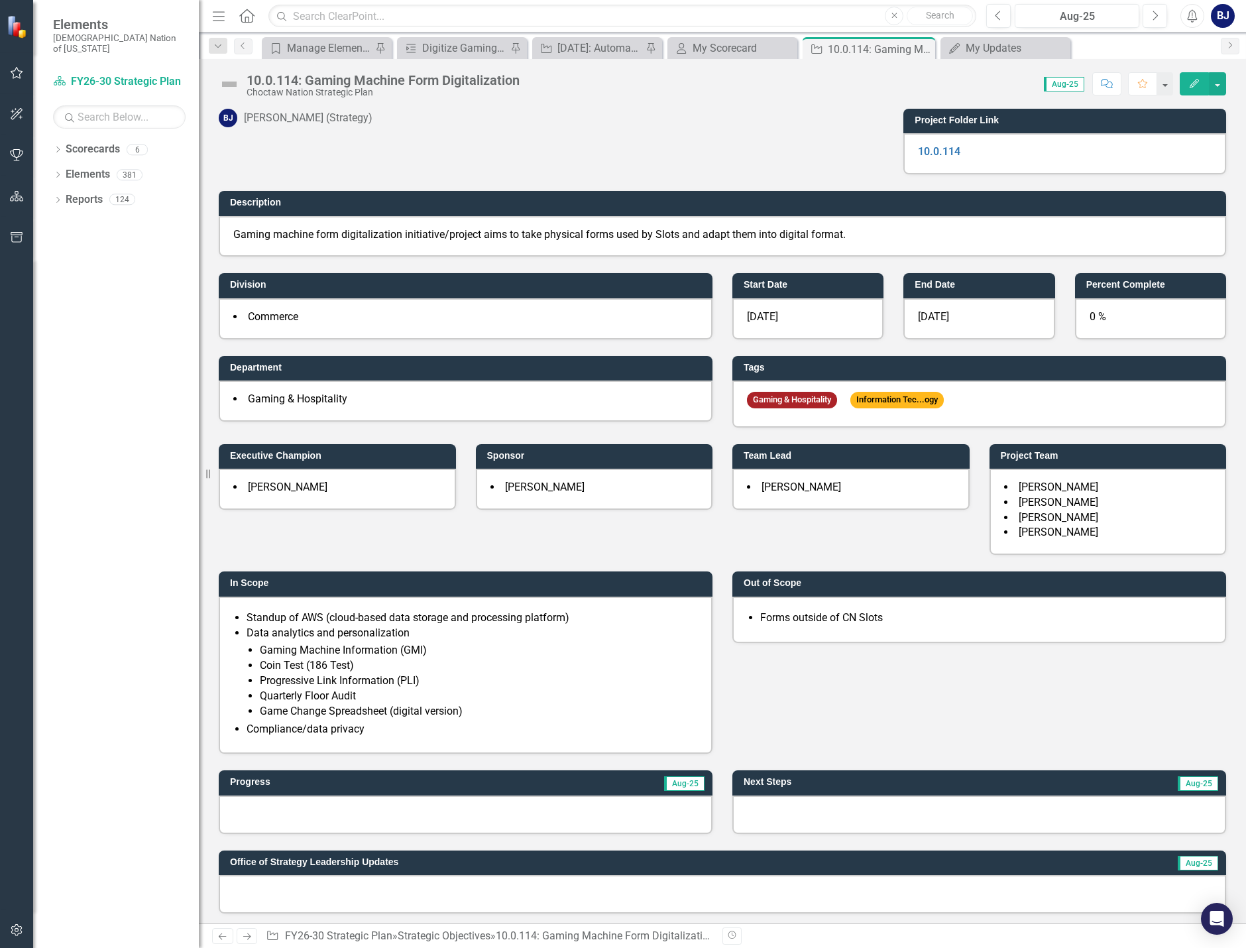
drag, startPoint x: 533, startPoint y: 816, endPoint x: 315, endPoint y: 564, distance: 333.6
click at [315, 564] on div "In Scope Standup of AWS (cloud-based data storage and processing platform) Data…" at bounding box center [466, 654] width 514 height 199
click at [285, 651] on li "Gaming Machine Information (GMI)" at bounding box center [479, 650] width 438 height 15
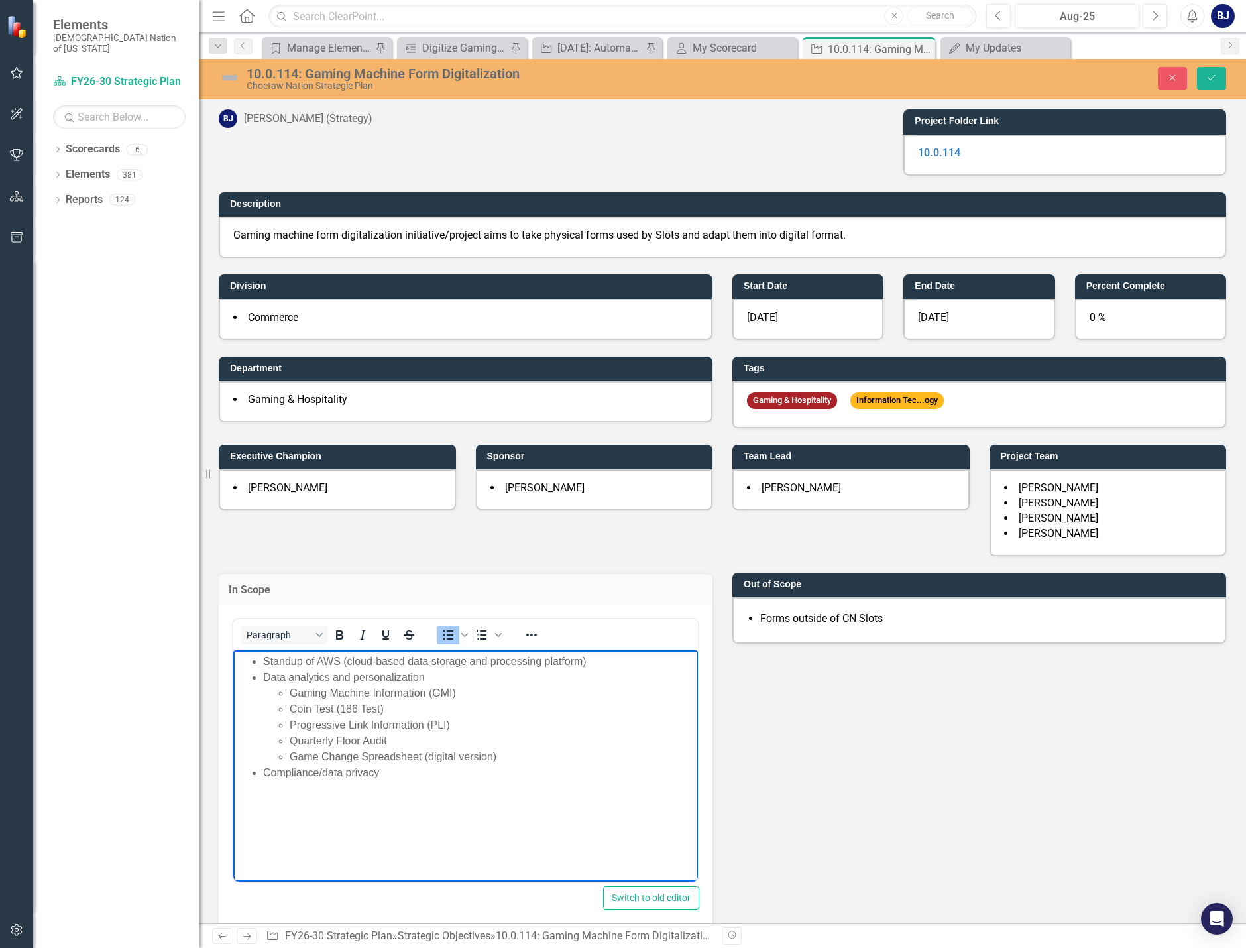
drag, startPoint x: 388, startPoint y: 770, endPoint x: 461, endPoint y: 1316, distance: 550.9
click at [233, 665] on html "Standup of AWS (cloud-based data storage and processing platform) Data analytic…" at bounding box center [465, 749] width 465 height 199
copy ul "Standup of AWS (cloud-based data storage and processing platform) Data analytic…"
click at [607, 48] on div "[DATE]: Automation - Digitize Gaming Forms" at bounding box center [599, 48] width 85 height 17
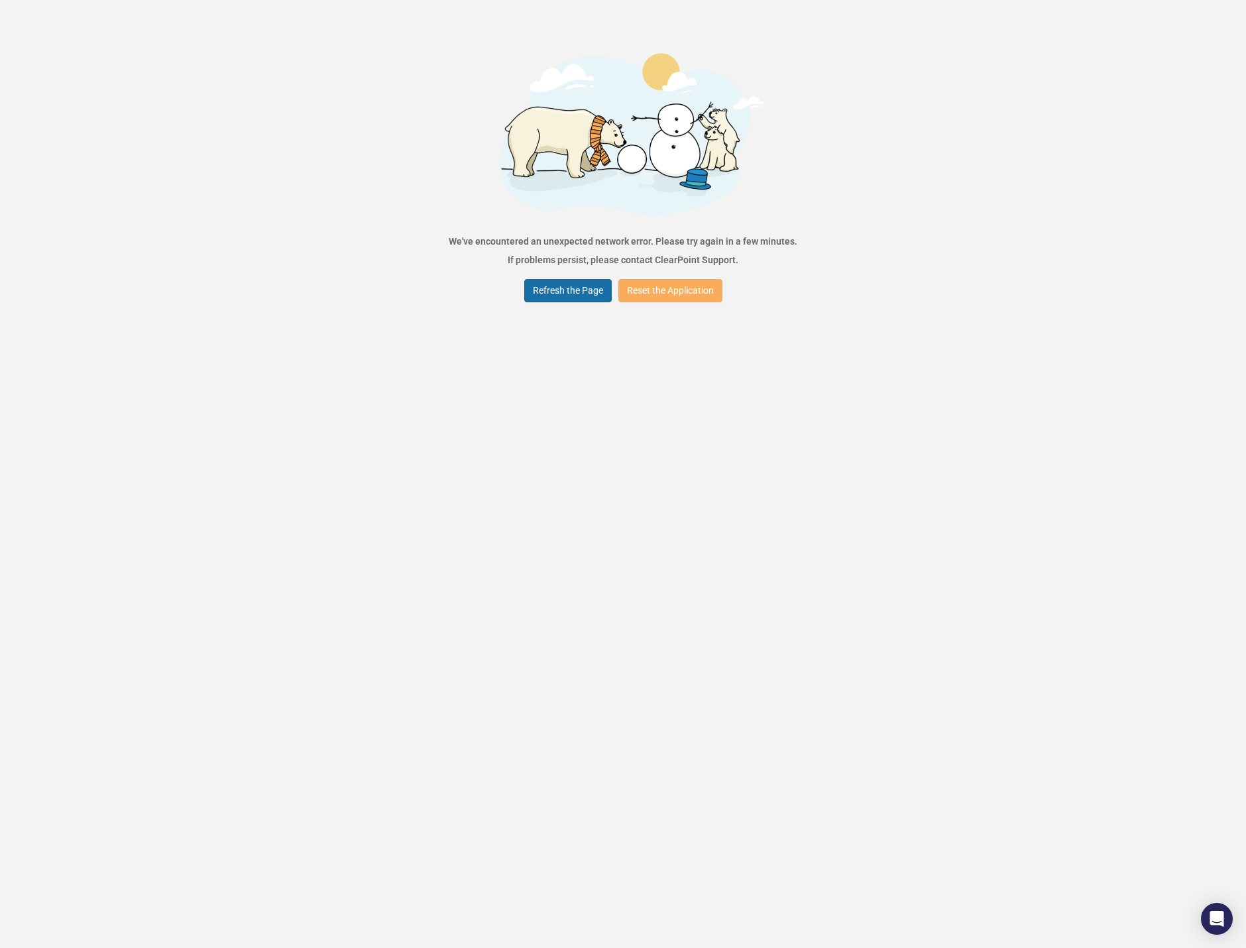
click at [544, 291] on button "Refresh the Page" at bounding box center [567, 290] width 87 height 23
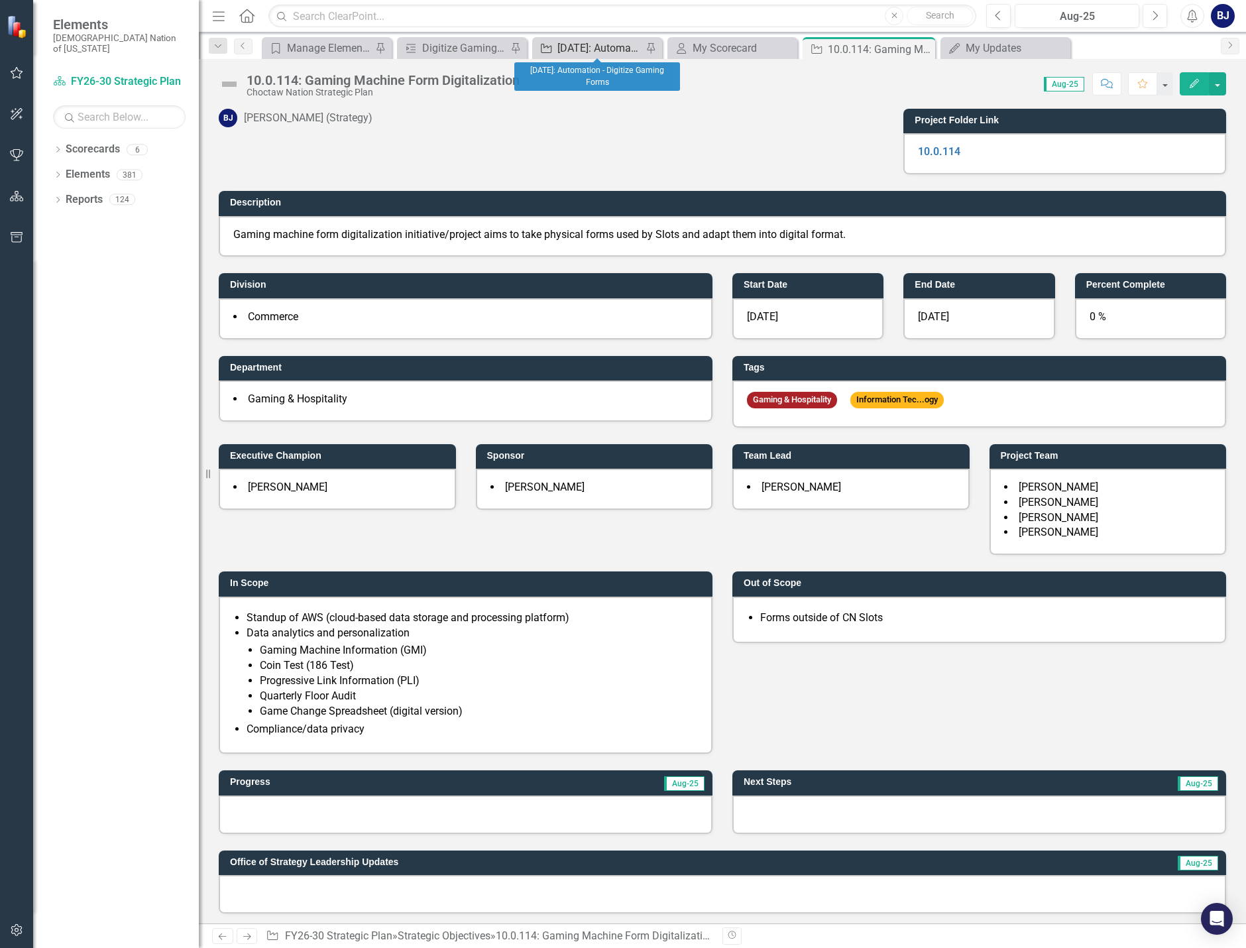
click at [573, 46] on div "[DATE]: Automation - Digitize Gaming Forms" at bounding box center [599, 48] width 85 height 17
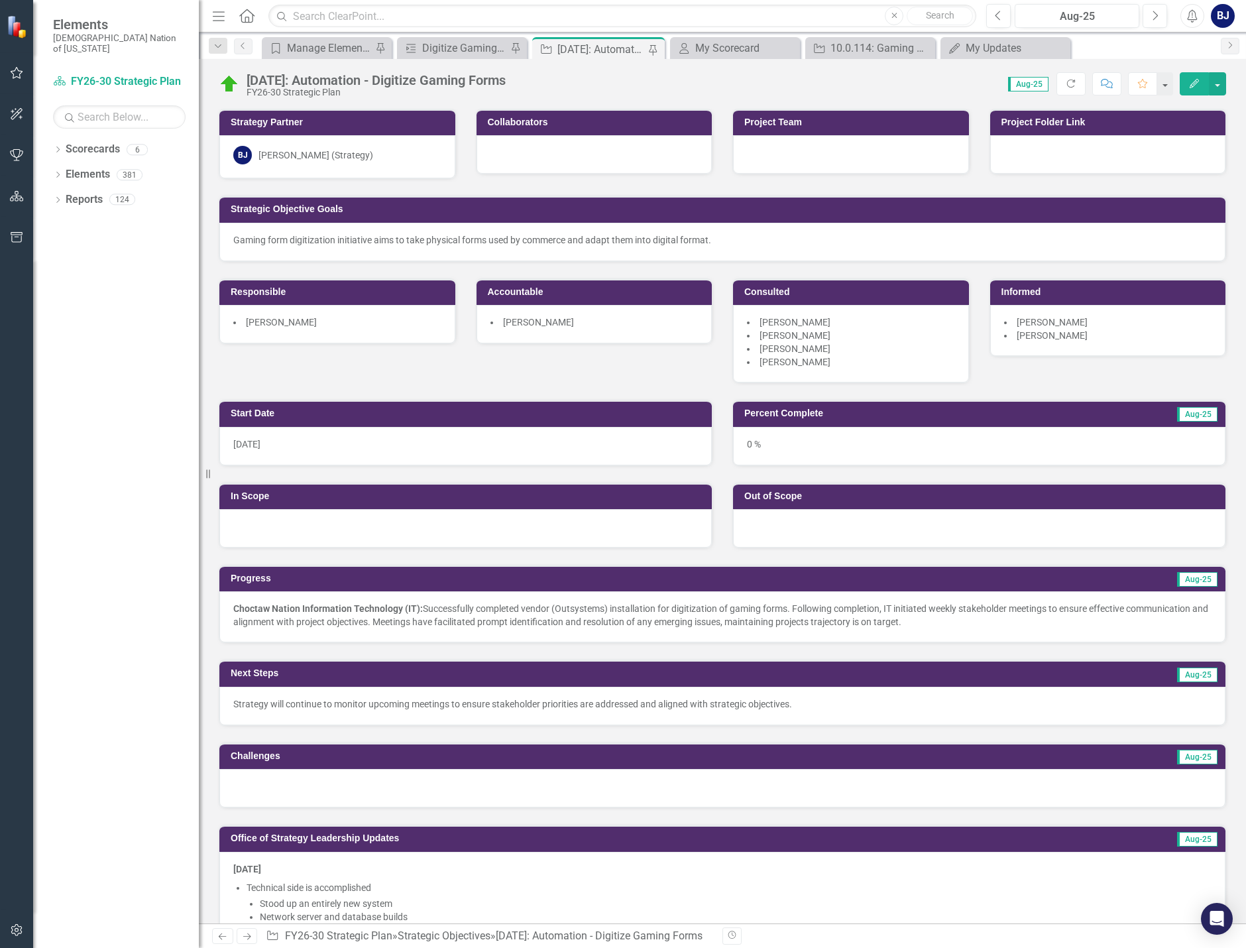
click at [396, 533] on div at bounding box center [465, 528] width 492 height 38
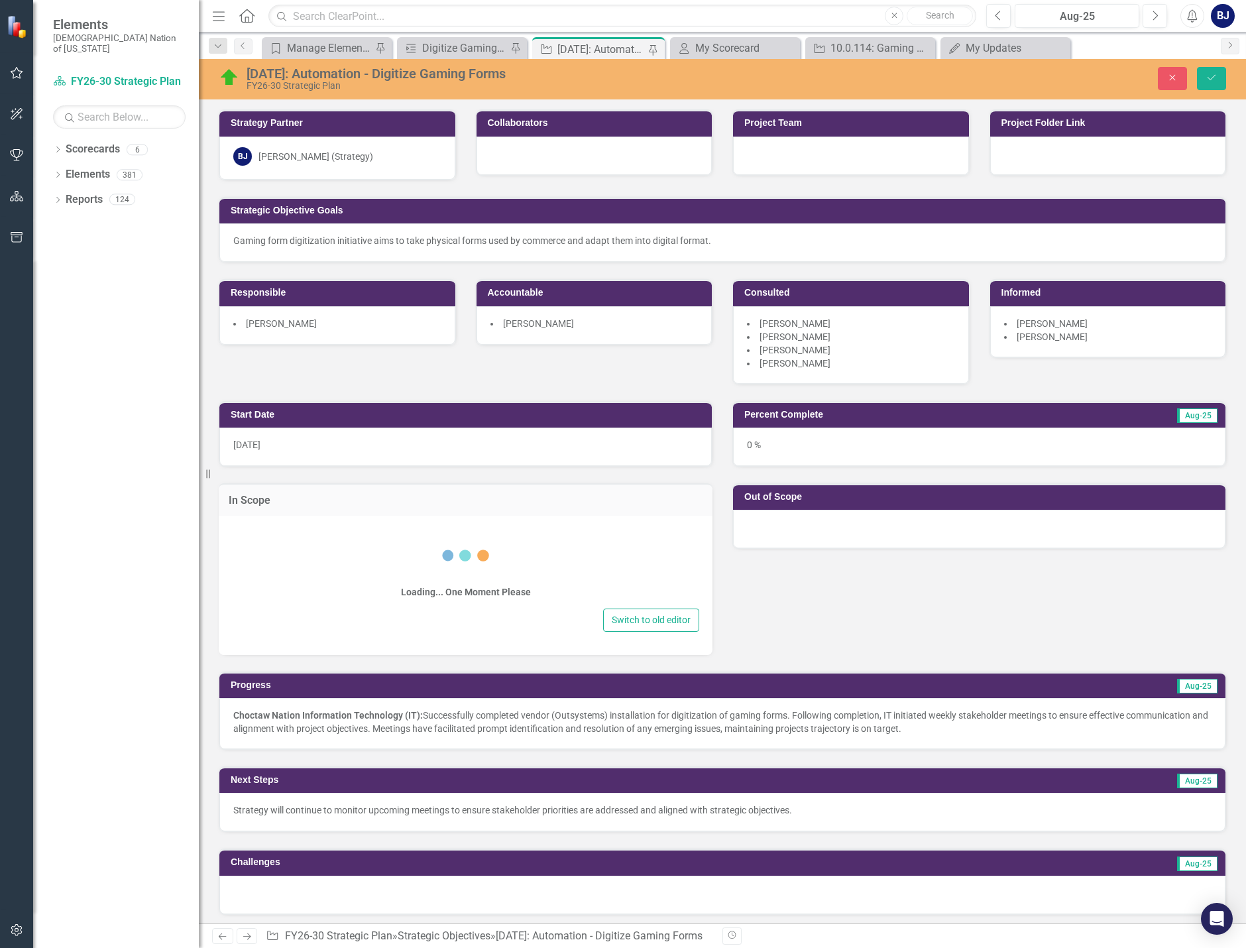
click at [386, 608] on div "Switch to old editor" at bounding box center [465, 619] width 467 height 23
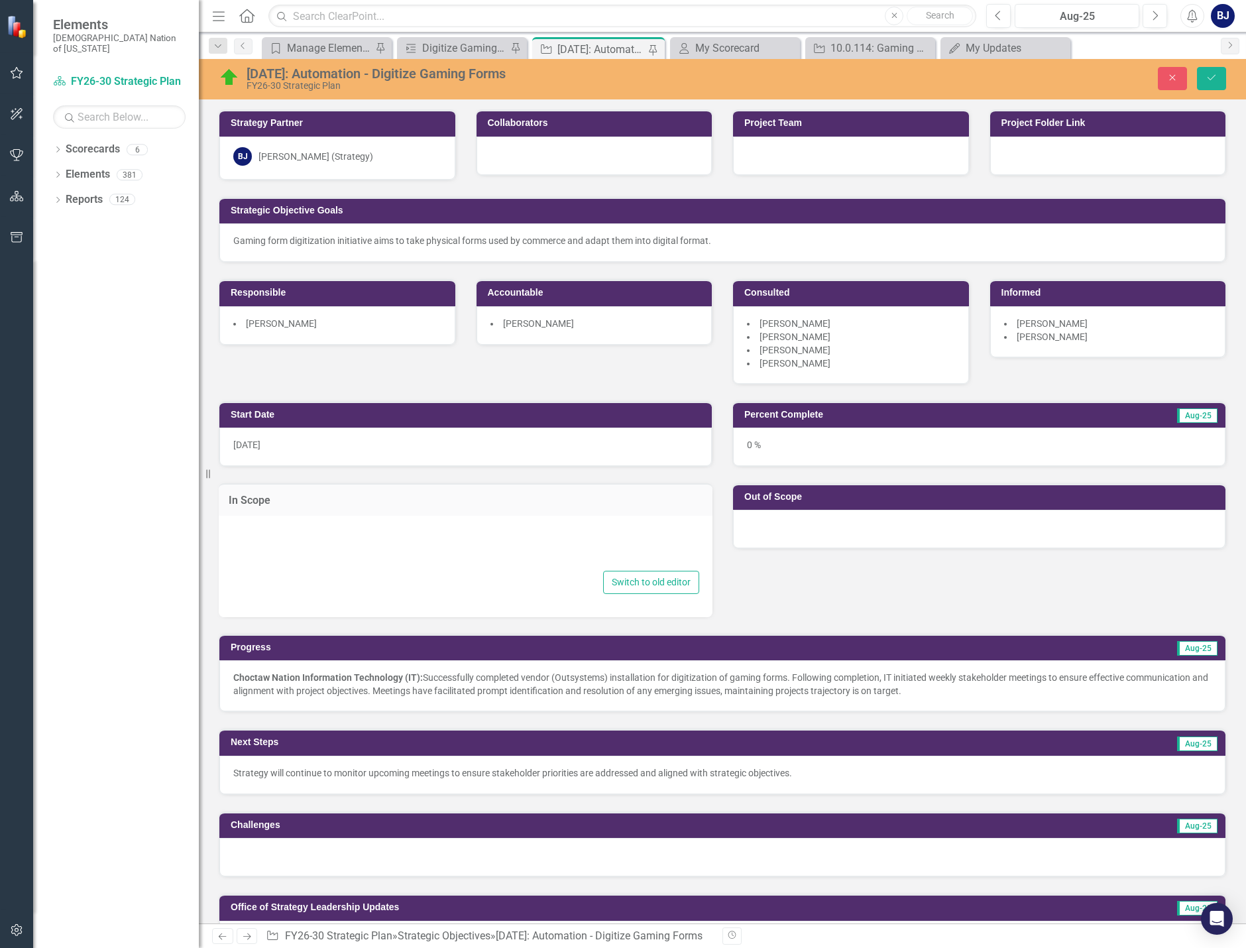
click at [386, 571] on div "Switch to old editor" at bounding box center [465, 559] width 467 height 69
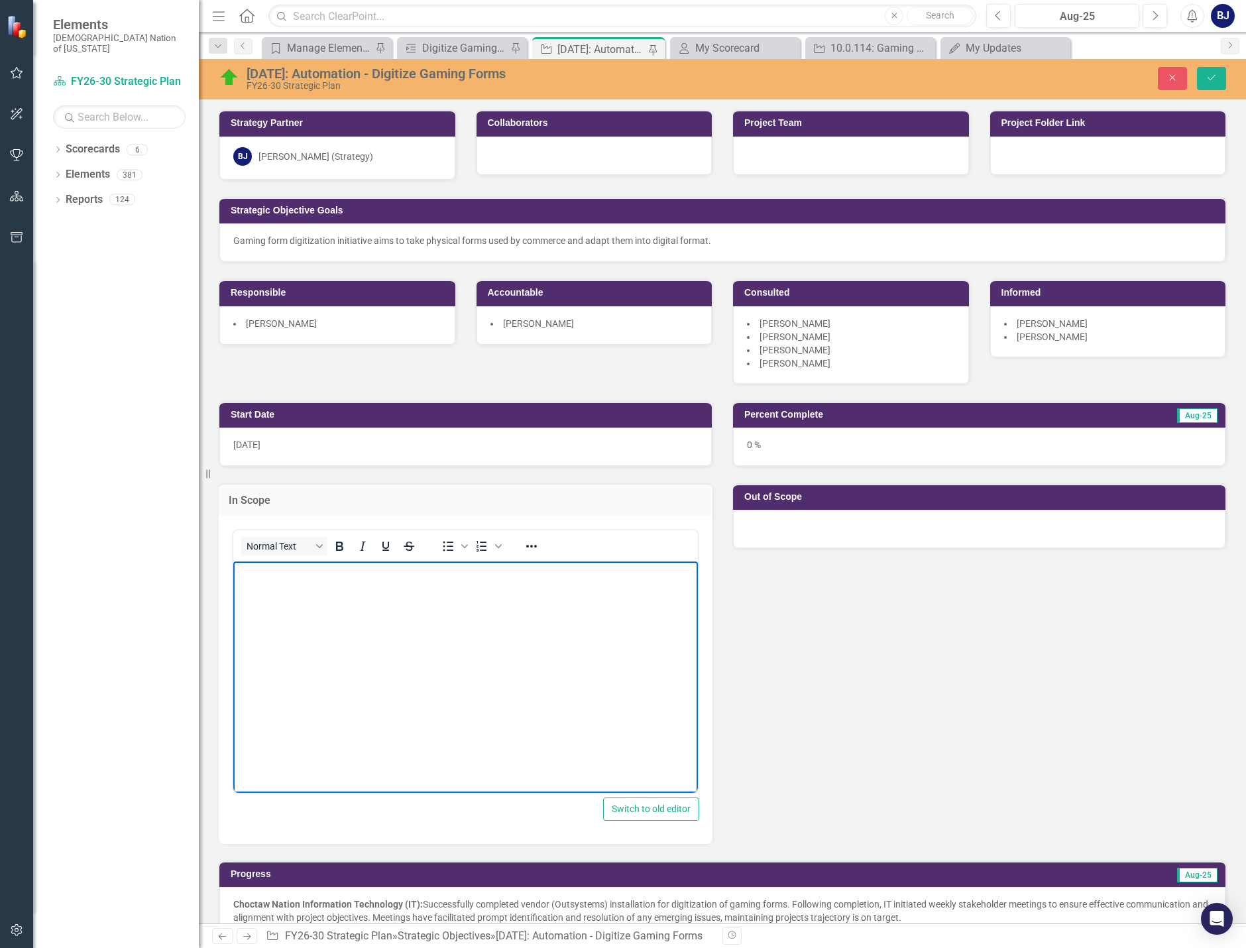
click at [280, 580] on body "Rich Text Area. Press ALT-0 for help." at bounding box center [465, 660] width 465 height 199
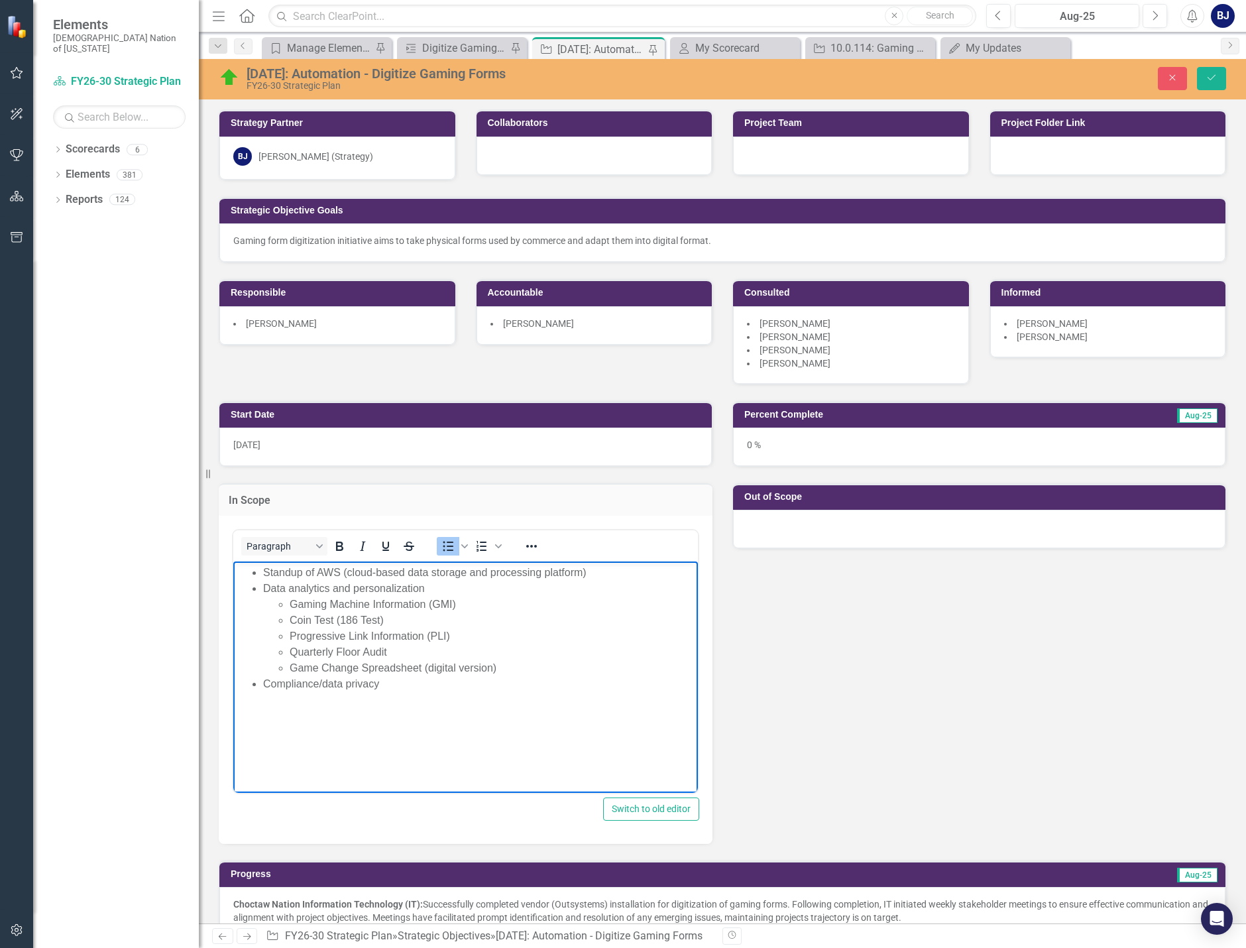
click at [432, 587] on li "Data analytics and personalization Gaming Machine Information (GMI) Coin Test (…" at bounding box center [478, 627] width 431 height 95
click at [384, 686] on li "Compliance/data privacy" at bounding box center [478, 683] width 431 height 16
click at [411, 696] on body "Standup of AWS (cloud-based data storage and processing platform) Data analytic…" at bounding box center [465, 660] width 465 height 199
click at [317, 680] on li "Compliance/data privacy" at bounding box center [478, 683] width 431 height 16
click at [413, 686] on li "Compliance / data privacy" at bounding box center [478, 683] width 431 height 16
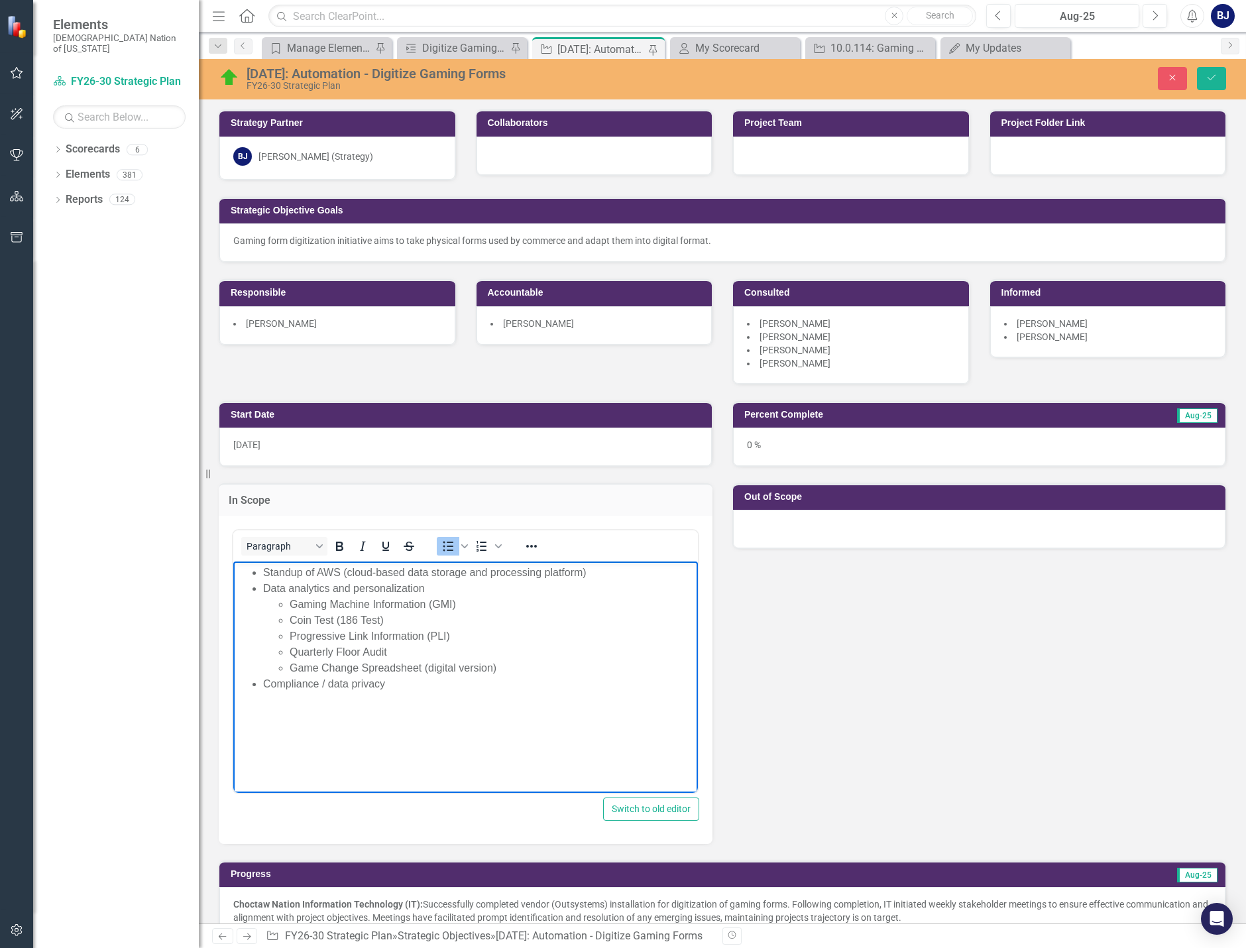
click at [832, 533] on div at bounding box center [979, 529] width 492 height 38
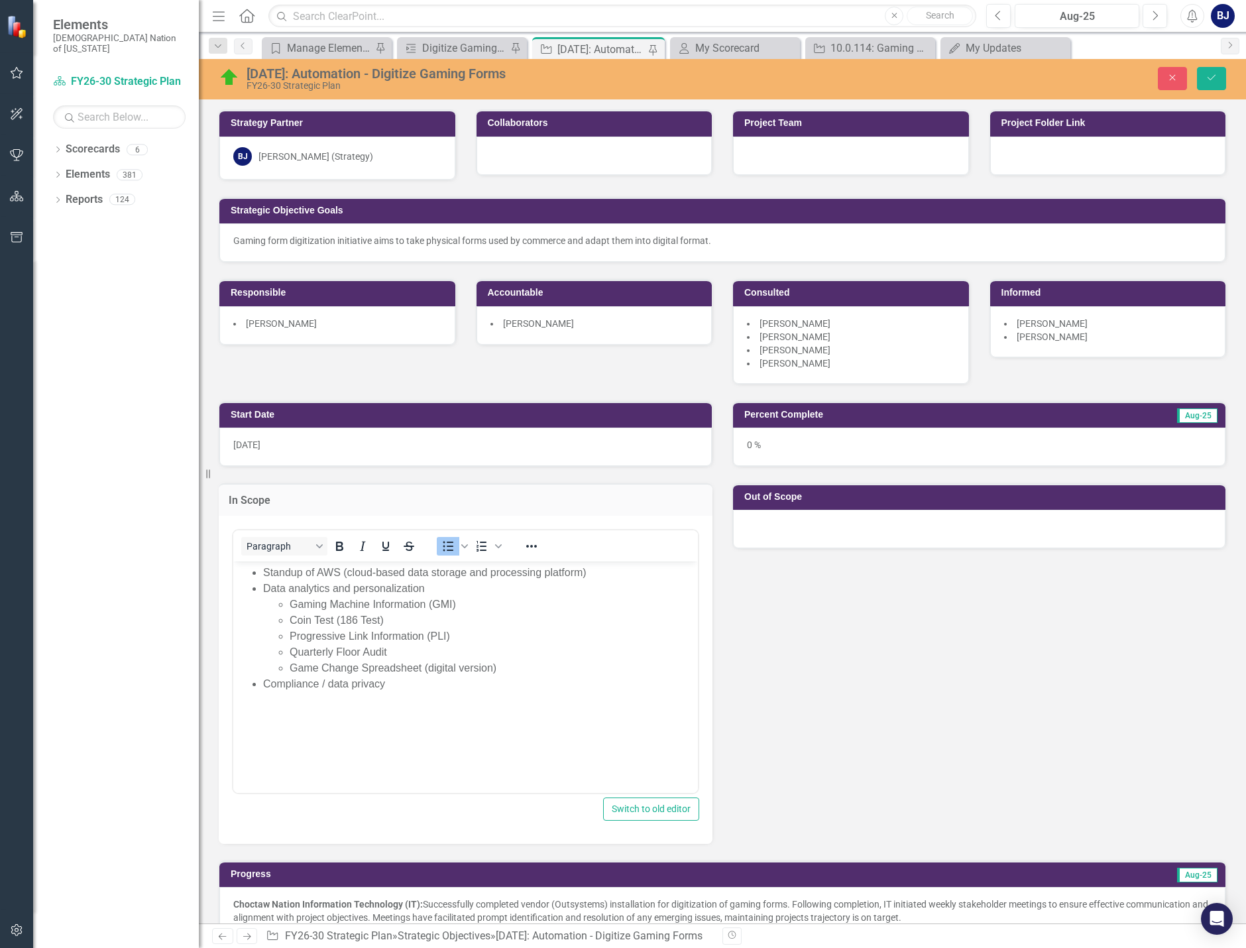
click at [832, 533] on div at bounding box center [979, 529] width 492 height 38
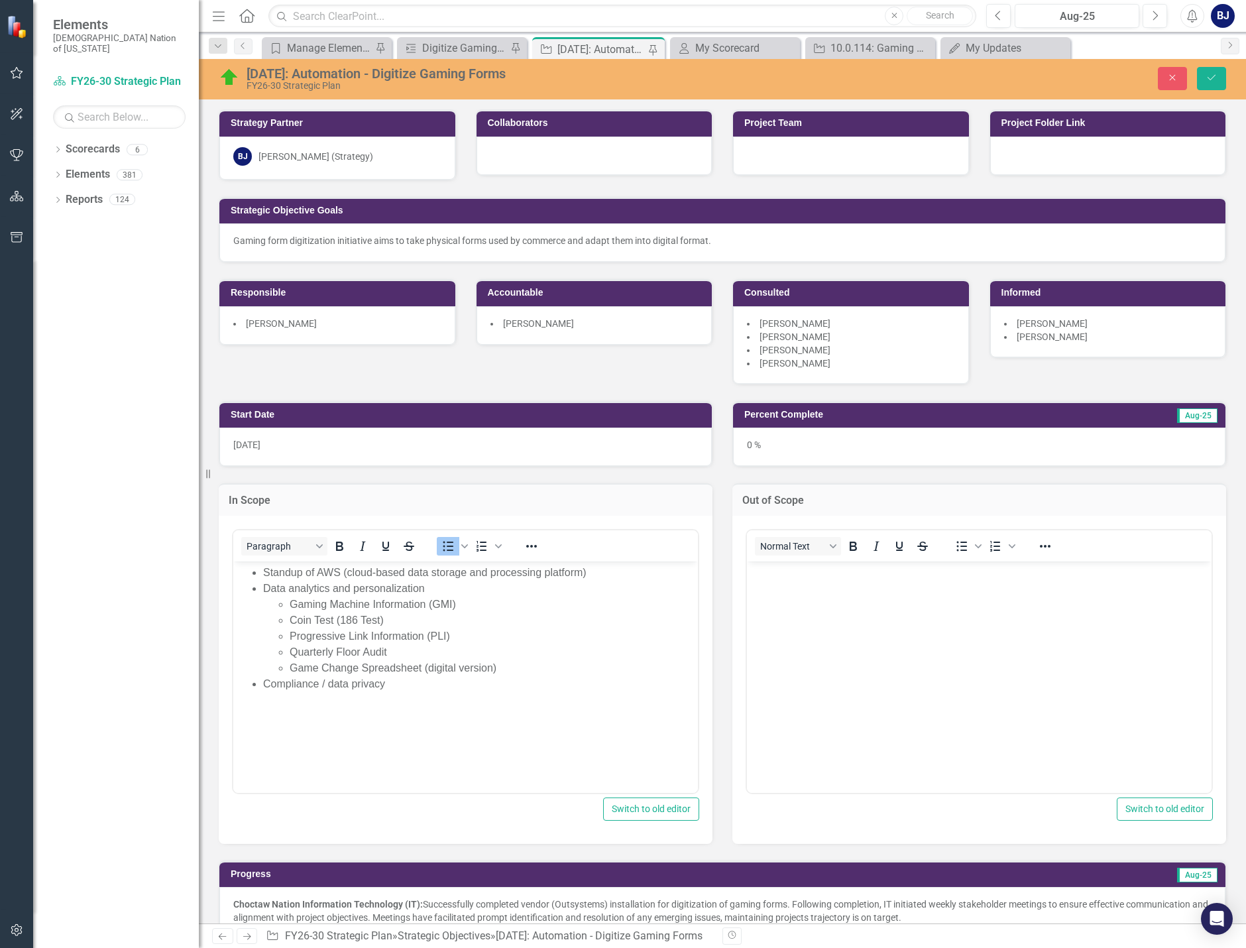
click at [828, 581] on body "Rich Text Area. Press ALT-0 for help." at bounding box center [979, 660] width 465 height 199
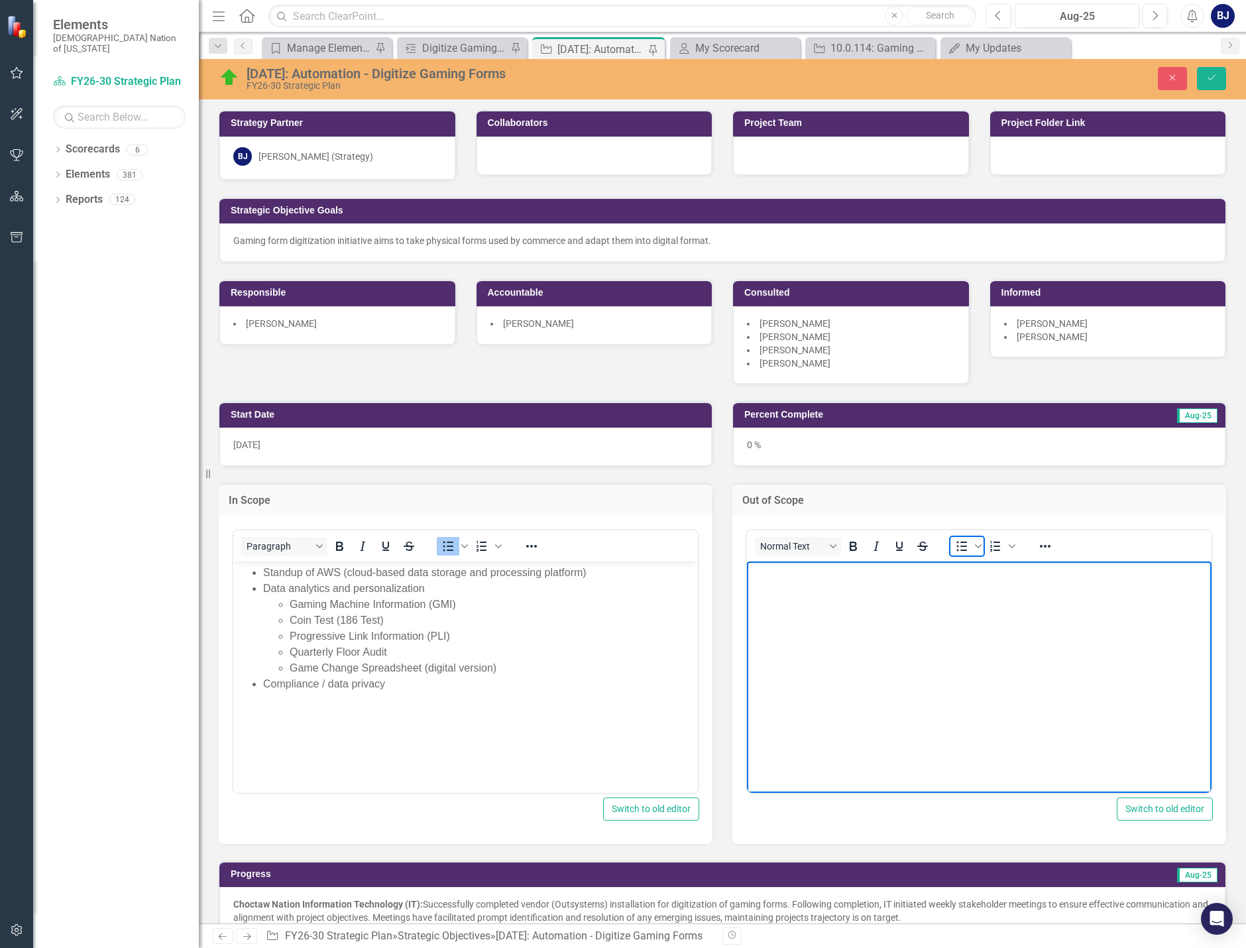
click at [960, 547] on icon "Bullet list" at bounding box center [962, 546] width 16 height 16
click at [714, 575] on div "In Scope Paragraph To open the popup, press Shift+Enter To open the popup, pres…" at bounding box center [466, 654] width 514 height 377
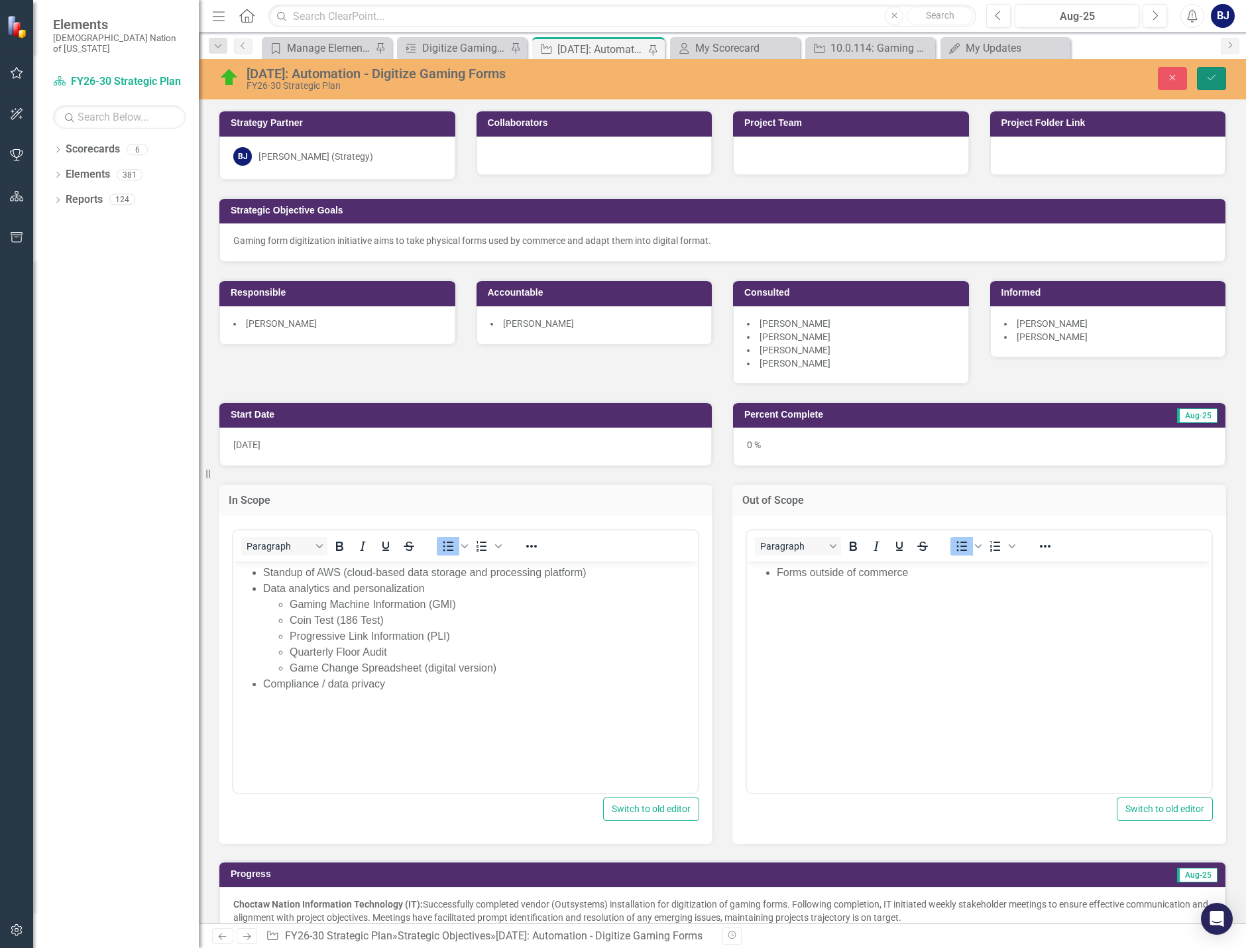
click at [1207, 68] on button "Save" at bounding box center [1211, 78] width 29 height 23
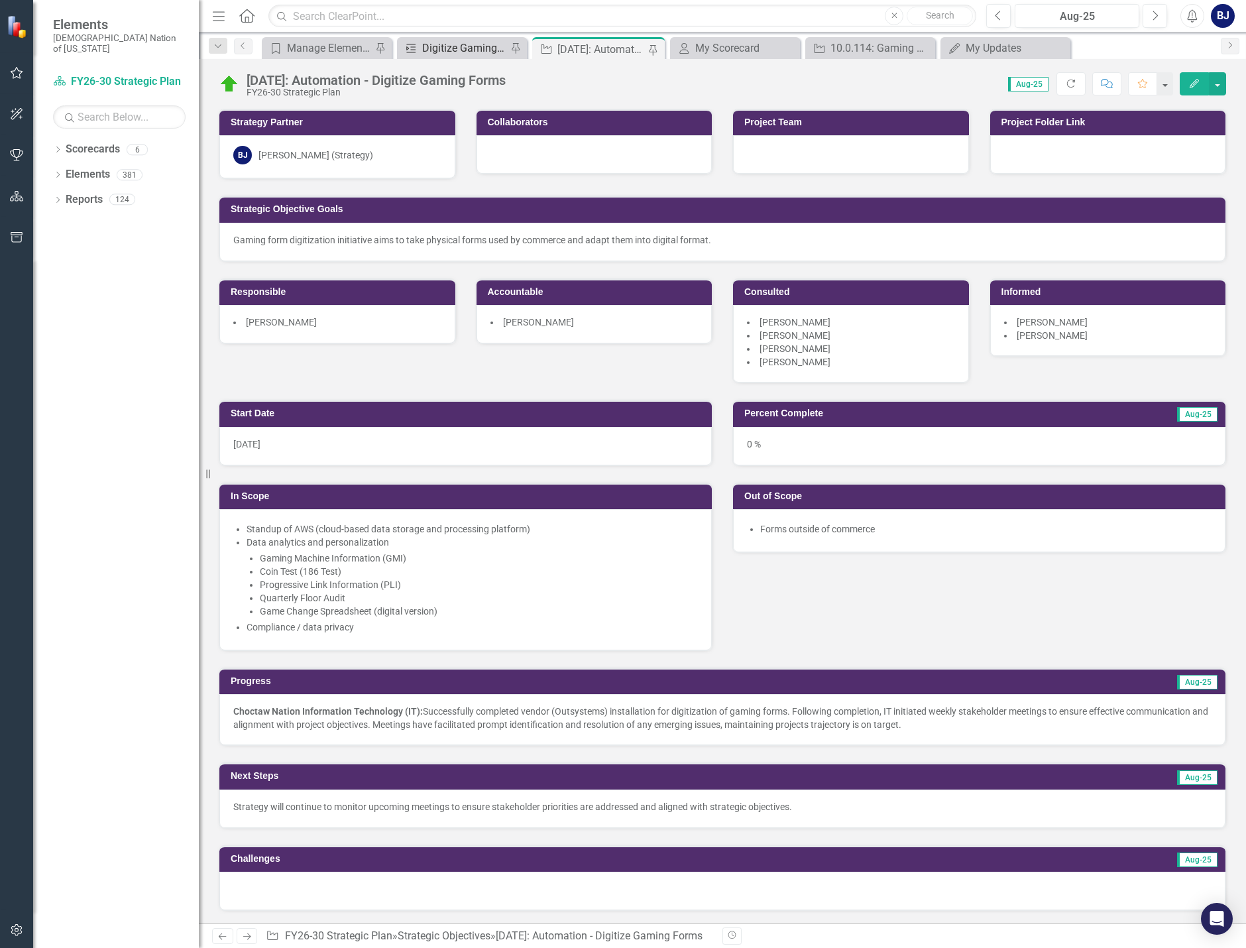
click at [493, 54] on div "Digitize Gaming Forms" at bounding box center [464, 48] width 85 height 17
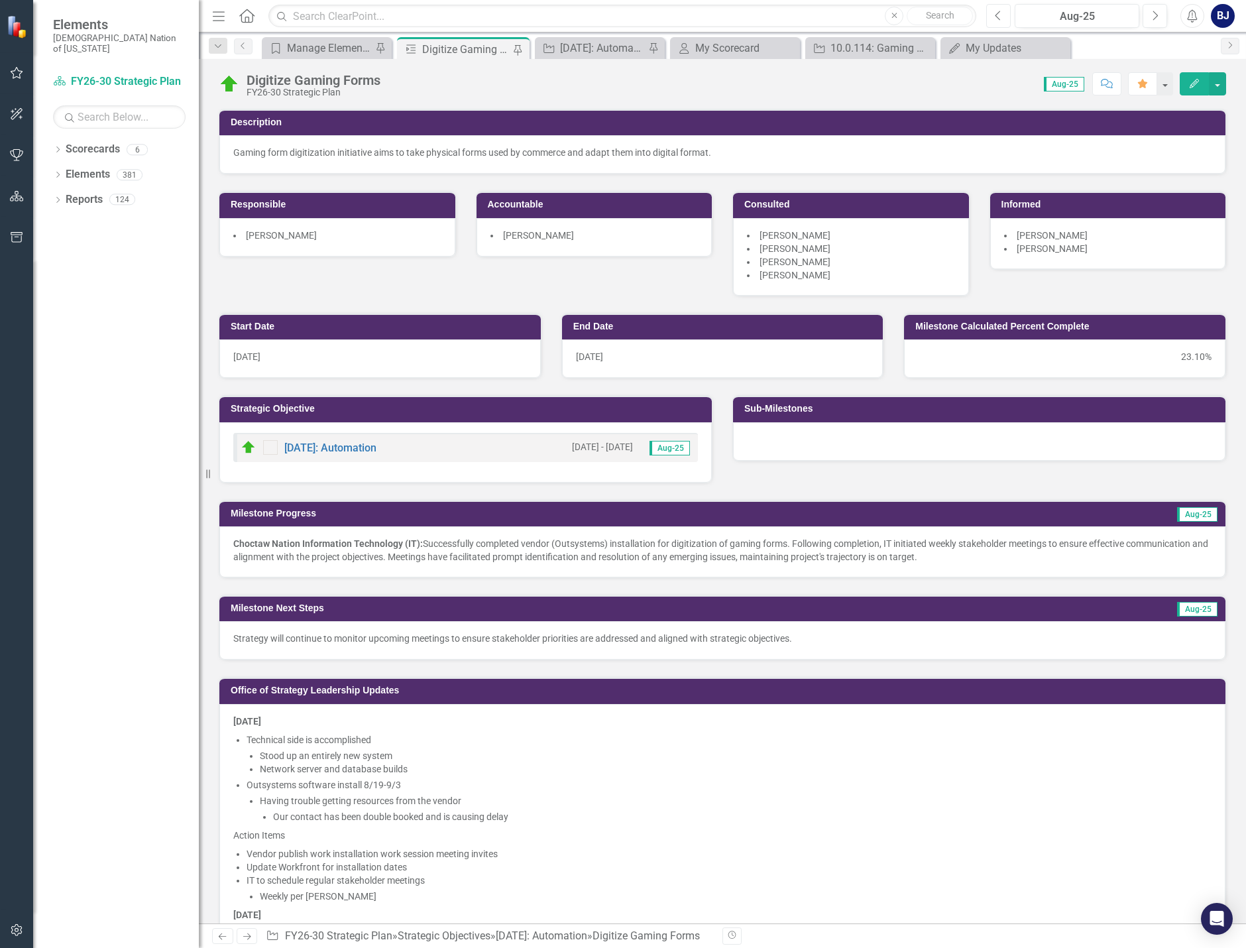
click at [996, 20] on icon "Previous" at bounding box center [998, 16] width 7 height 12
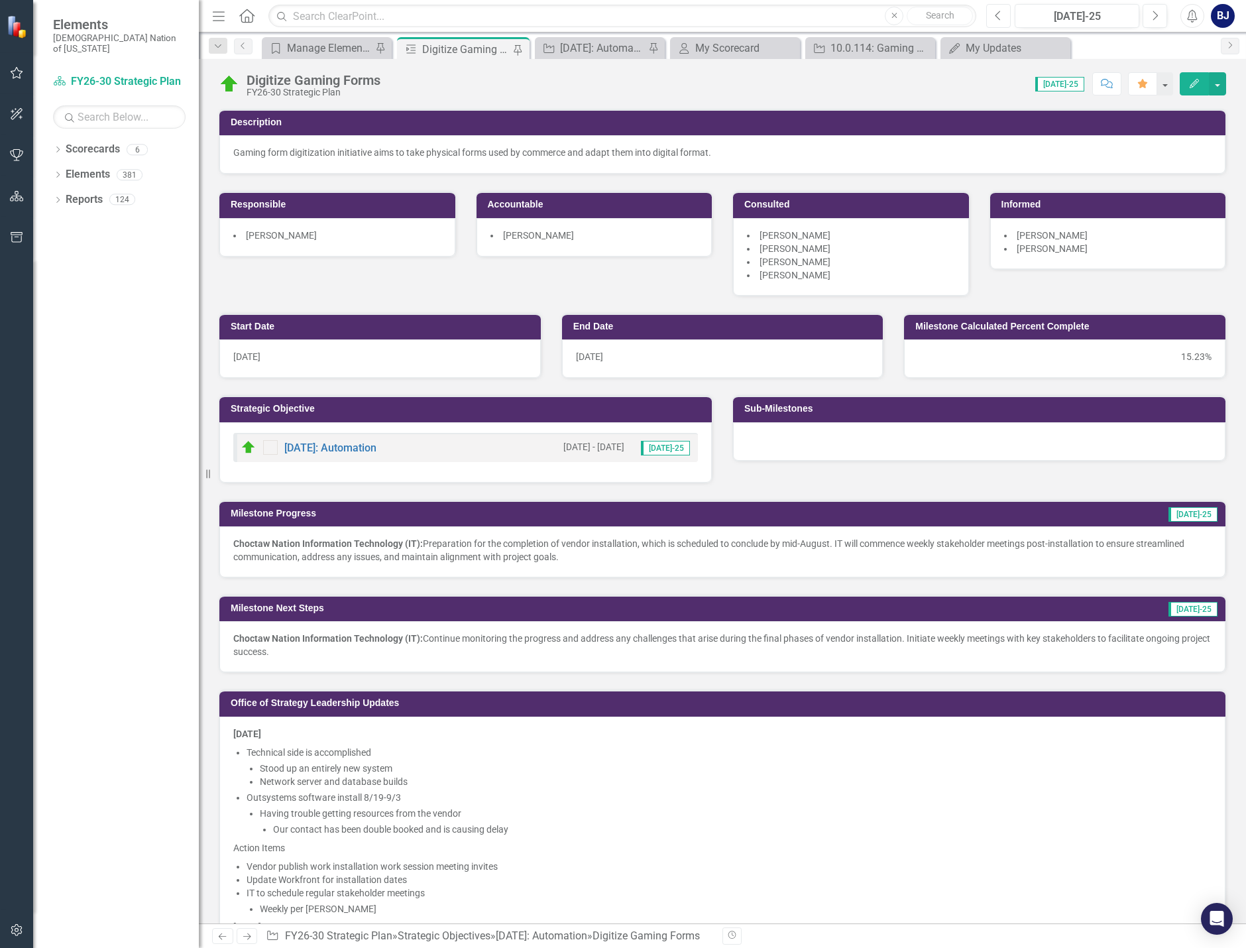
click at [996, 20] on icon "Previous" at bounding box center [998, 16] width 7 height 12
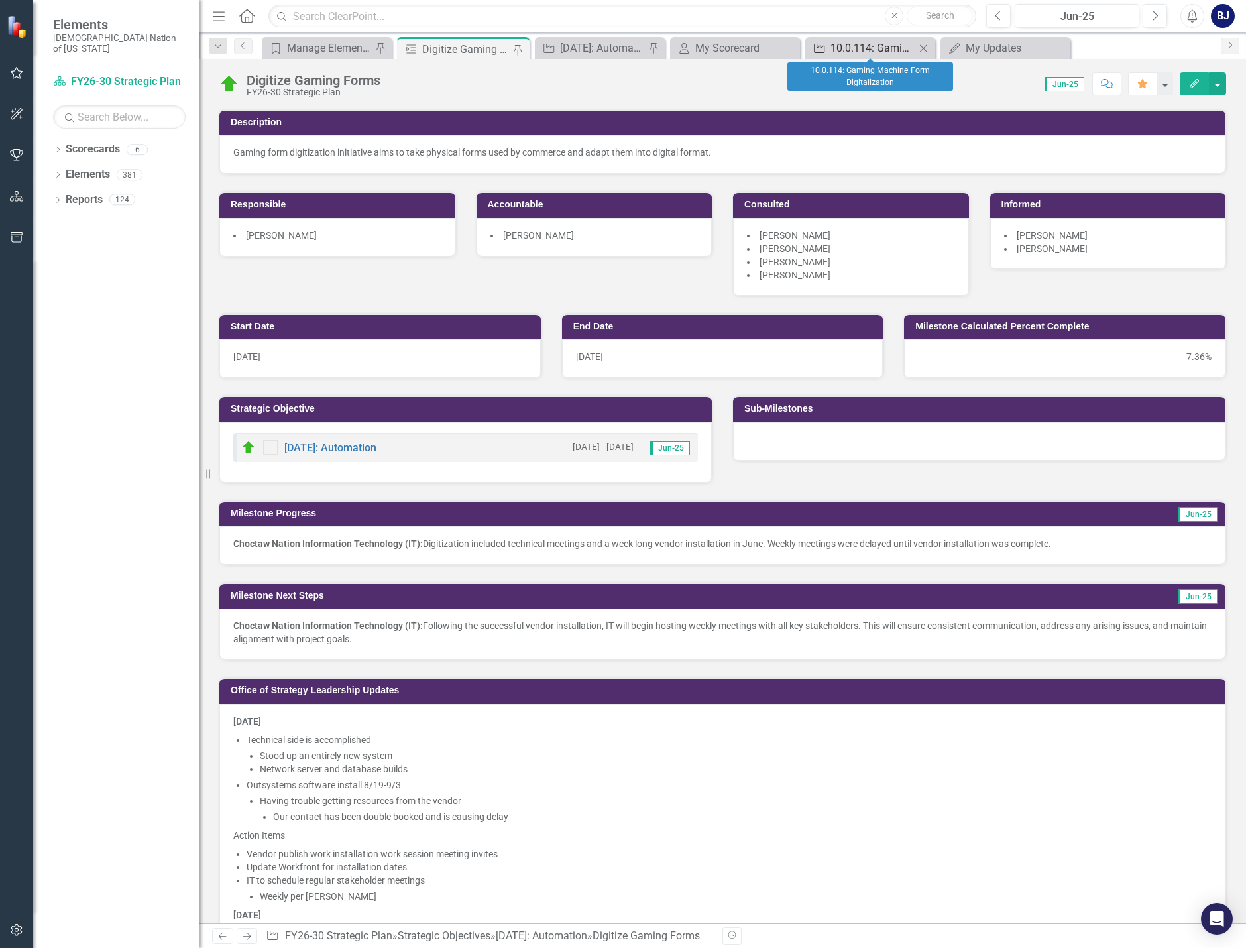
click at [856, 50] on div "10.0.114: Gaming Machine Form Digitalization" at bounding box center [872, 48] width 85 height 17
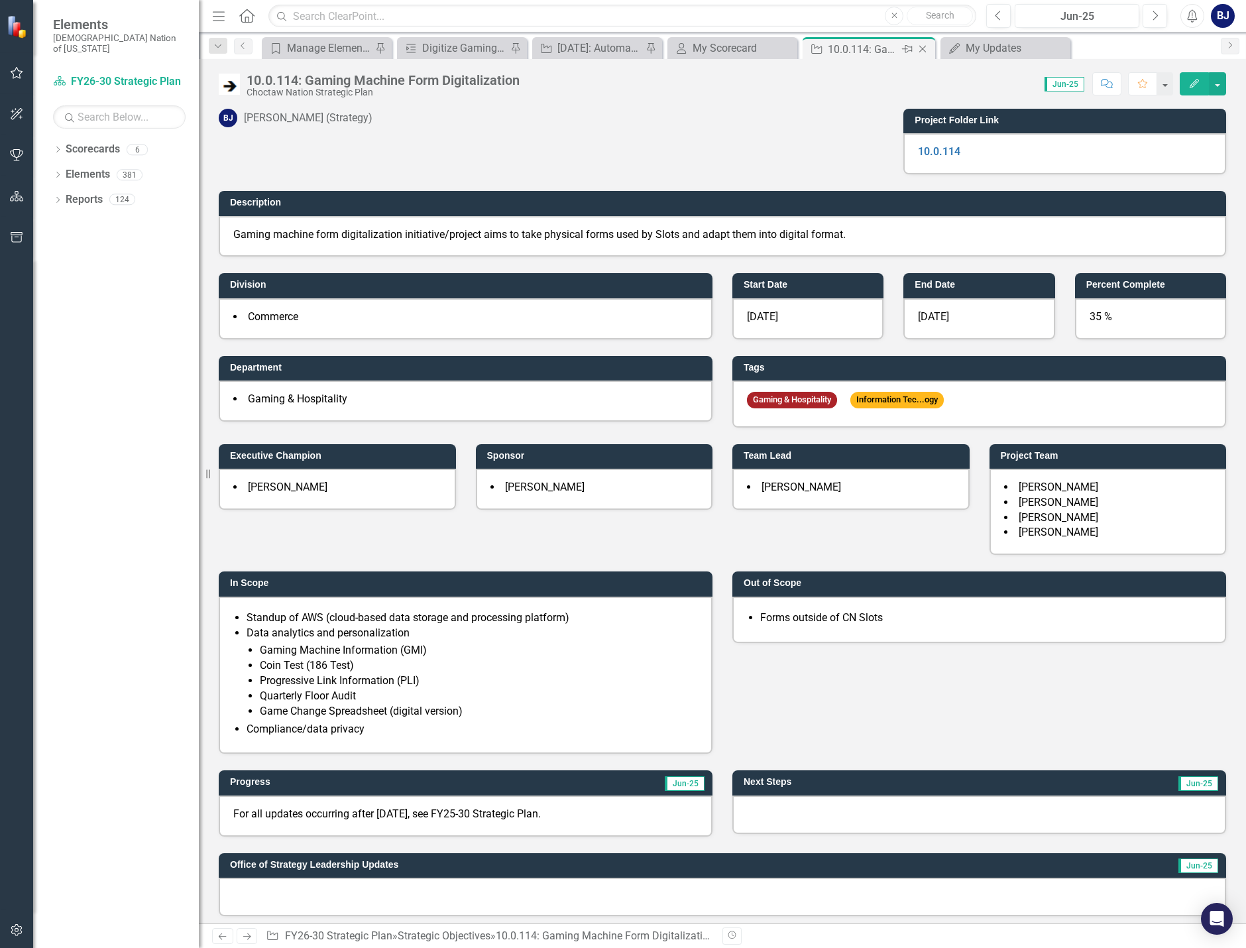
click at [922, 46] on icon "Close" at bounding box center [922, 49] width 13 height 11
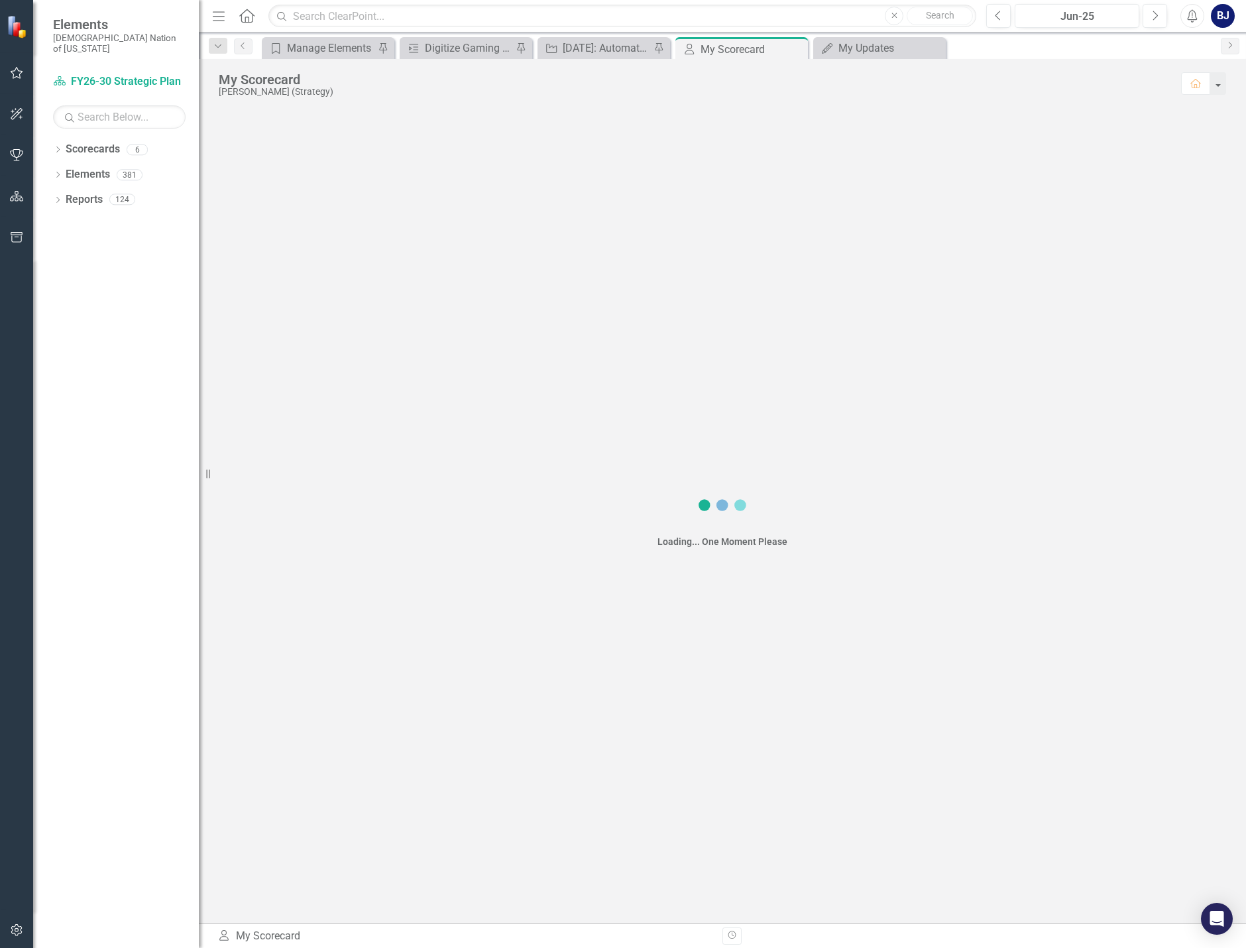
click at [592, 38] on div "Strategic Objective [DATE]: Automation - Digitize Gaming Forms Pin" at bounding box center [603, 48] width 133 height 22
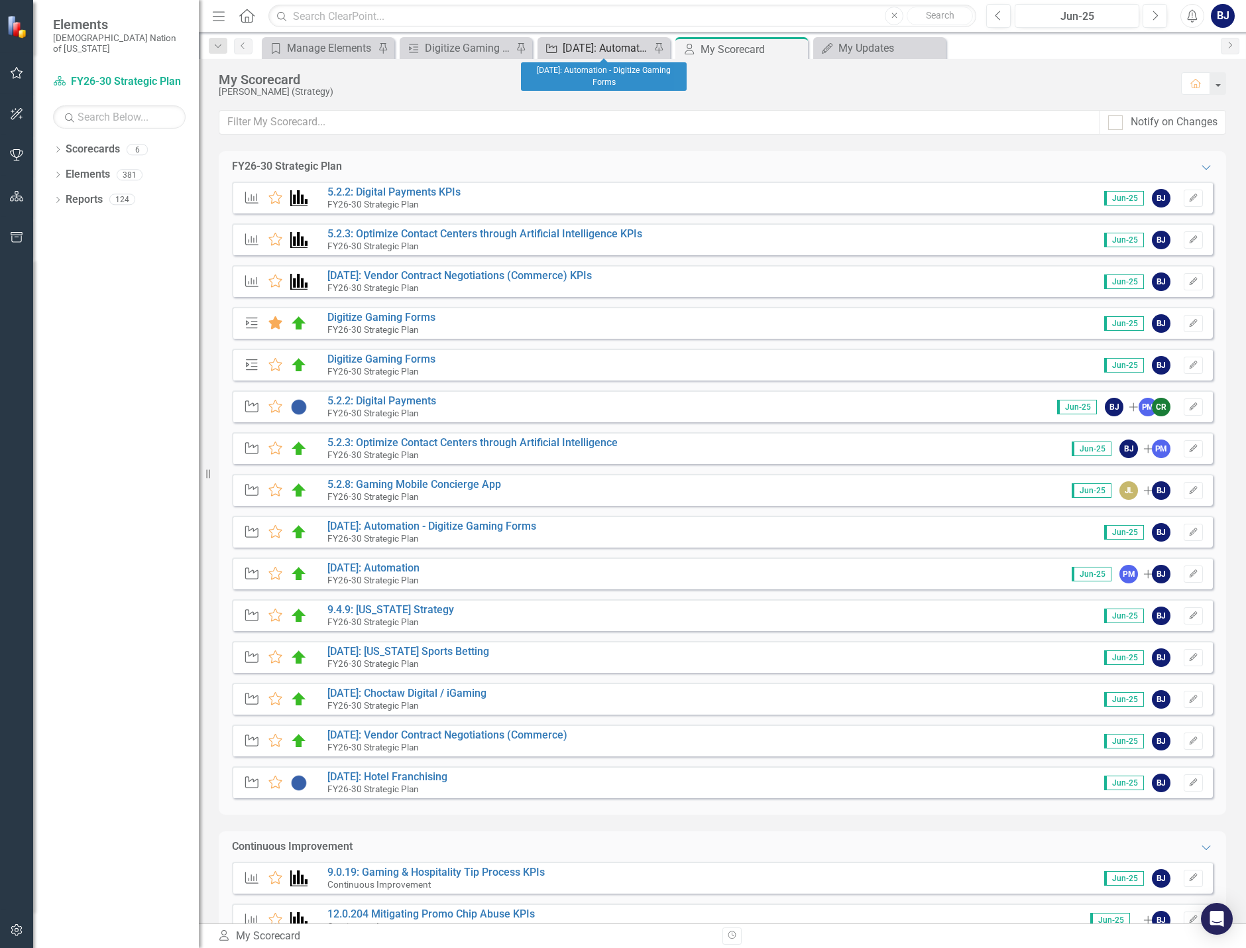
click at [593, 42] on div "[DATE]: Automation - Digitize Gaming Forms" at bounding box center [606, 48] width 87 height 17
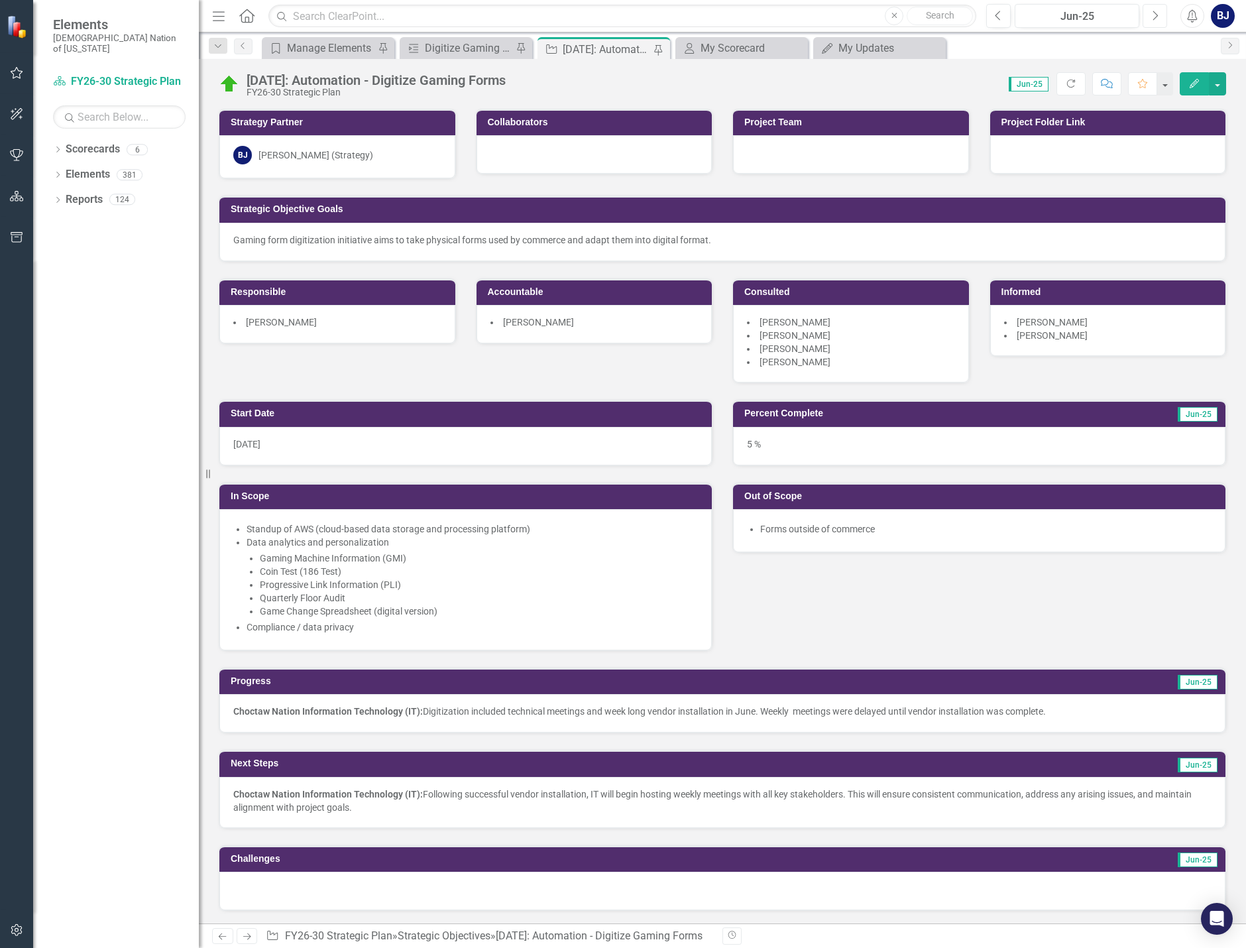
click at [1154, 19] on icon "Next" at bounding box center [1154, 16] width 7 height 12
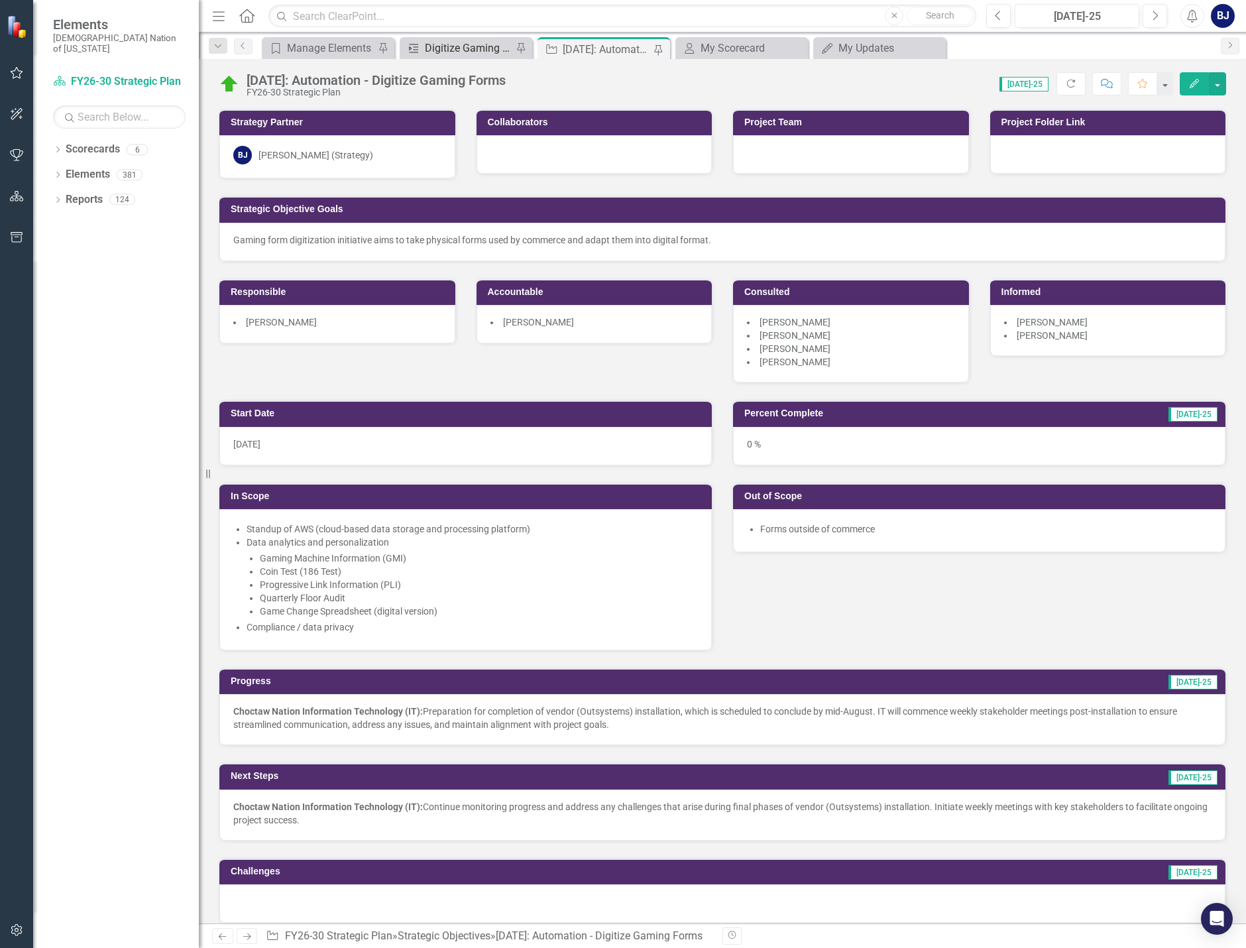
click at [469, 56] on div "Digitize Gaming Forms" at bounding box center [468, 48] width 87 height 17
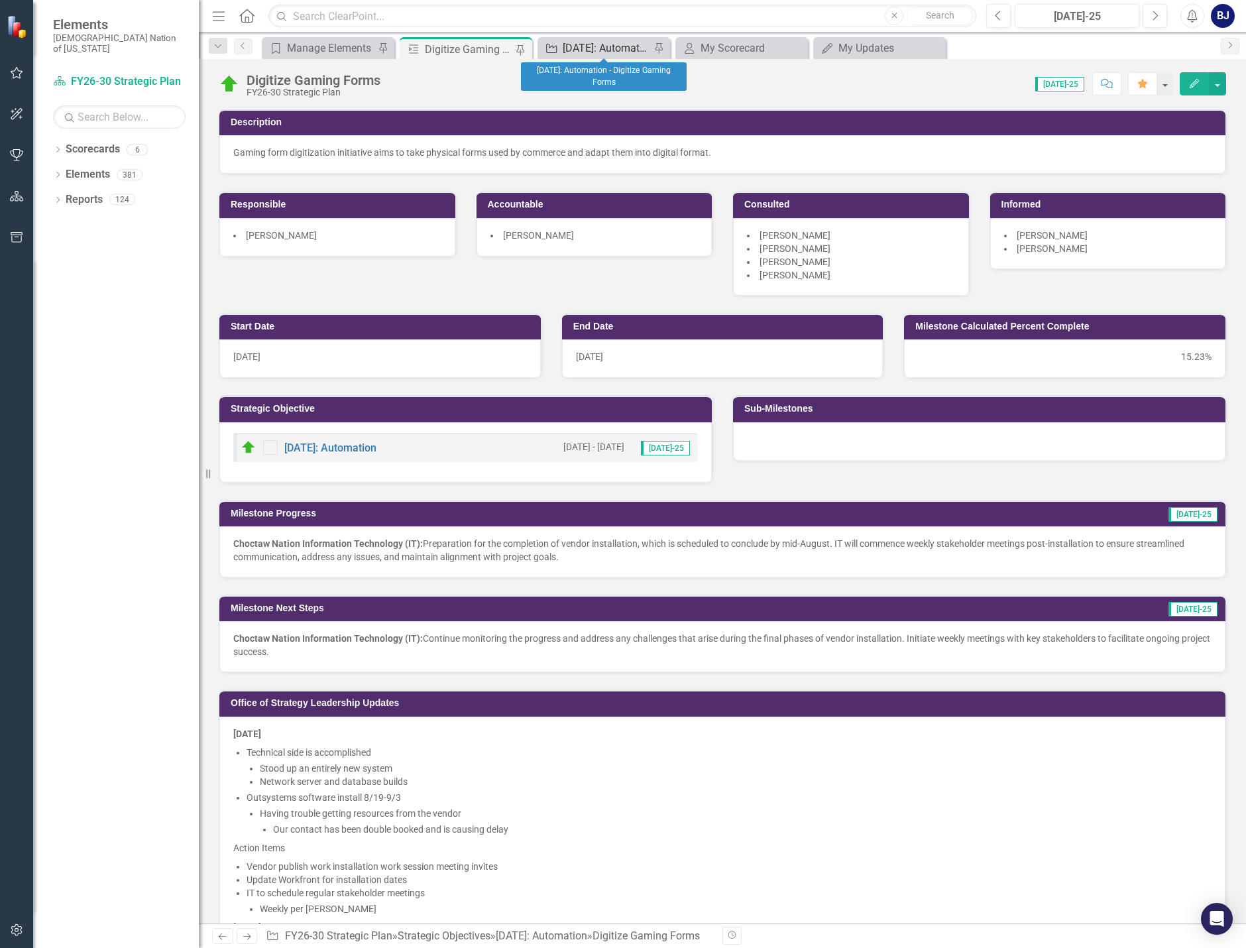
click at [618, 46] on div "[DATE]: Automation - Digitize Gaming Forms" at bounding box center [606, 48] width 87 height 17
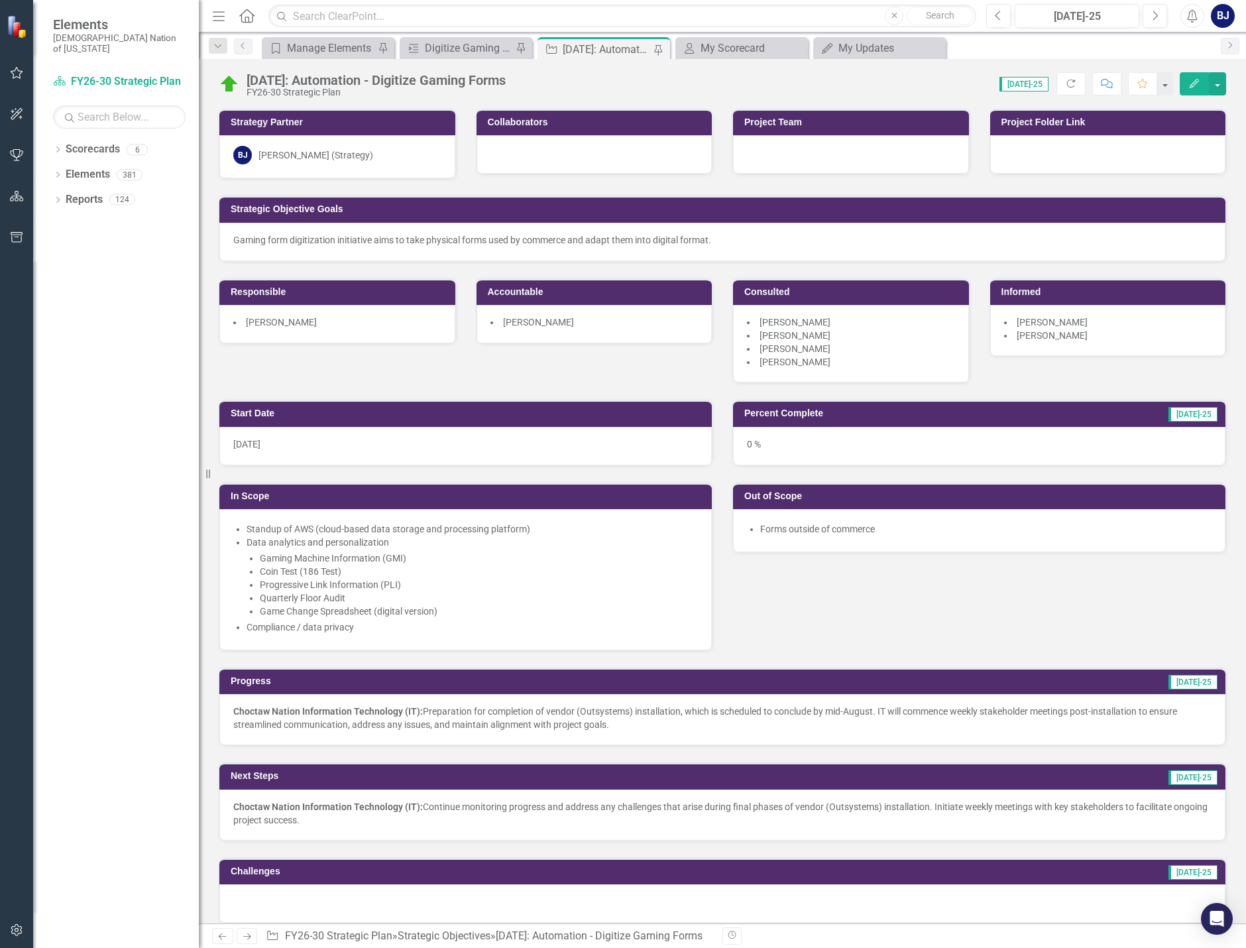
click at [980, 442] on div "0 %" at bounding box center [979, 446] width 492 height 38
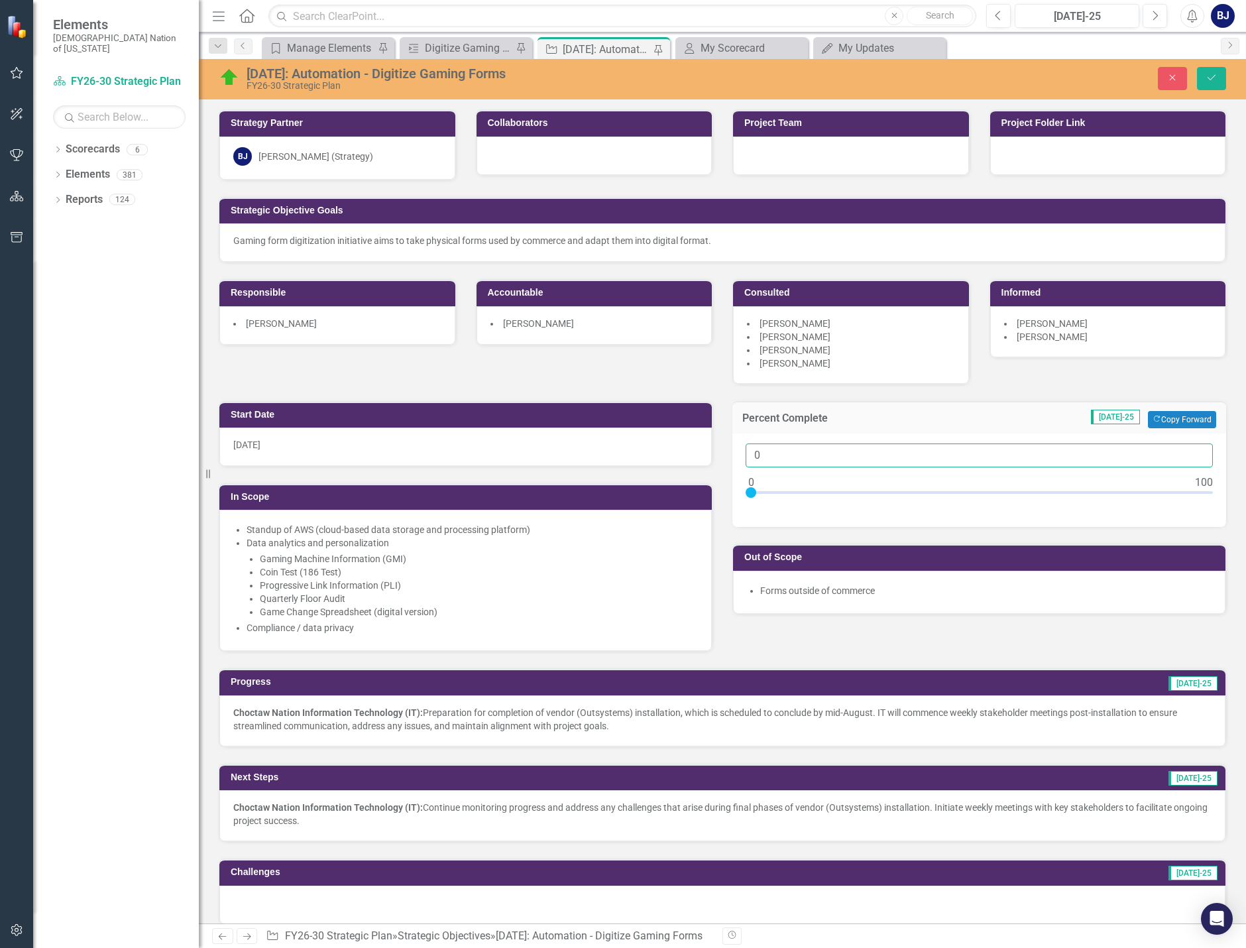
click at [1029, 455] on input "0" at bounding box center [978, 455] width 467 height 25
type input "015"
click at [1207, 83] on button "Save" at bounding box center [1211, 78] width 29 height 23
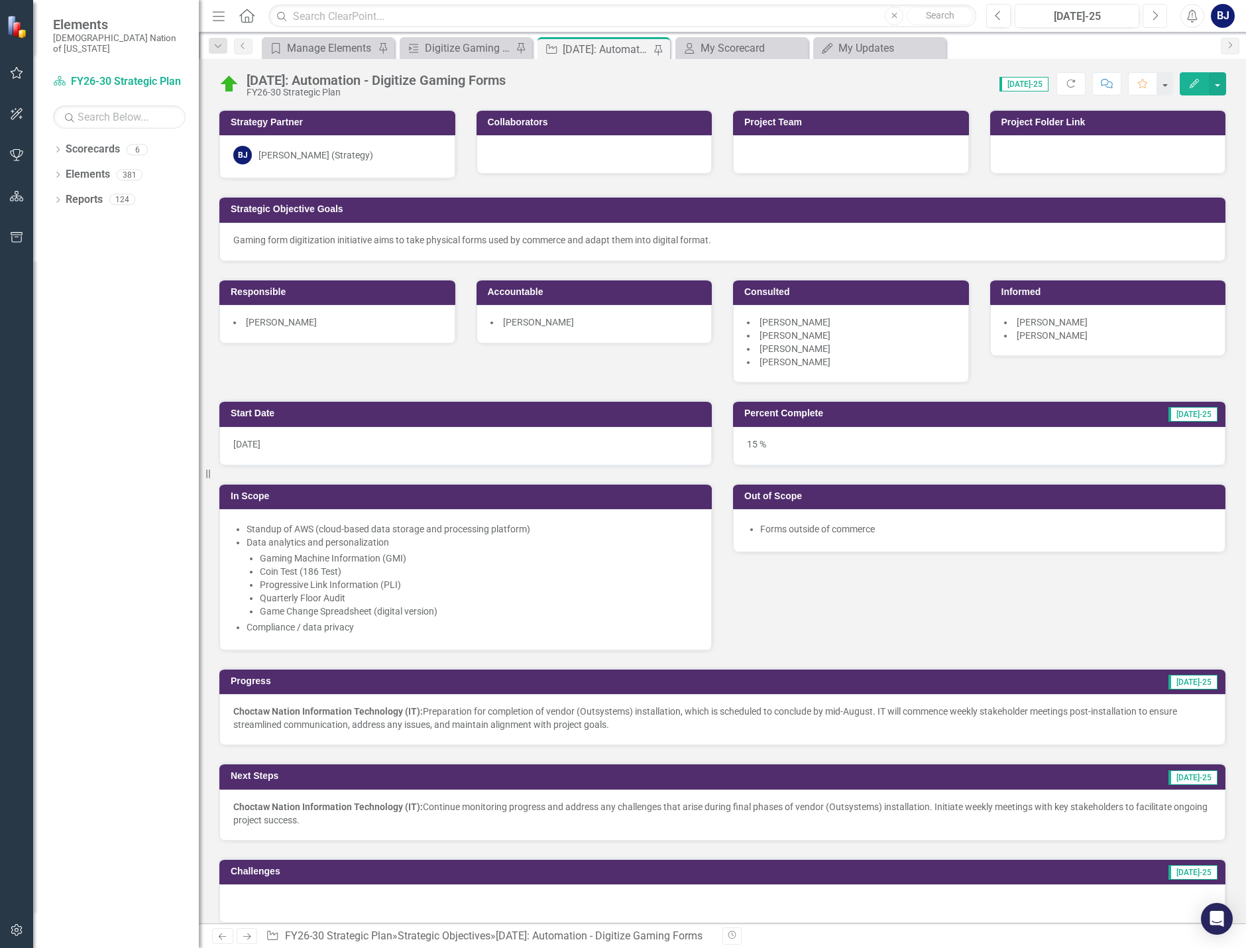
click at [1148, 20] on button "Next" at bounding box center [1154, 16] width 25 height 24
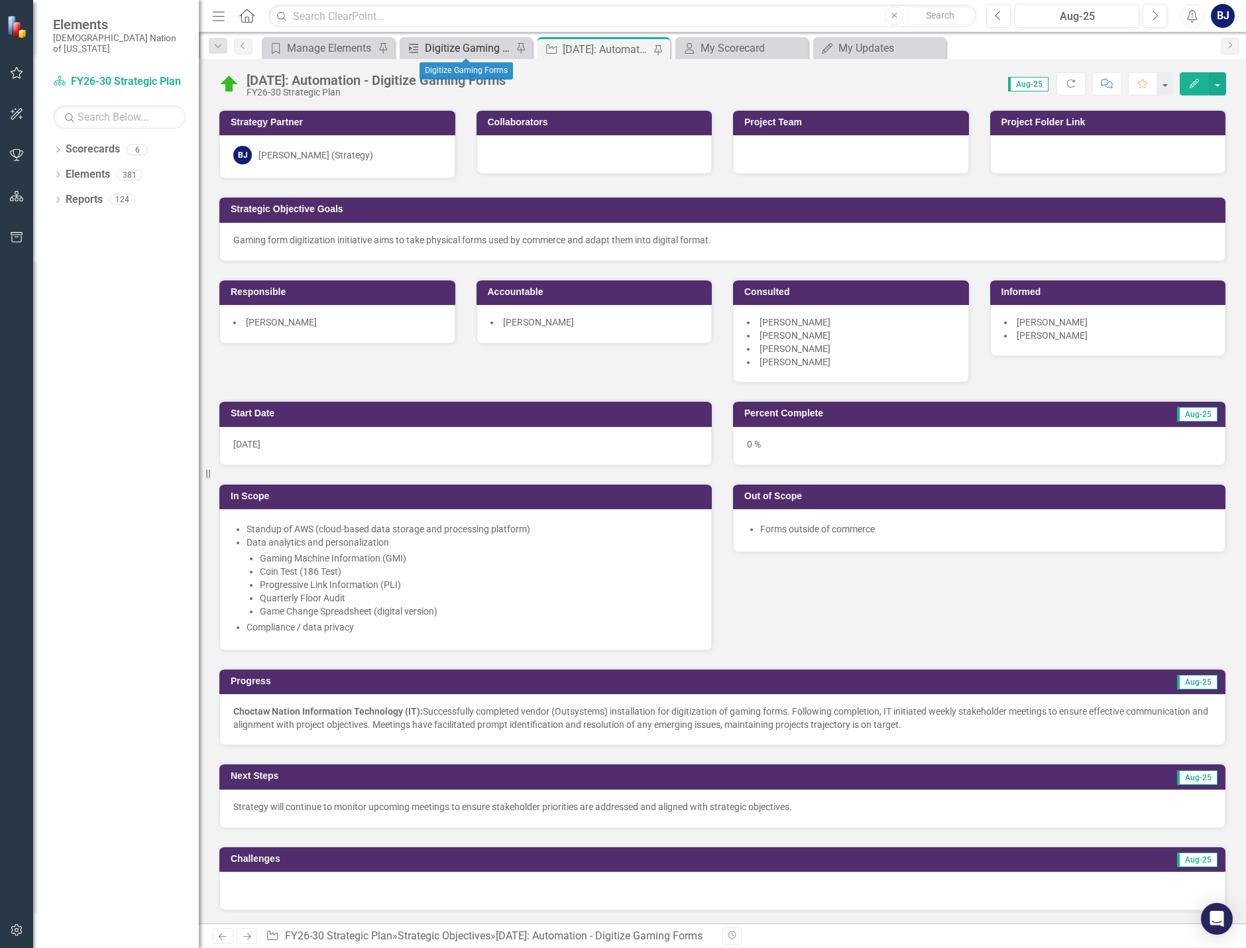
click at [476, 49] on div "Digitize Gaming Forms" at bounding box center [468, 48] width 87 height 17
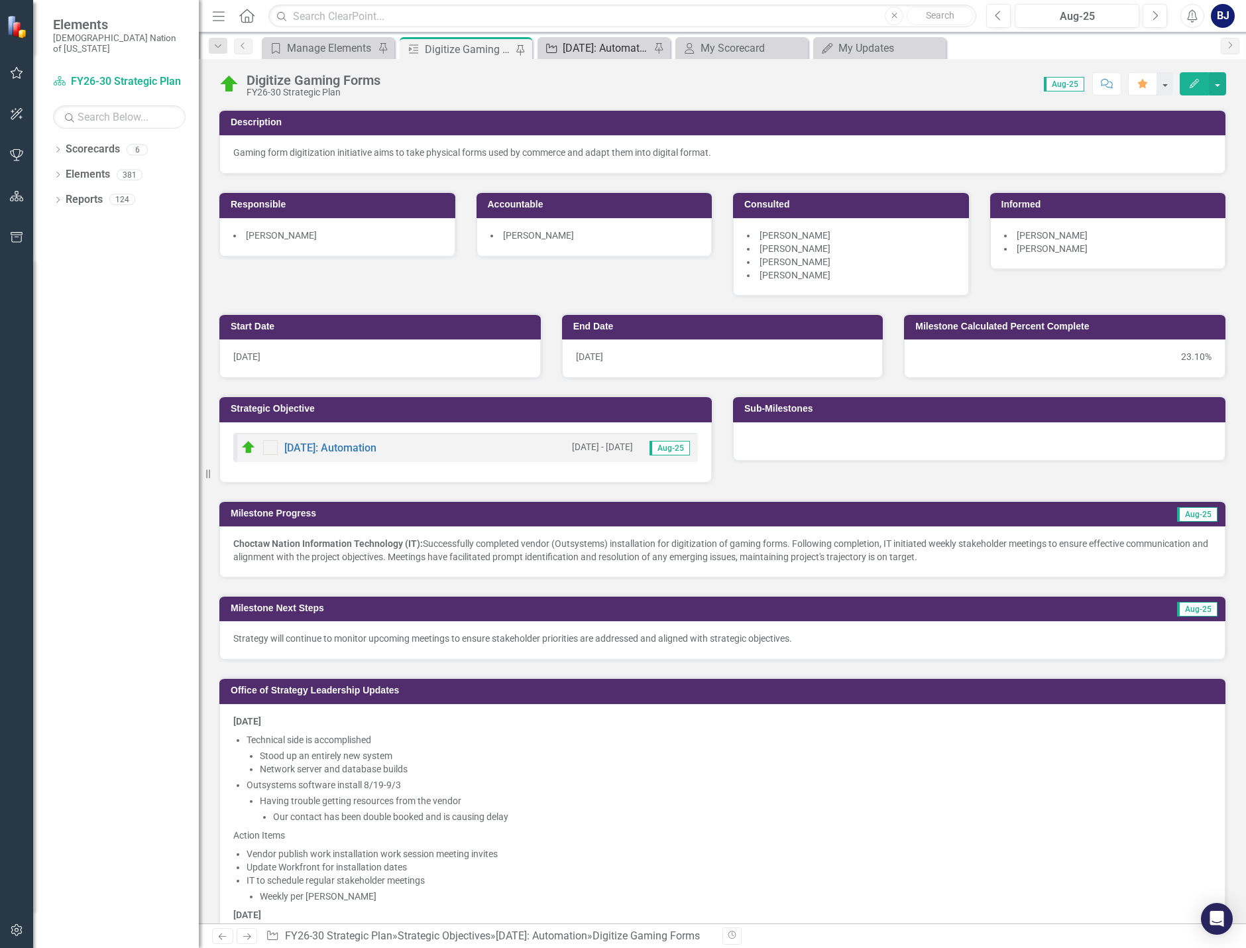
click at [587, 52] on div "[DATE]: Automation - Digitize Gaming Forms" at bounding box center [606, 48] width 87 height 17
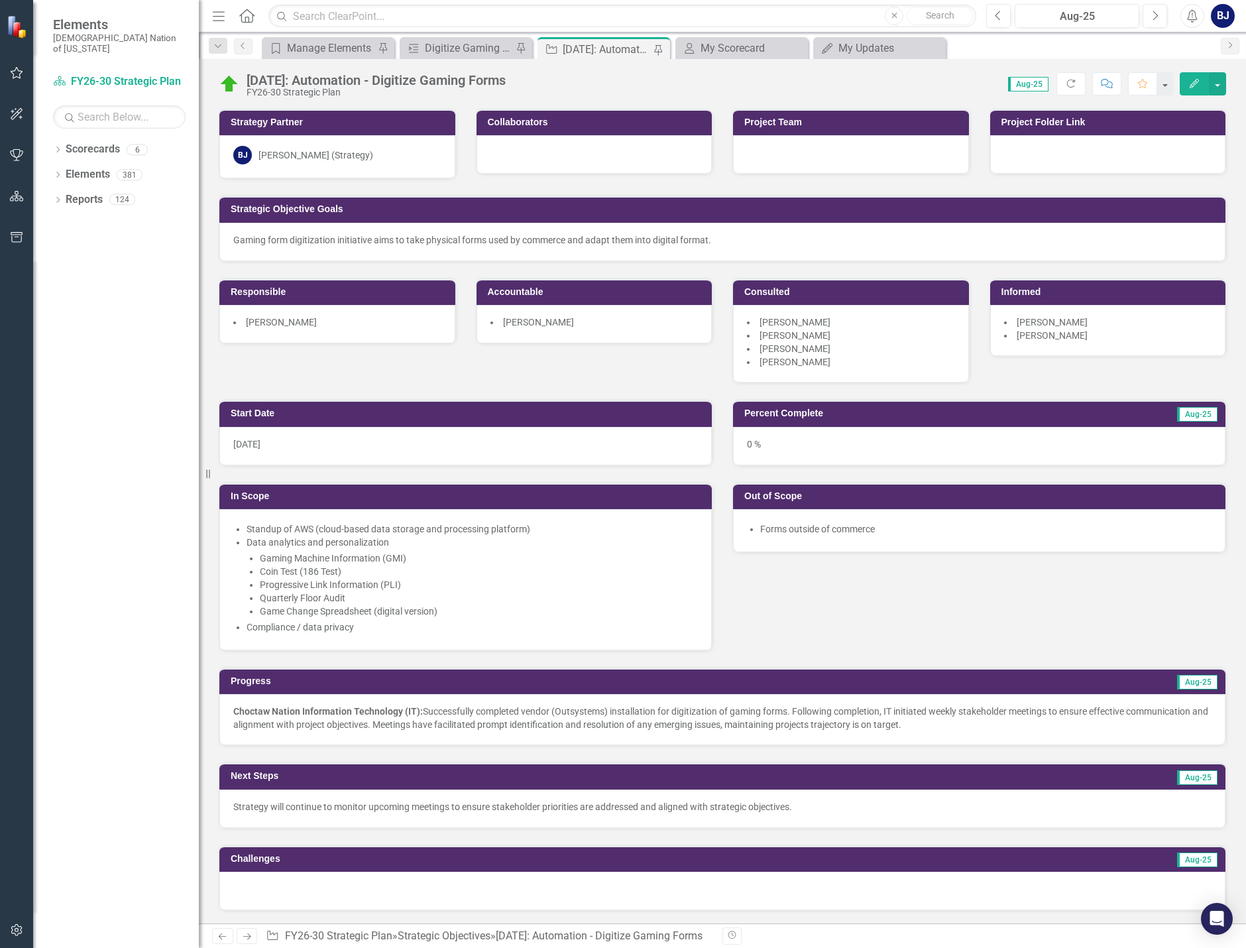
click at [979, 441] on div "0 %" at bounding box center [979, 446] width 492 height 38
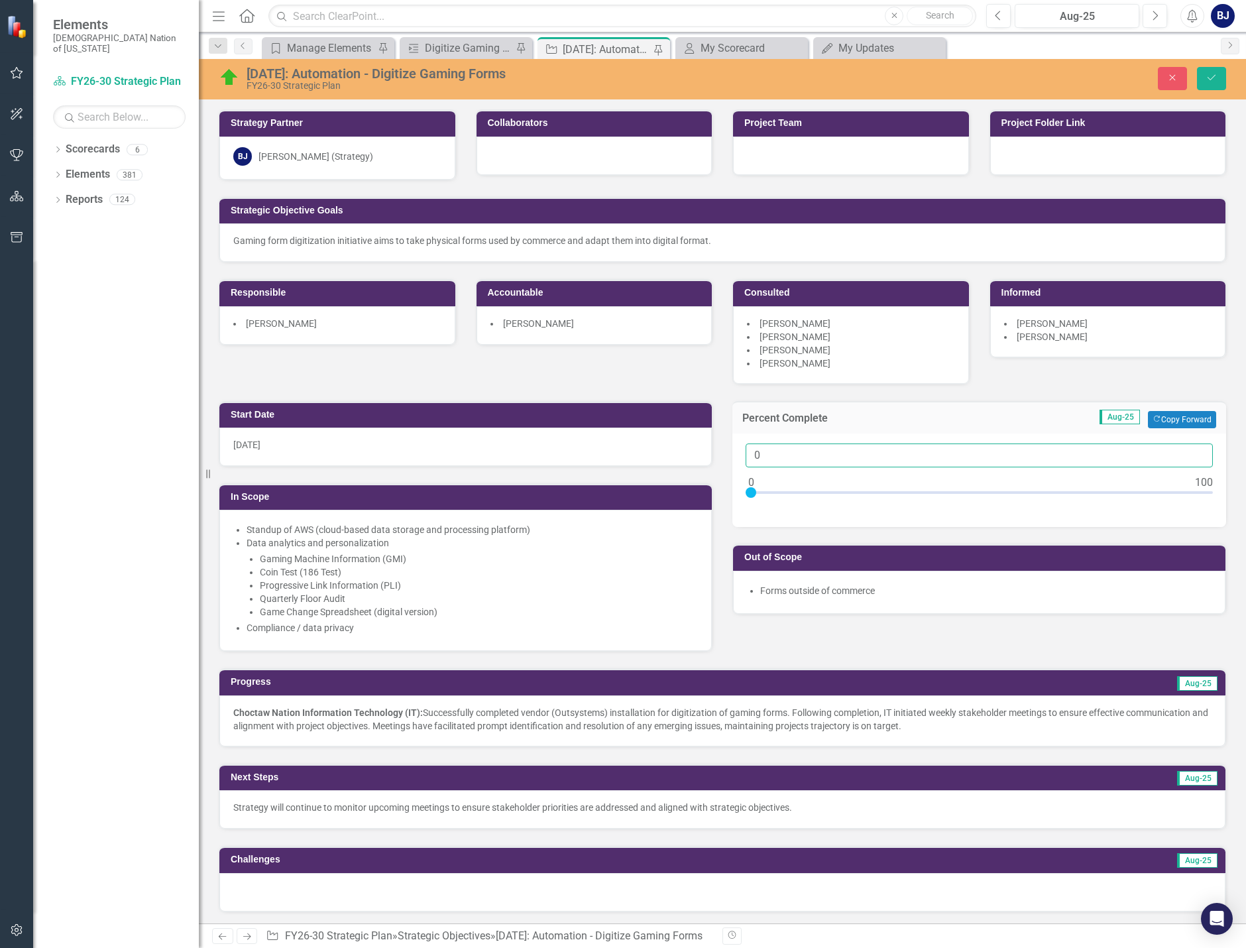
click at [978, 465] on input "0" at bounding box center [978, 455] width 467 height 25
type input "020"
click at [1215, 85] on button "Save" at bounding box center [1211, 78] width 29 height 23
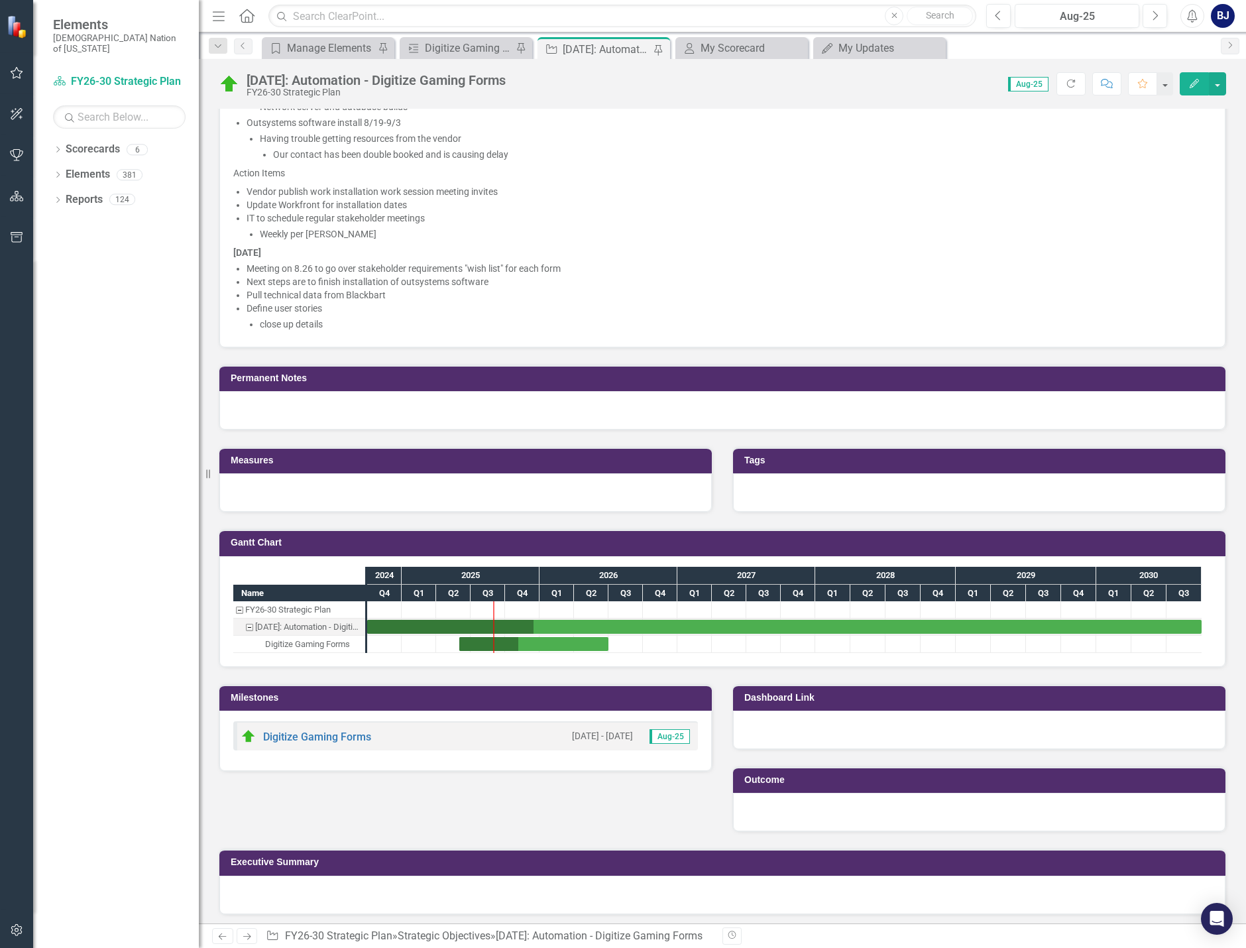
scroll to position [917, 0]
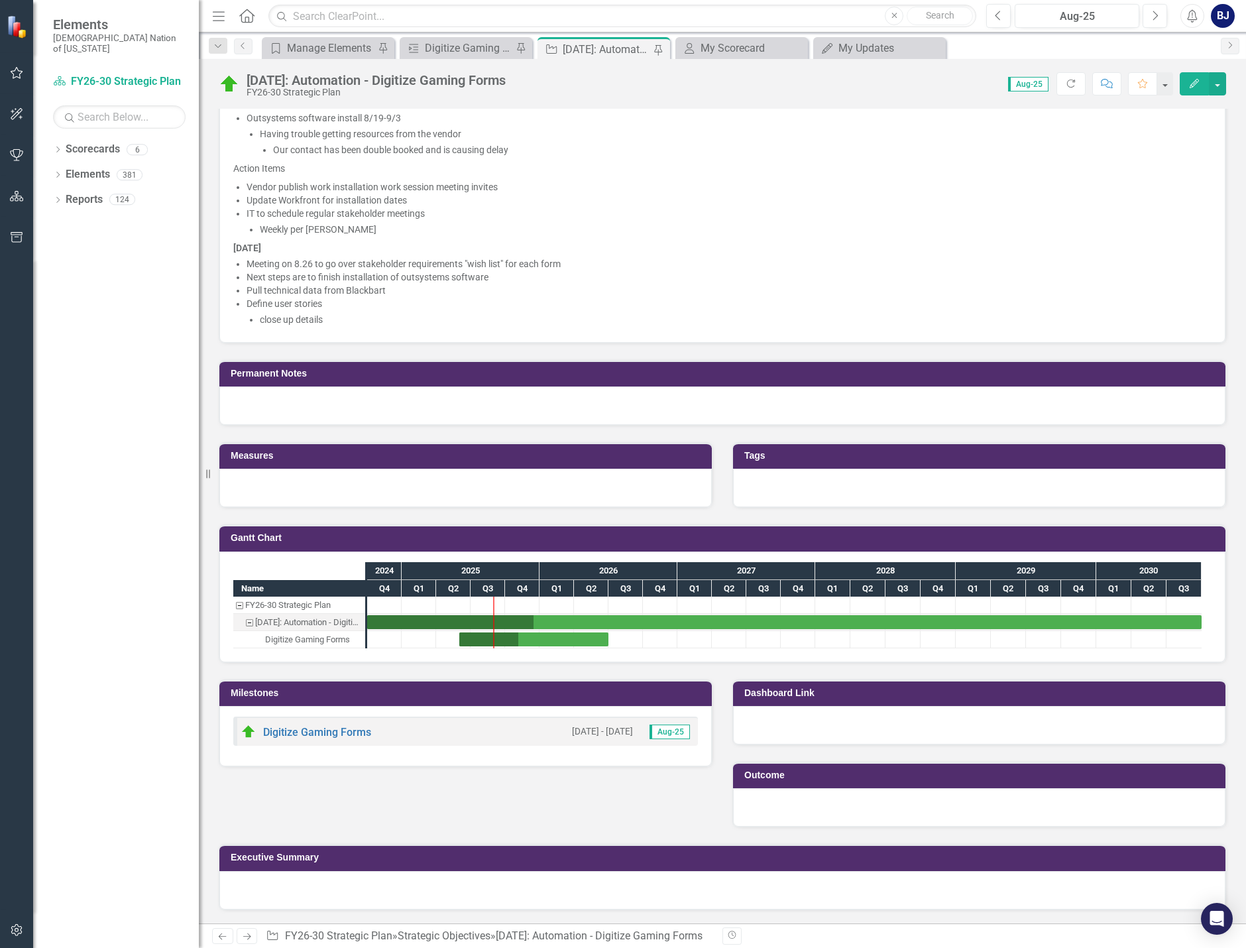
click at [1191, 82] on icon "Edit" at bounding box center [1194, 83] width 12 height 9
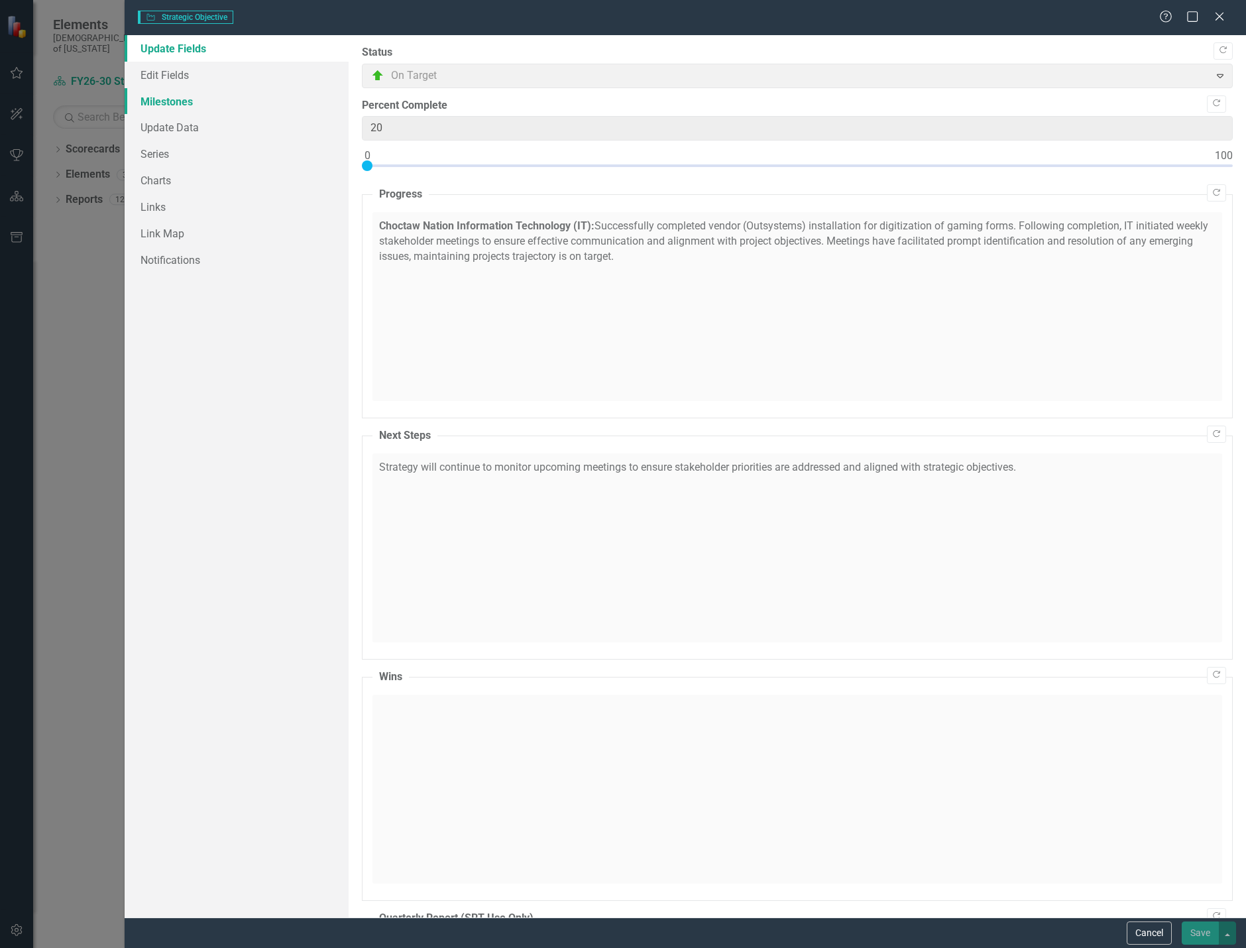
click at [199, 99] on link "Milestones" at bounding box center [237, 101] width 224 height 27
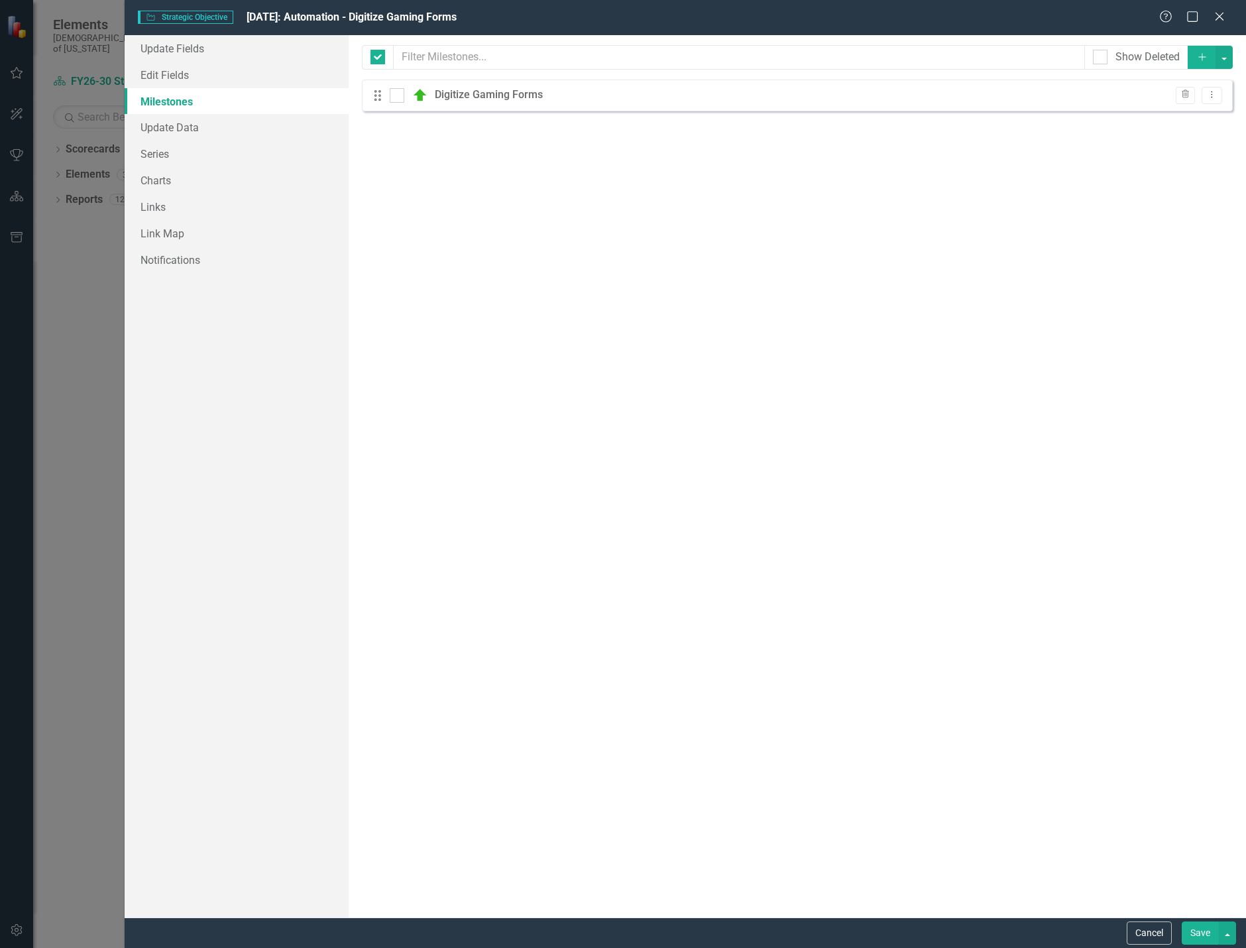
checkbox input "false"
click at [1193, 98] on button "Trash" at bounding box center [1185, 95] width 19 height 17
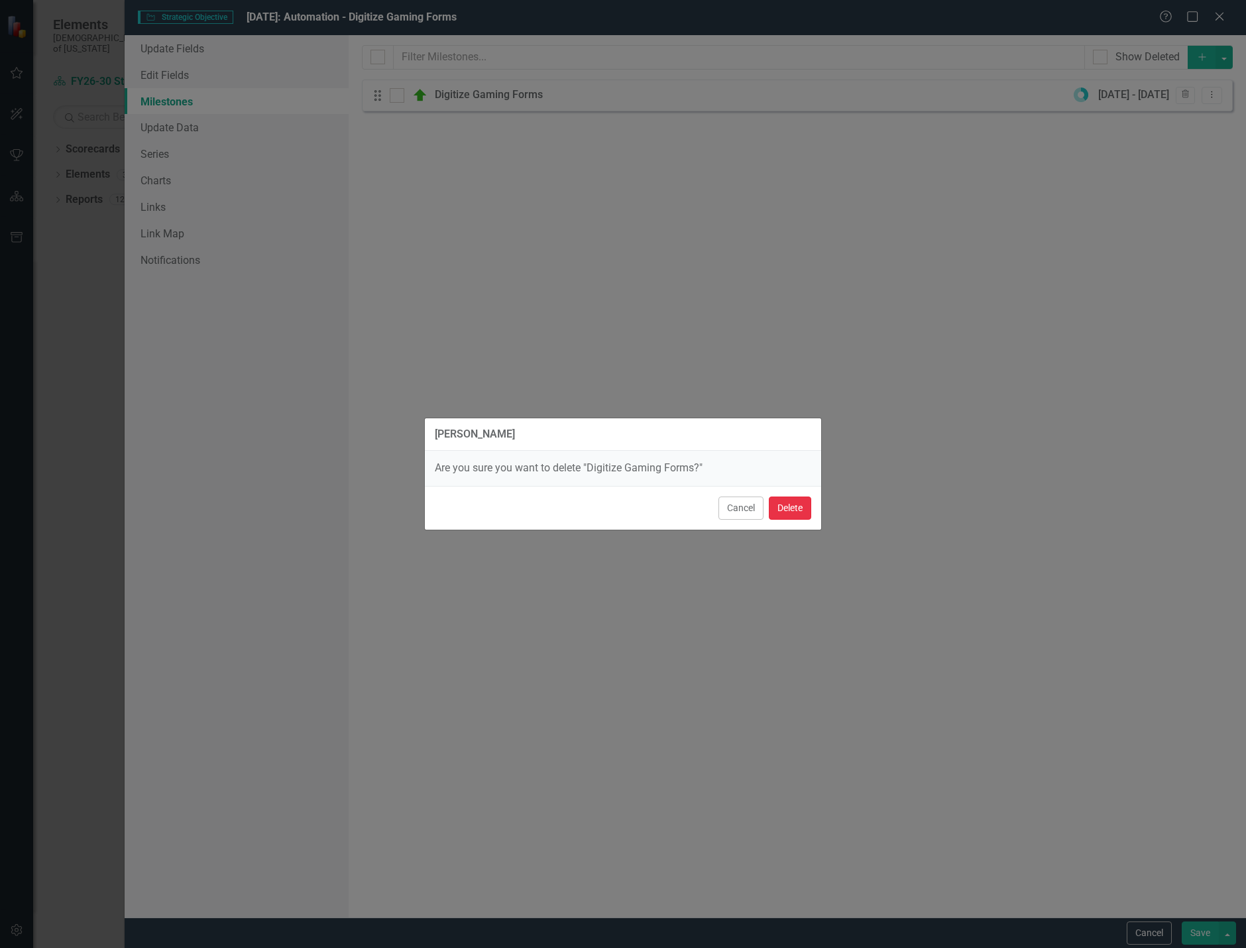
click at [791, 501] on button "Delete" at bounding box center [790, 507] width 42 height 23
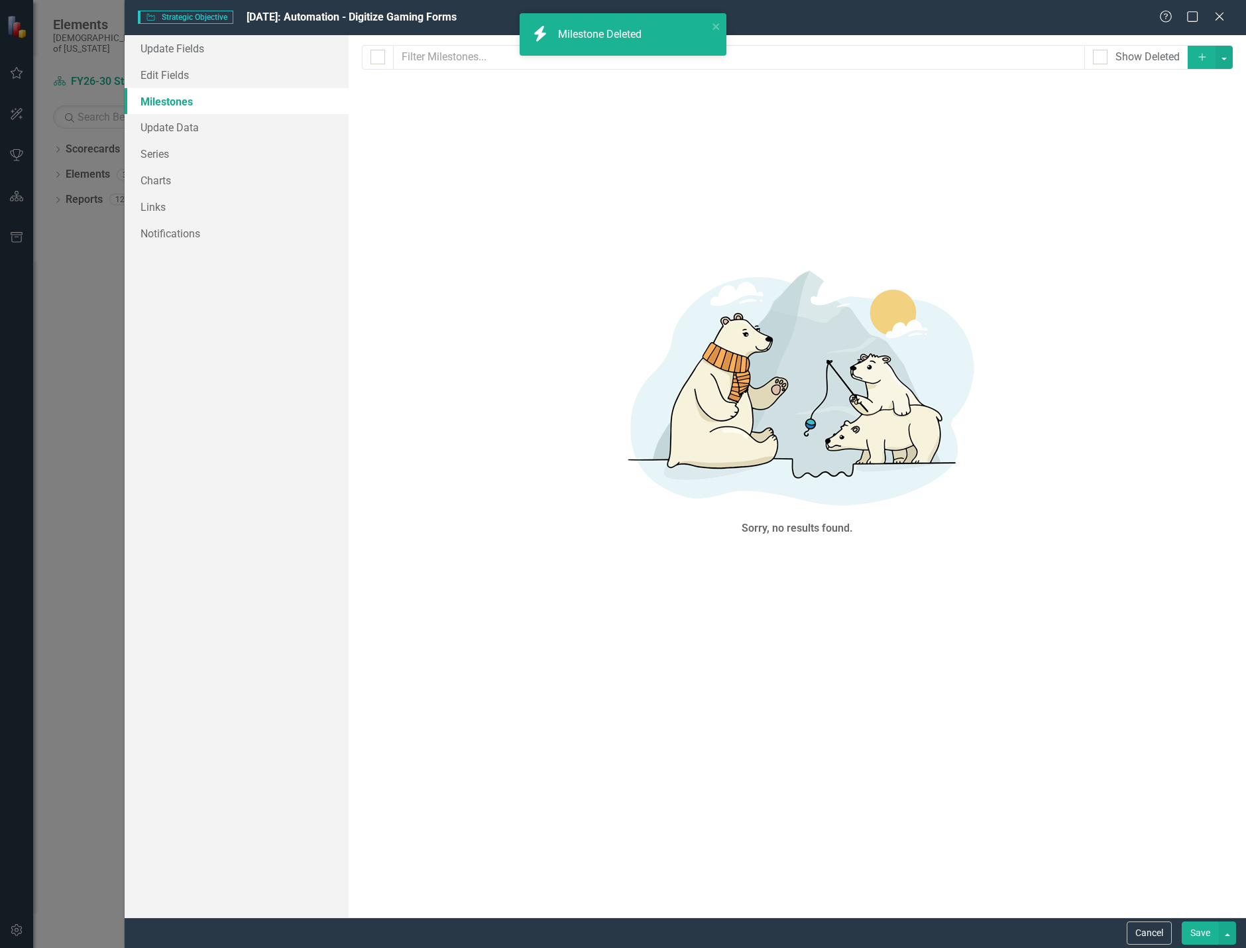
click at [1199, 933] on button "Save" at bounding box center [1199, 932] width 37 height 23
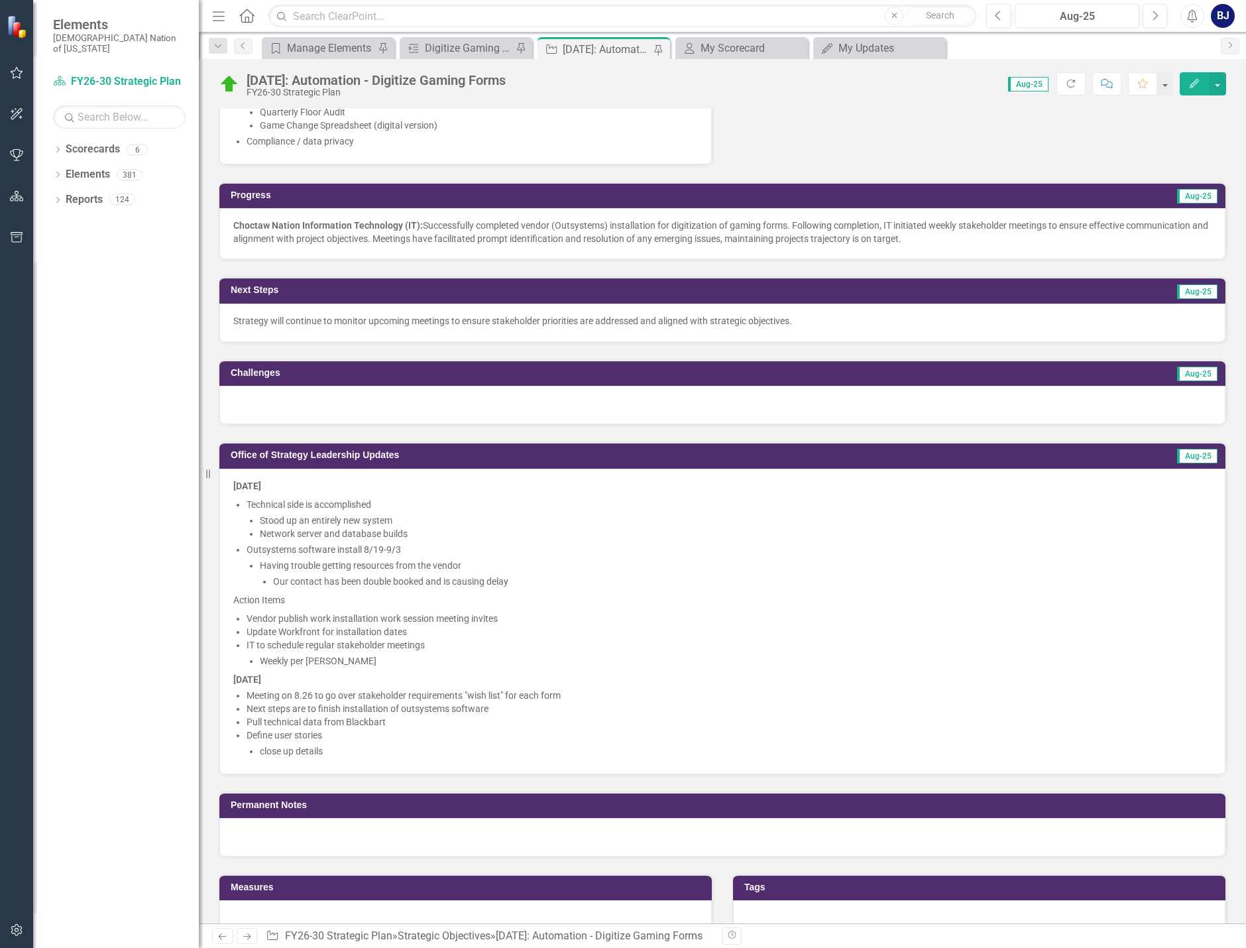
scroll to position [900, 0]
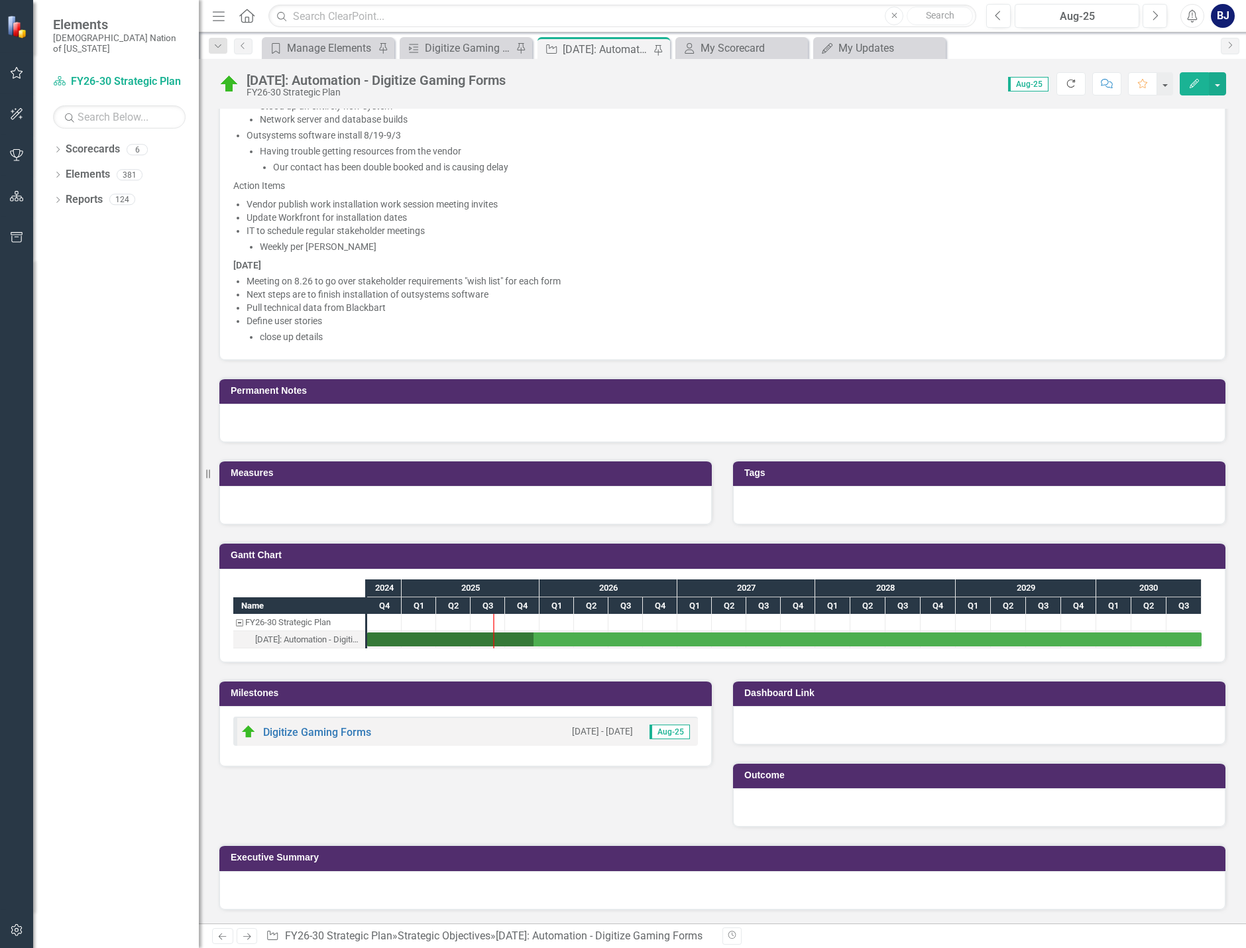
click at [1073, 85] on icon "Refresh" at bounding box center [1071, 83] width 12 height 9
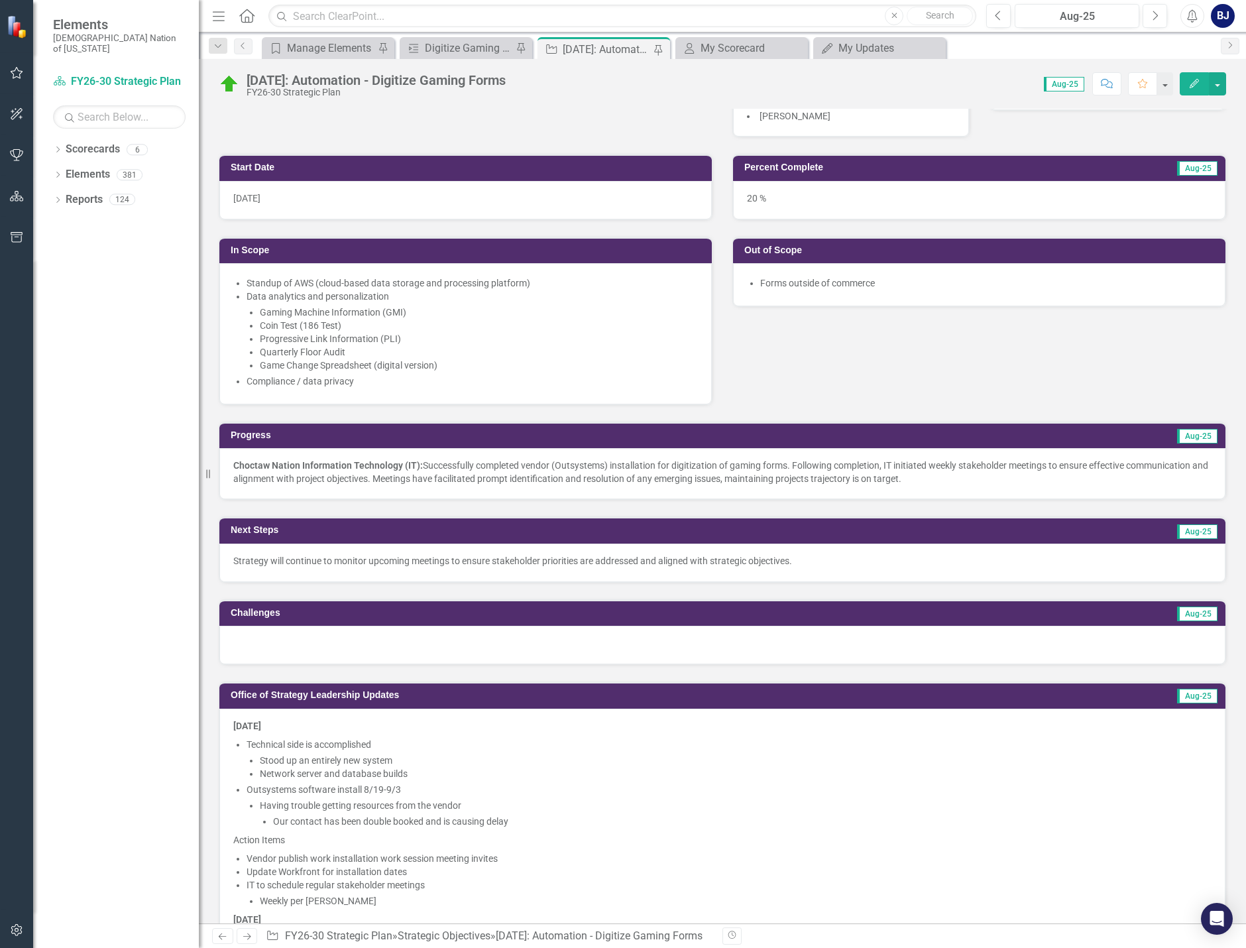
scroll to position [237, 0]
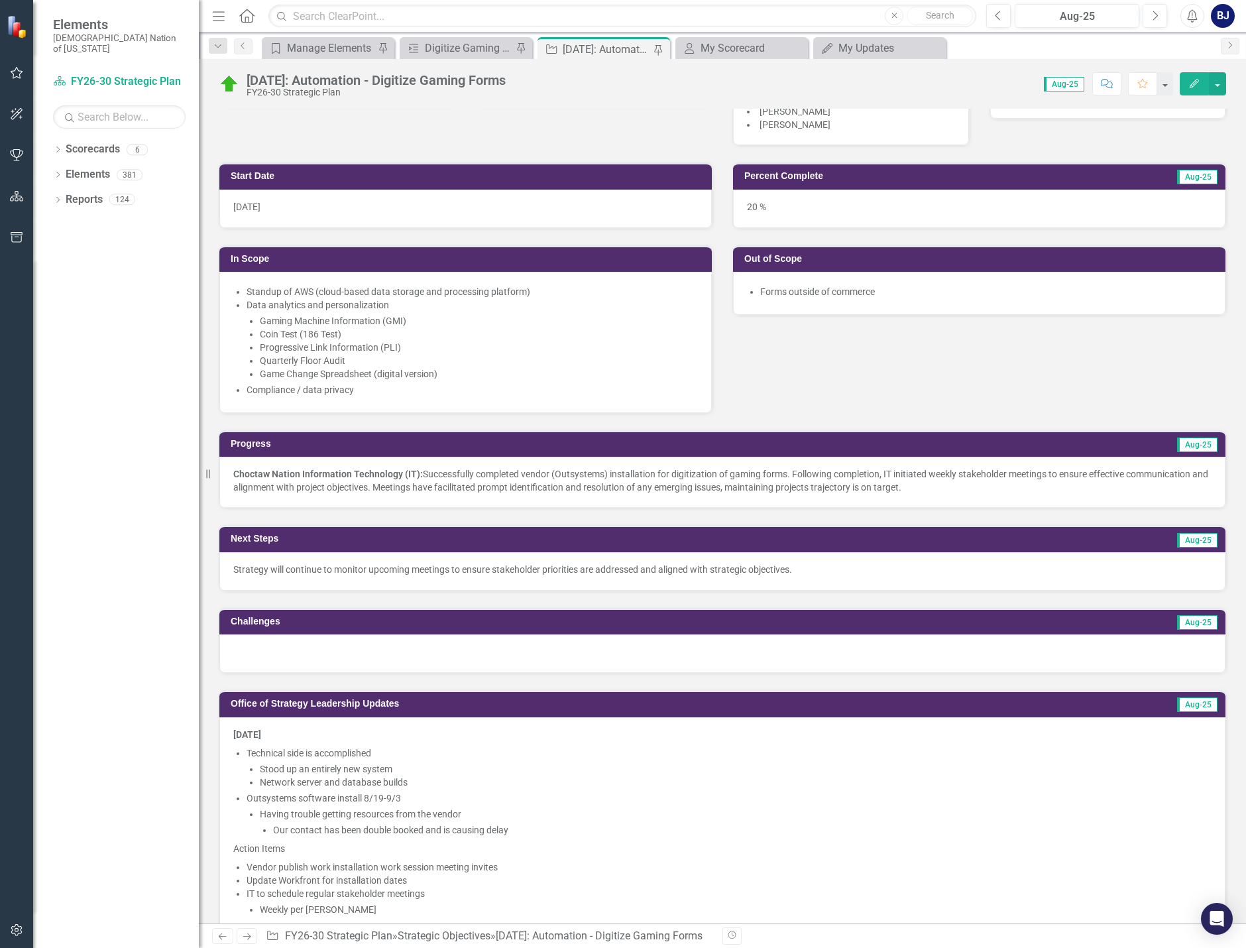
click at [437, 33] on div "Dropdown Search Category Manage Elements Pin Milestone Digitize Gaming Forms Pi…" at bounding box center [722, 45] width 1047 height 27
click at [438, 41] on div "Digitize Gaming Forms" at bounding box center [468, 48] width 87 height 17
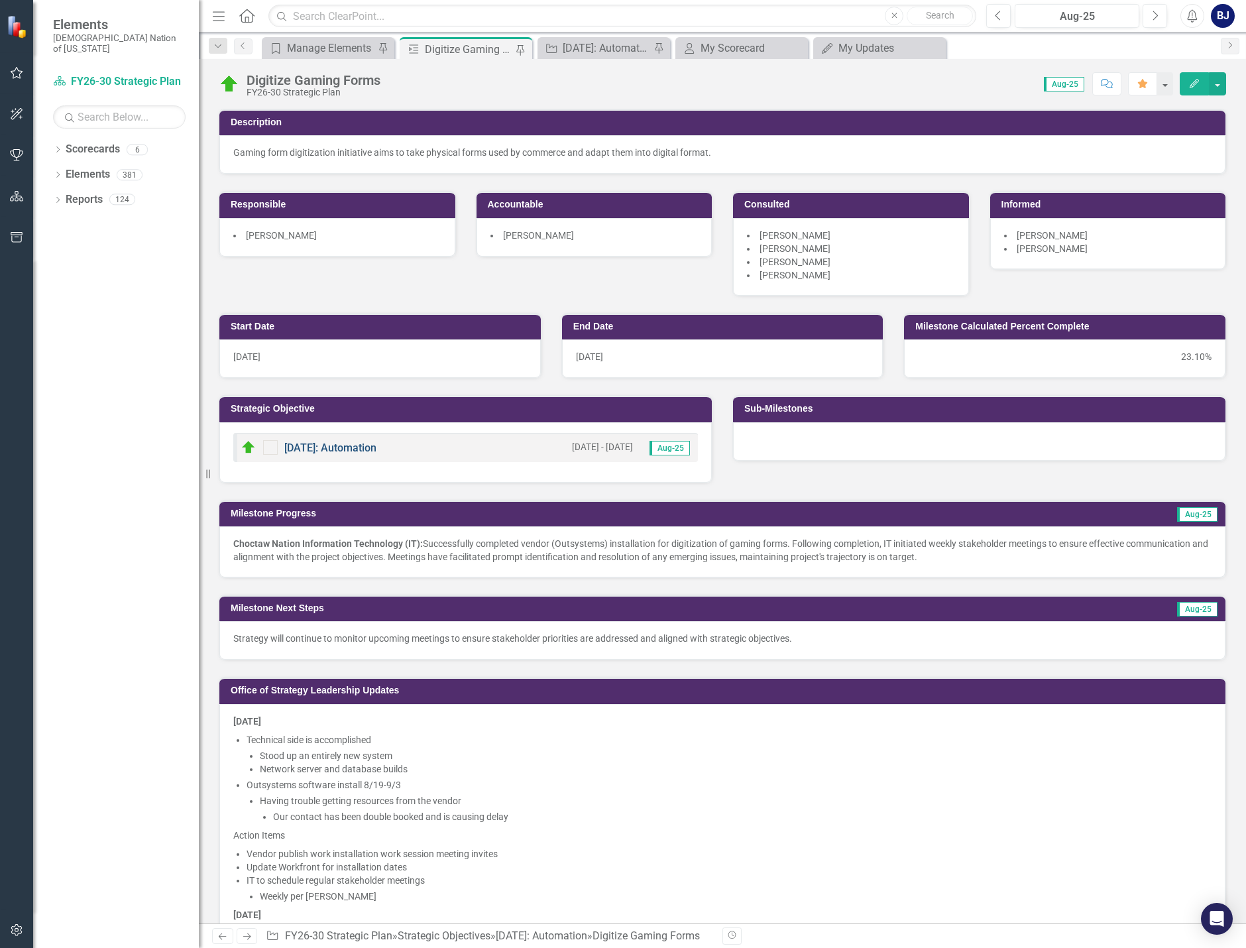
click at [313, 448] on link "[DATE]: Automation" at bounding box center [330, 447] width 92 height 13
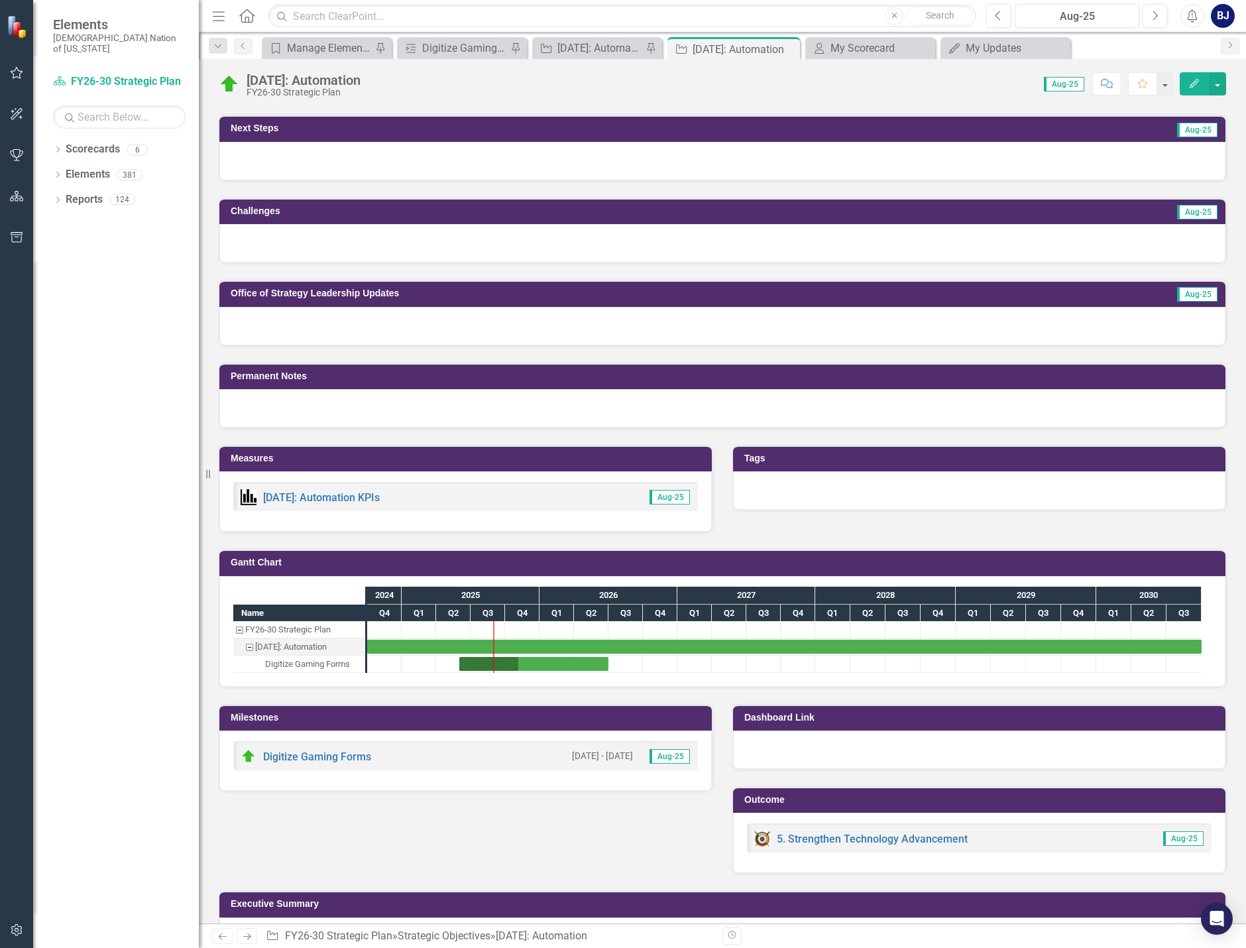
scroll to position [530, 0]
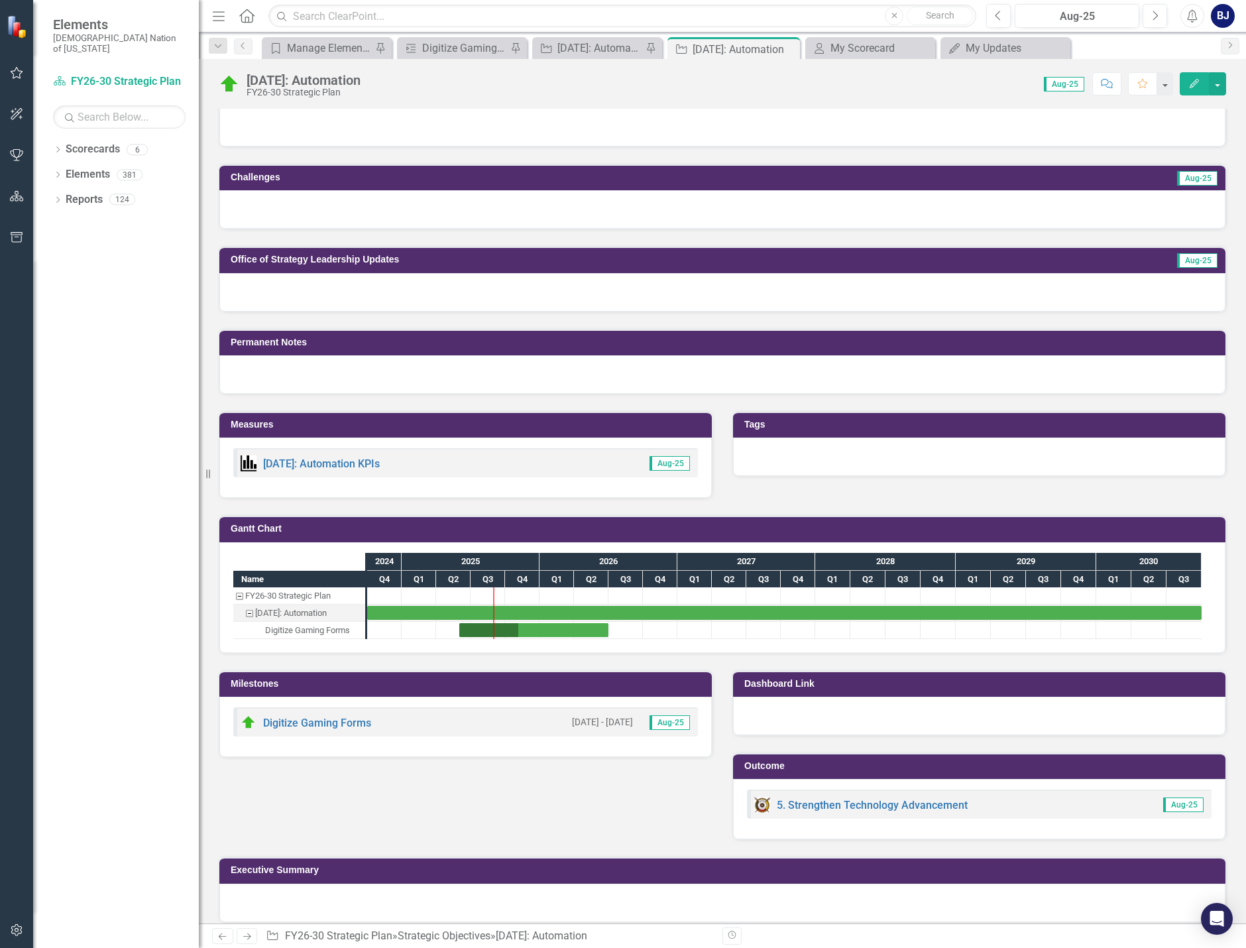
click at [1191, 79] on icon "Edit" at bounding box center [1194, 83] width 12 height 9
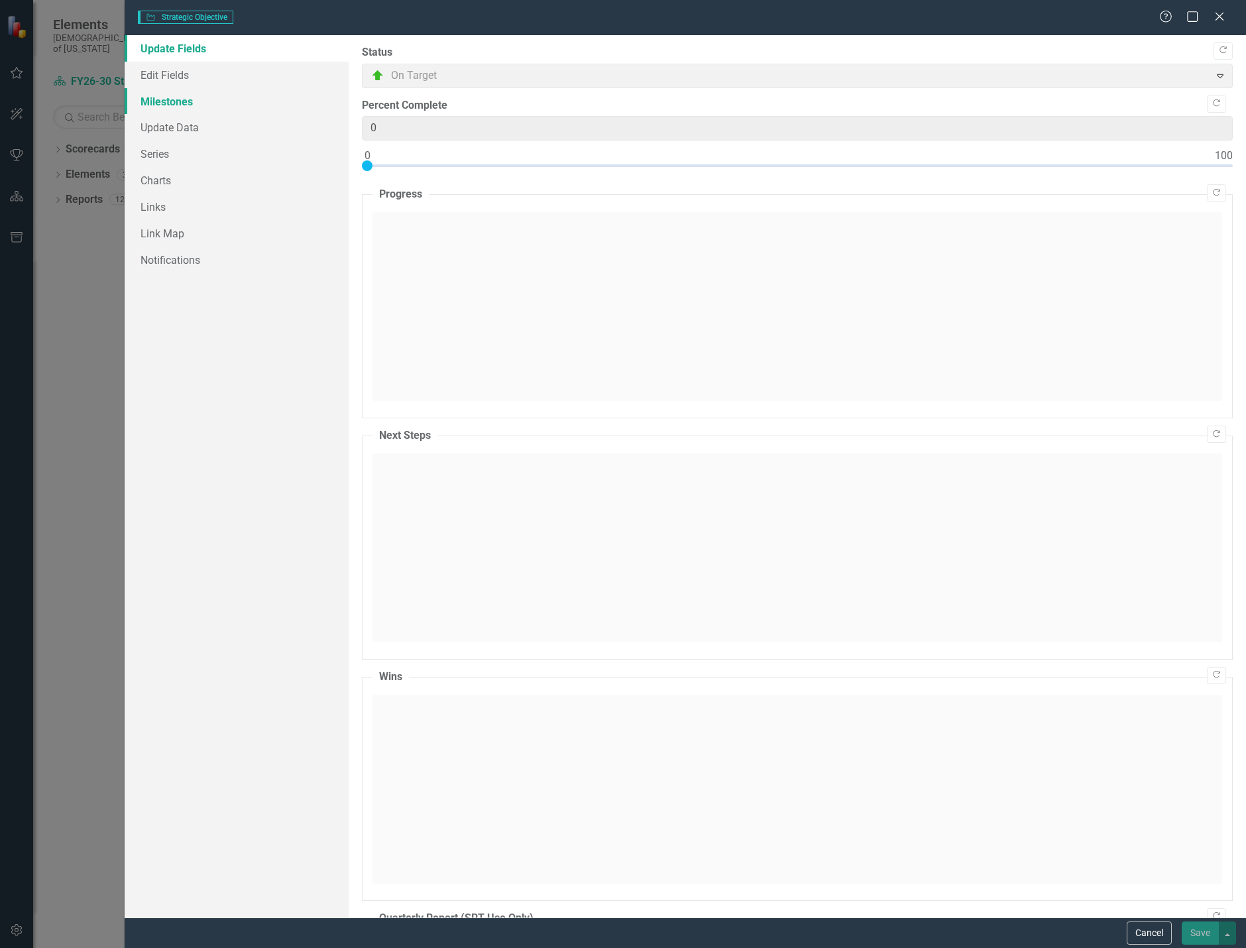
click at [185, 98] on link "Milestones" at bounding box center [237, 101] width 224 height 27
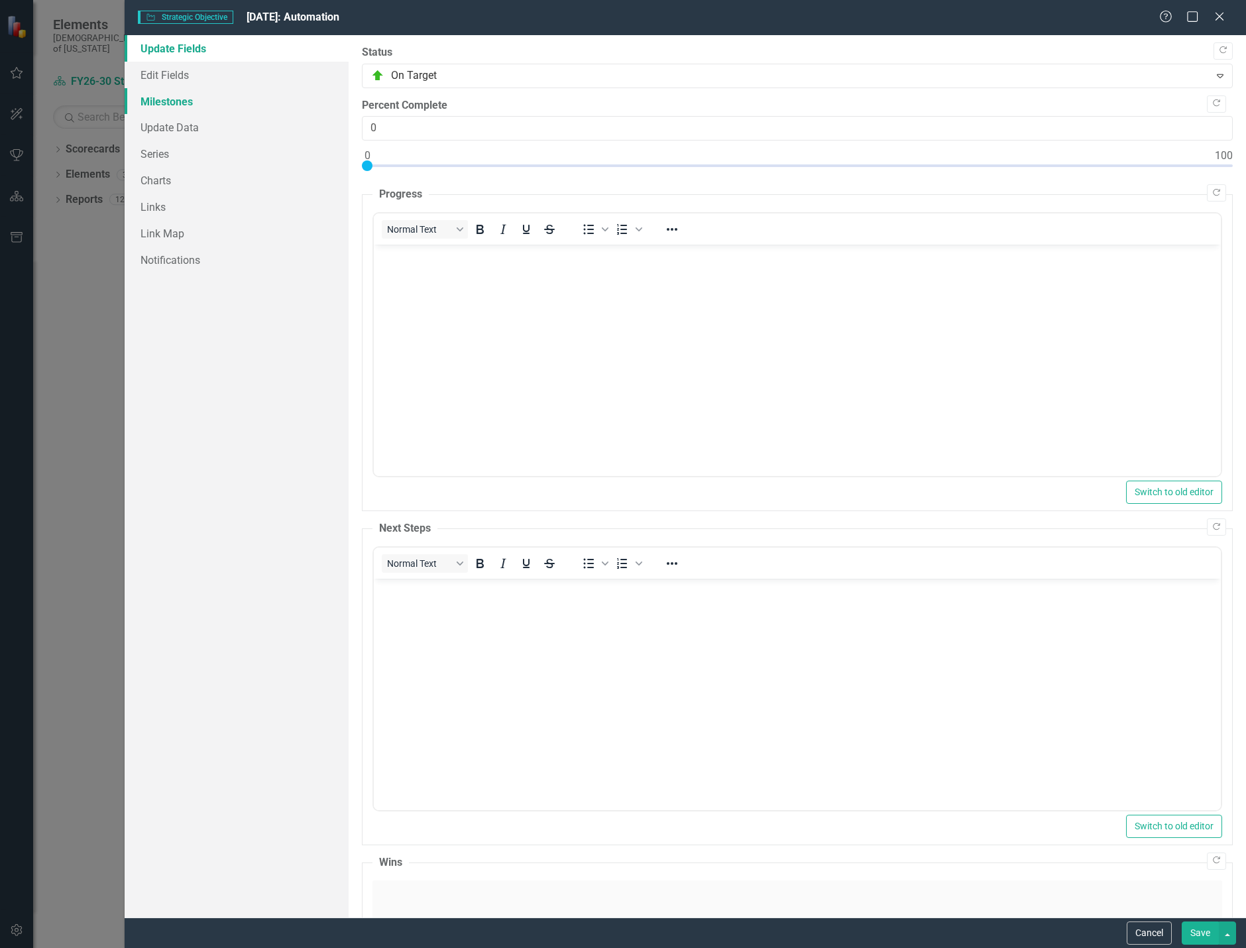
scroll to position [0, 0]
click at [185, 98] on link "Milestones" at bounding box center [237, 101] width 224 height 27
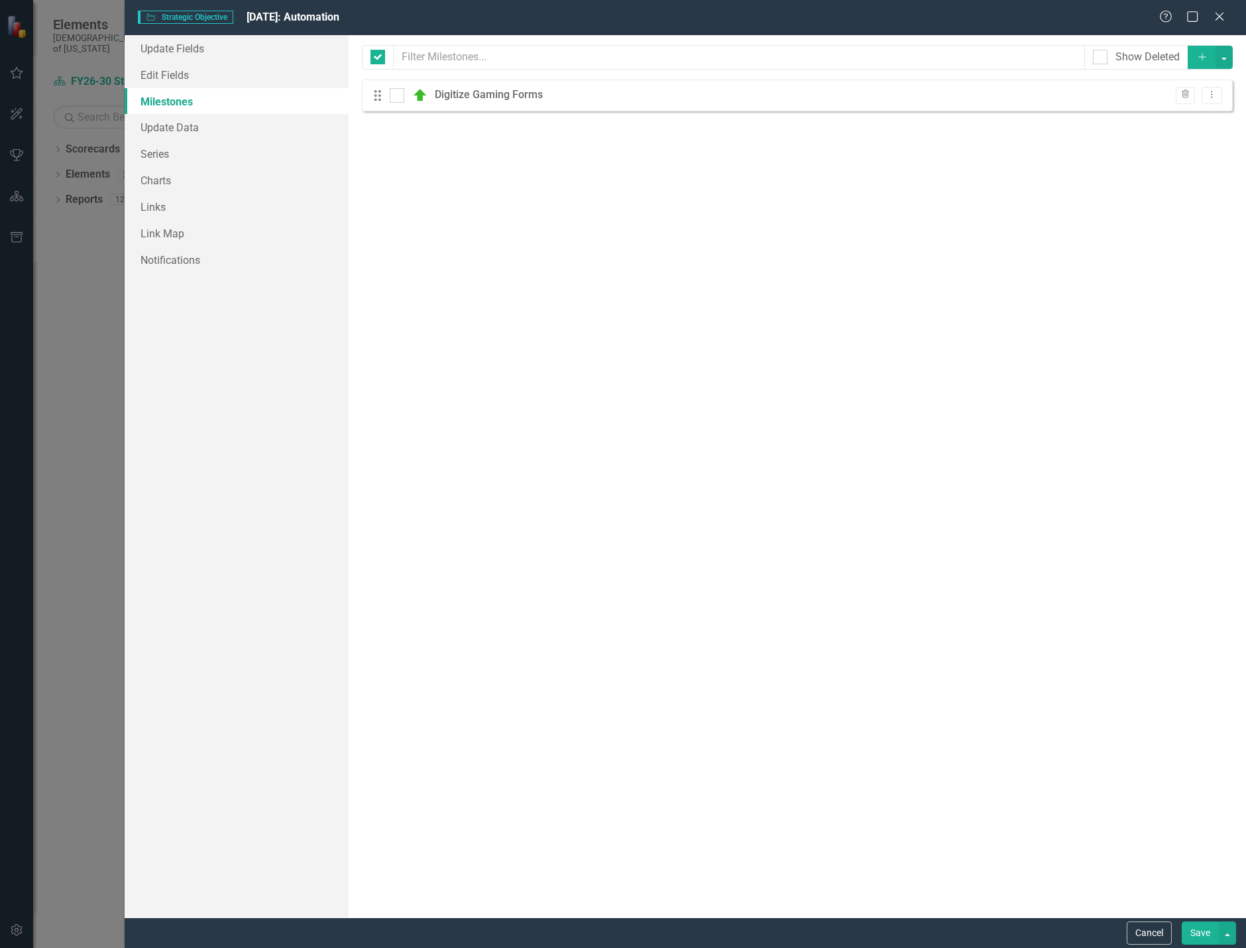
checkbox input "false"
click at [1176, 96] on button "Trash" at bounding box center [1185, 95] width 19 height 17
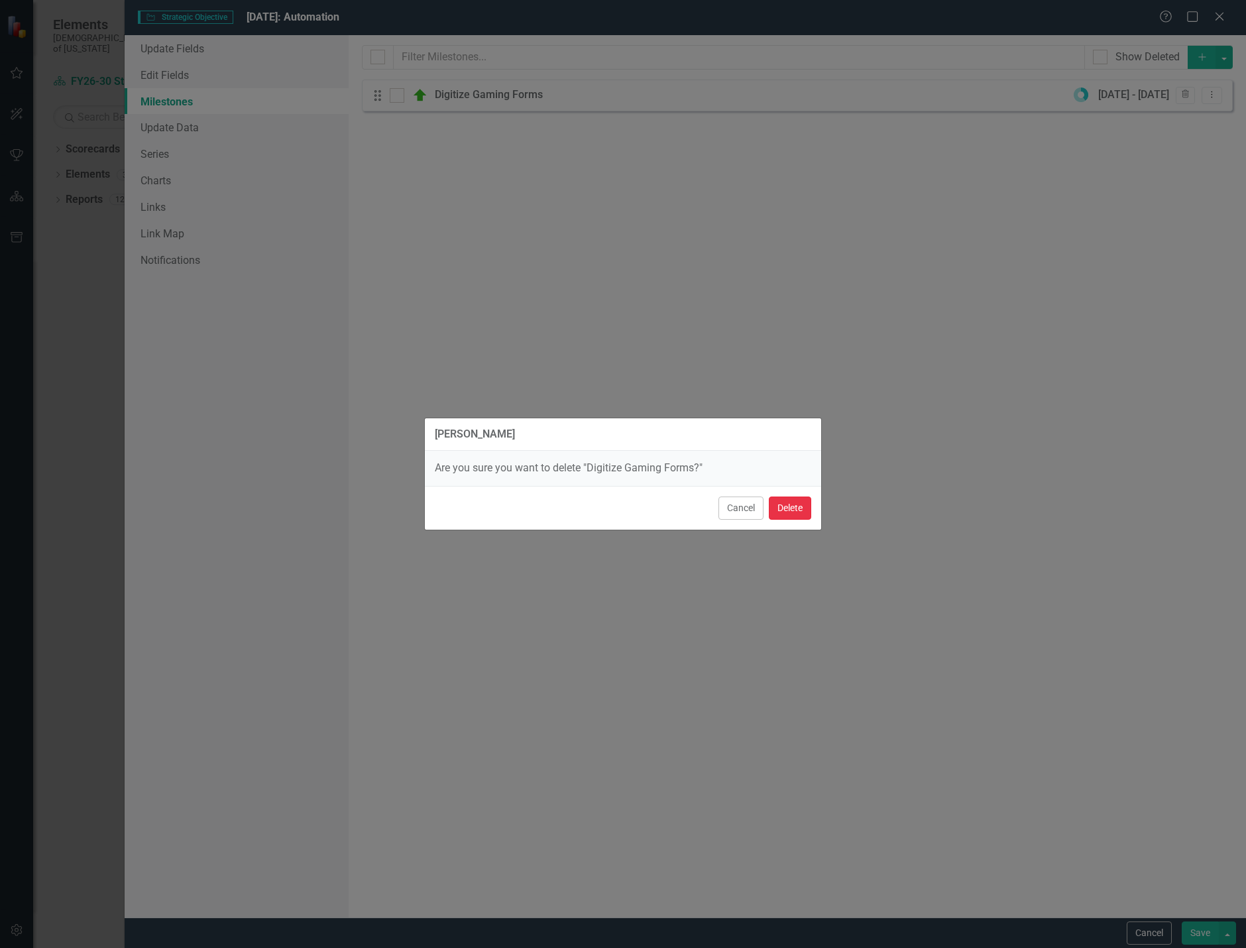
click at [788, 506] on button "Delete" at bounding box center [790, 507] width 42 height 23
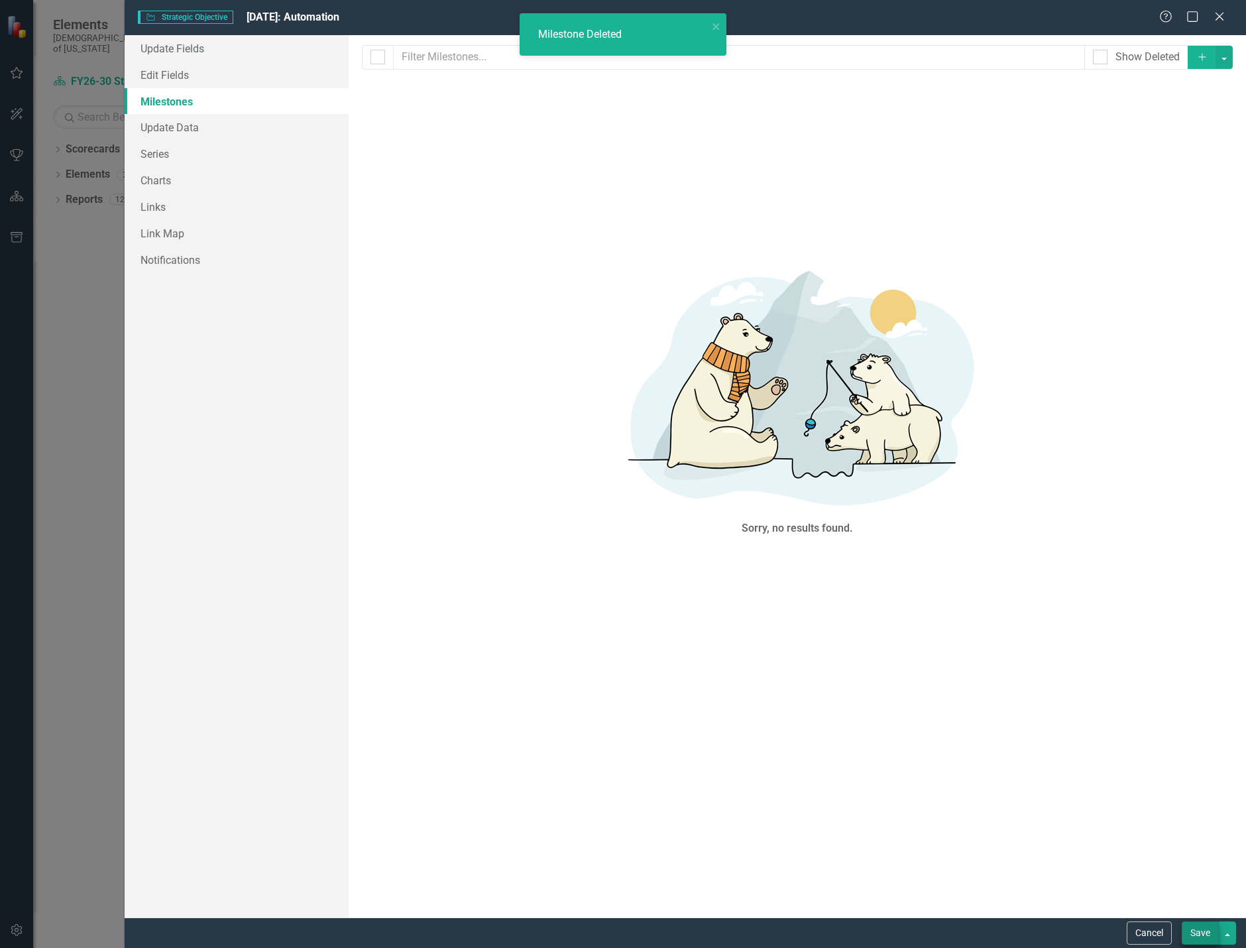
scroll to position [525, 0]
click at [1197, 938] on button "Save" at bounding box center [1199, 932] width 37 height 23
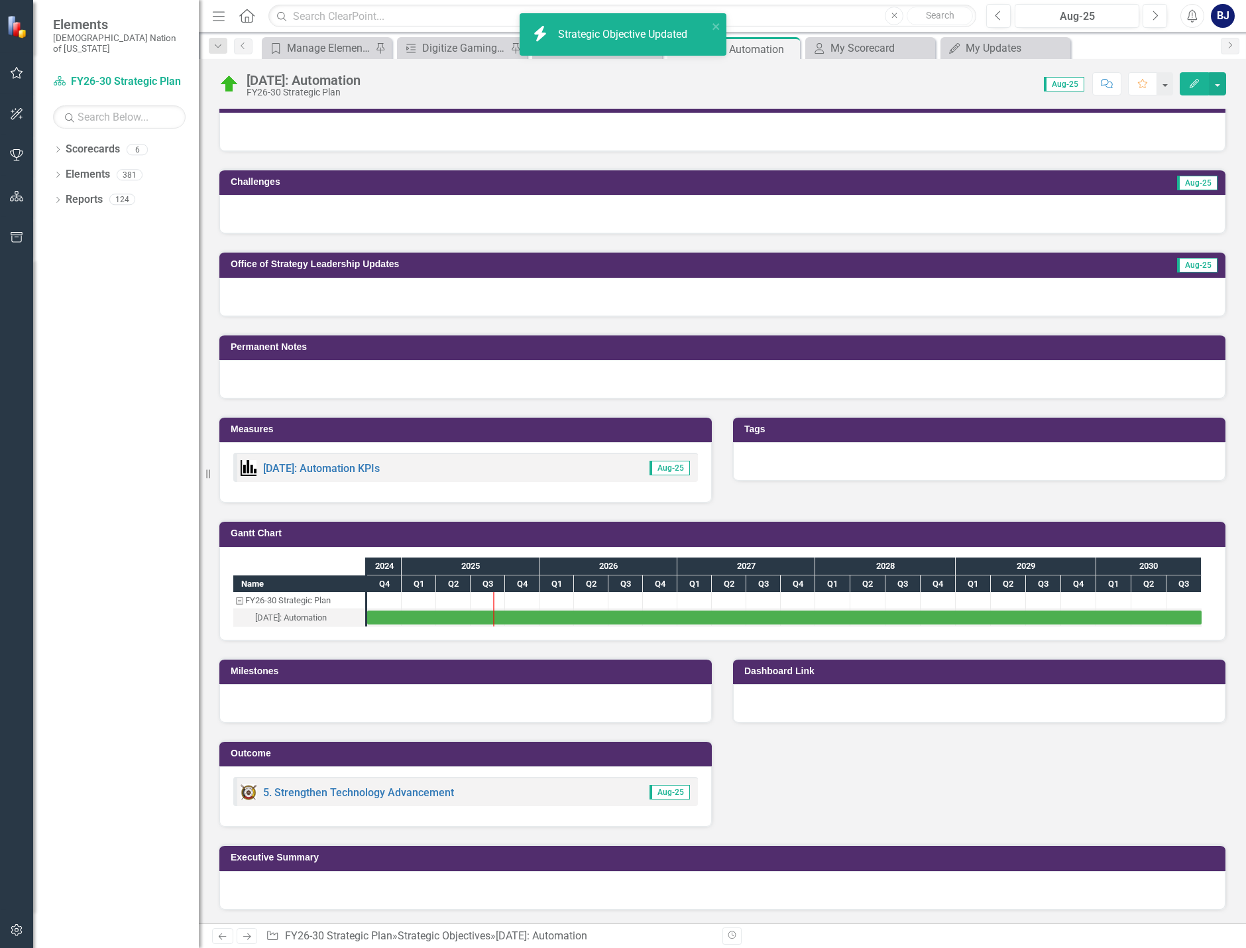
drag, startPoint x: 1198, startPoint y: 938, endPoint x: 943, endPoint y: 853, distance: 268.8
click at [943, 853] on h3 "Executive Summary" at bounding box center [725, 857] width 988 height 10
click at [789, 48] on icon "Close" at bounding box center [787, 49] width 13 height 11
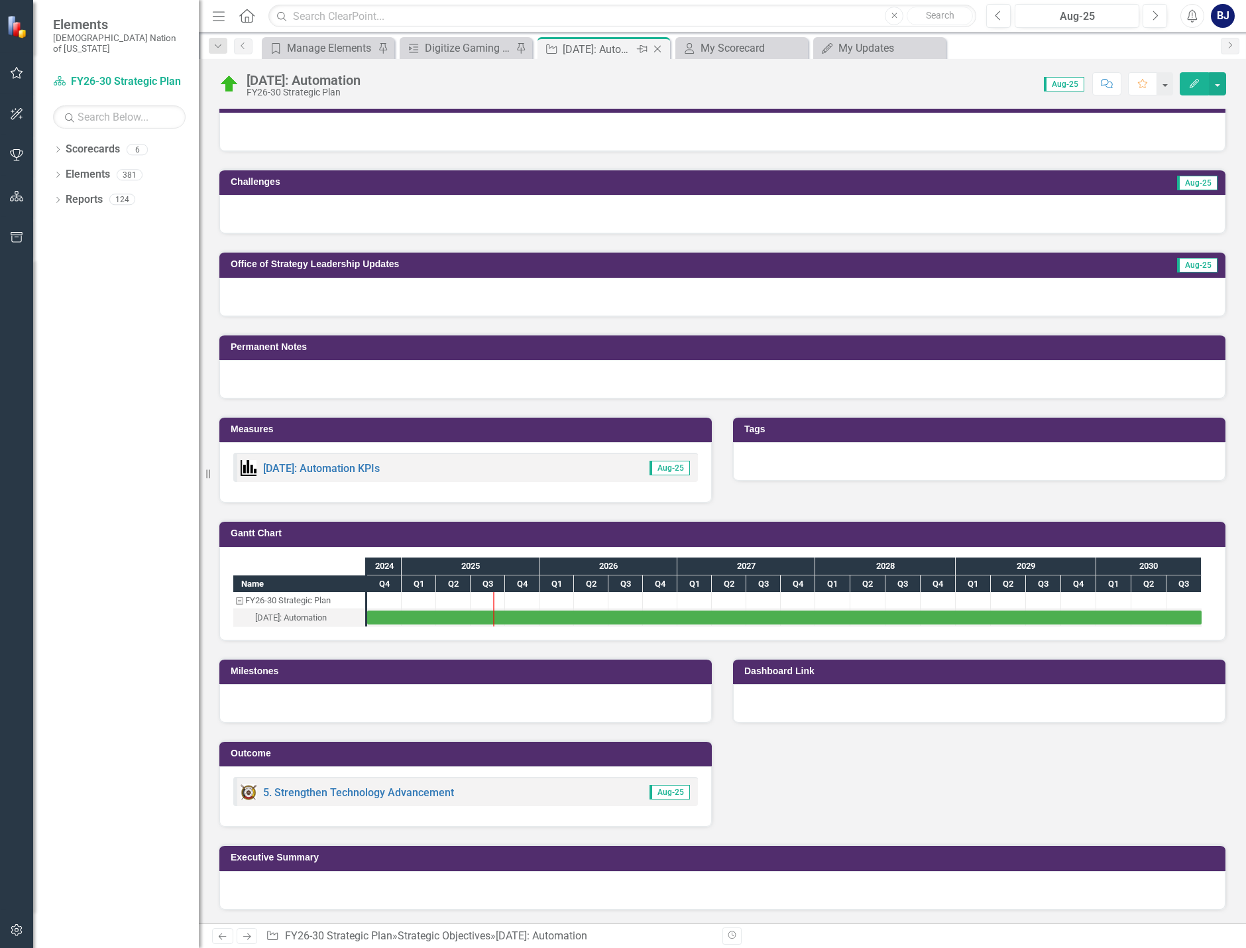
click at [659, 50] on icon "Close" at bounding box center [657, 49] width 13 height 11
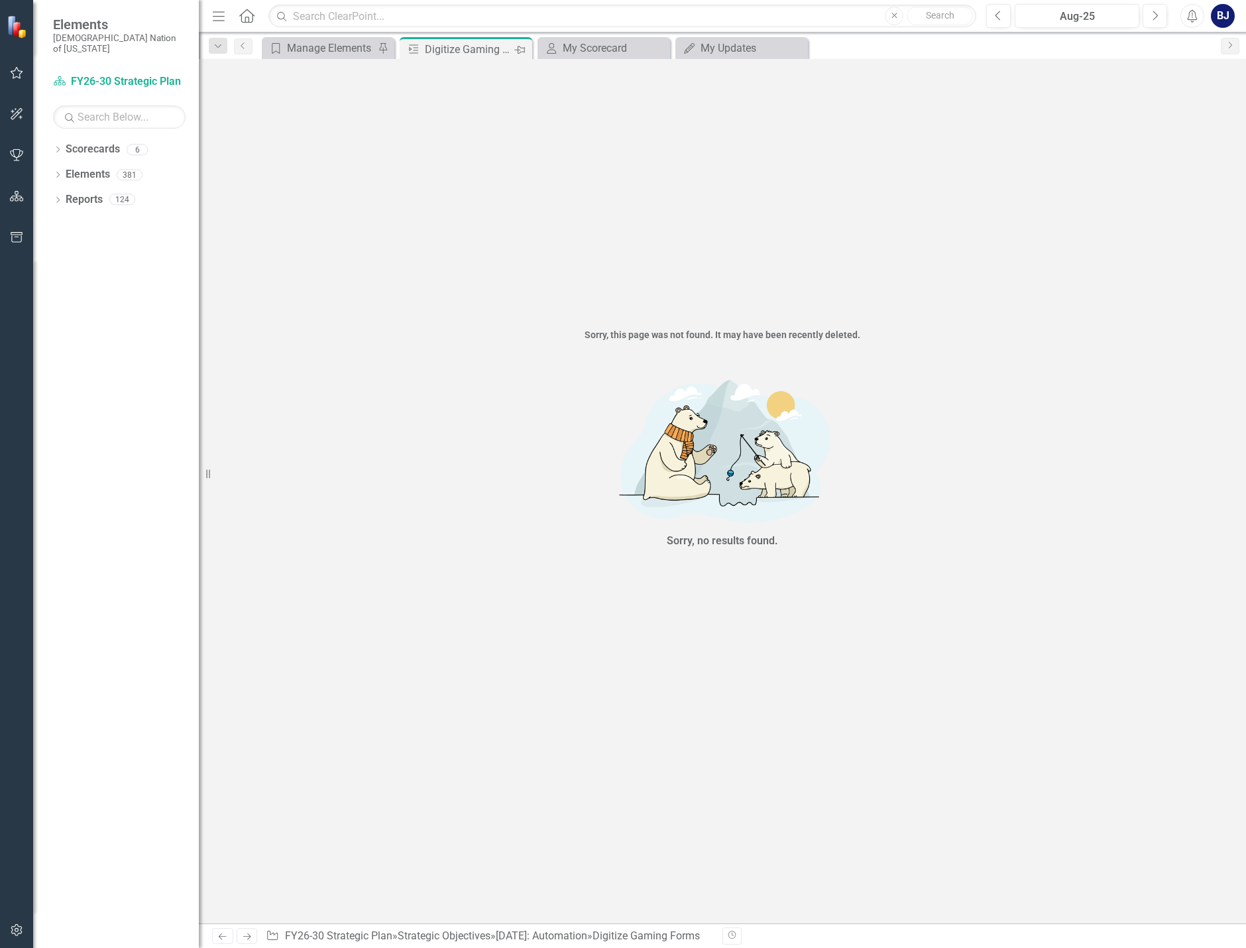
click at [512, 46] on div "Pin" at bounding box center [520, 49] width 17 height 17
click at [517, 51] on icon "Pin" at bounding box center [519, 49] width 11 height 13
click at [469, 52] on div "Digitize Gaming Forms" at bounding box center [460, 49] width 71 height 17
click at [520, 44] on icon "Close" at bounding box center [519, 49] width 13 height 11
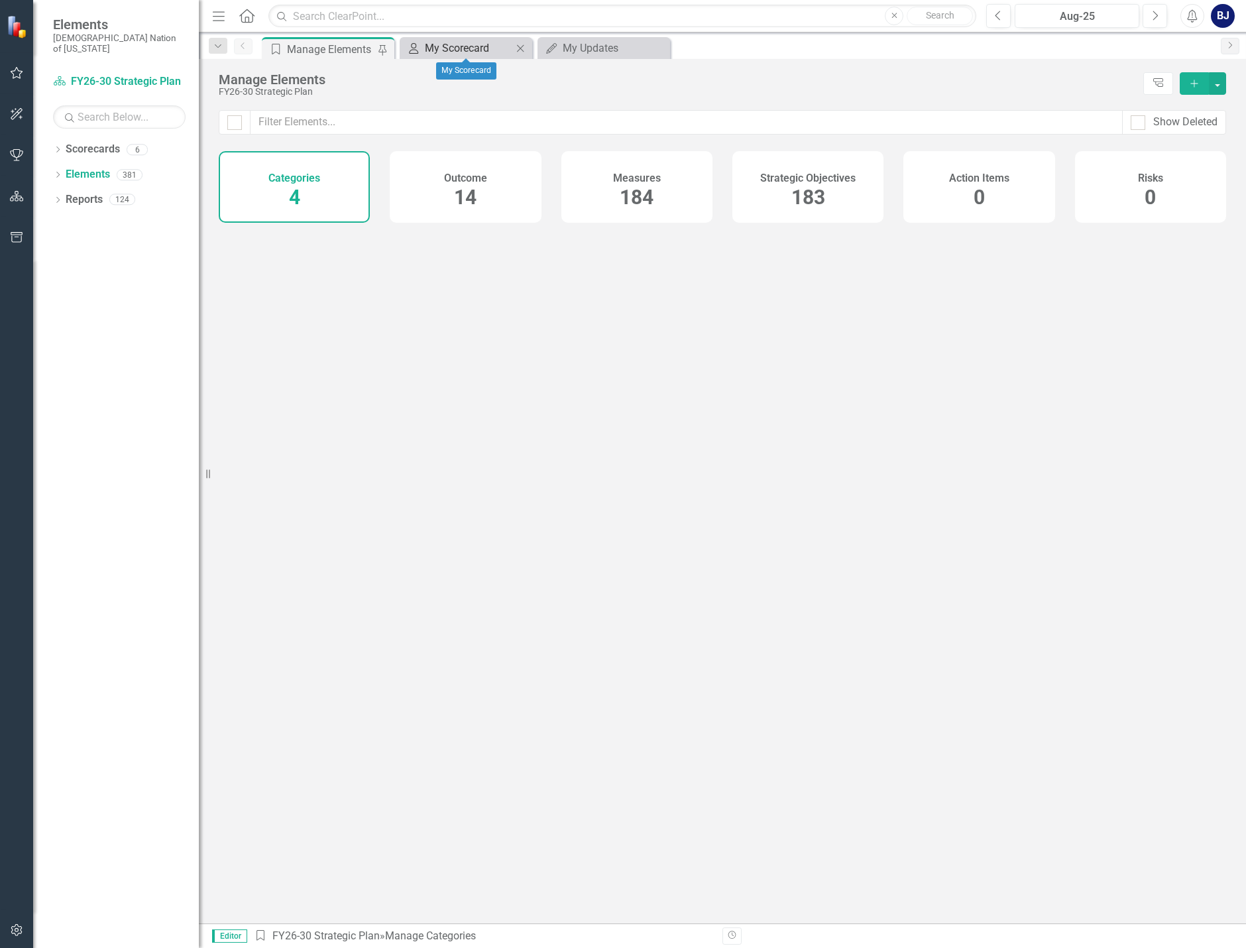
click at [467, 43] on div "My Scorecard" at bounding box center [468, 48] width 87 height 17
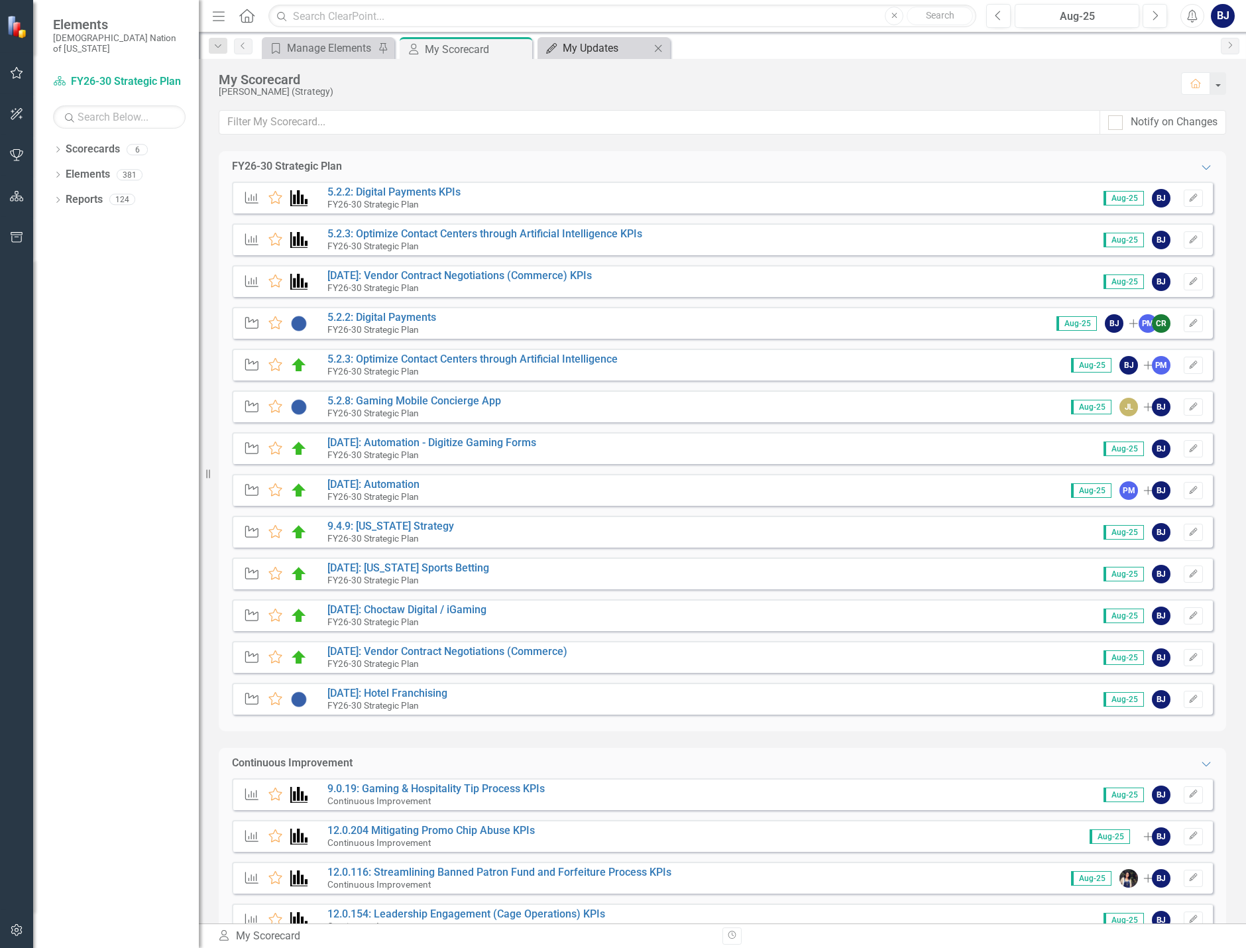
click at [577, 53] on div "My Updates" at bounding box center [606, 48] width 87 height 17
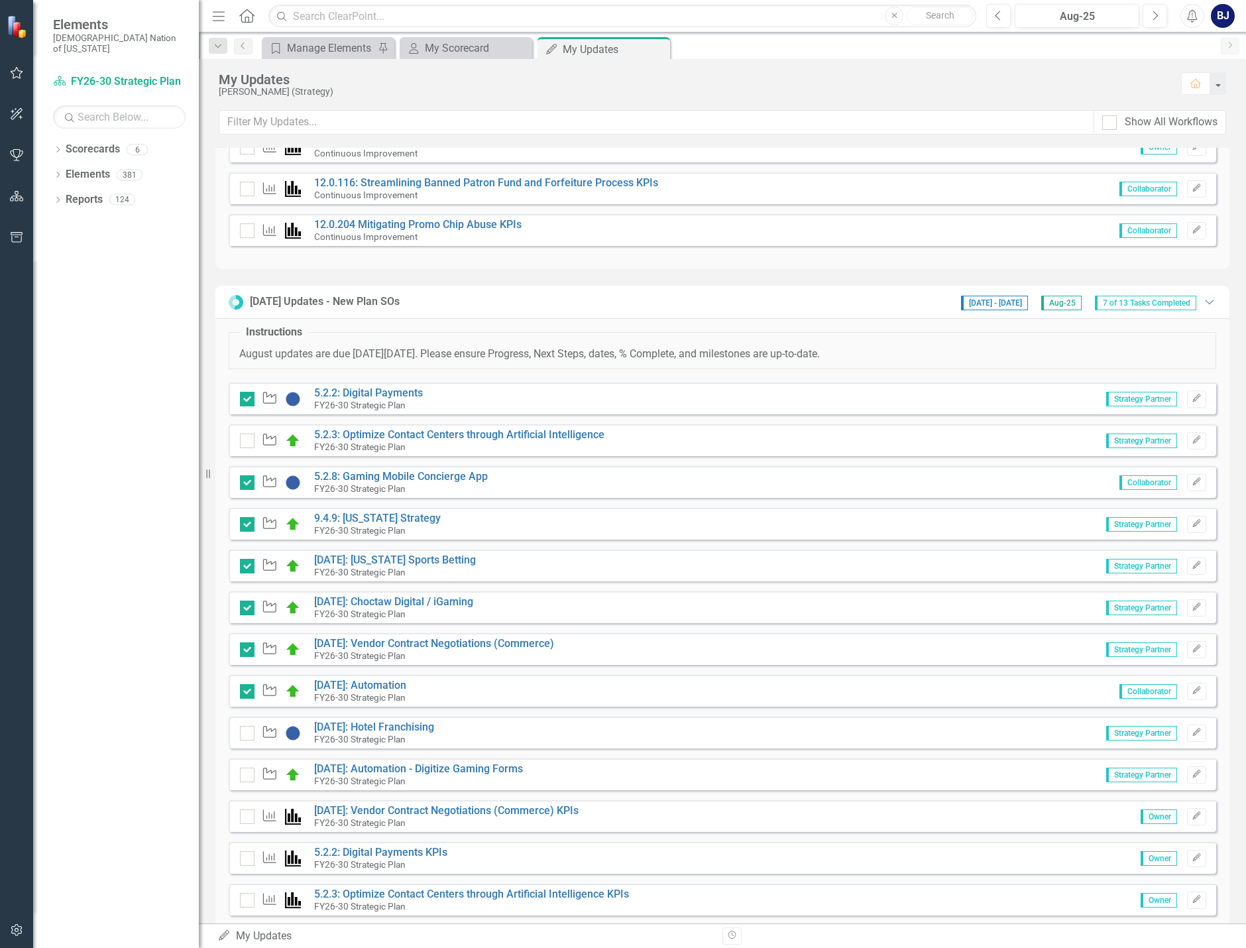
scroll to position [604, 0]
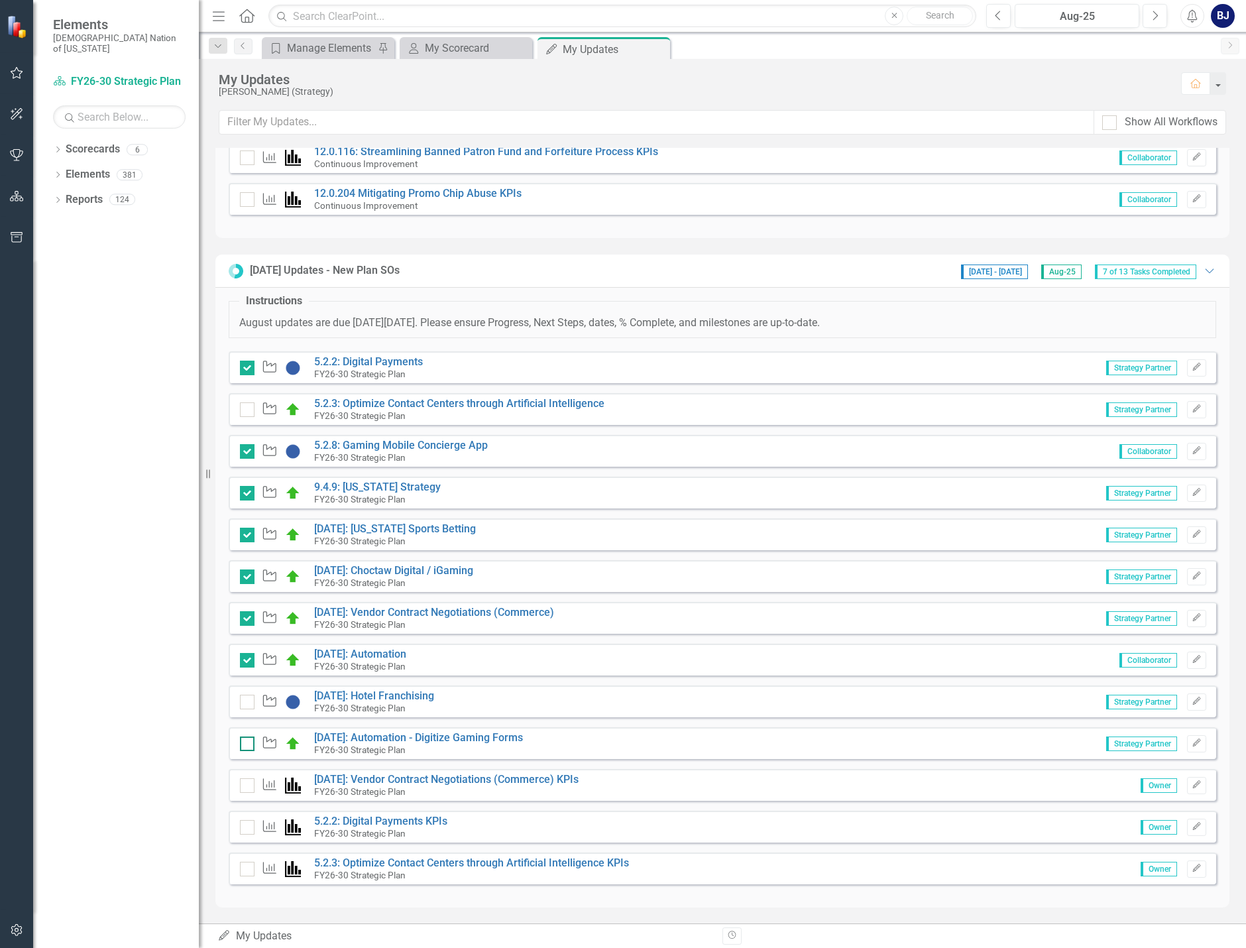
click at [244, 744] on input "checkbox" at bounding box center [244, 740] width 9 height 9
checkbox input "true"
click at [466, 401] on link "5.2.3: Optimize Contact Centers through Artificial Intelligence" at bounding box center [459, 403] width 290 height 13
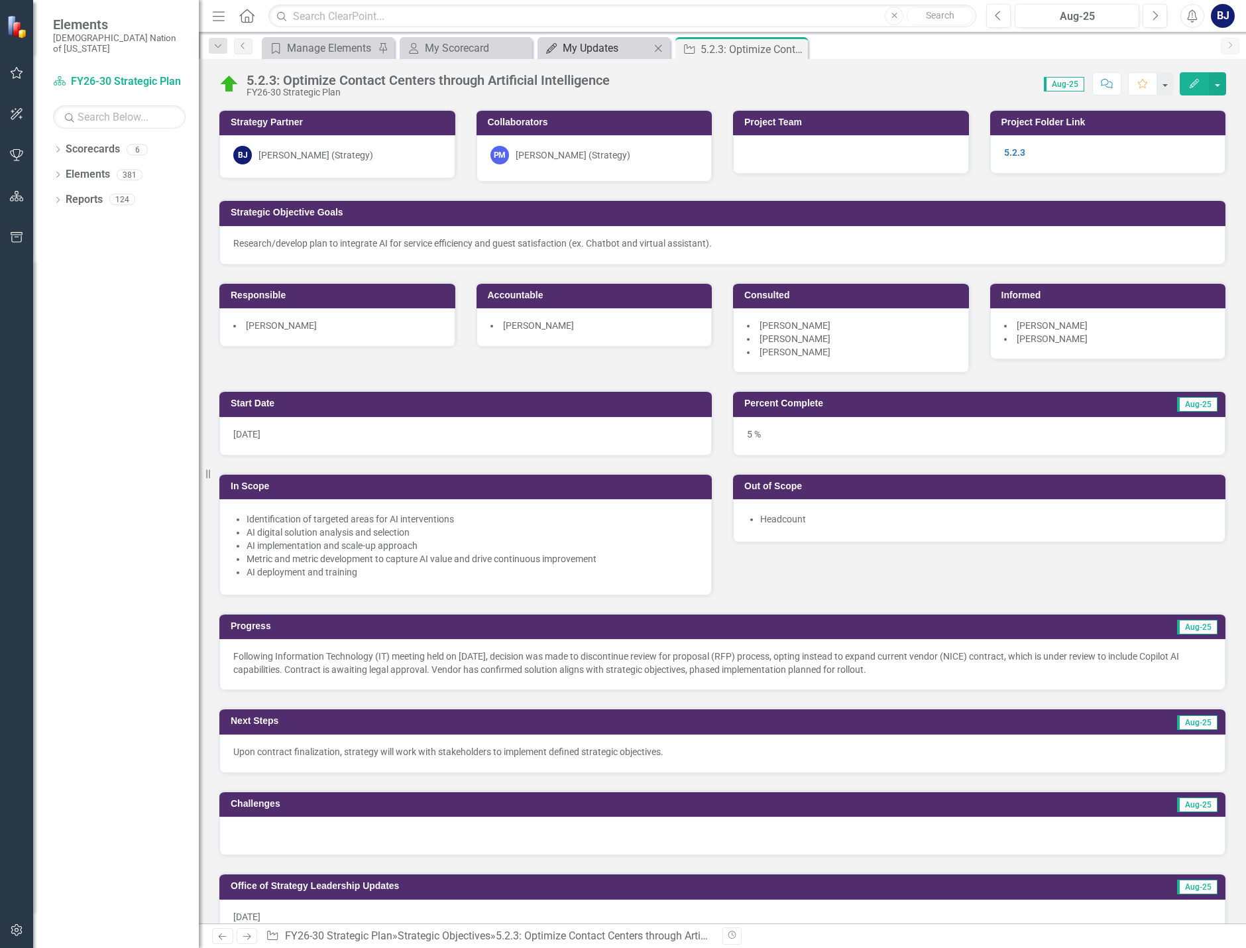
click at [583, 52] on div "My Updates" at bounding box center [606, 48] width 87 height 17
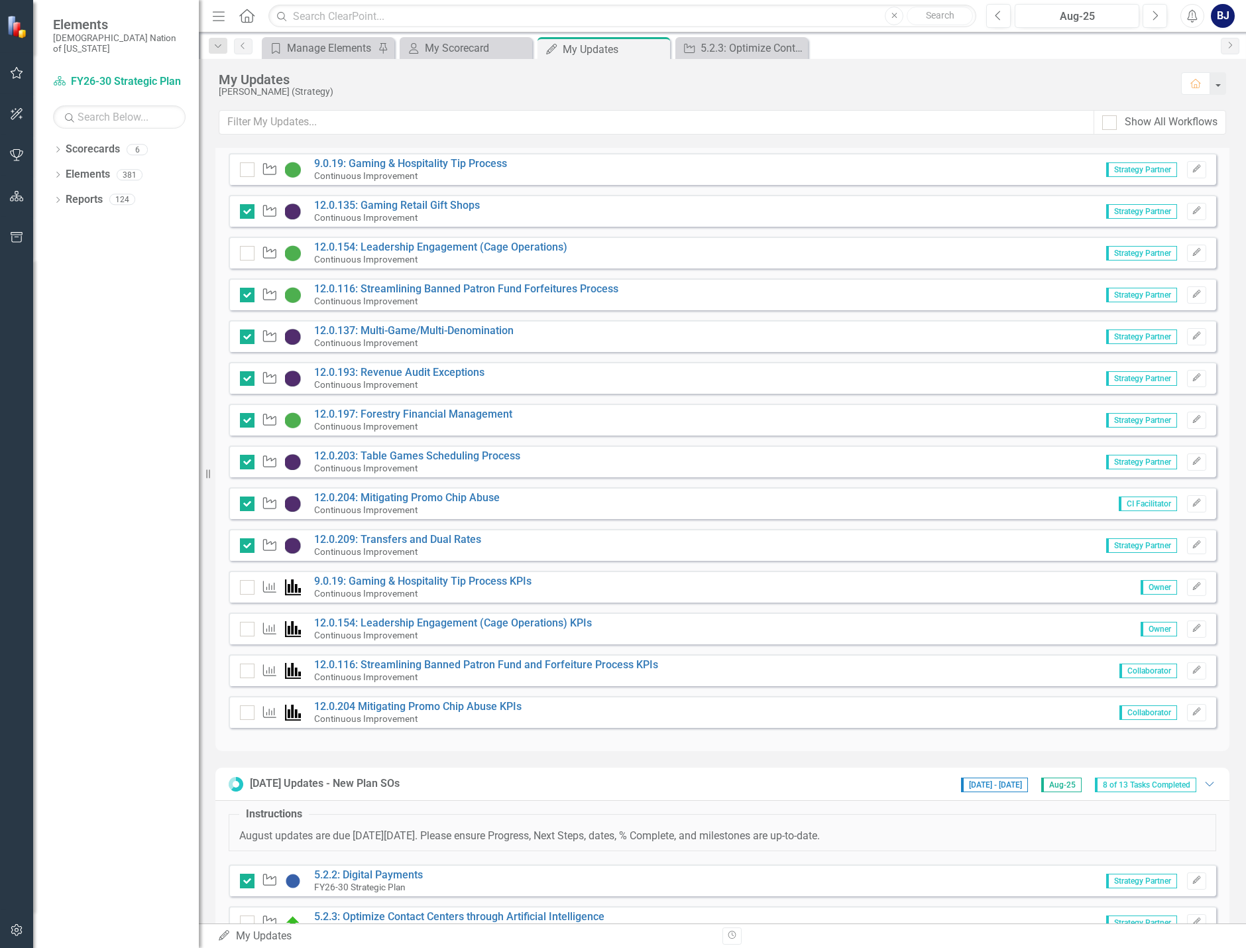
scroll to position [604, 0]
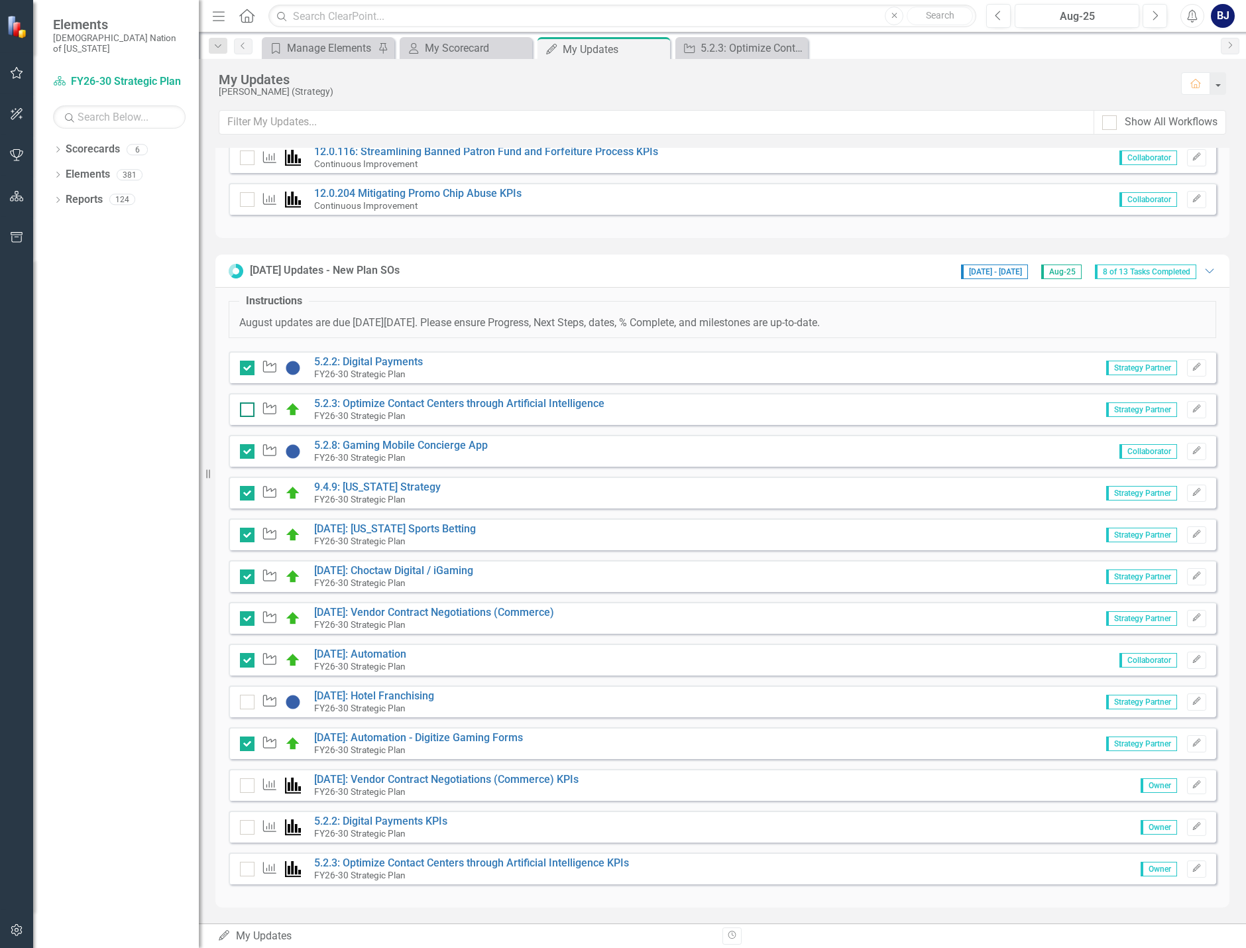
click at [247, 409] on input "checkbox" at bounding box center [244, 406] width 9 height 9
checkbox input "true"
click at [404, 694] on link "[DATE]: Hotel Franchising" at bounding box center [374, 695] width 120 height 13
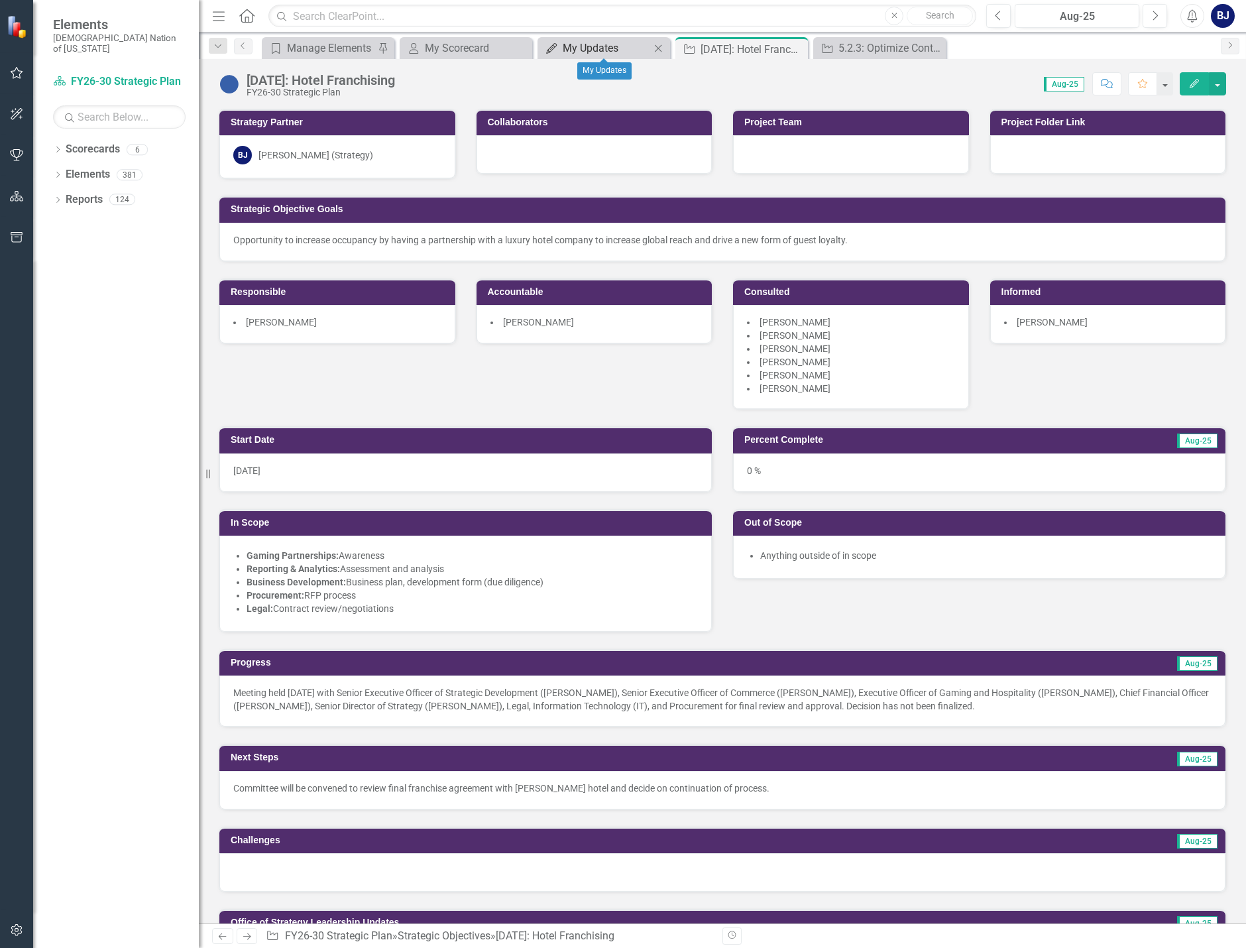
click at [586, 48] on div "My Updates" at bounding box center [606, 48] width 87 height 17
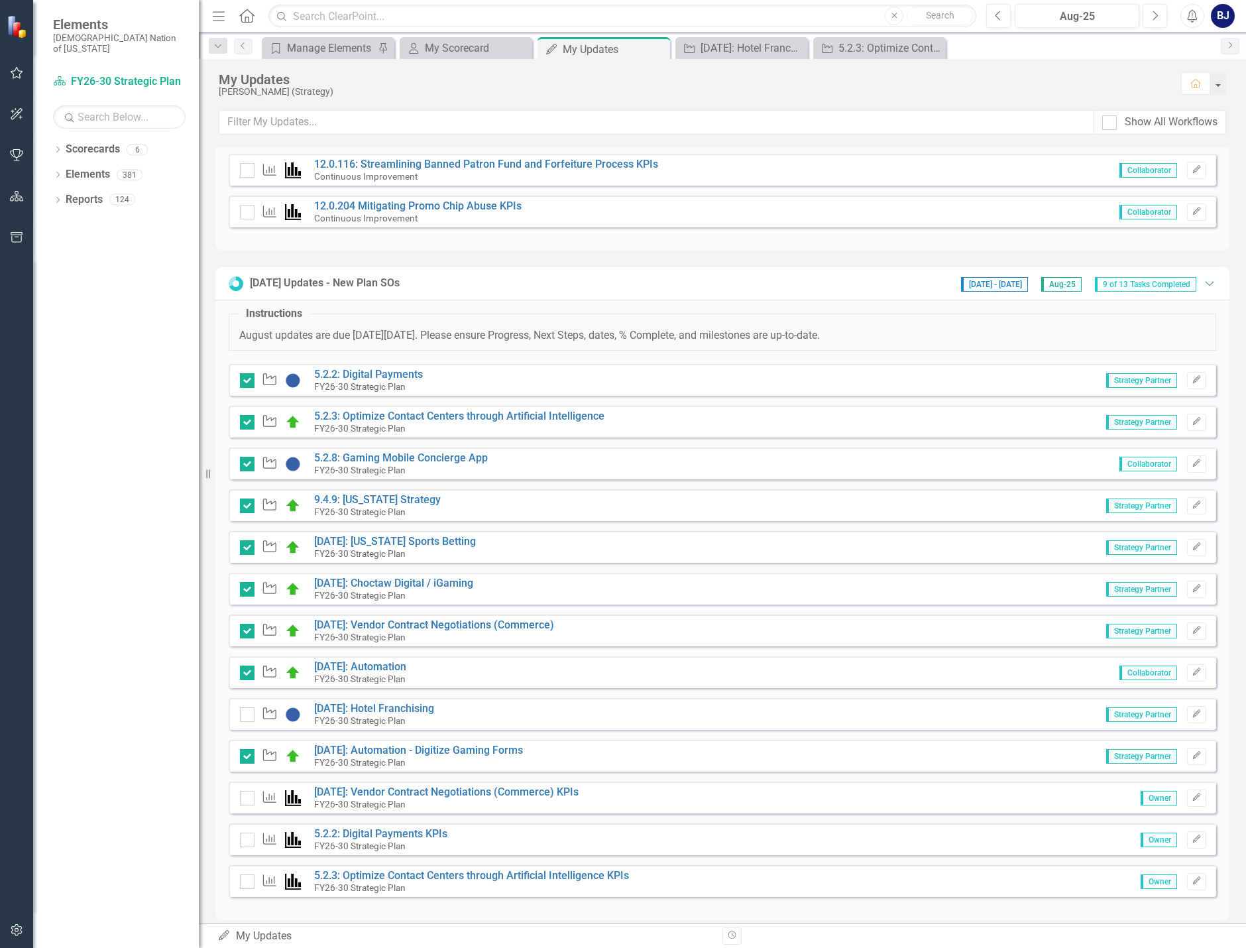
scroll to position [604, 0]
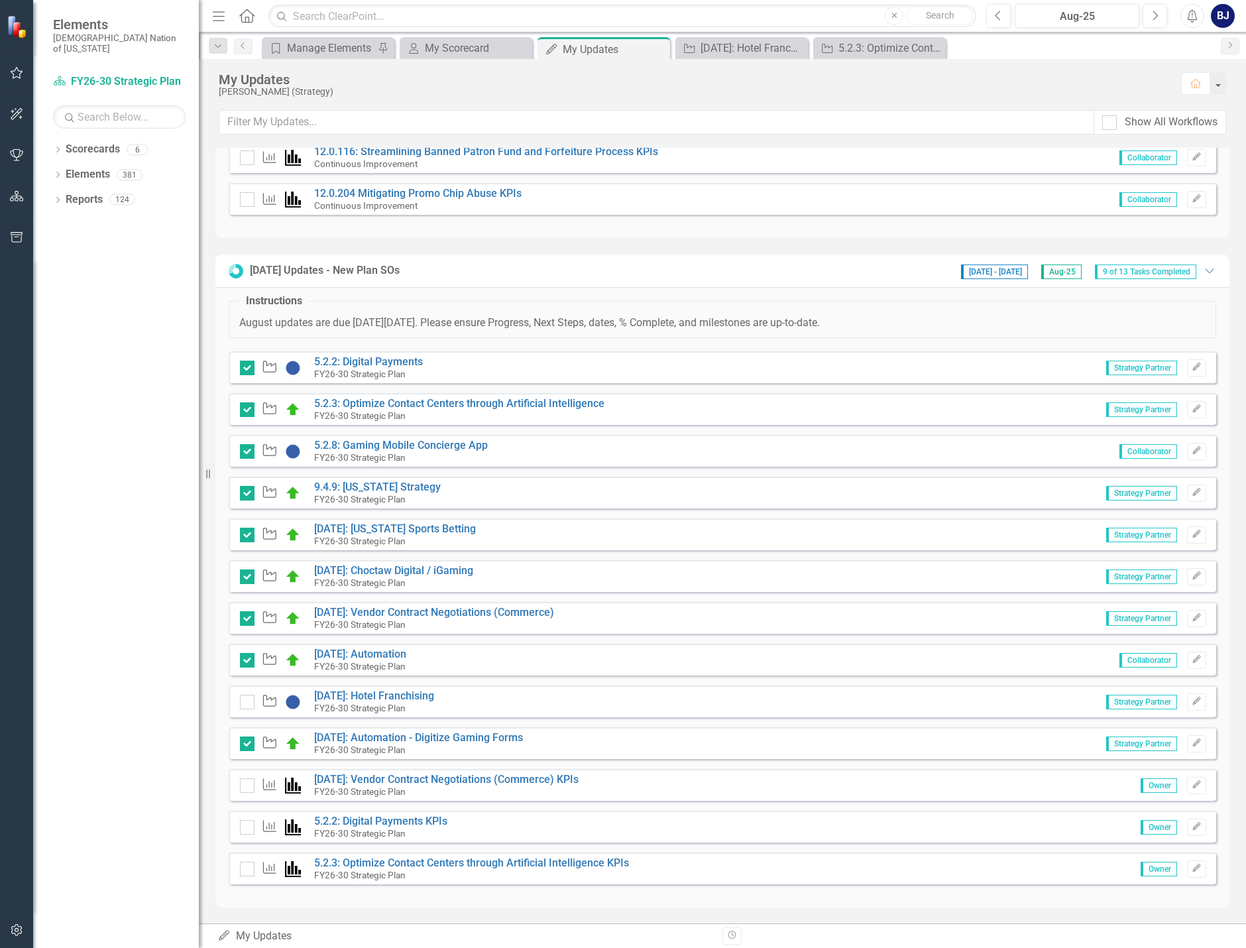
click at [258, 701] on div "Strategic Objective" at bounding box center [274, 702] width 68 height 16
click at [248, 704] on div at bounding box center [247, 701] width 15 height 15
click at [248, 703] on input "checkbox" at bounding box center [244, 698] width 9 height 9
checkbox input "true"
click at [362, 826] on link "5.2.2: Digital Payments KPIs" at bounding box center [380, 820] width 133 height 13
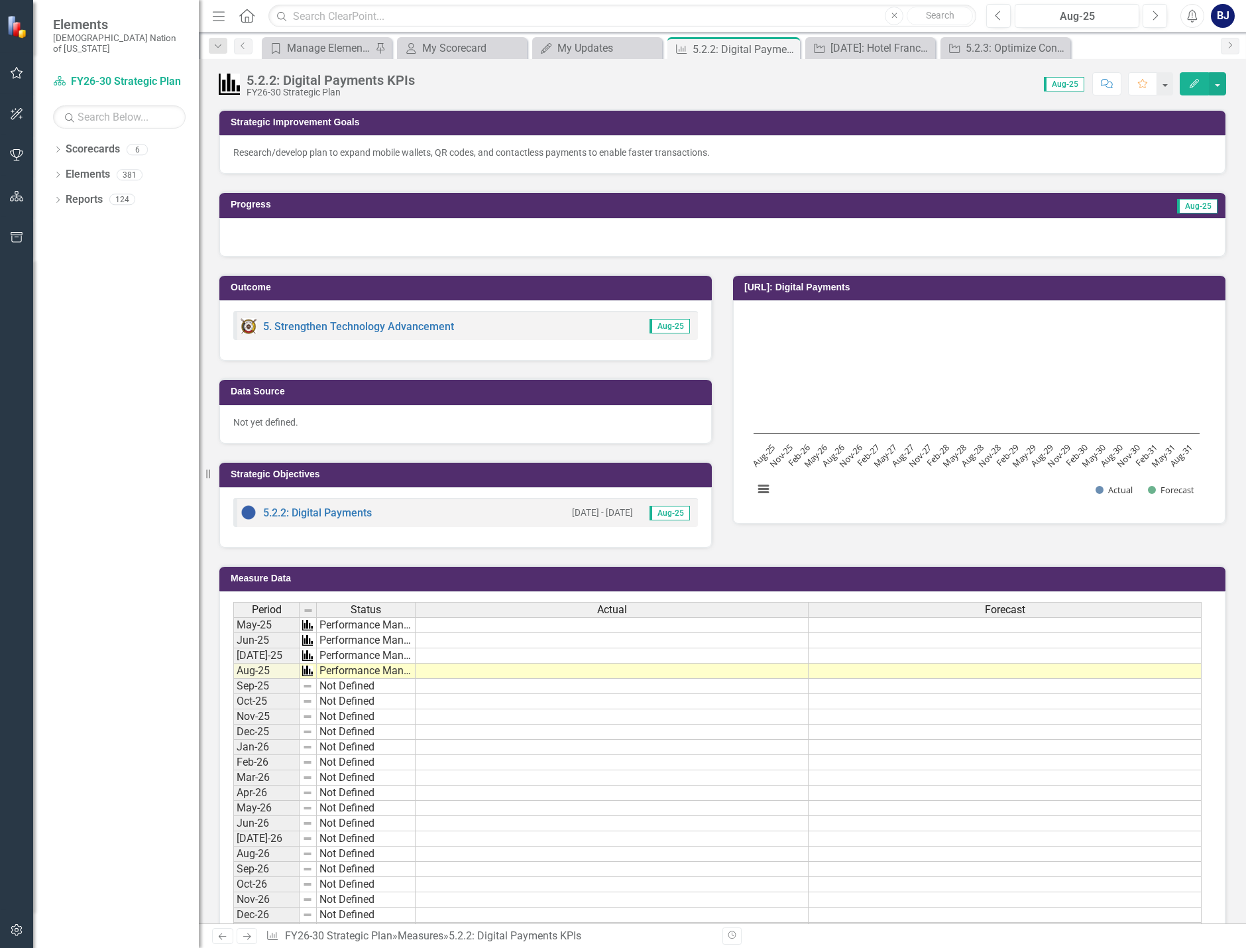
click at [414, 244] on div at bounding box center [722, 237] width 1006 height 38
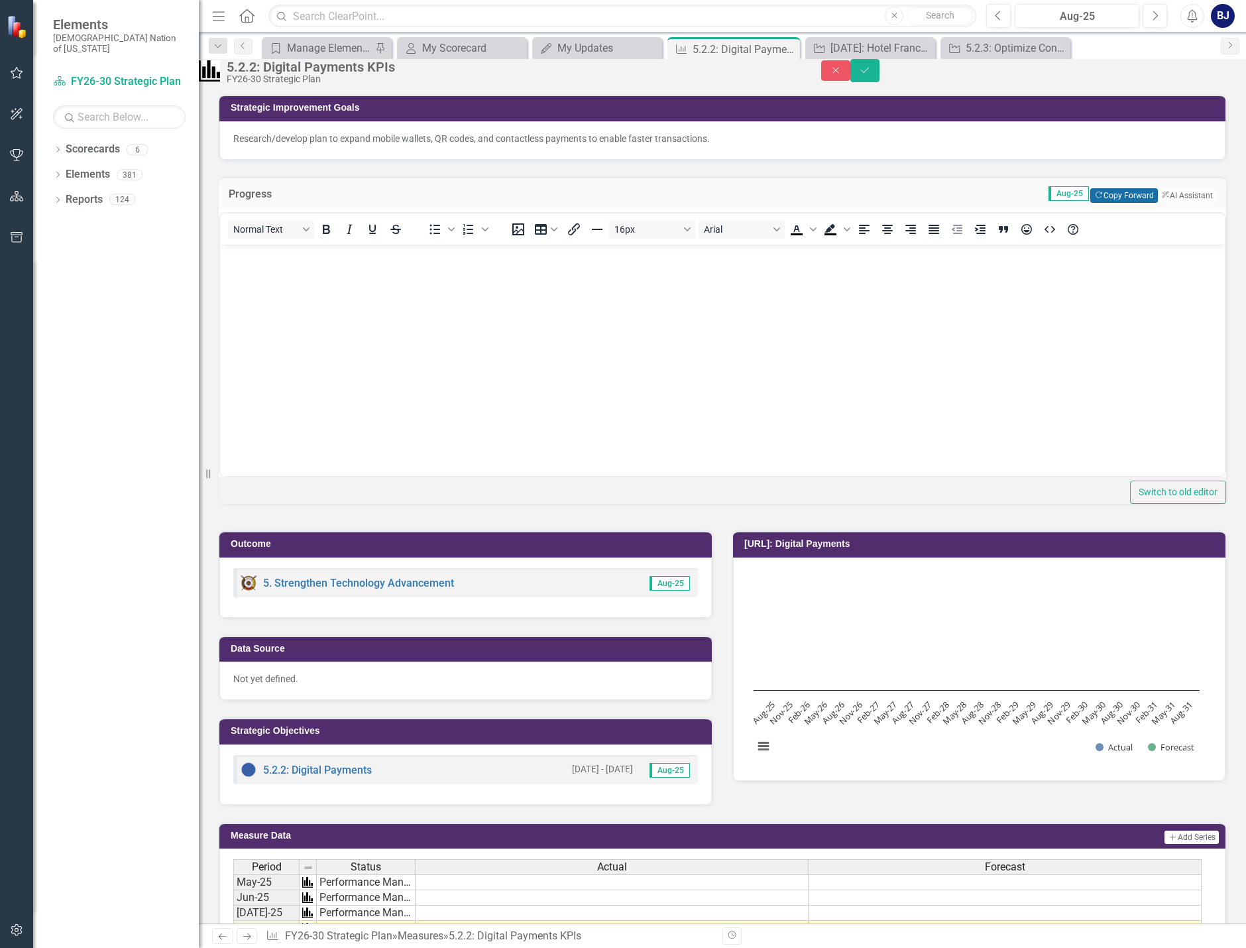
click at [1099, 203] on button "Copy Forward Copy Forward" at bounding box center [1123, 195] width 67 height 15
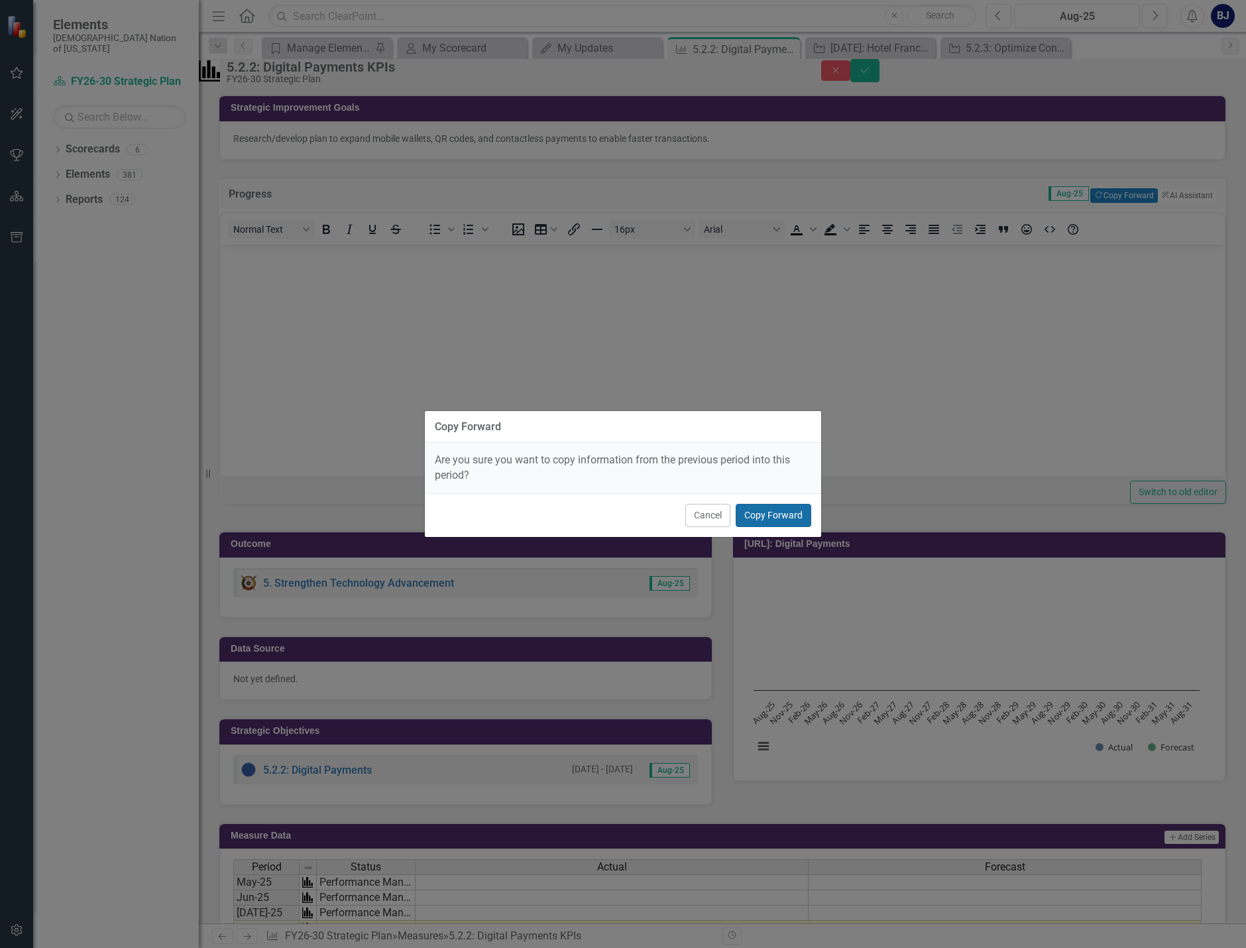
click at [793, 520] on button "Copy Forward" at bounding box center [774, 515] width 76 height 23
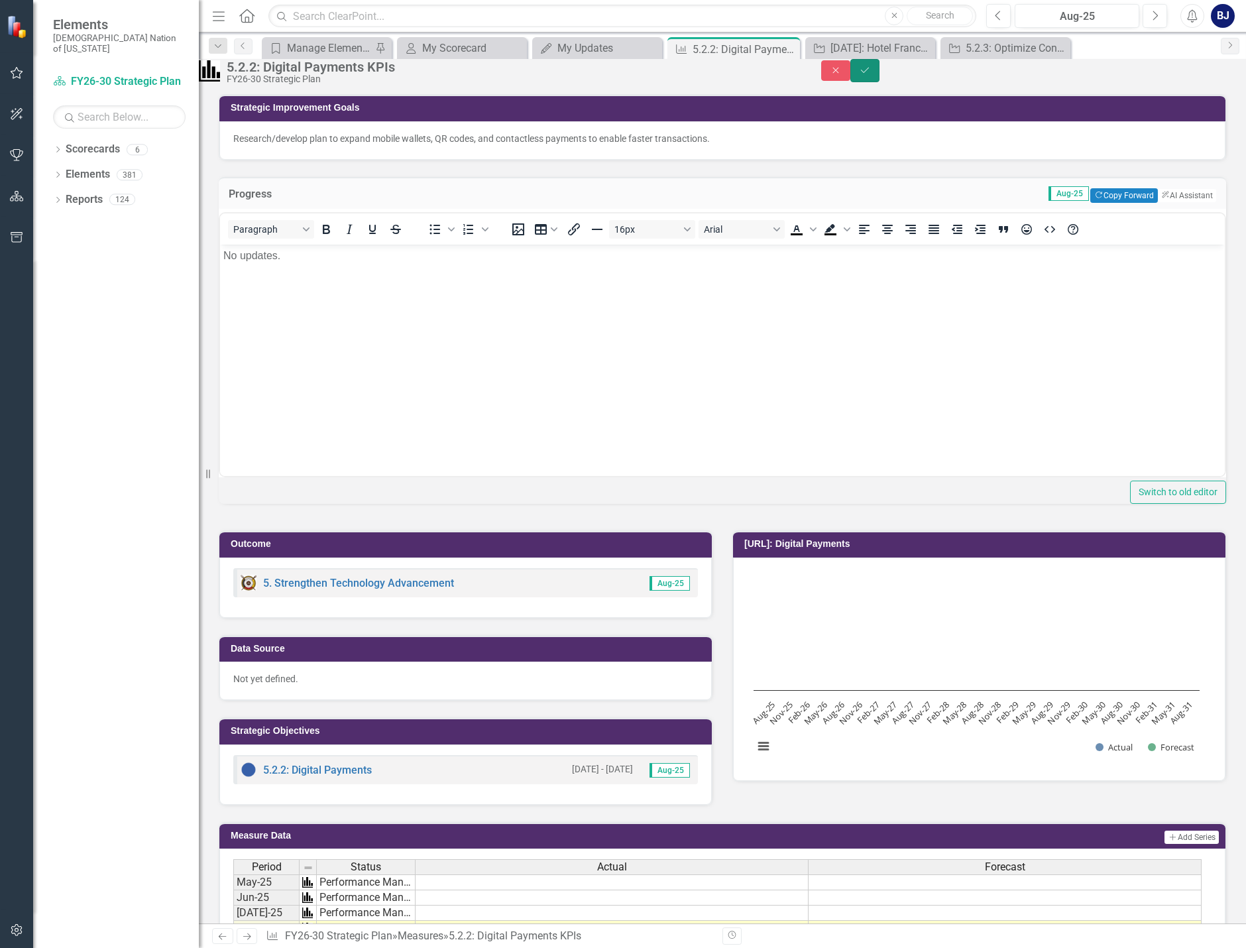
click at [871, 75] on icon "Save" at bounding box center [865, 70] width 12 height 9
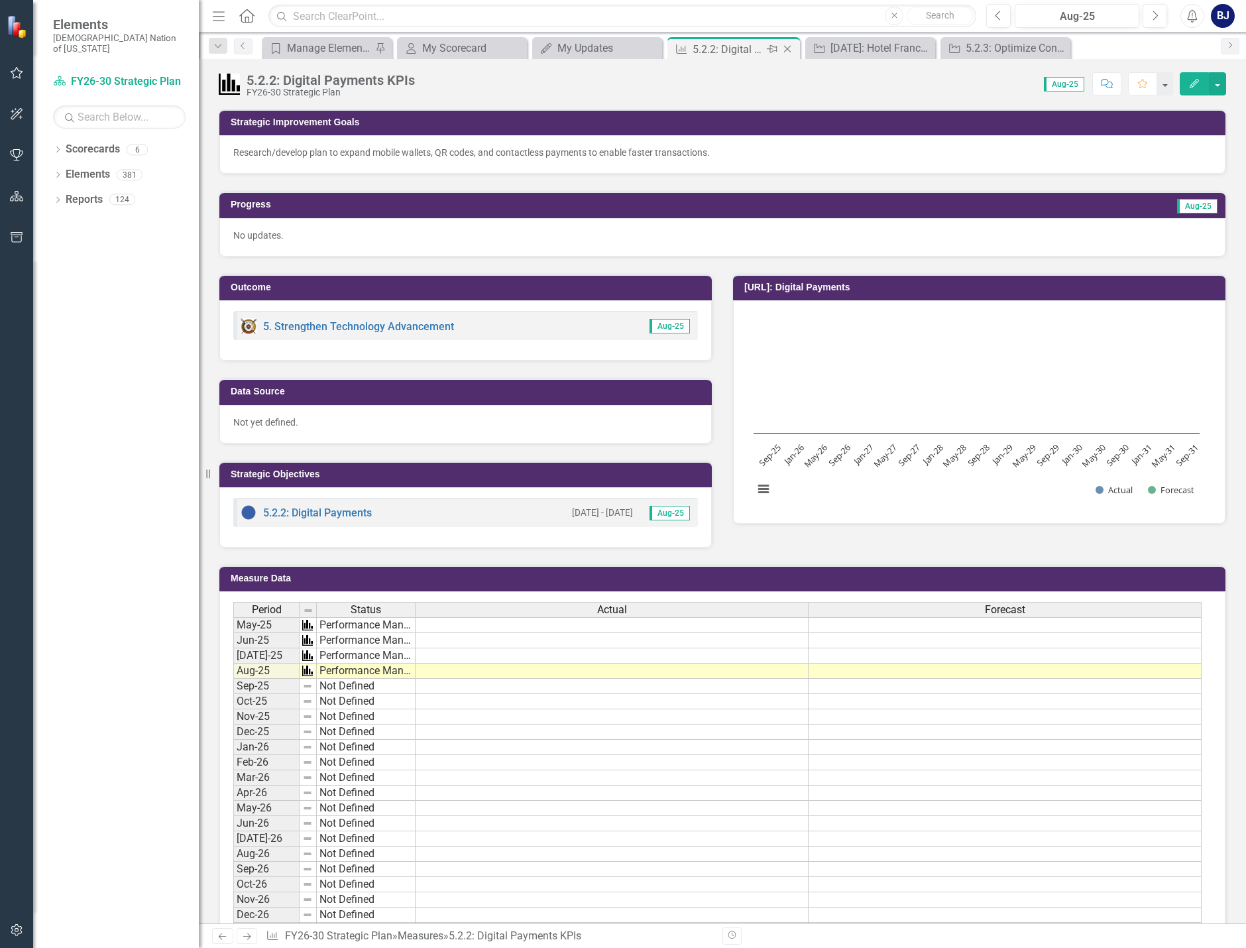
click at [787, 48] on icon "Close" at bounding box center [787, 49] width 13 height 11
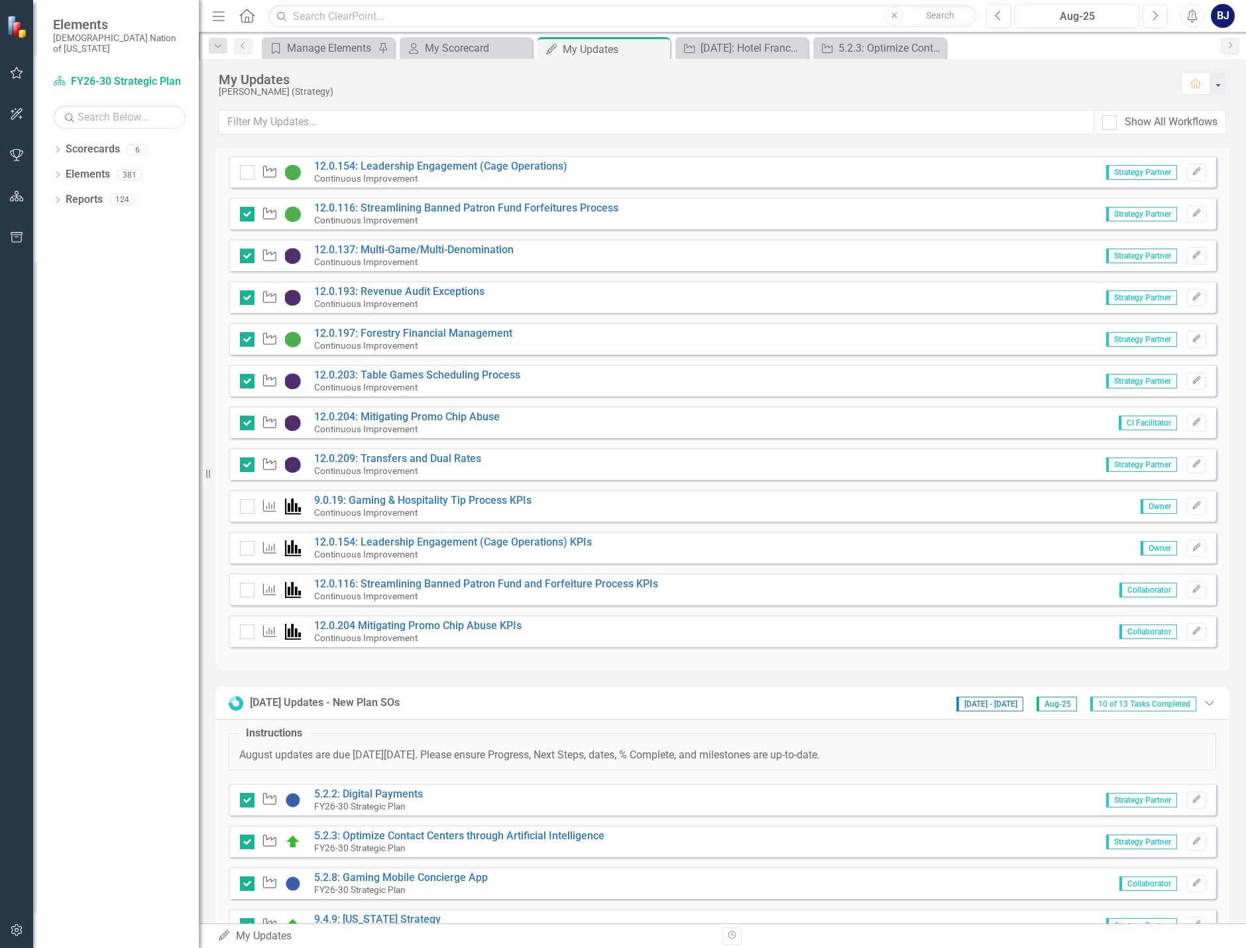
scroll to position [604, 0]
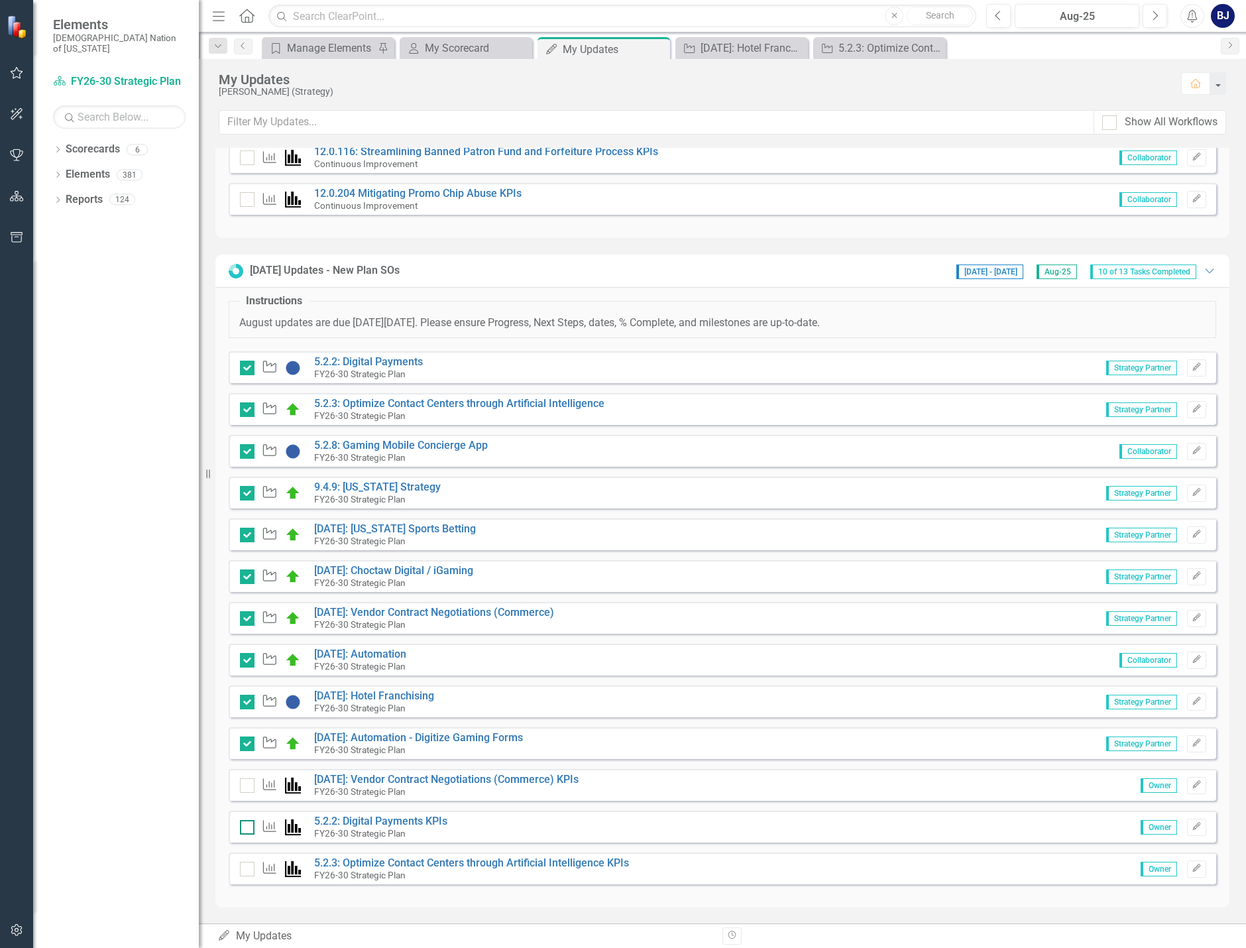
click at [245, 826] on input "checkbox" at bounding box center [244, 824] width 9 height 9
checkbox input "true"
click at [389, 779] on link "[DATE]: Vendor Contract Negotiations (Commerce) KPIs" at bounding box center [446, 779] width 264 height 13
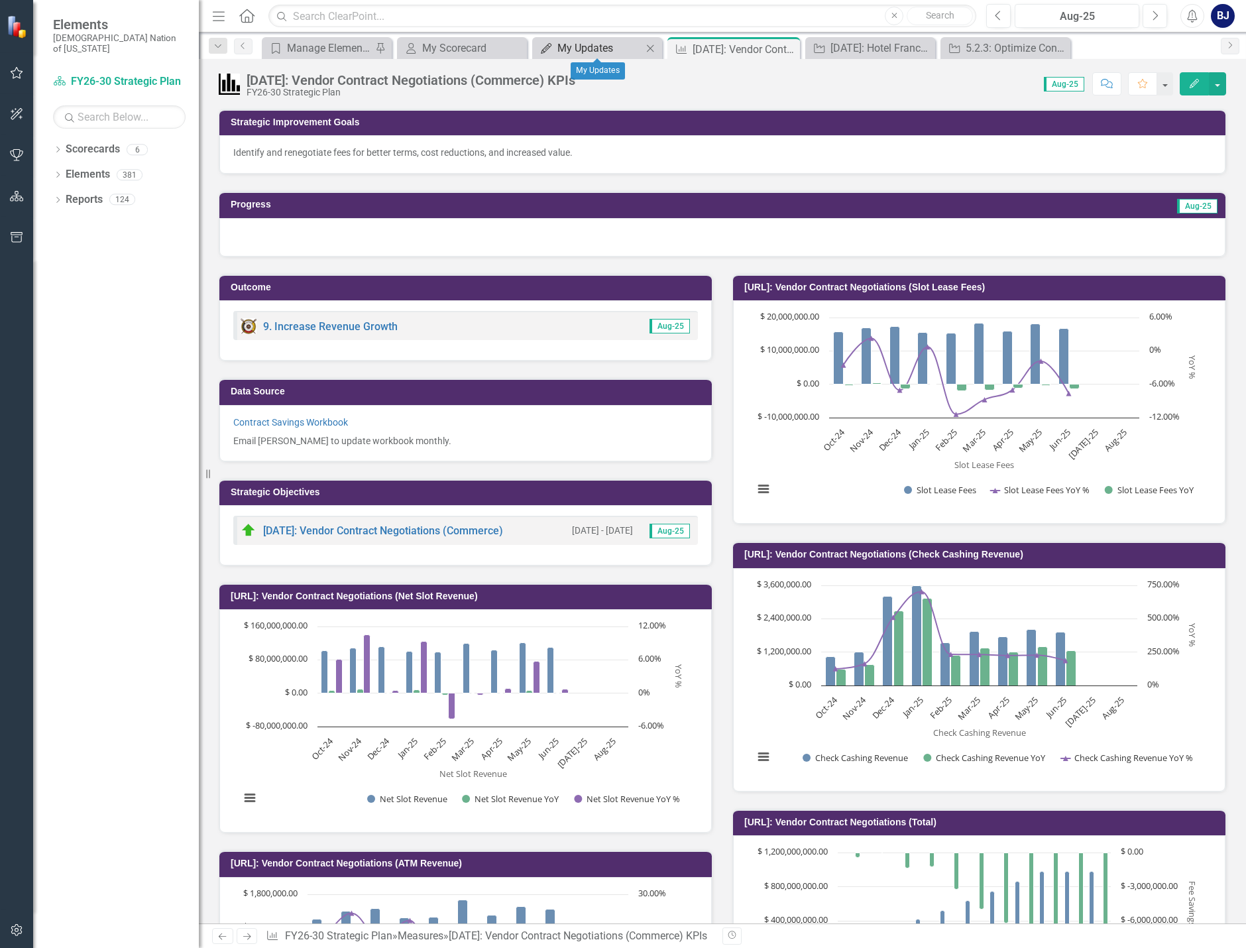
click at [600, 50] on div "My Updates" at bounding box center [599, 48] width 85 height 17
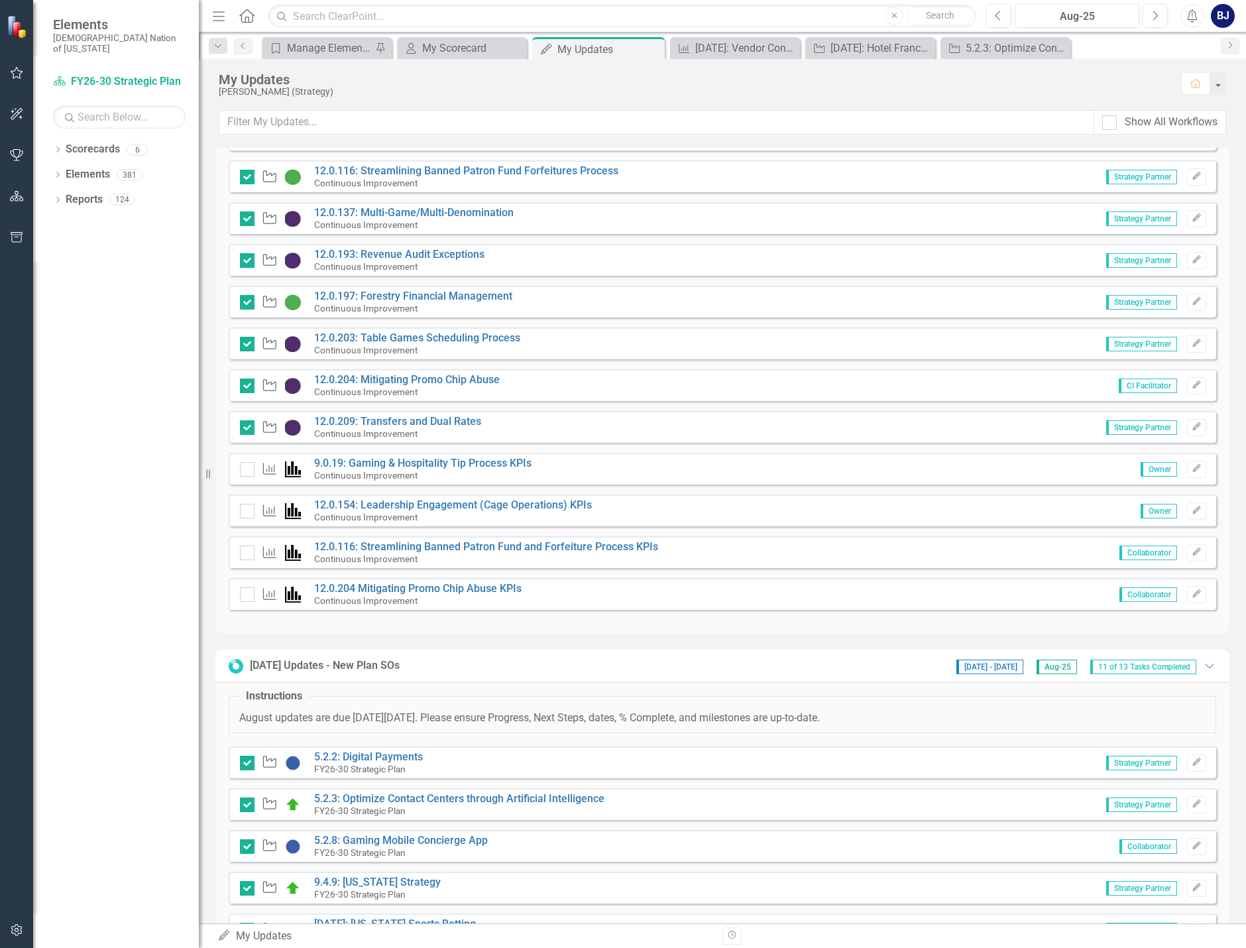
scroll to position [604, 0]
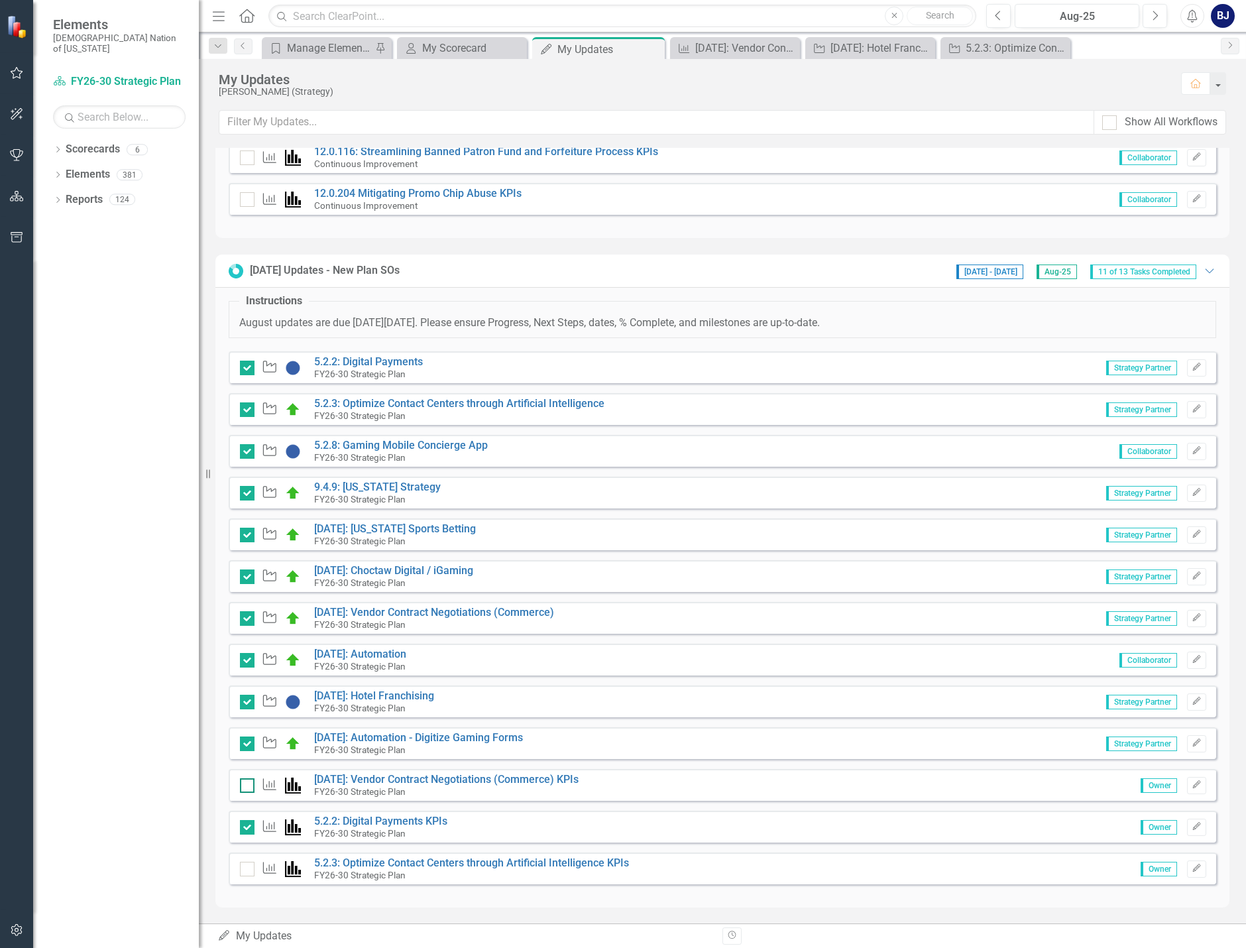
click at [246, 787] on div at bounding box center [247, 785] width 15 height 15
click at [246, 787] on input "checkbox" at bounding box center [244, 782] width 9 height 9
checkbox input "true"
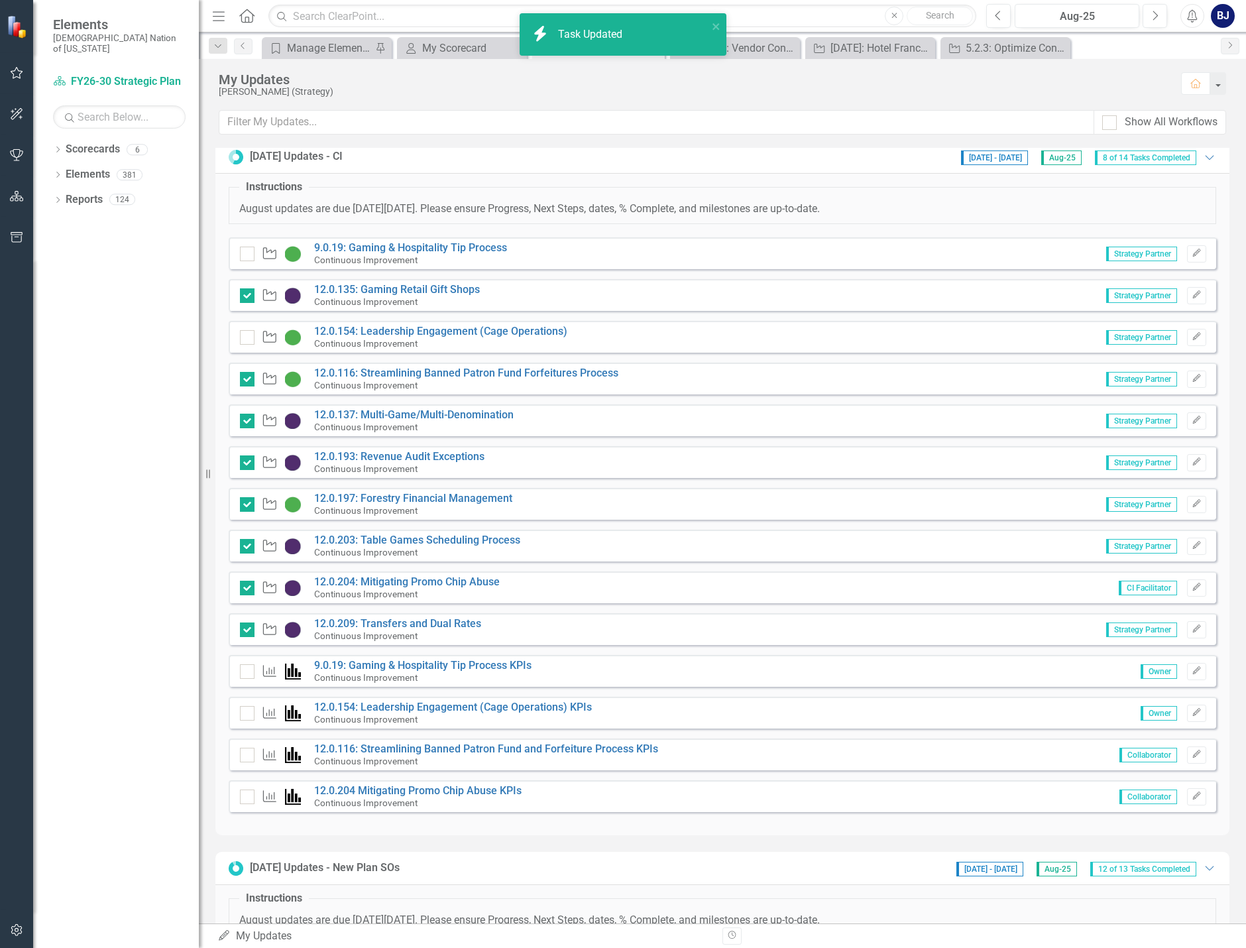
scroll to position [0, 0]
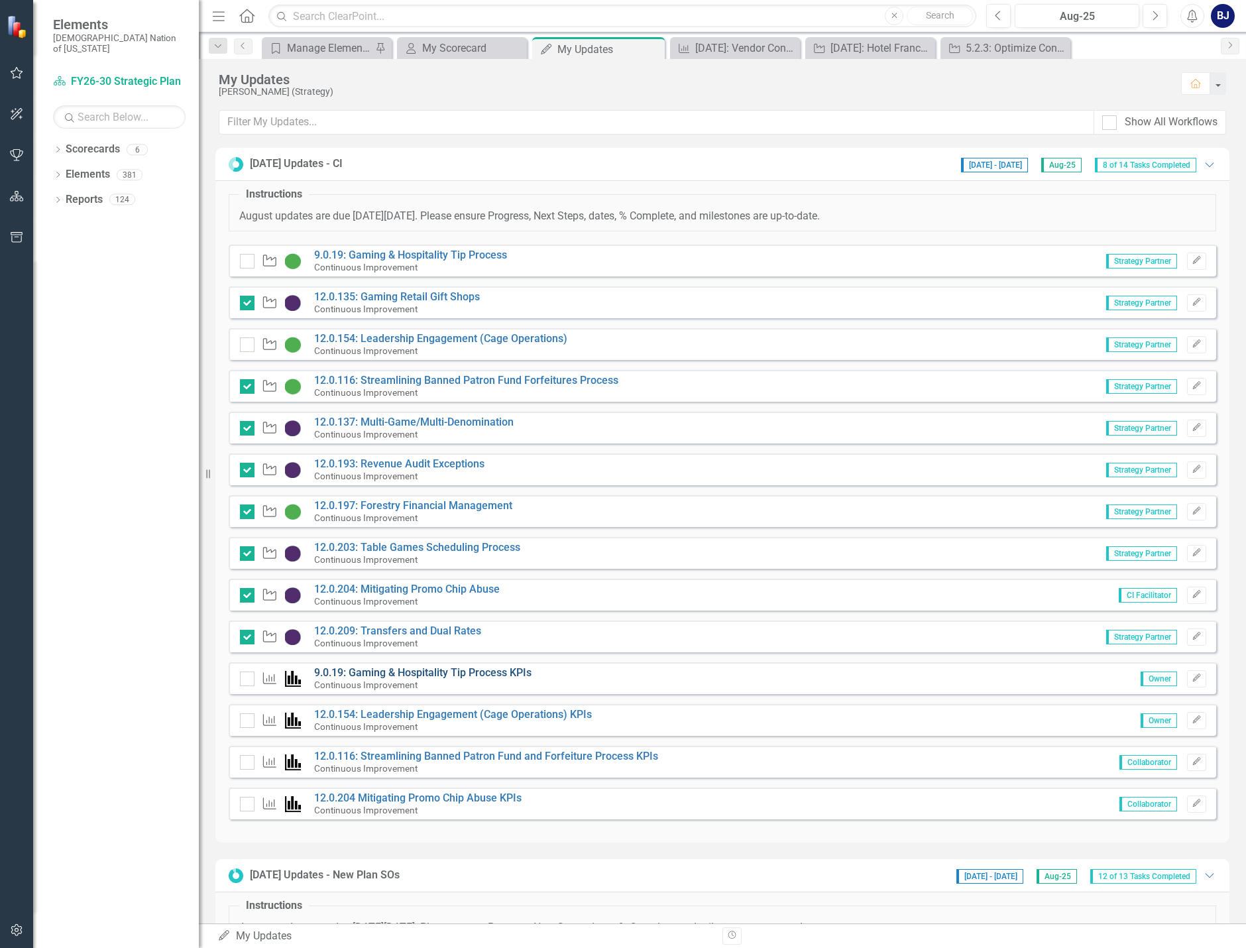
click at [411, 669] on link "9.0.19: Gaming & Hospitality Tip Process KPIs" at bounding box center [422, 672] width 217 height 13
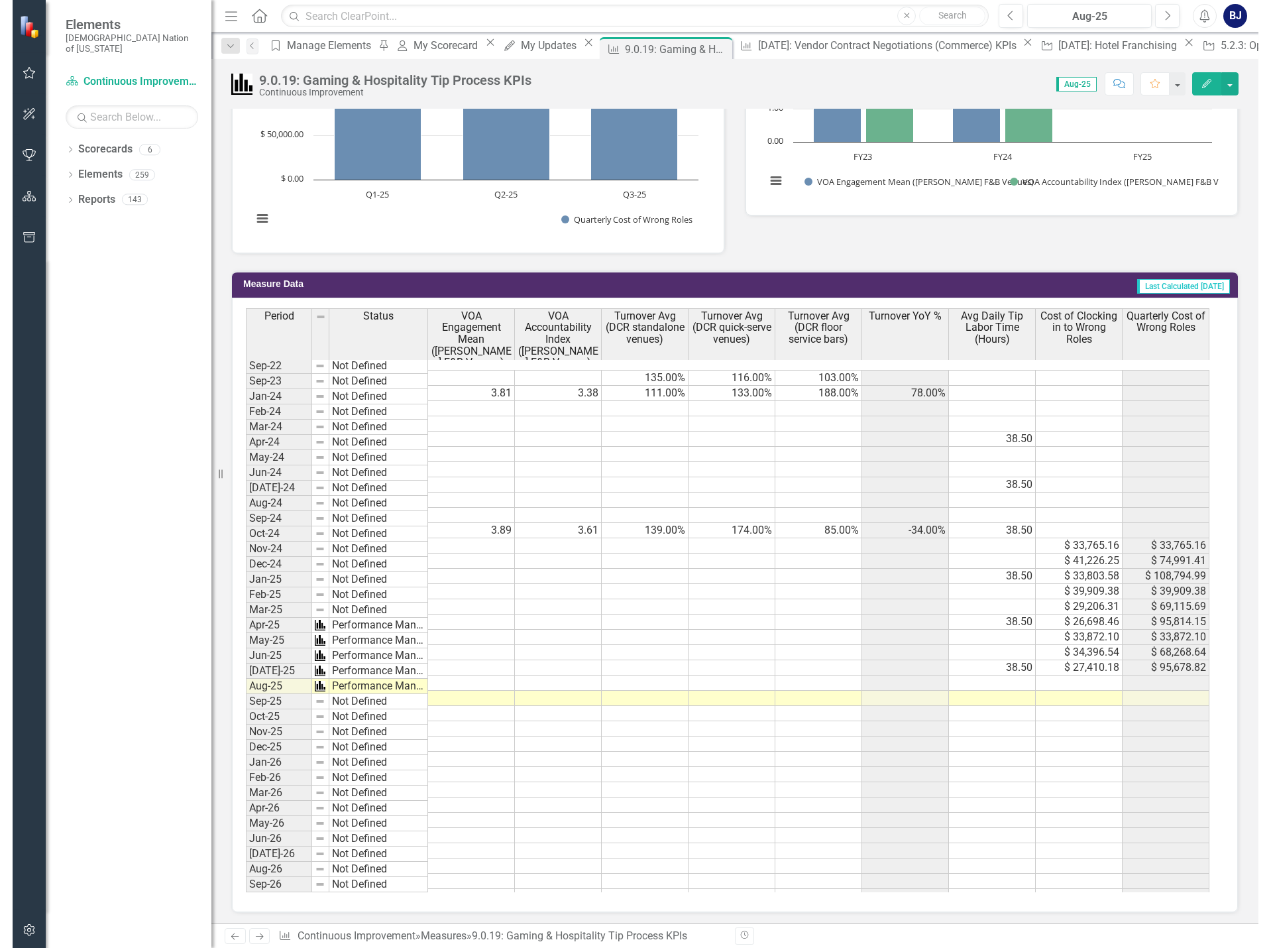
scroll to position [736, 0]
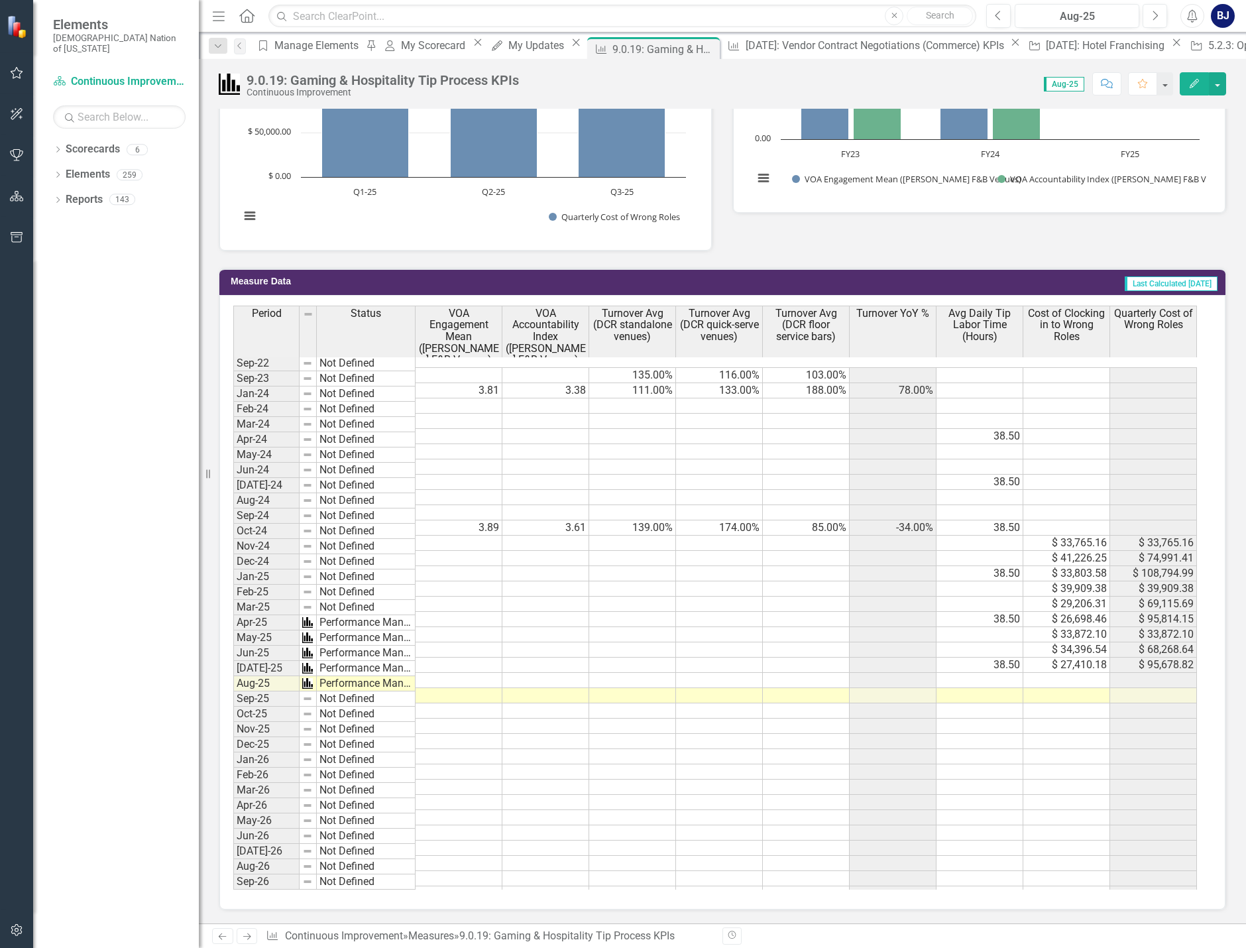
click at [1067, 673] on td at bounding box center [1066, 680] width 87 height 15
click at [266, 668] on td "[DATE]-25" at bounding box center [266, 668] width 66 height 15
click at [1061, 673] on td at bounding box center [1066, 680] width 87 height 15
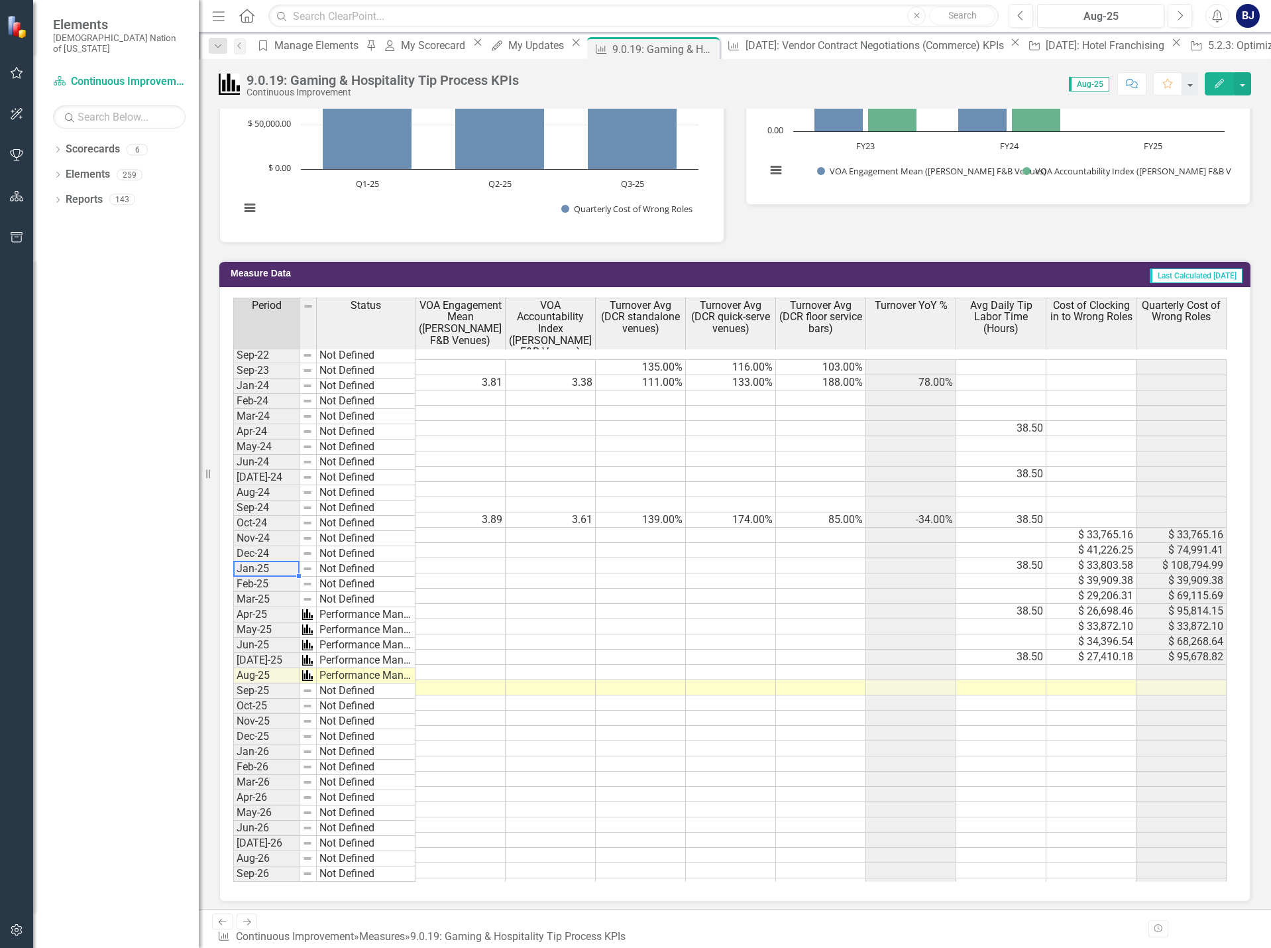
click at [273, 576] on td "Jan-25" at bounding box center [266, 568] width 66 height 15
click at [272, 592] on td "Feb-25" at bounding box center [266, 583] width 66 height 15
click at [1109, 592] on td "$ 29,206.31" at bounding box center [1091, 595] width 90 height 15
click at [1105, 649] on td "$ 27,410.18" at bounding box center [1091, 656] width 90 height 15
click at [1068, 653] on div at bounding box center [1091, 651] width 90 height 1
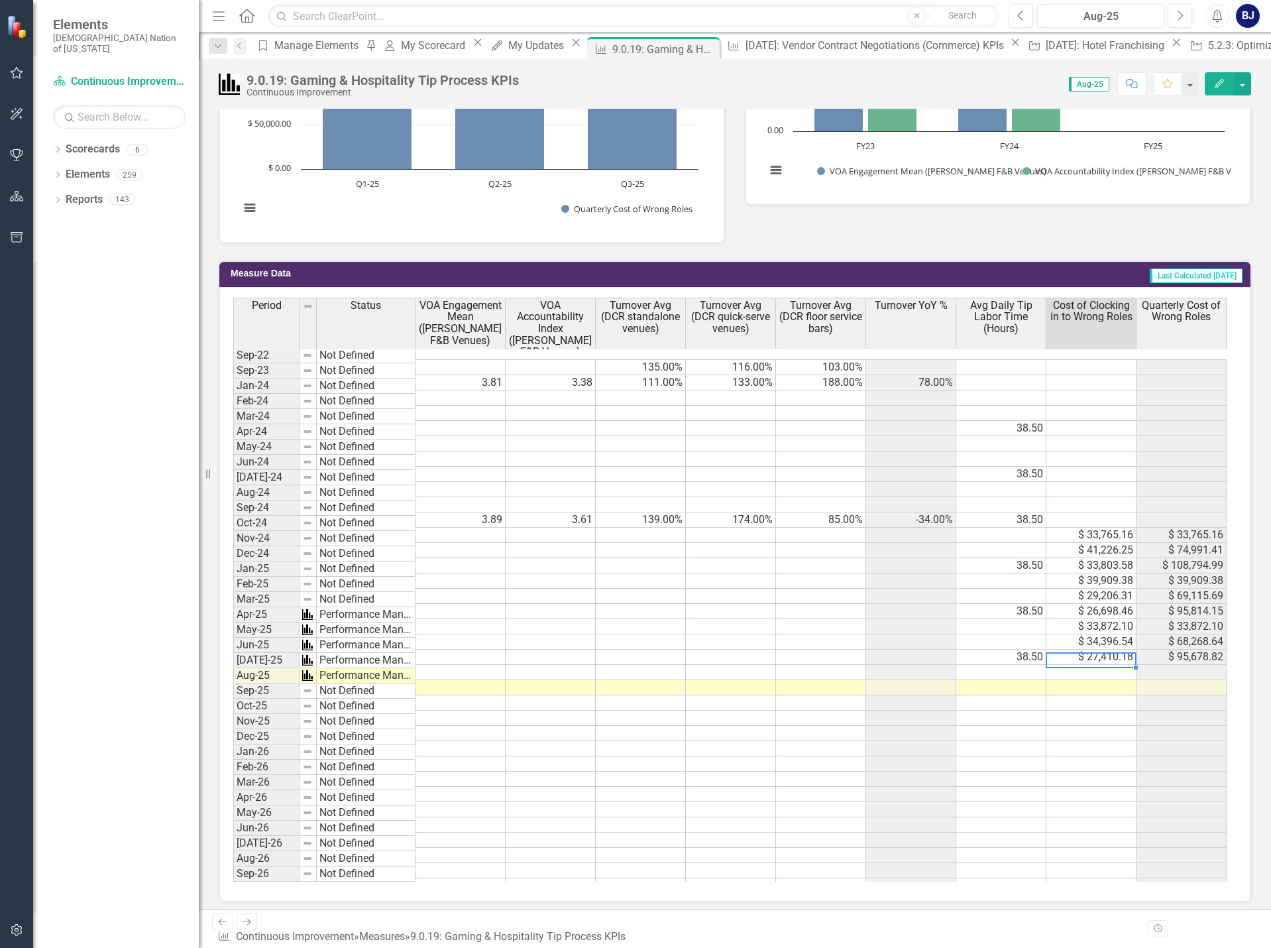
click at [1073, 669] on td at bounding box center [1091, 672] width 90 height 15
click at [1074, 669] on td at bounding box center [1091, 672] width 90 height 15
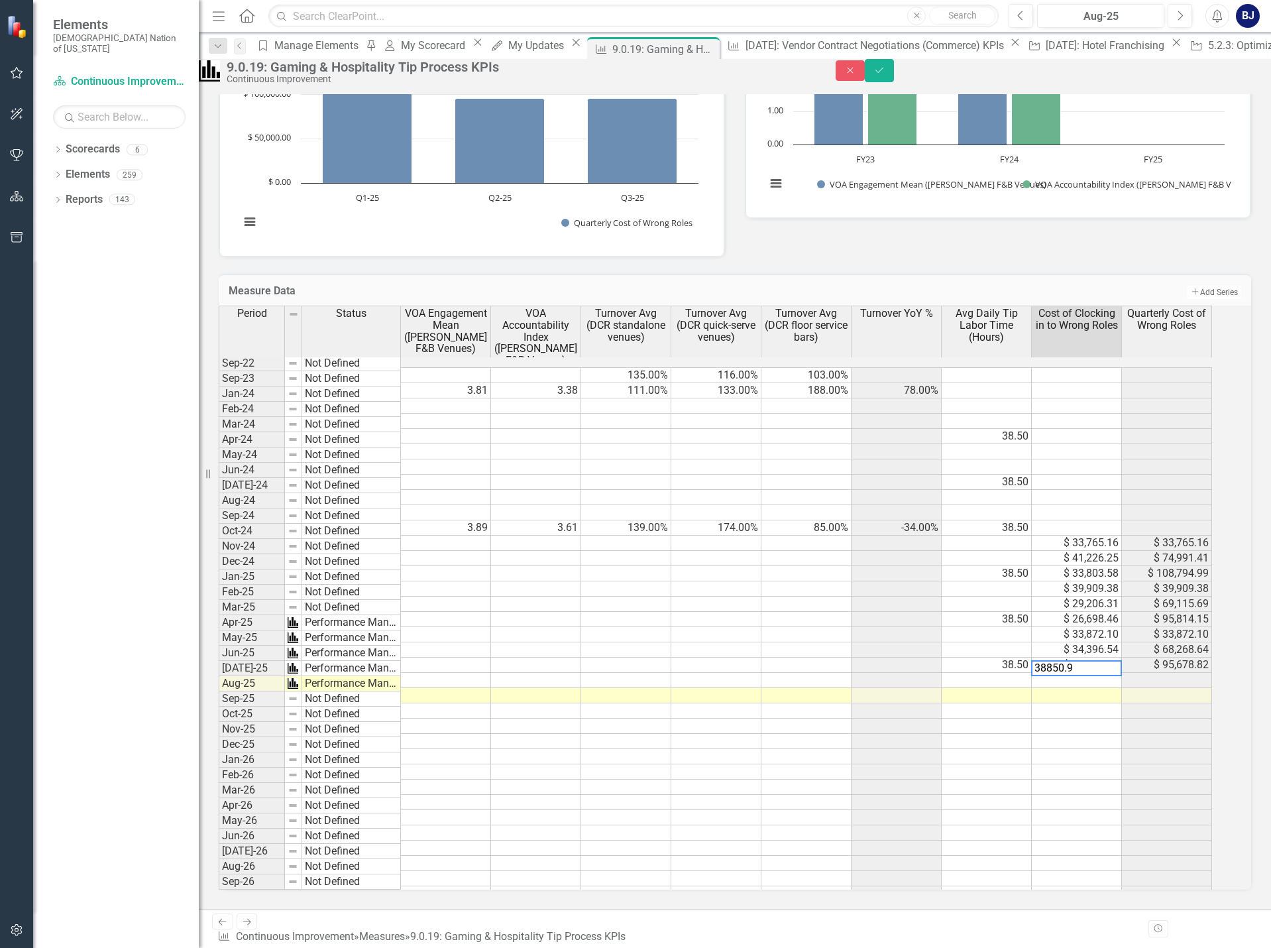
type textarea "38850.91"
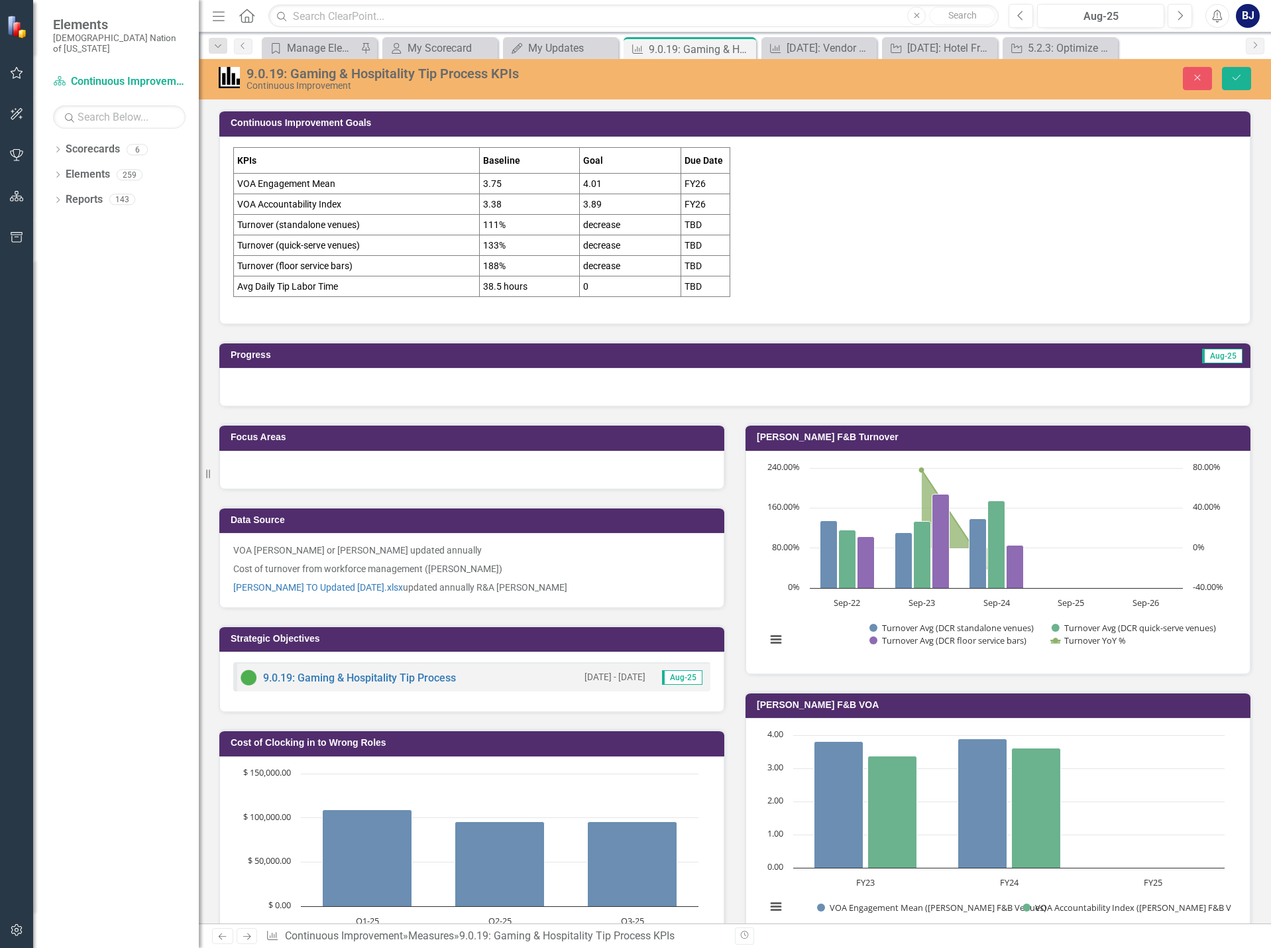
scroll to position [736, 0]
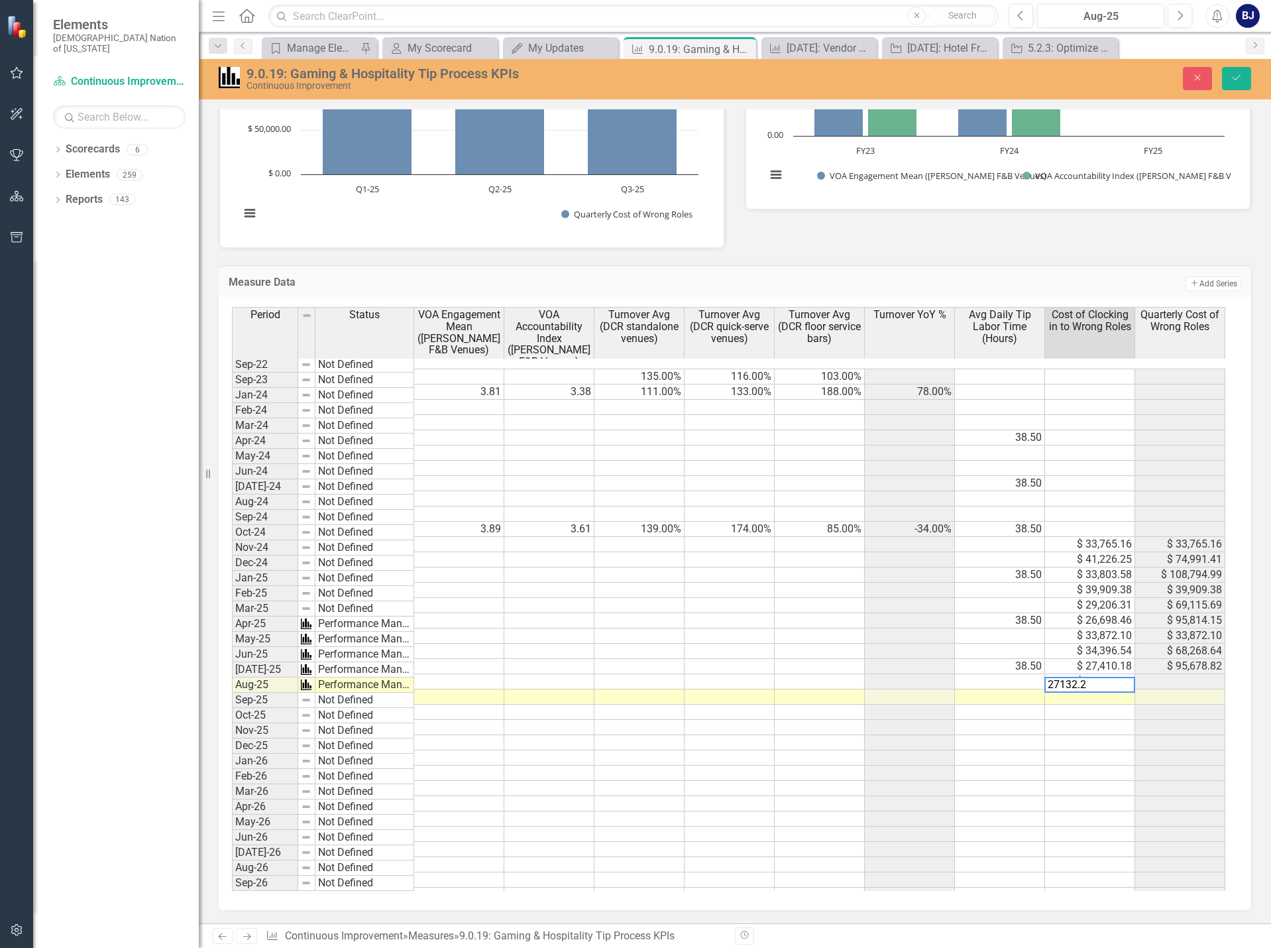
type textarea "27132.23"
click at [1093, 689] on td "$ 27,132.23" at bounding box center [1090, 696] width 90 height 15
click at [1095, 692] on div at bounding box center [1089, 691] width 90 height 1
click at [1095, 659] on td "$ 27,410.18" at bounding box center [1090, 666] width 90 height 15
drag, startPoint x: 1238, startPoint y: 79, endPoint x: 1002, endPoint y: 72, distance: 236.0
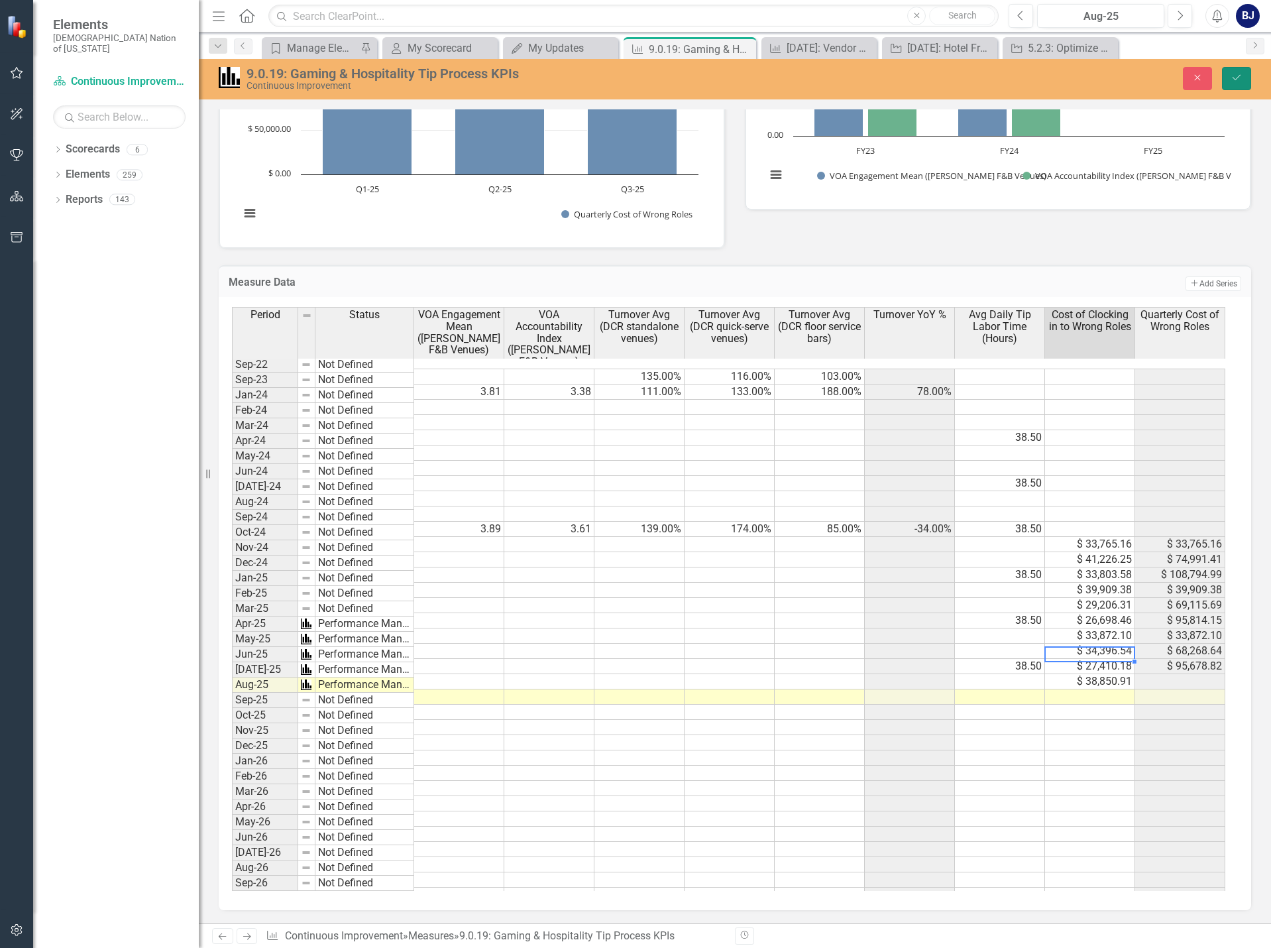
click at [1238, 79] on icon "Save" at bounding box center [1237, 77] width 12 height 9
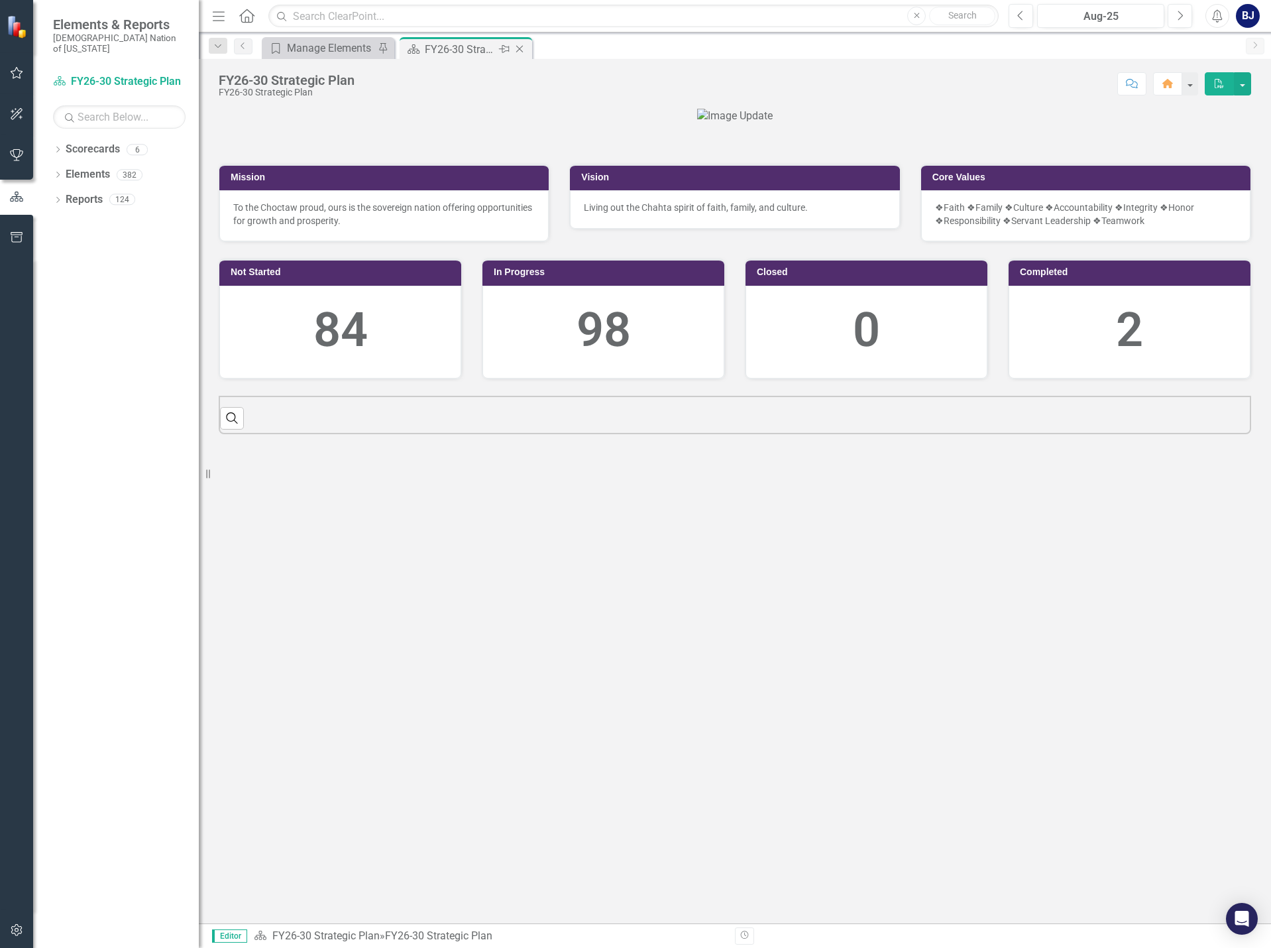
click at [521, 47] on icon "Close" at bounding box center [519, 49] width 13 height 11
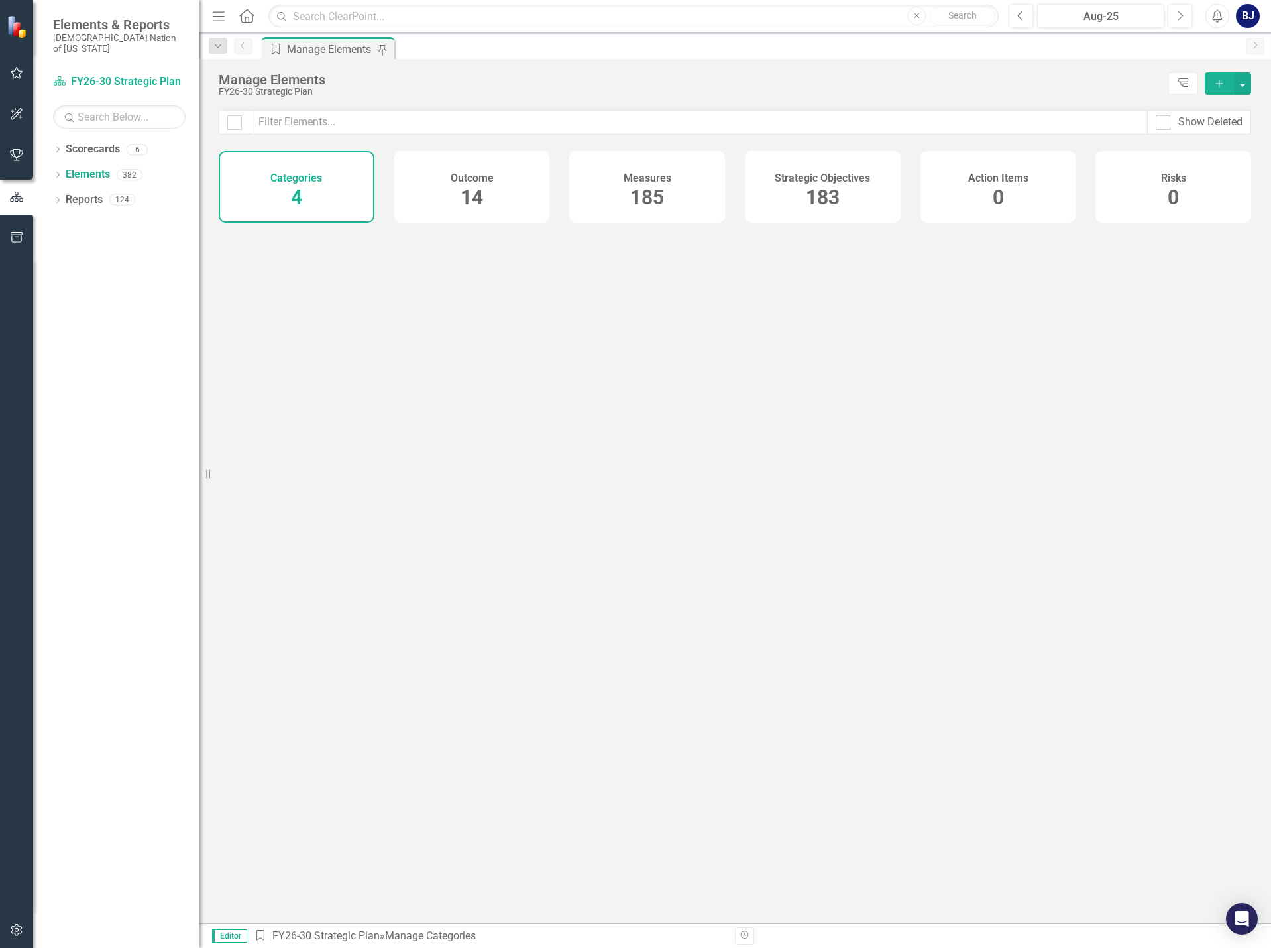
click at [19, 80] on button "button" at bounding box center [17, 74] width 30 height 28
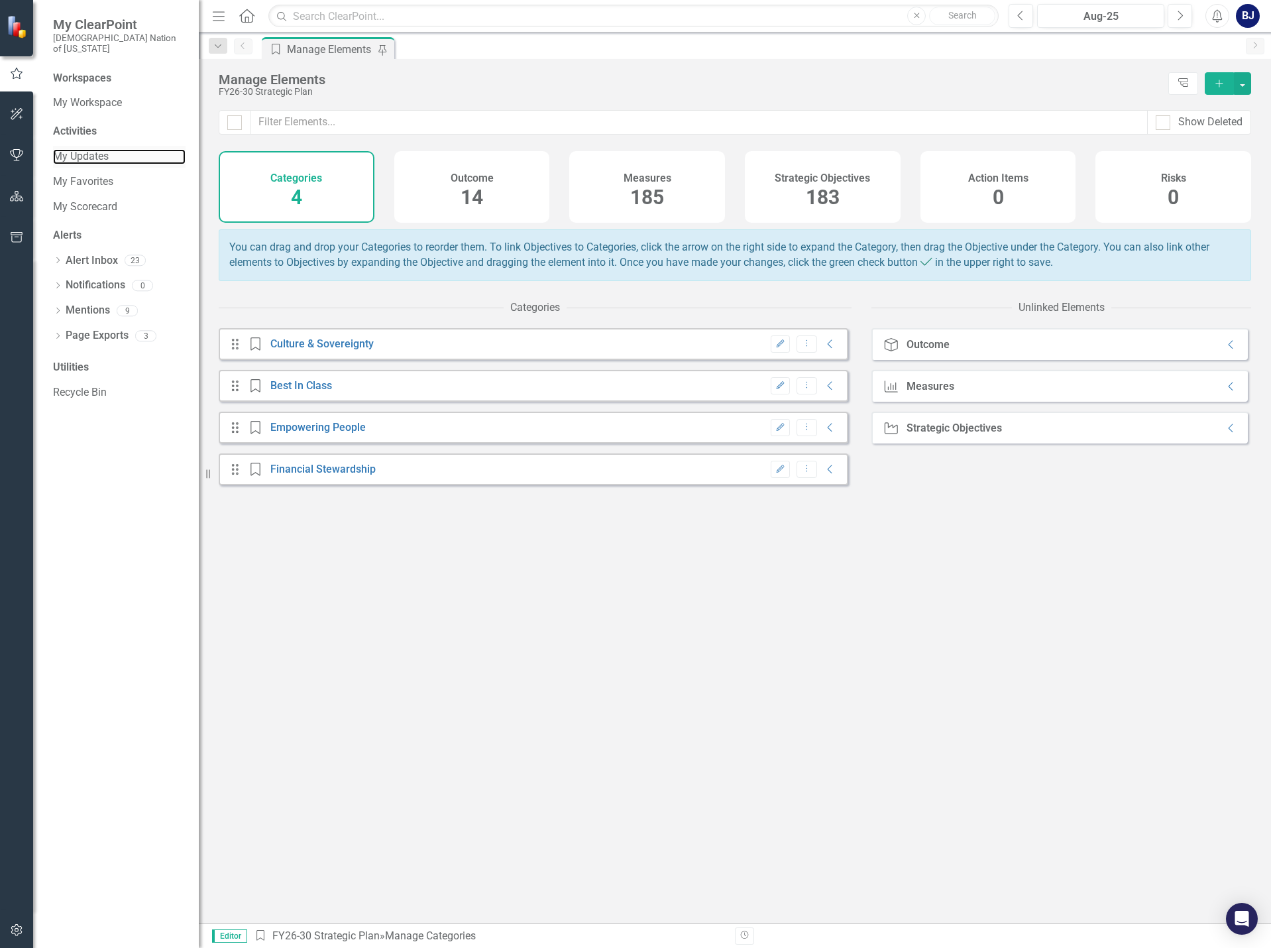
click at [101, 149] on link "My Updates" at bounding box center [119, 156] width 133 height 15
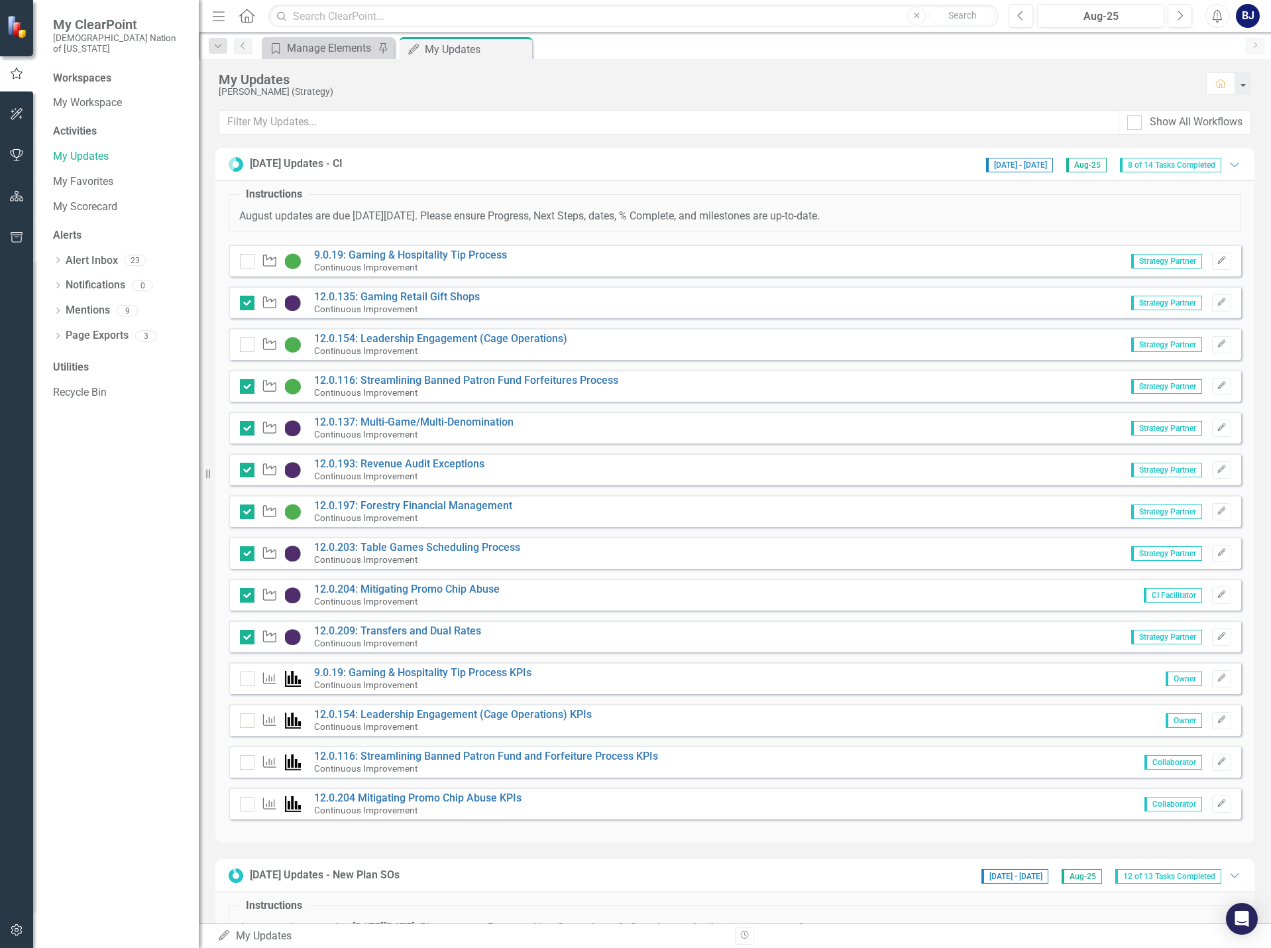
click at [256, 678] on div "Measure" at bounding box center [274, 679] width 68 height 16
click at [243, 682] on div at bounding box center [247, 678] width 15 height 15
click at [243, 680] on input "checkbox" at bounding box center [244, 675] width 9 height 9
checkbox input "true"
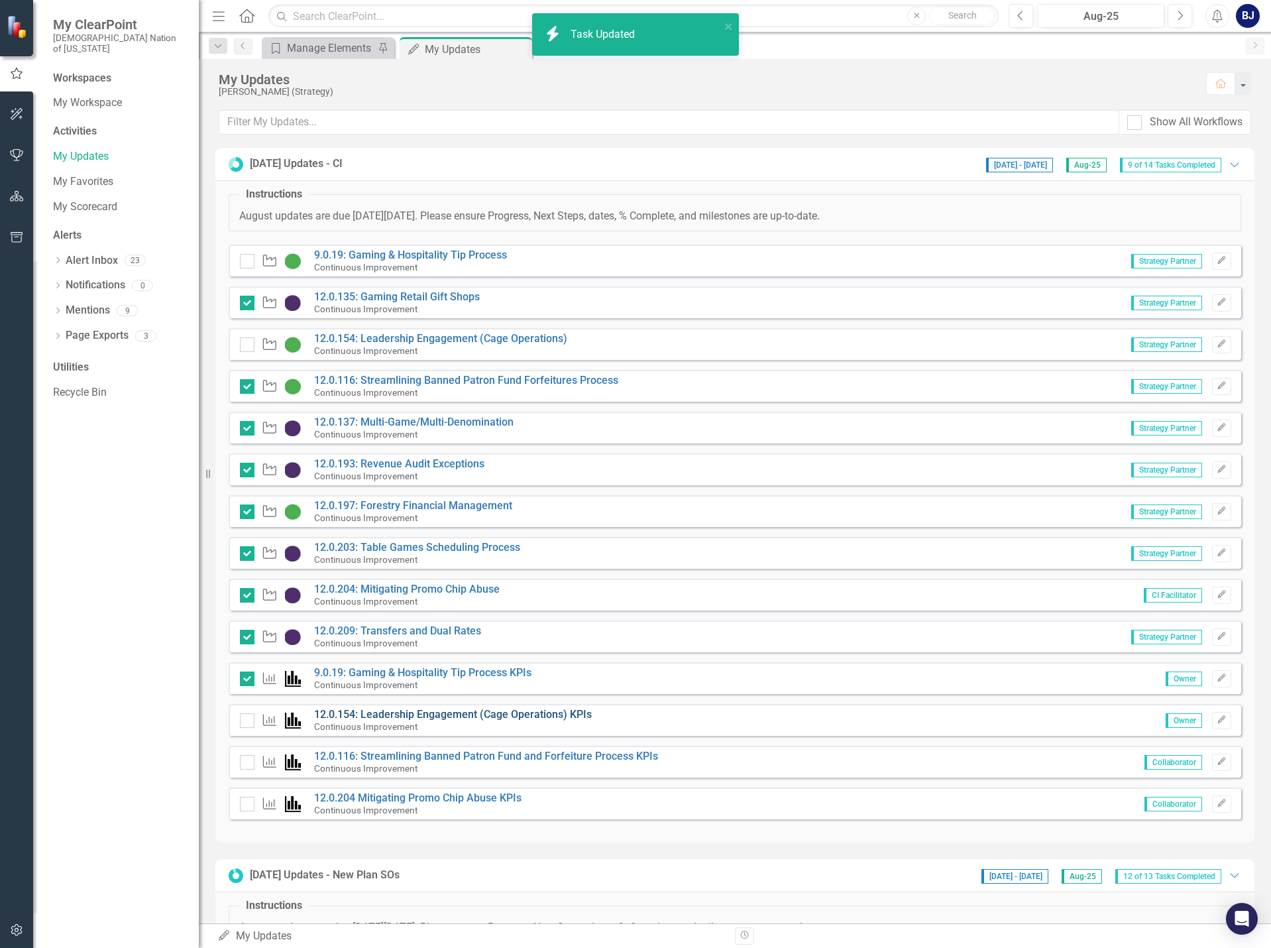
click at [456, 713] on link "12.0.154: Leadership Engagement (Cage Operations) KPIs" at bounding box center [453, 714] width 278 height 13
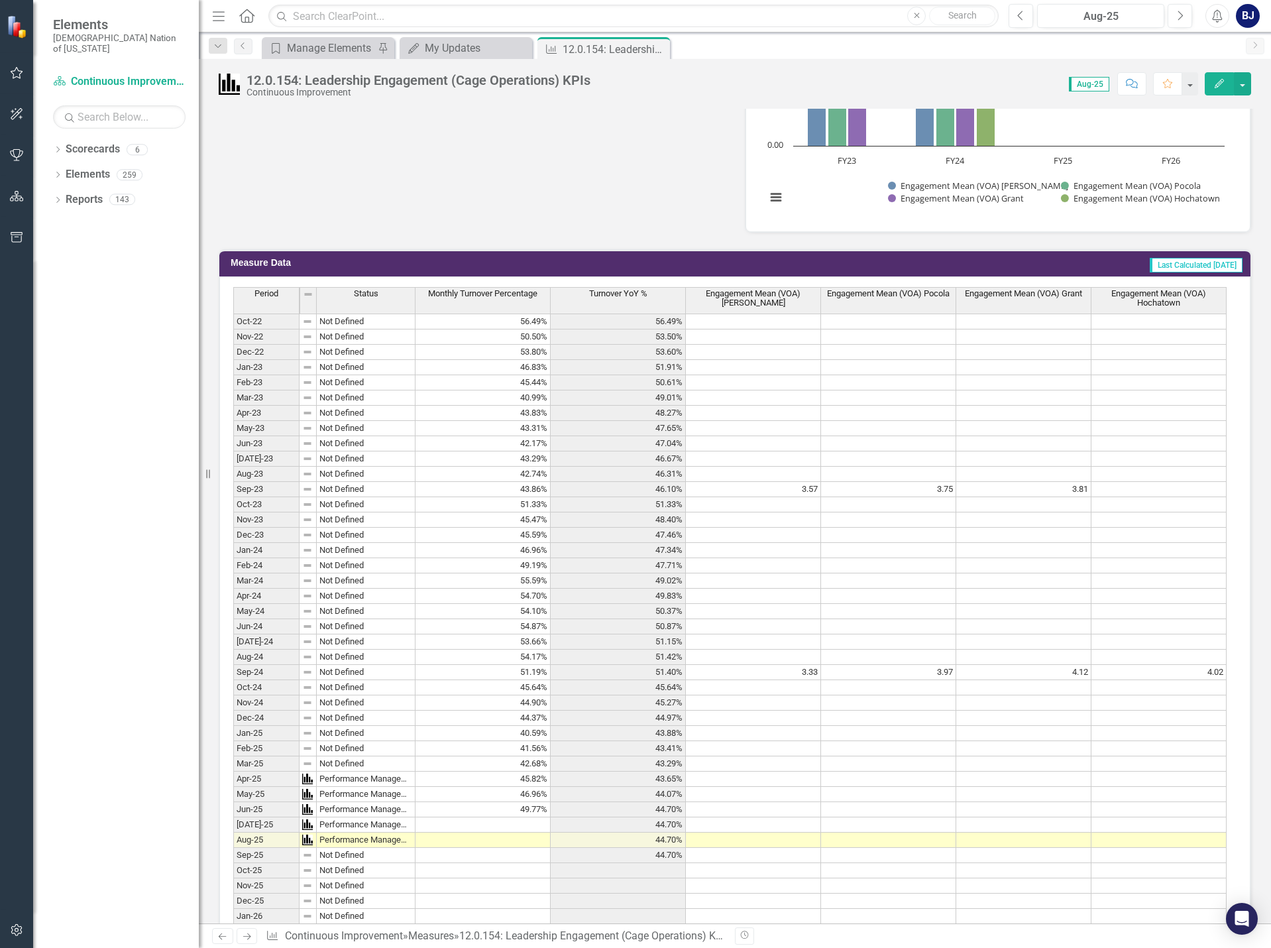
scroll to position [795, 0]
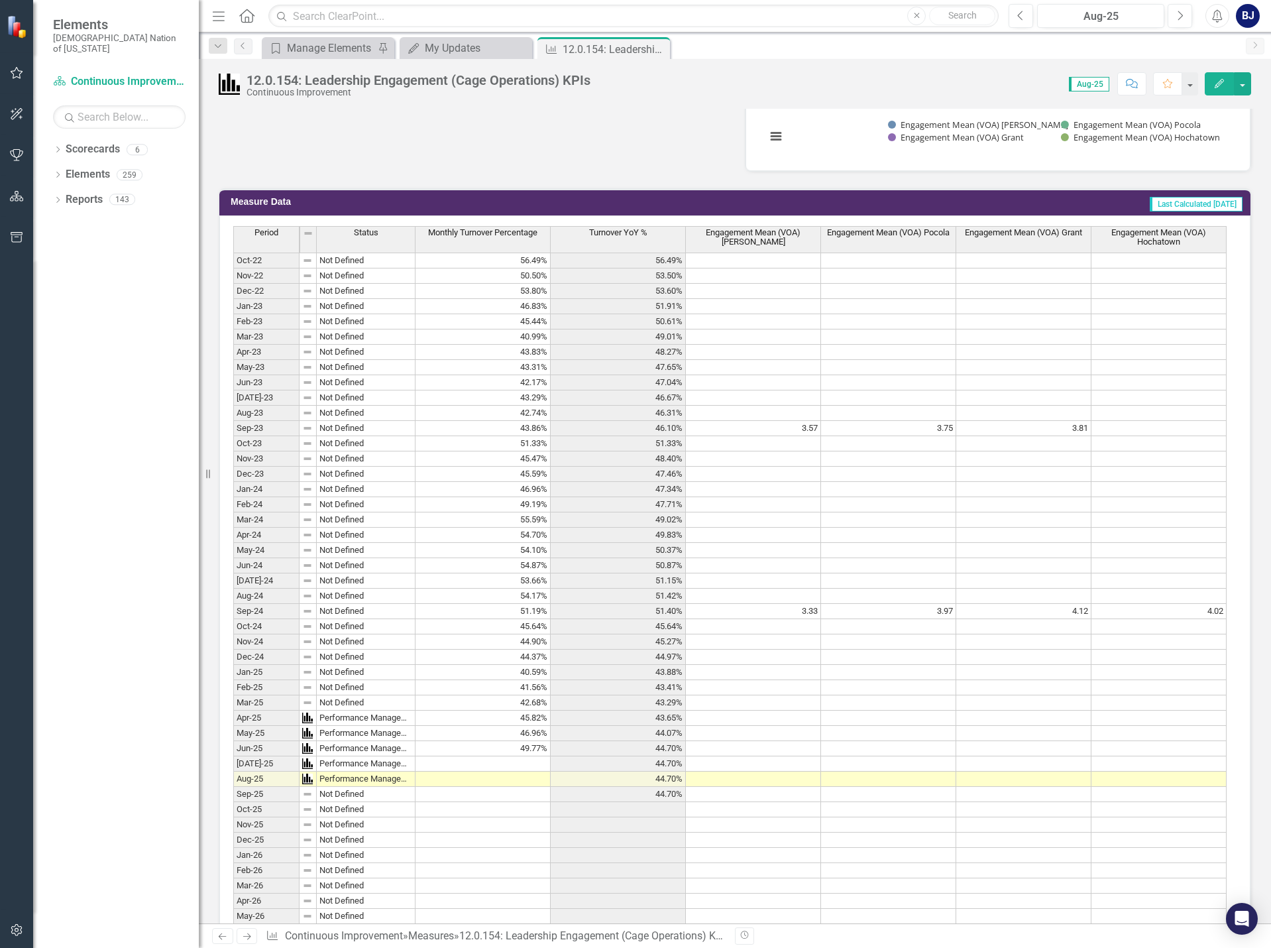
click at [489, 761] on td at bounding box center [482, 763] width 135 height 15
click at [466, 53] on div "My Updates" at bounding box center [468, 48] width 87 height 17
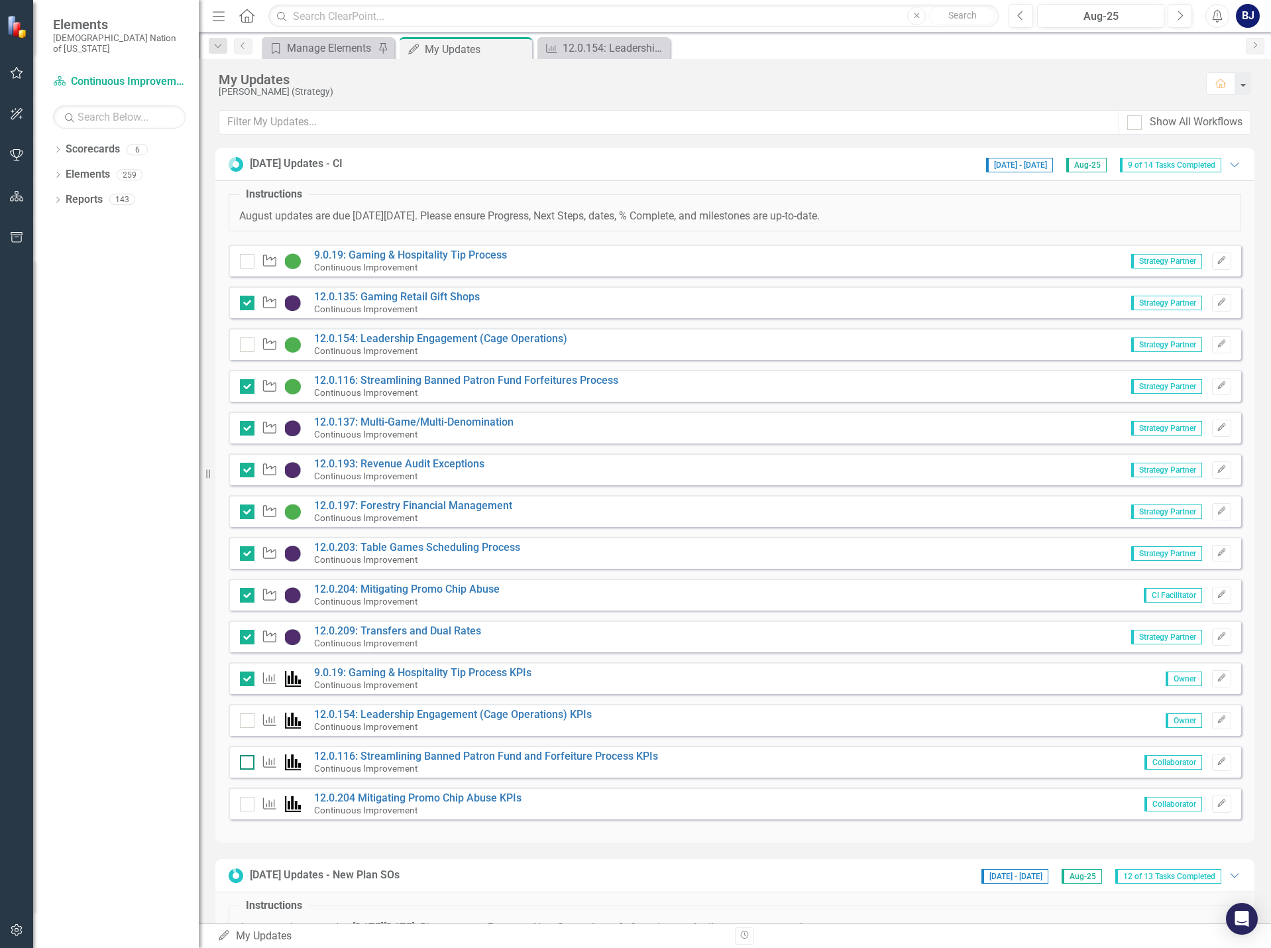
click at [252, 769] on div at bounding box center [247, 762] width 15 height 15
click at [248, 763] on input "checkbox" at bounding box center [244, 759] width 9 height 9
checkbox input "true"
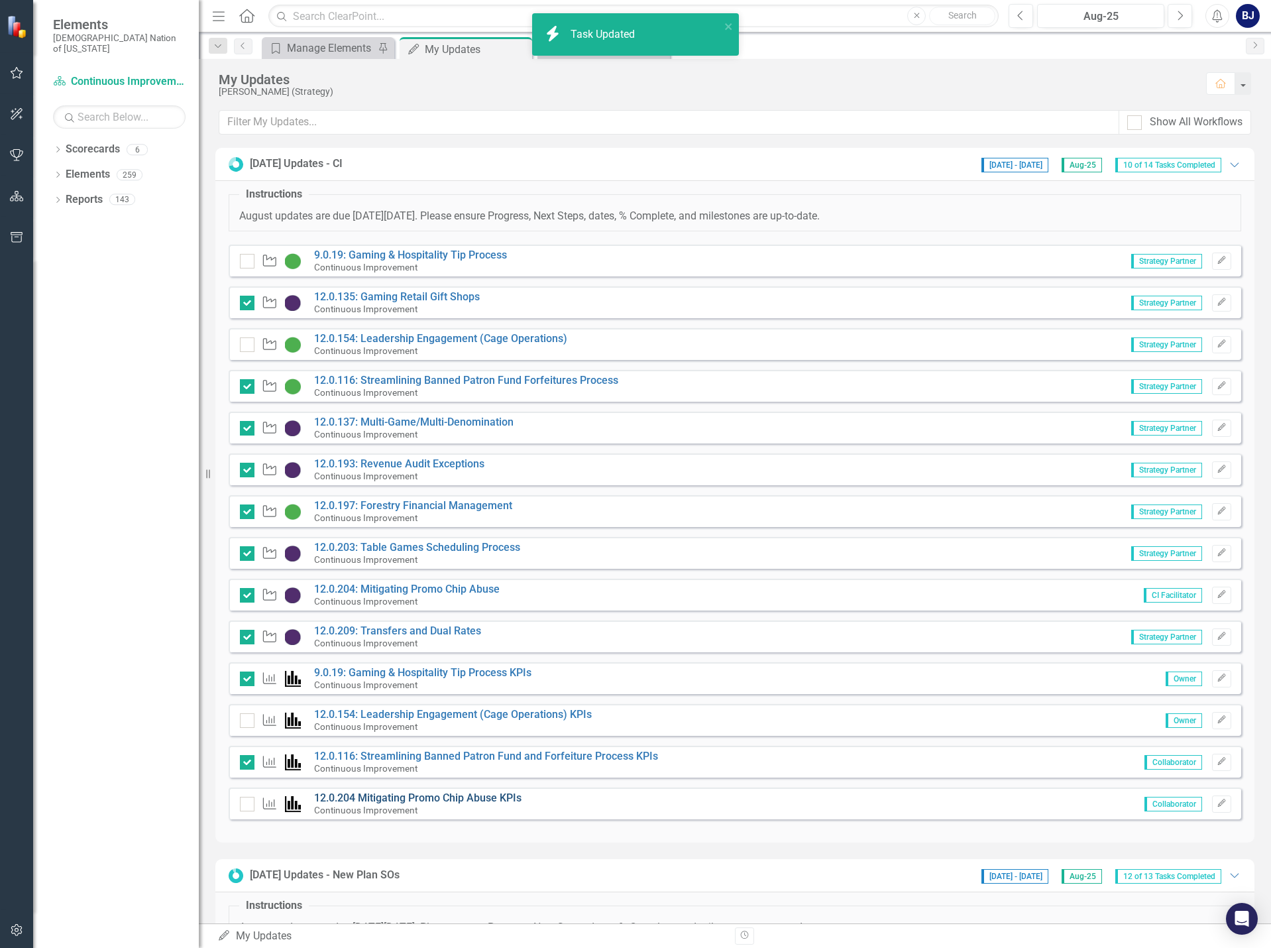
click at [366, 794] on link "12.0.204 Mitigating Promo Chip Abuse KPIs" at bounding box center [417, 797] width 207 height 13
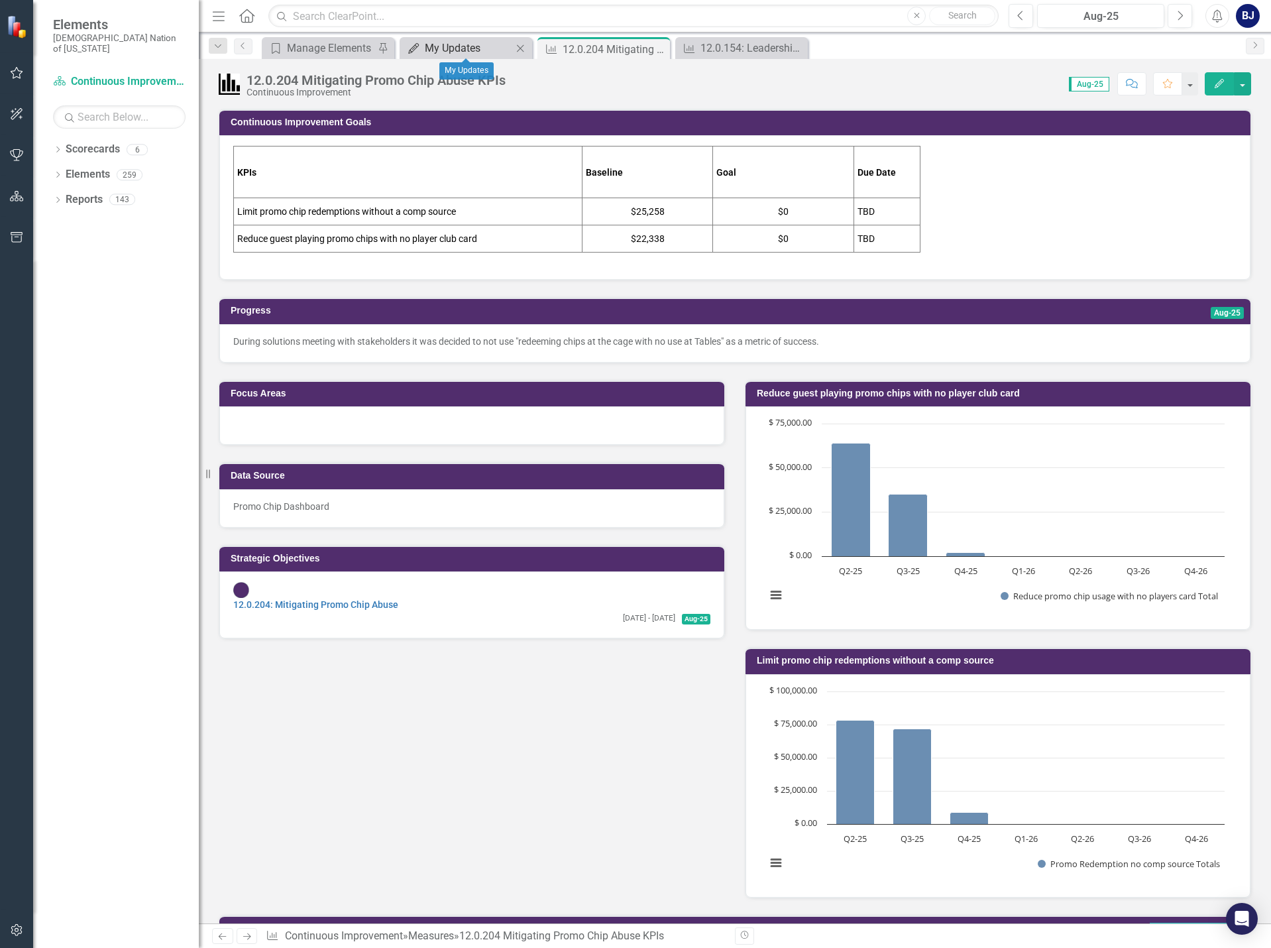
click at [463, 44] on div "My Updates" at bounding box center [468, 48] width 87 height 17
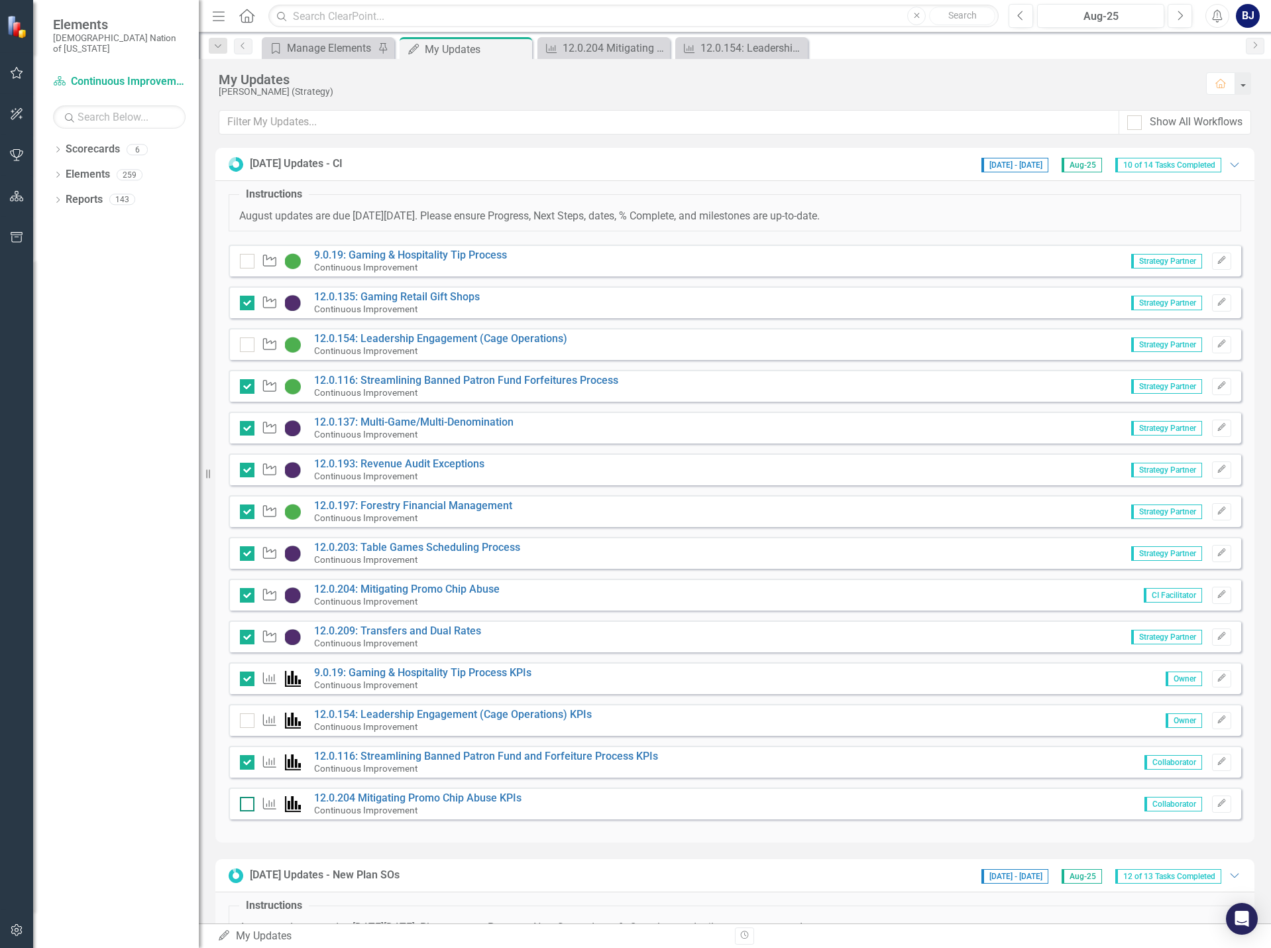
click at [252, 802] on div at bounding box center [247, 803] width 15 height 15
click at [248, 802] on input "checkbox" at bounding box center [244, 800] width 9 height 9
checkbox input "true"
click at [753, 51] on div "12.0.154: Leadership Engagement (Cage Operations) KPIs" at bounding box center [743, 48] width 87 height 17
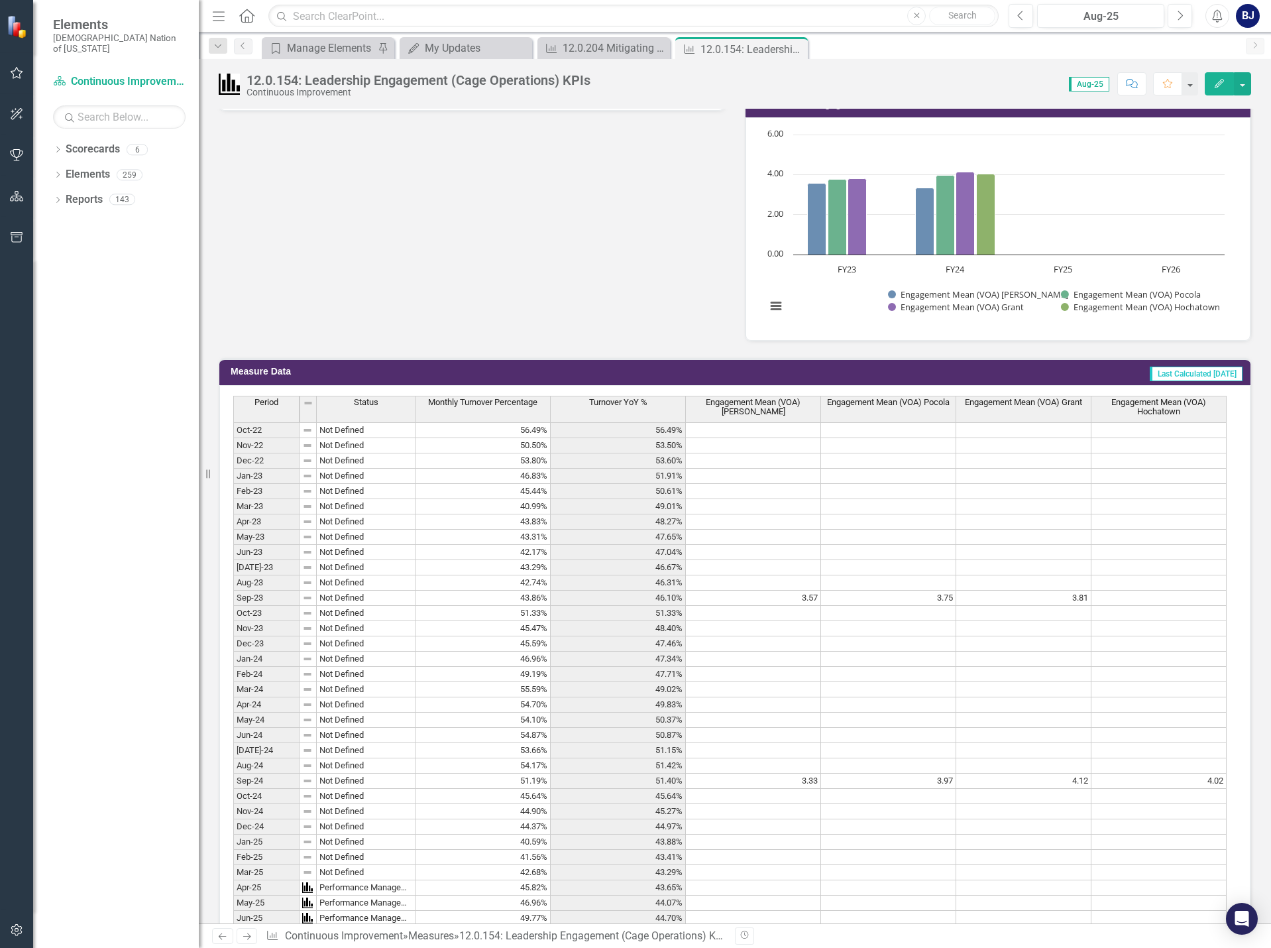
scroll to position [663, 0]
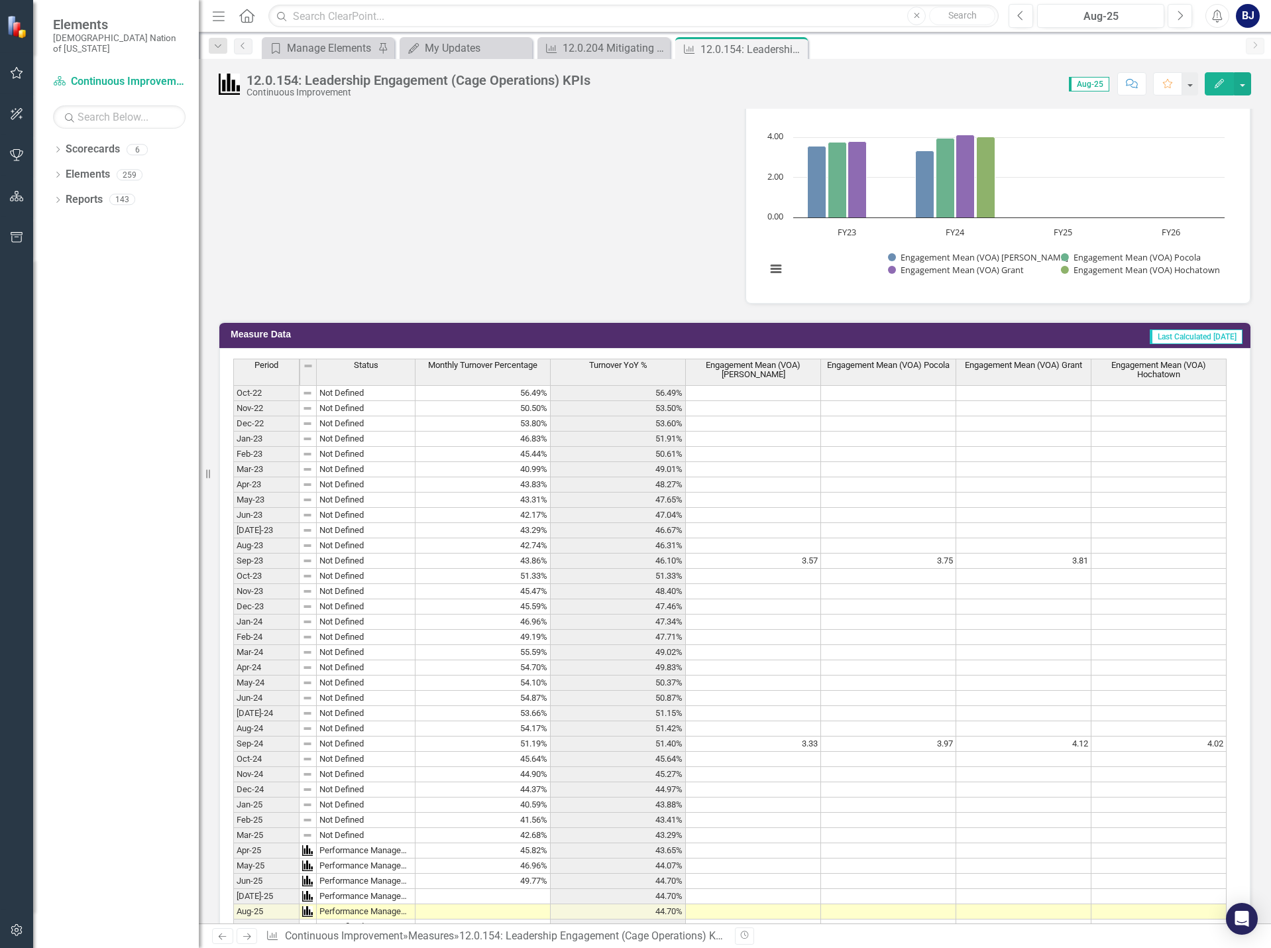
click at [0, 0] on icon "Close" at bounding box center [0, 0] width 0 height 0
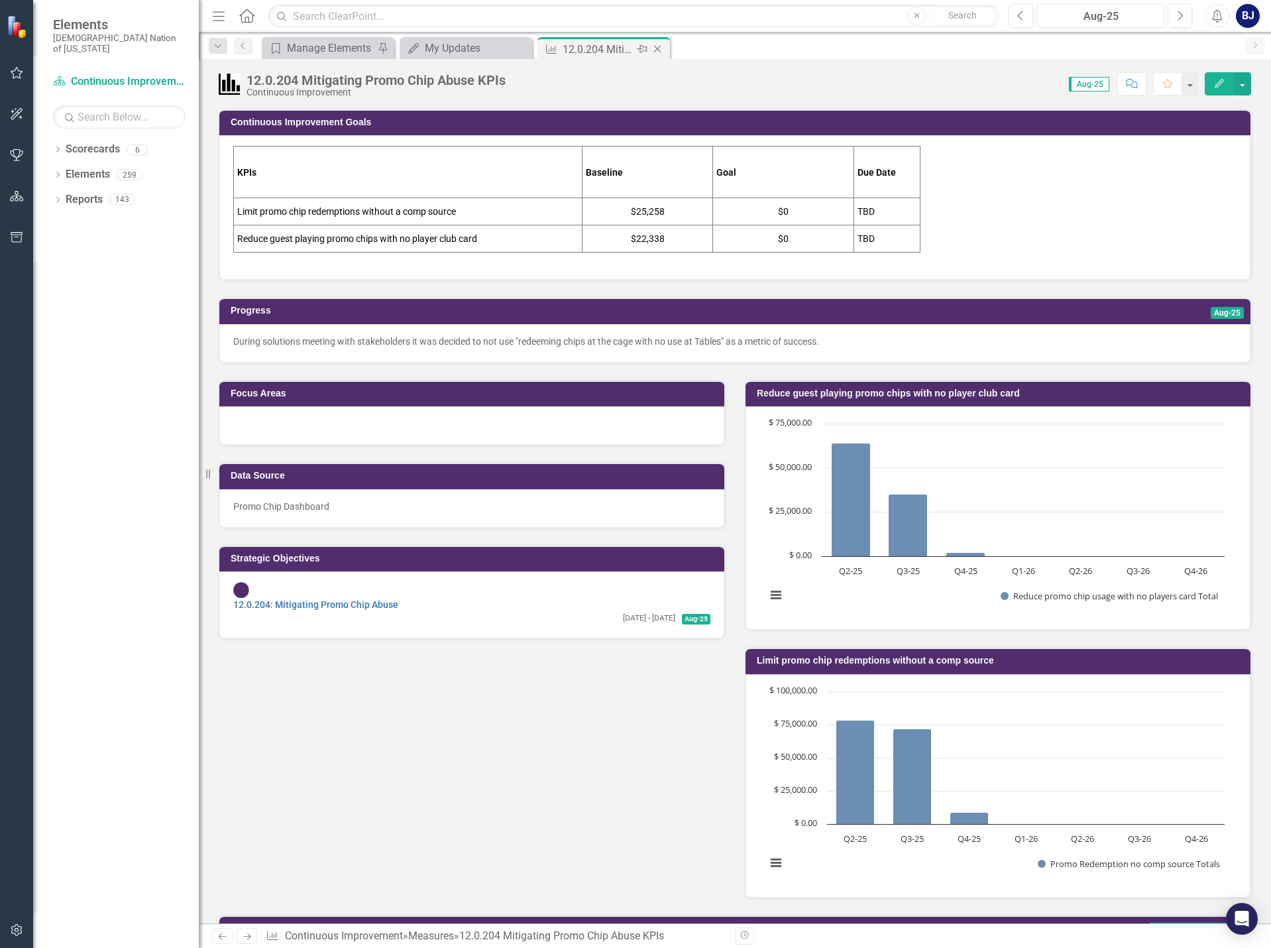
click at [659, 47] on icon at bounding box center [657, 49] width 7 height 7
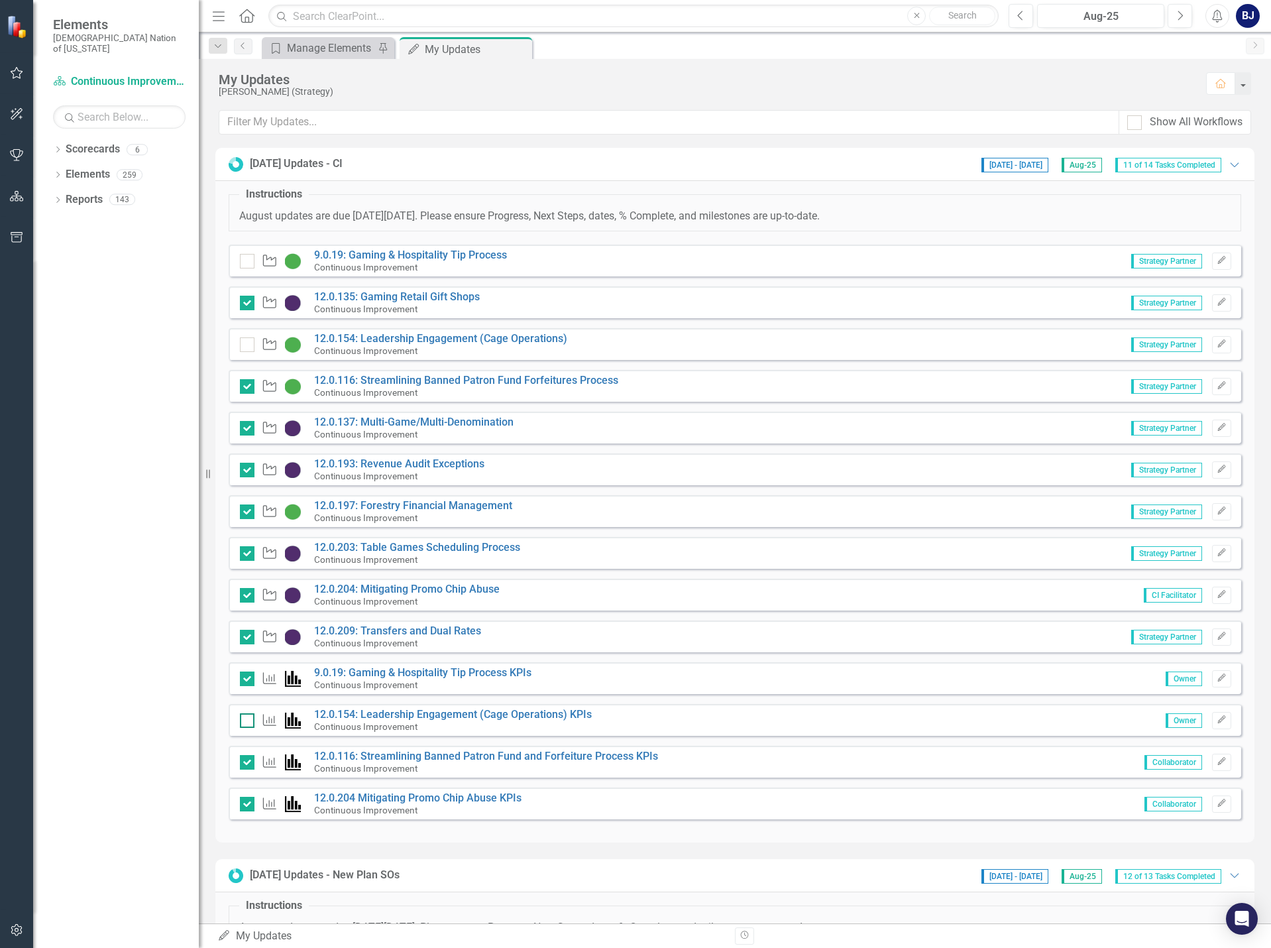
click at [252, 716] on div at bounding box center [247, 720] width 15 height 15
click at [248, 716] on input "checkbox" at bounding box center [244, 717] width 9 height 9
checkbox input "true"
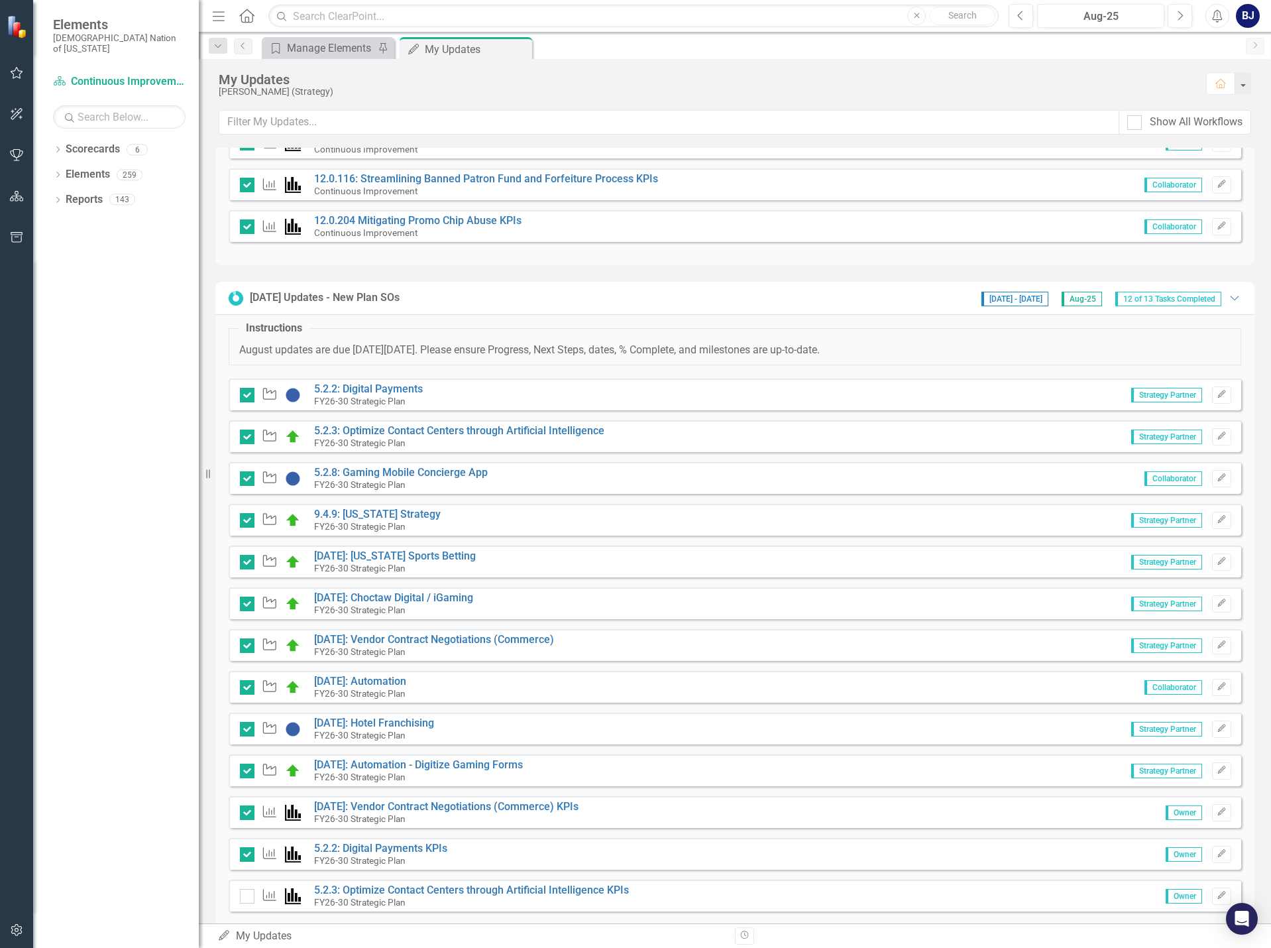
scroll to position [604, 0]
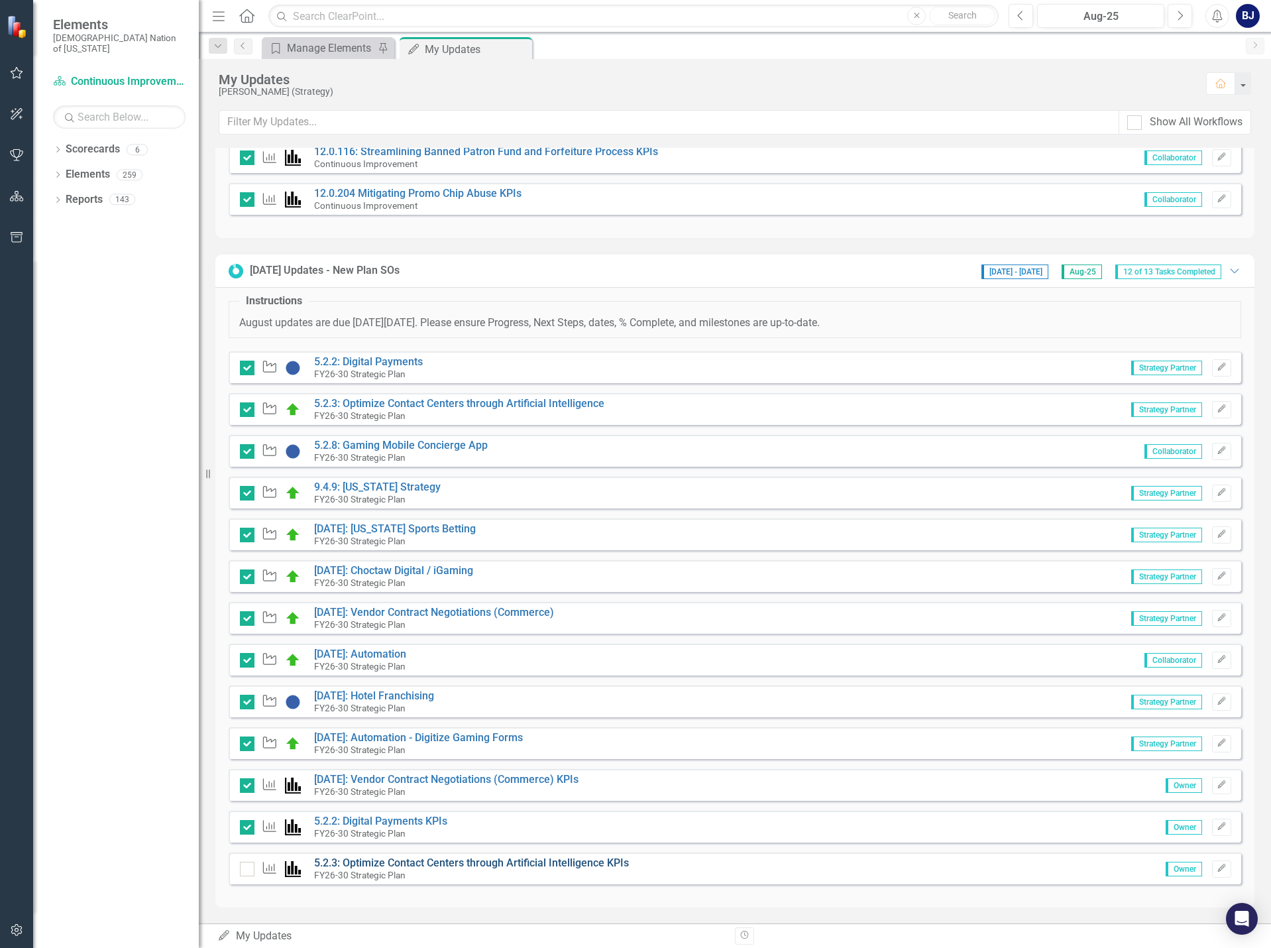
click at [553, 859] on link "5.2.3: Optimize Contact Centers through Artificial Intelligence KPIs" at bounding box center [471, 862] width 315 height 13
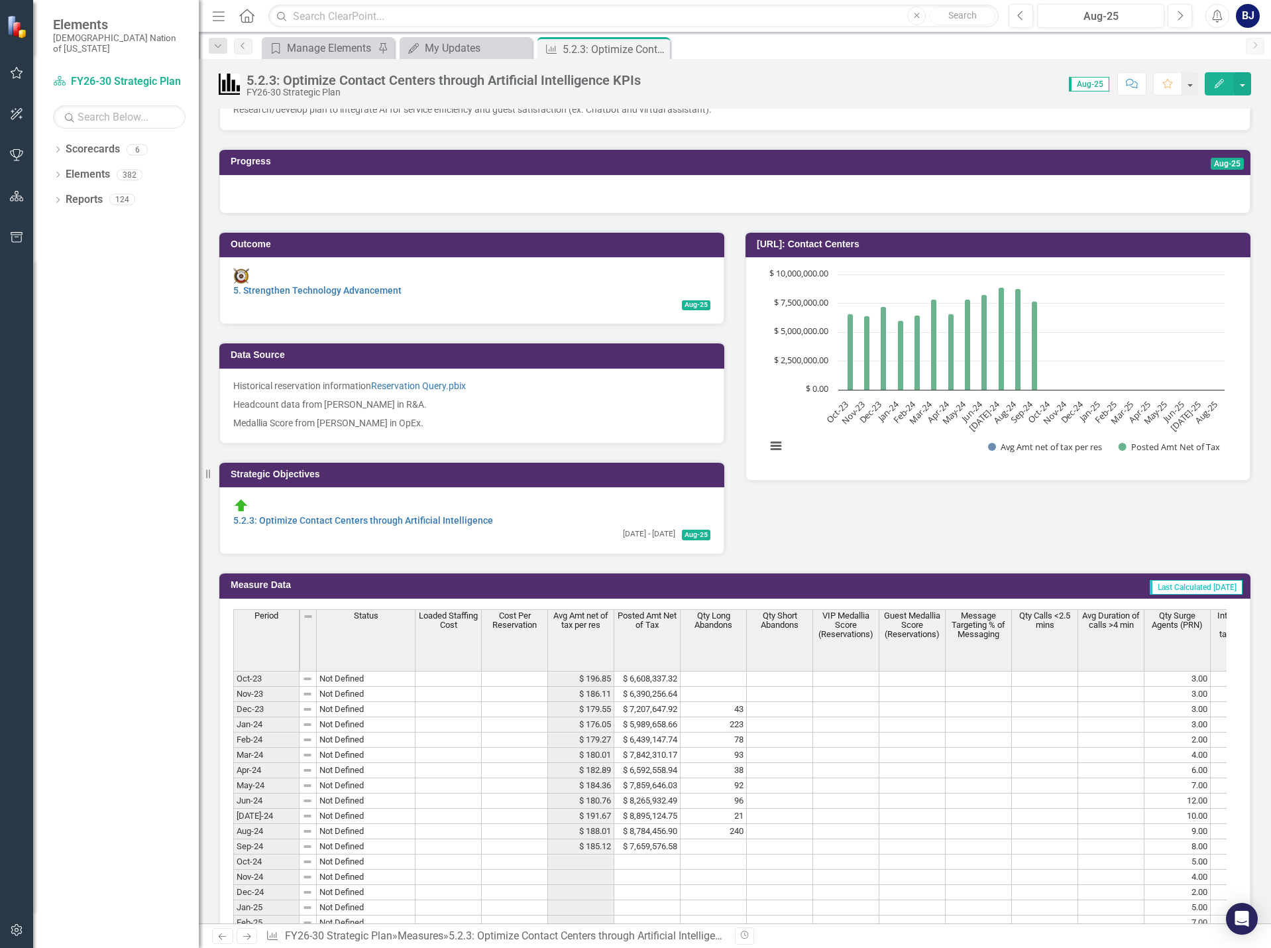
scroll to position [66, 0]
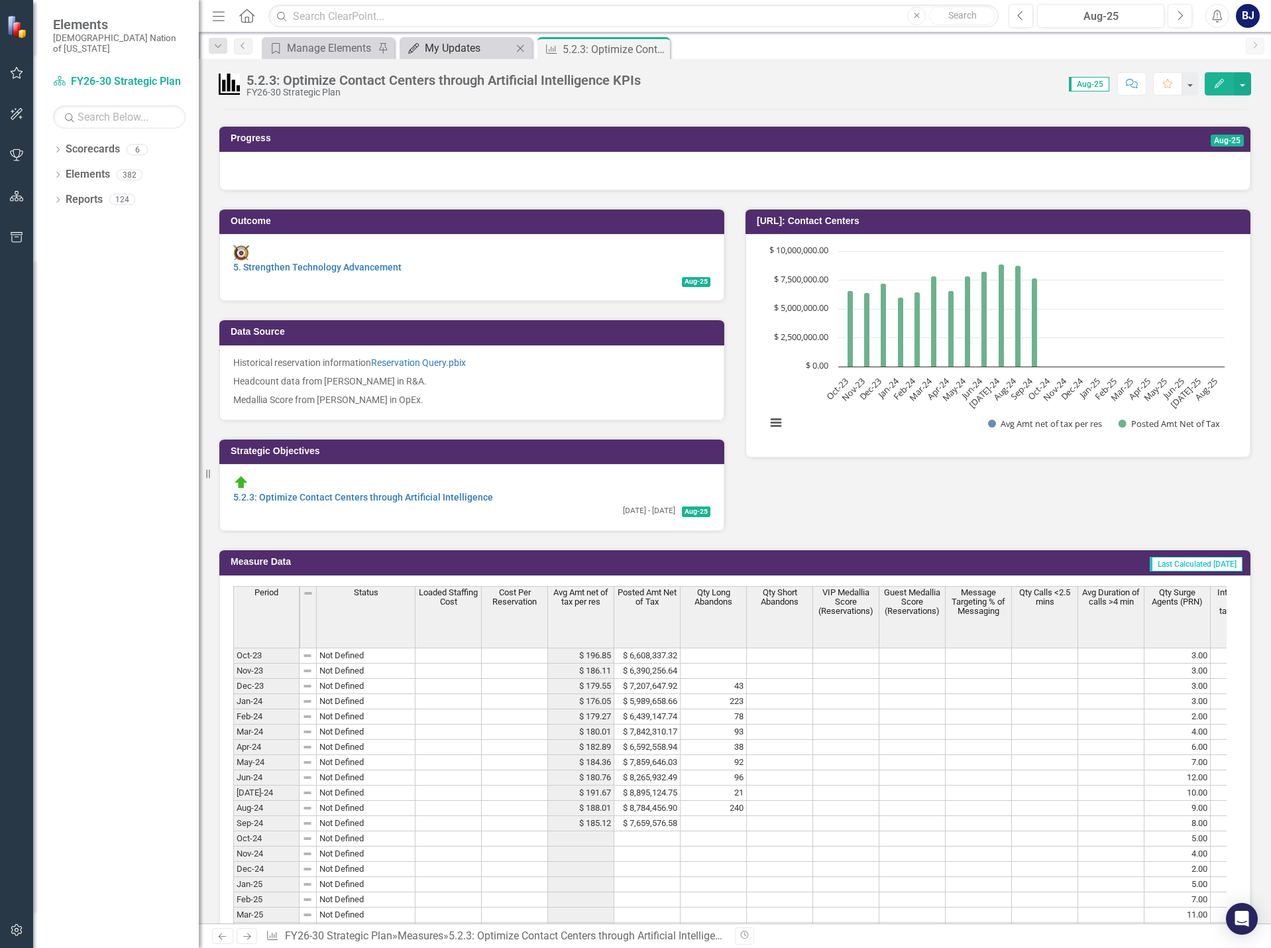
click at [431, 51] on div "My Updates" at bounding box center [468, 48] width 87 height 17
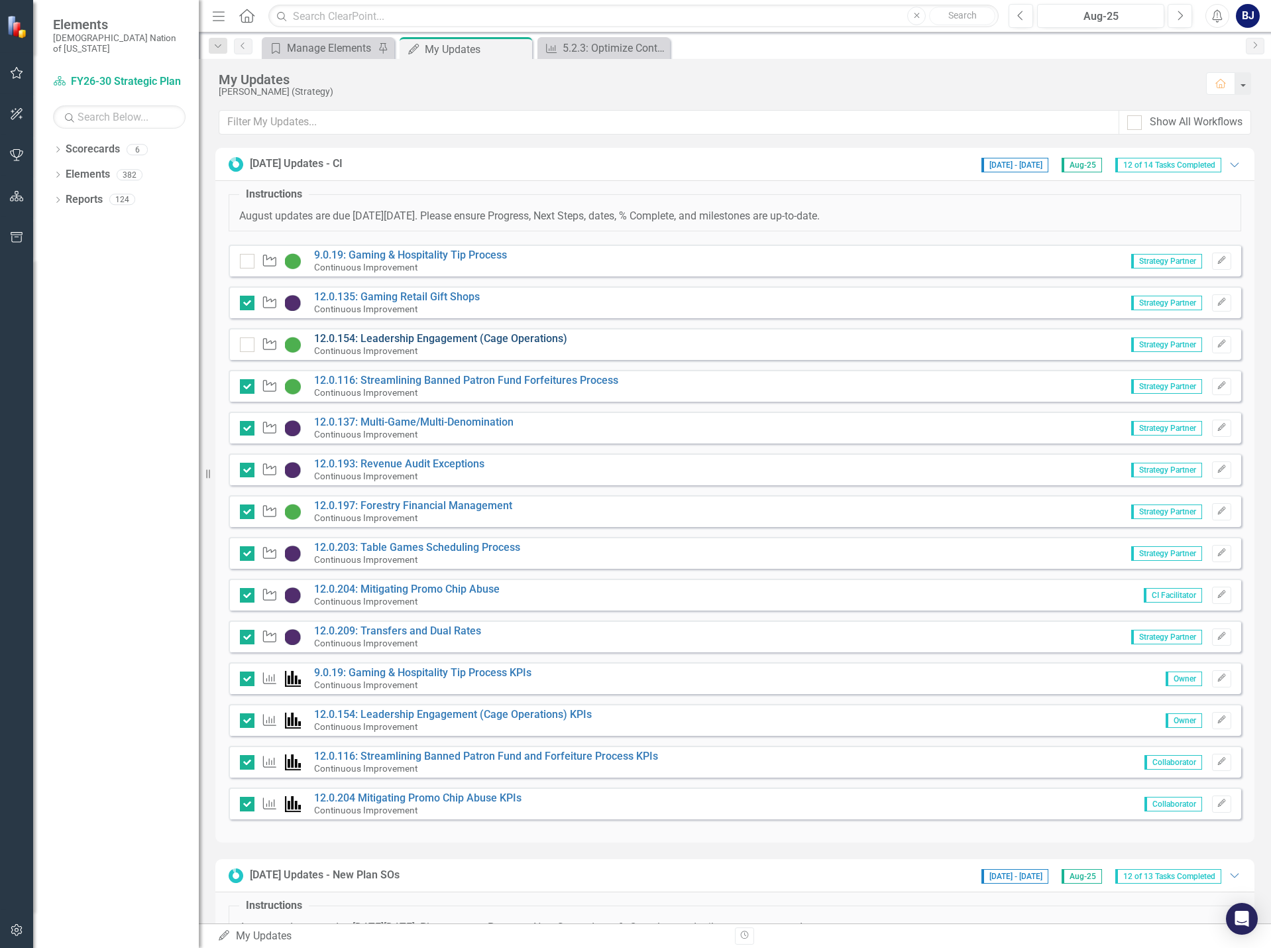
click at [368, 337] on link "12.0.154: Leadership Engagement (Cage Operations)" at bounding box center [440, 338] width 253 height 13
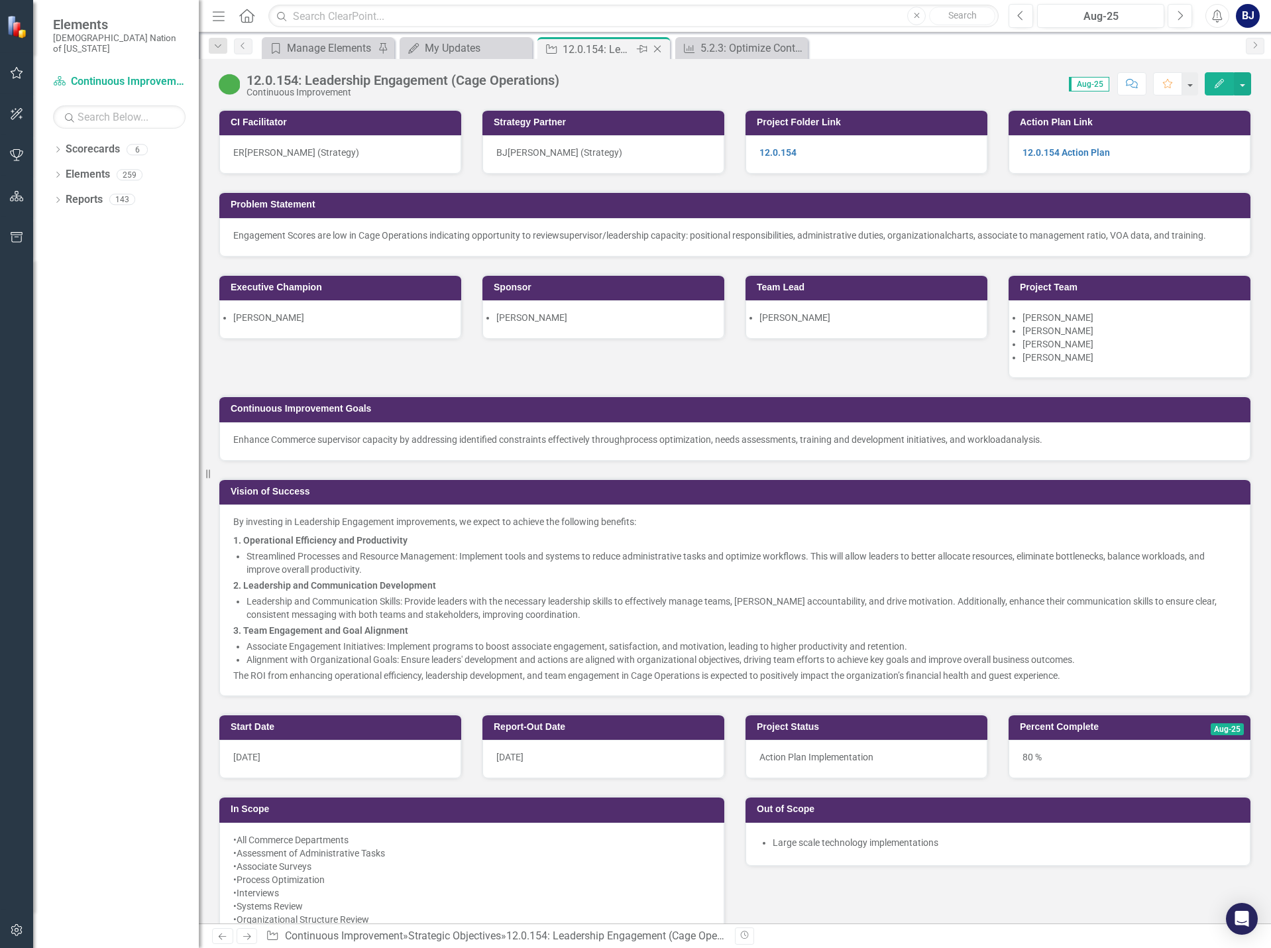
click at [655, 46] on icon "Close" at bounding box center [657, 49] width 13 height 11
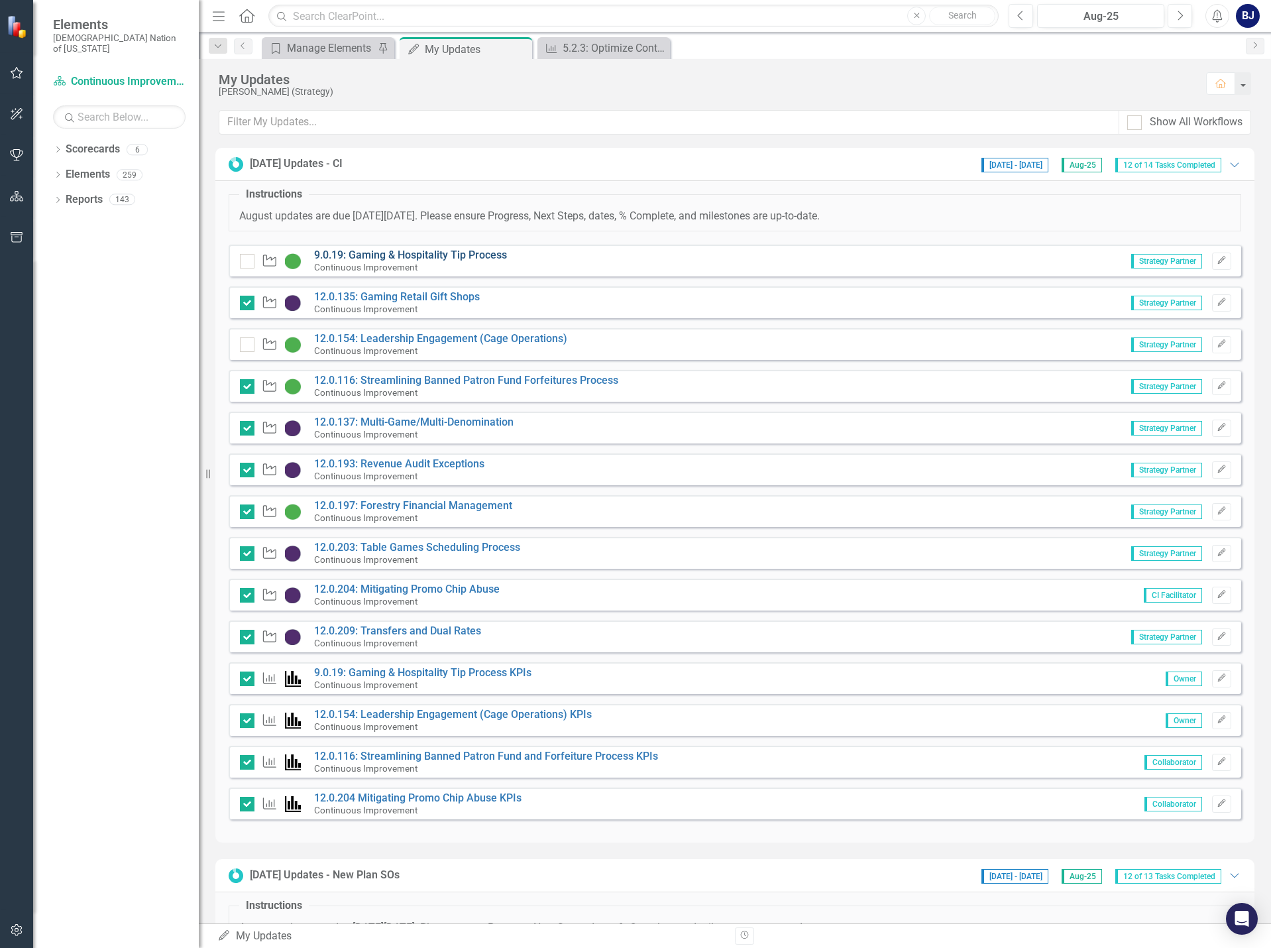
click at [418, 251] on link "9.0.19: Gaming & Hospitality Tip Process" at bounding box center [410, 254] width 193 height 13
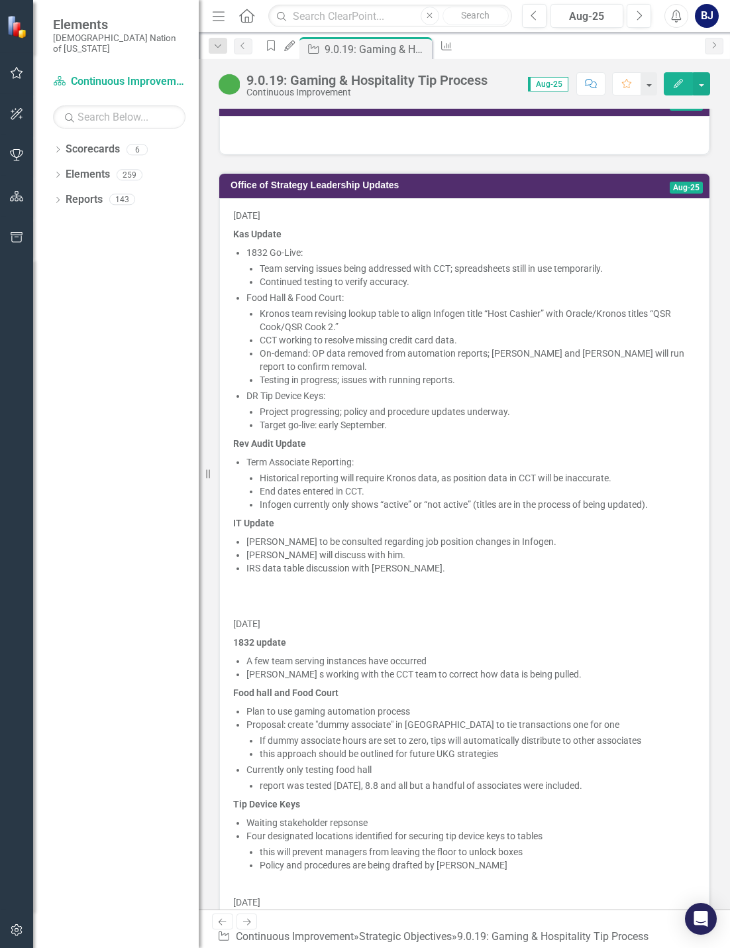
scroll to position [1386, 0]
